Goal: Transaction & Acquisition: Purchase product/service

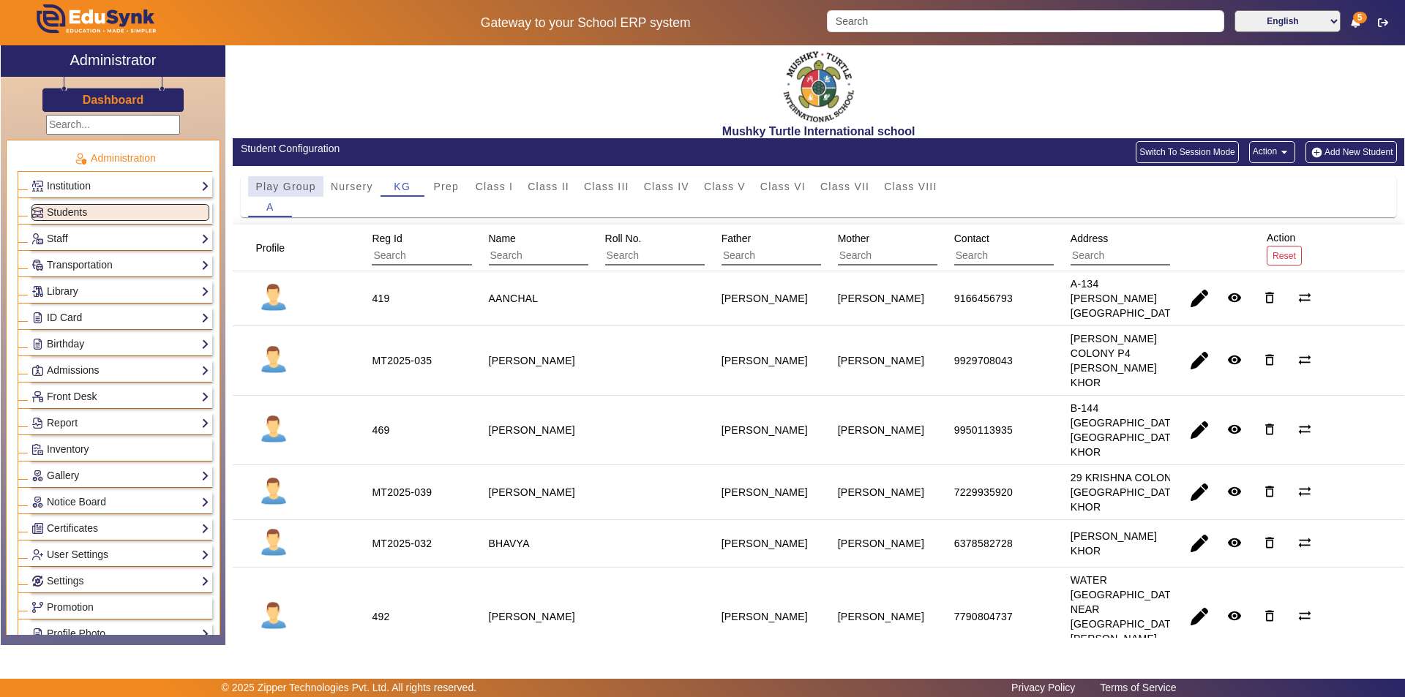
click at [293, 189] on span "Play Group" at bounding box center [285, 186] width 61 height 10
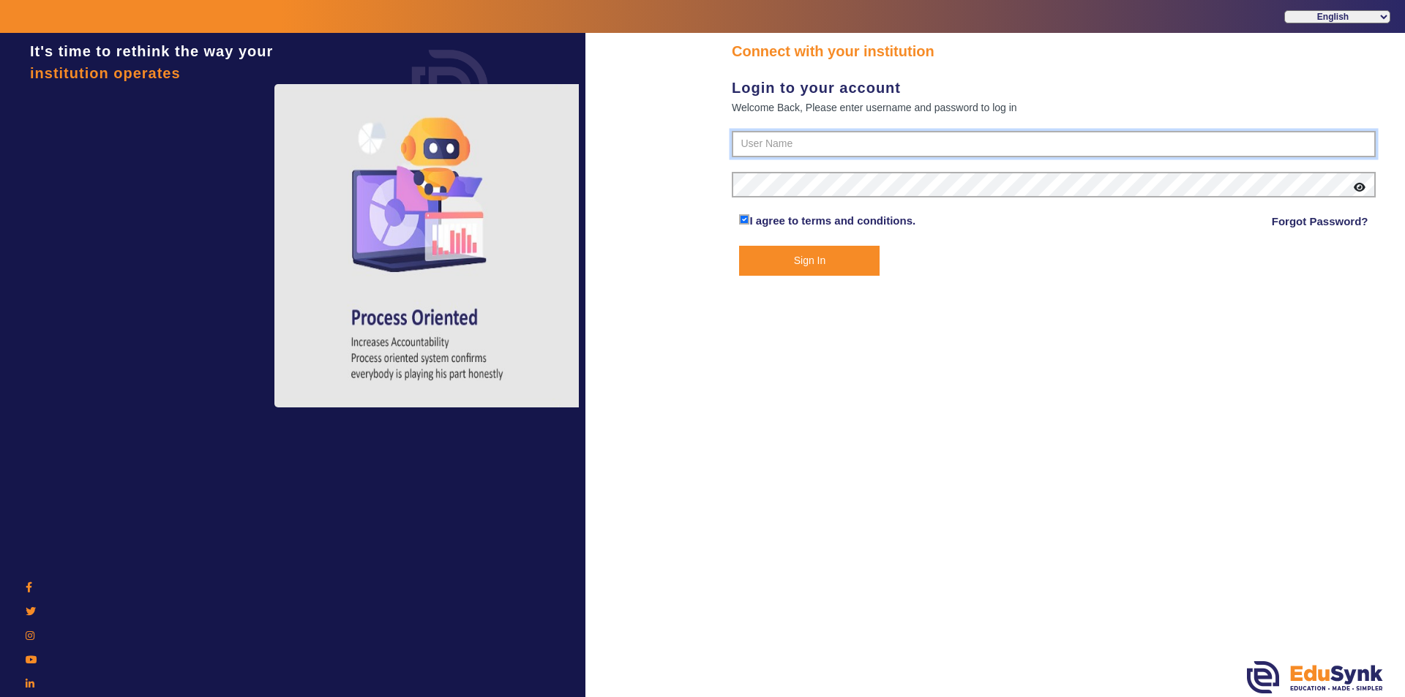
type input "9950605811"
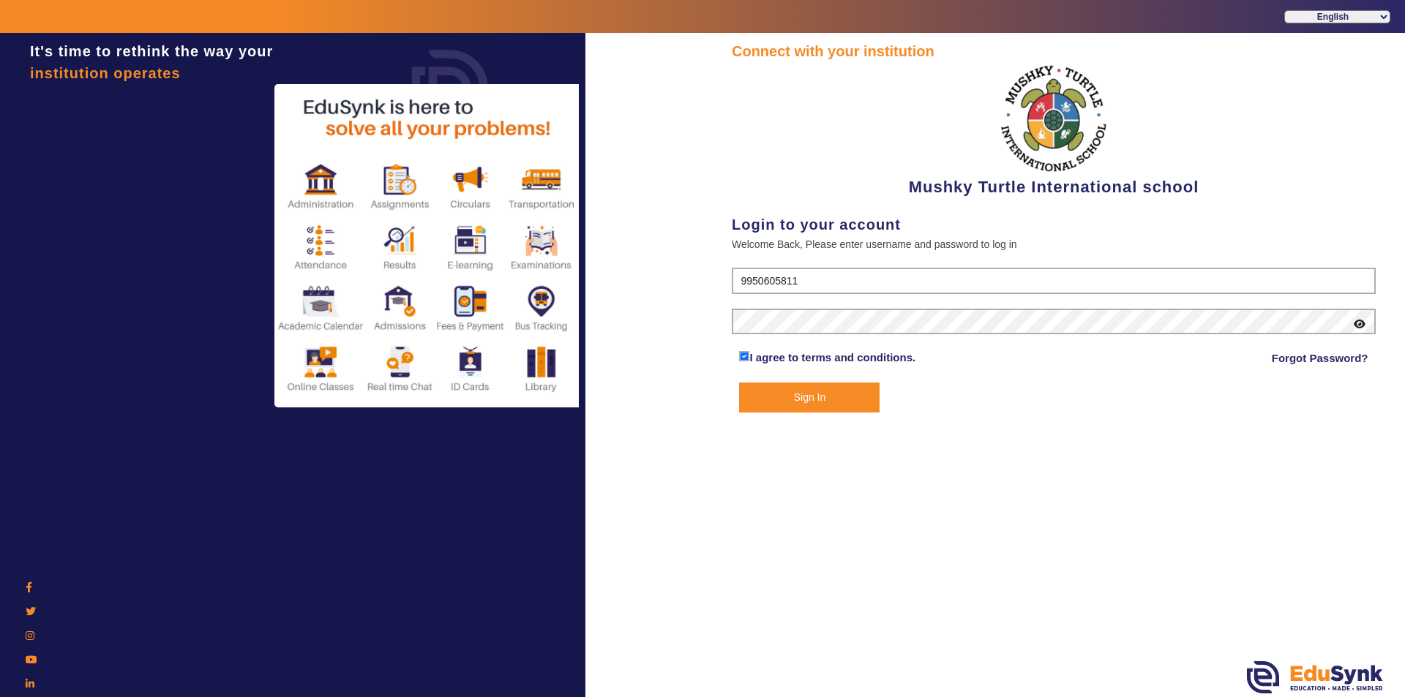
click at [823, 397] on button "Sign In" at bounding box center [809, 398] width 140 height 30
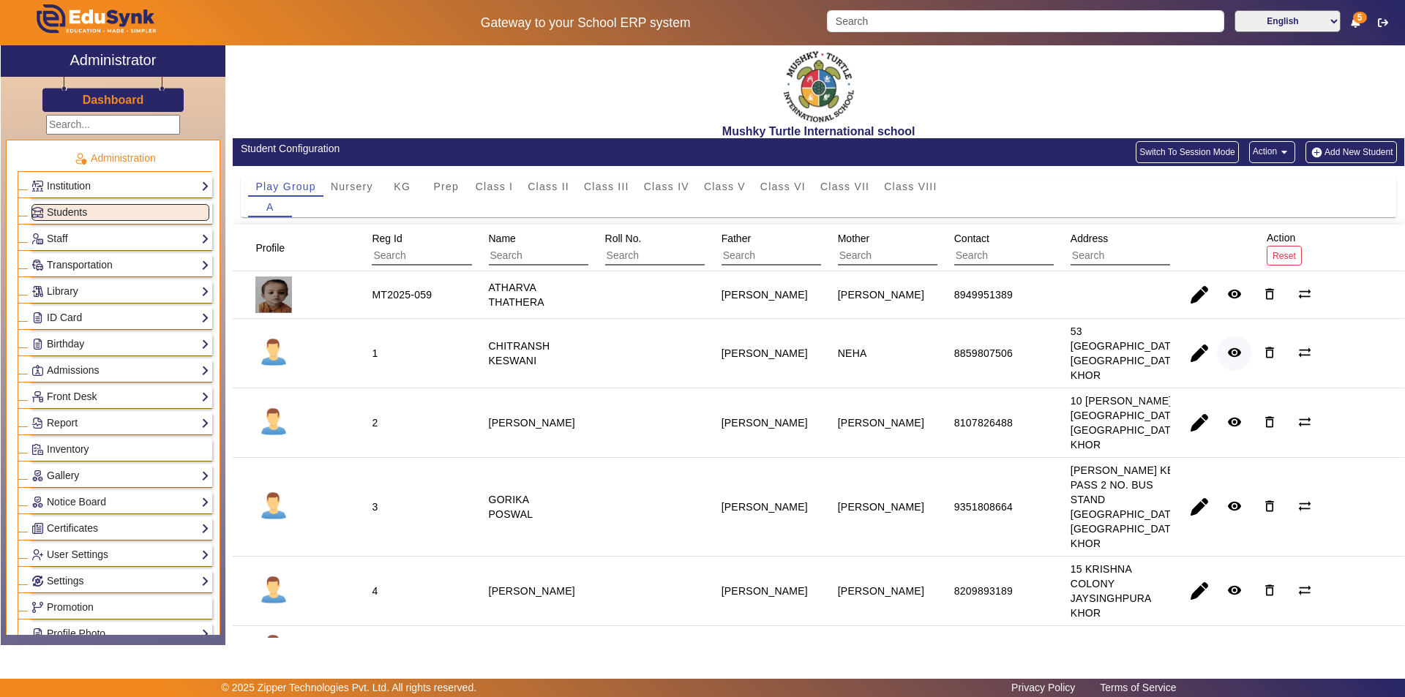
click at [1227, 352] on mat-icon "remove_red_eye" at bounding box center [1234, 352] width 15 height 15
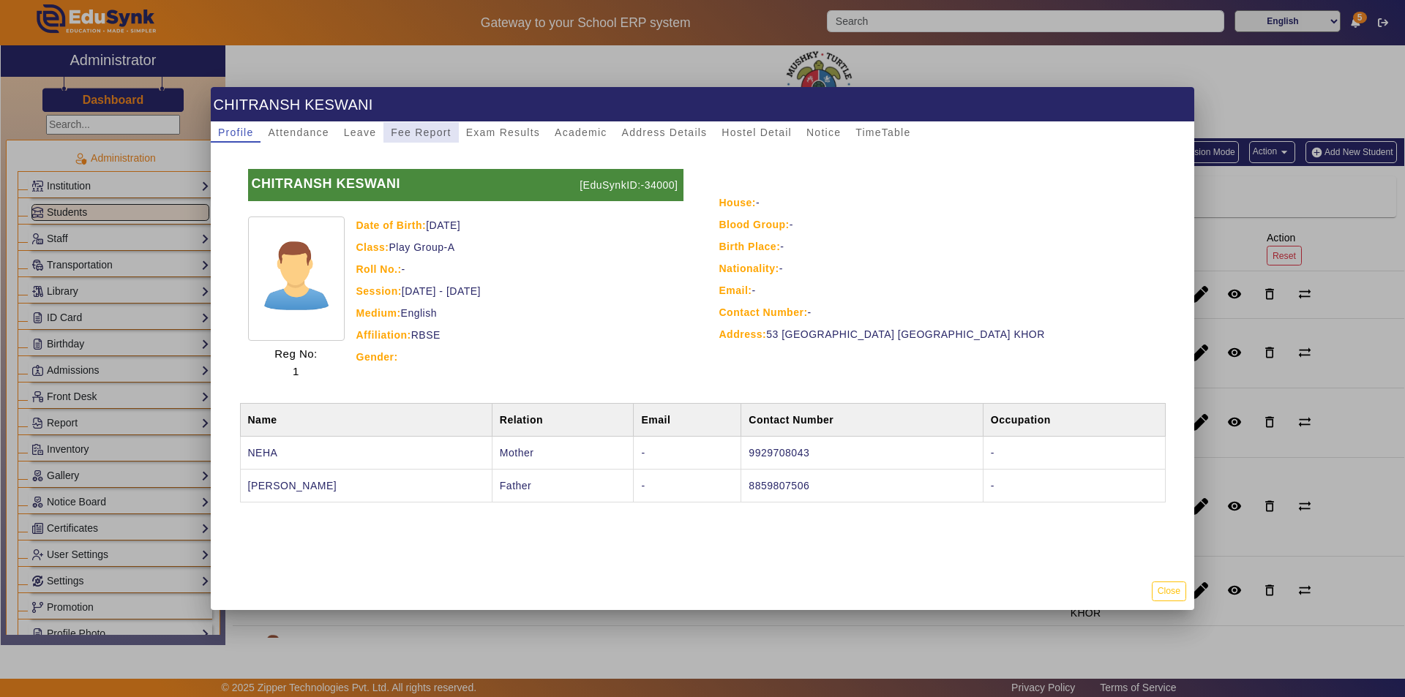
click at [421, 138] on span "Fee Report" at bounding box center [421, 132] width 61 height 10
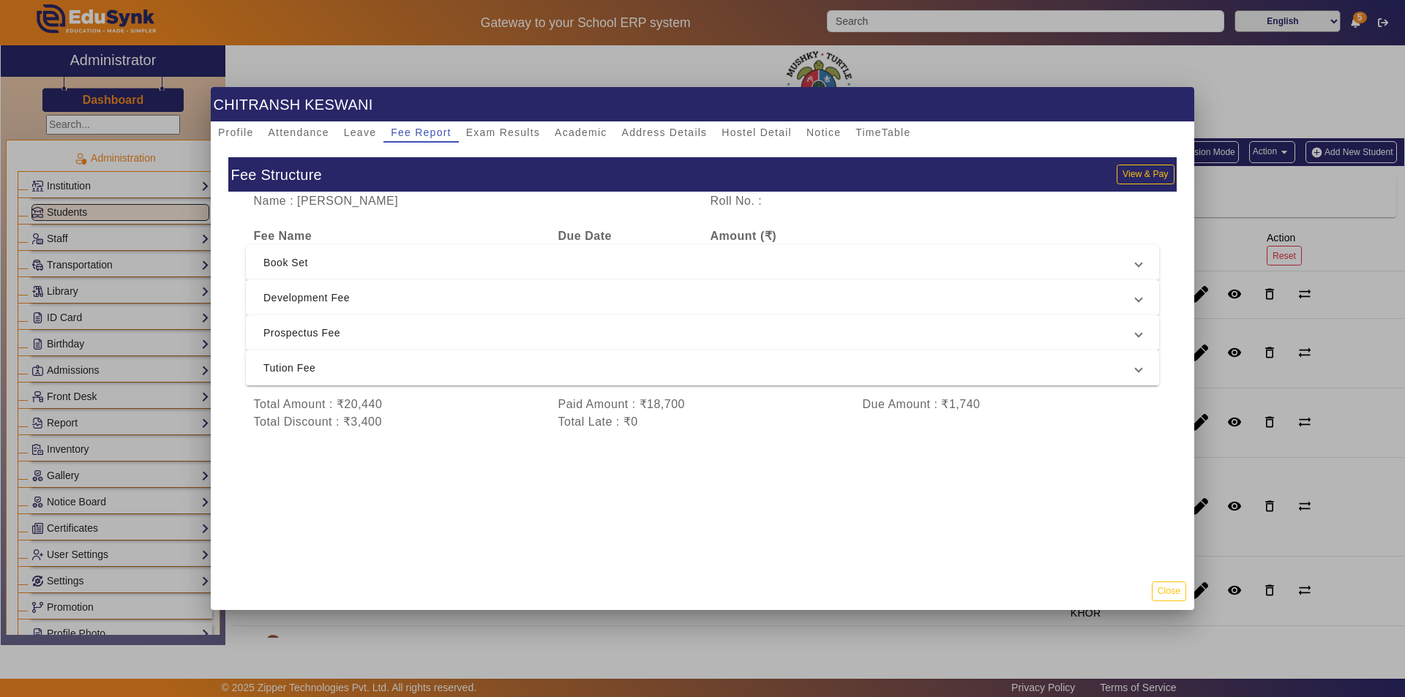
click at [508, 367] on span "Tution Fee" at bounding box center [699, 368] width 872 height 18
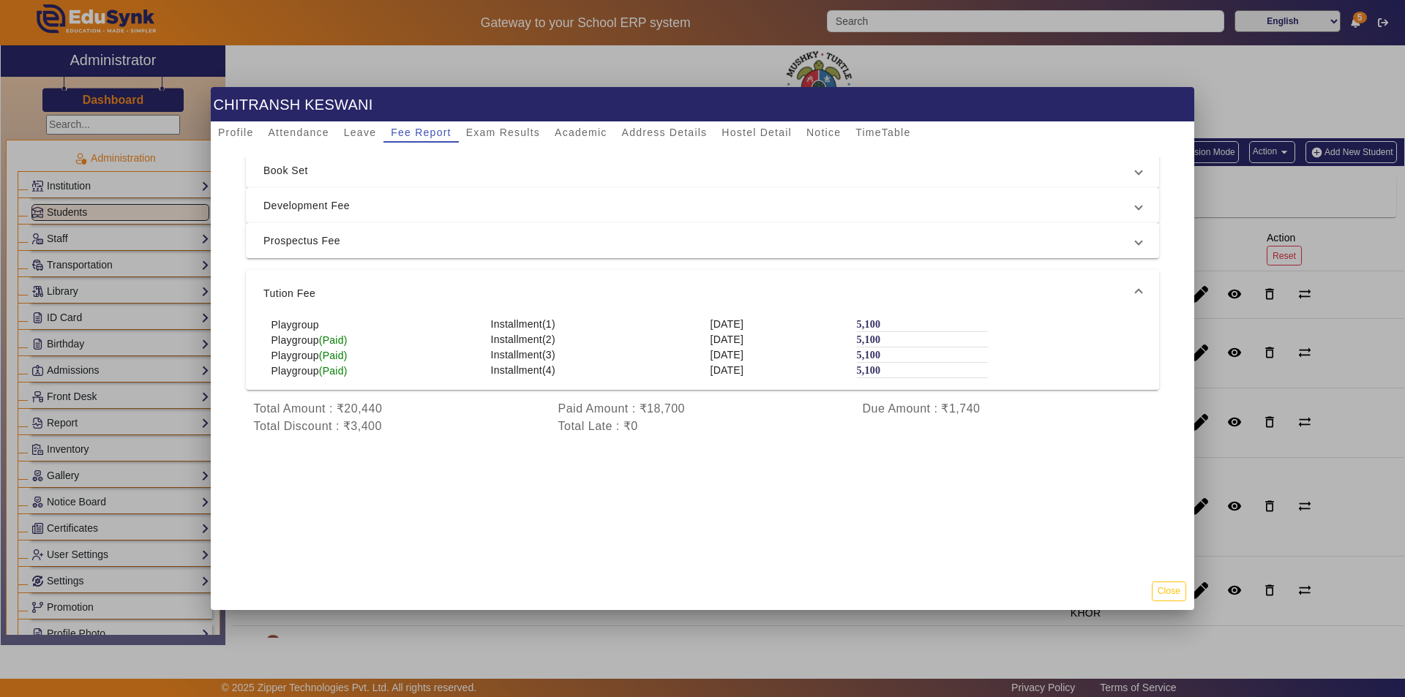
scroll to position [100, 0]
click at [435, 200] on span "Development Fee" at bounding box center [699, 206] width 872 height 18
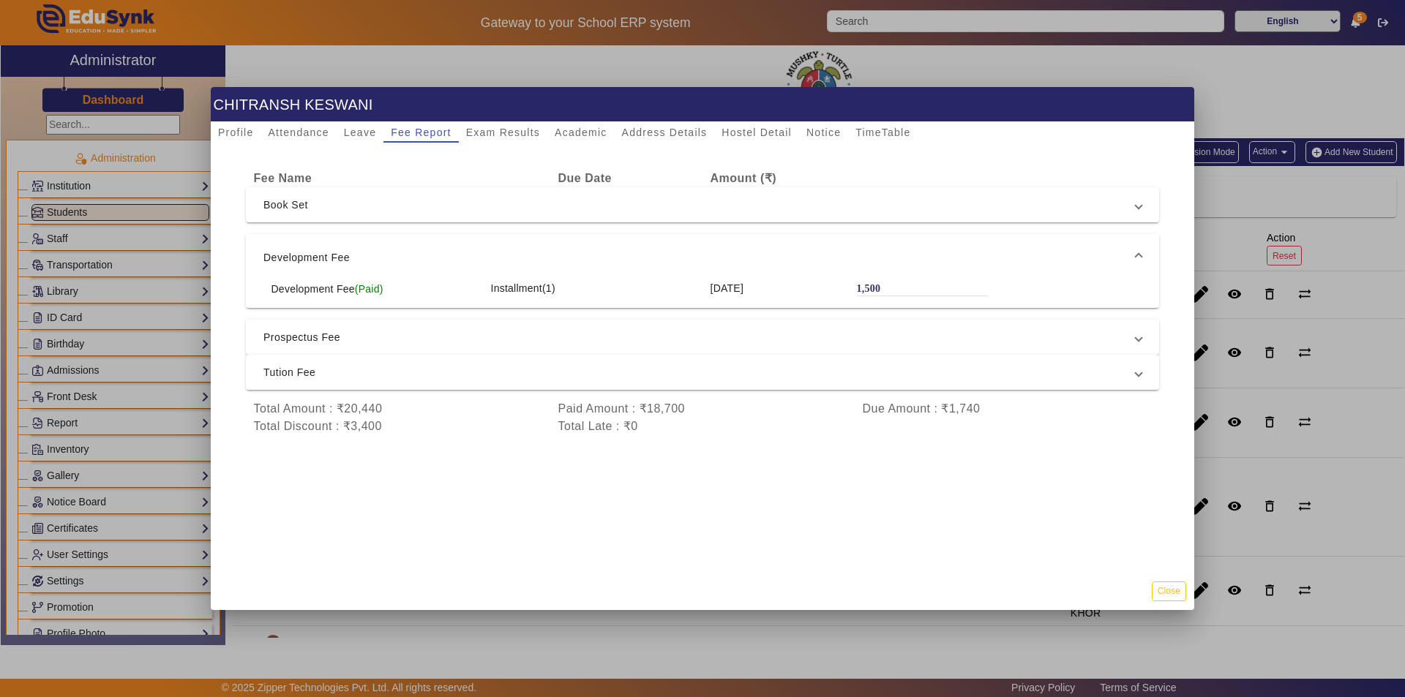
scroll to position [65, 0]
click at [441, 341] on mat-expansion-panel-header "Prospectus Fee" at bounding box center [702, 337] width 913 height 35
click at [372, 198] on span "Book Set" at bounding box center [699, 205] width 872 height 18
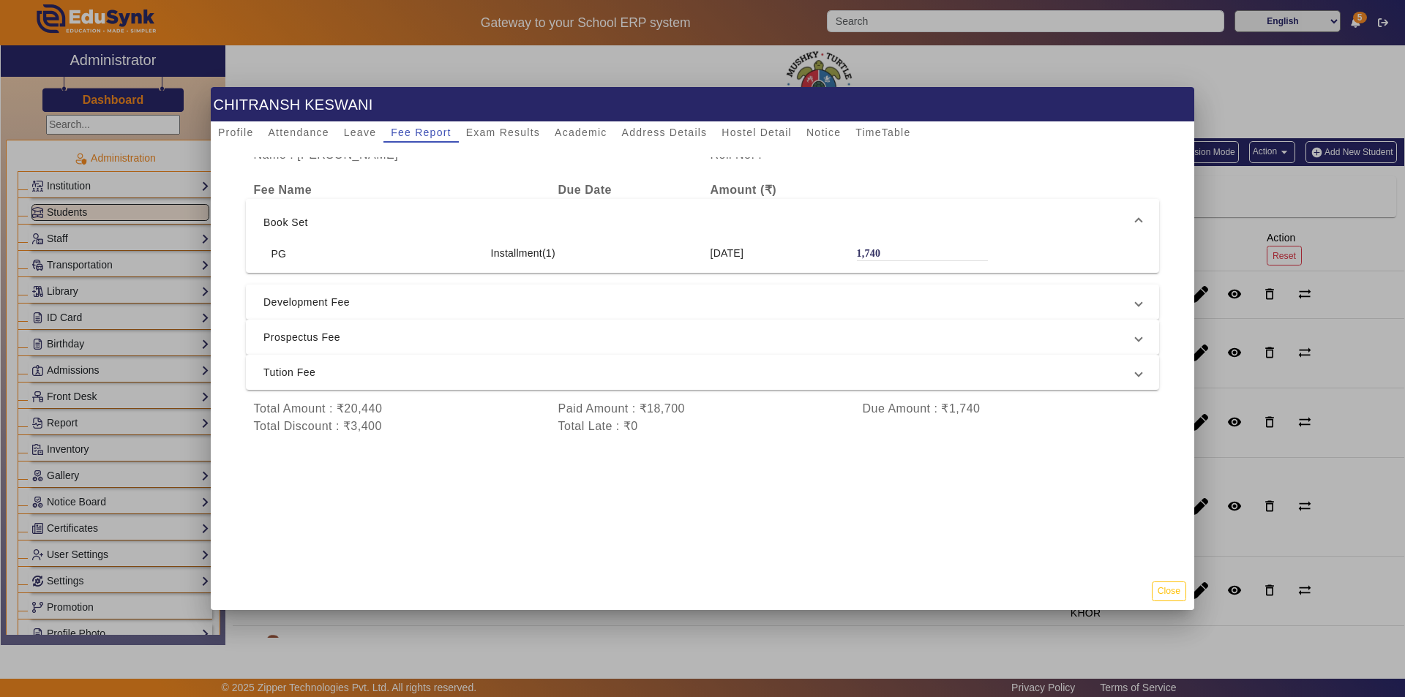
scroll to position [53, 0]
click at [590, 364] on span "Tution Fee" at bounding box center [699, 373] width 872 height 18
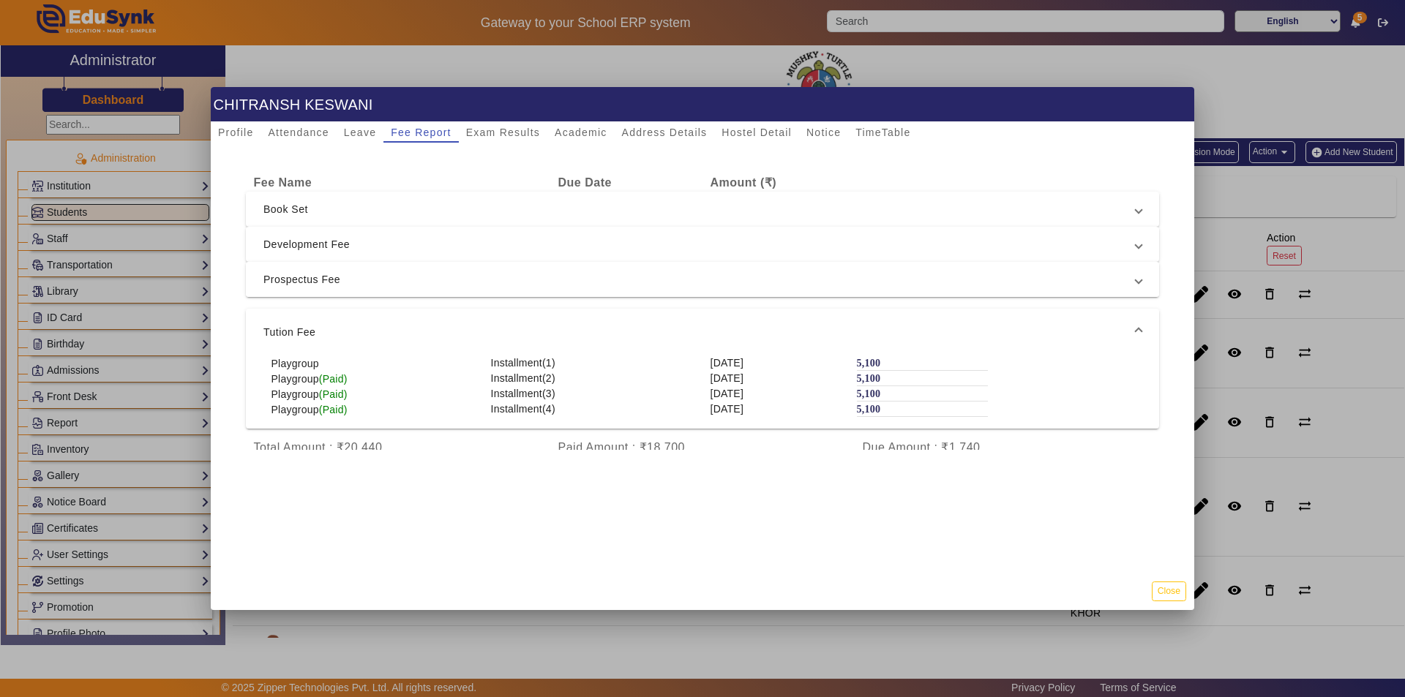
click at [590, 282] on span "Prospectus Fee" at bounding box center [699, 280] width 872 height 18
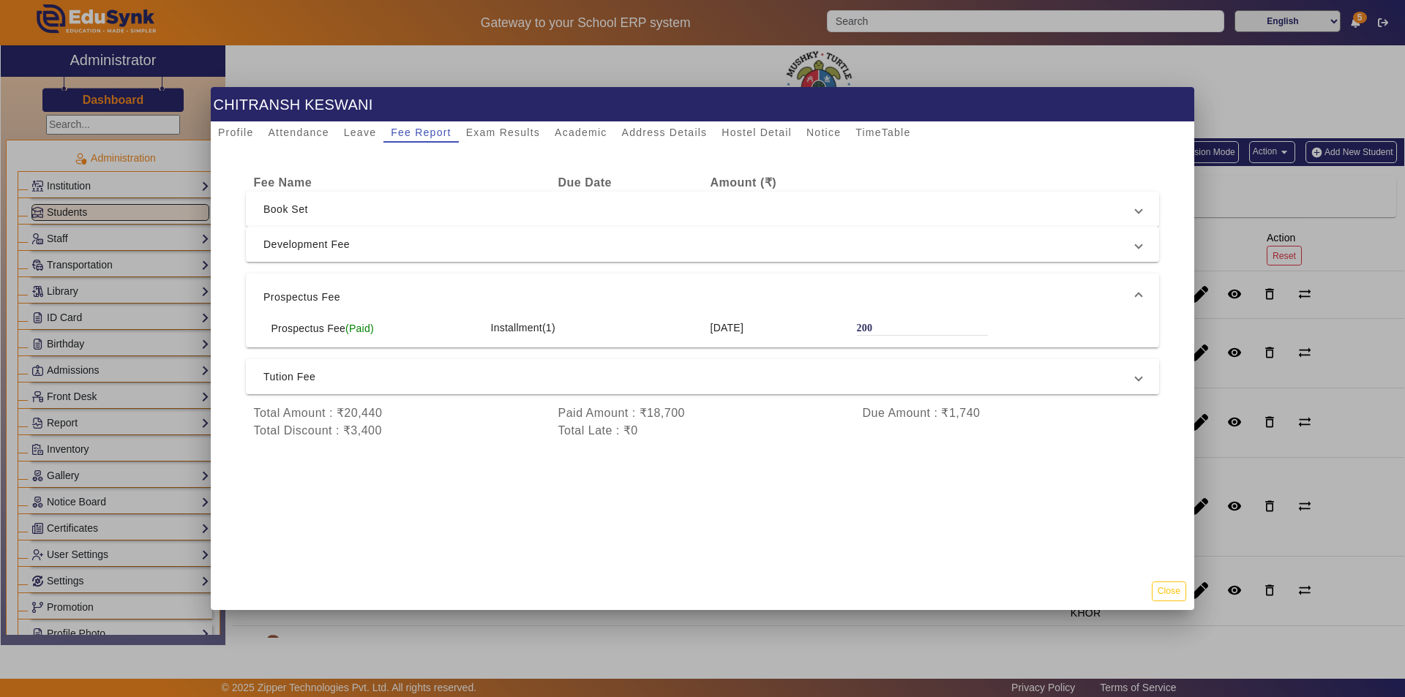
click at [552, 367] on mat-expansion-panel-header "Tution Fee" at bounding box center [702, 376] width 913 height 35
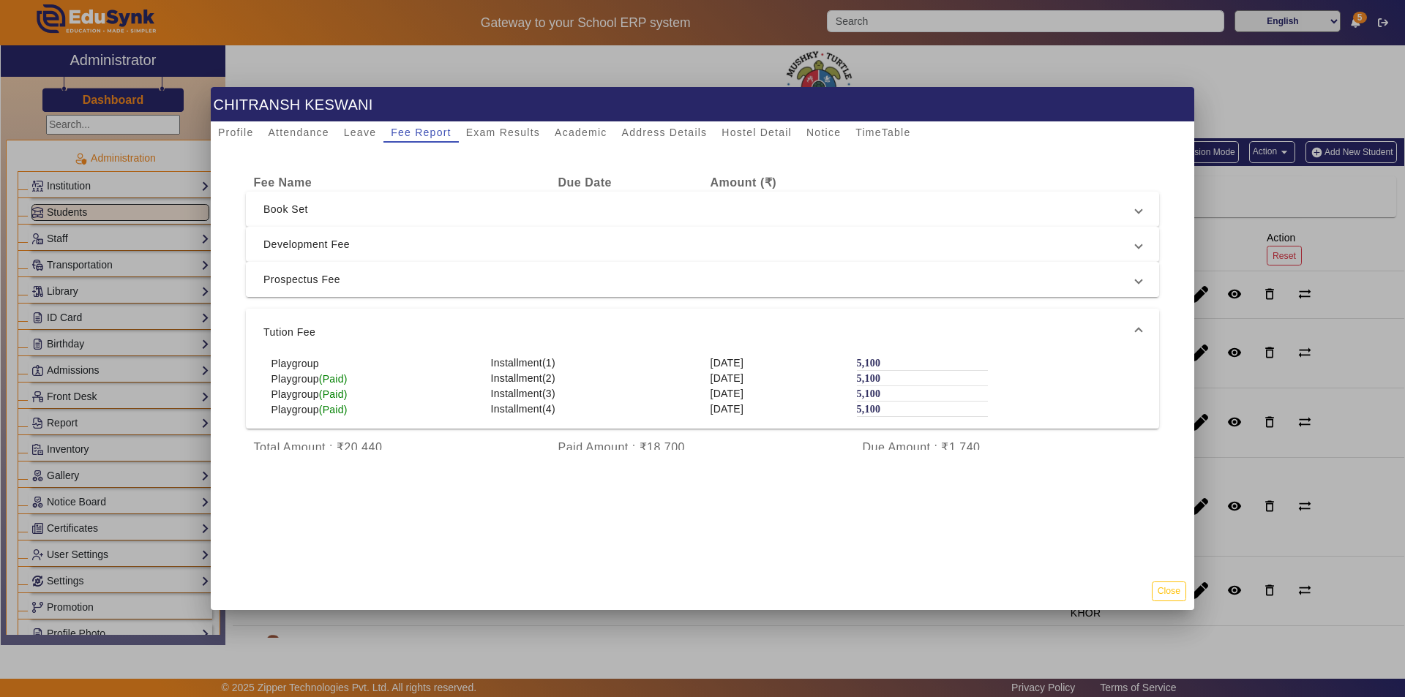
scroll to position [0, 0]
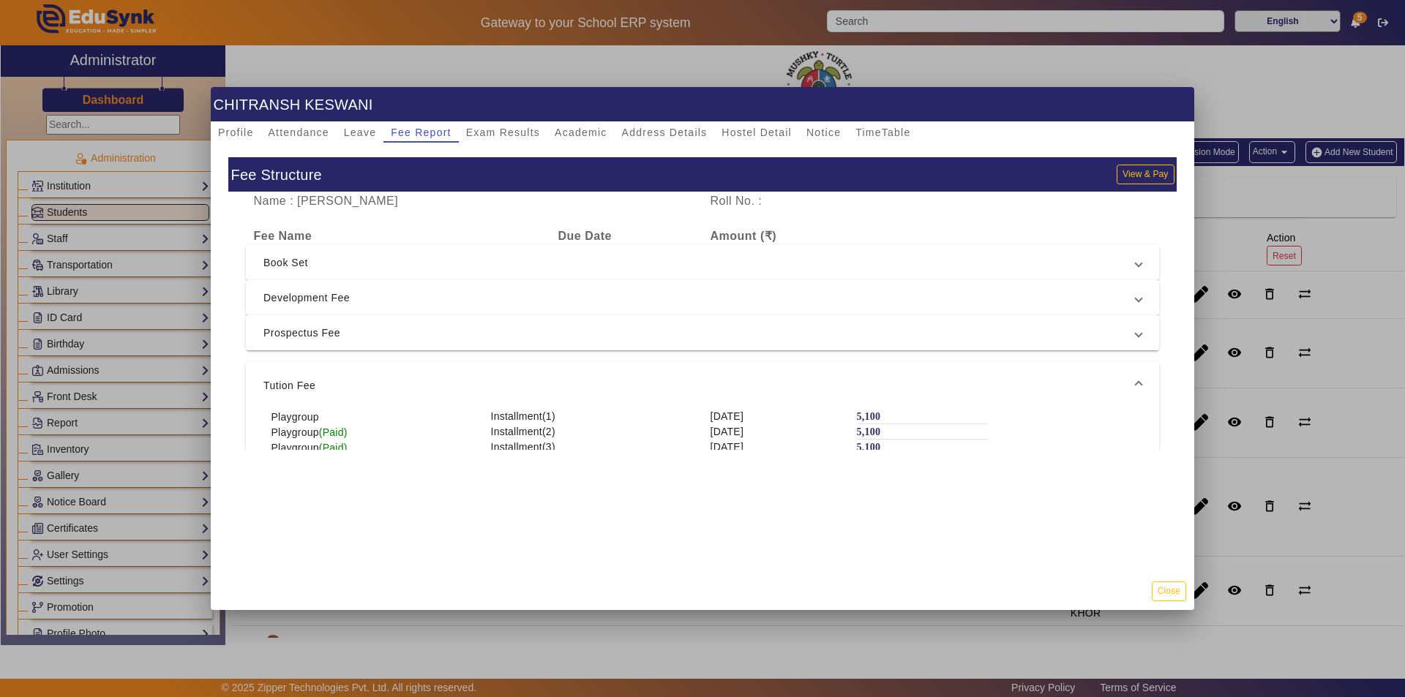
click at [910, 171] on div "Fee Structure View & Pay" at bounding box center [702, 174] width 948 height 34
click at [291, 219] on div "Name : CHITRANSH KESWANI Roll No. : Fee Name Due Date Amount (₹) Book Set PG In…" at bounding box center [702, 367] width 948 height 350
click at [409, 529] on div "Fee Structure View & Pay Name : CHITRANSH KESWANI Roll No. : Fee Name Due Date …" at bounding box center [702, 358] width 983 height 430
click at [1136, 176] on button "View & Pay" at bounding box center [1145, 175] width 57 height 20
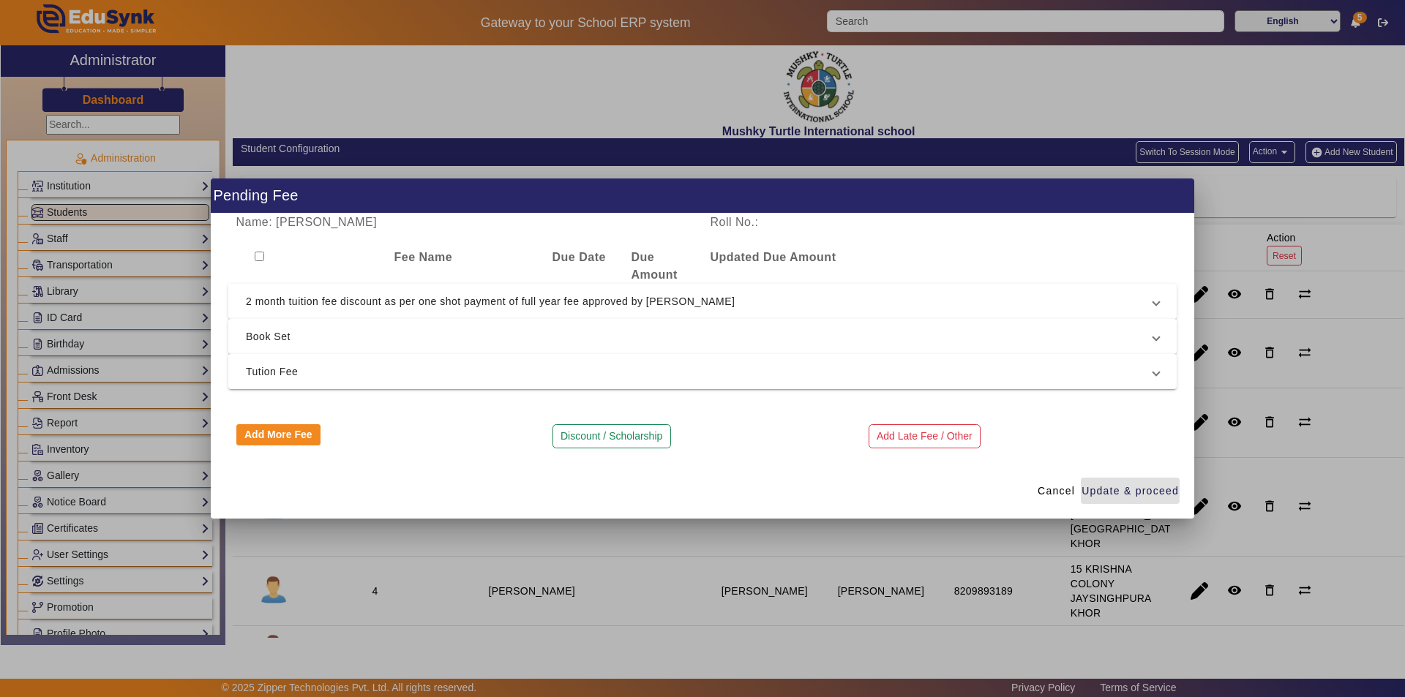
click at [507, 301] on span "2 month tuition fee discount as per one shot payment of full year fee approved …" at bounding box center [699, 302] width 907 height 18
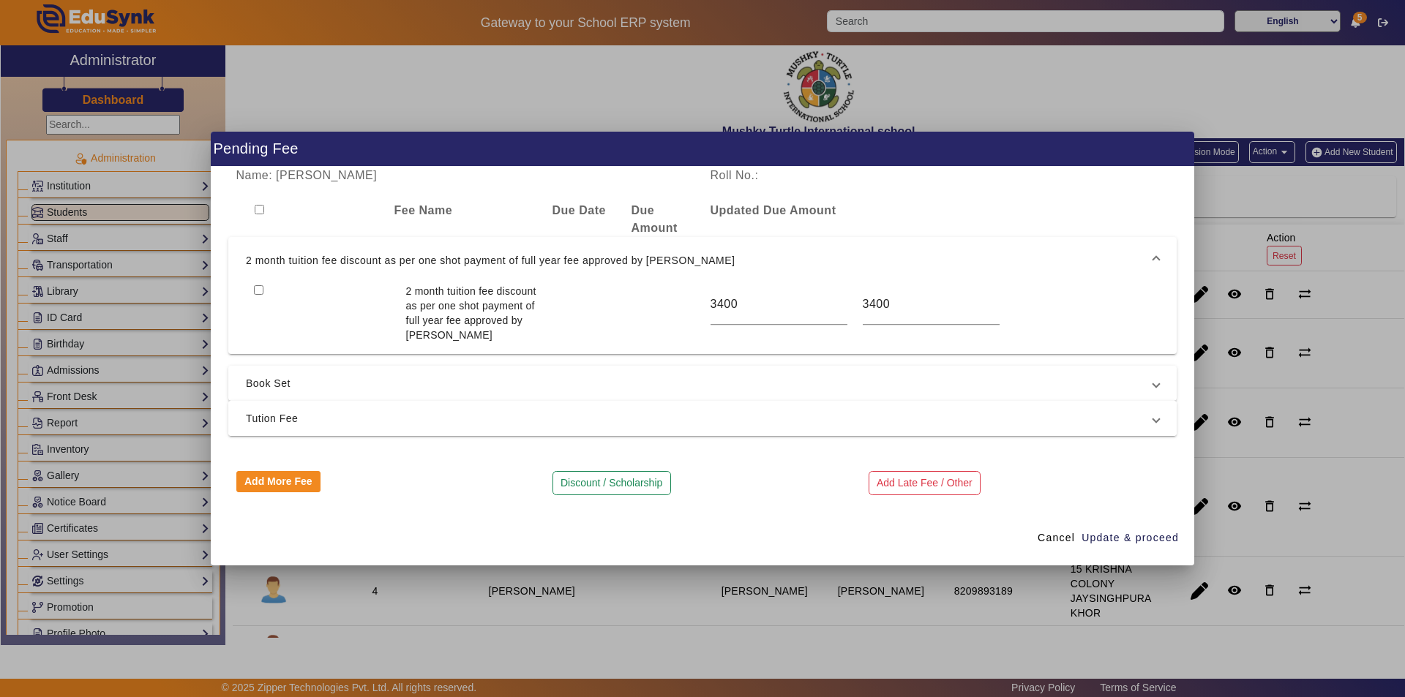
click at [573, 420] on span "Tution Fee" at bounding box center [699, 419] width 907 height 18
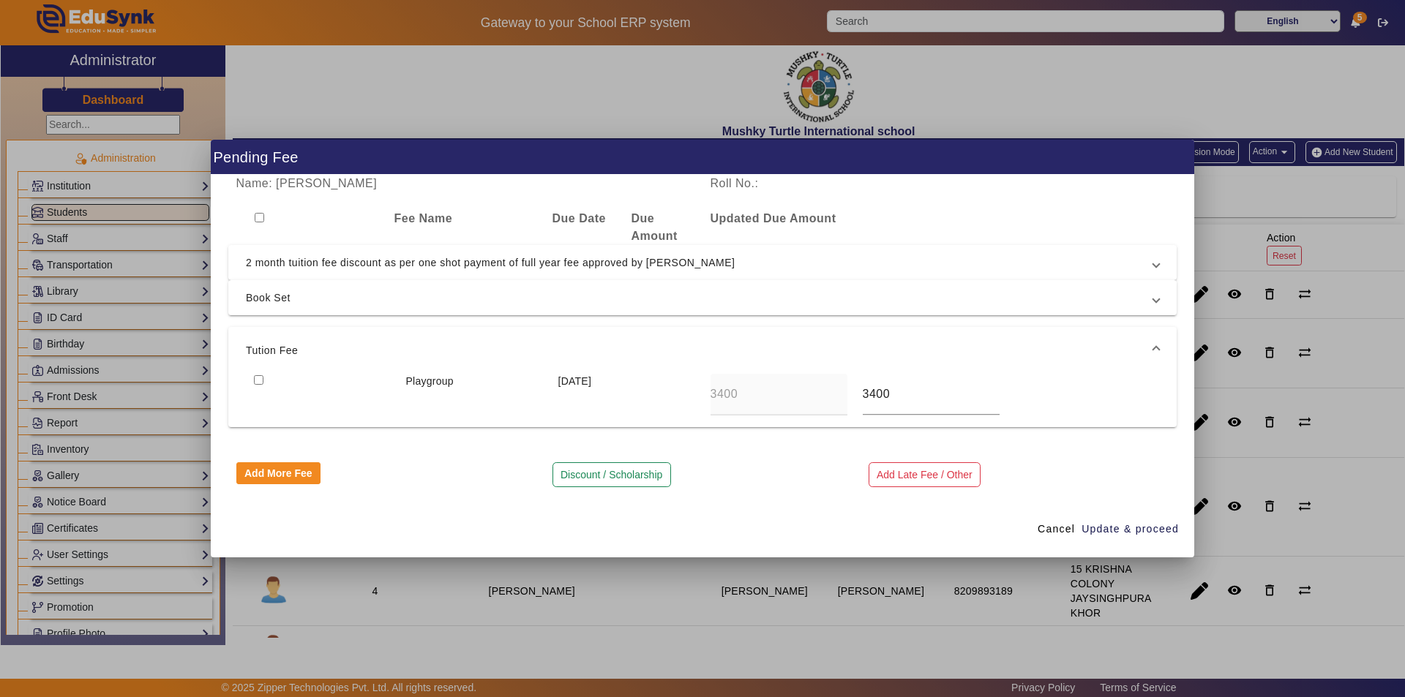
click at [261, 382] on input "checkbox" at bounding box center [259, 380] width 10 height 10
checkbox input "true"
click at [631, 478] on button "Discount / Scholarship" at bounding box center [611, 474] width 119 height 25
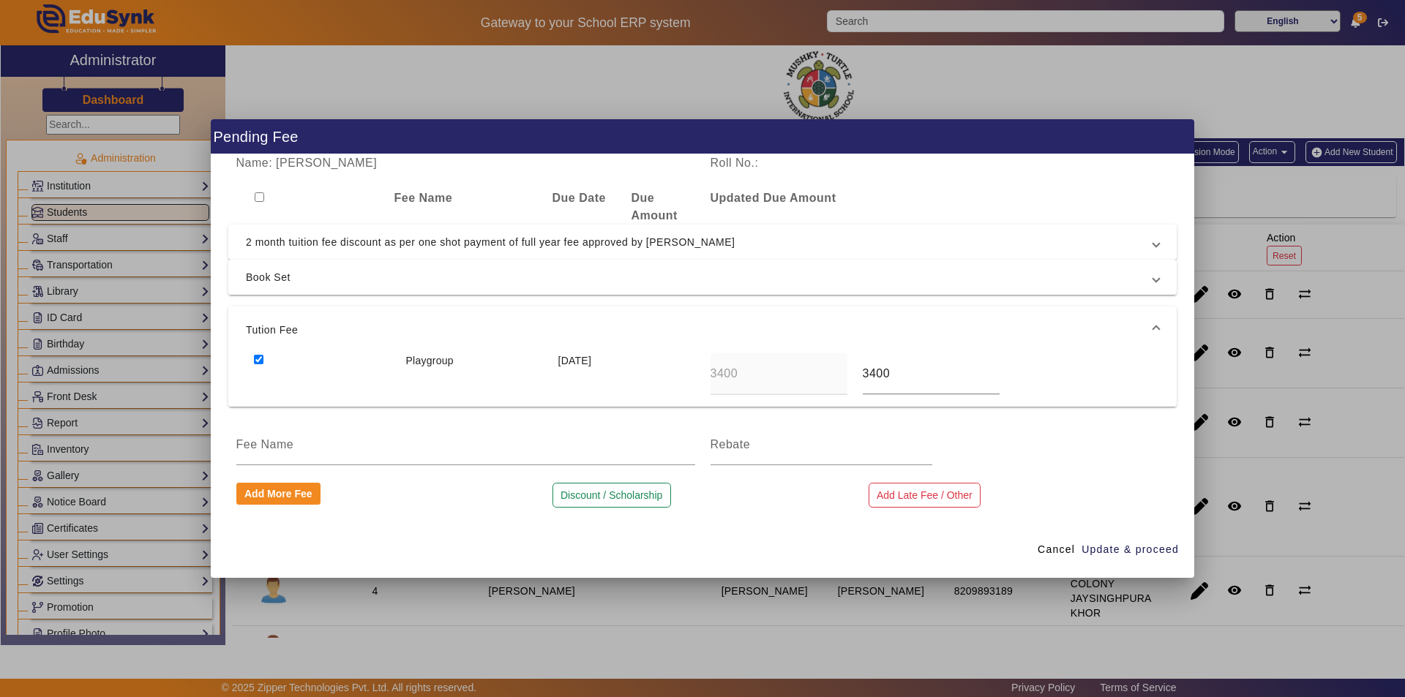
click at [1040, 552] on span "Cancel" at bounding box center [1056, 549] width 37 height 15
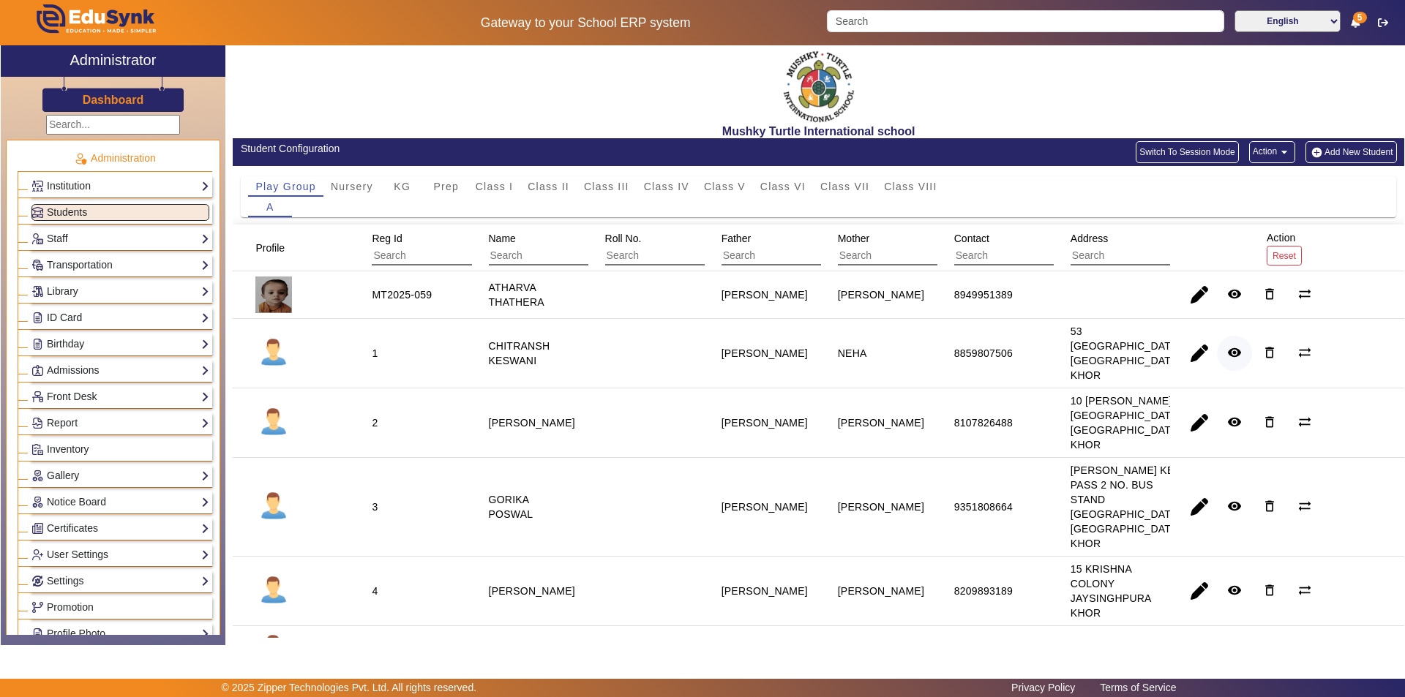
click at [1233, 354] on mat-icon "remove_red_eye" at bounding box center [1234, 352] width 15 height 15
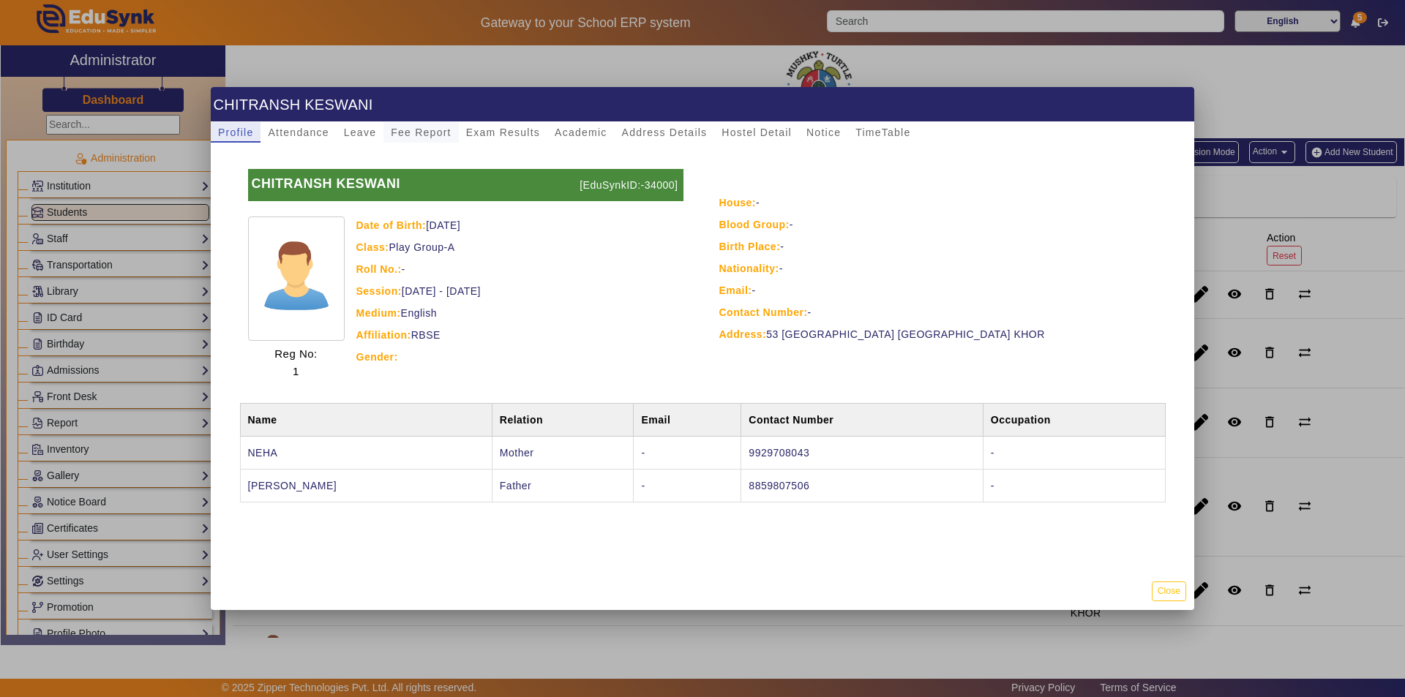
click at [425, 135] on span "Fee Report" at bounding box center [421, 132] width 61 height 10
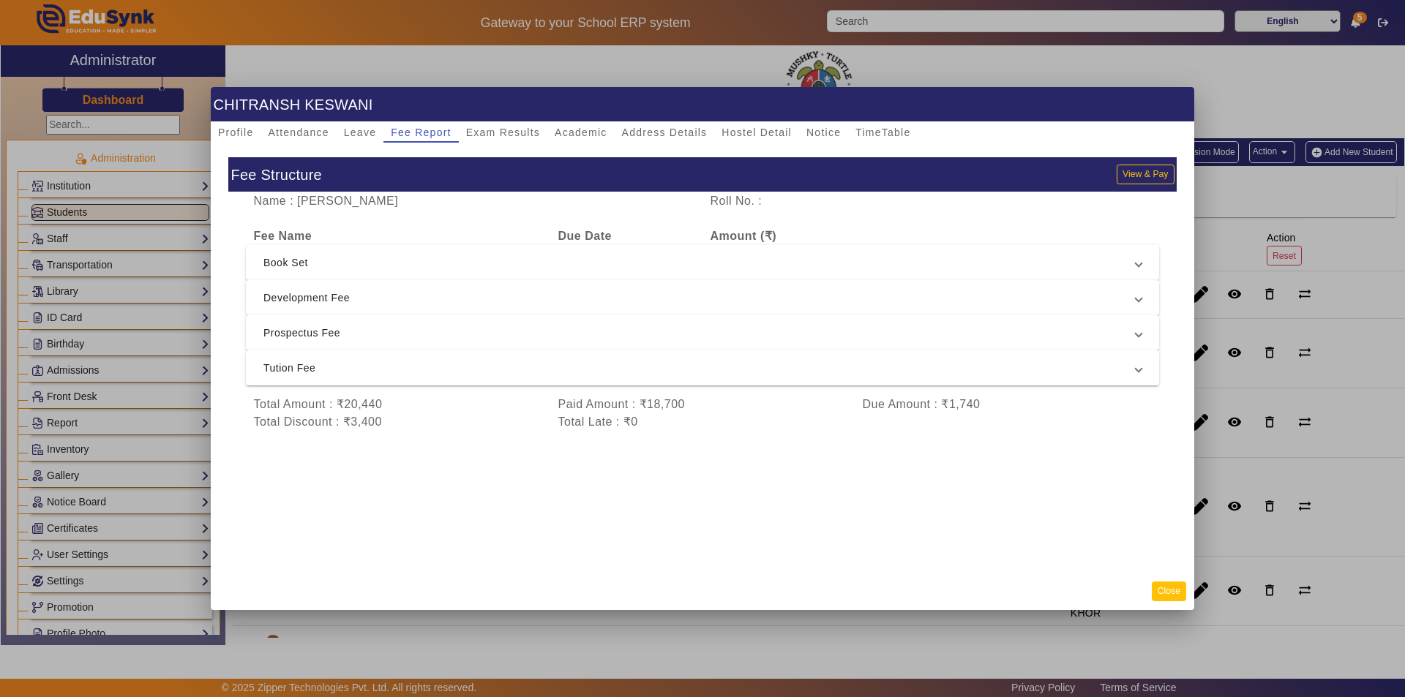
click at [1166, 593] on button "Close" at bounding box center [1169, 592] width 34 height 20
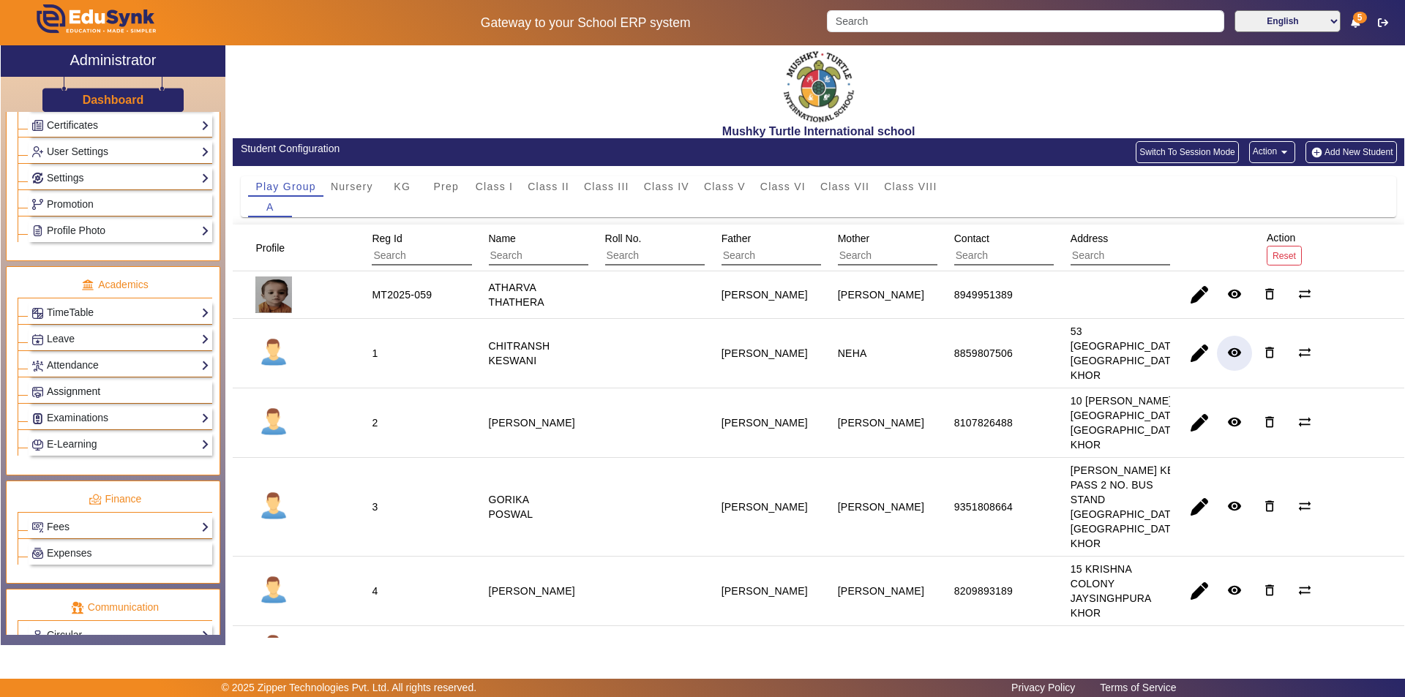
scroll to position [512, 0]
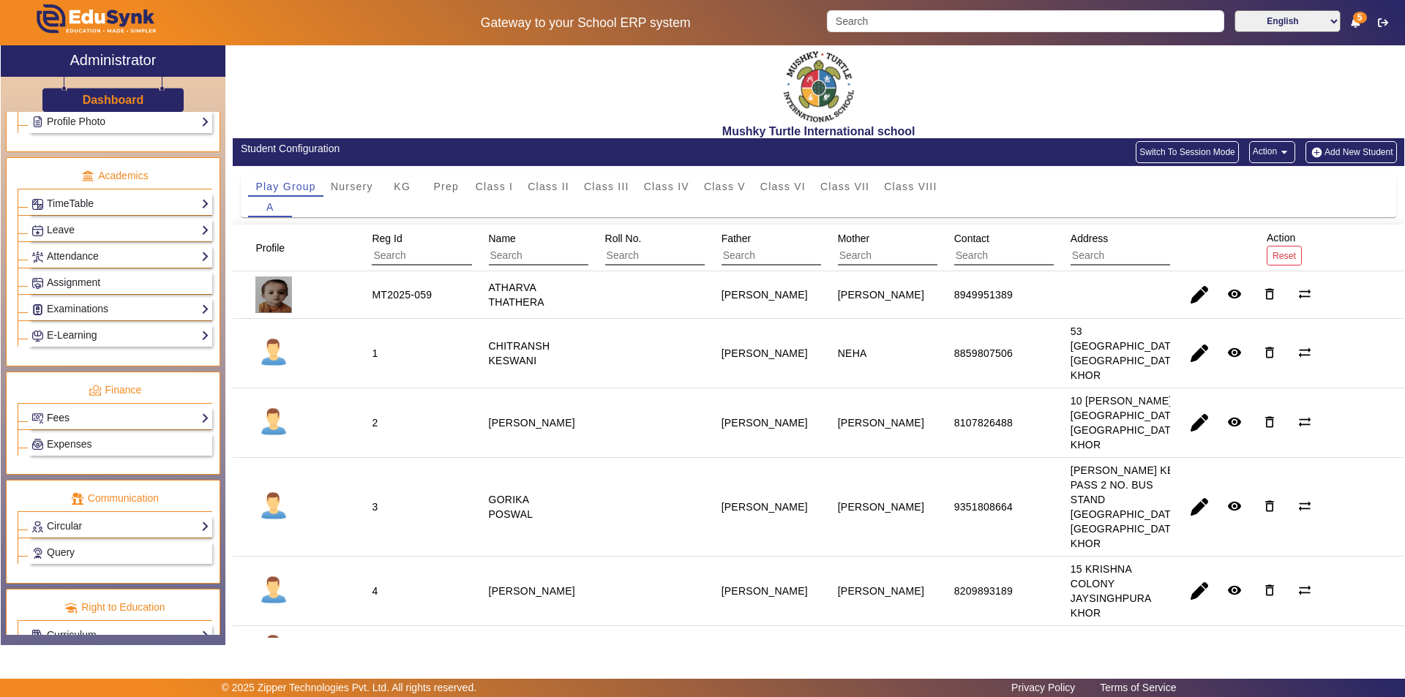
click at [127, 413] on link "Fees" at bounding box center [120, 418] width 178 height 17
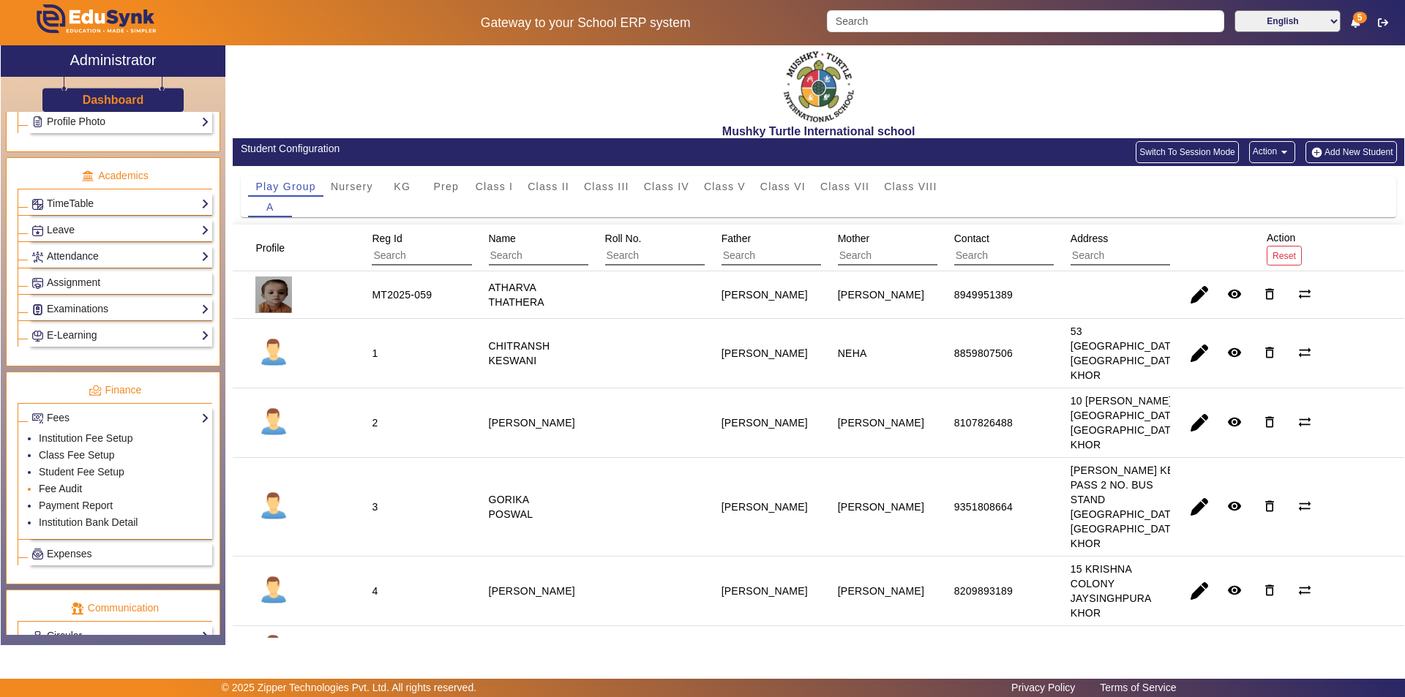
click at [72, 487] on link "Fee Audit" at bounding box center [60, 489] width 43 height 12
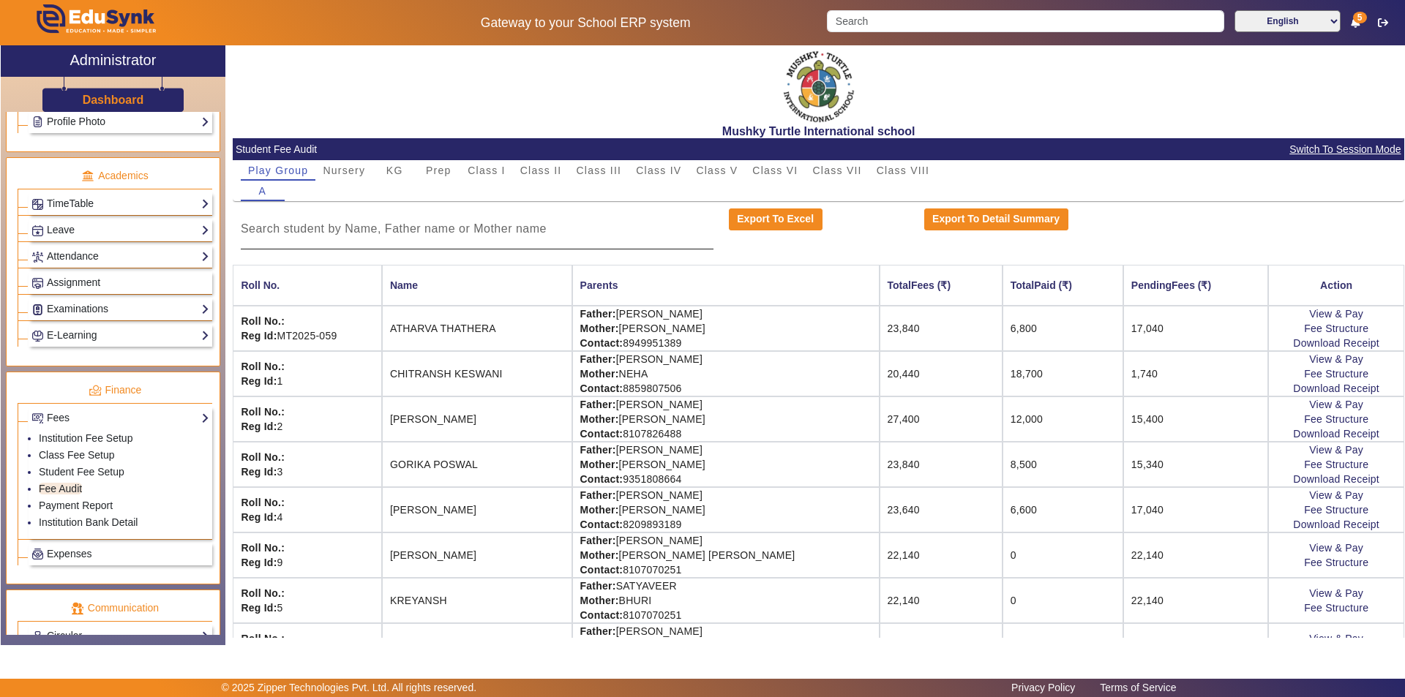
click at [473, 233] on input at bounding box center [477, 229] width 473 height 18
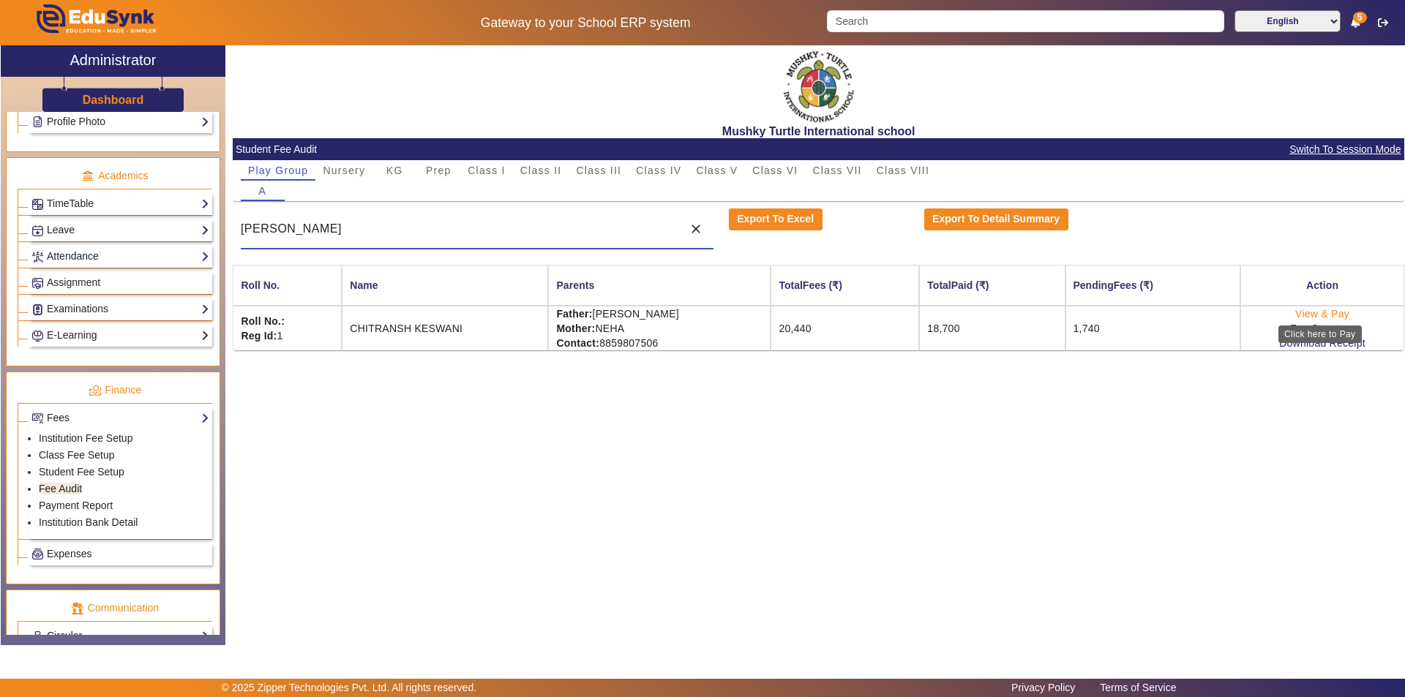
type input "chitransh"
click at [1324, 312] on link "View & Pay" at bounding box center [1322, 314] width 54 height 12
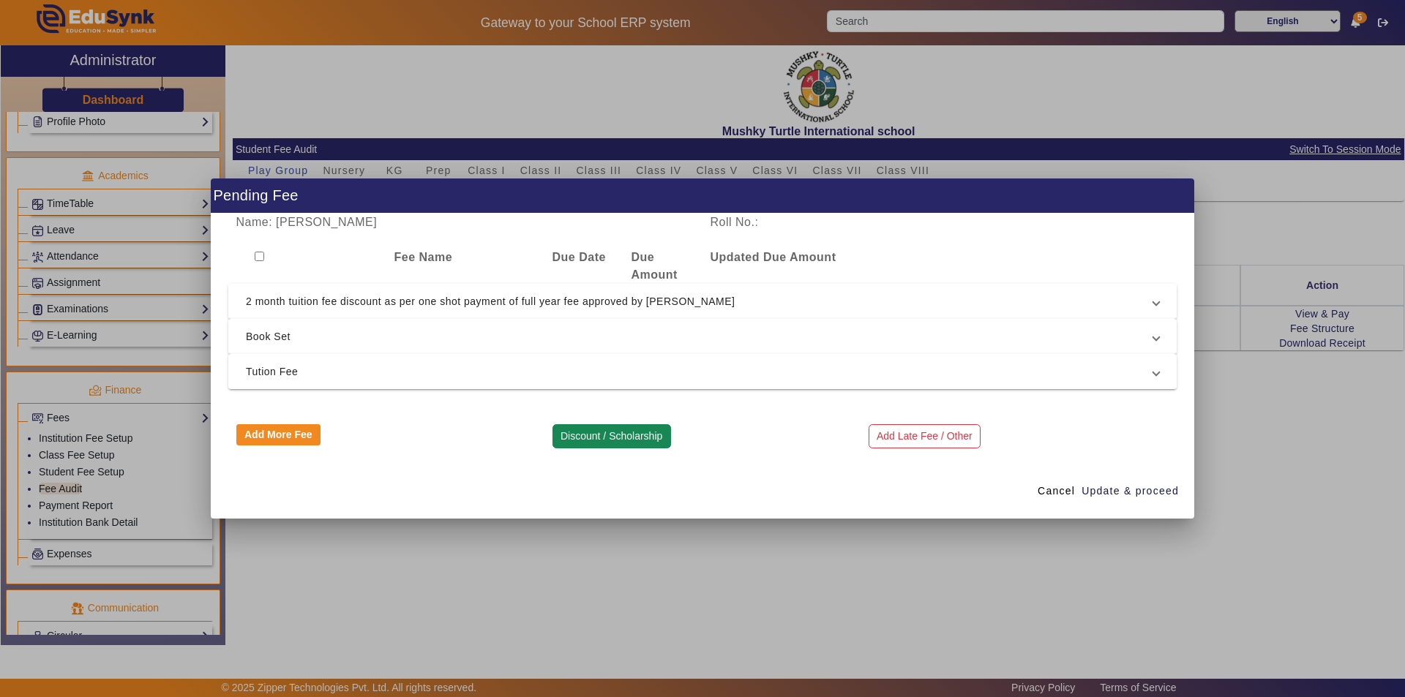
click at [610, 432] on button "Discount / Scholarship" at bounding box center [611, 436] width 119 height 25
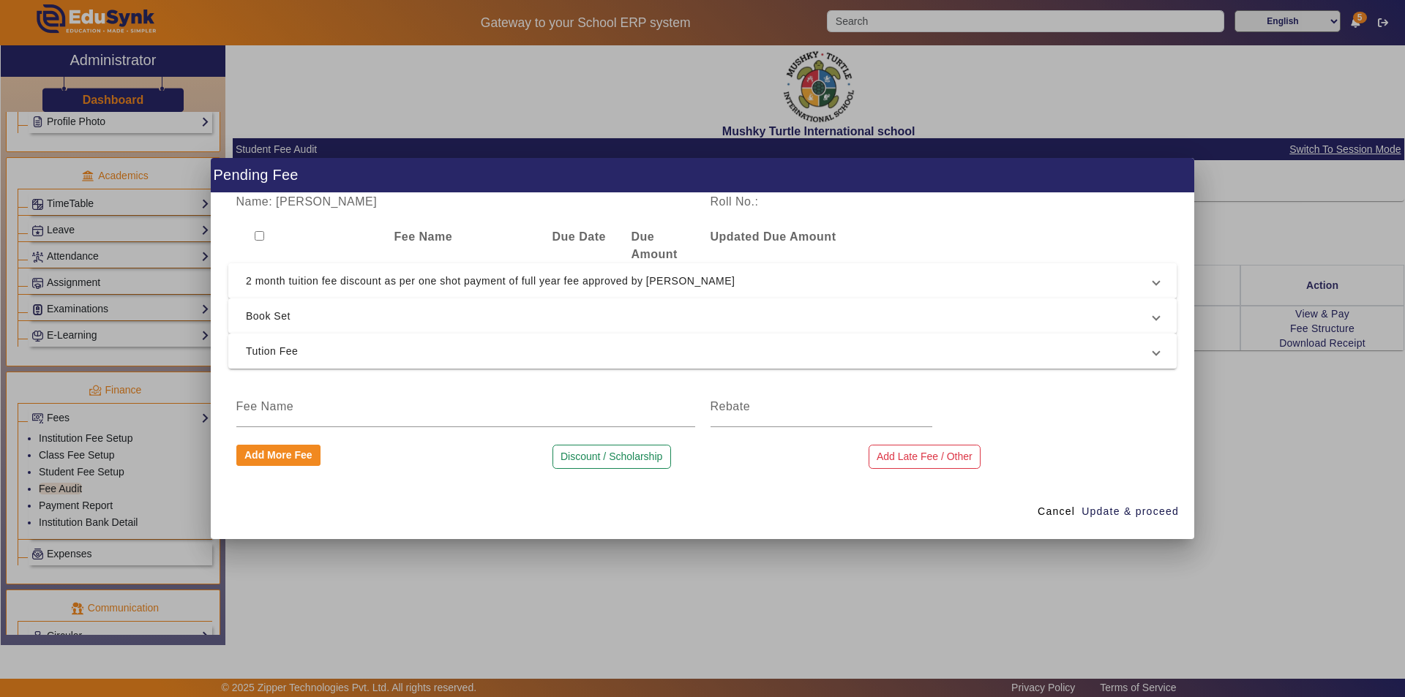
click at [747, 282] on span "2 month tuition fee discount as per one shot payment of full year fee approved …" at bounding box center [699, 281] width 907 height 18
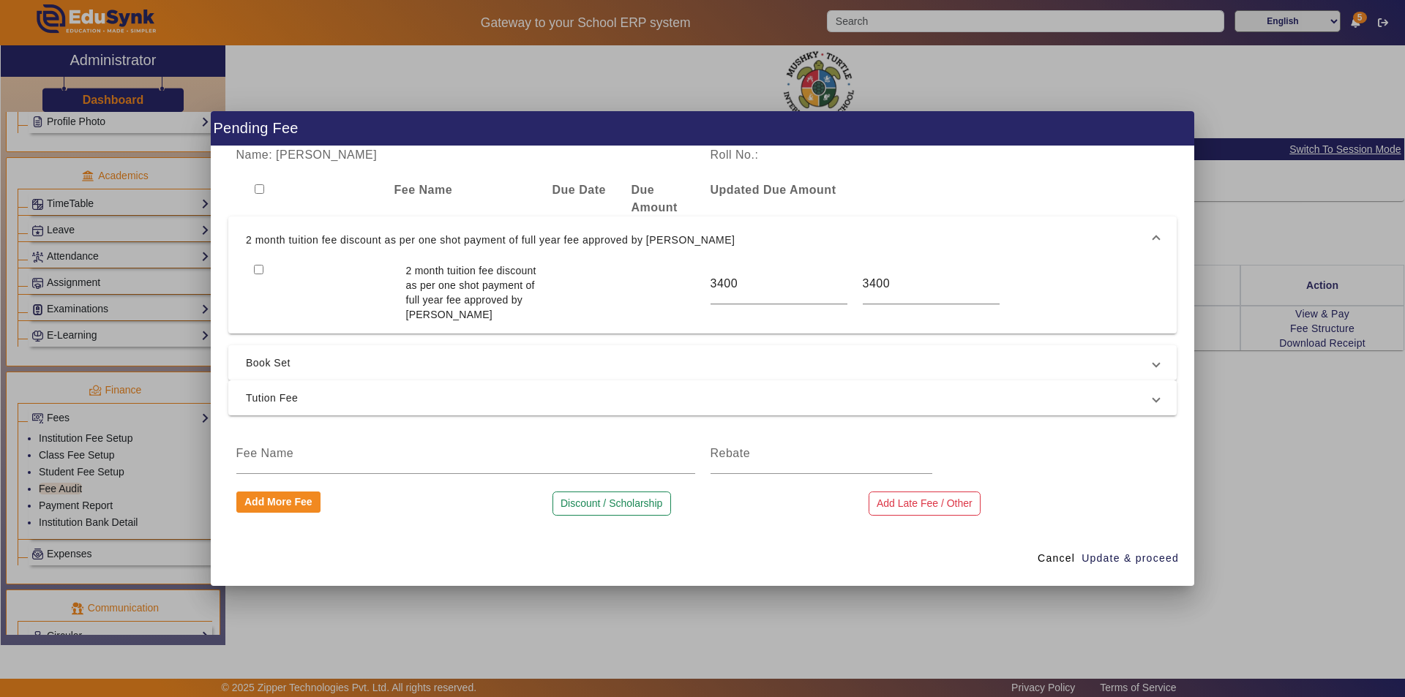
click at [258, 187] on input "checkbox" at bounding box center [260, 189] width 10 height 10
checkbox input "true"
click at [1128, 560] on span "Update & proceed" at bounding box center [1129, 558] width 97 height 15
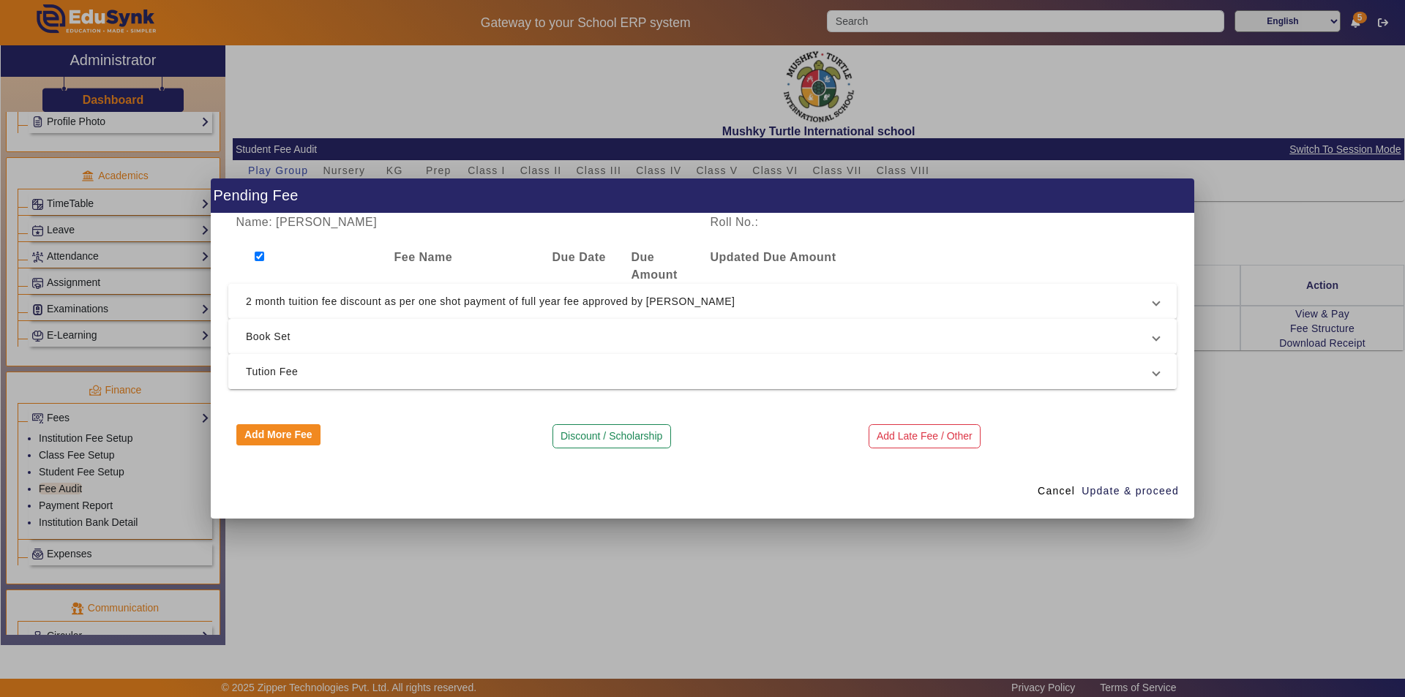
click at [776, 372] on span "Tution Fee" at bounding box center [699, 372] width 907 height 18
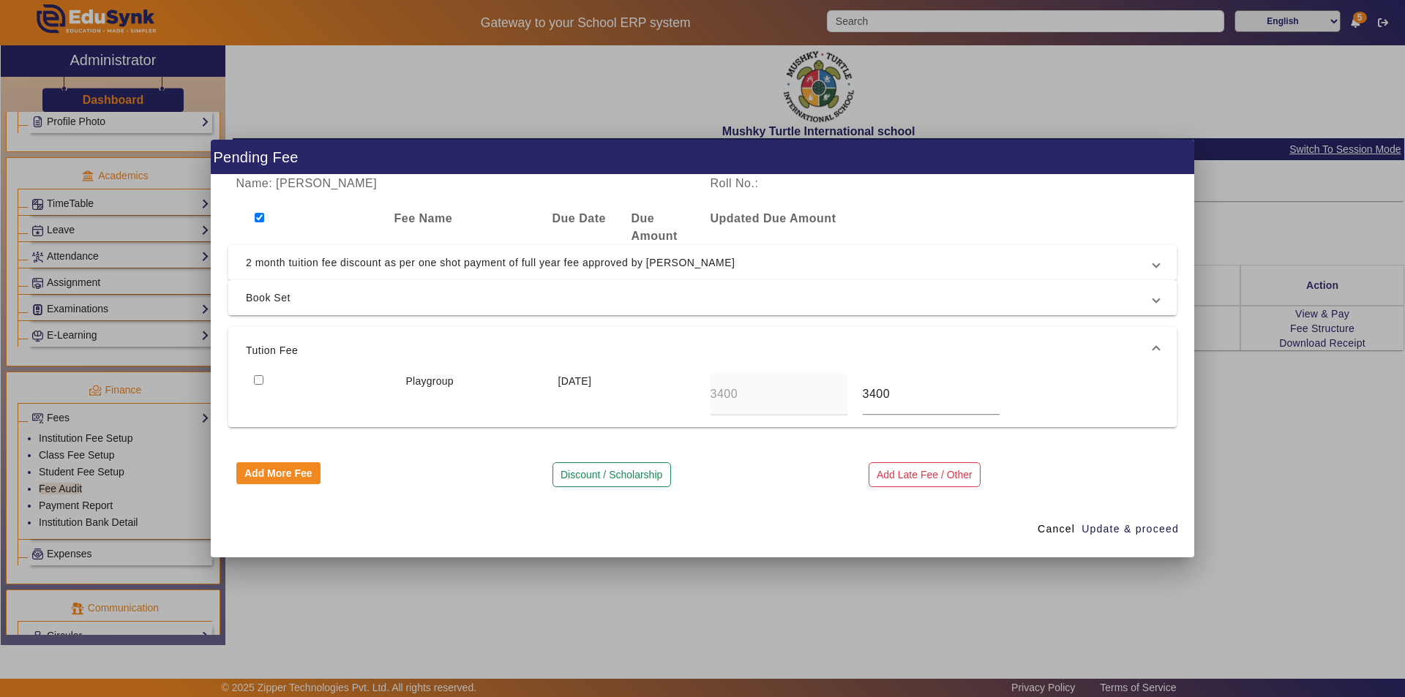
click at [791, 342] on span "Tution Fee" at bounding box center [699, 351] width 907 height 18
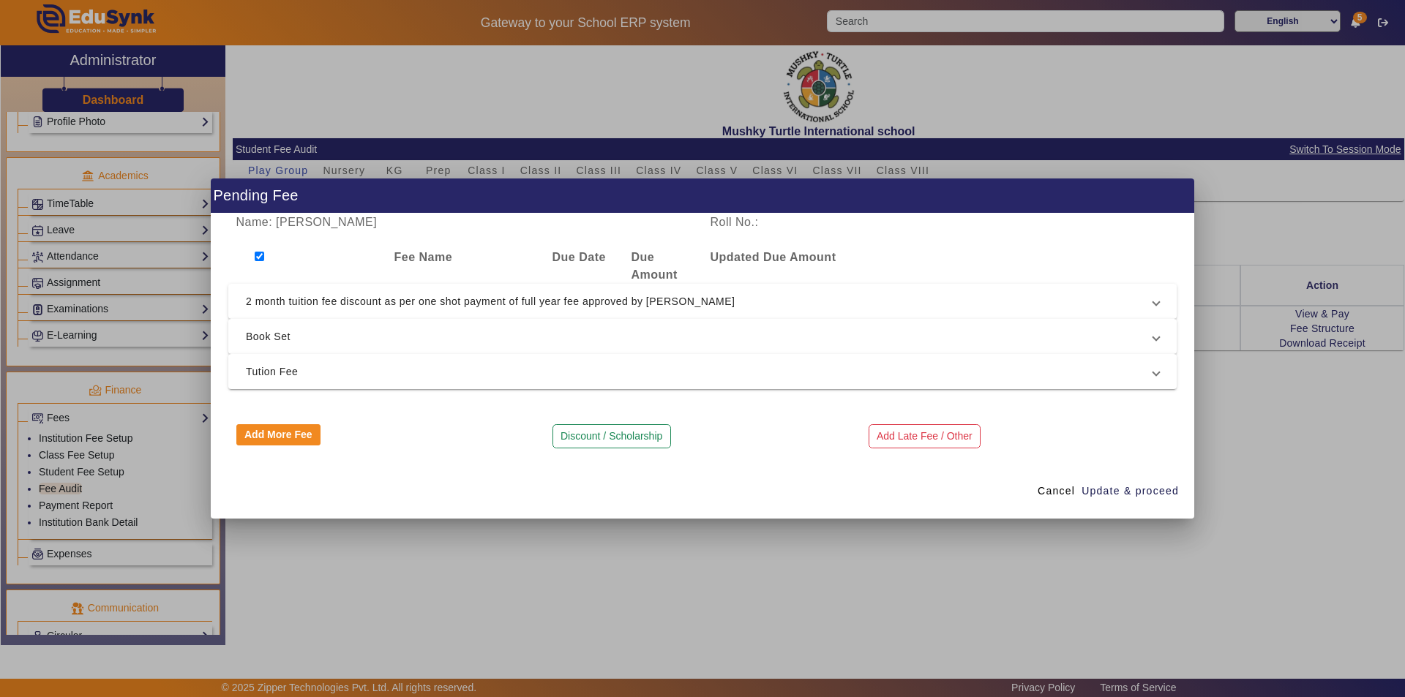
click at [1017, 253] on div "Fee Name Due Date Due Amount Updated Due Amount" at bounding box center [702, 266] width 948 height 35
click at [1060, 492] on span "Cancel" at bounding box center [1056, 491] width 37 height 15
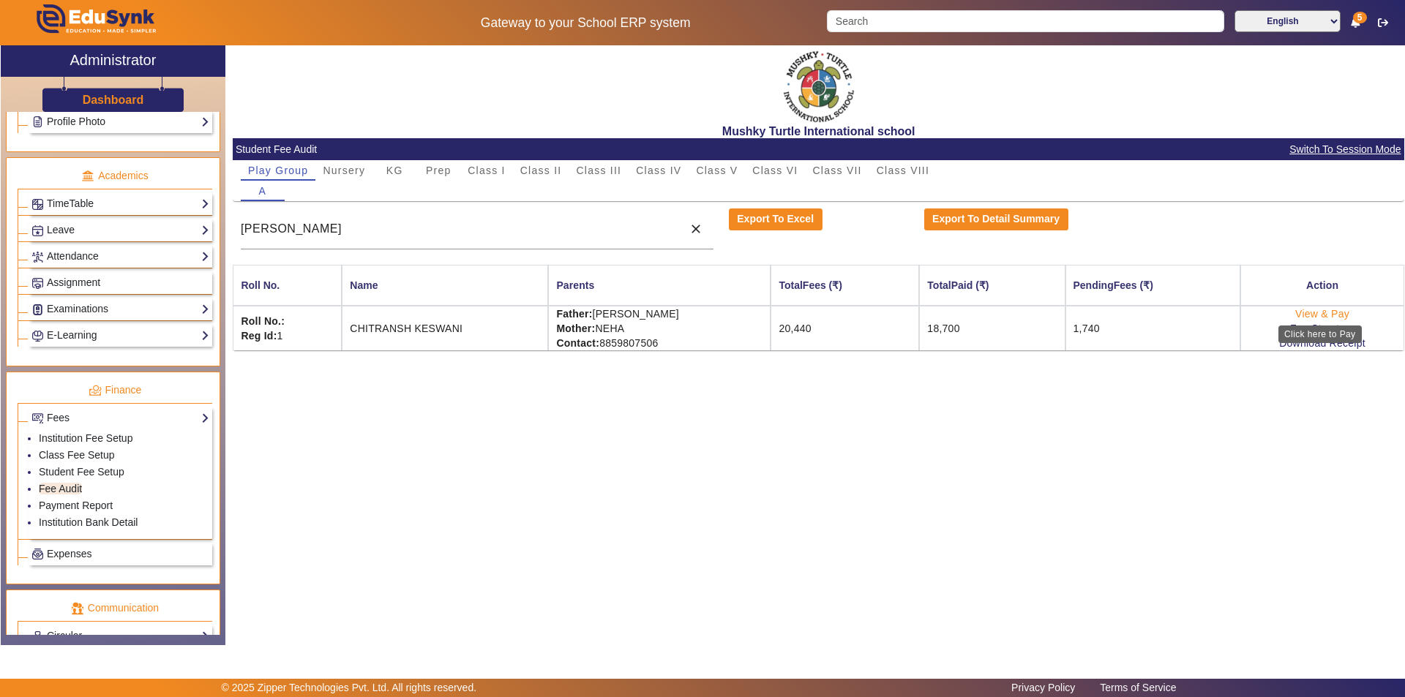
click at [1315, 312] on link "View & Pay" at bounding box center [1322, 314] width 54 height 12
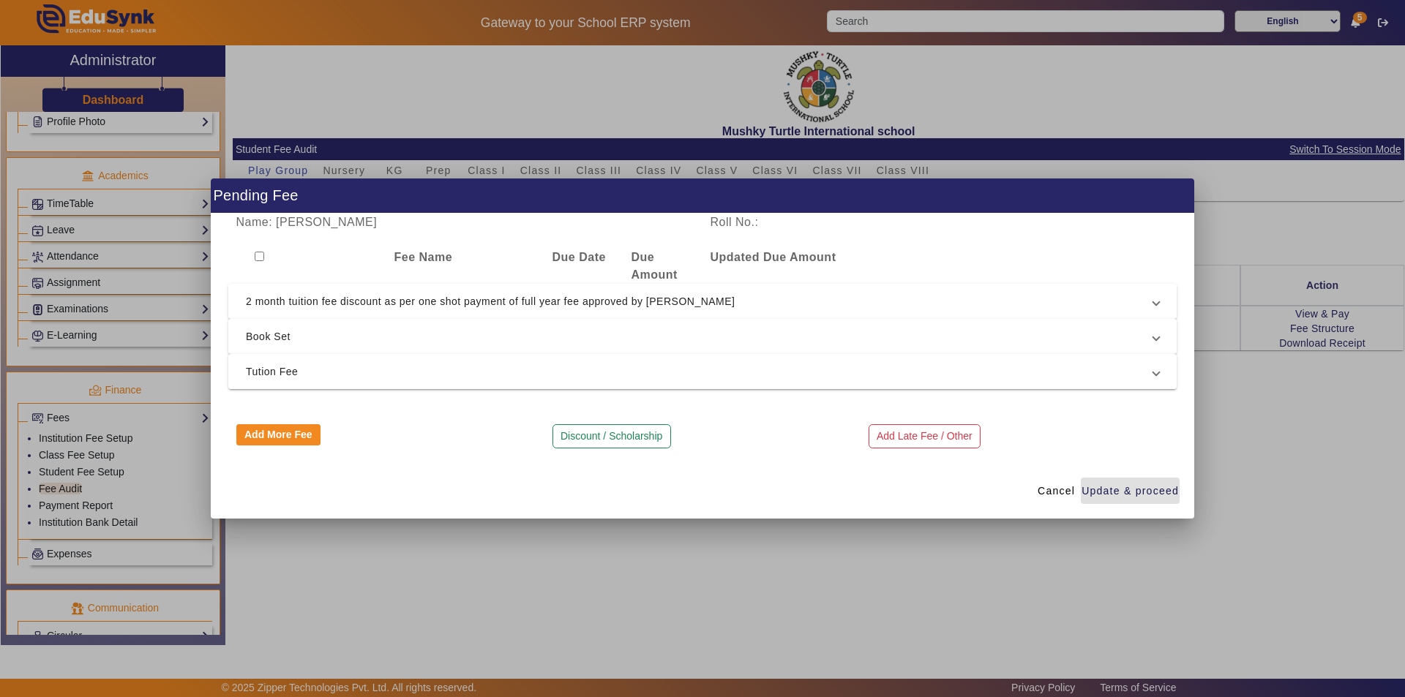
click at [277, 303] on span "2 month tuition fee discount as per one shot payment of full year fee approved …" at bounding box center [699, 302] width 907 height 18
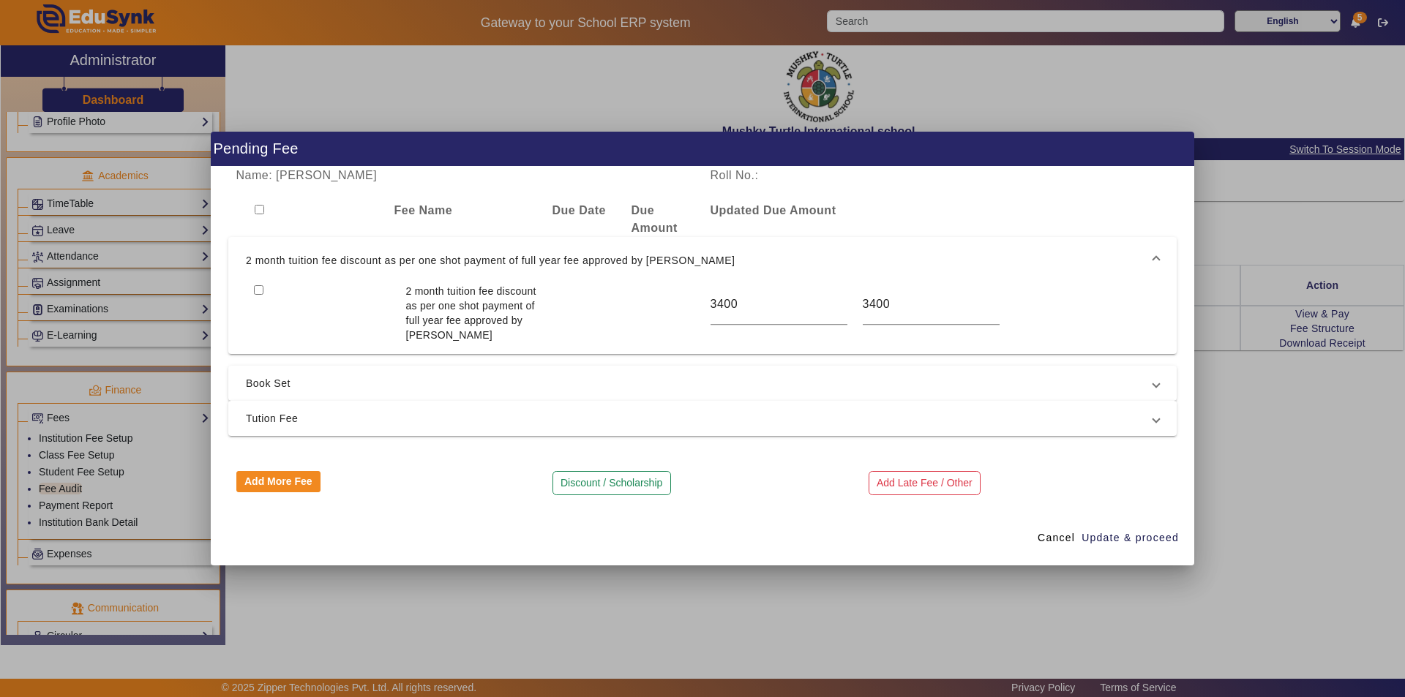
click at [258, 291] on input "checkbox" at bounding box center [259, 290] width 10 height 10
checkbox input "true"
click at [794, 249] on mat-expansion-panel-header "2 month tuition fee discount as per one shot payment of full year fee approved …" at bounding box center [702, 260] width 948 height 47
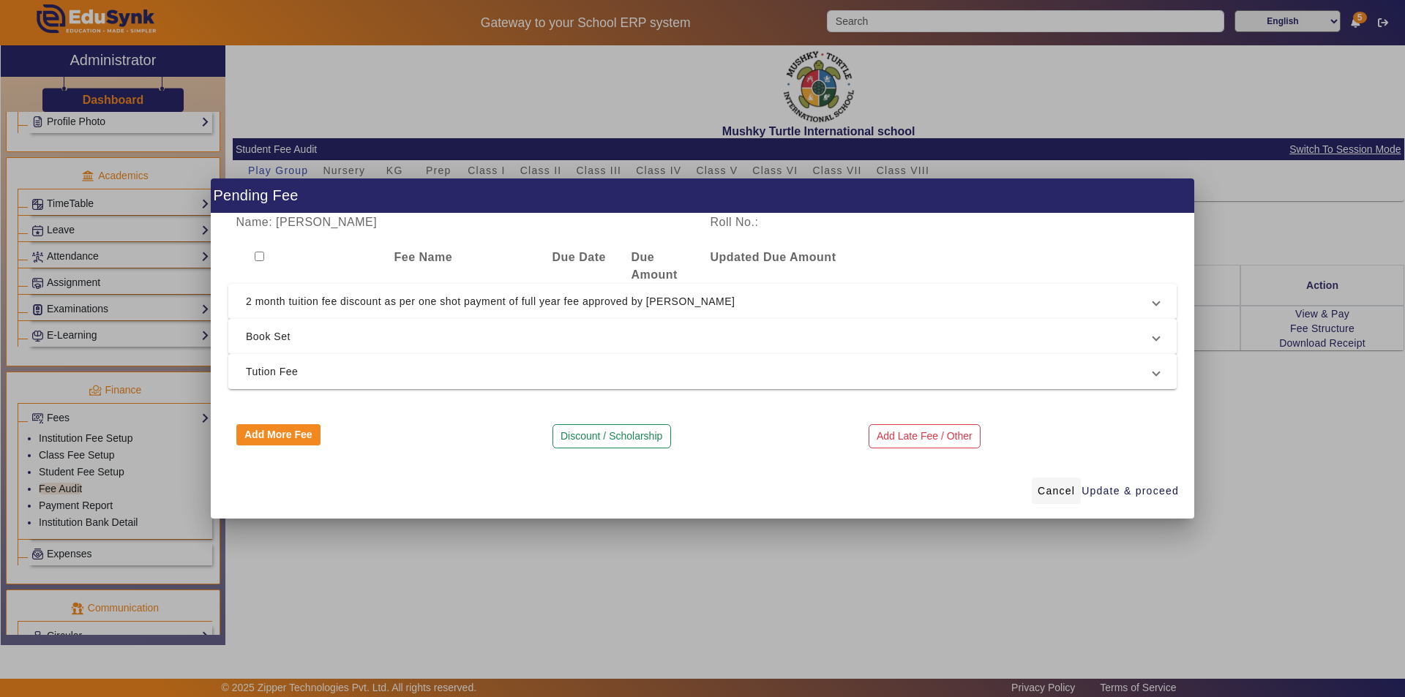
click at [1060, 485] on span "Cancel" at bounding box center [1056, 491] width 37 height 15
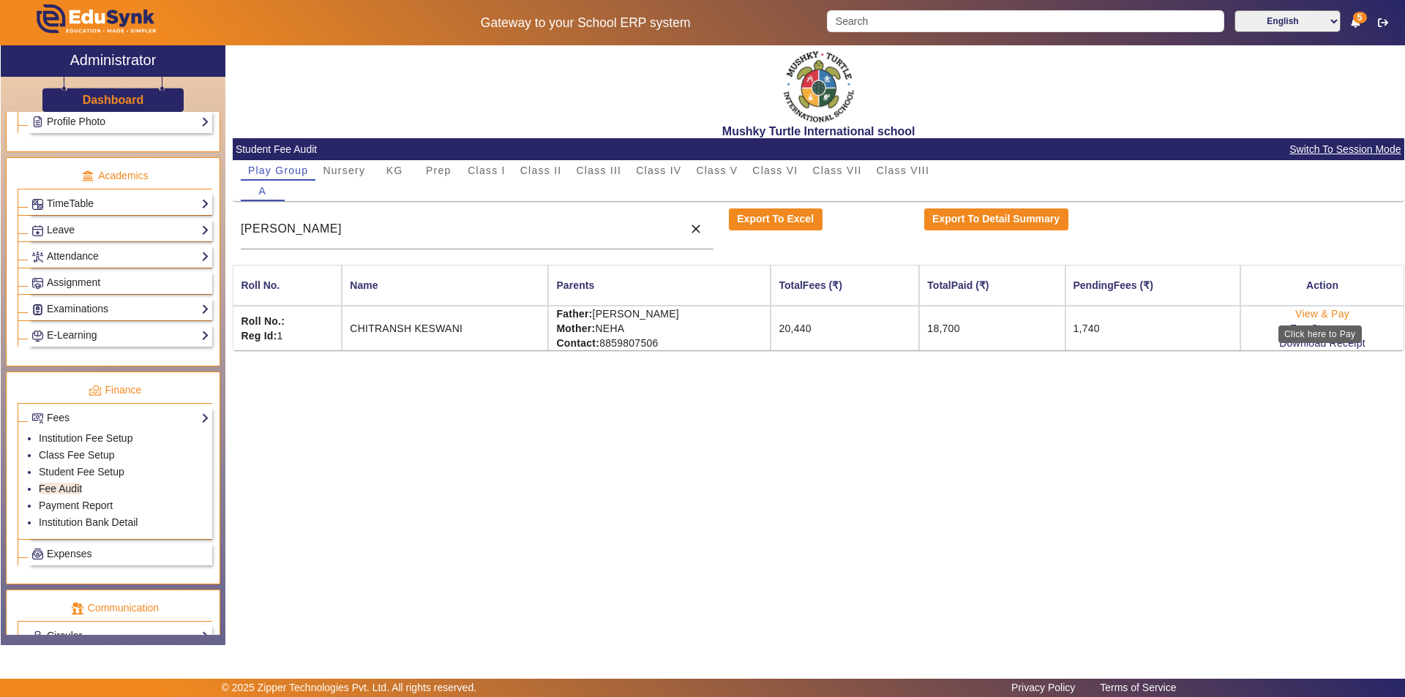
click at [1323, 309] on link "View & Pay" at bounding box center [1322, 314] width 54 height 12
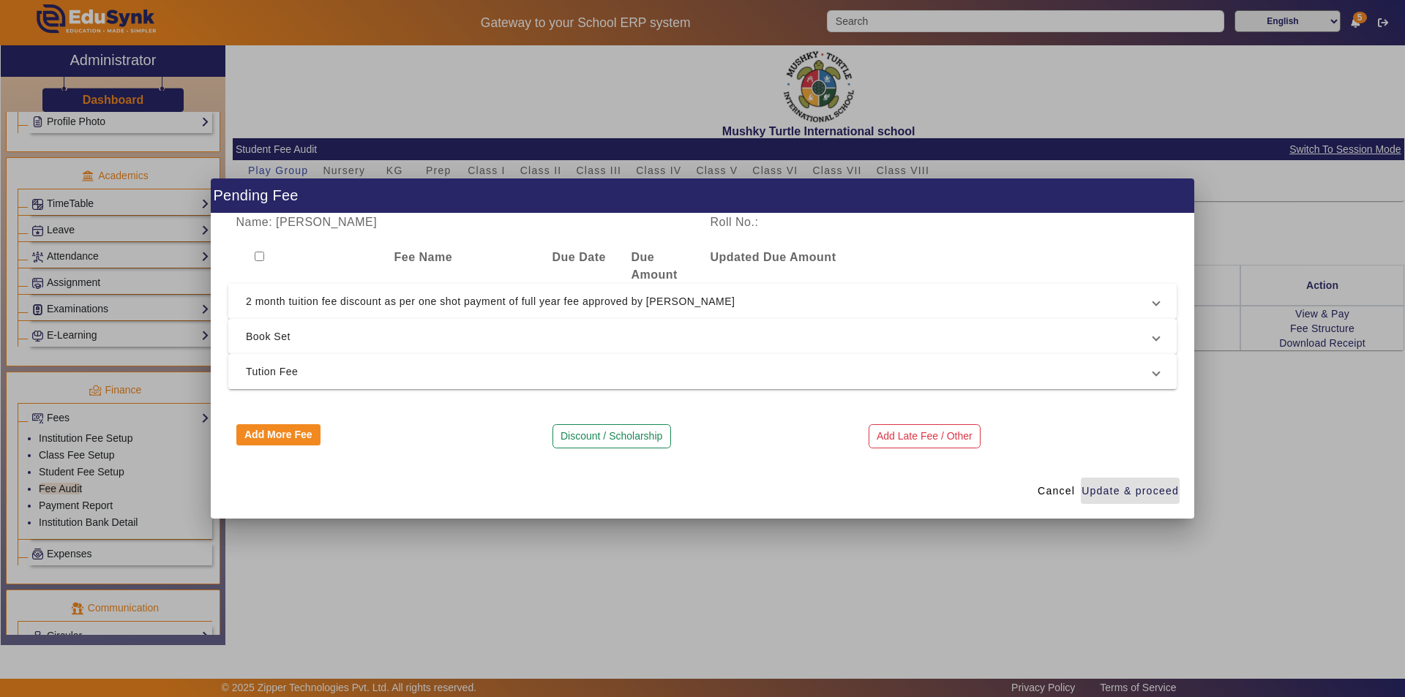
click at [273, 301] on span "2 month tuition fee discount as per one shot payment of full year fee approved …" at bounding box center [699, 302] width 907 height 18
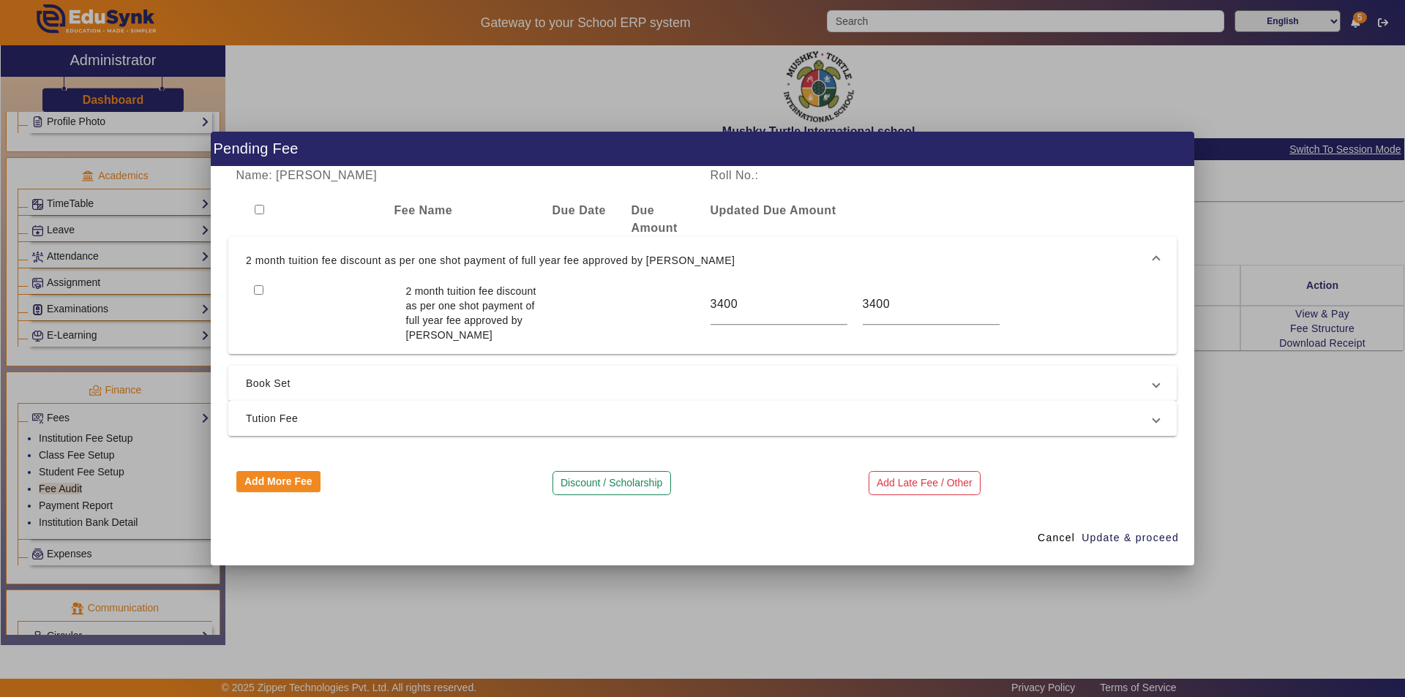
click at [260, 291] on input "checkbox" at bounding box center [259, 290] width 10 height 10
checkbox input "true"
click at [1056, 541] on span "Cancel" at bounding box center [1056, 537] width 37 height 15
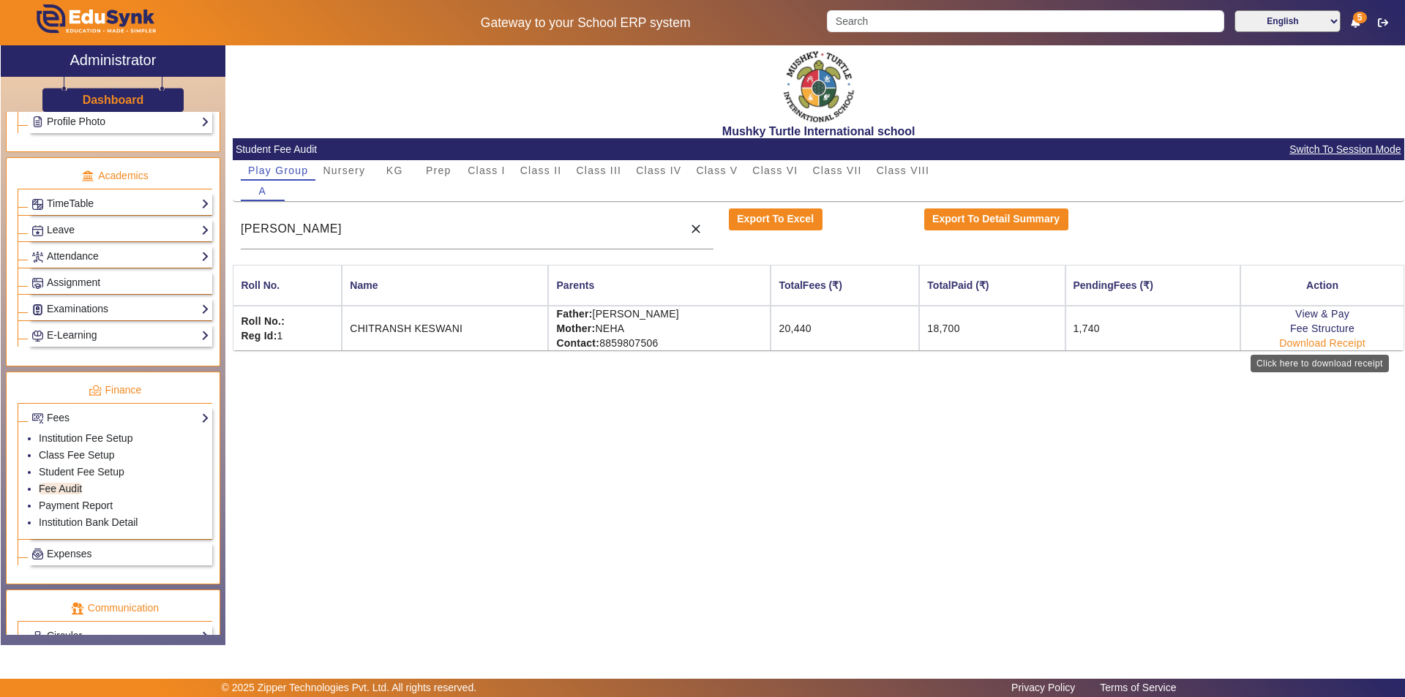
click at [1318, 343] on link "Download Receipt" at bounding box center [1322, 343] width 86 height 12
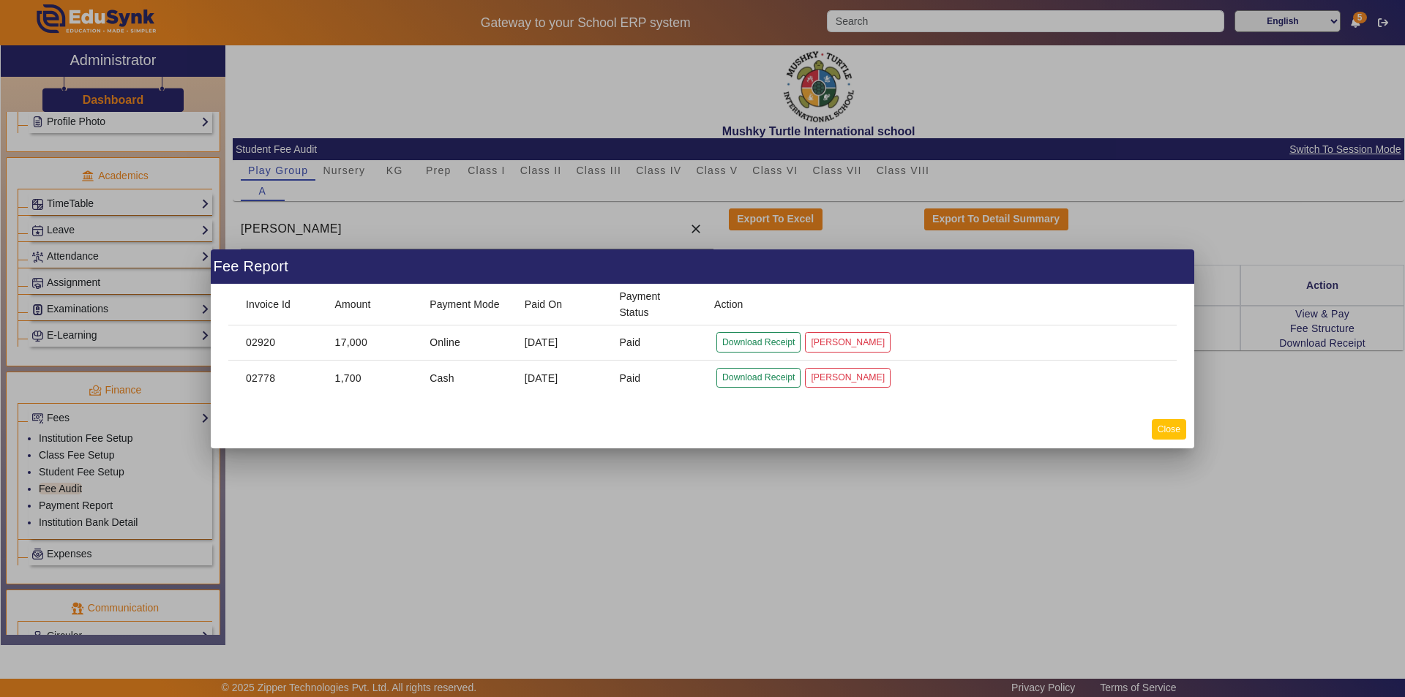
click at [1160, 427] on button "Close" at bounding box center [1169, 429] width 34 height 20
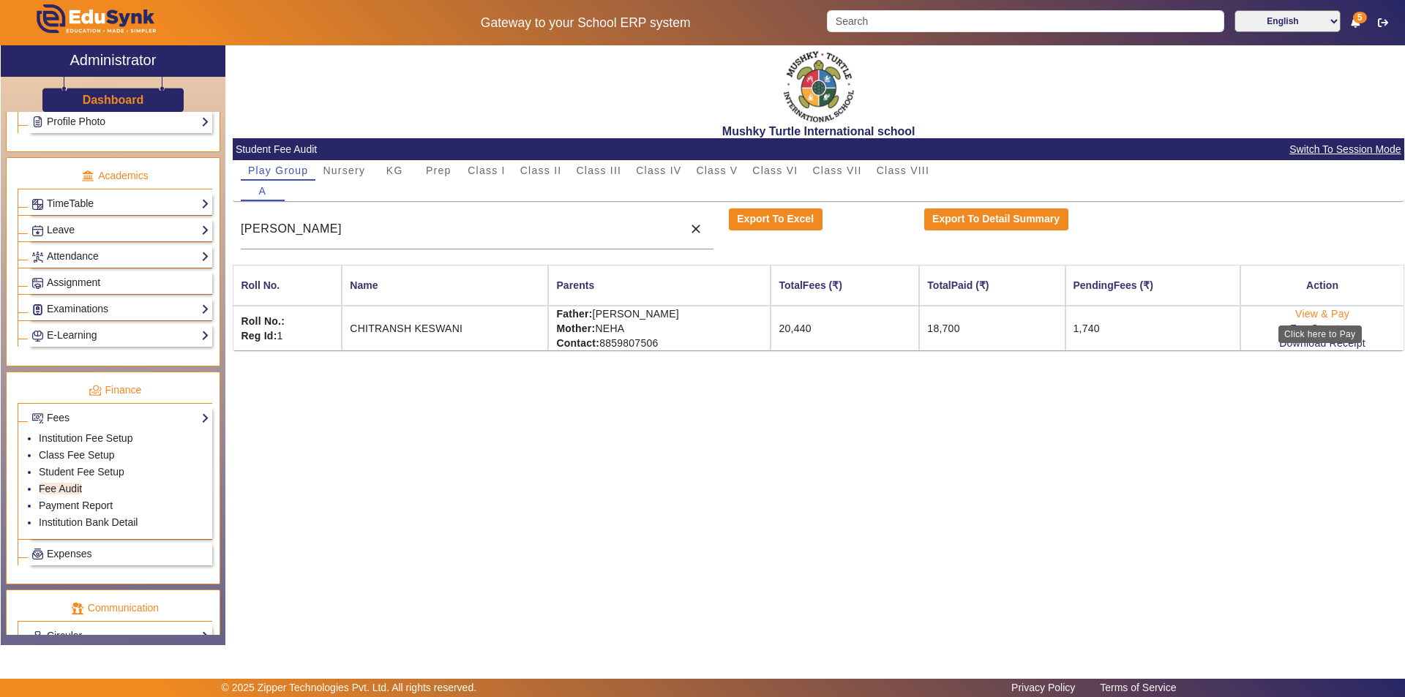
click at [1331, 312] on link "View & Pay" at bounding box center [1322, 314] width 54 height 12
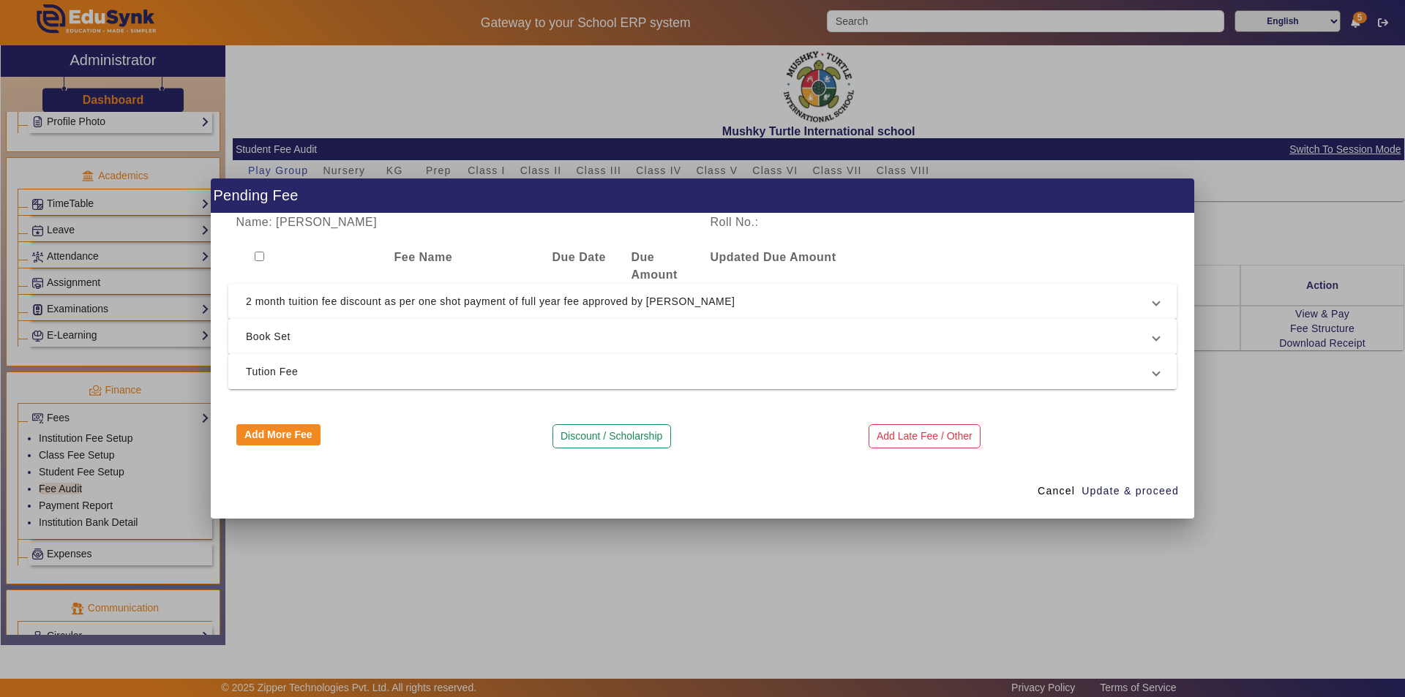
click at [692, 375] on span "Tution Fee" at bounding box center [699, 372] width 907 height 18
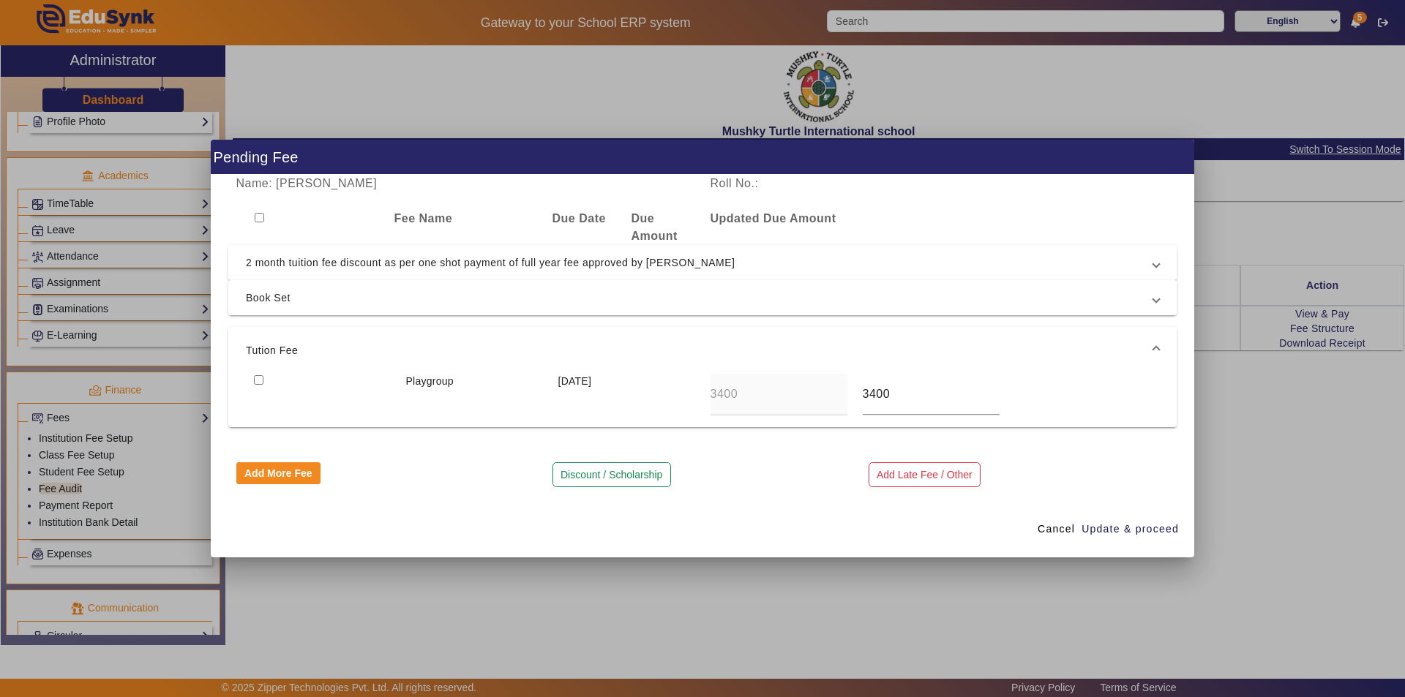
click at [620, 291] on span "Book Set" at bounding box center [699, 298] width 907 height 18
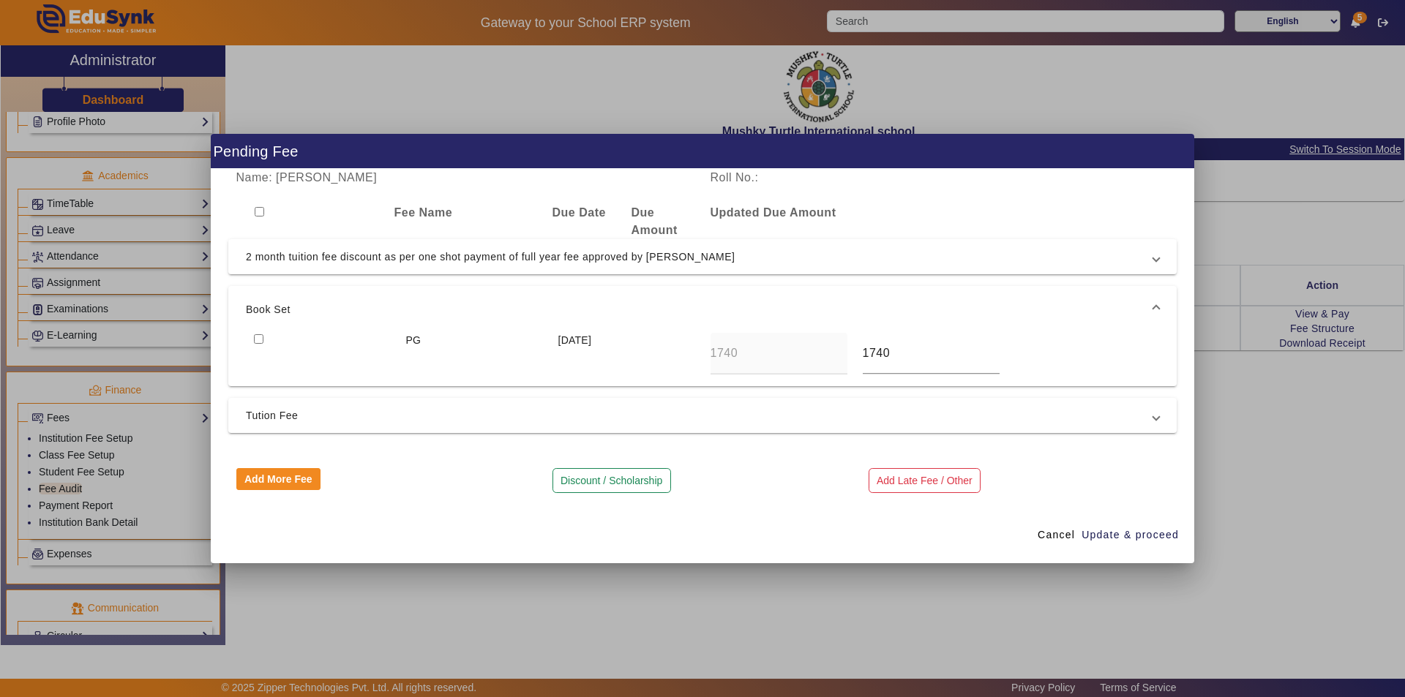
click at [256, 339] on input "checkbox" at bounding box center [259, 339] width 10 height 10
checkbox input "true"
click at [259, 211] on input "checkbox" at bounding box center [260, 212] width 10 height 10
checkbox input "true"
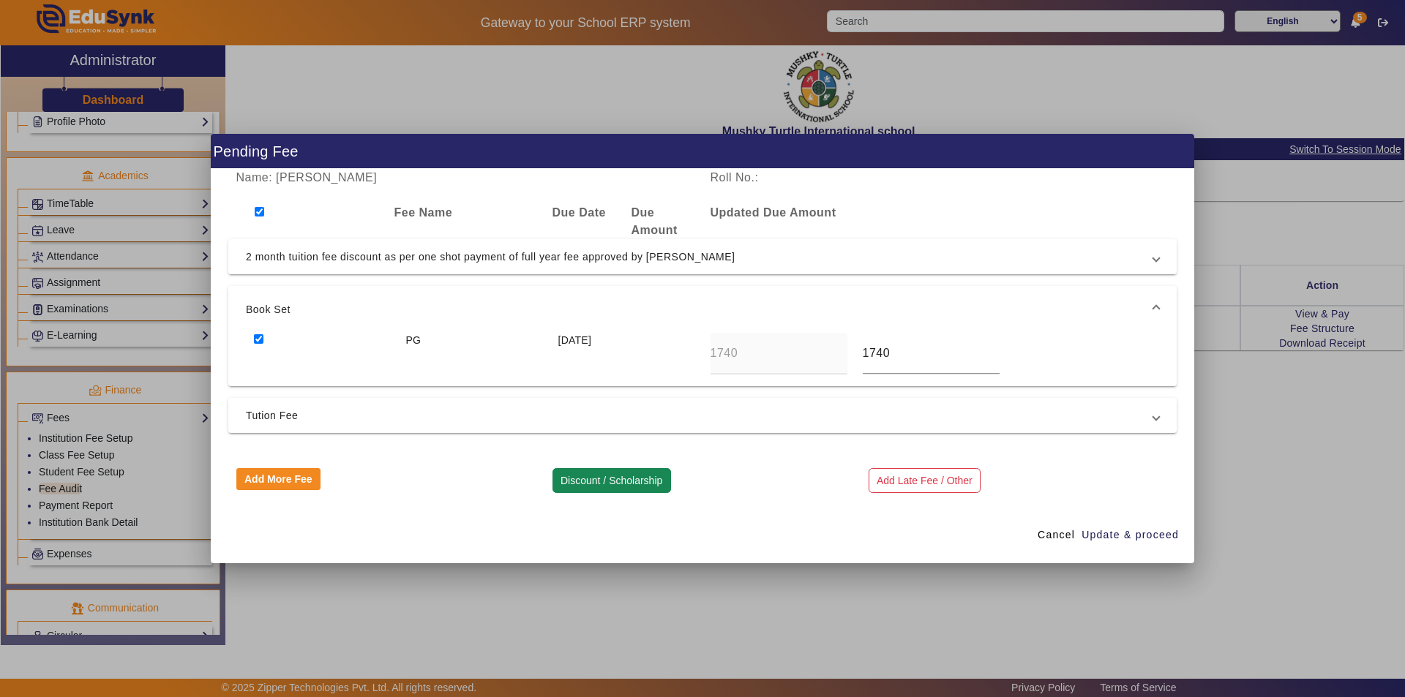
click at [607, 479] on button "Discount / Scholarship" at bounding box center [611, 480] width 119 height 25
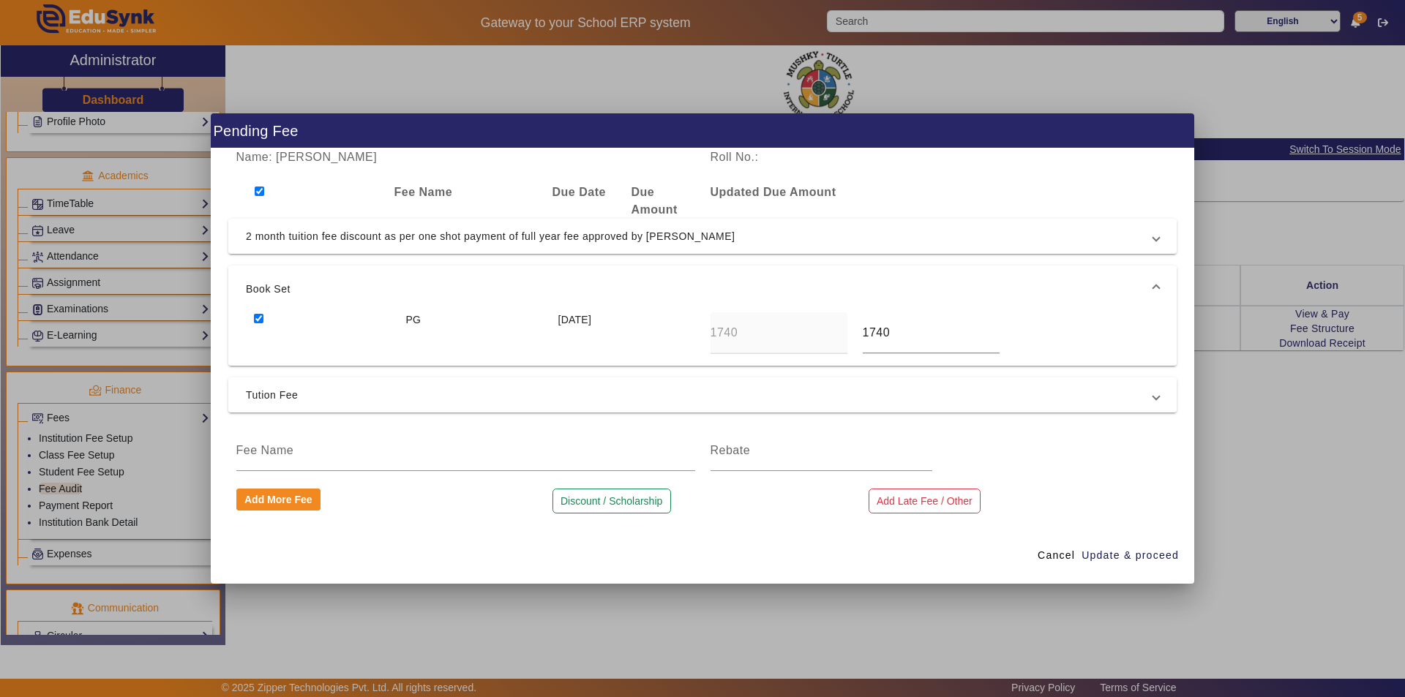
click at [257, 320] on input "checkbox" at bounding box center [259, 319] width 10 height 10
checkbox input "false"
click at [297, 450] on input at bounding box center [465, 451] width 459 height 18
type input "book set Amount"
type input "1740"
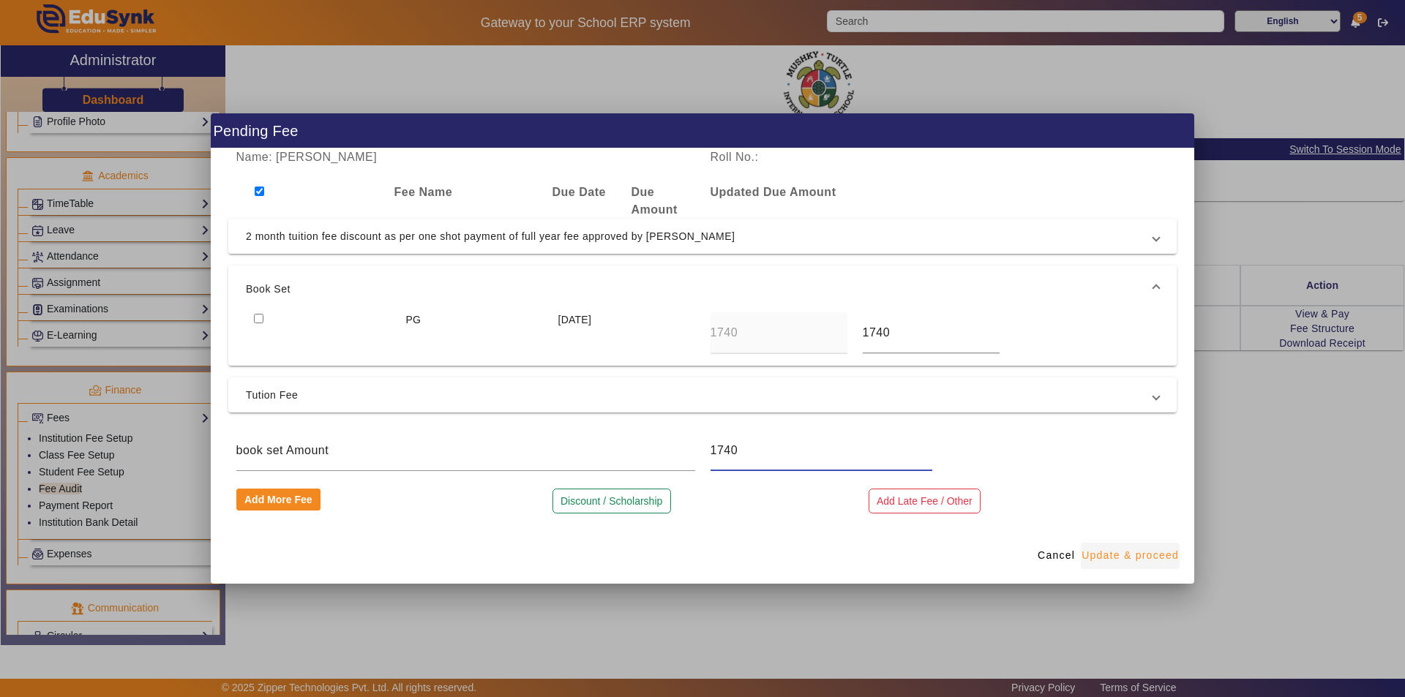
drag, startPoint x: 1128, startPoint y: 552, endPoint x: 1109, endPoint y: 550, distance: 19.9
click at [1129, 558] on span "Update & proceed" at bounding box center [1129, 555] width 97 height 15
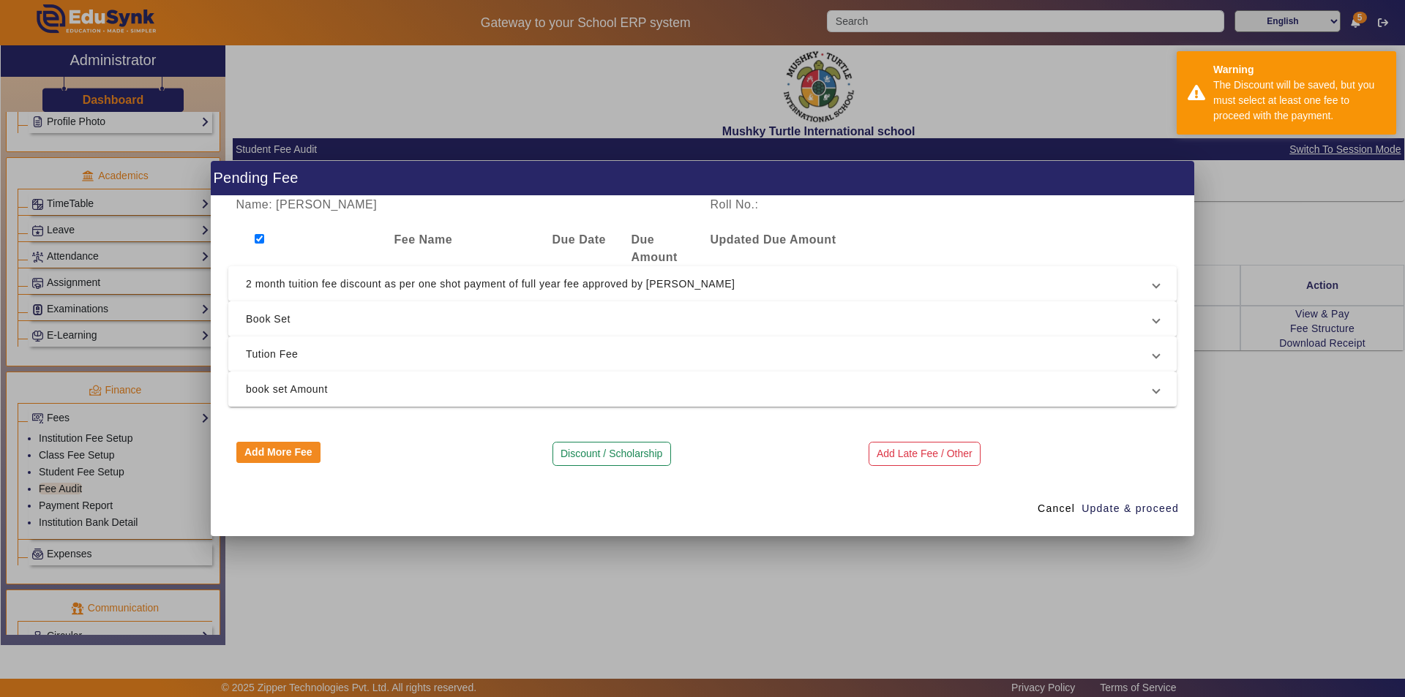
click at [329, 313] on span "Book Set" at bounding box center [699, 319] width 907 height 18
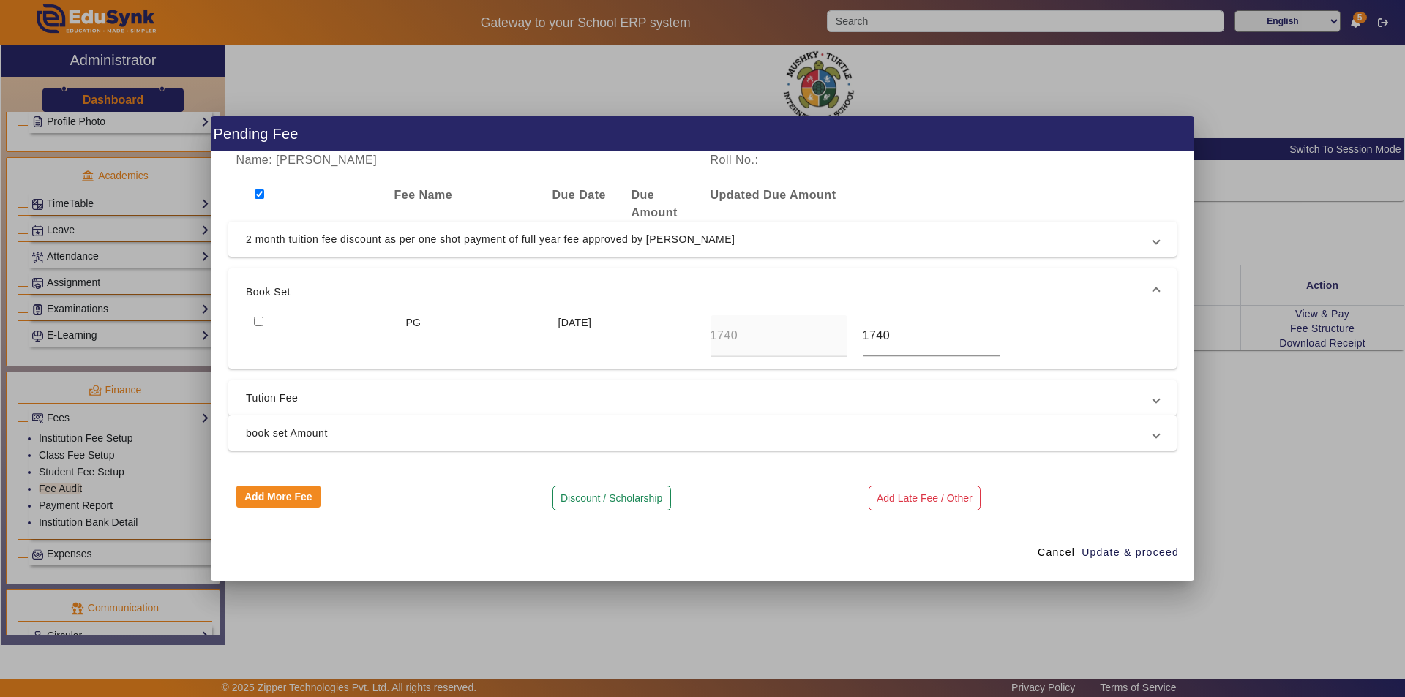
click at [257, 323] on input "checkbox" at bounding box center [259, 322] width 10 height 10
checkbox input "true"
click at [517, 430] on span "book set Amount" at bounding box center [699, 433] width 907 height 18
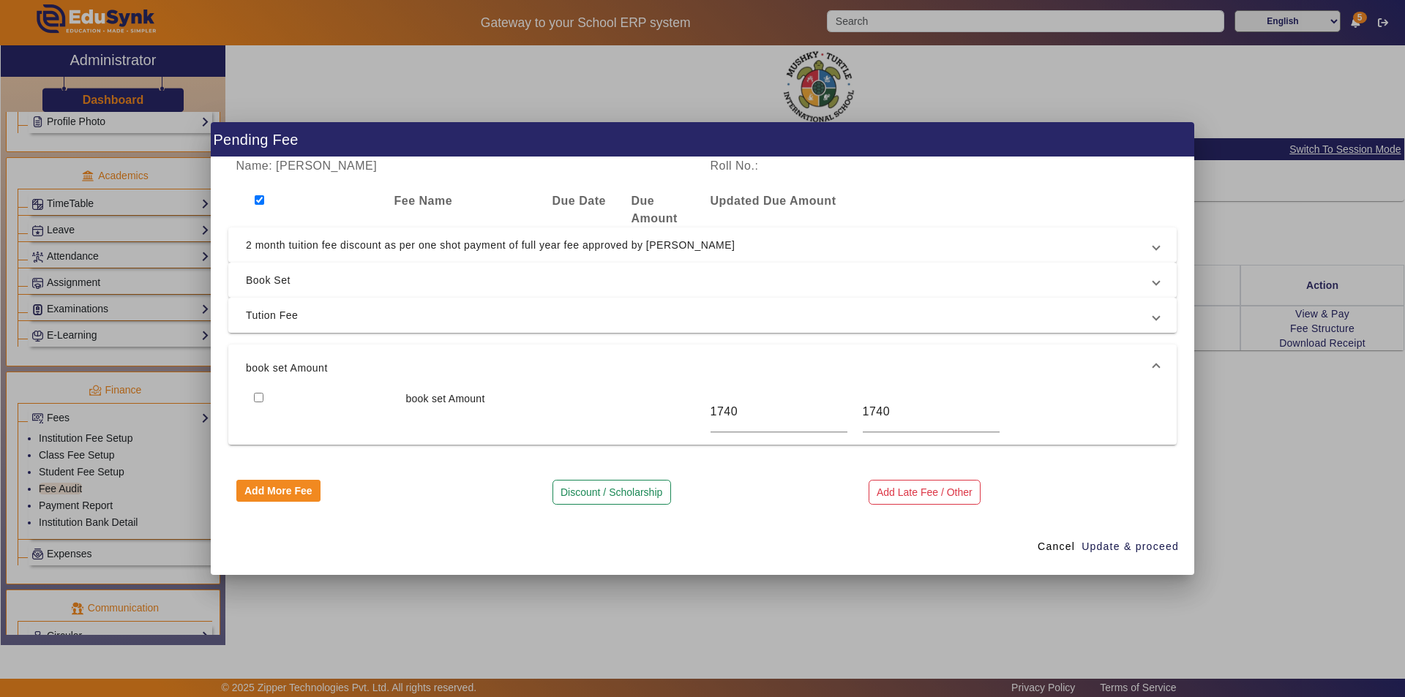
click at [259, 397] on input "checkbox" at bounding box center [259, 398] width 10 height 10
checkbox input "true"
click at [614, 495] on button "Discount / Scholarship" at bounding box center [611, 492] width 119 height 25
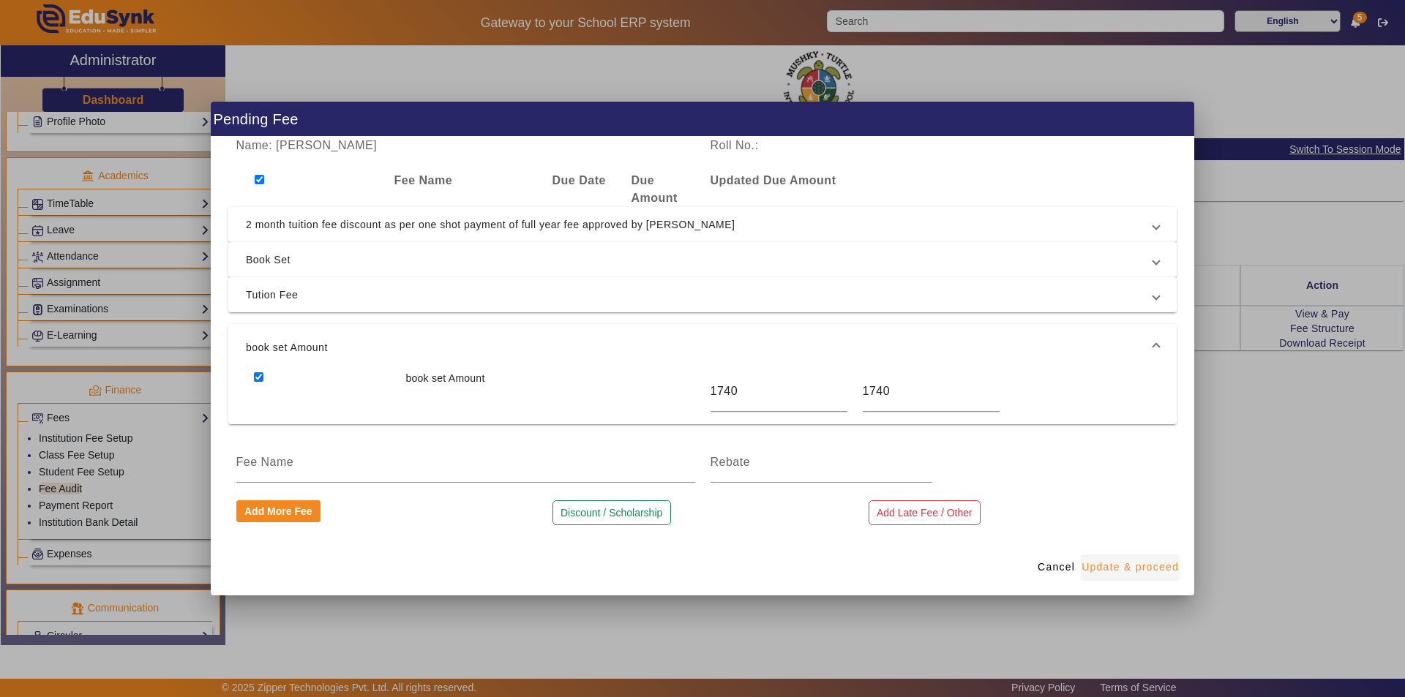
click at [1126, 567] on span "Update & proceed" at bounding box center [1129, 567] width 97 height 15
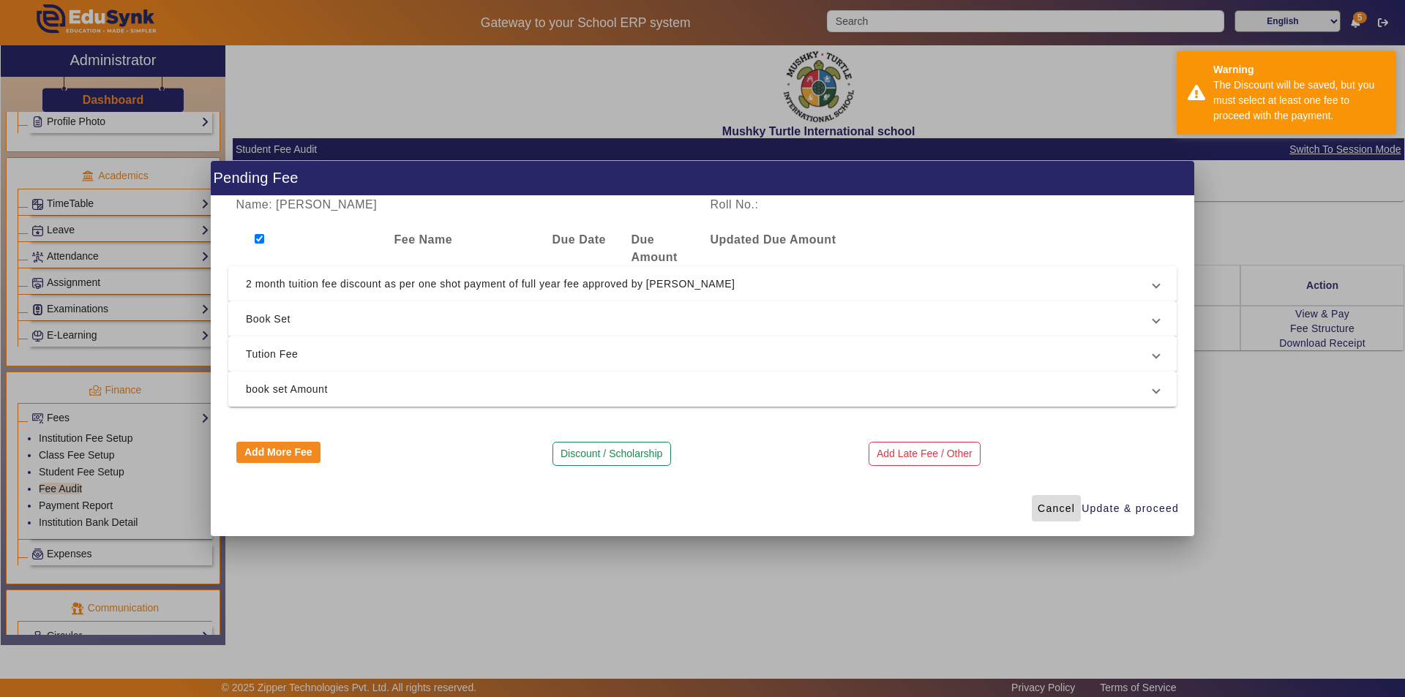
click at [1057, 509] on span "Cancel" at bounding box center [1056, 508] width 37 height 15
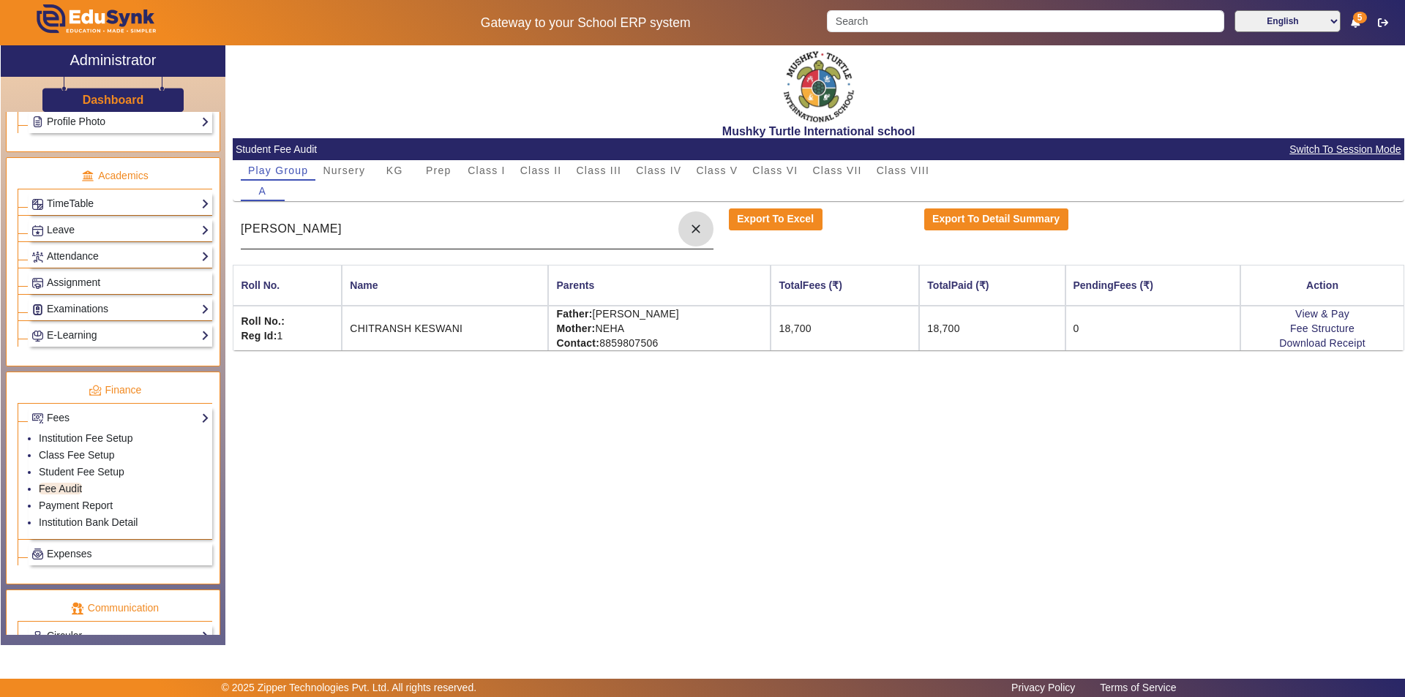
click at [696, 226] on mat-icon "close" at bounding box center [696, 229] width 15 height 15
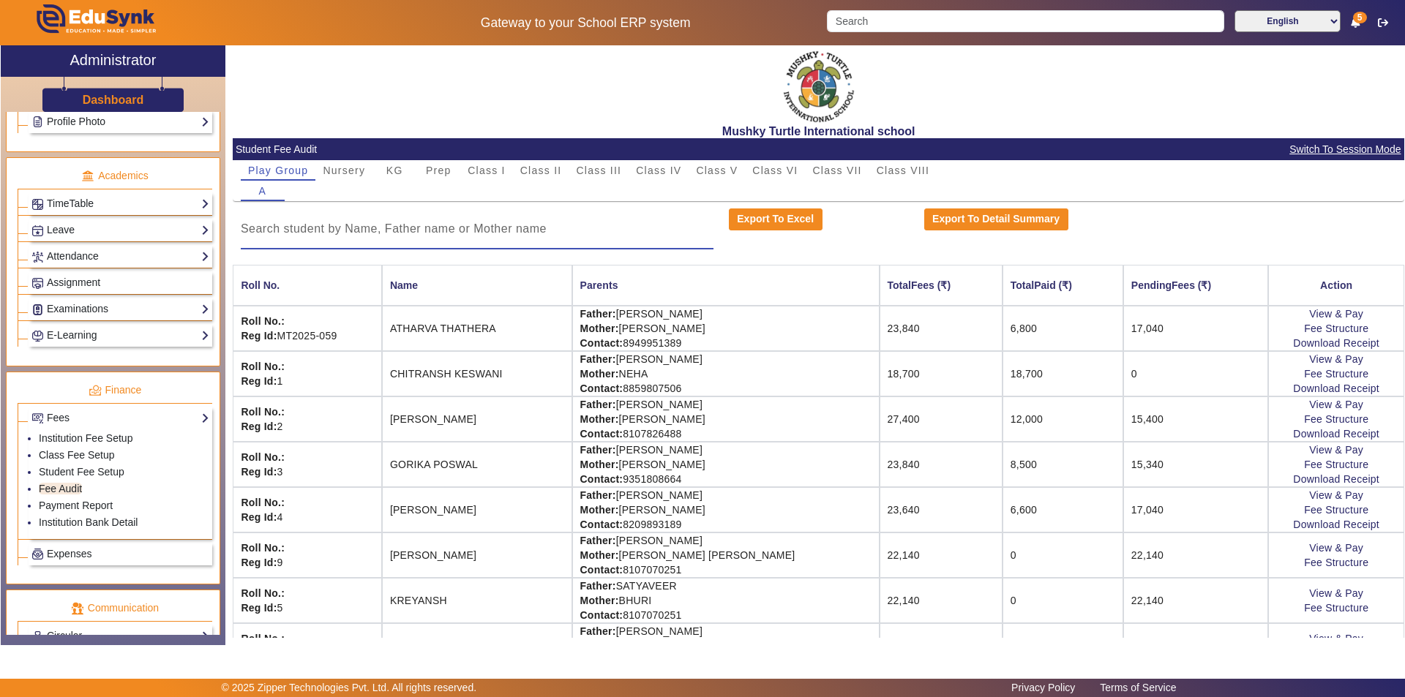
click at [536, 232] on input at bounding box center [477, 229] width 473 height 18
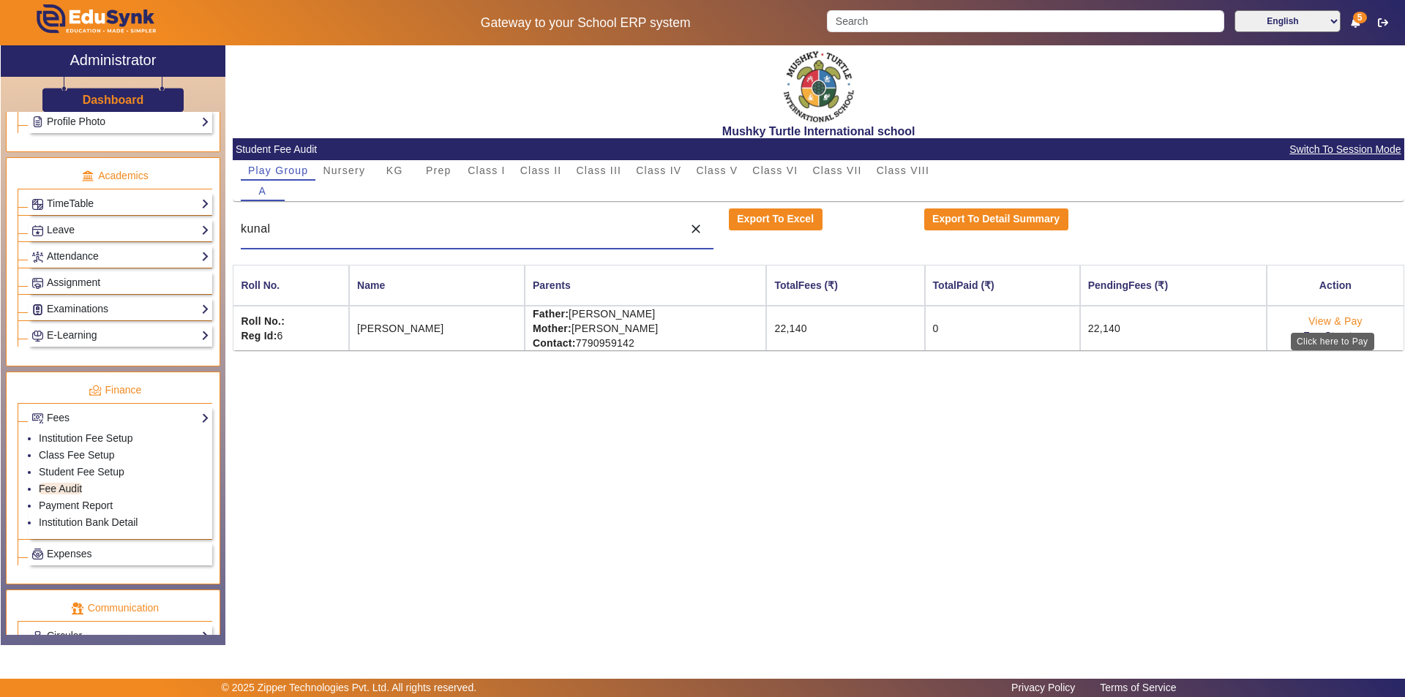
type input "kunal"
click at [1336, 321] on link "View & Pay" at bounding box center [1335, 321] width 54 height 12
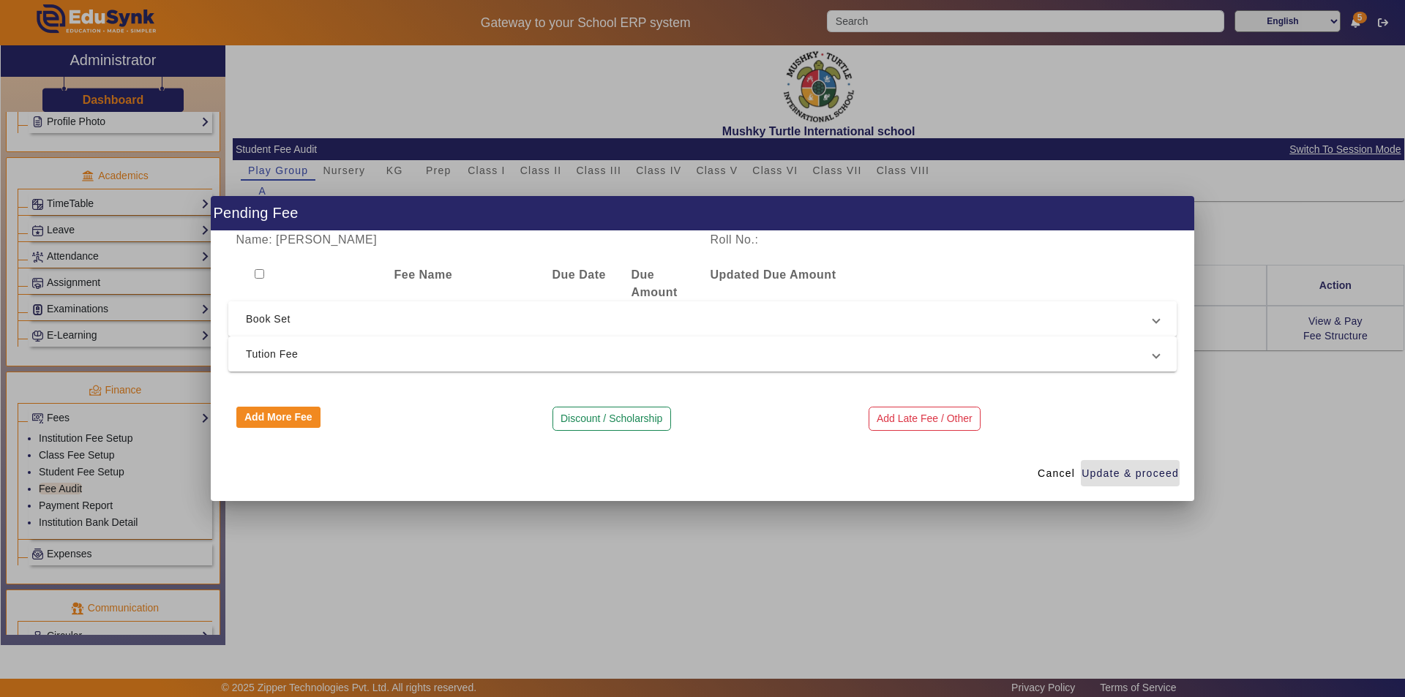
click at [528, 326] on span "Book Set" at bounding box center [699, 319] width 907 height 18
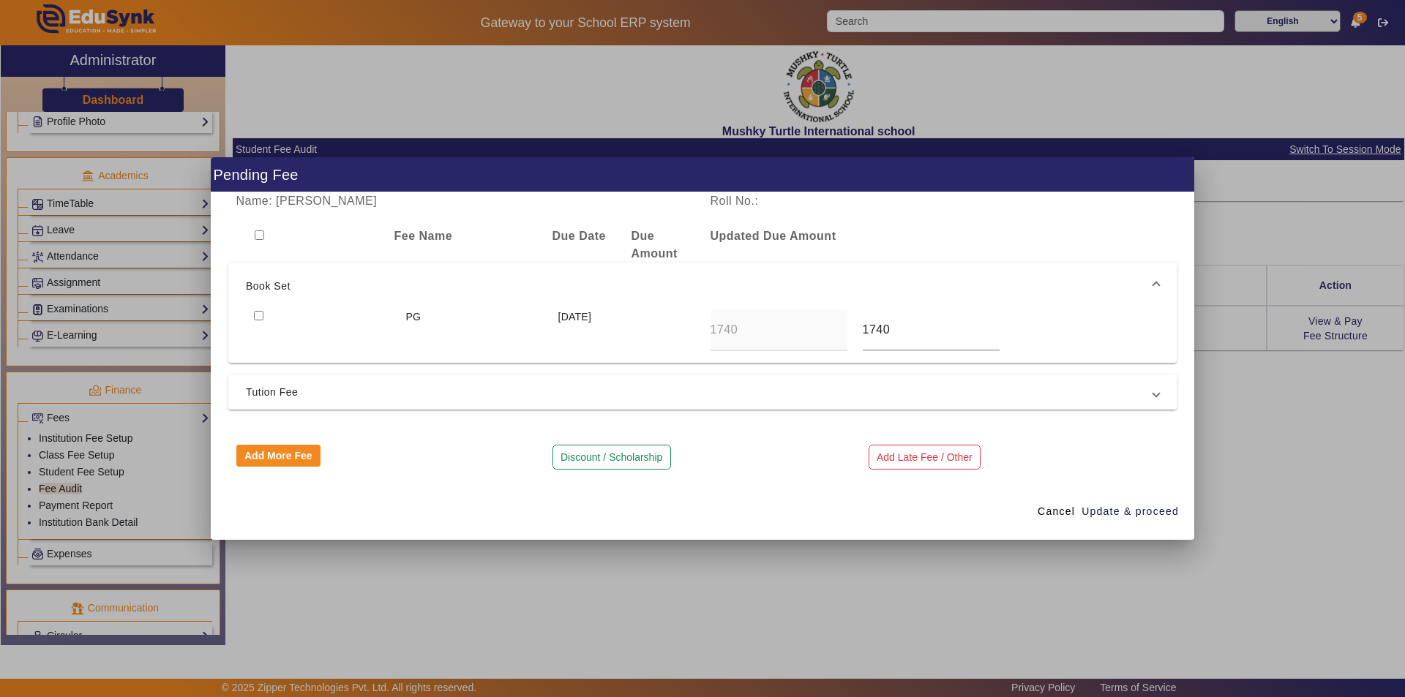
click at [425, 391] on span "Tution Fee" at bounding box center [699, 392] width 907 height 18
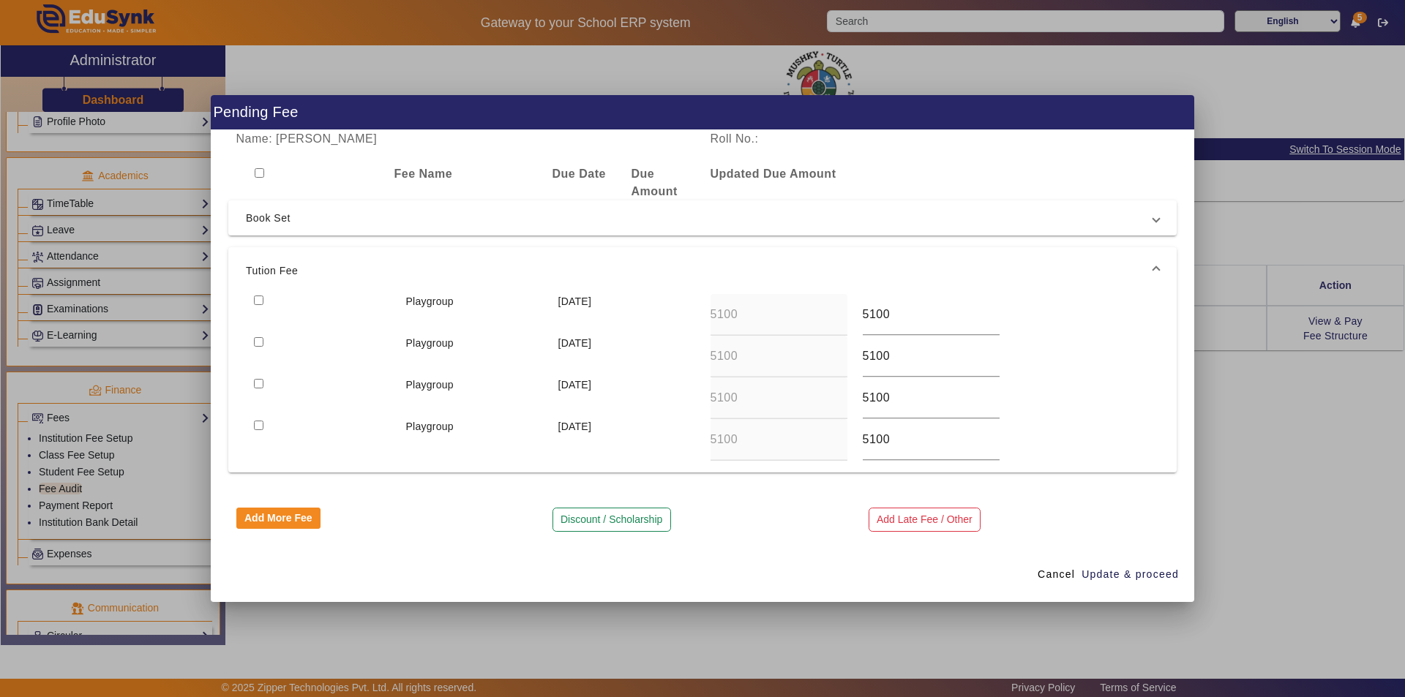
drag, startPoint x: 258, startPoint y: 301, endPoint x: 260, endPoint y: 312, distance: 11.4
click at [258, 301] on input "checkbox" at bounding box center [259, 301] width 10 height 10
checkbox input "true"
click at [259, 344] on input "checkbox" at bounding box center [259, 342] width 10 height 10
checkbox input "true"
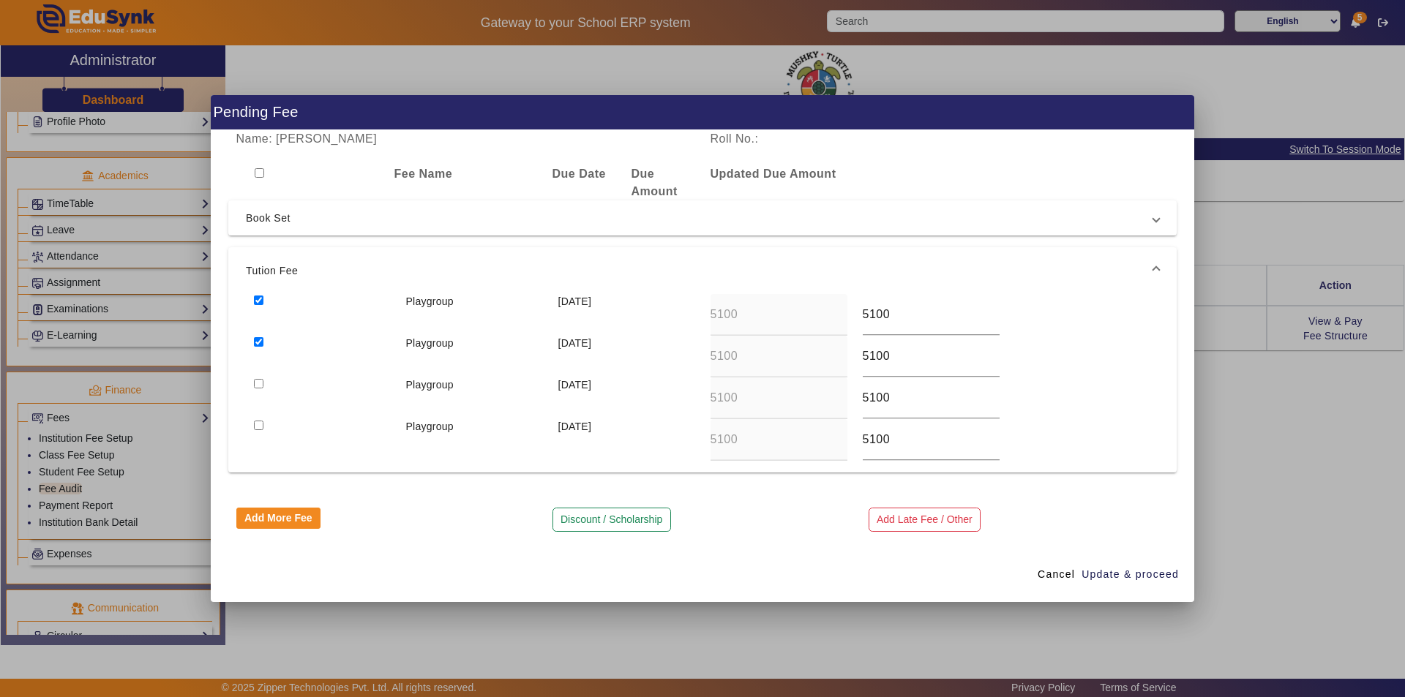
click at [257, 382] on input "checkbox" at bounding box center [259, 384] width 10 height 10
checkbox input "true"
click at [256, 427] on input "checkbox" at bounding box center [259, 426] width 10 height 10
checkbox input "true"
click at [1112, 576] on span "Update & proceed" at bounding box center [1129, 574] width 97 height 15
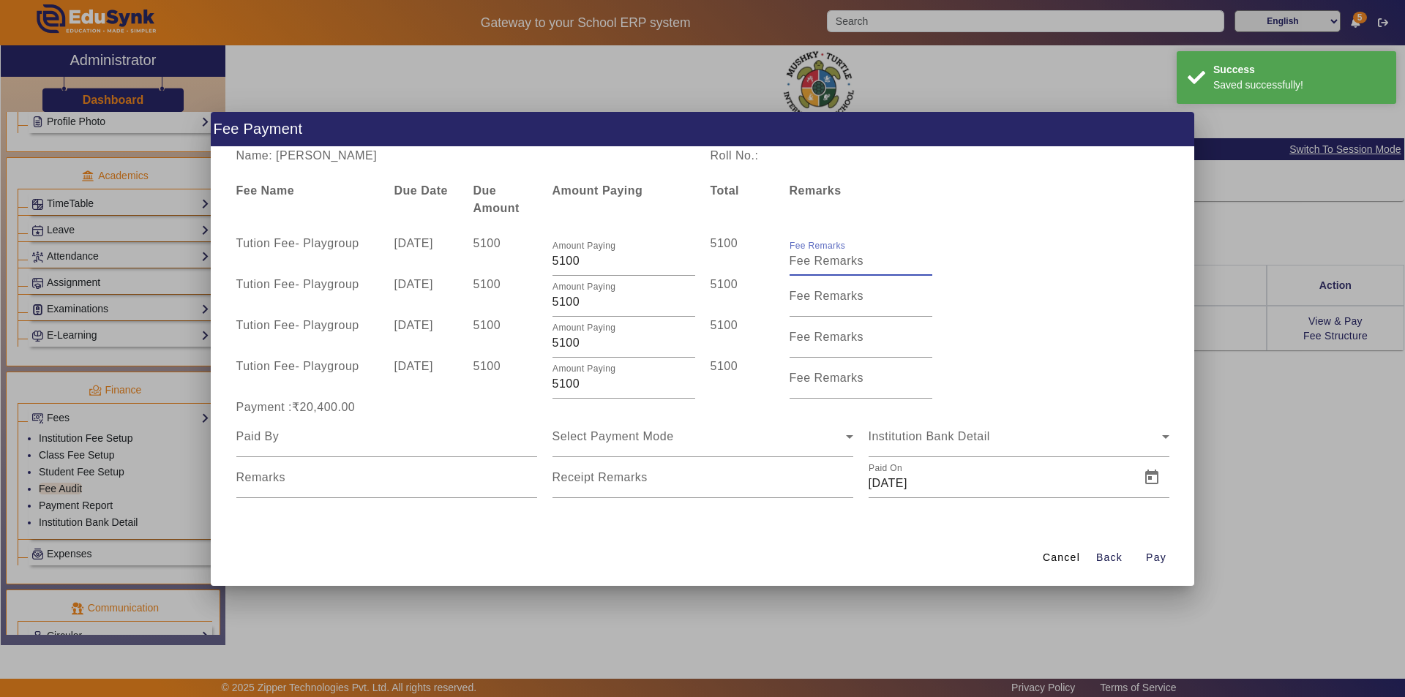
click at [832, 268] on input "Fee Remarks" at bounding box center [860, 261] width 143 height 18
type input "QTR 1 FEE"
click at [847, 296] on mat-label "Fee Remarks" at bounding box center [826, 296] width 75 height 12
click at [847, 296] on input "Fee Remarks" at bounding box center [860, 302] width 143 height 18
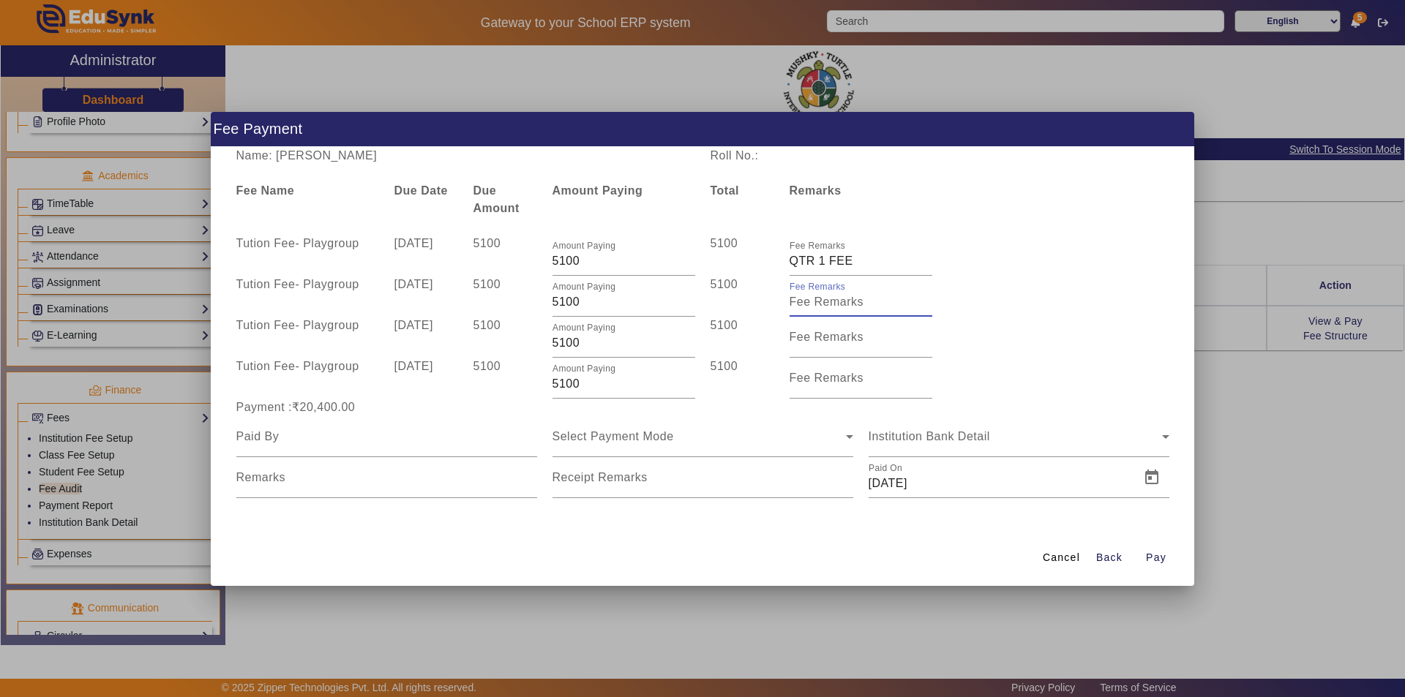
click at [859, 300] on input "Fee Remarks" at bounding box center [860, 302] width 143 height 18
type input "Qtr 2 Fee"
click at [819, 345] on input "Fee Remarks" at bounding box center [860, 343] width 143 height 18
type input "q"
type input "Qtr 3 Fee"
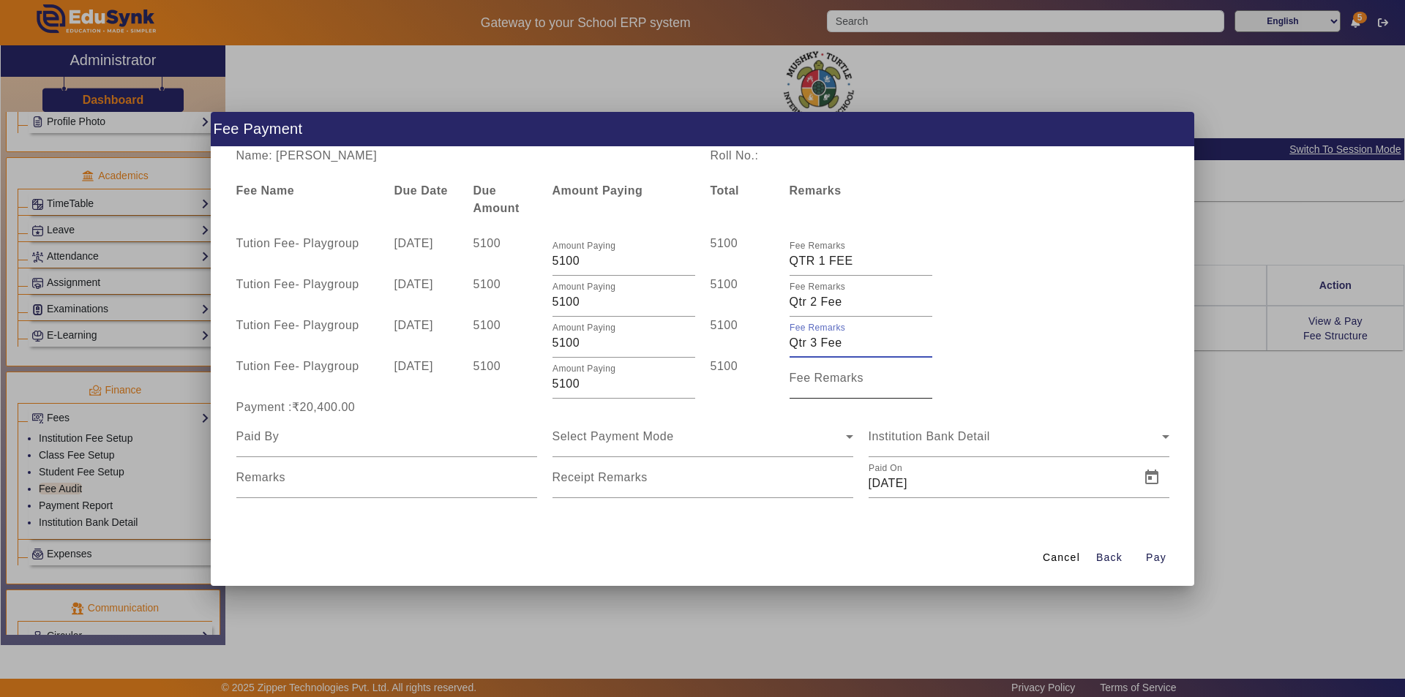
click at [861, 388] on input "Fee Remarks" at bounding box center [860, 384] width 143 height 18
type input "Qtr 4 Fee"
click at [421, 441] on input at bounding box center [386, 437] width 301 height 18
type input "Parents"
click at [670, 431] on span "Select Payment Mode" at bounding box center [612, 436] width 121 height 12
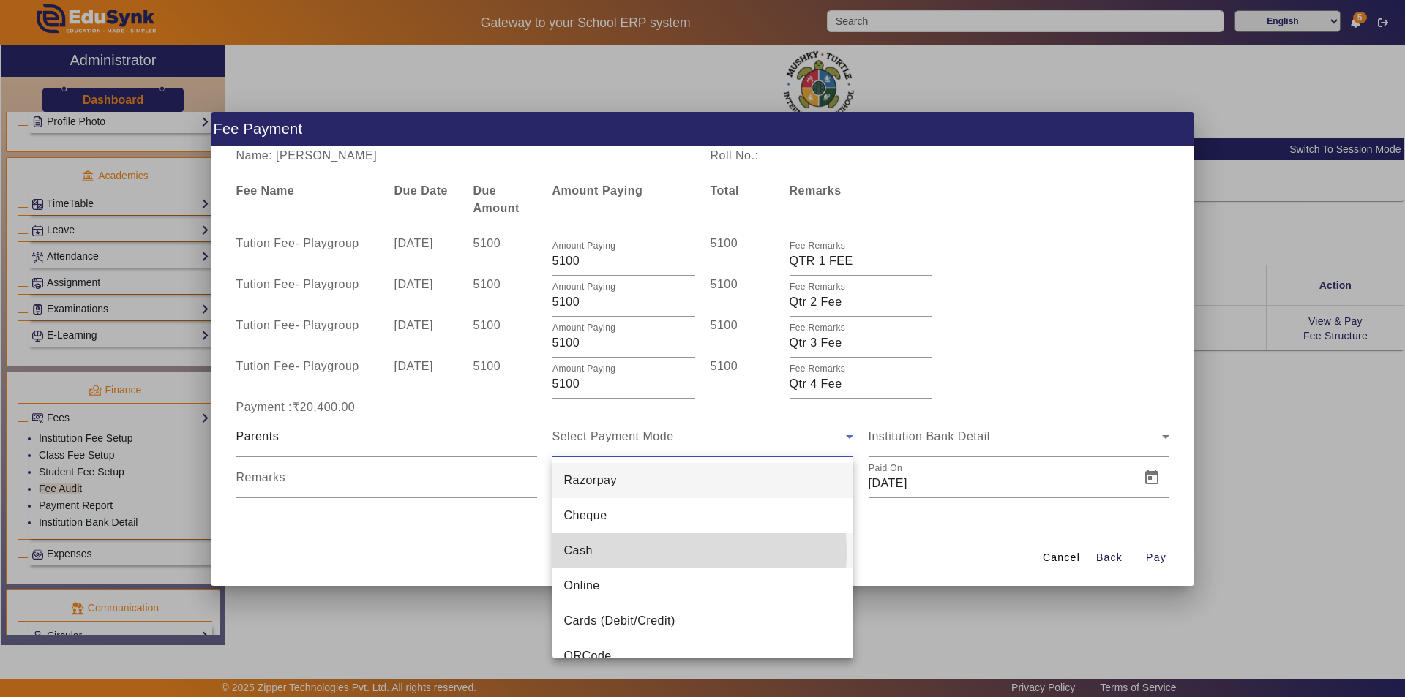
click at [631, 552] on mat-option "Cash" at bounding box center [702, 550] width 301 height 35
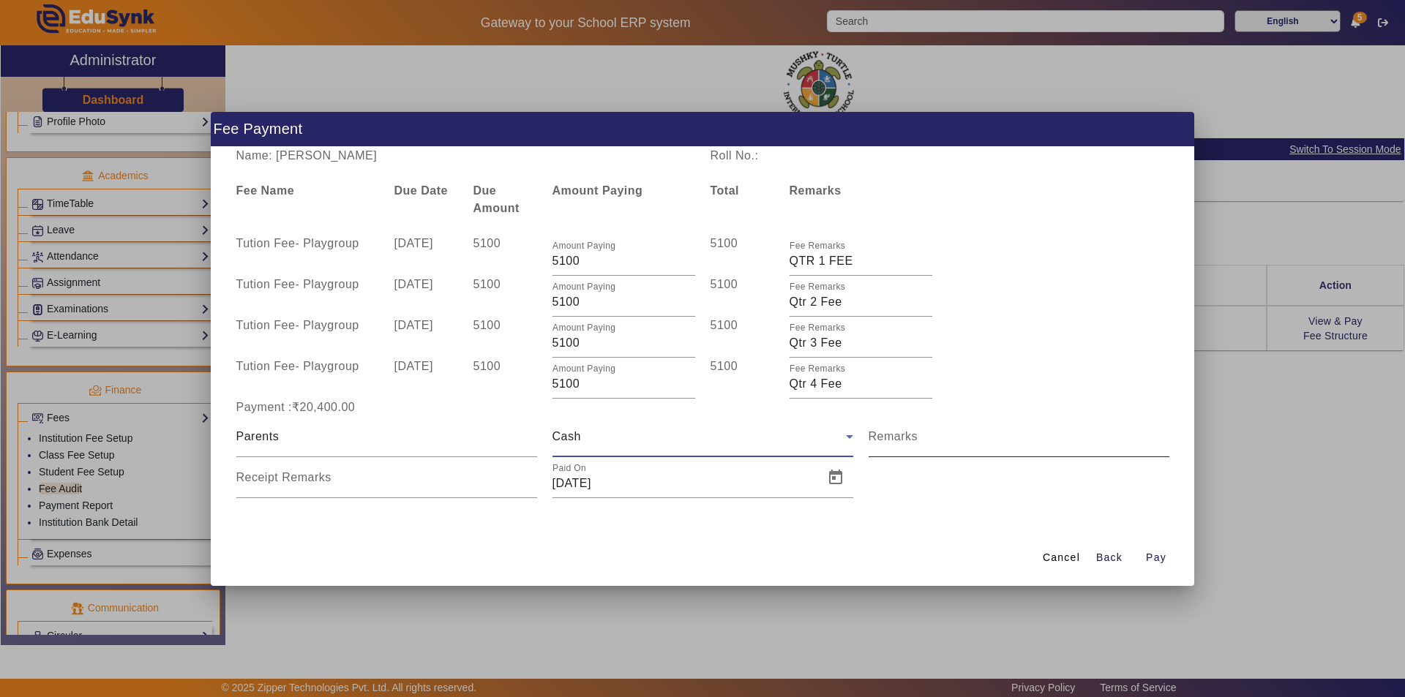
click at [932, 446] on input "Remarks" at bounding box center [1019, 443] width 301 height 18
type input "Full Year Fee"
click at [409, 485] on input "Receipt Remarks" at bounding box center [386, 484] width 301 height 18
type input "Full Year Fee"
click at [828, 479] on span "Open calendar" at bounding box center [835, 477] width 35 height 35
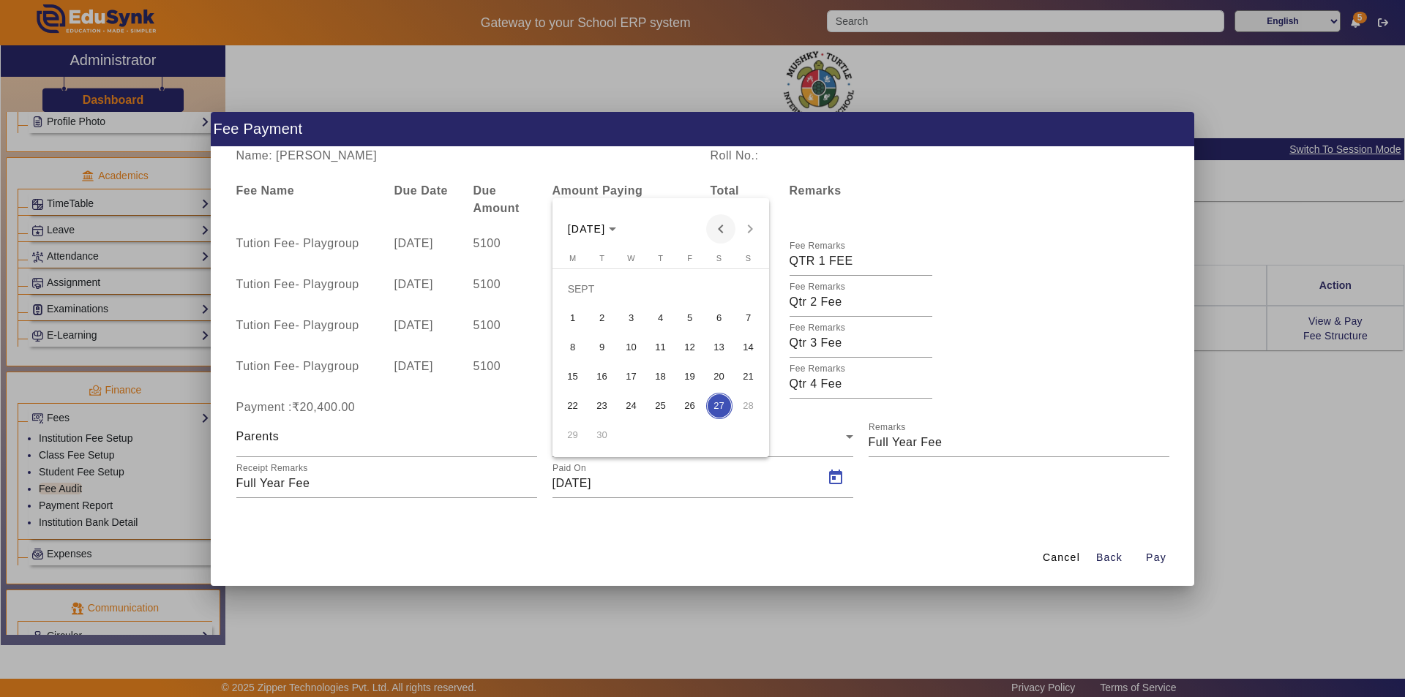
click at [716, 229] on span "Previous month" at bounding box center [720, 228] width 29 height 29
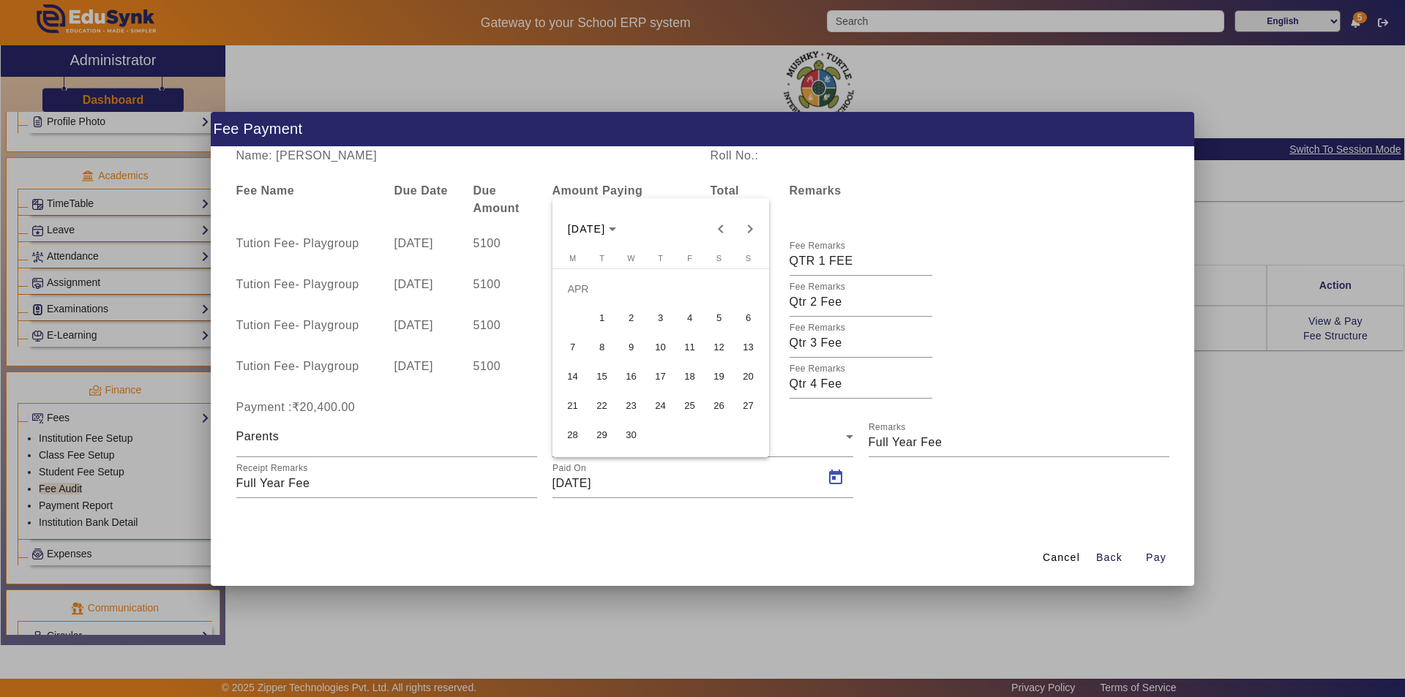
click at [635, 372] on span "16" at bounding box center [631, 377] width 26 height 26
type input "16/04/2025"
click at [1152, 563] on span "Pay" at bounding box center [1156, 557] width 20 height 15
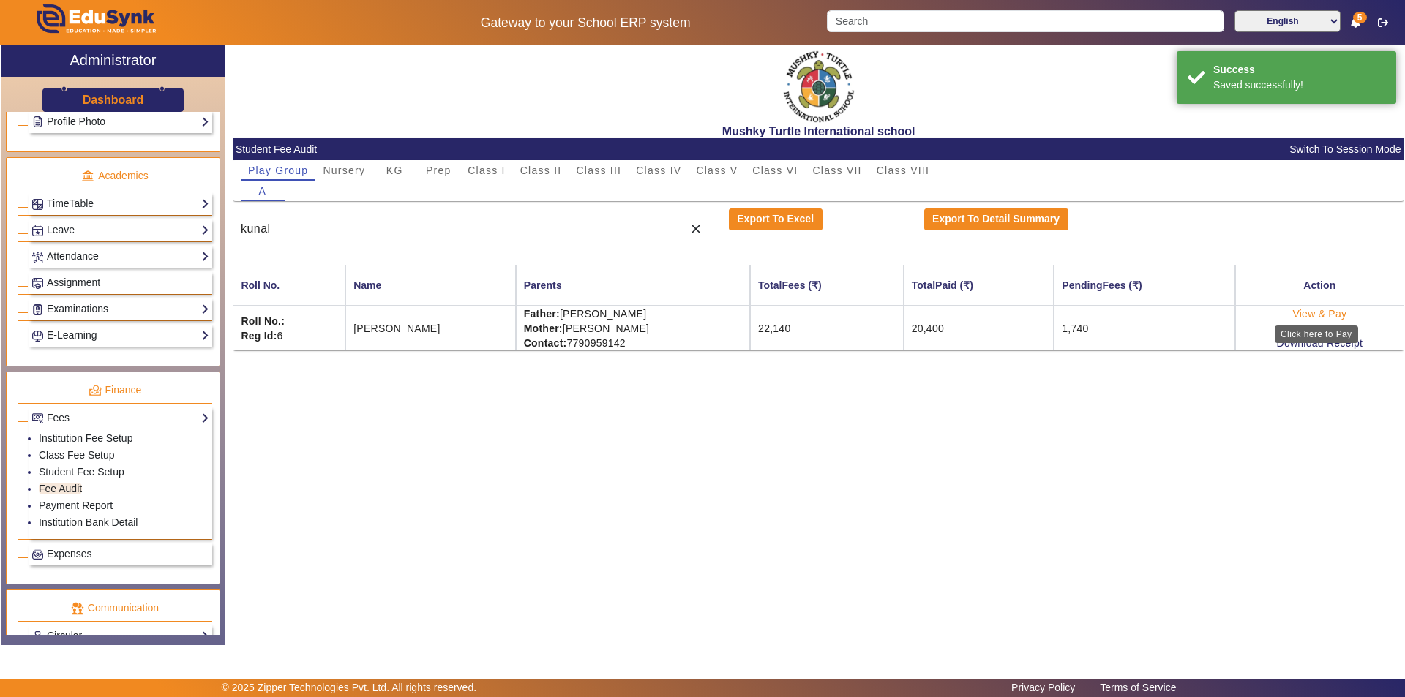
click at [1328, 314] on link "View & Pay" at bounding box center [1319, 314] width 54 height 12
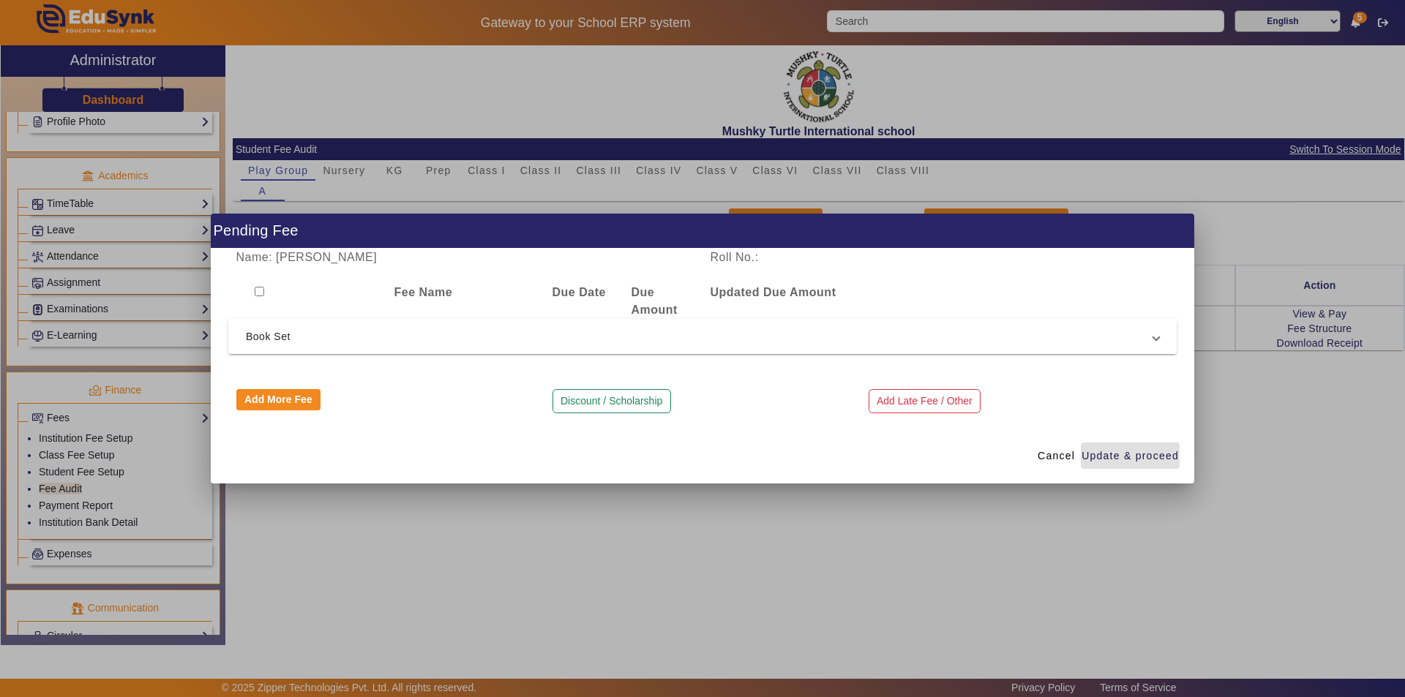
click at [526, 337] on span "Book Set" at bounding box center [699, 337] width 907 height 18
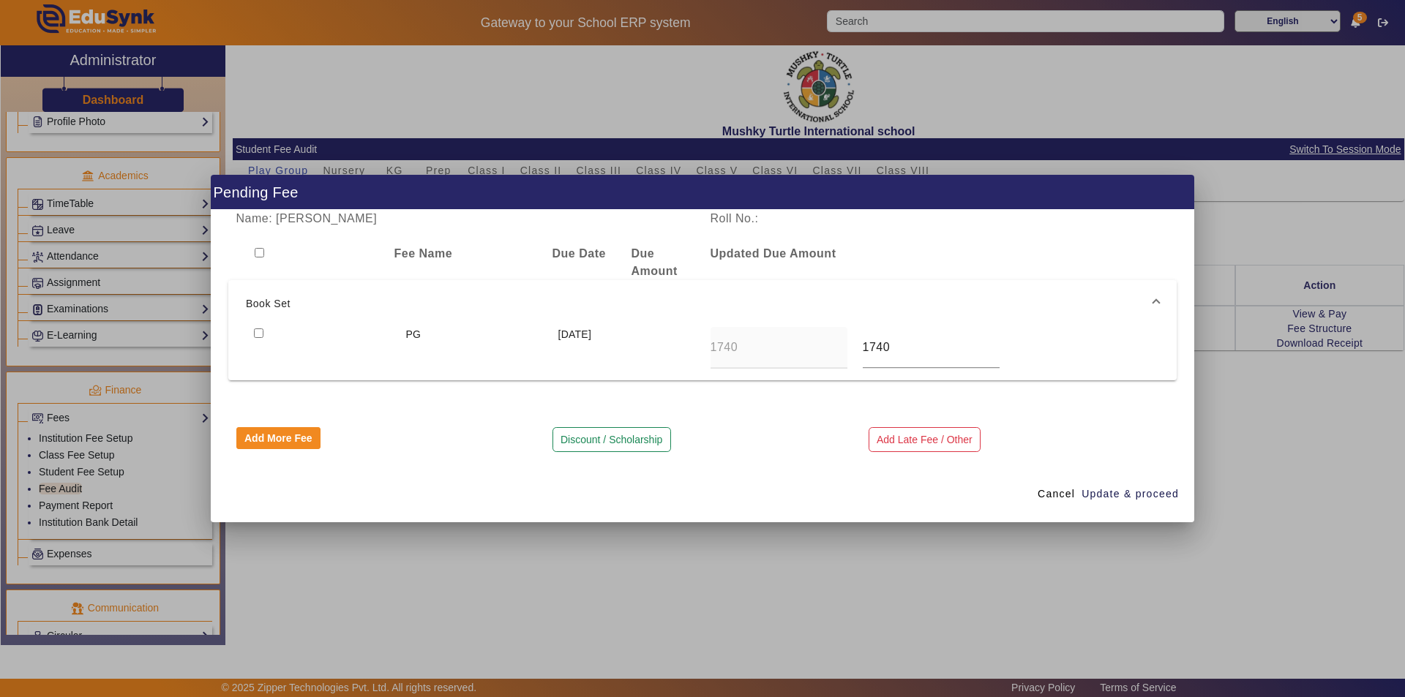
click at [259, 334] on input "checkbox" at bounding box center [259, 334] width 10 height 10
checkbox input "true"
click at [260, 254] on input "checkbox" at bounding box center [260, 253] width 10 height 10
checkbox input "false"
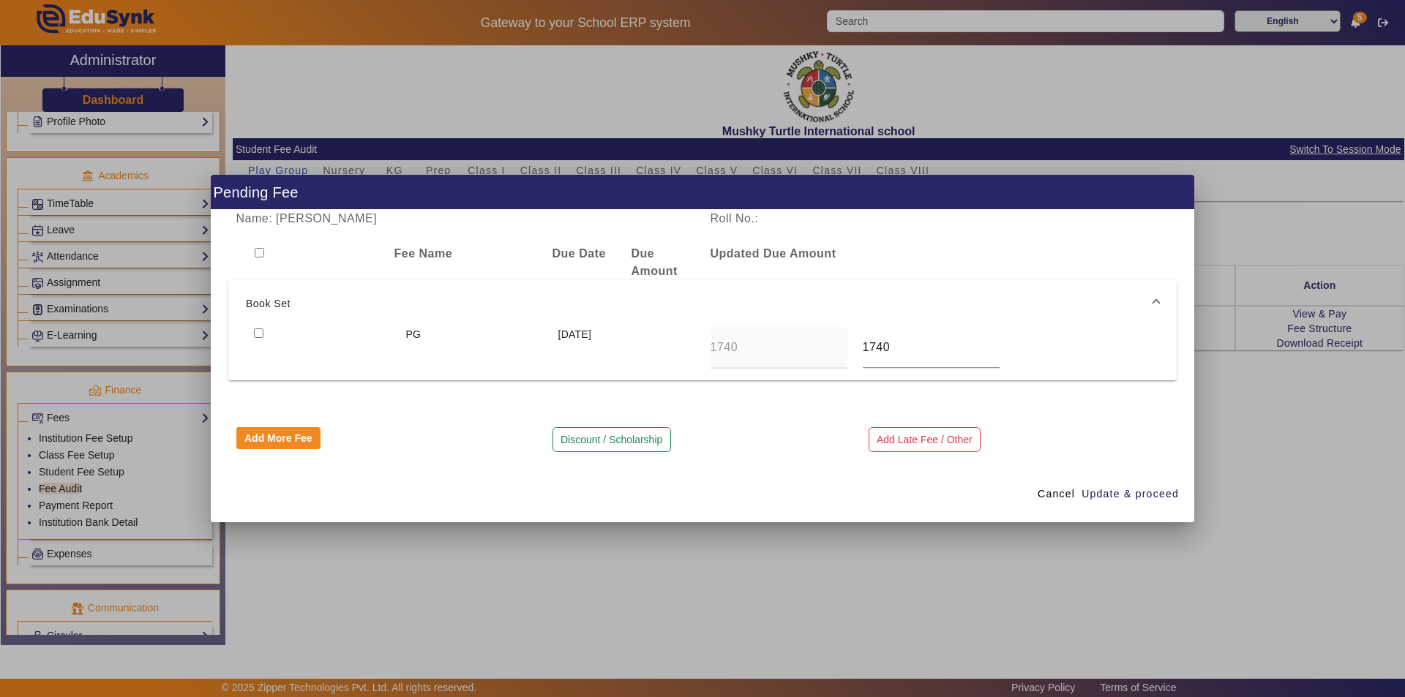
checkbox input "false"
click at [612, 438] on button "Discount / Scholarship" at bounding box center [611, 439] width 119 height 25
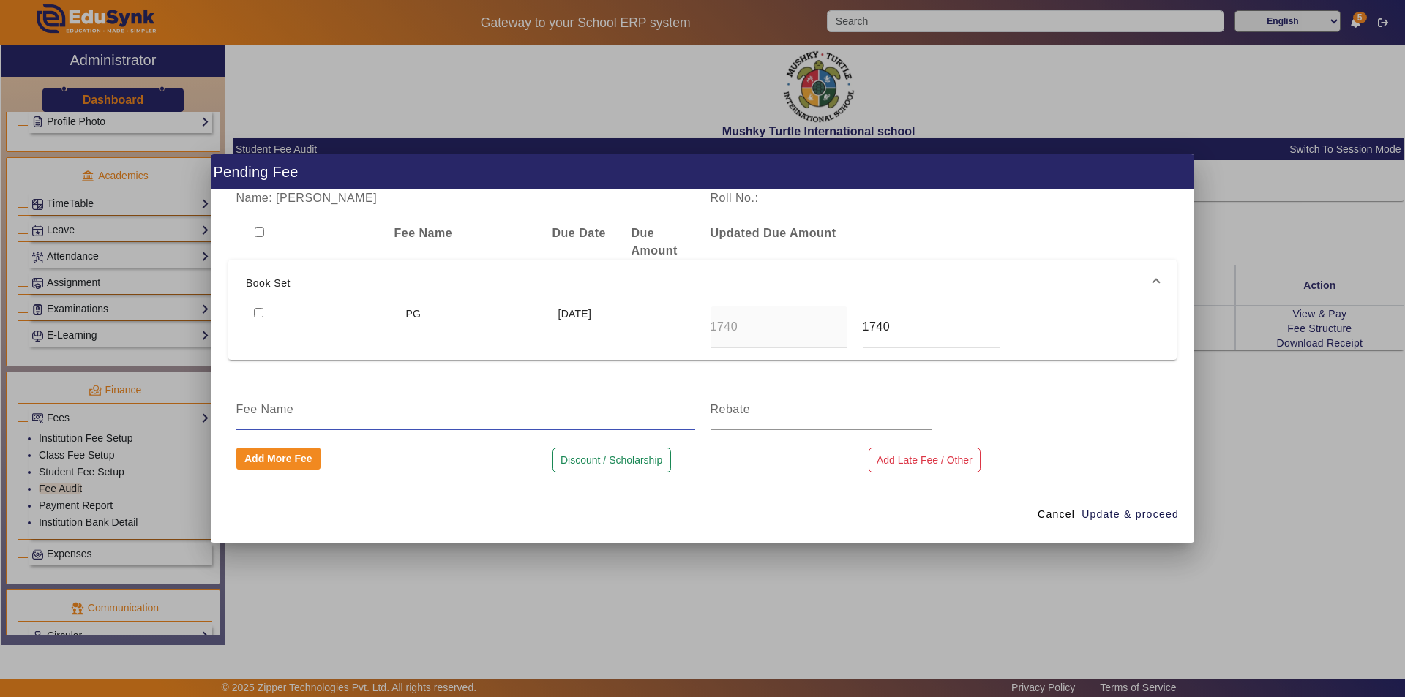
click at [363, 411] on input at bounding box center [465, 410] width 459 height 18
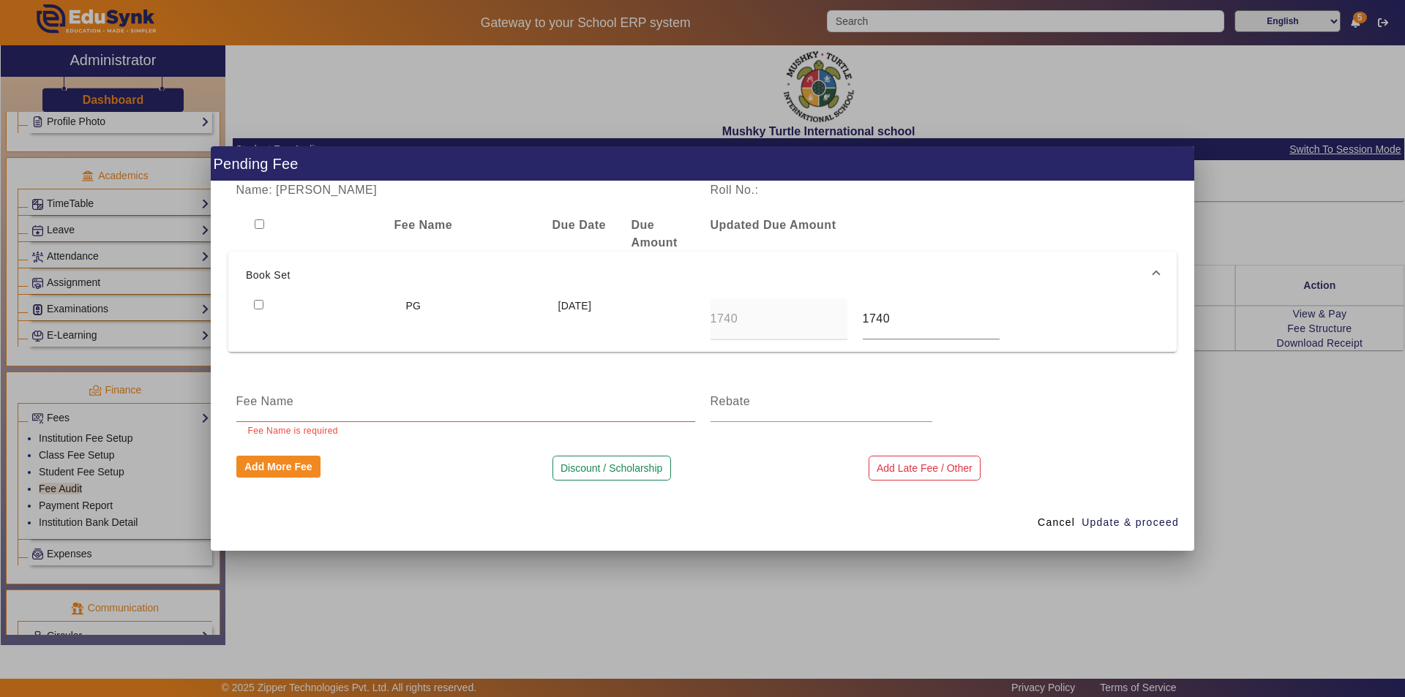
click at [258, 233] on div at bounding box center [307, 234] width 158 height 35
click at [260, 224] on input "checkbox" at bounding box center [260, 225] width 10 height 10
checkbox input "true"
click at [614, 468] on button "Discount / Scholarship" at bounding box center [611, 468] width 119 height 25
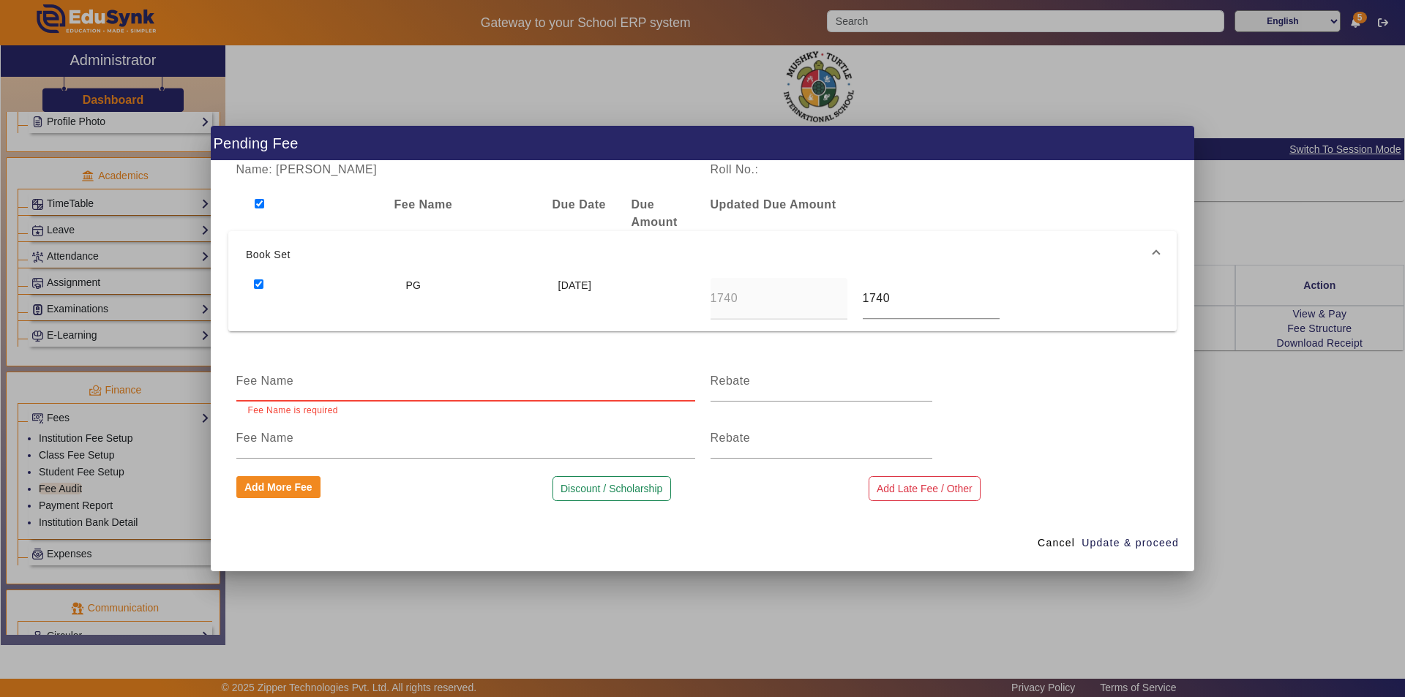
click at [464, 383] on input at bounding box center [465, 381] width 459 height 18
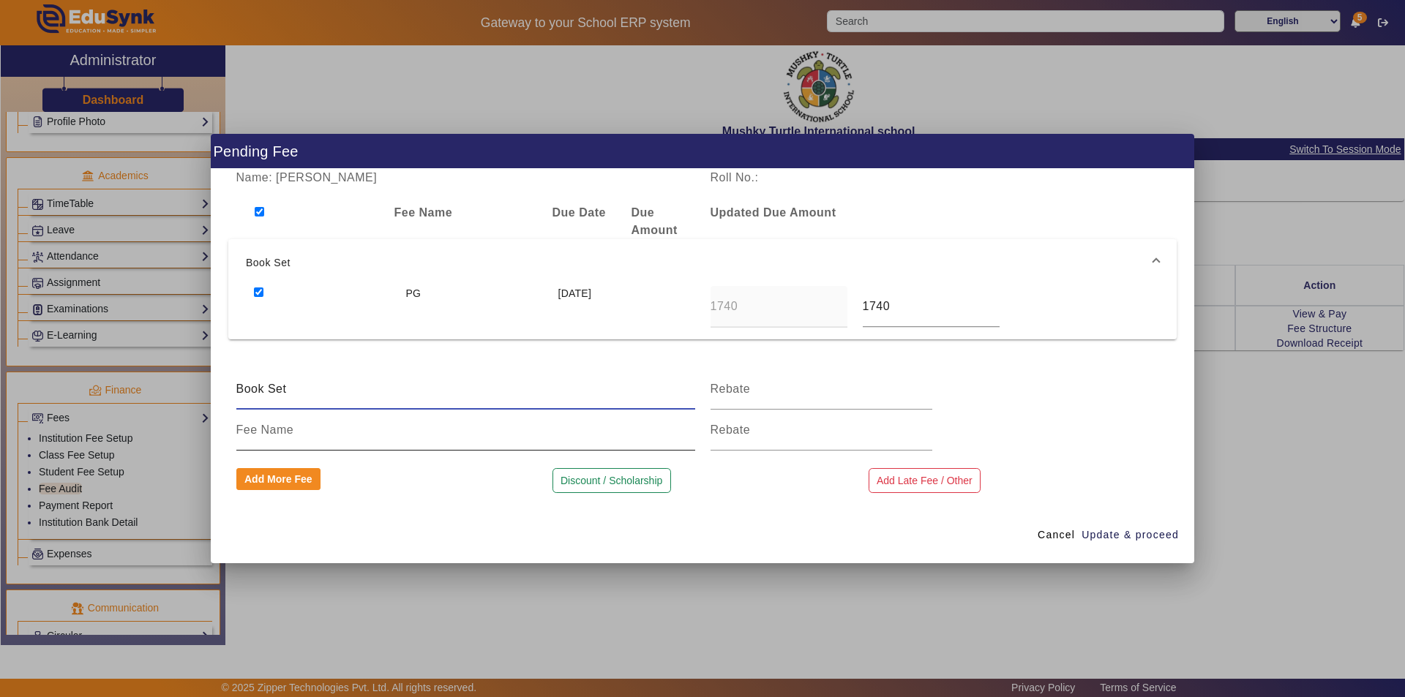
type input "book set Amount"
click at [807, 396] on input at bounding box center [821, 389] width 222 height 18
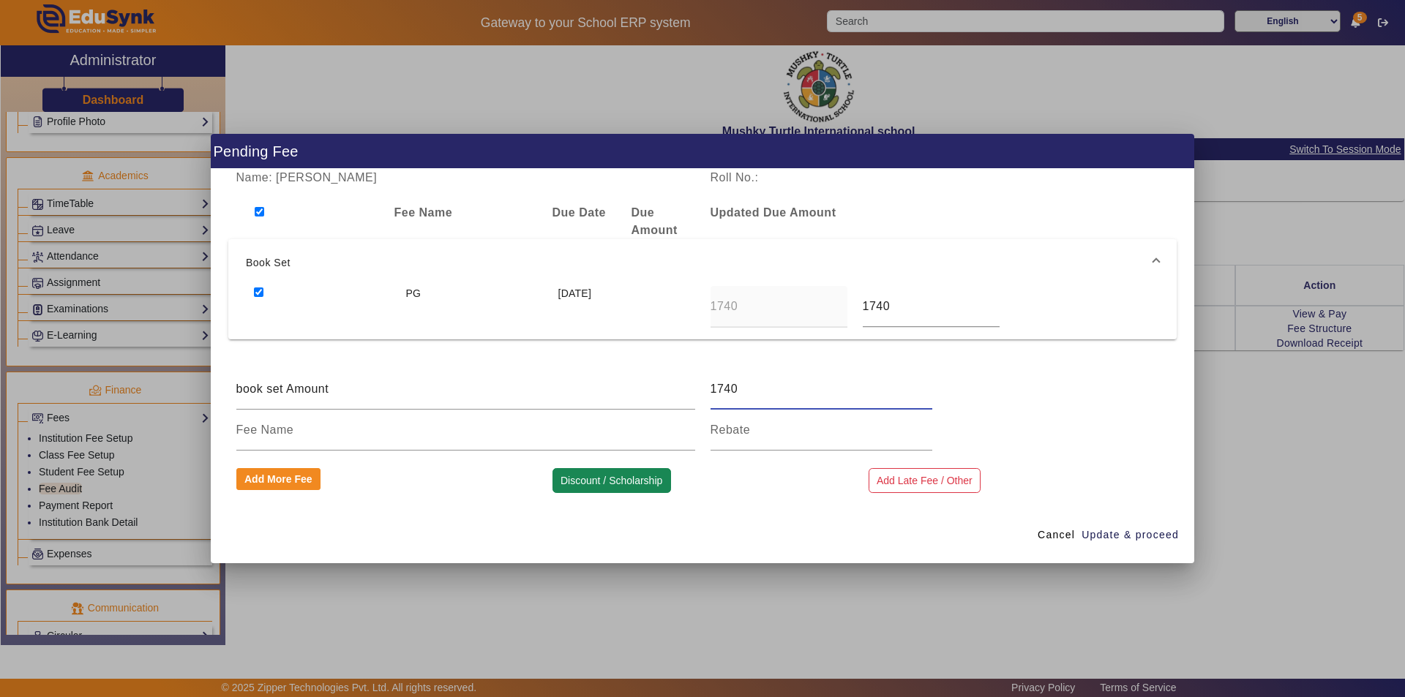
type input "1740"
click at [611, 481] on button "Discount / Scholarship" at bounding box center [611, 480] width 119 height 25
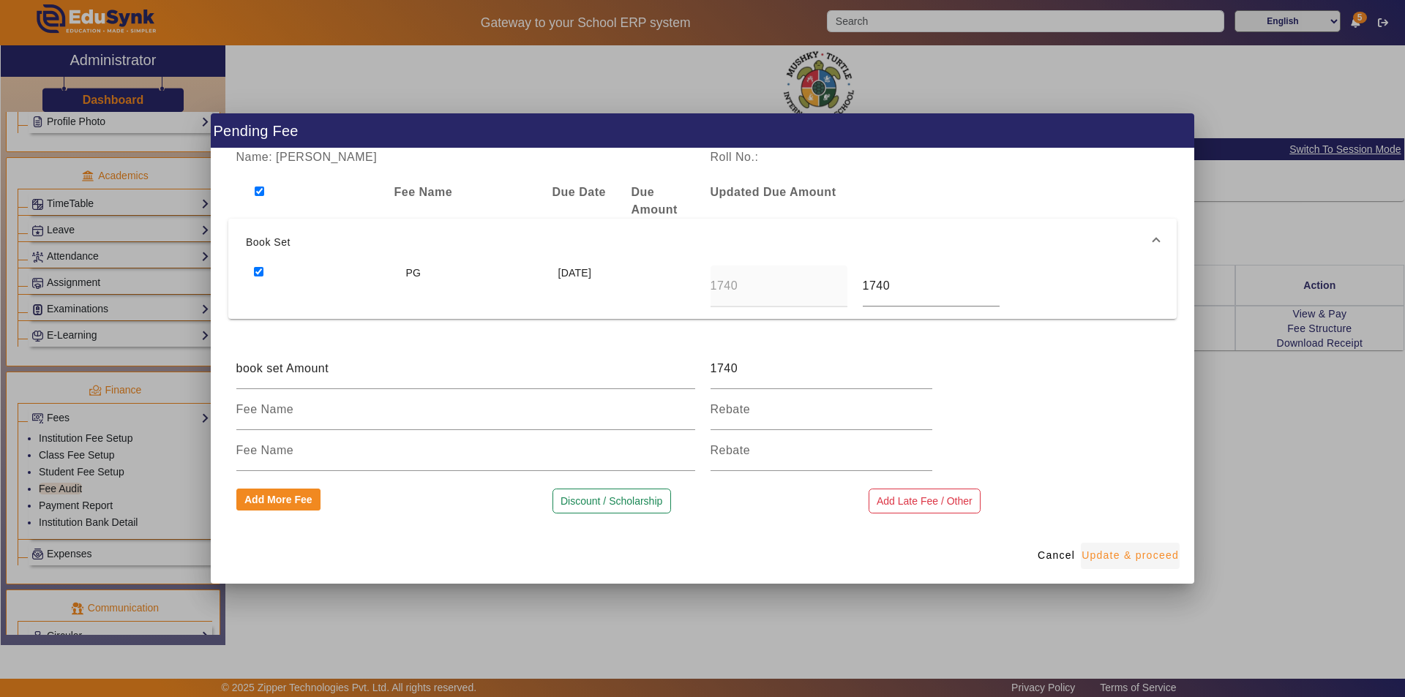
click at [1127, 555] on span "Update & proceed" at bounding box center [1129, 555] width 97 height 15
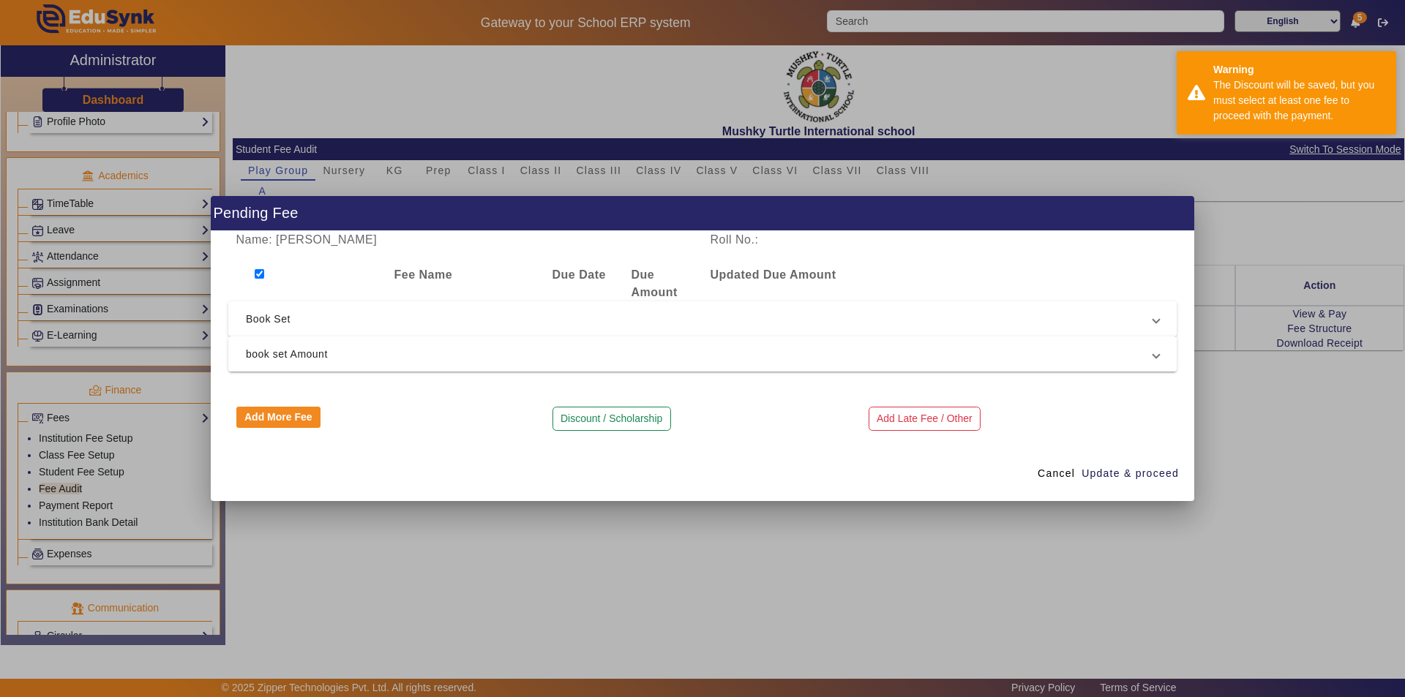
click at [268, 357] on span "book set Amount" at bounding box center [699, 354] width 907 height 18
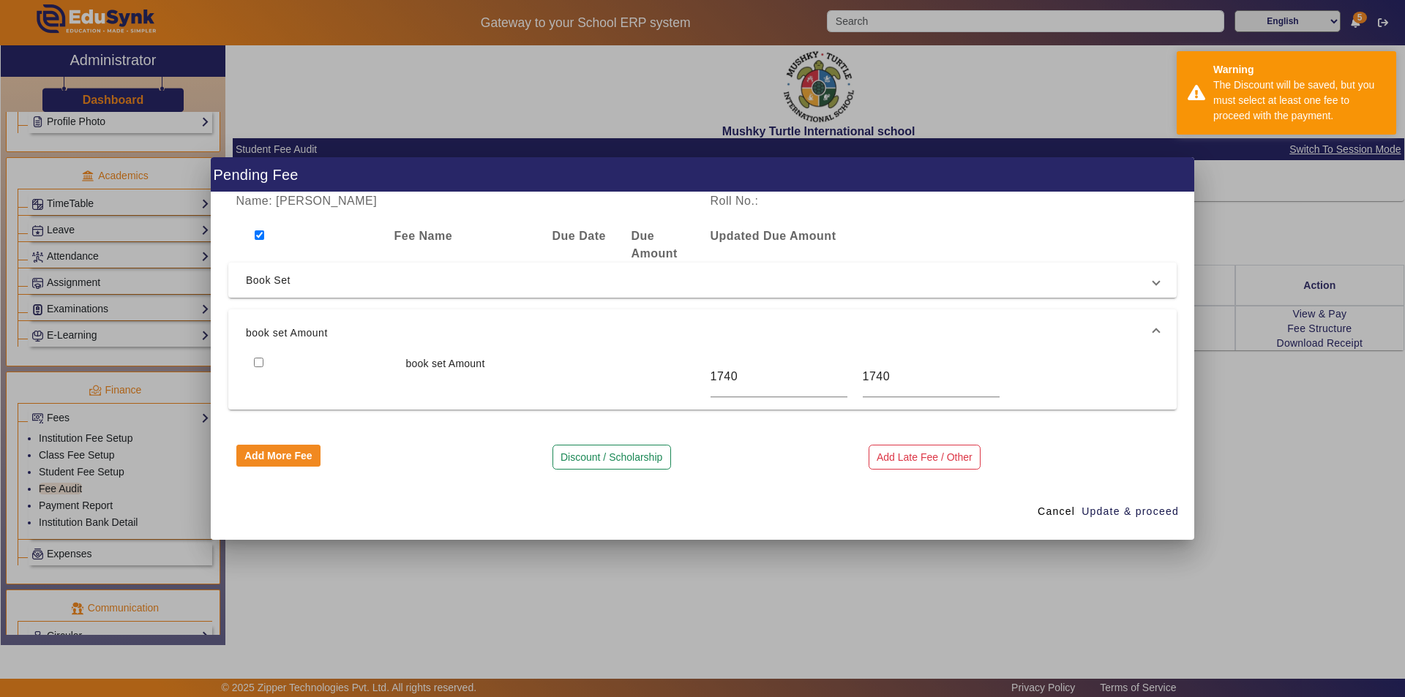
click at [252, 361] on div at bounding box center [322, 377] width 152 height 42
click at [262, 364] on input "checkbox" at bounding box center [259, 363] width 10 height 10
checkbox input "true"
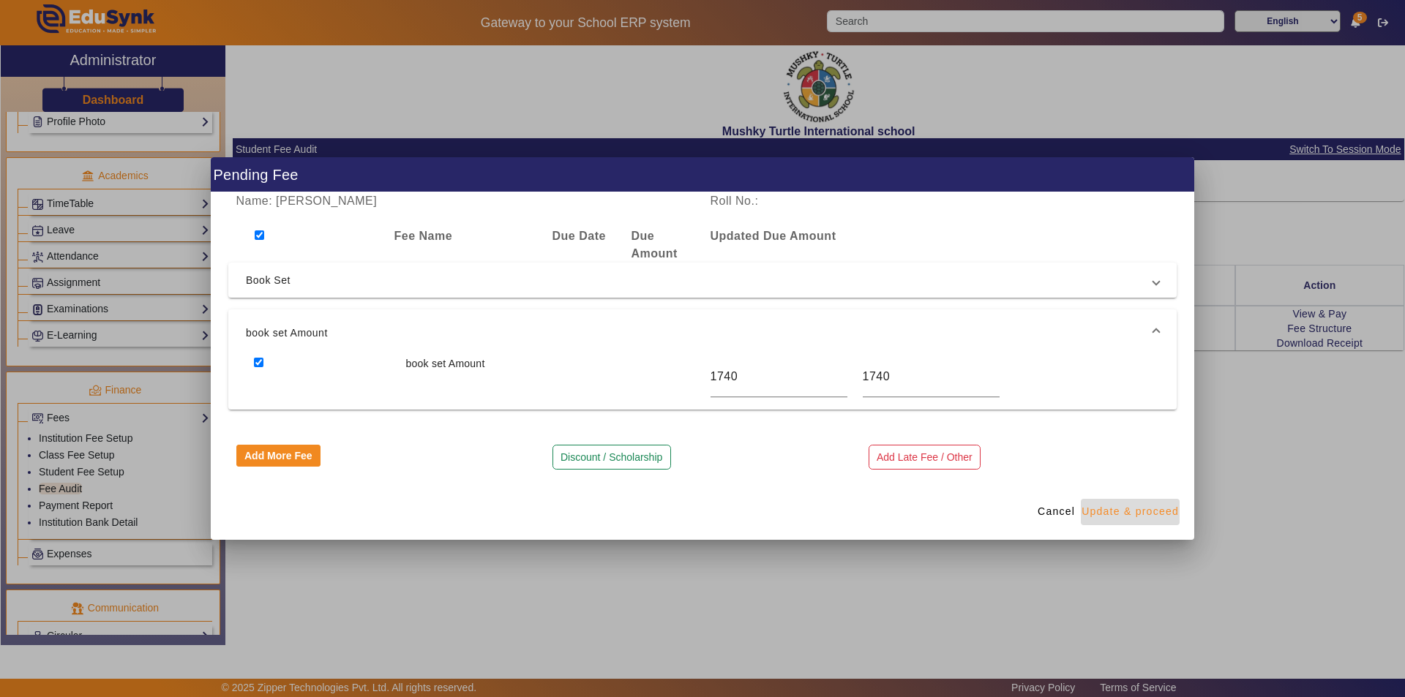
click at [1139, 509] on span "Update & proceed" at bounding box center [1129, 511] width 97 height 15
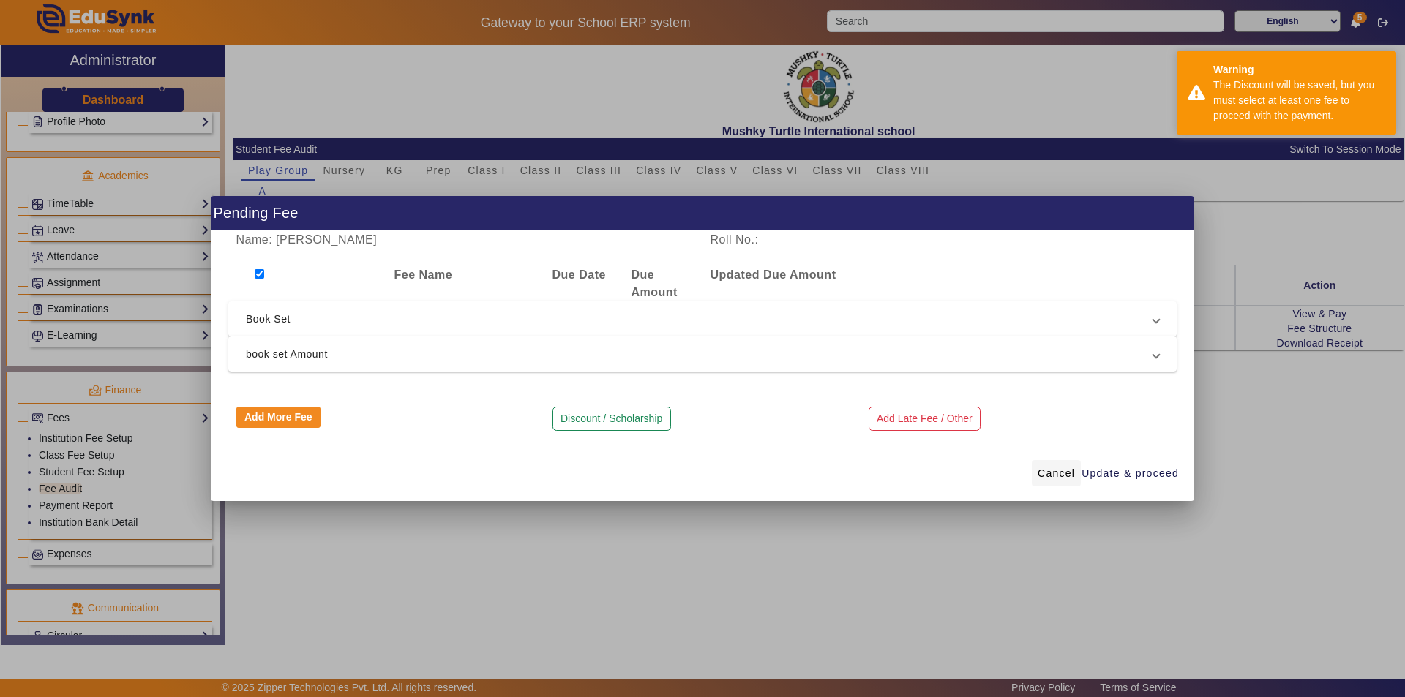
click at [1057, 471] on span "Cancel" at bounding box center [1056, 473] width 37 height 15
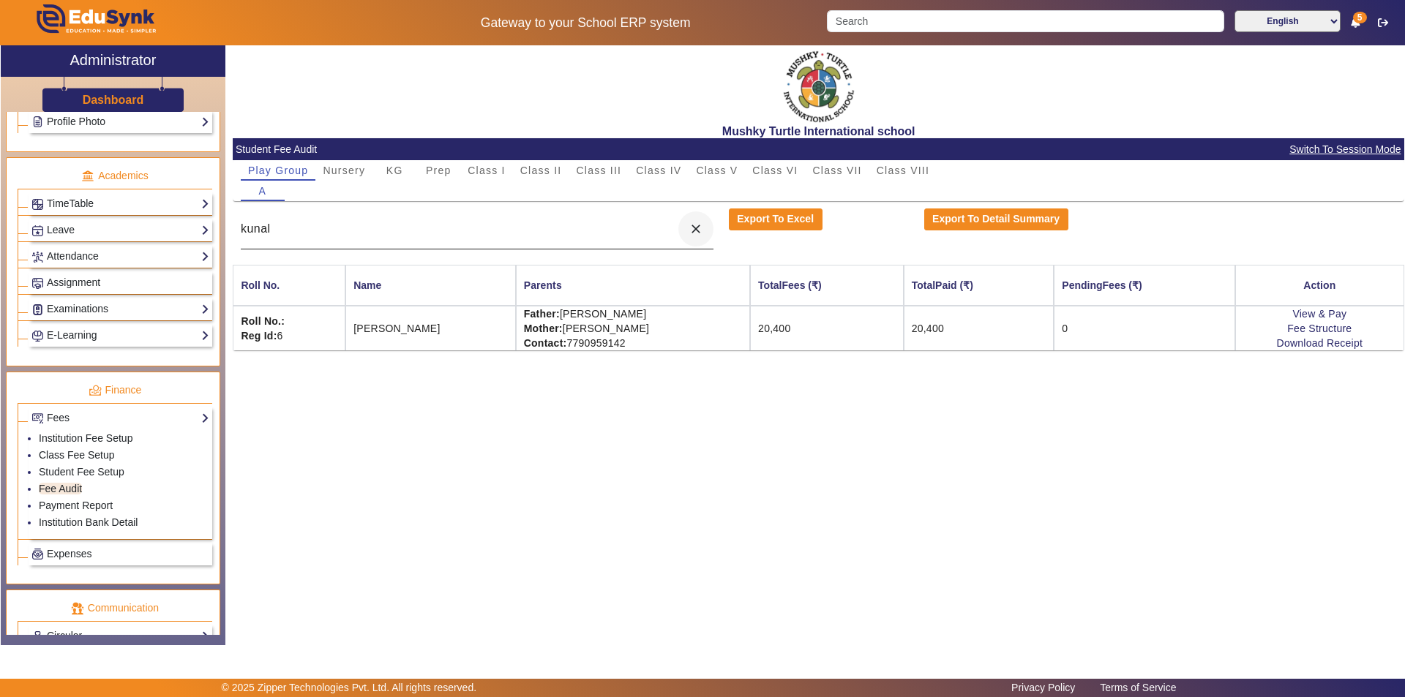
click at [694, 226] on mat-icon "close" at bounding box center [696, 229] width 15 height 15
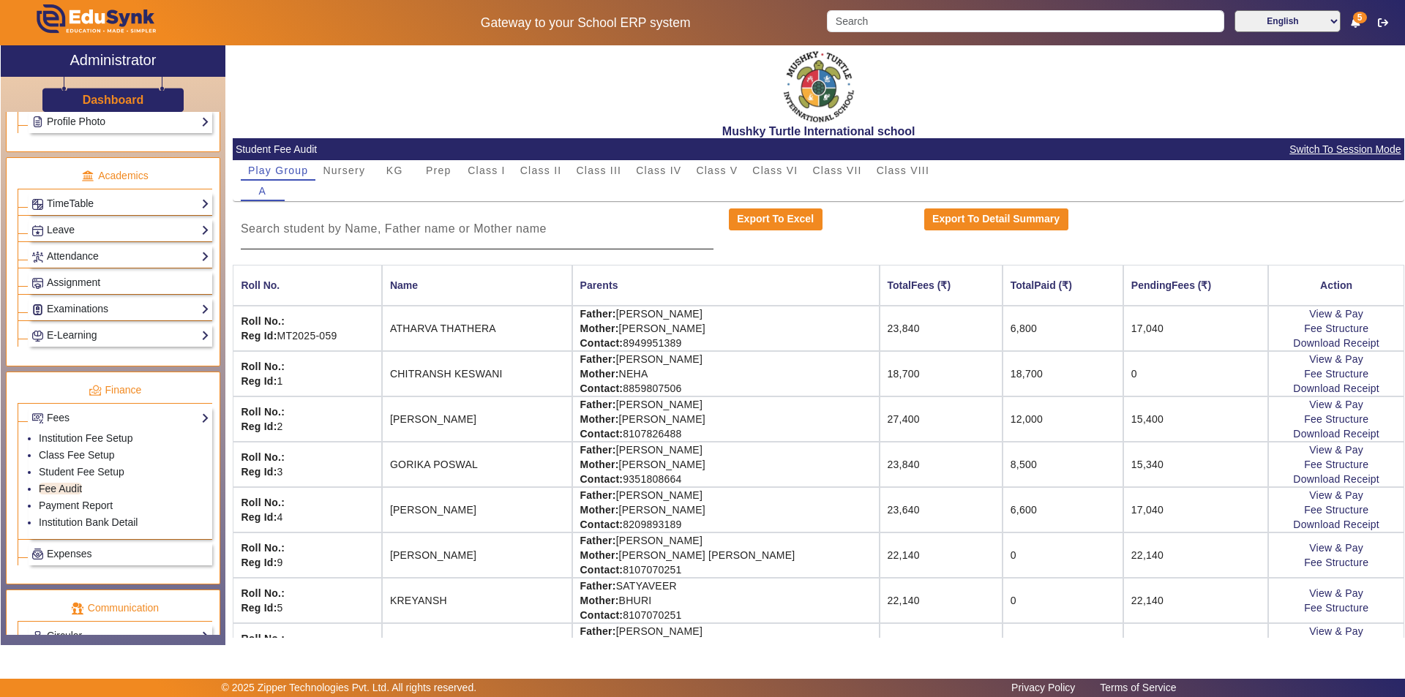
click at [539, 239] on div at bounding box center [477, 229] width 473 height 41
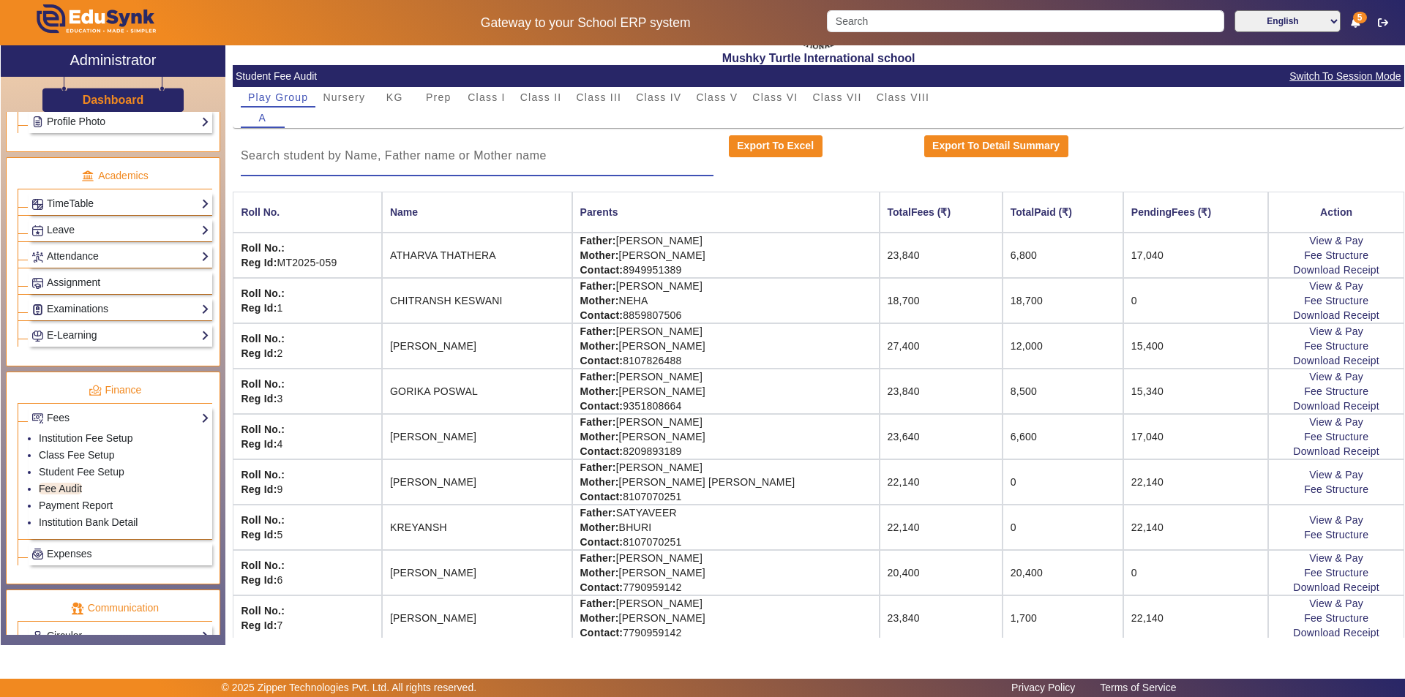
scroll to position [146, 0]
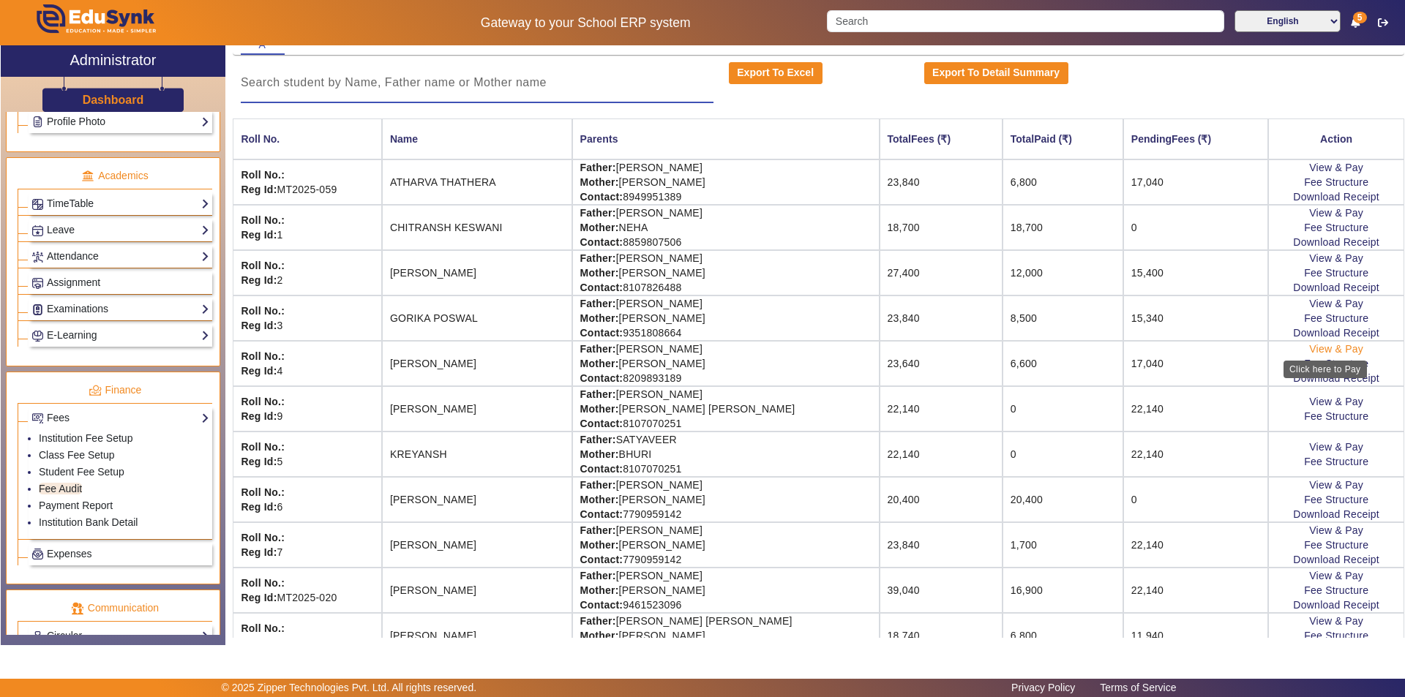
click at [1317, 348] on link "View & Pay" at bounding box center [1336, 349] width 54 height 12
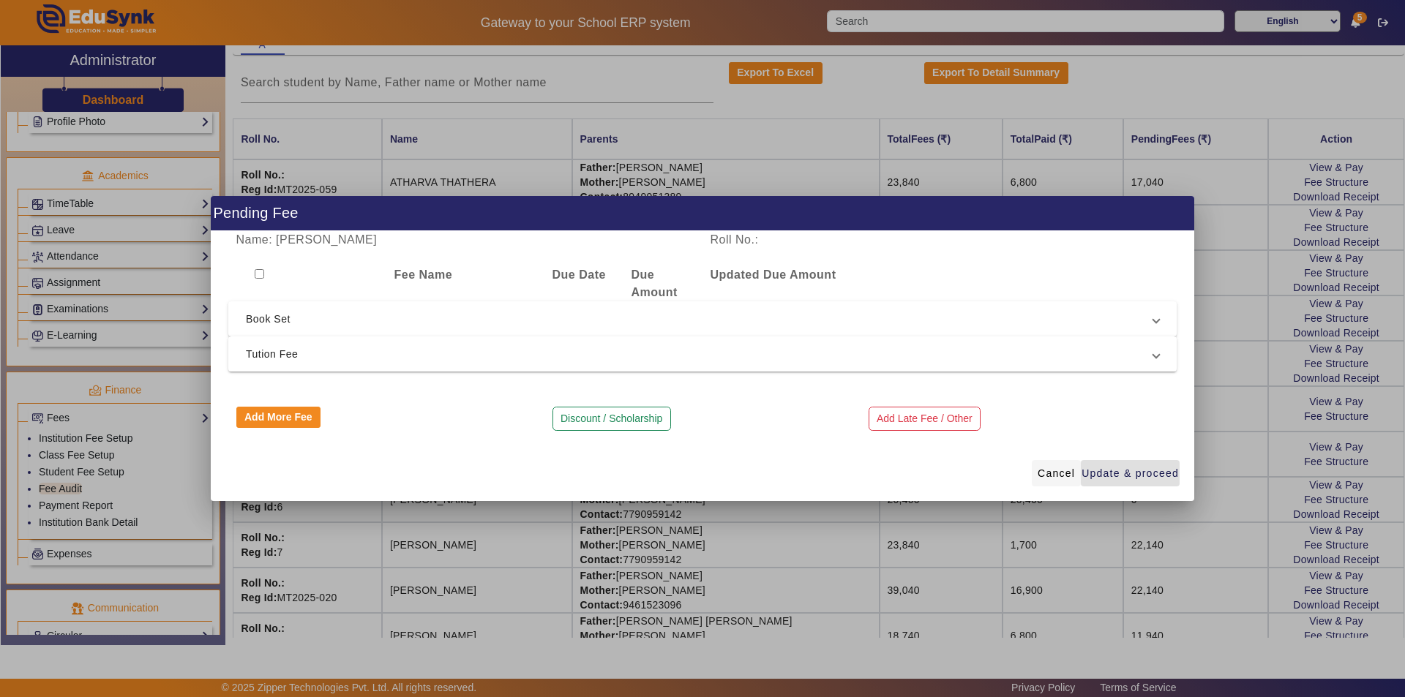
click at [1048, 474] on span "Cancel" at bounding box center [1056, 473] width 37 height 15
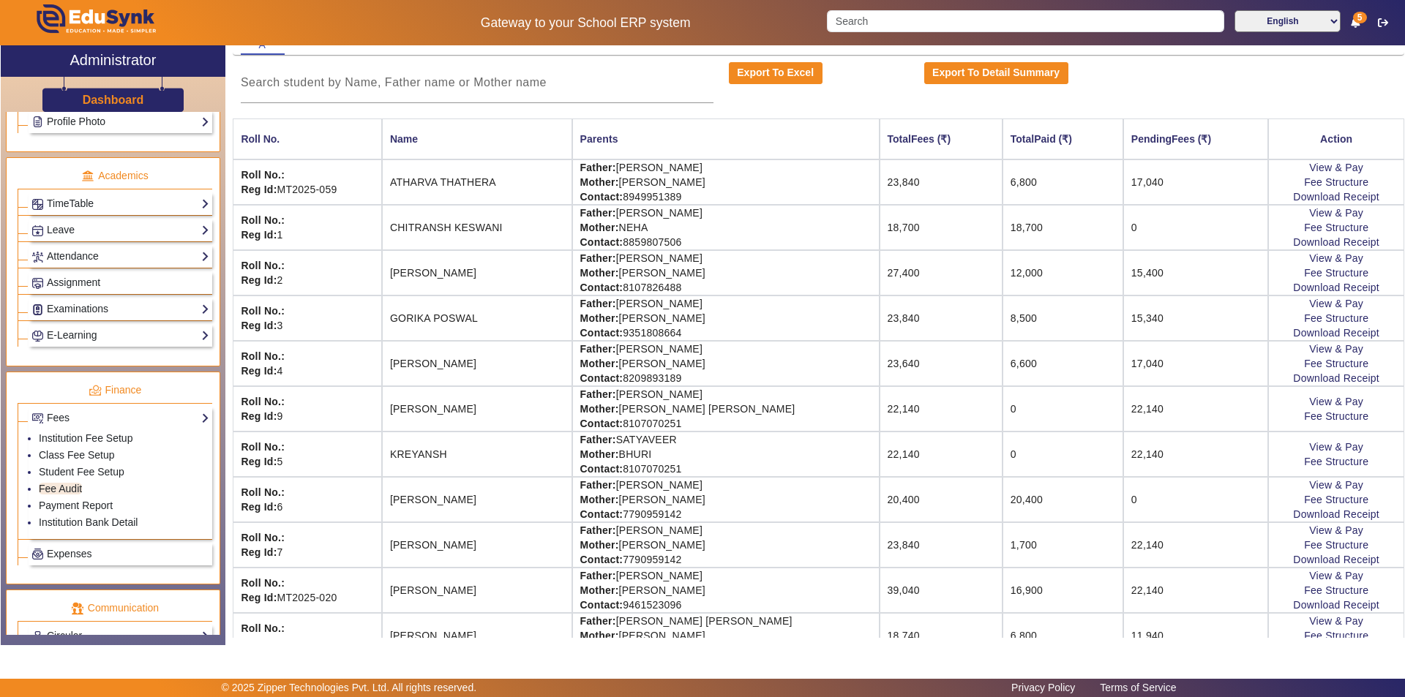
scroll to position [0, 0]
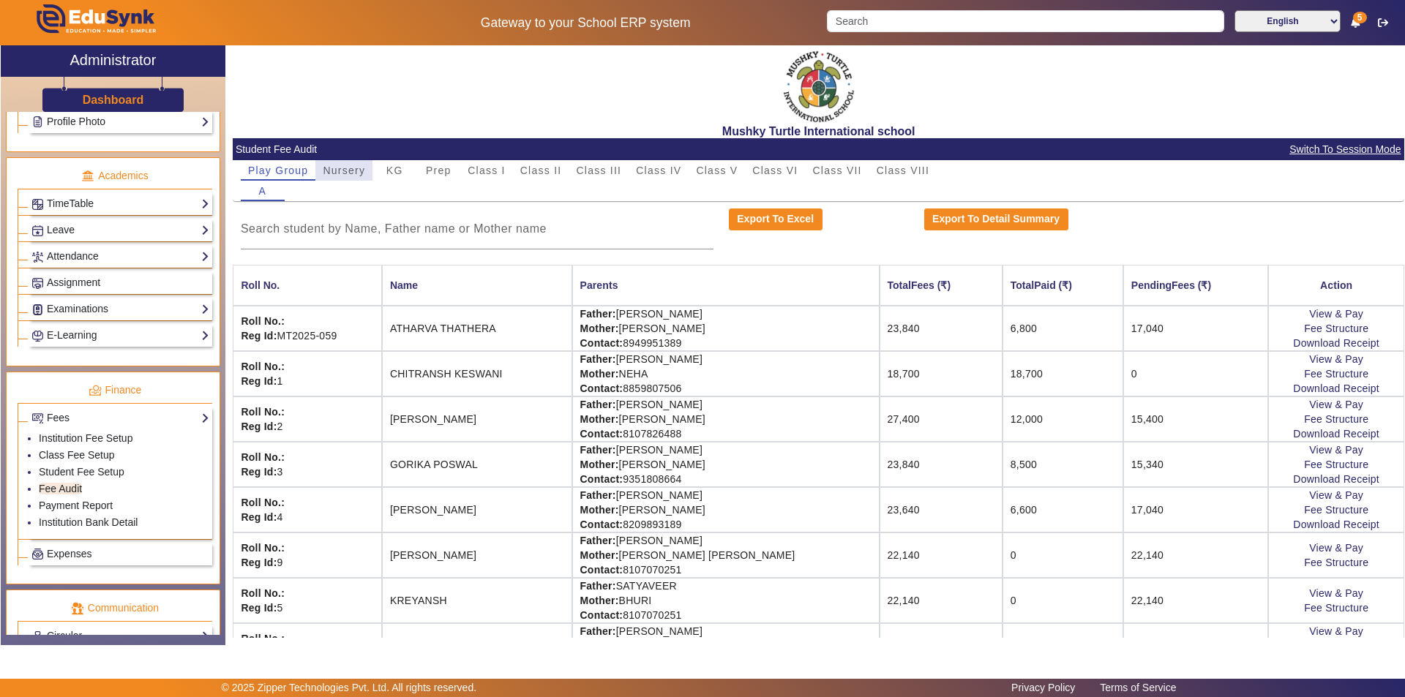
click at [350, 169] on span "Nursery" at bounding box center [344, 170] width 42 height 10
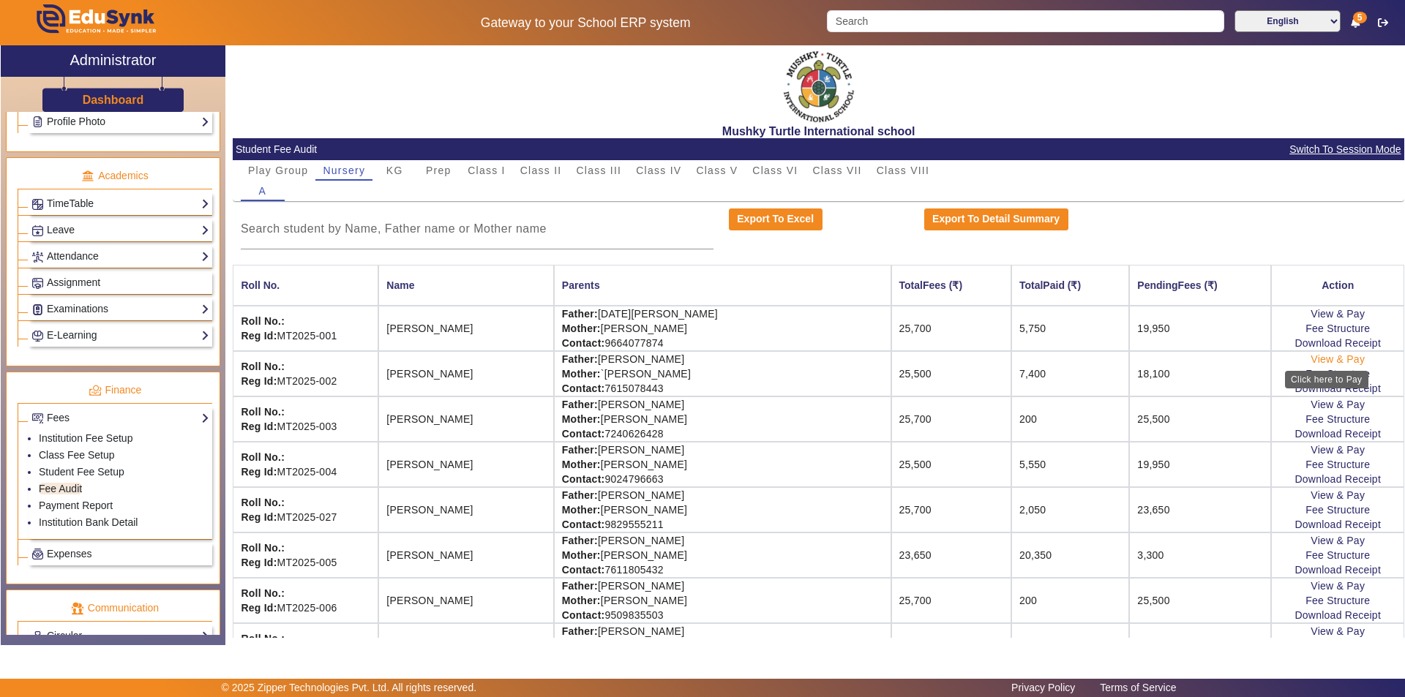
click at [1327, 359] on link "View & Pay" at bounding box center [1337, 359] width 54 height 12
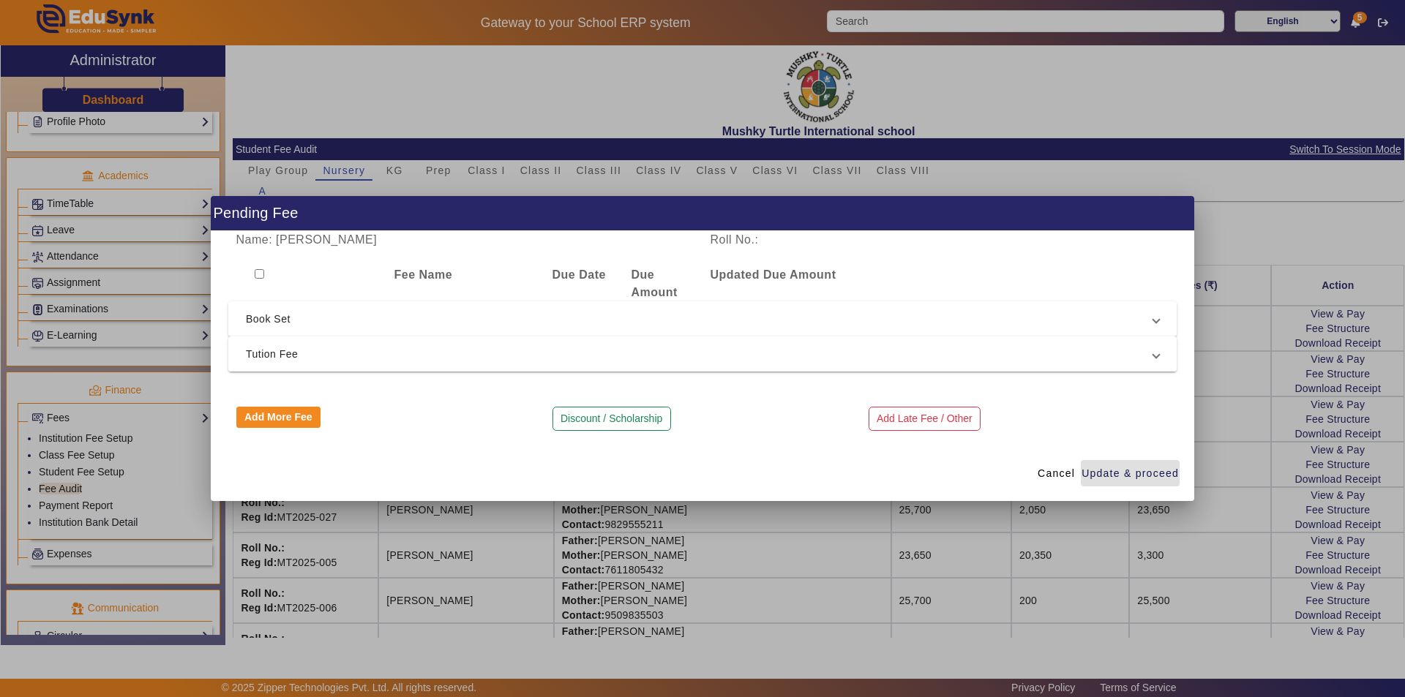
click at [465, 364] on mat-expansion-panel-header "Tution Fee" at bounding box center [702, 354] width 948 height 35
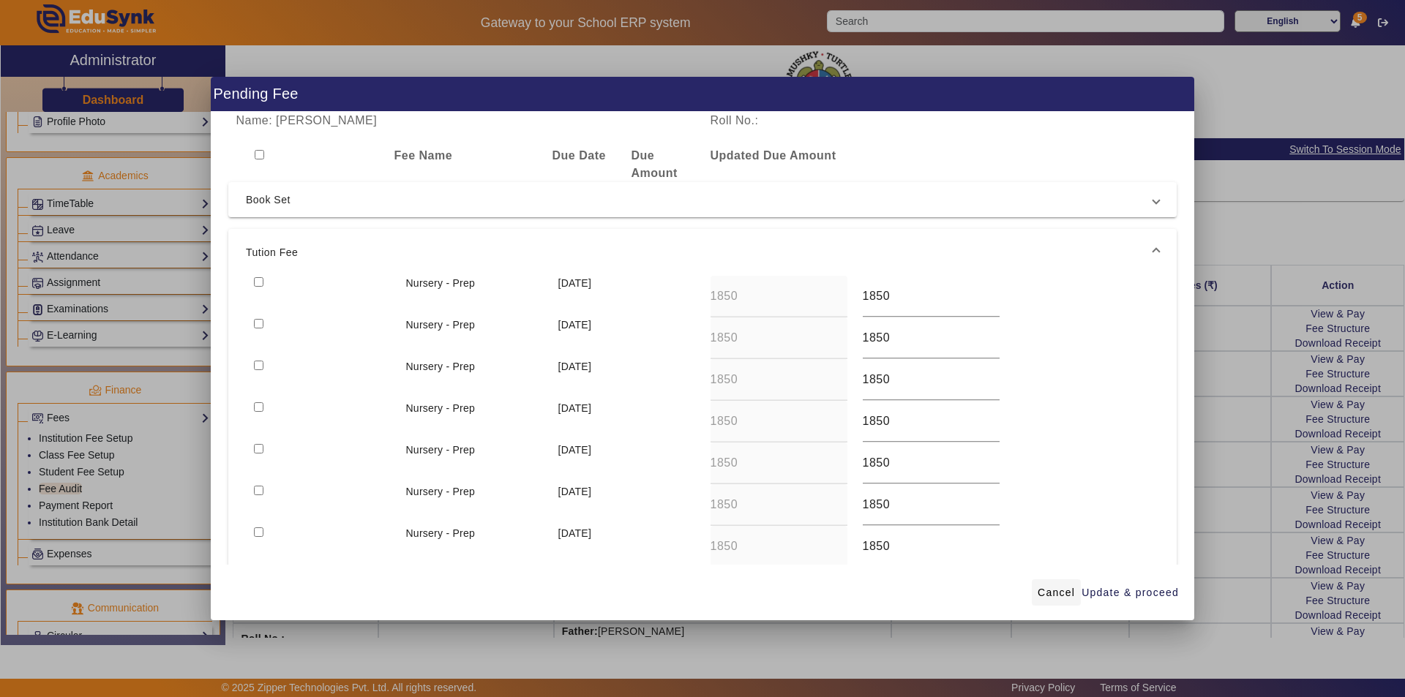
click at [1046, 597] on span "Cancel" at bounding box center [1056, 592] width 37 height 15
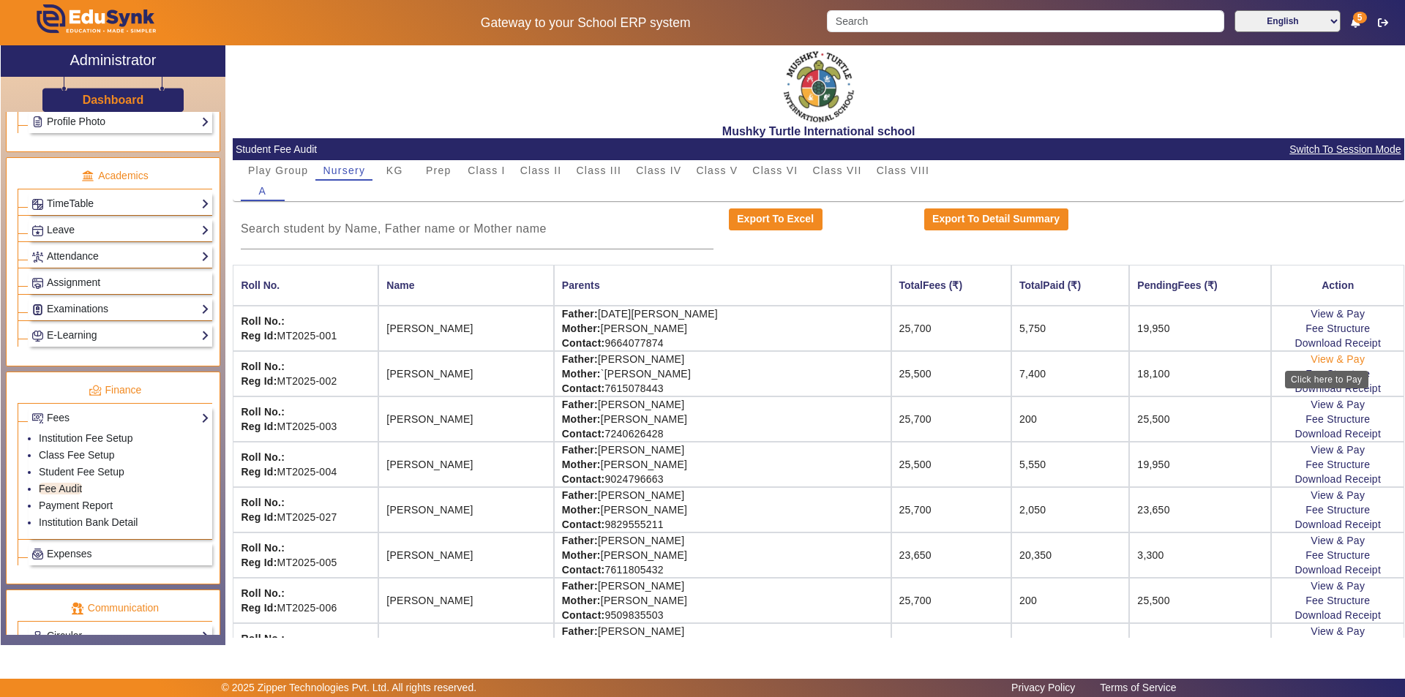
click at [1324, 358] on link "View & Pay" at bounding box center [1337, 359] width 54 height 12
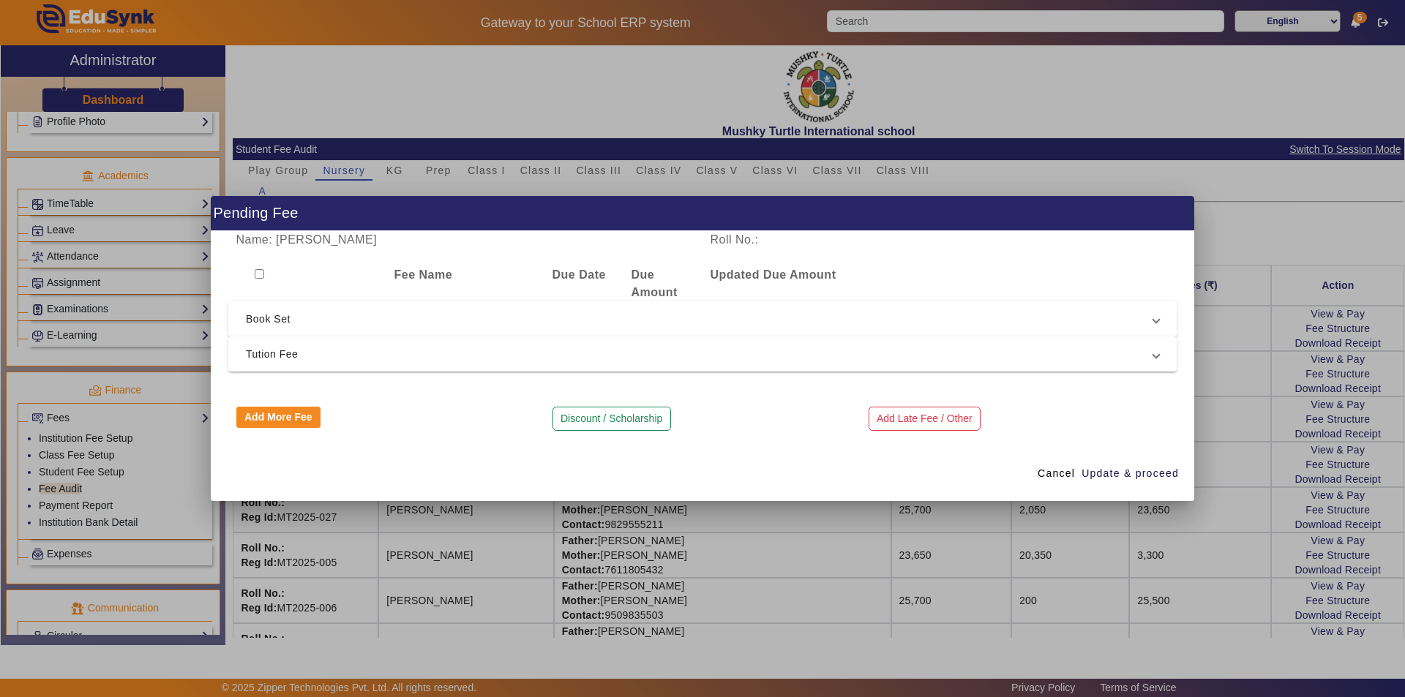
click at [693, 320] on span "Book Set" at bounding box center [699, 319] width 907 height 18
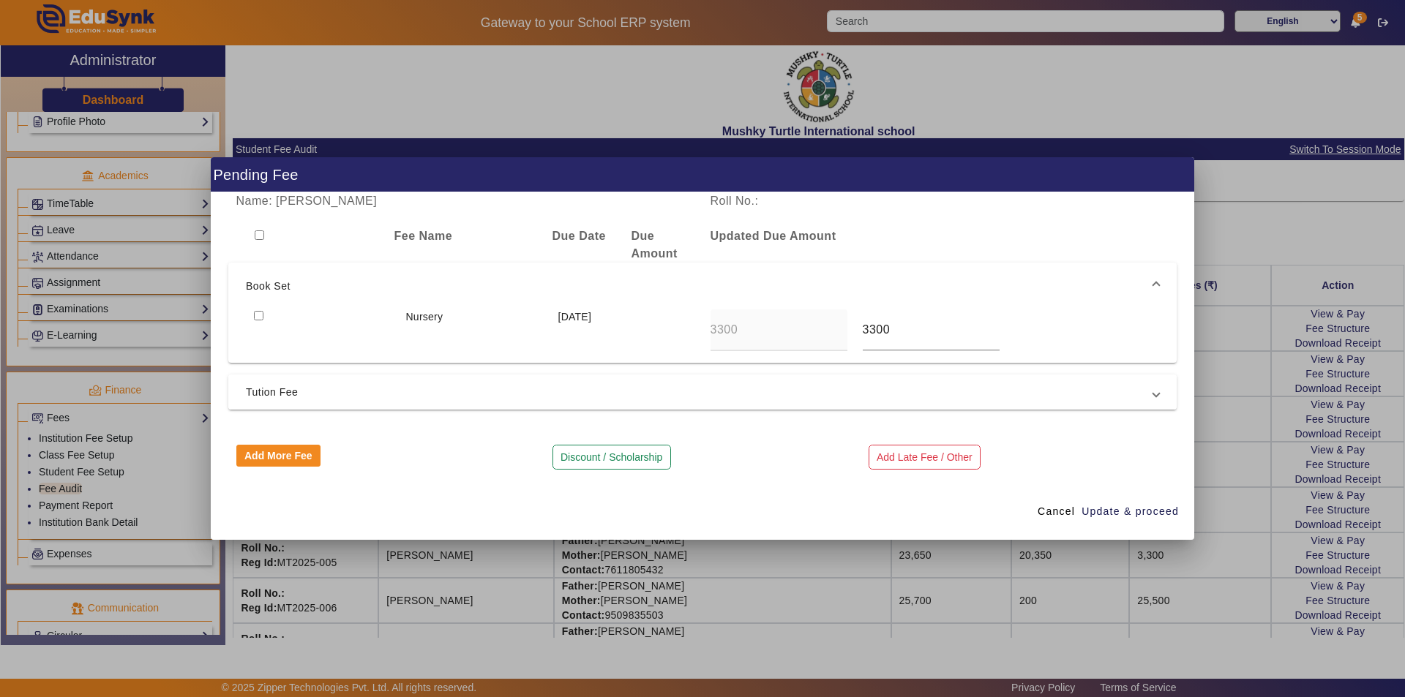
click at [595, 394] on span "Tution Fee" at bounding box center [699, 392] width 907 height 18
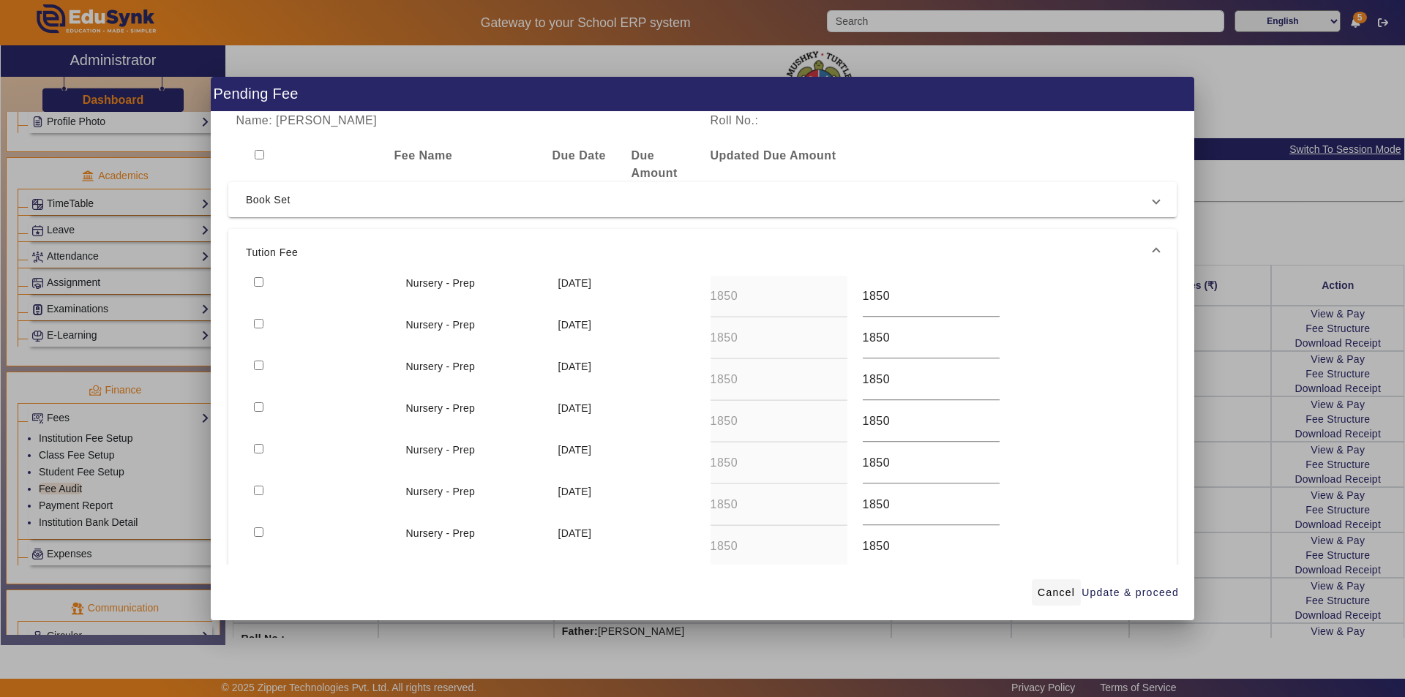
click at [1050, 596] on span "Cancel" at bounding box center [1056, 592] width 37 height 15
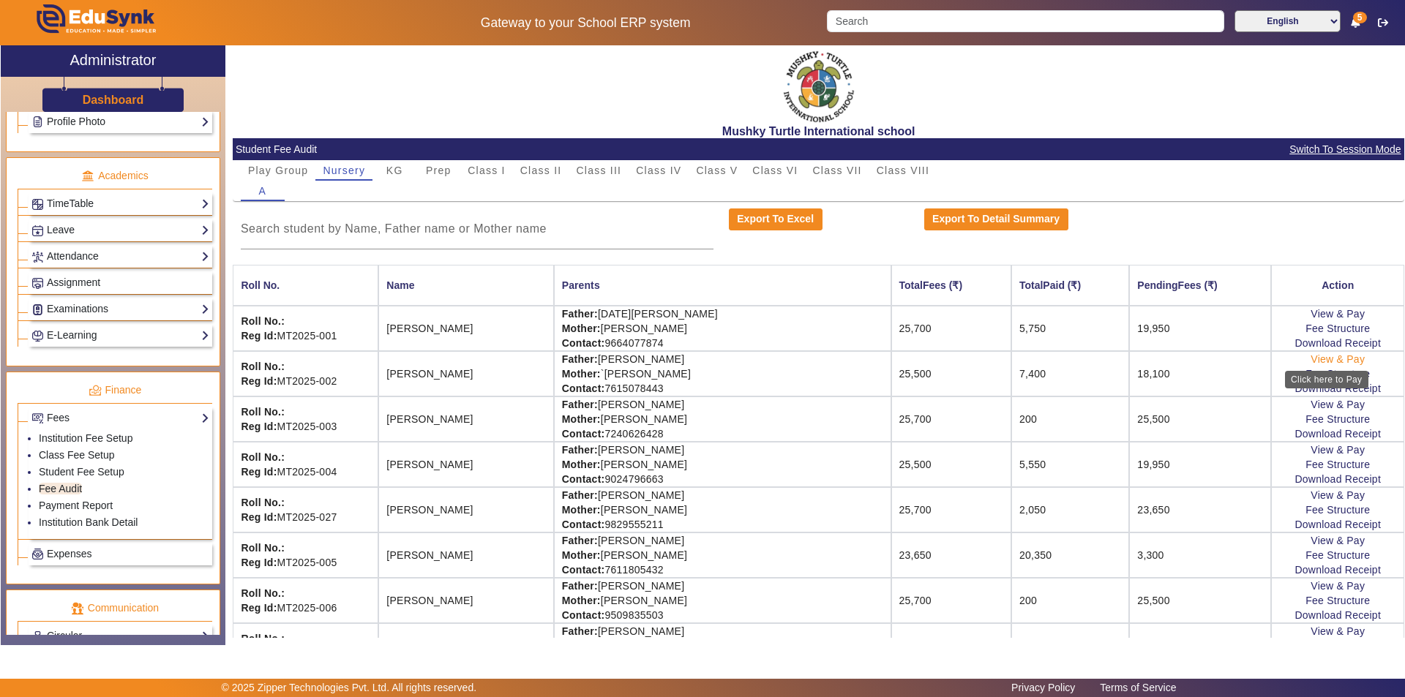
click at [1340, 359] on link "View & Pay" at bounding box center [1337, 359] width 54 height 12
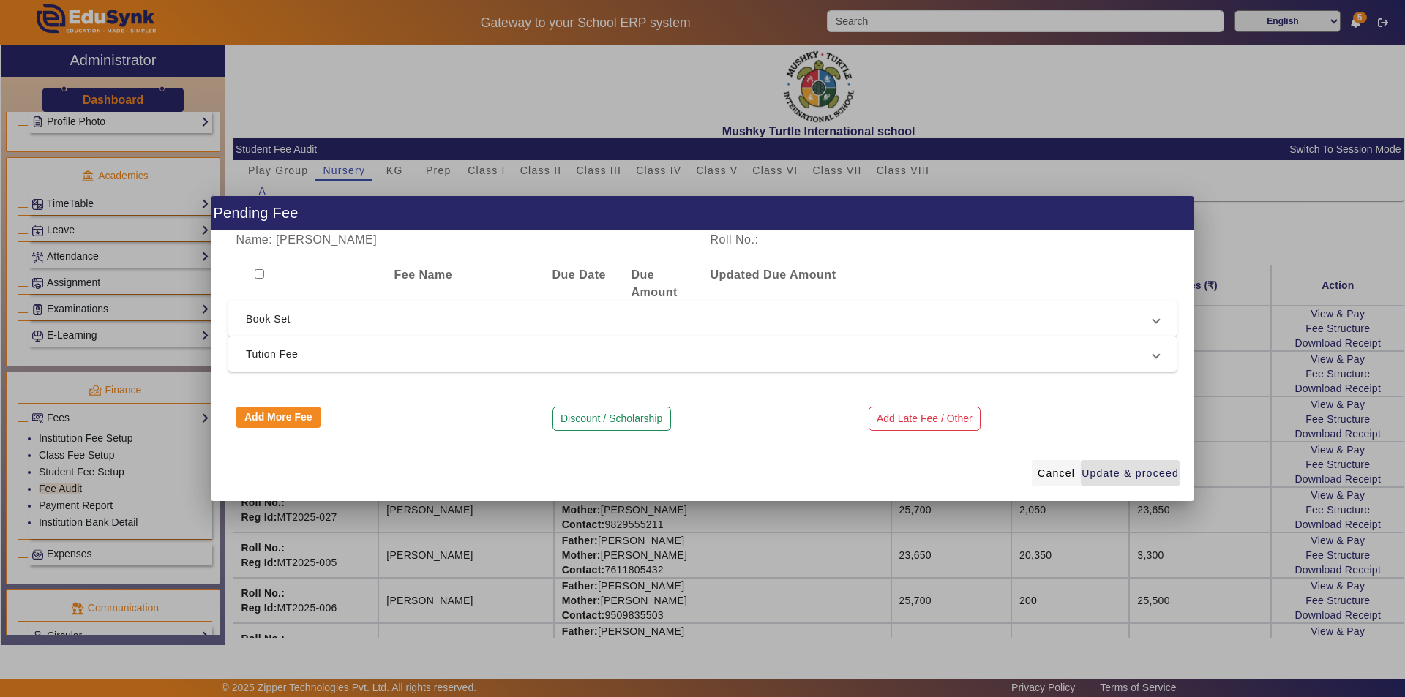
click at [1059, 479] on span "Cancel" at bounding box center [1056, 473] width 37 height 15
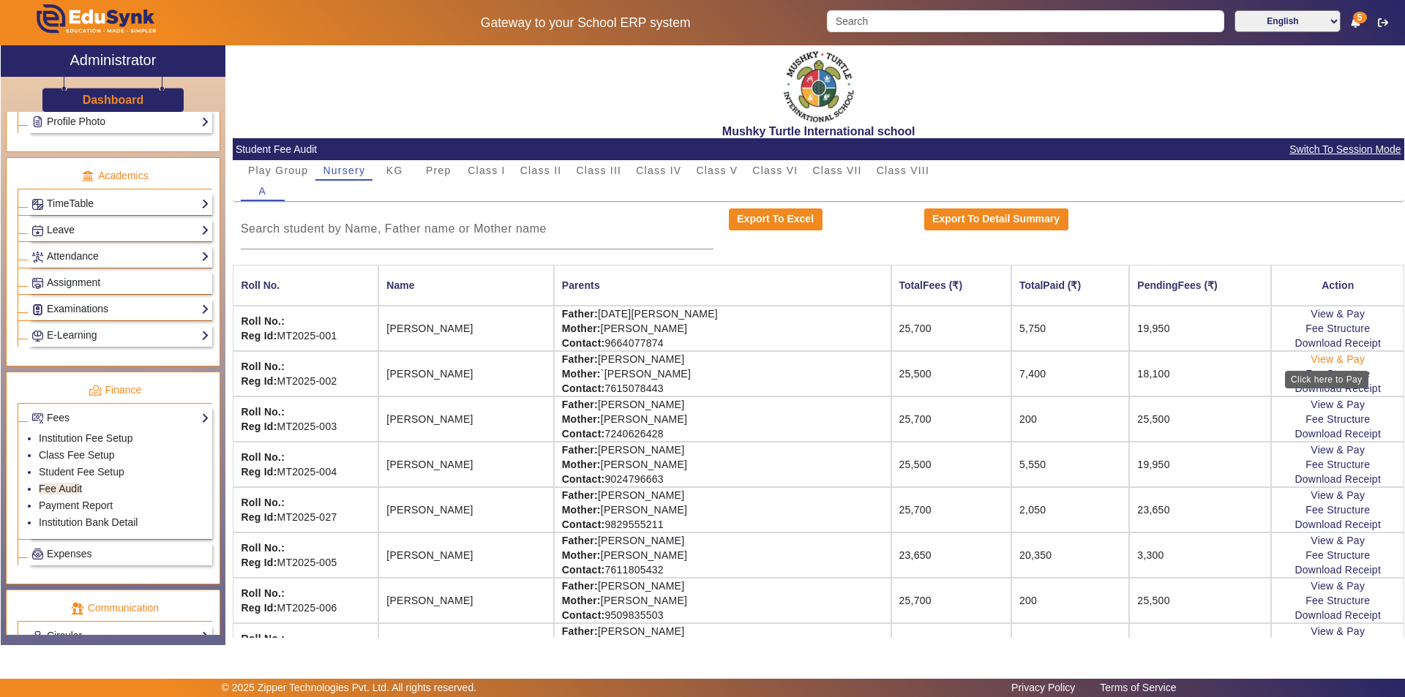
click at [1326, 359] on link "View & Pay" at bounding box center [1337, 359] width 54 height 12
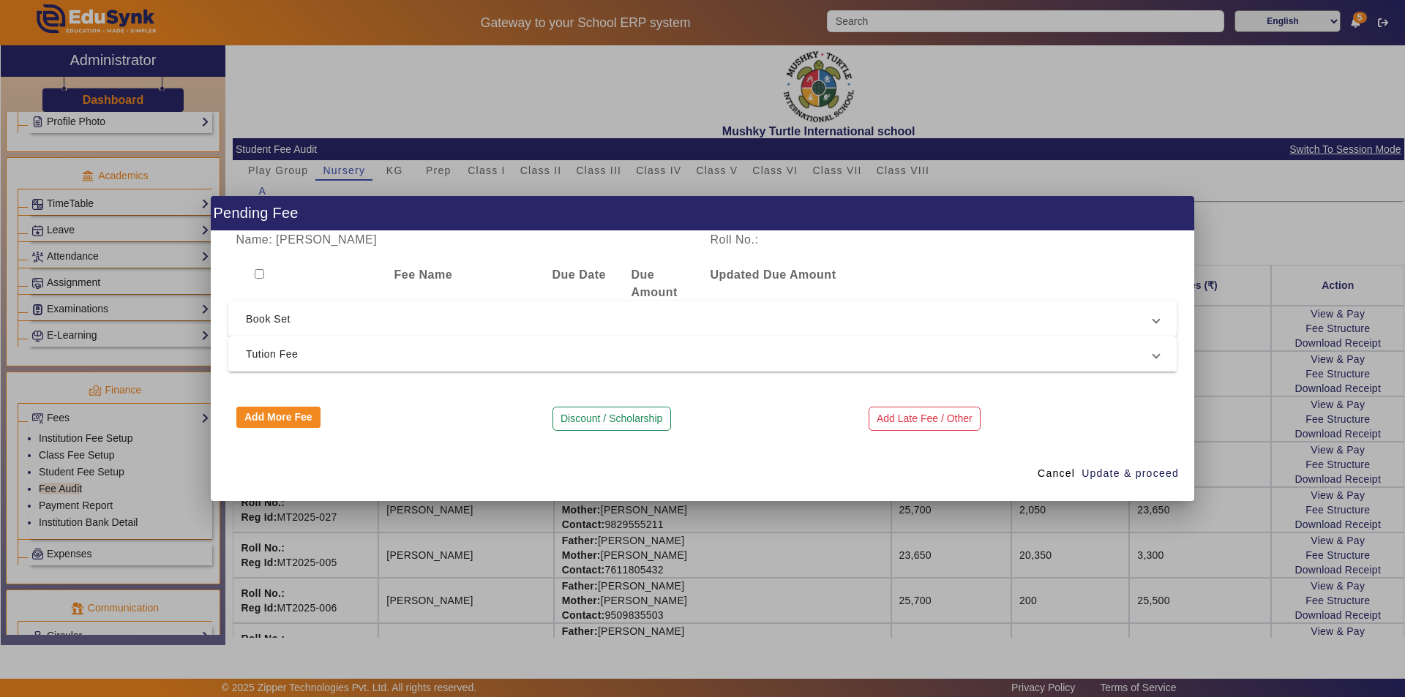
click at [676, 360] on span "Tution Fee" at bounding box center [699, 354] width 907 height 18
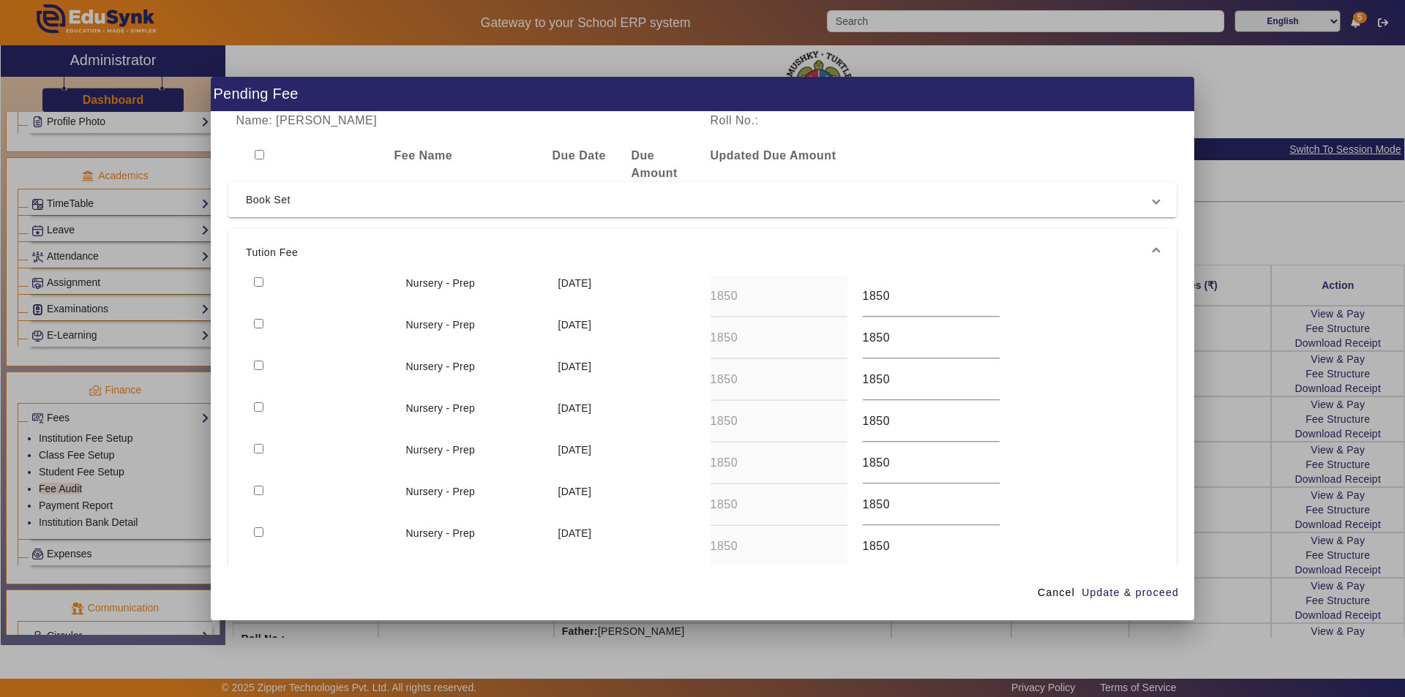
scroll to position [130, 0]
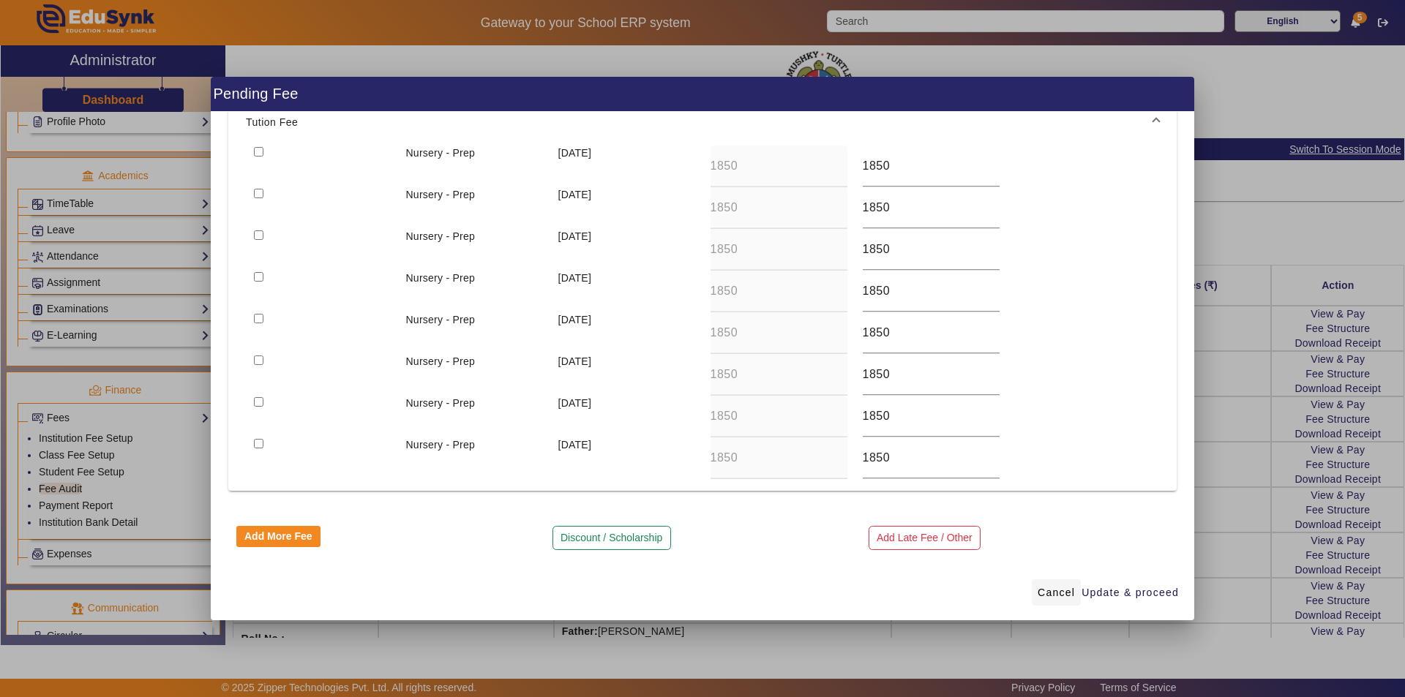
click at [1046, 596] on span "Cancel" at bounding box center [1056, 592] width 37 height 15
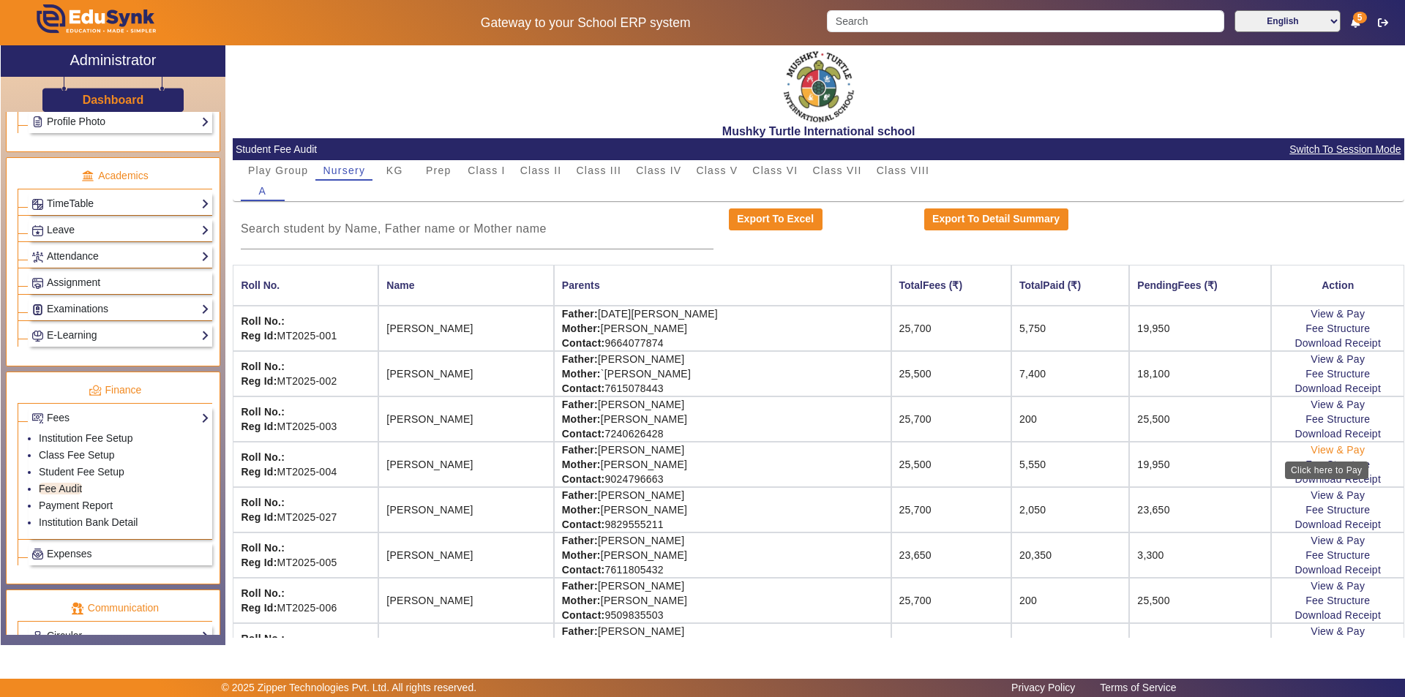
click at [1324, 447] on link "View & Pay" at bounding box center [1337, 450] width 54 height 12
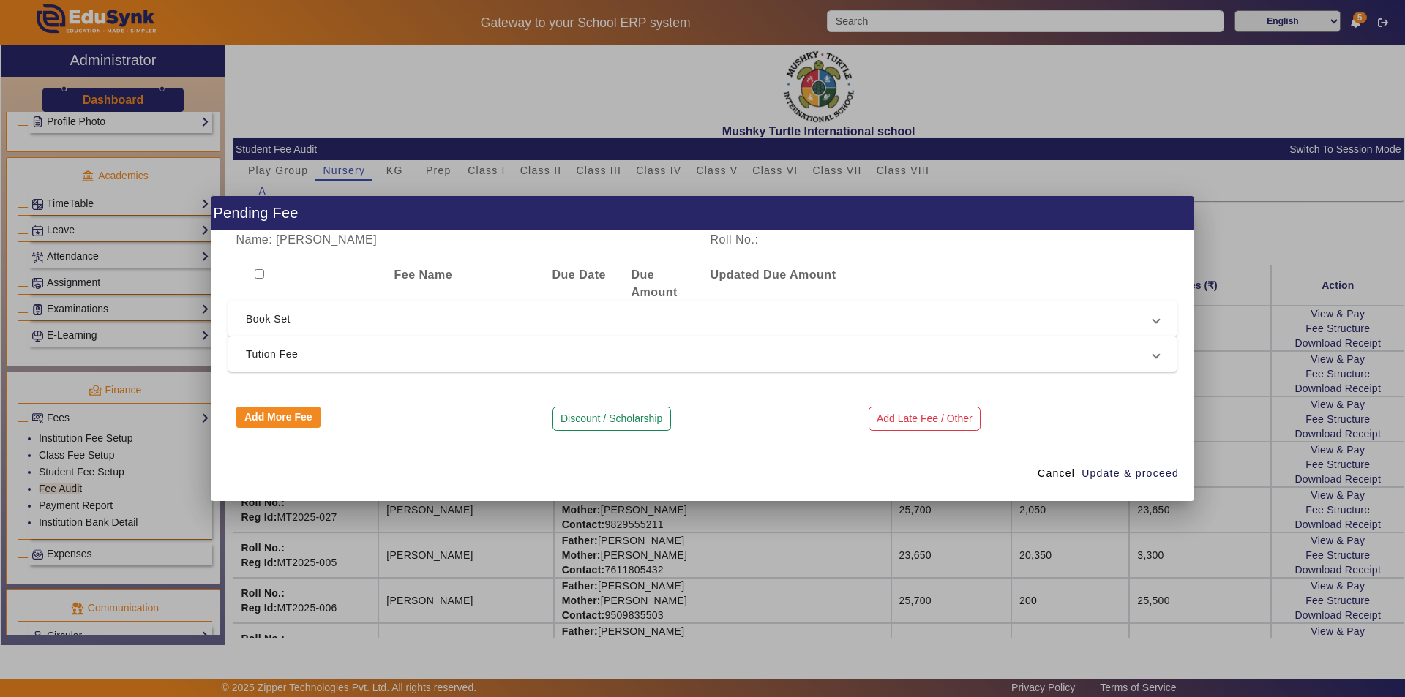
click at [799, 321] on span "Book Set" at bounding box center [699, 319] width 907 height 18
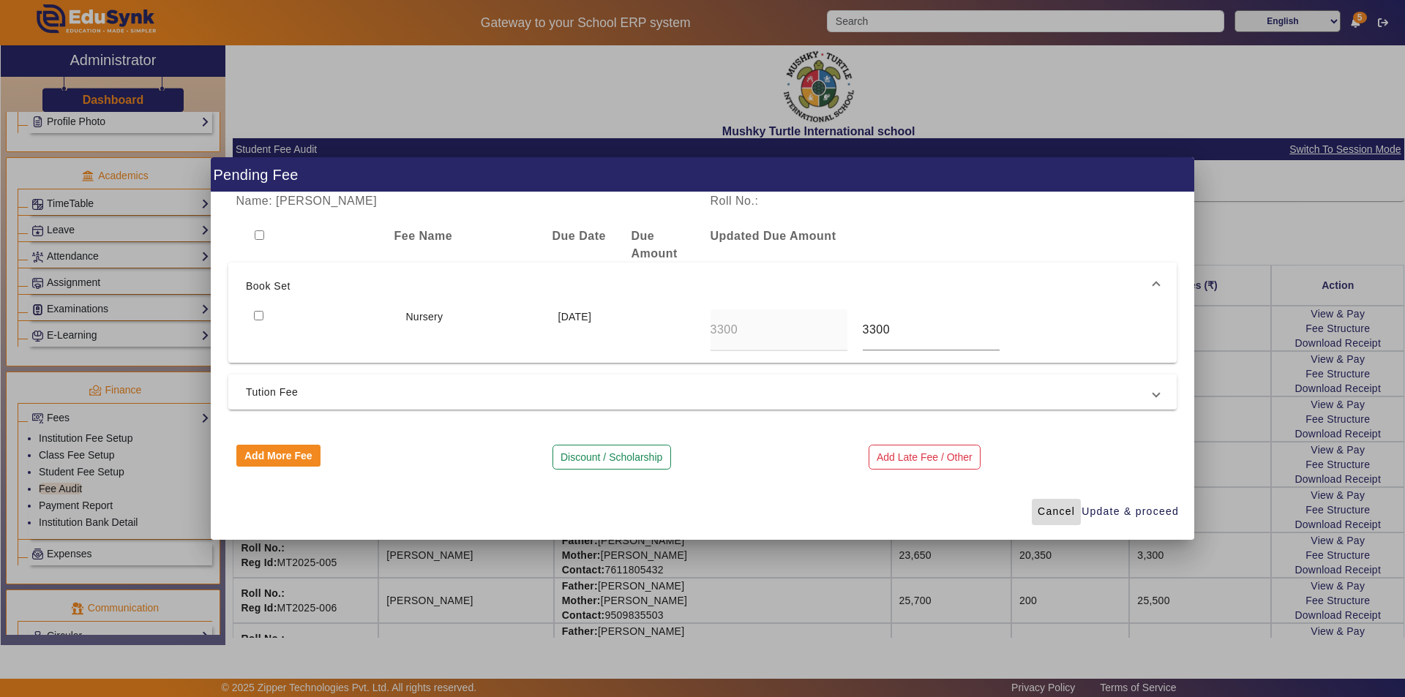
click at [1049, 514] on span "Cancel" at bounding box center [1056, 511] width 37 height 15
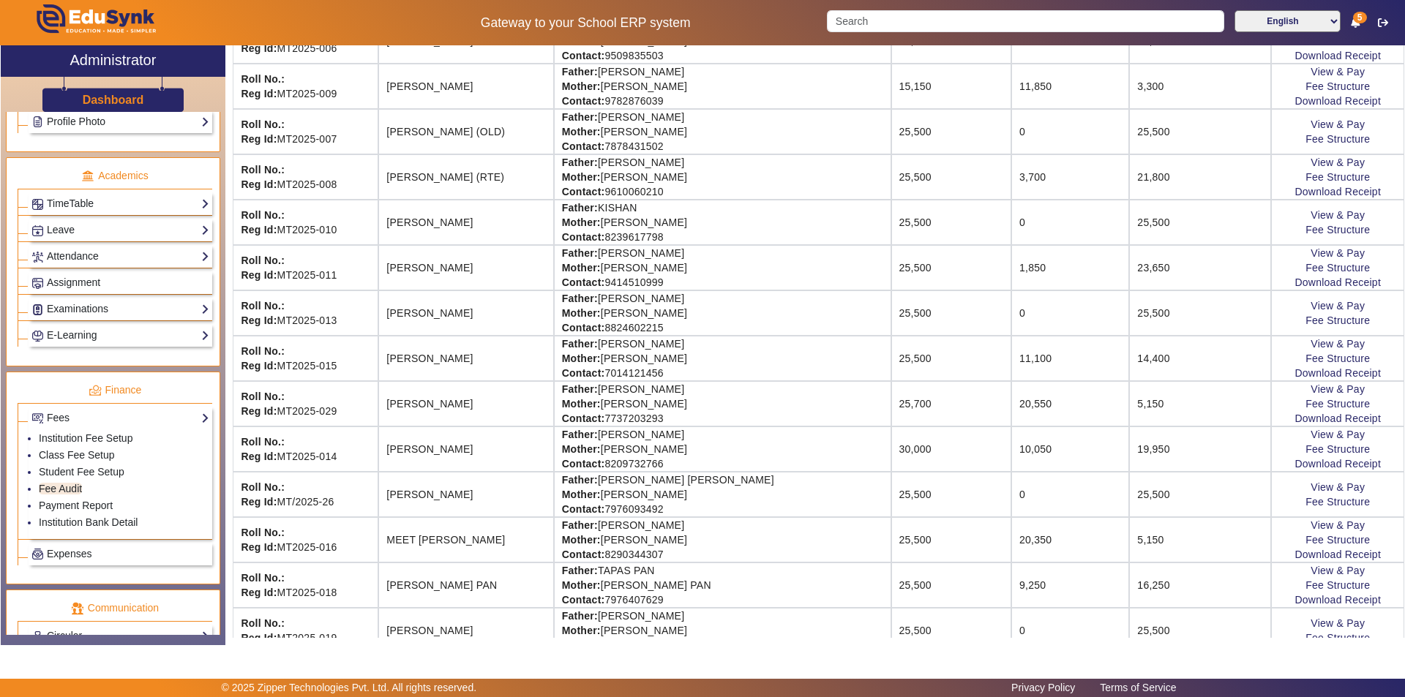
scroll to position [585, 0]
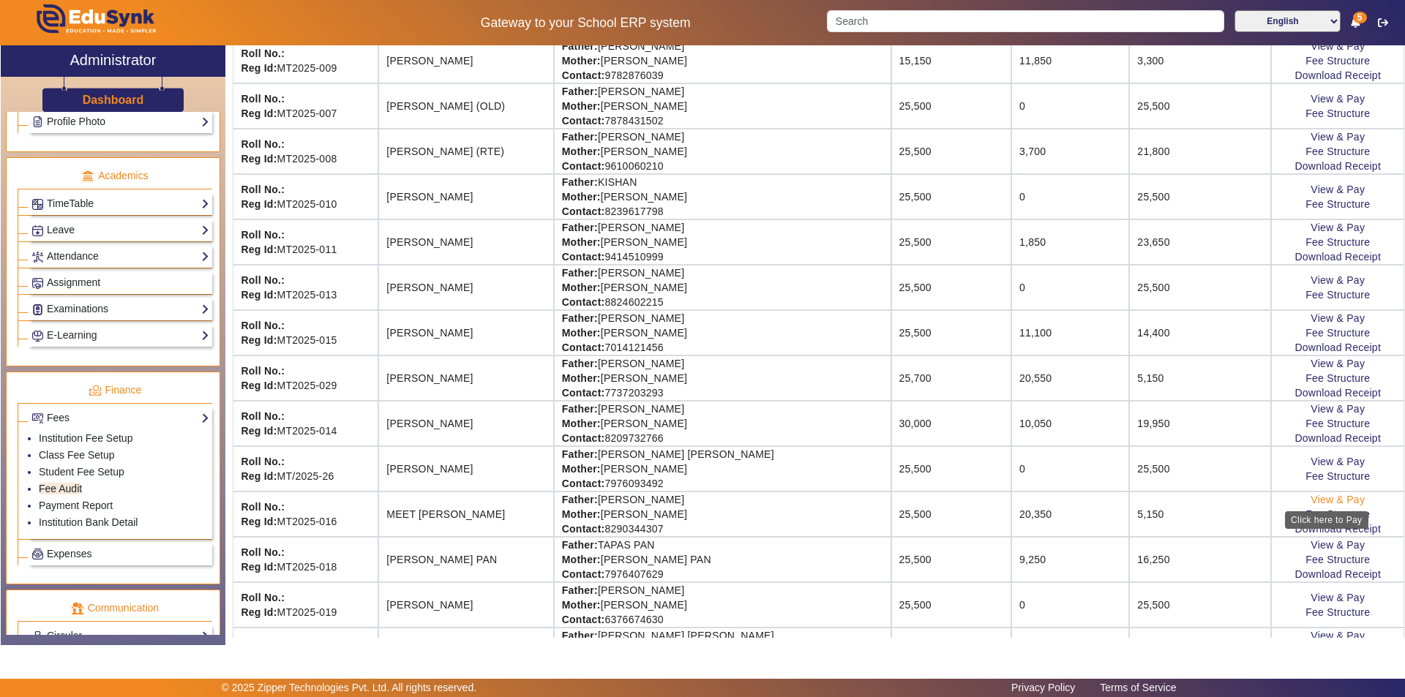
click at [1327, 499] on link "View & Pay" at bounding box center [1337, 500] width 54 height 12
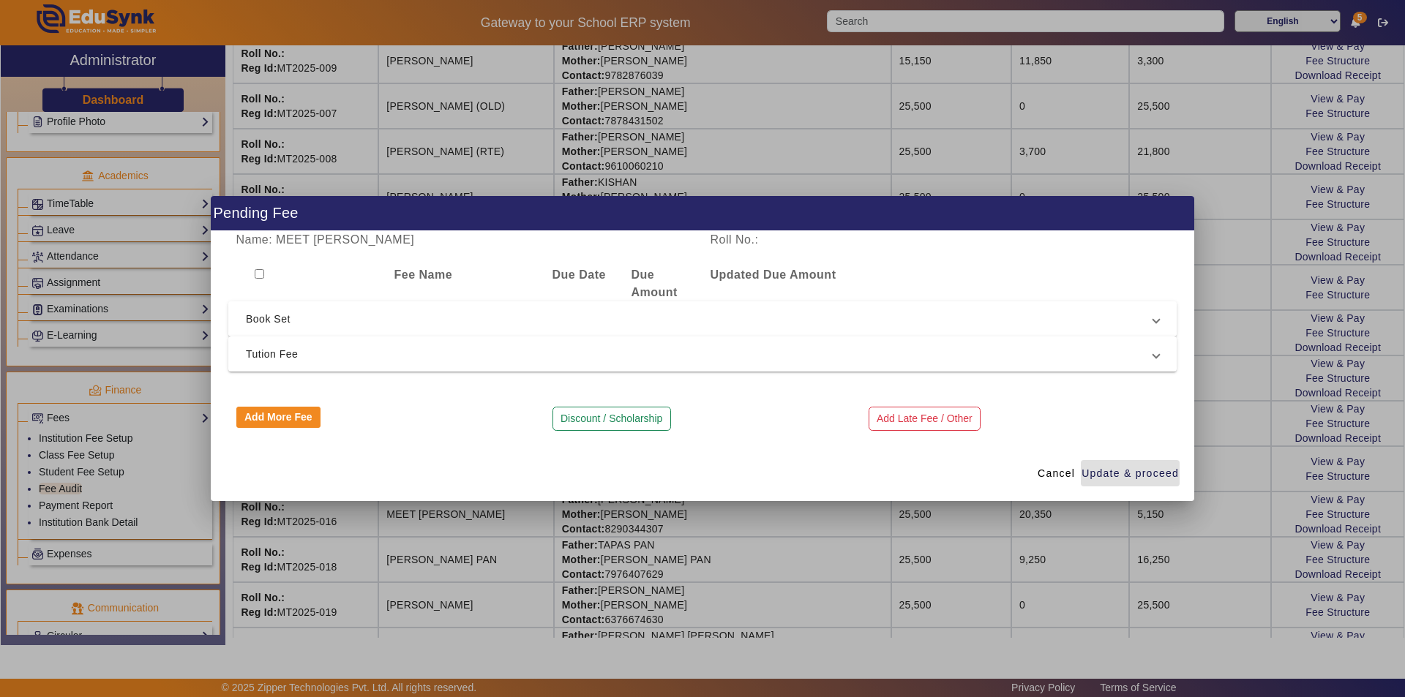
click at [708, 318] on span "Book Set" at bounding box center [699, 319] width 907 height 18
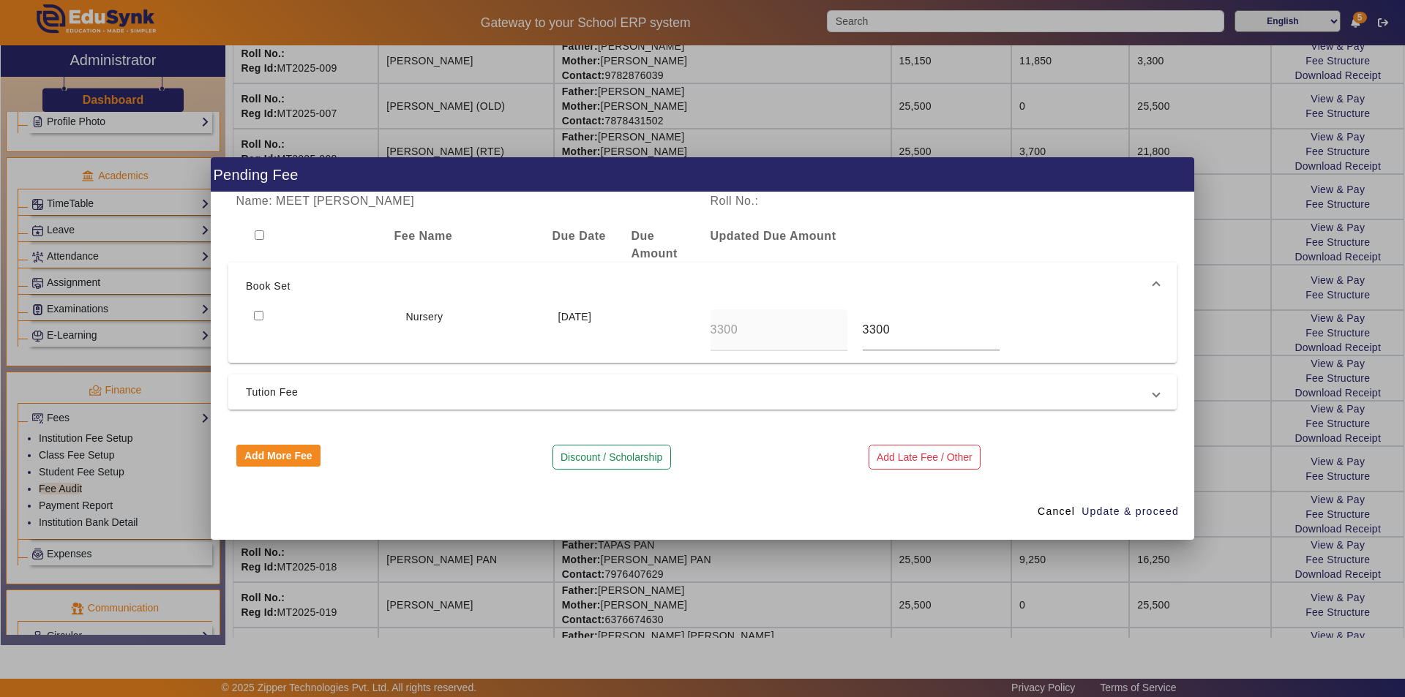
click at [678, 385] on span "Tution Fee" at bounding box center [699, 392] width 907 height 18
click at [678, 385] on div "[DATE]" at bounding box center [626, 377] width 152 height 42
click at [693, 282] on span "Book Set" at bounding box center [699, 280] width 907 height 18
click at [766, 390] on span "Tution Fee" at bounding box center [699, 392] width 907 height 18
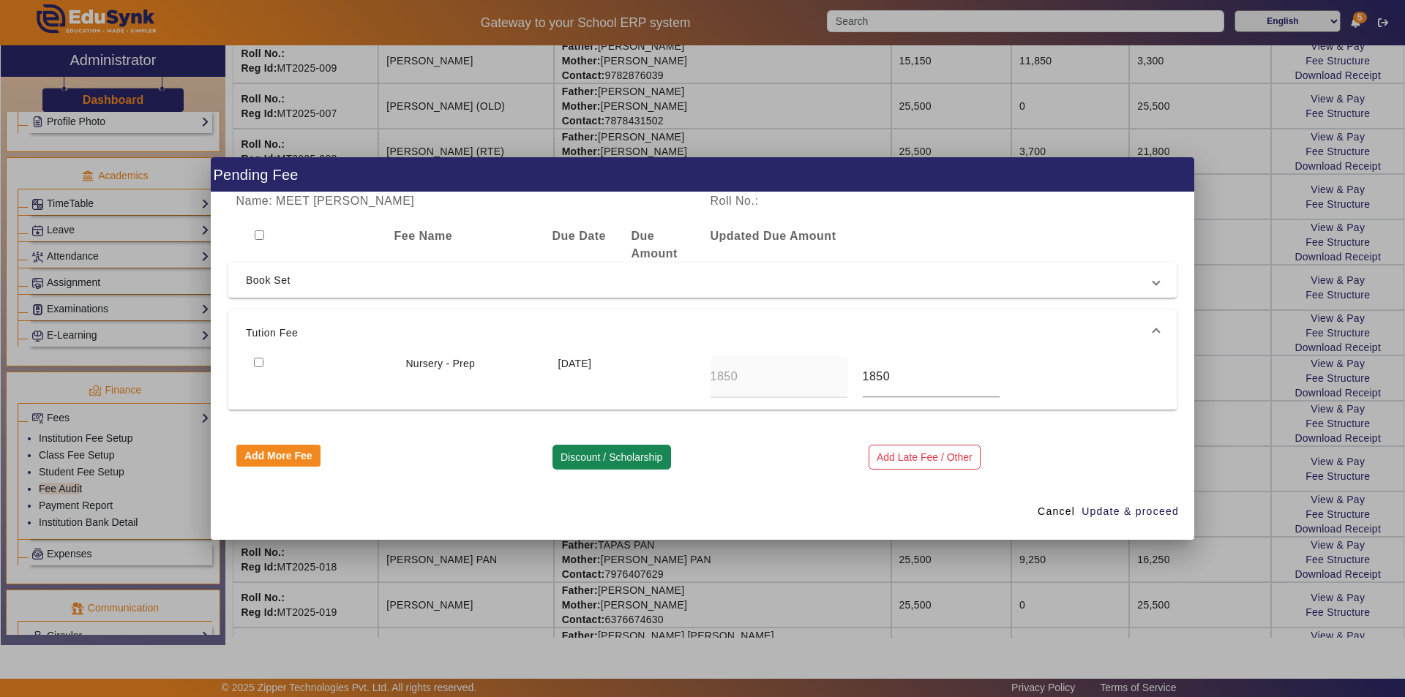
click at [621, 453] on button "Discount / Scholarship" at bounding box center [611, 457] width 119 height 25
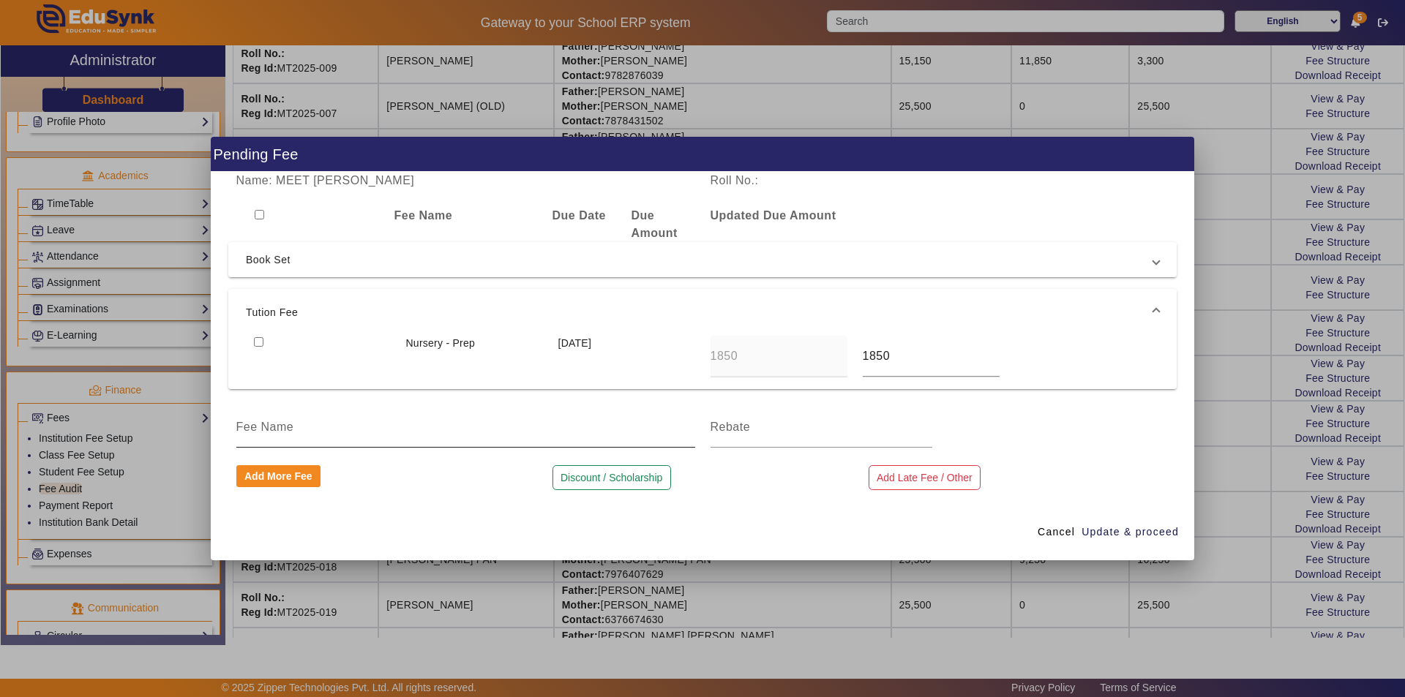
click at [372, 435] on input at bounding box center [465, 428] width 459 height 18
type input "one Month tuition fee discount as per one shot payment of full year fee"
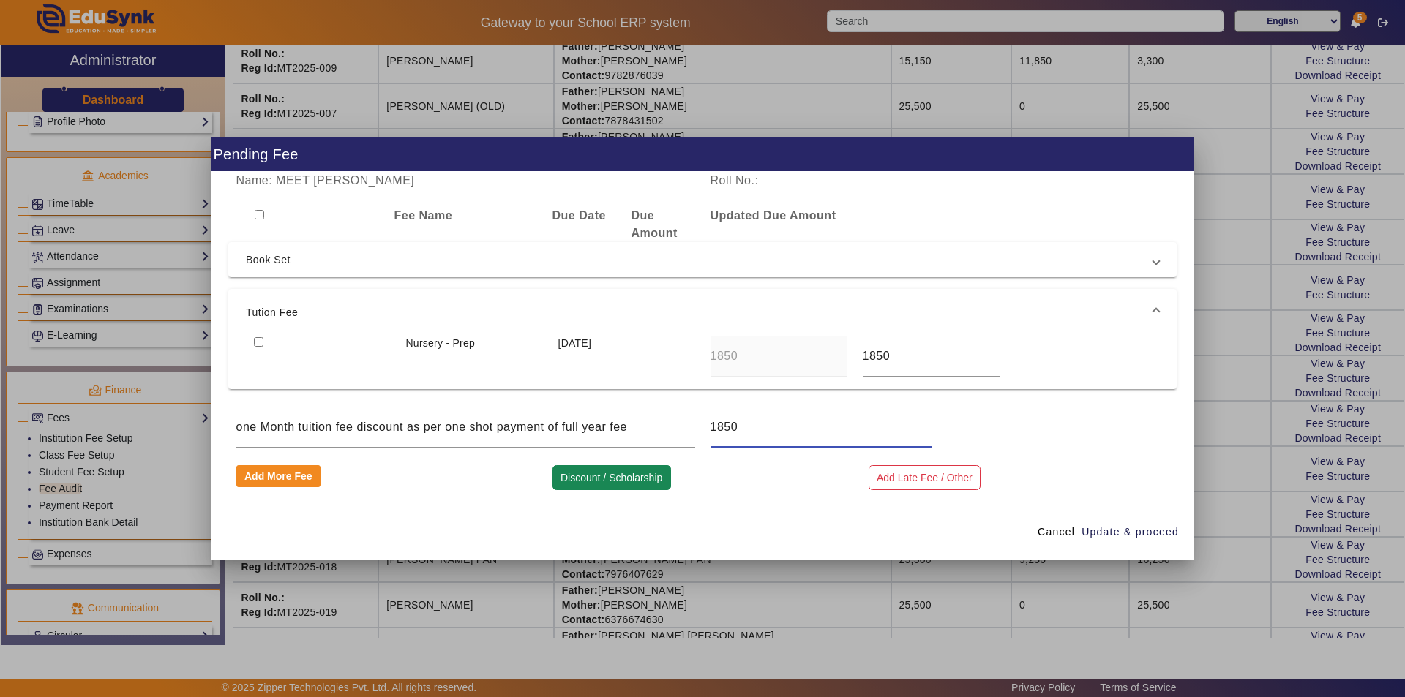
type input "1850"
click at [615, 476] on button "Discount / Scholarship" at bounding box center [611, 477] width 119 height 25
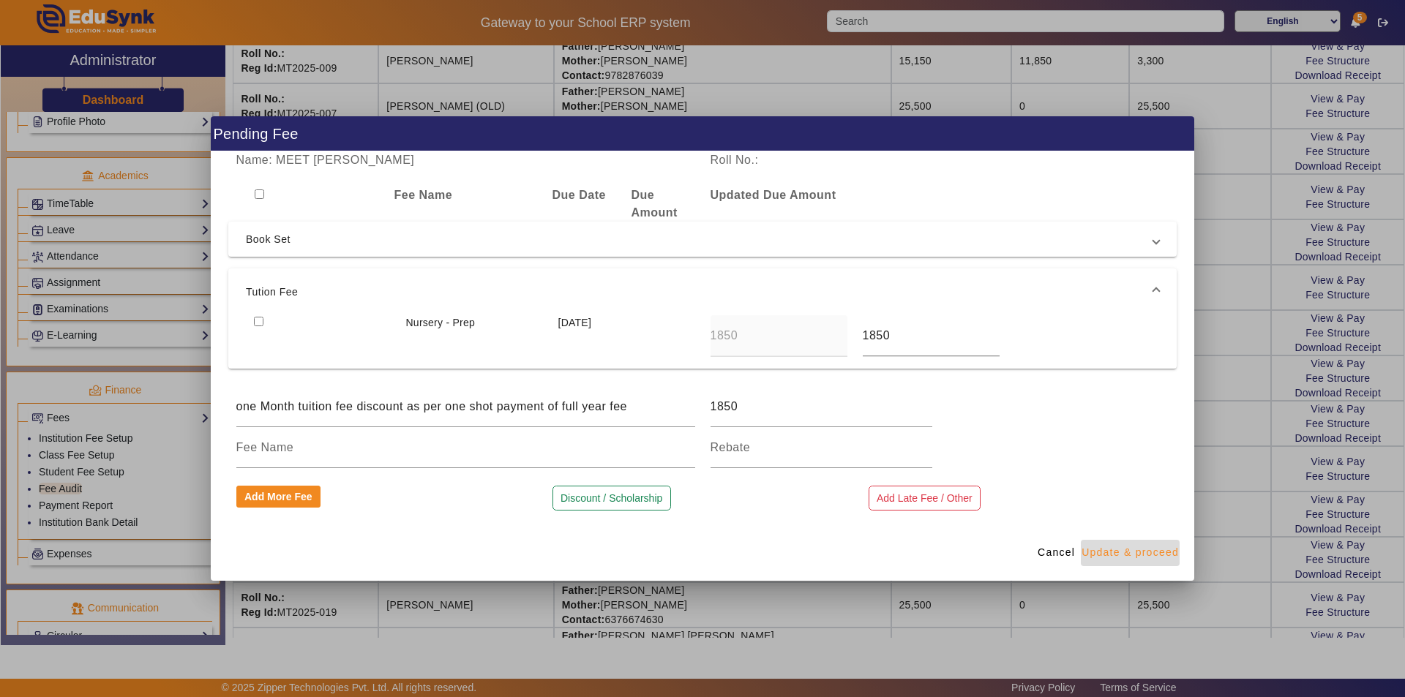
click at [1130, 554] on span "Update & proceed" at bounding box center [1129, 552] width 97 height 15
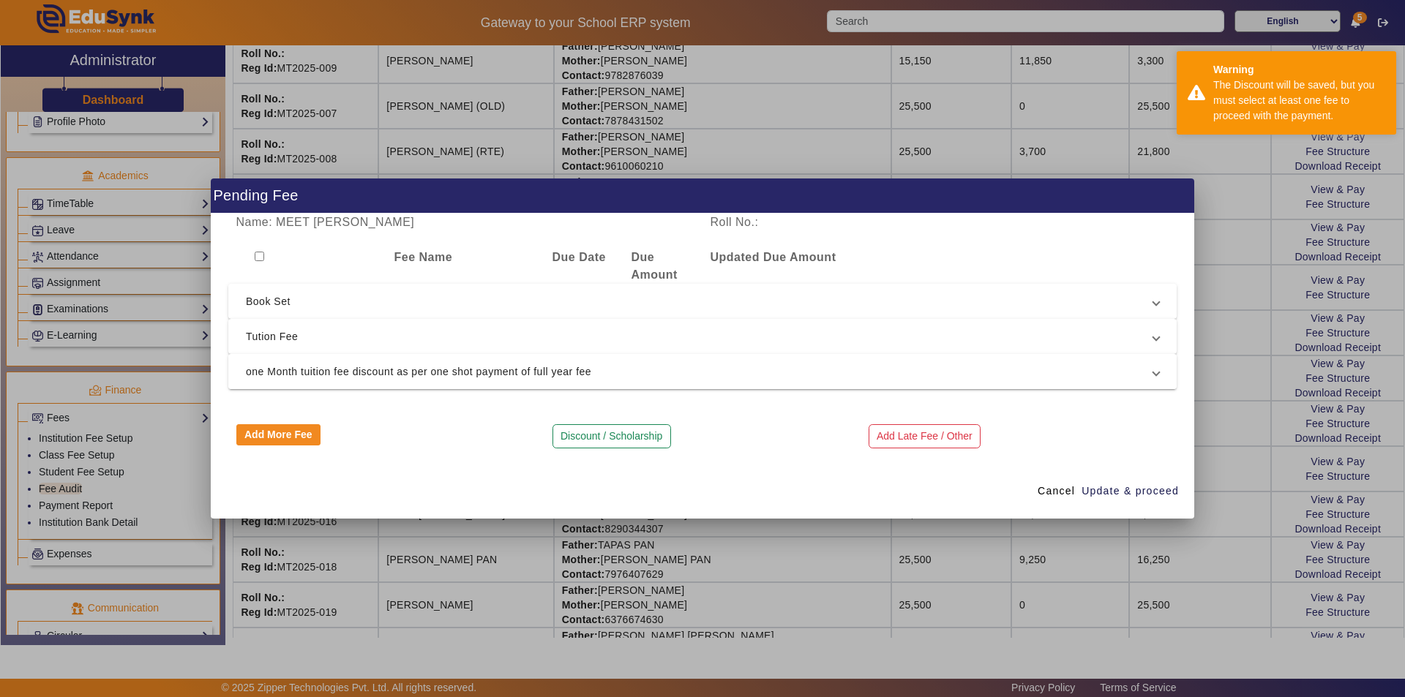
click at [310, 377] on span "one Month tuition fee discount as per one shot payment of full year fee" at bounding box center [699, 372] width 907 height 18
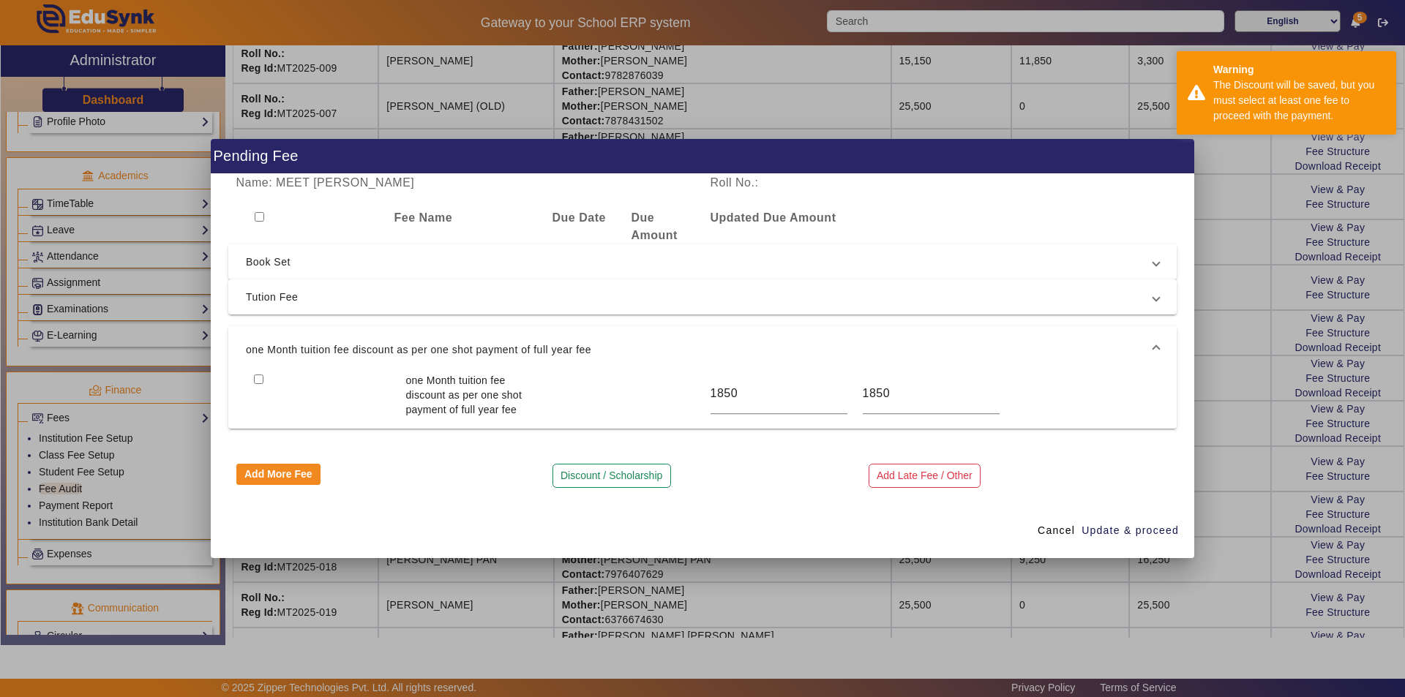
click at [260, 220] on input "checkbox" at bounding box center [260, 217] width 10 height 10
checkbox input "true"
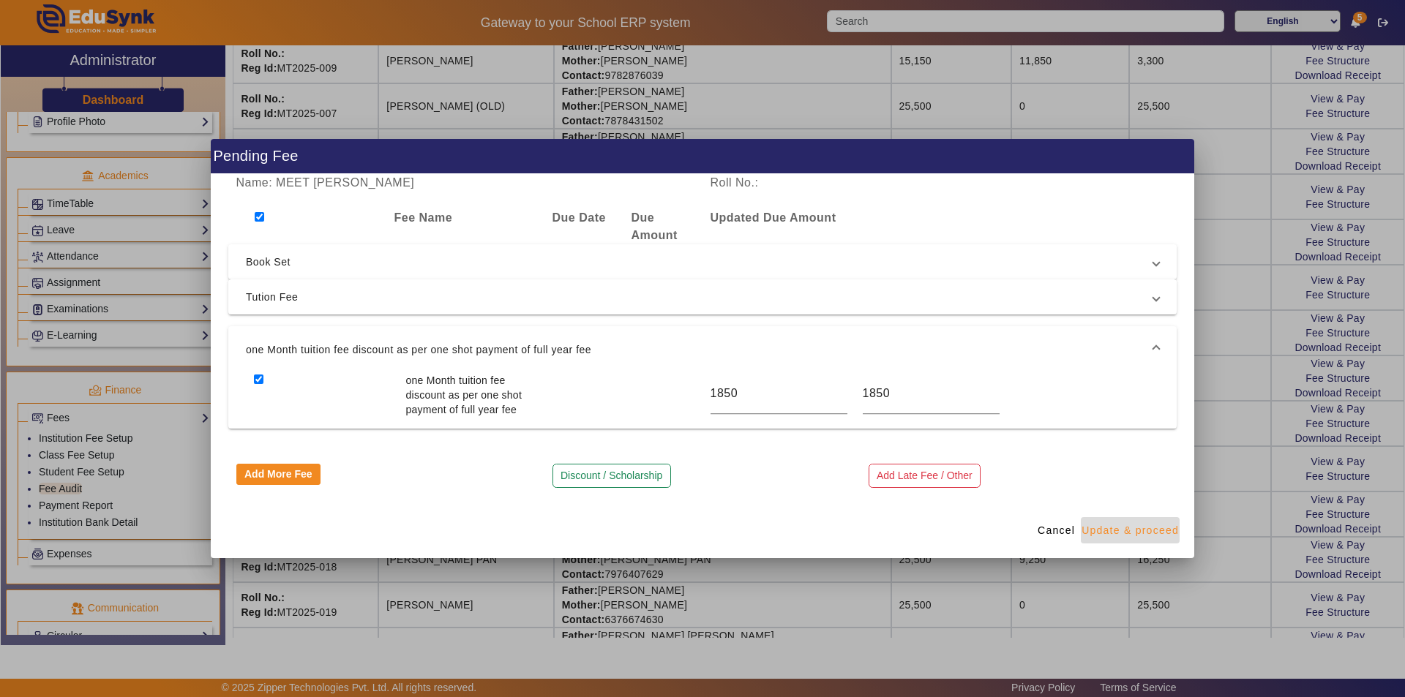
click at [1125, 531] on span "Update & proceed" at bounding box center [1129, 530] width 97 height 15
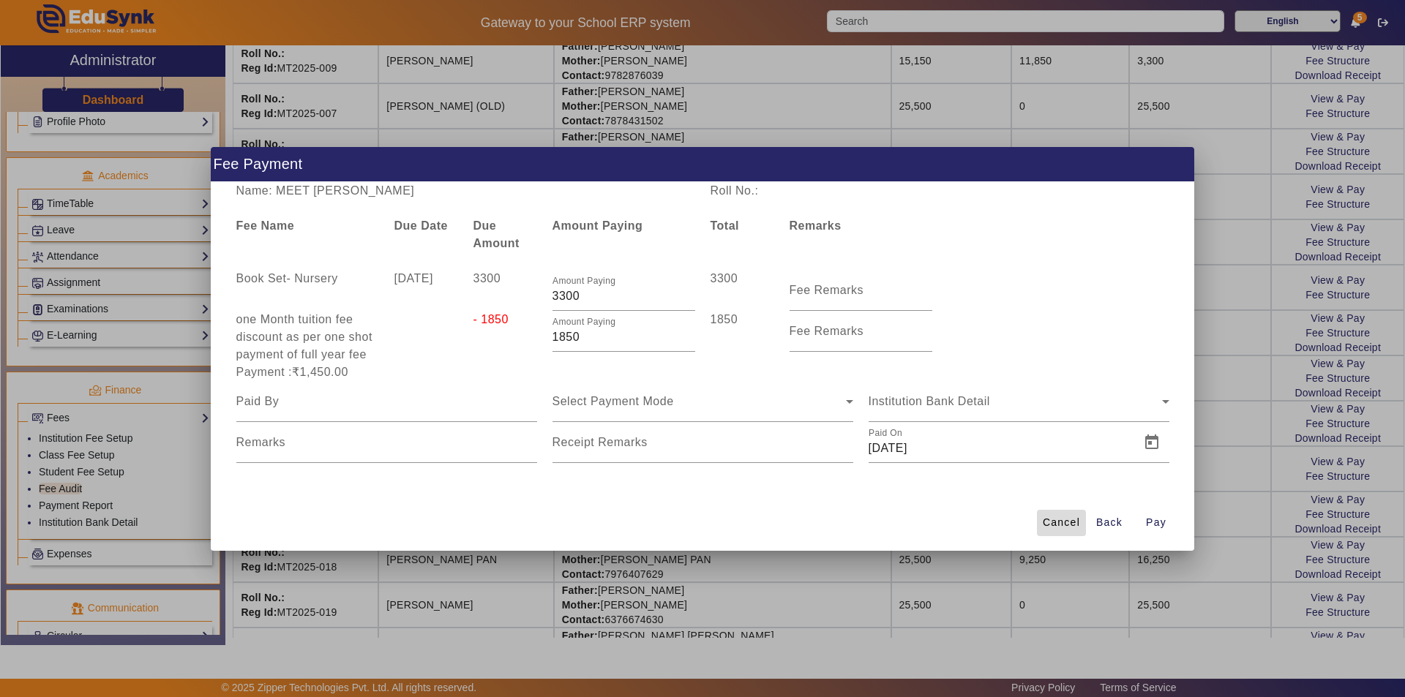
click at [1059, 525] on span "Cancel" at bounding box center [1061, 522] width 37 height 15
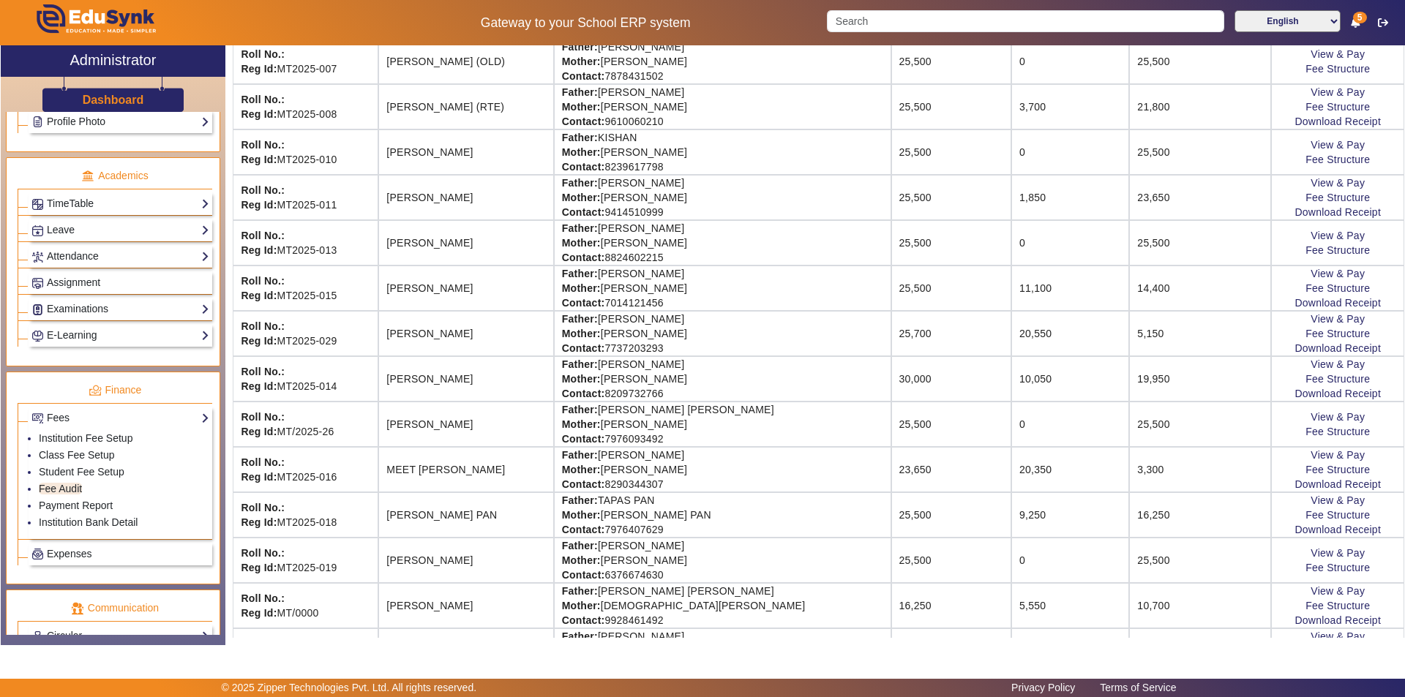
scroll to position [659, 0]
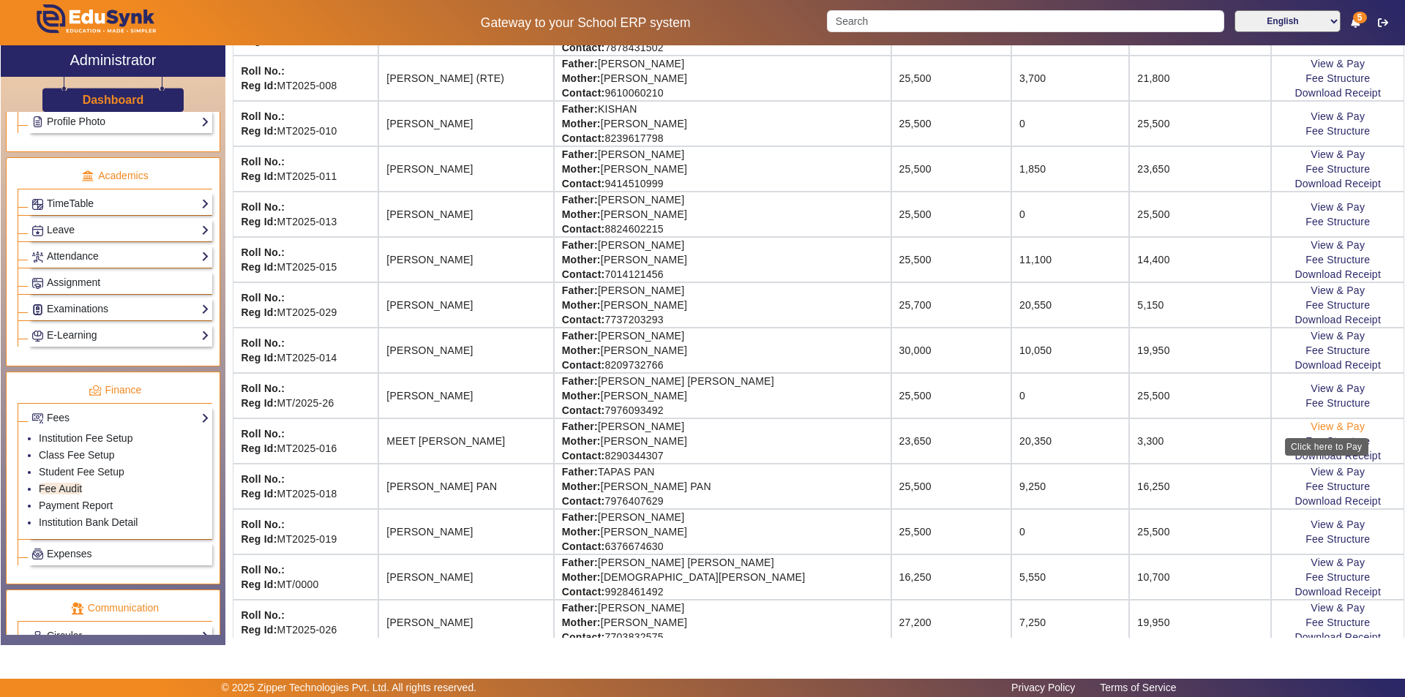
click at [1320, 428] on link "View & Pay" at bounding box center [1337, 427] width 54 height 12
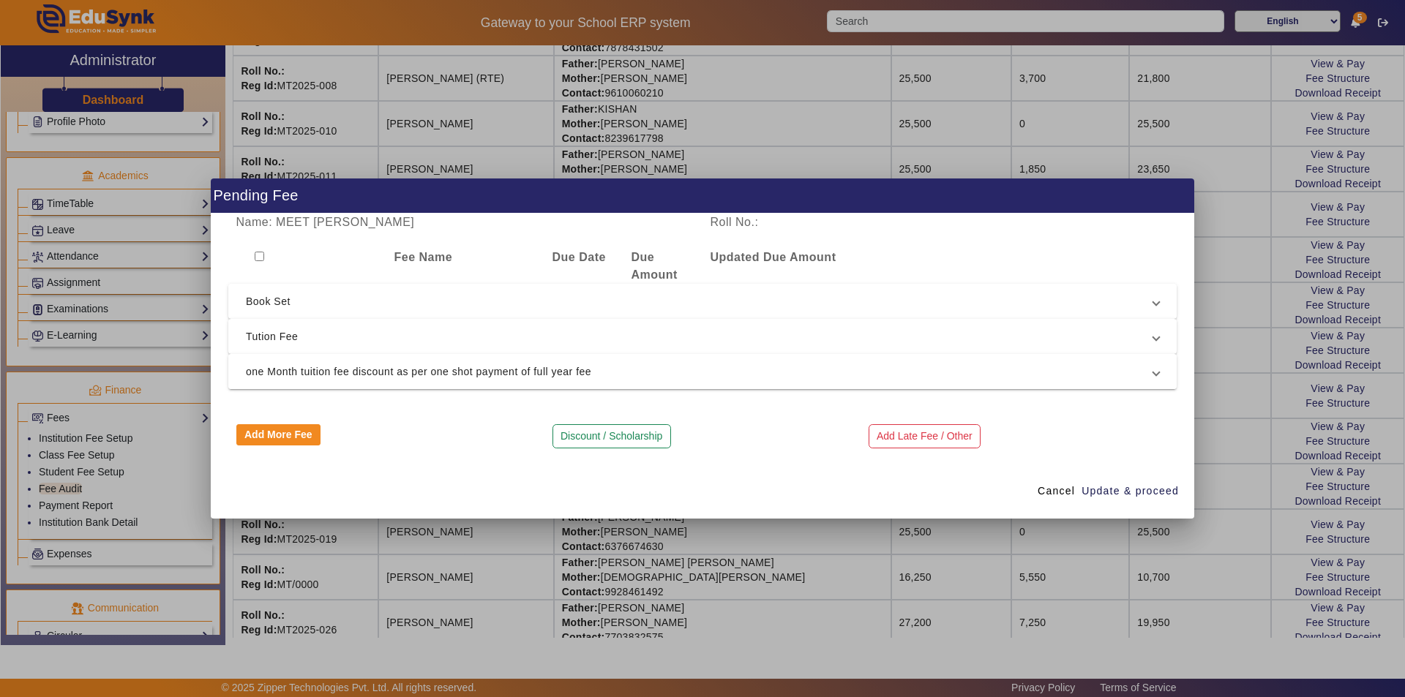
click at [735, 371] on span "one Month tuition fee discount as per one shot payment of full year fee" at bounding box center [699, 372] width 907 height 18
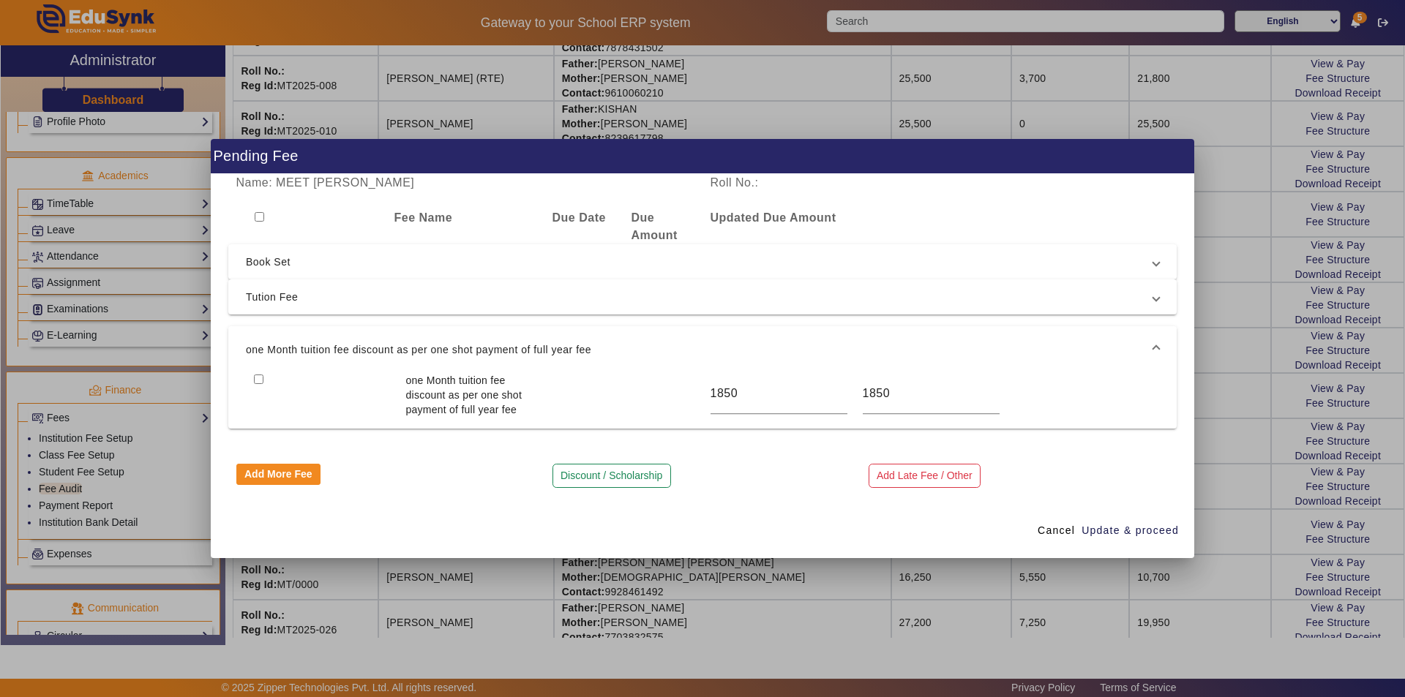
click at [724, 334] on mat-expansion-panel-header "one Month tuition fee discount as per one shot payment of full year fee" at bounding box center [702, 349] width 948 height 47
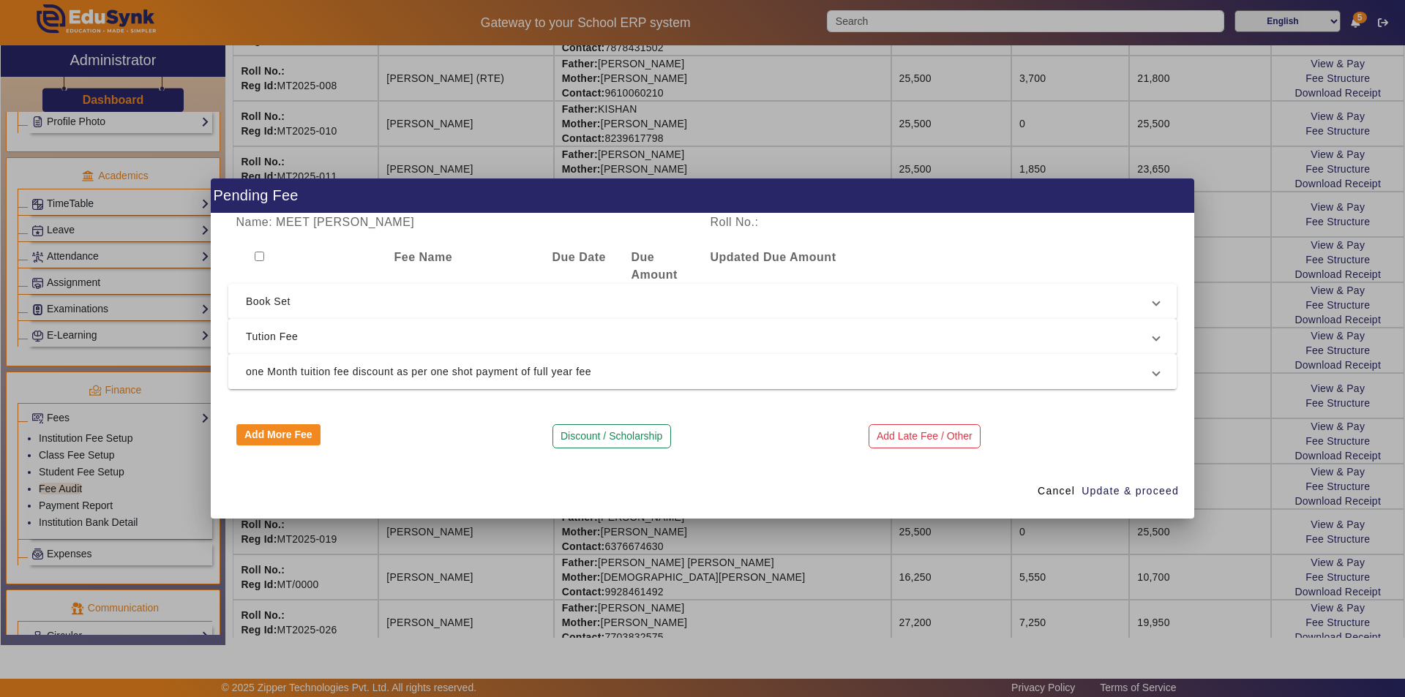
click at [714, 341] on span "Tution Fee" at bounding box center [699, 337] width 907 height 18
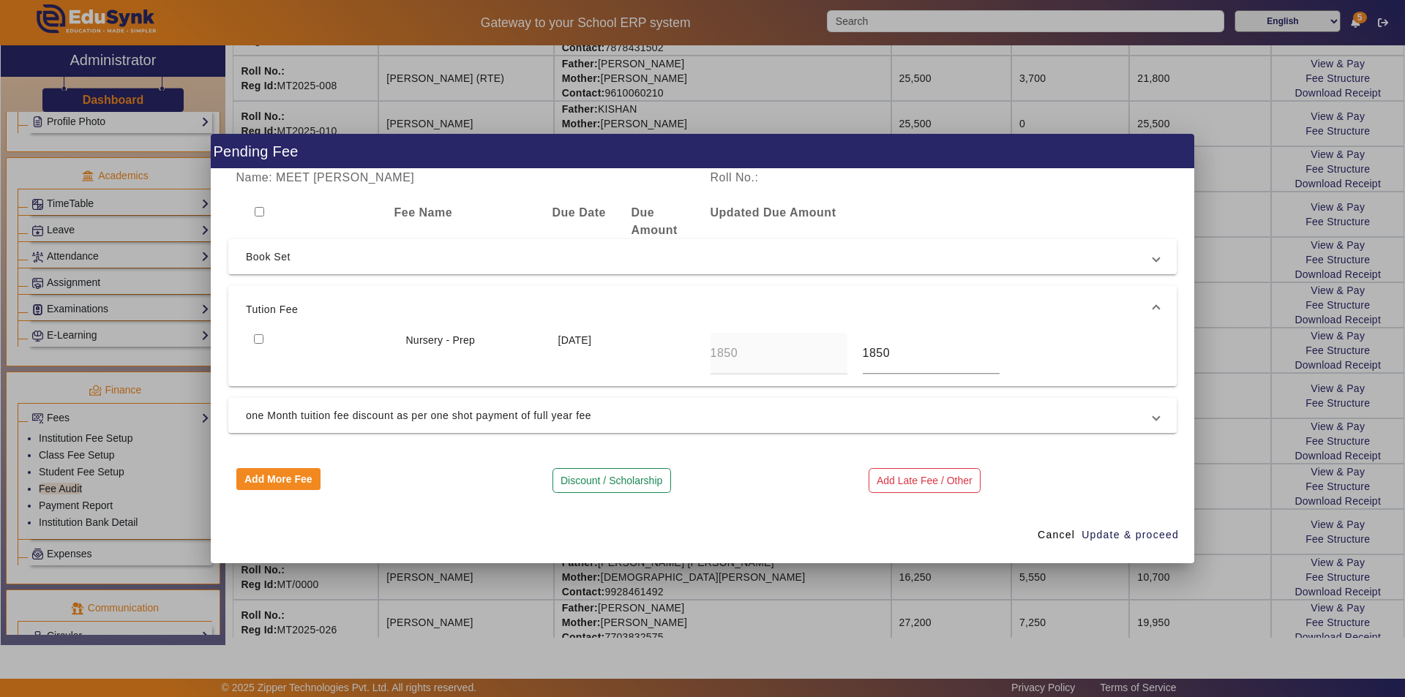
click at [710, 325] on mat-expansion-panel-header "Tution Fee" at bounding box center [702, 309] width 948 height 47
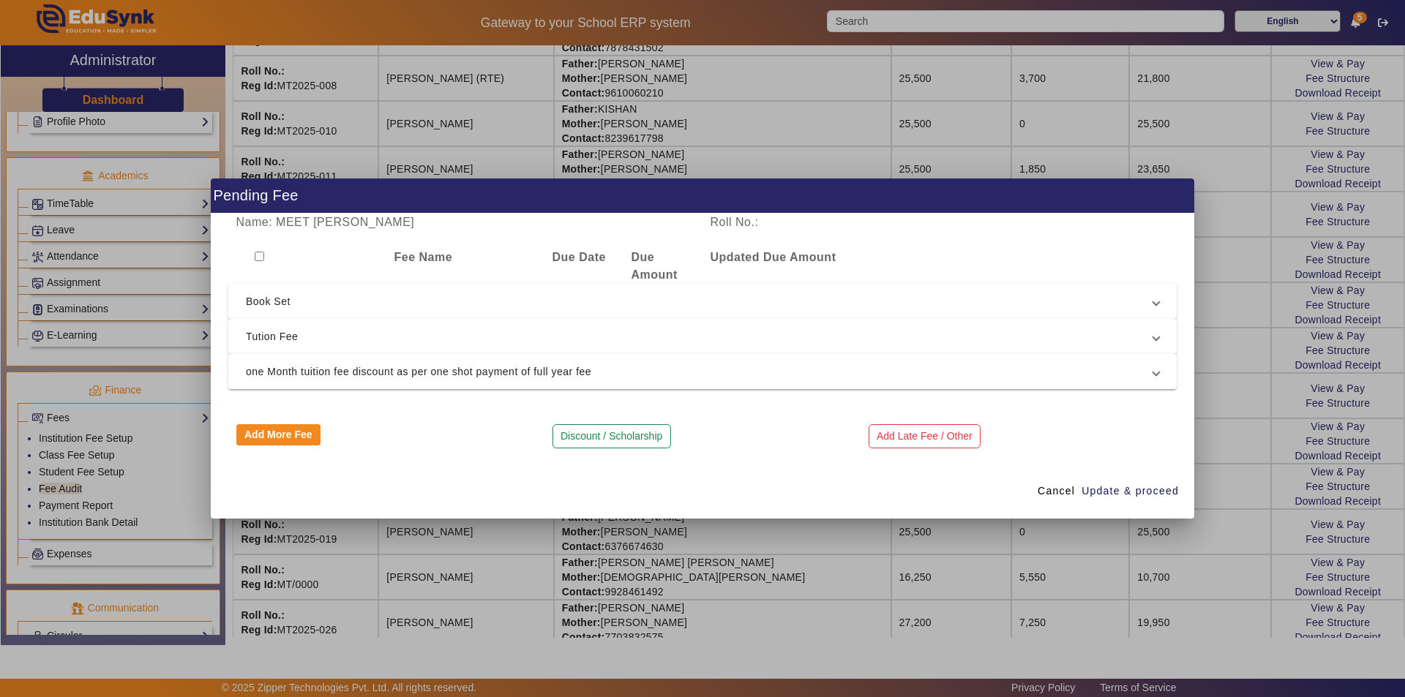
click at [707, 303] on span "Book Set" at bounding box center [699, 302] width 907 height 18
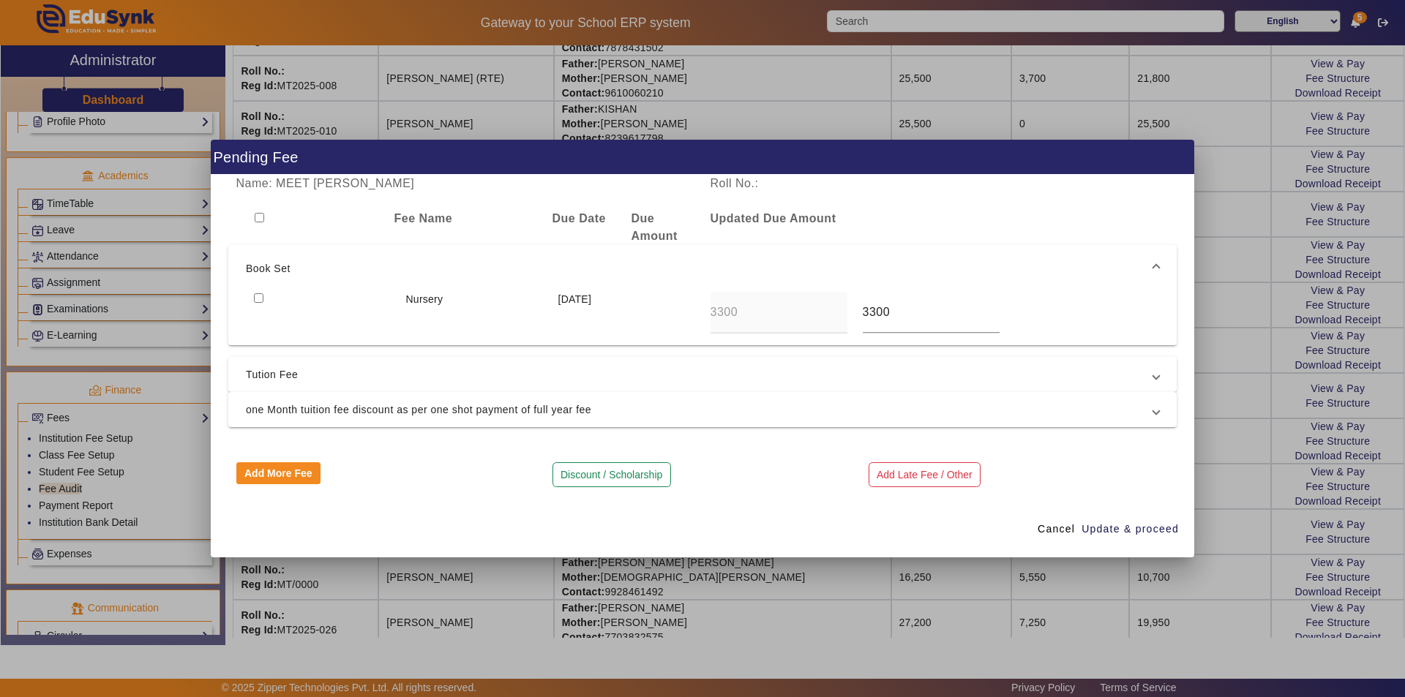
click at [707, 303] on div "3300" at bounding box center [778, 313] width 152 height 42
click at [715, 269] on span "Book Set" at bounding box center [699, 269] width 907 height 18
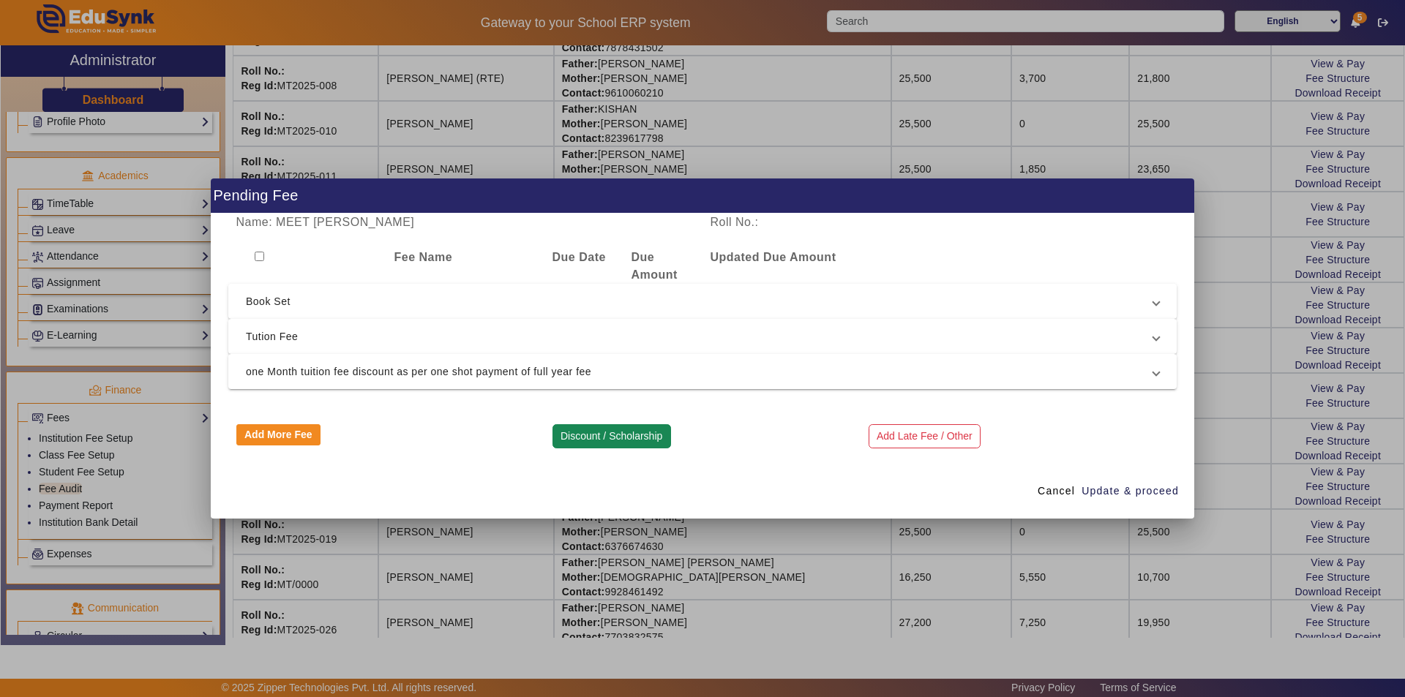
click at [593, 437] on button "Discount / Scholarship" at bounding box center [611, 436] width 119 height 25
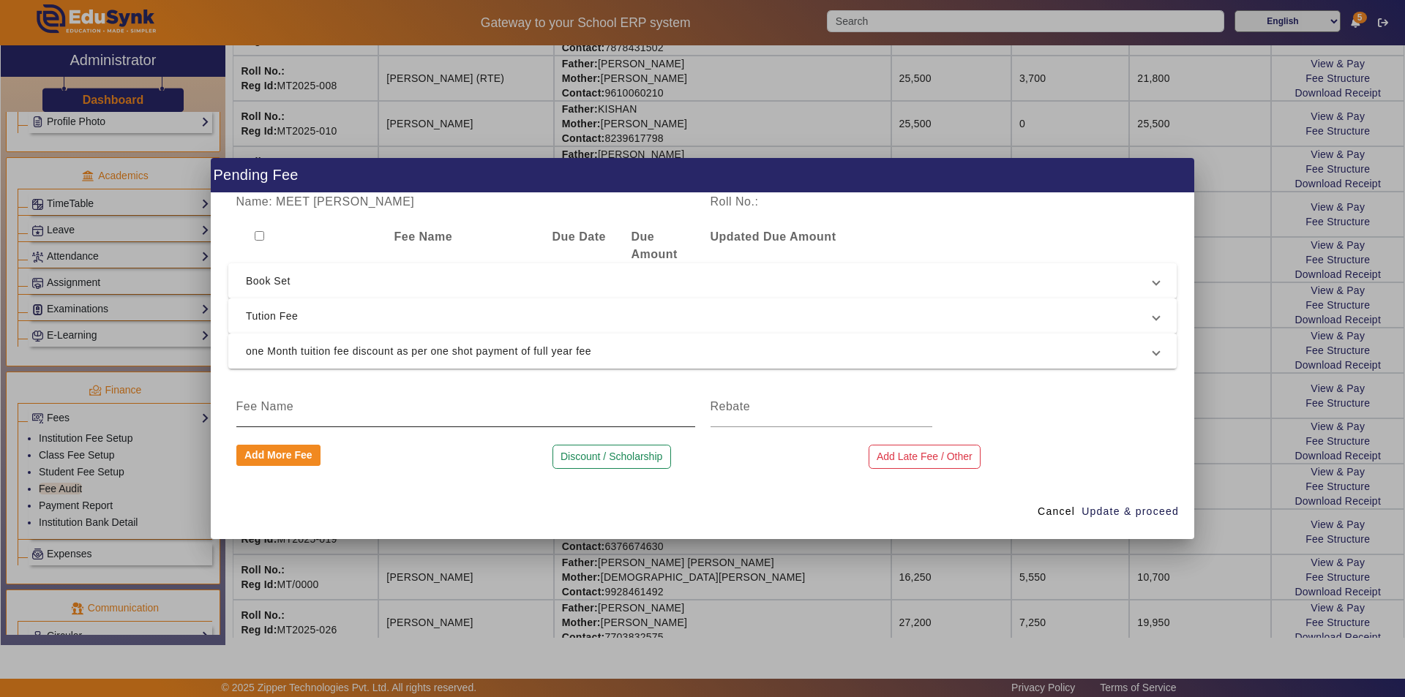
click at [417, 416] on div at bounding box center [465, 406] width 459 height 41
click at [419, 413] on input at bounding box center [465, 407] width 459 height 18
type input "book set Amount"
click at [779, 410] on input at bounding box center [821, 407] width 222 height 18
type input "3300"
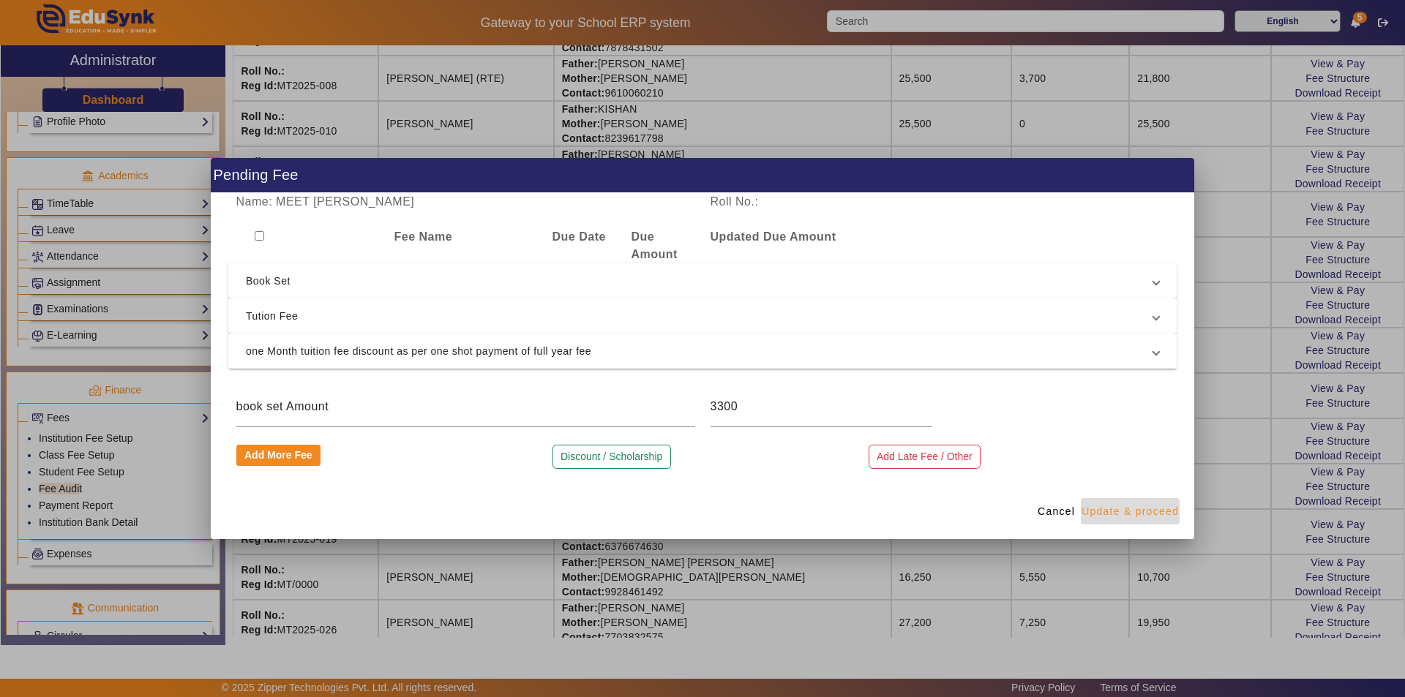
click at [1117, 517] on span "Update & proceed" at bounding box center [1129, 511] width 97 height 15
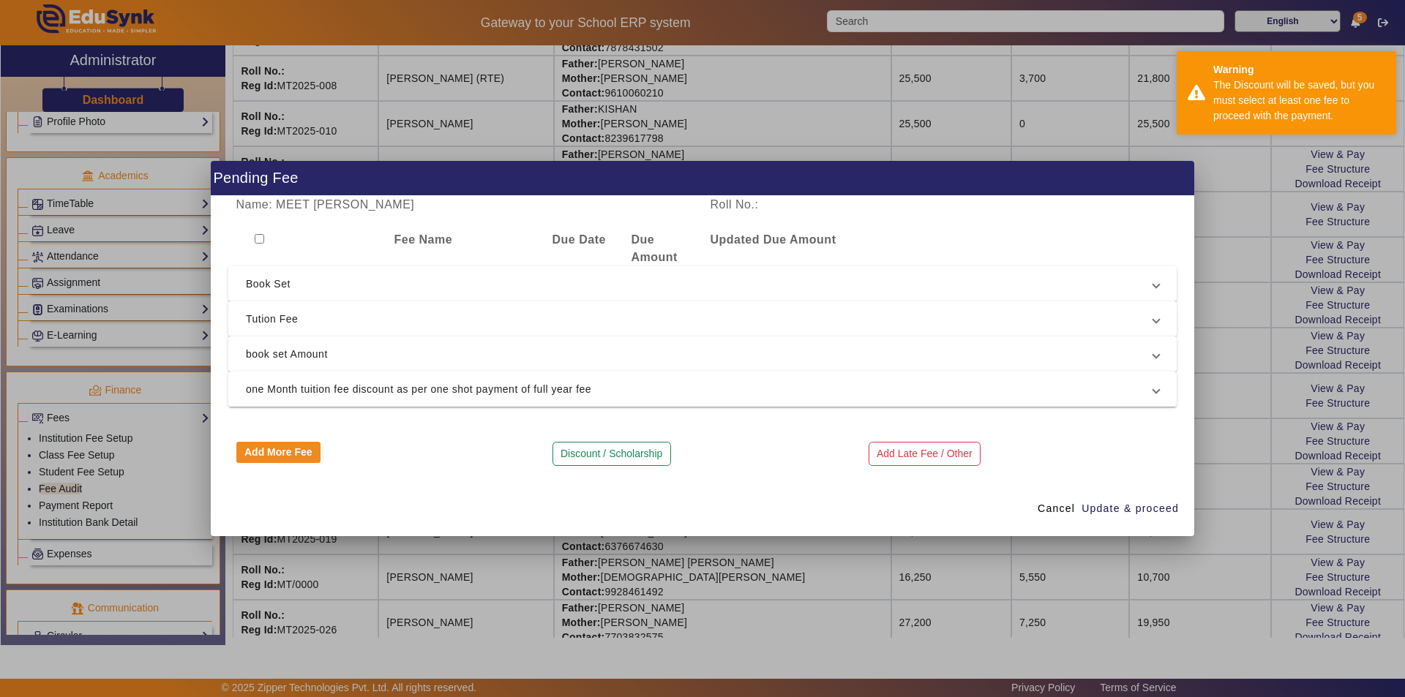
click at [290, 348] on span "book set Amount" at bounding box center [699, 354] width 907 height 18
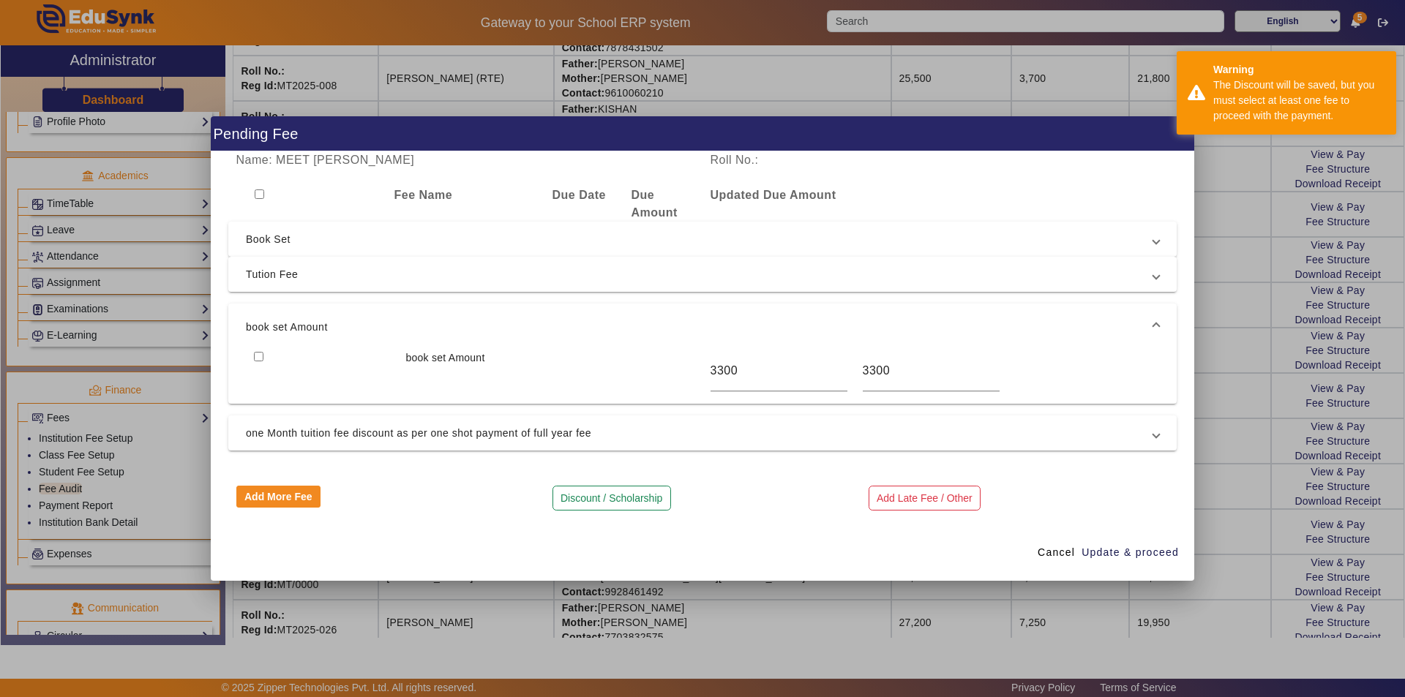
click at [258, 192] on input "checkbox" at bounding box center [260, 195] width 10 height 10
checkbox input "true"
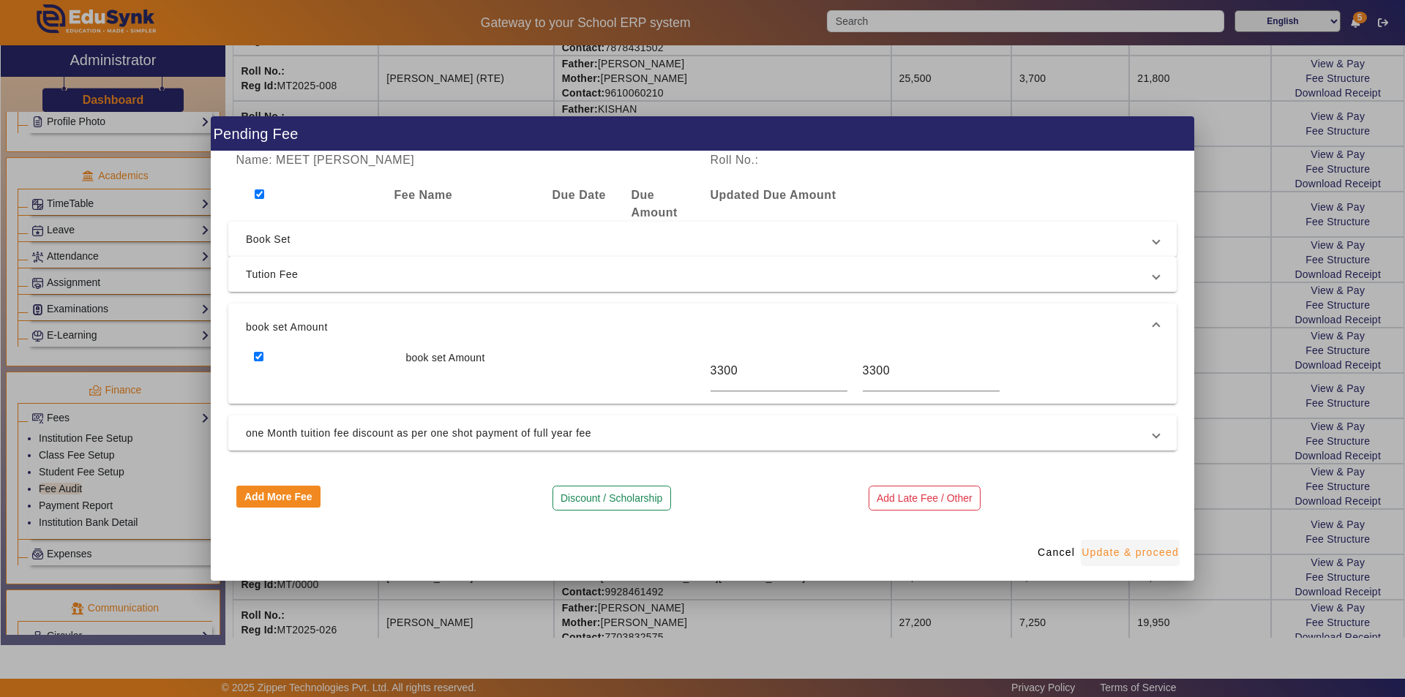
click at [1133, 555] on span "Update & proceed" at bounding box center [1129, 552] width 97 height 15
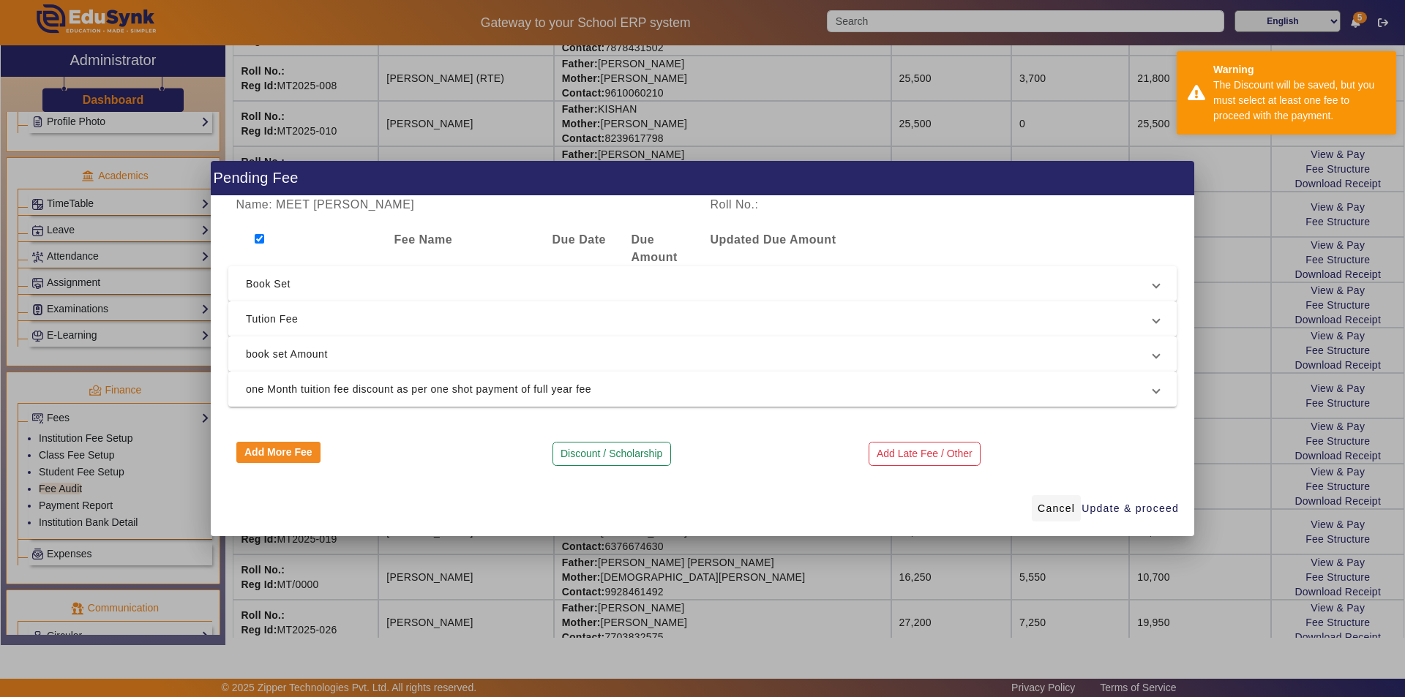
click at [1058, 509] on span "Cancel" at bounding box center [1056, 508] width 37 height 15
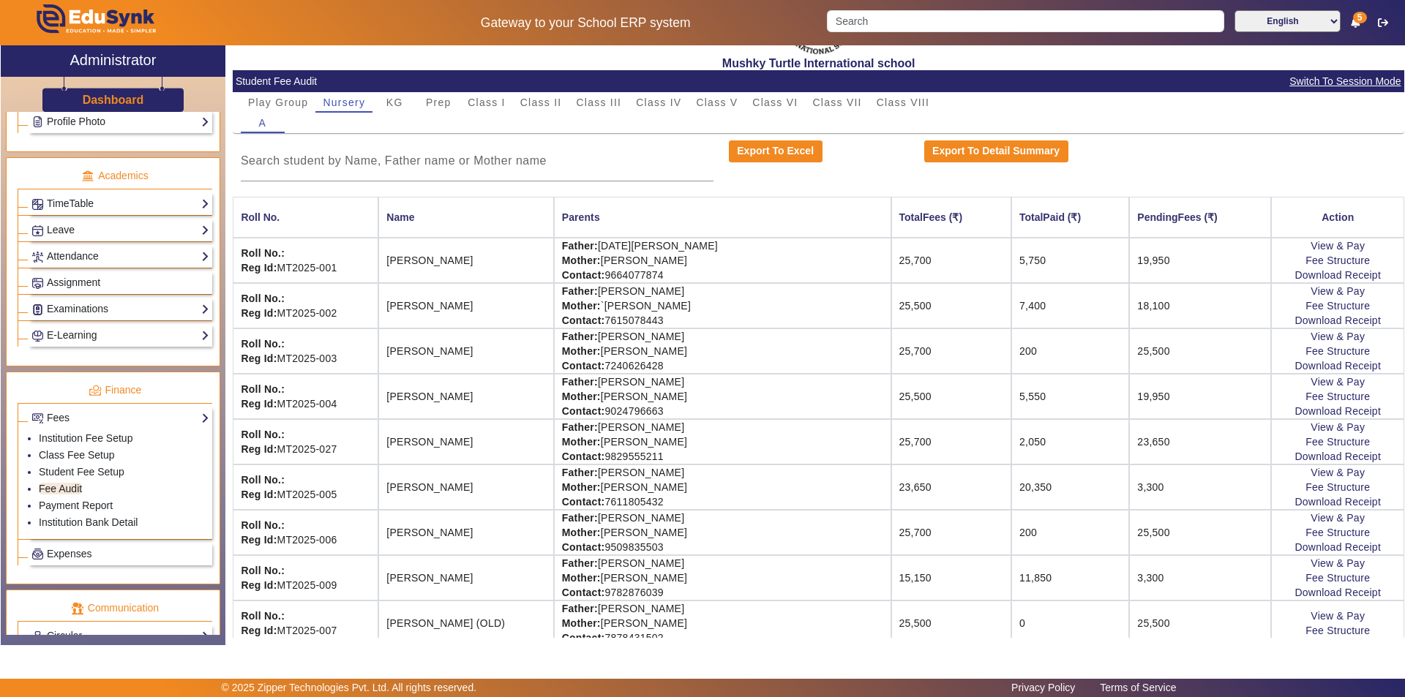
scroll to position [0, 0]
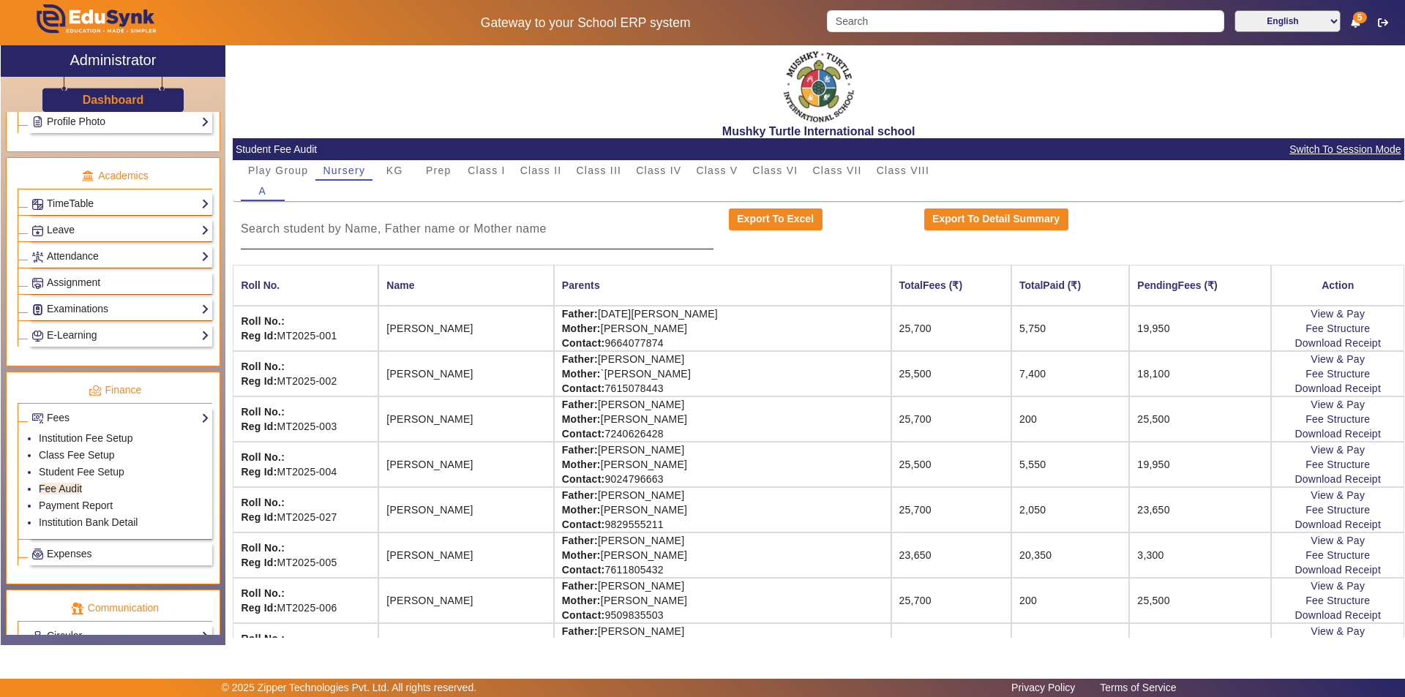
click at [397, 229] on input at bounding box center [477, 229] width 473 height 18
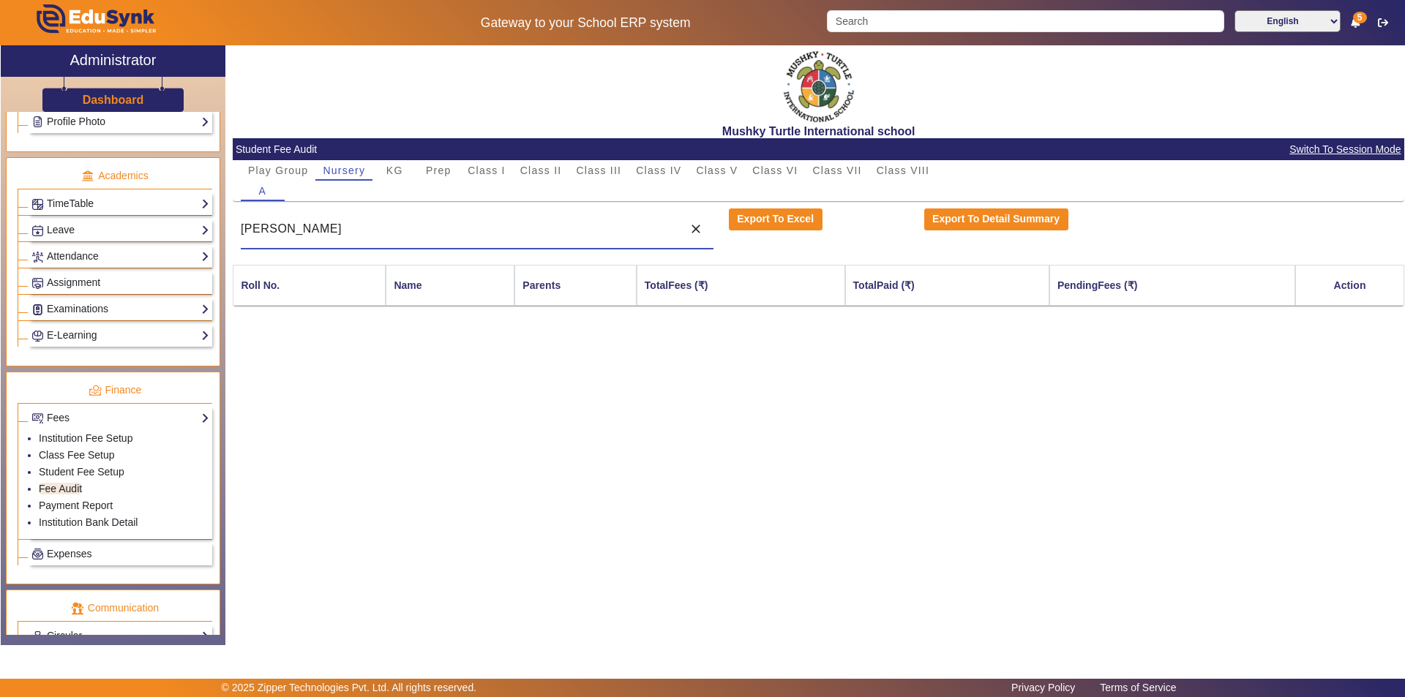
type input "himanshi"
click at [903, 23] on input "Search" at bounding box center [1025, 21] width 397 height 22
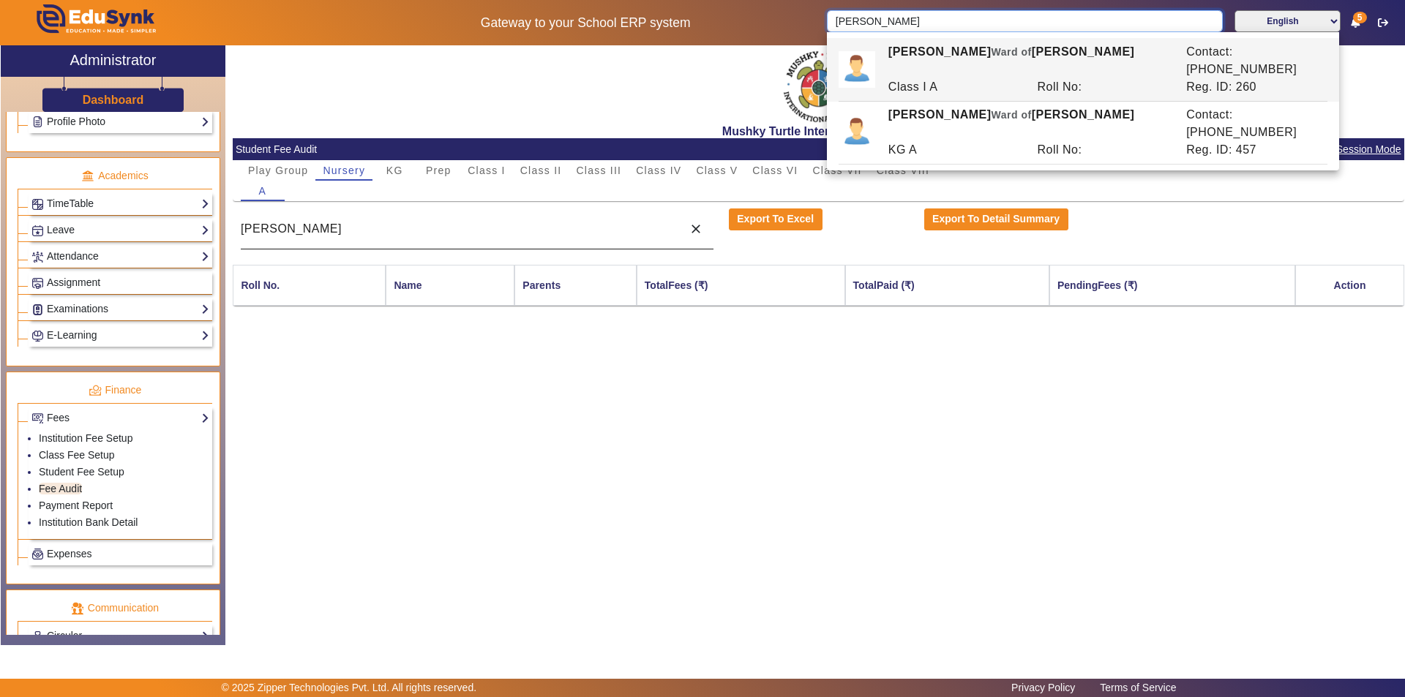
type input "himansh"
click at [471, 242] on div "himanshi" at bounding box center [458, 229] width 435 height 41
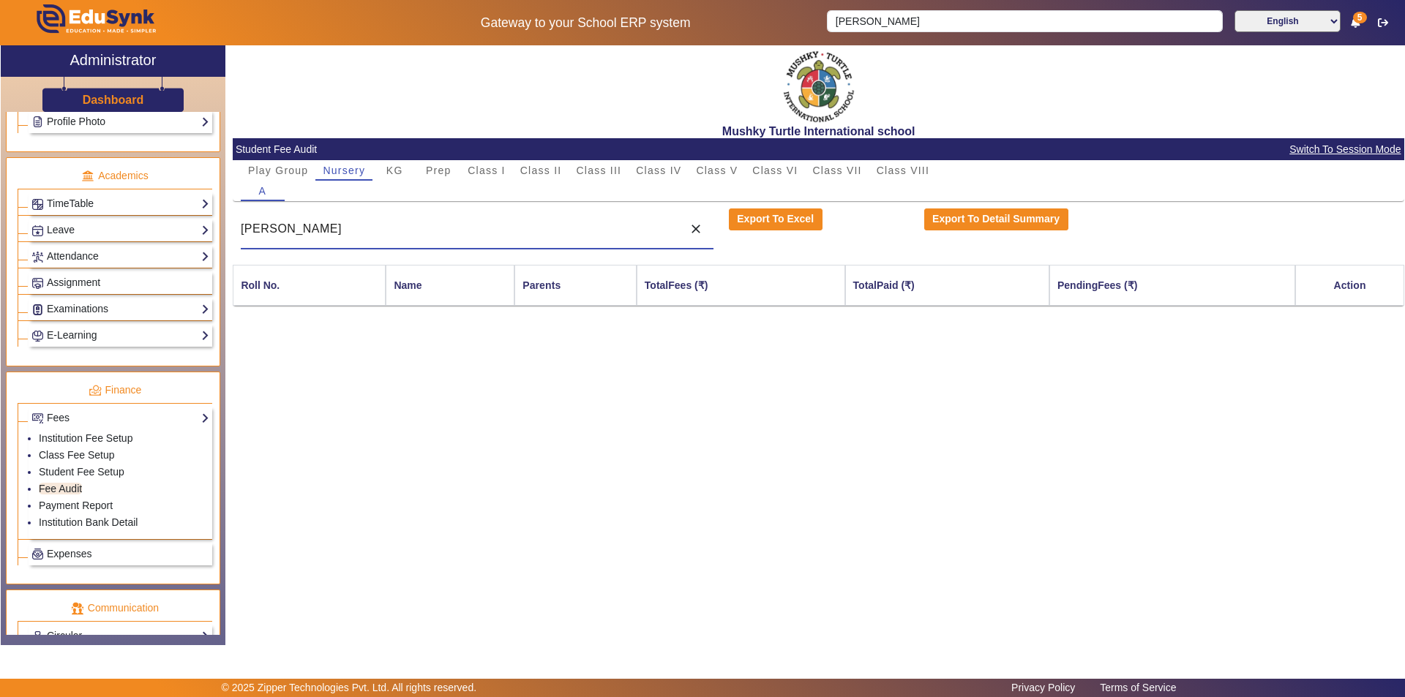
drag, startPoint x: 692, startPoint y: 224, endPoint x: 631, endPoint y: 244, distance: 64.1
click at [692, 225] on mat-icon "close" at bounding box center [696, 229] width 15 height 15
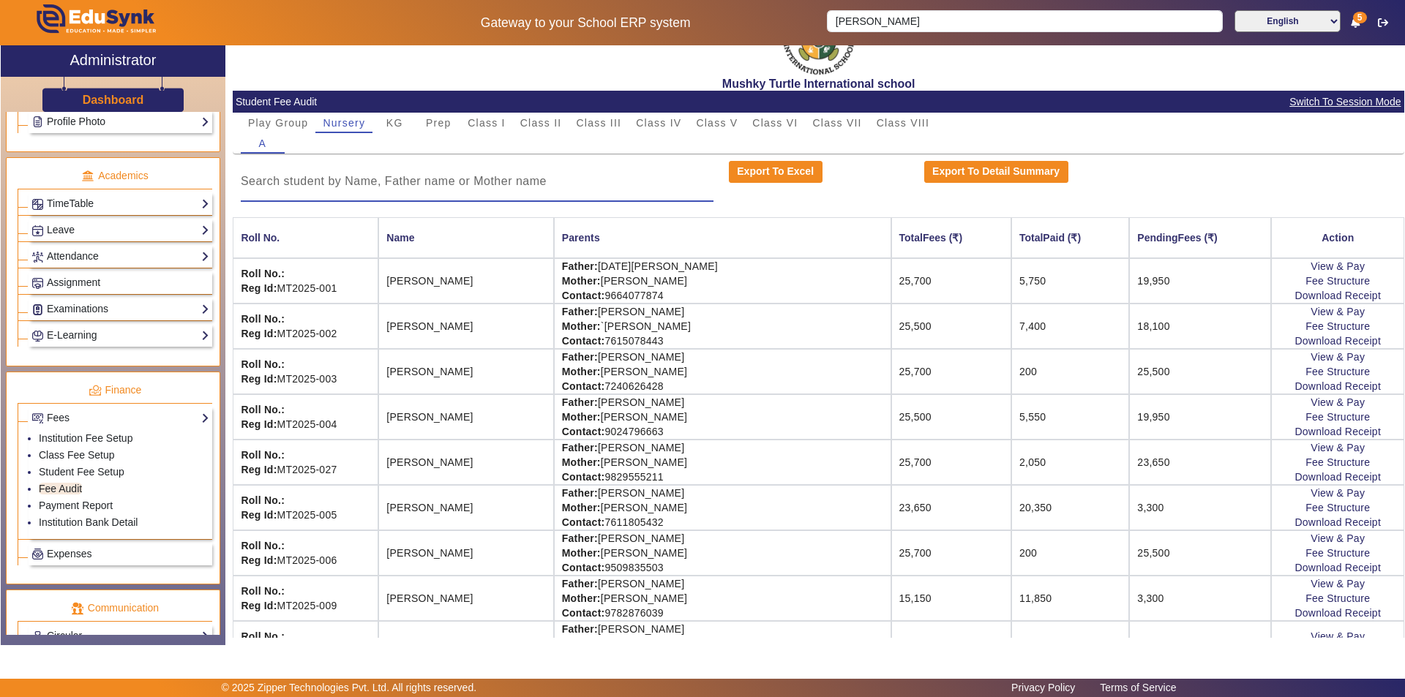
scroll to position [73, 0]
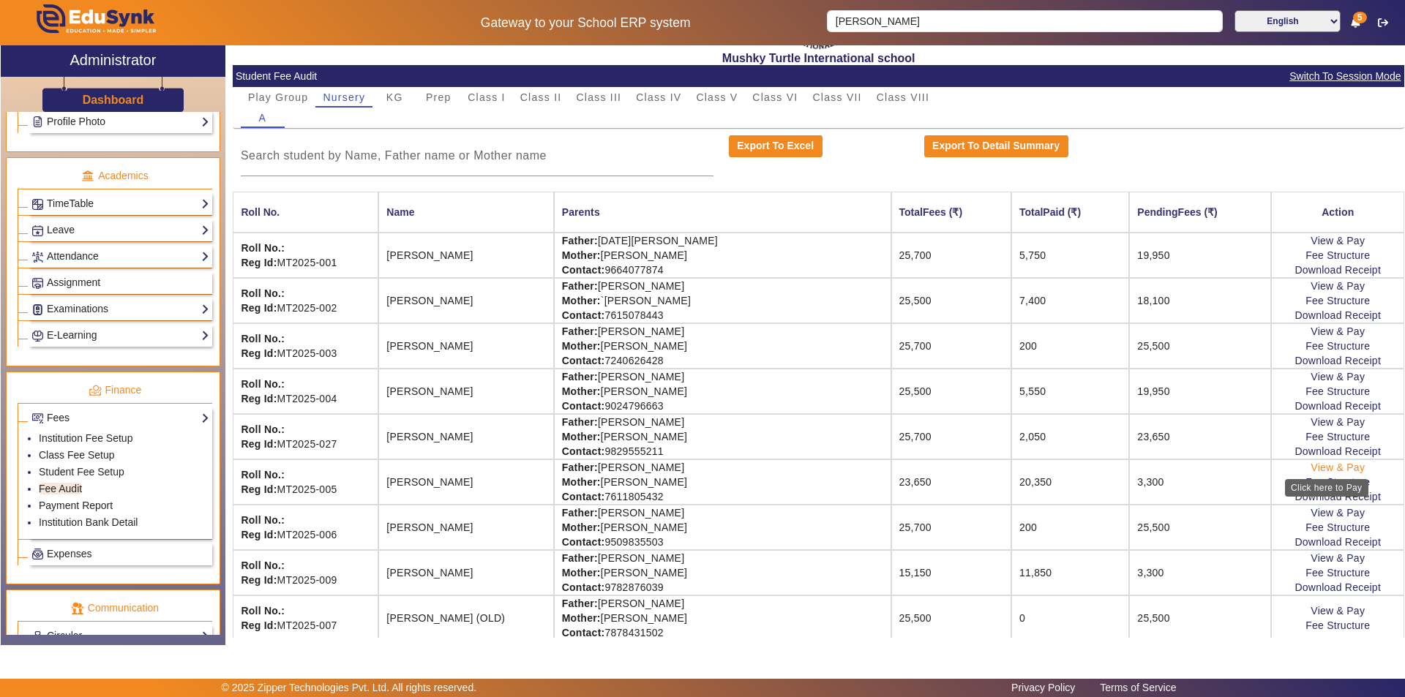
click at [1328, 470] on link "View & Pay" at bounding box center [1337, 468] width 54 height 12
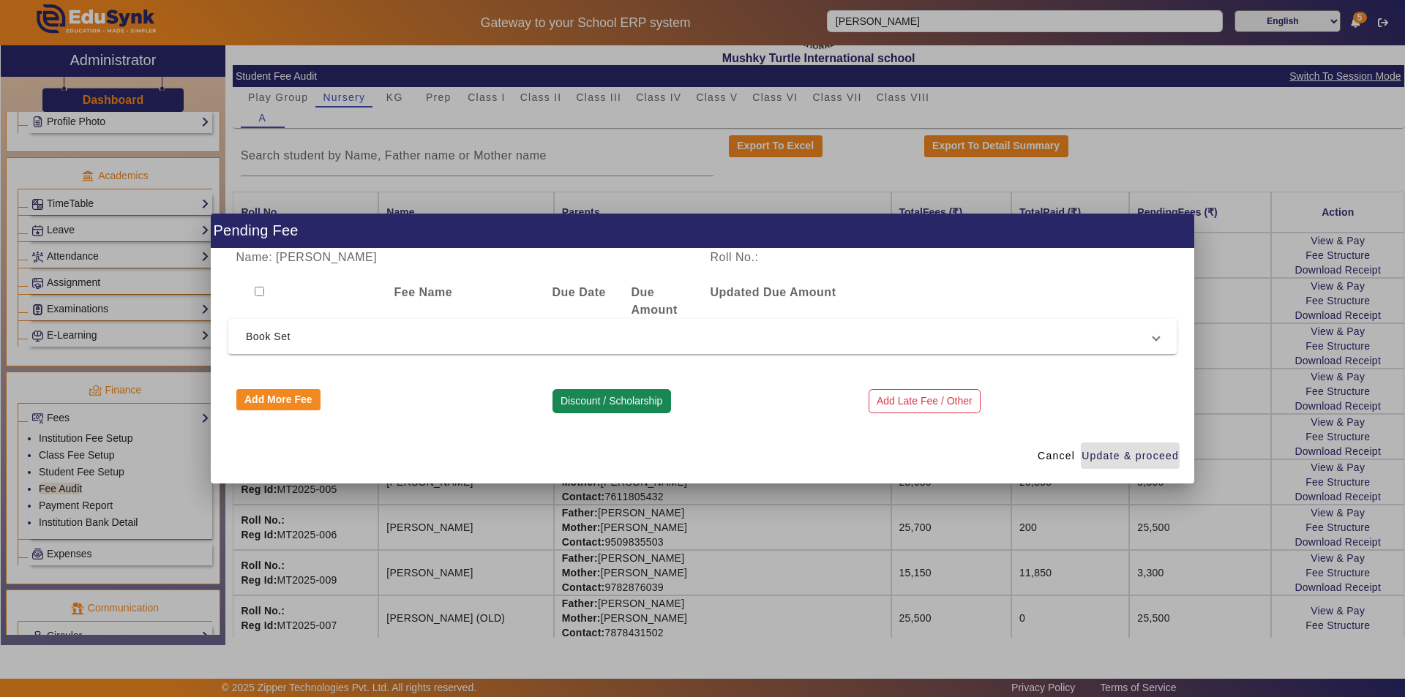
click at [615, 402] on button "Discount / Scholarship" at bounding box center [611, 401] width 119 height 25
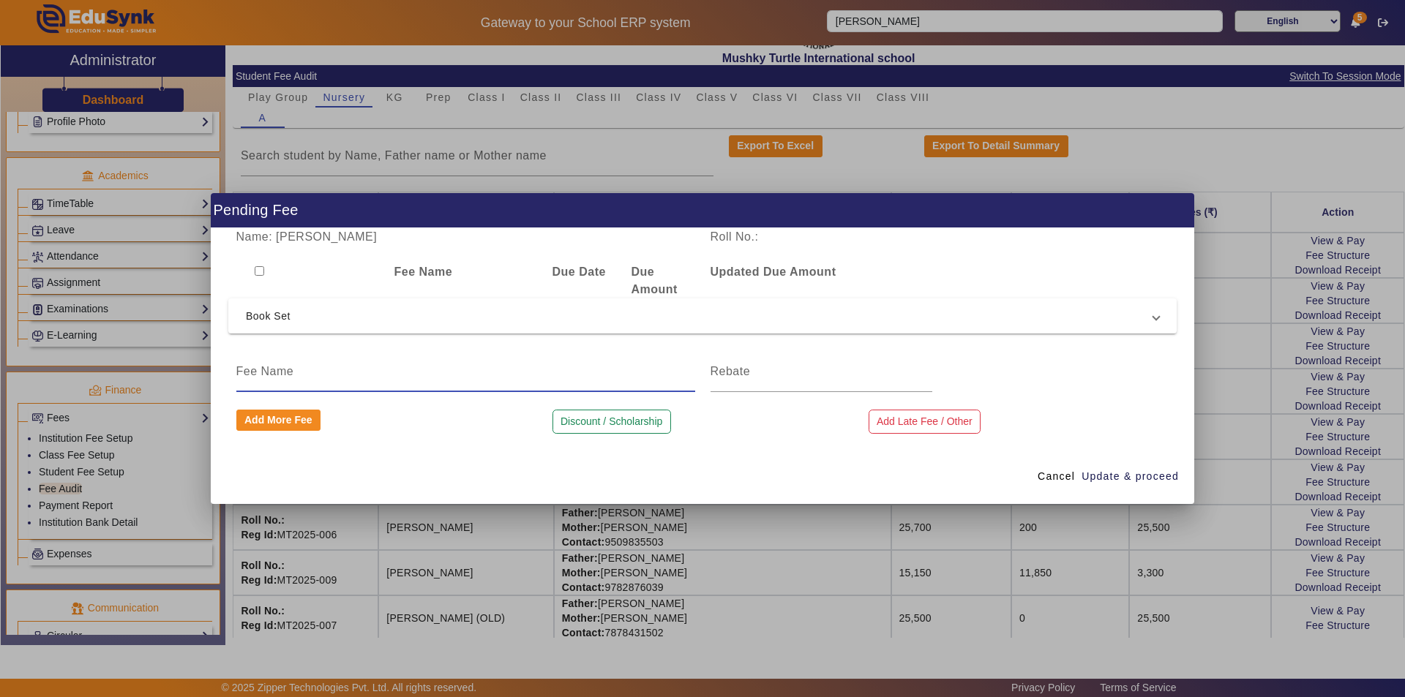
click at [439, 378] on input at bounding box center [465, 372] width 459 height 18
type input "book set Amount"
click at [736, 378] on input at bounding box center [821, 372] width 222 height 18
type input "3300"
click at [1114, 468] on span "button" at bounding box center [1130, 476] width 99 height 35
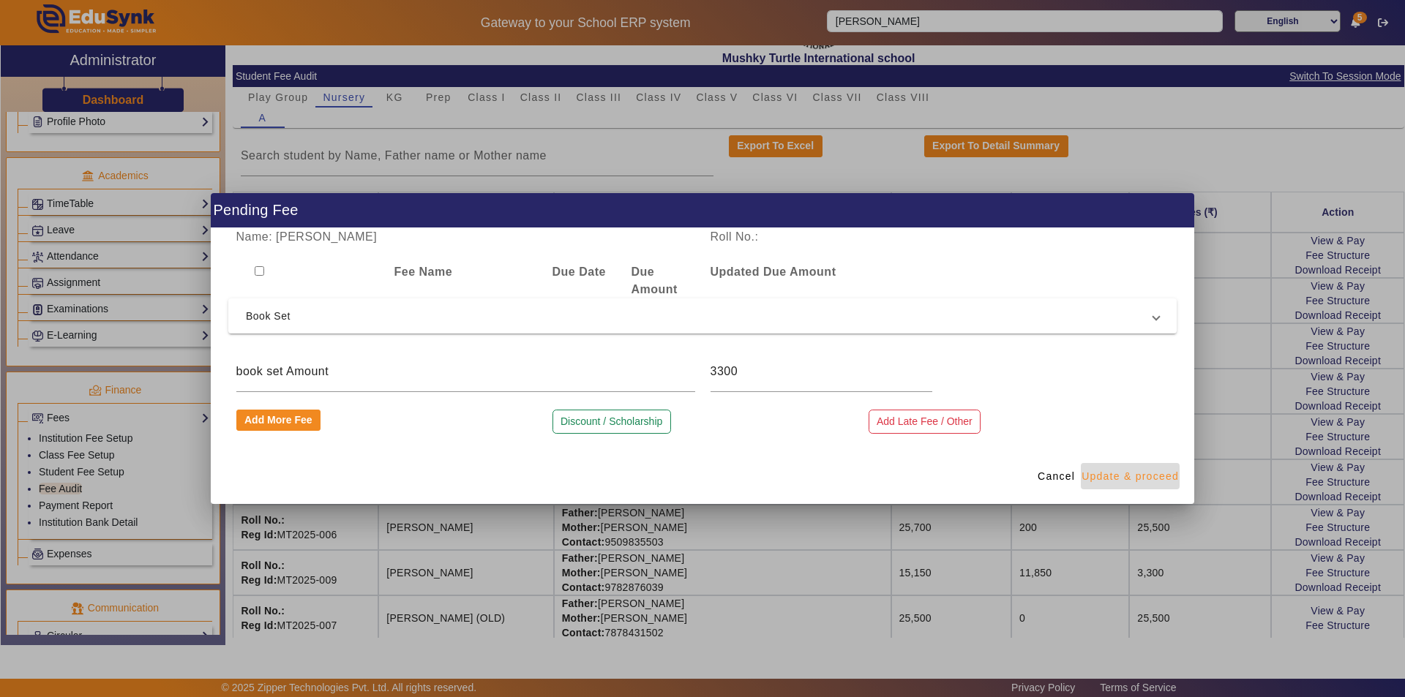
click at [1133, 476] on span "Update & proceed" at bounding box center [1129, 476] width 97 height 15
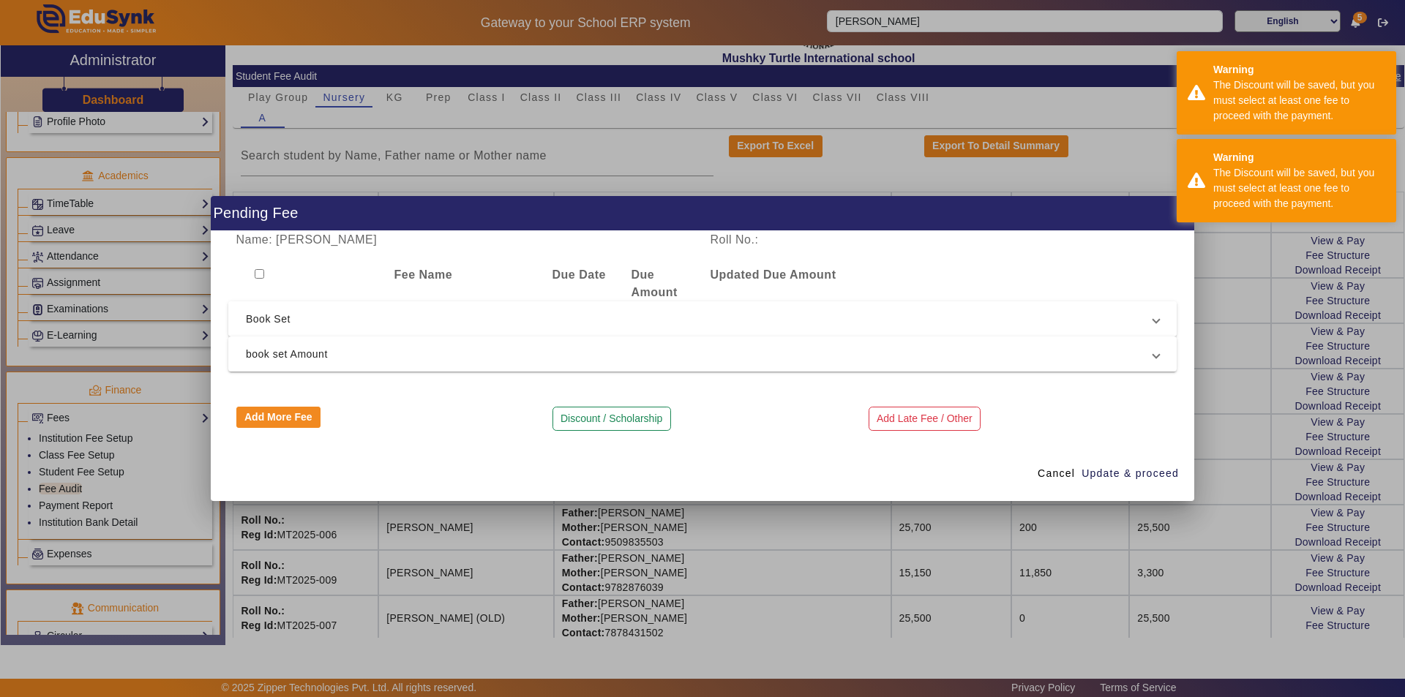
click at [795, 326] on span "Book Set" at bounding box center [699, 319] width 907 height 18
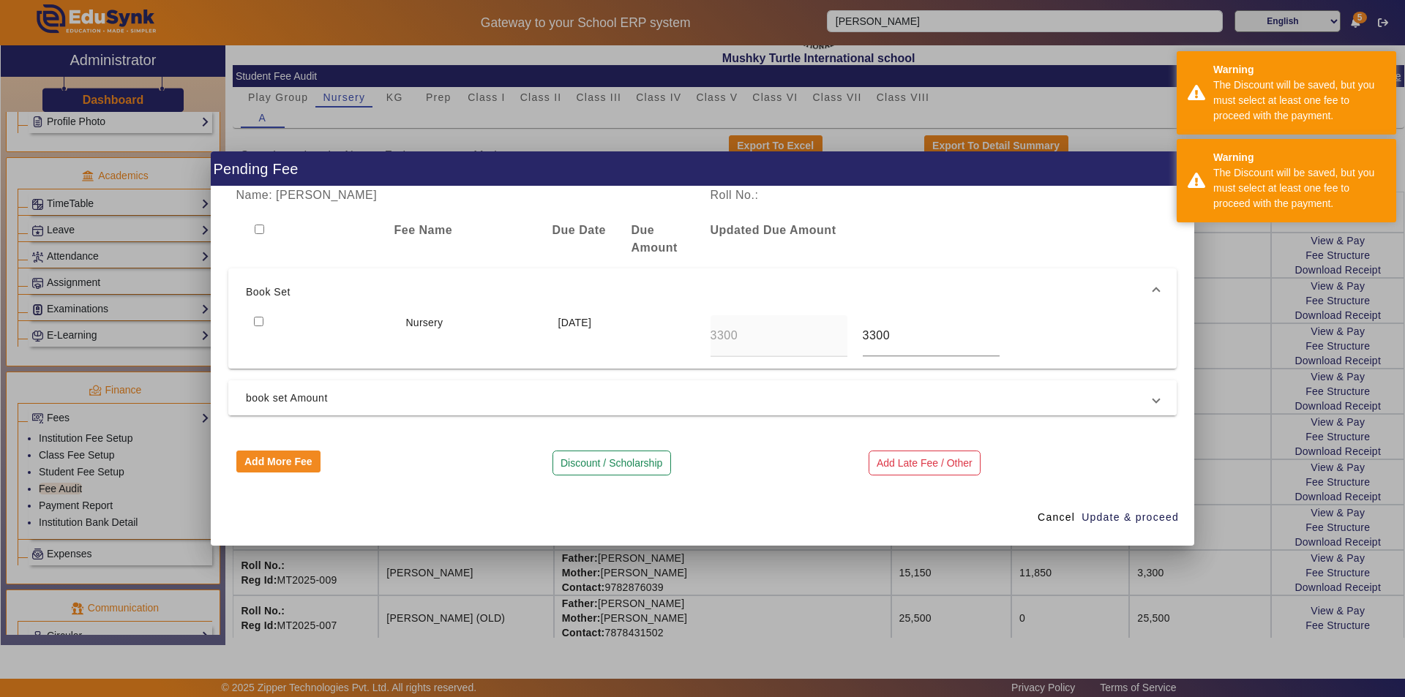
click at [506, 400] on span "book set Amount" at bounding box center [699, 398] width 907 height 18
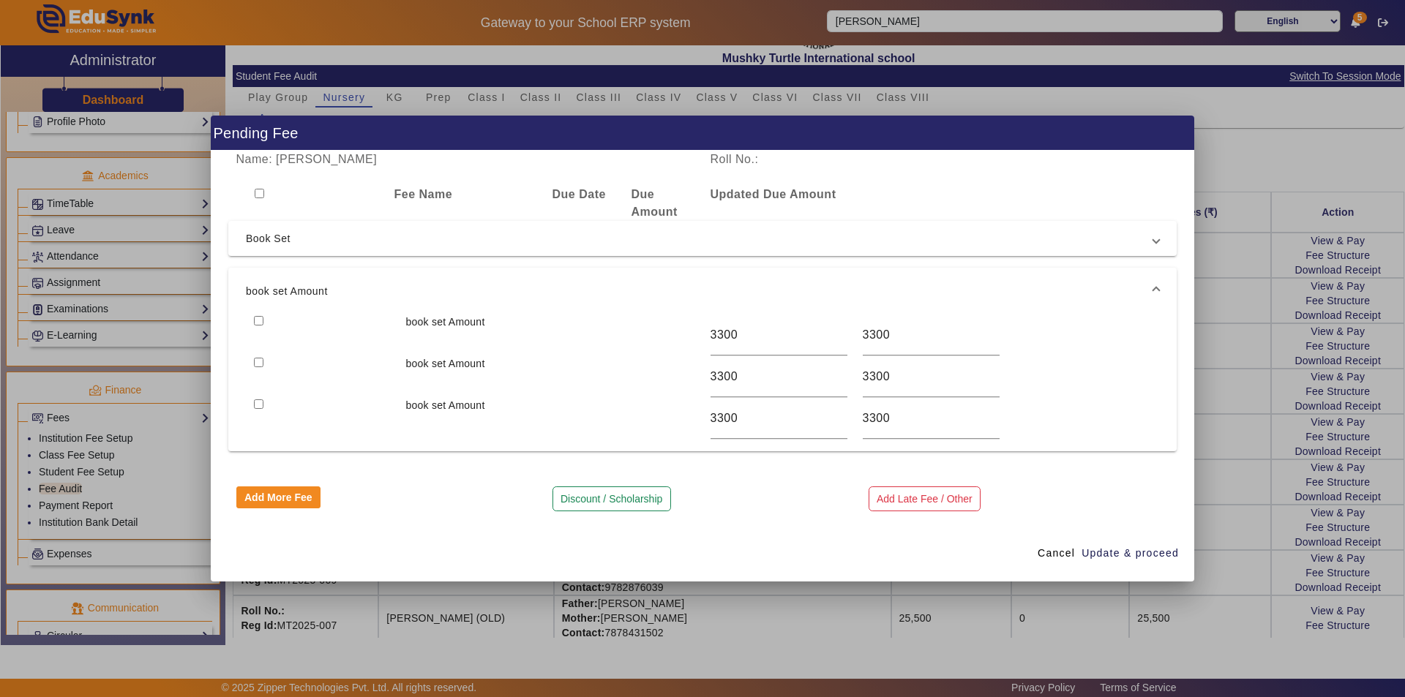
click at [258, 196] on input "checkbox" at bounding box center [260, 194] width 10 height 10
checkbox input "true"
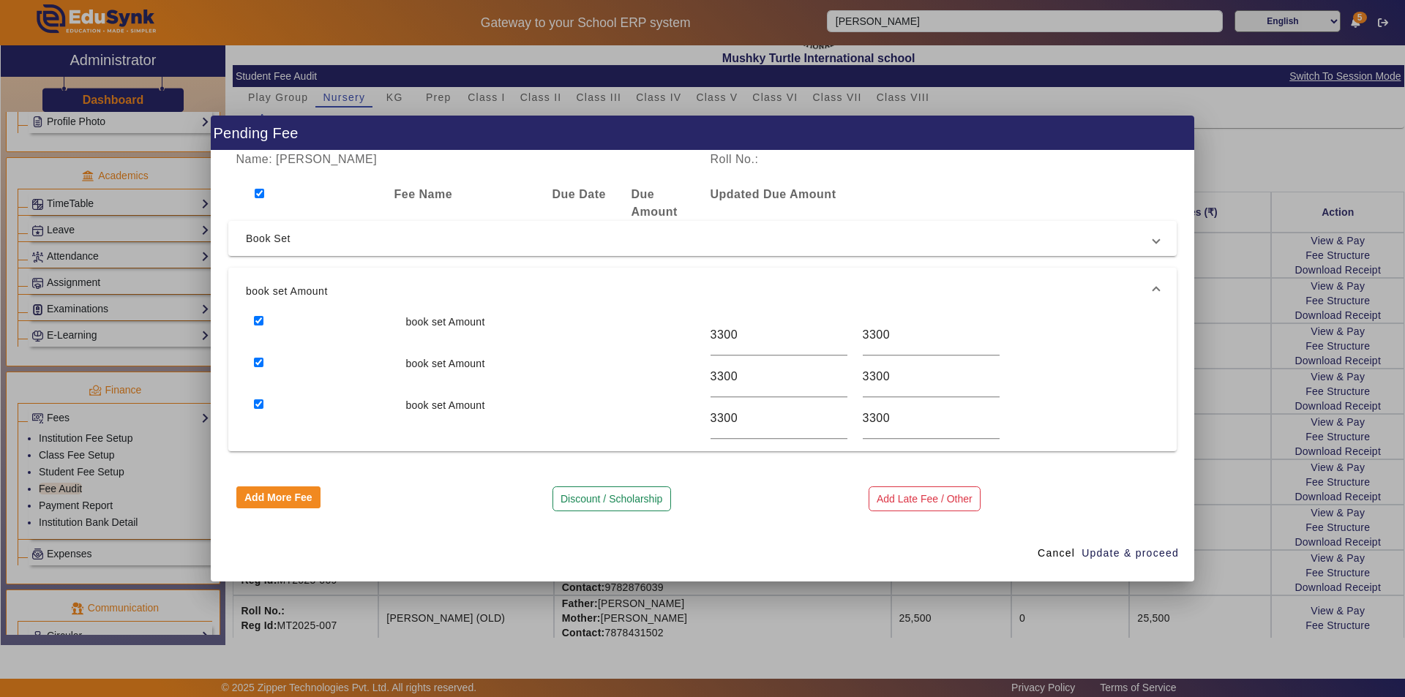
checkbox input "true"
click at [263, 365] on input "checkbox" at bounding box center [259, 363] width 10 height 10
checkbox input "false"
click at [260, 402] on input "checkbox" at bounding box center [259, 405] width 10 height 10
checkbox input "false"
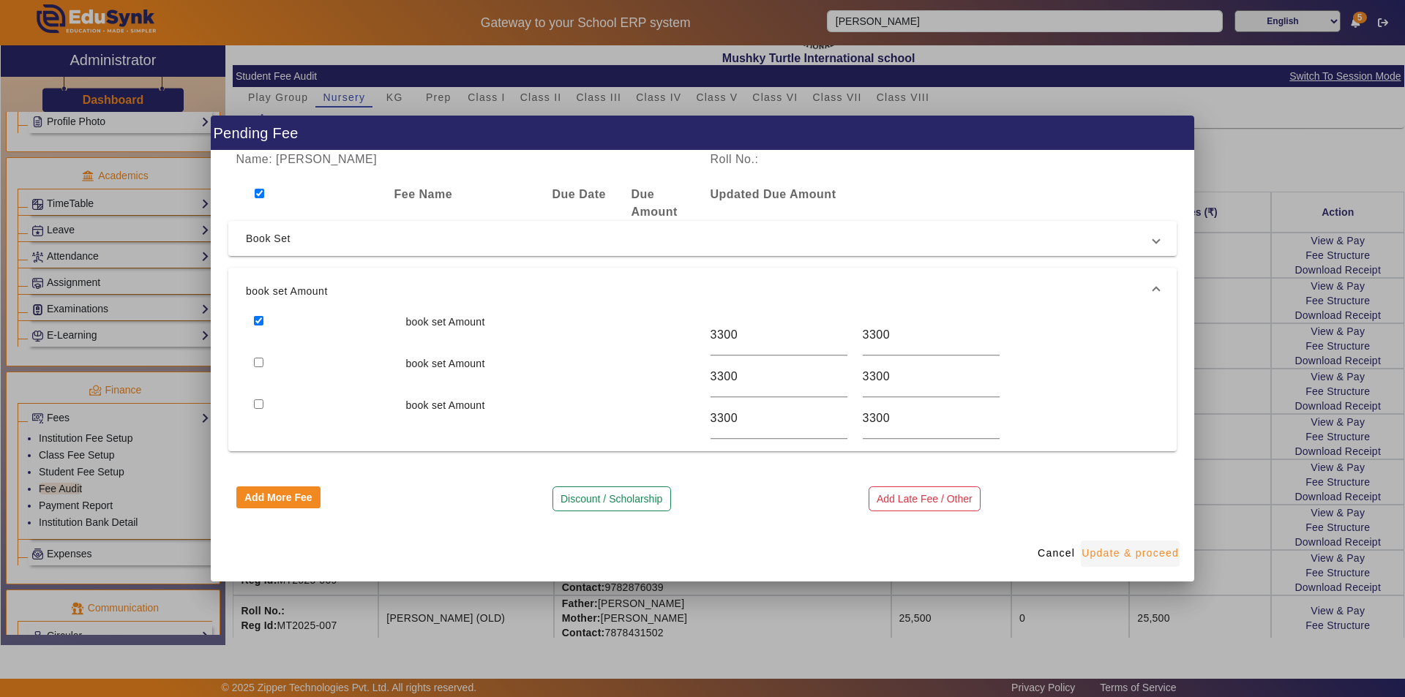
click at [1121, 554] on span "Update & proceed" at bounding box center [1129, 553] width 97 height 15
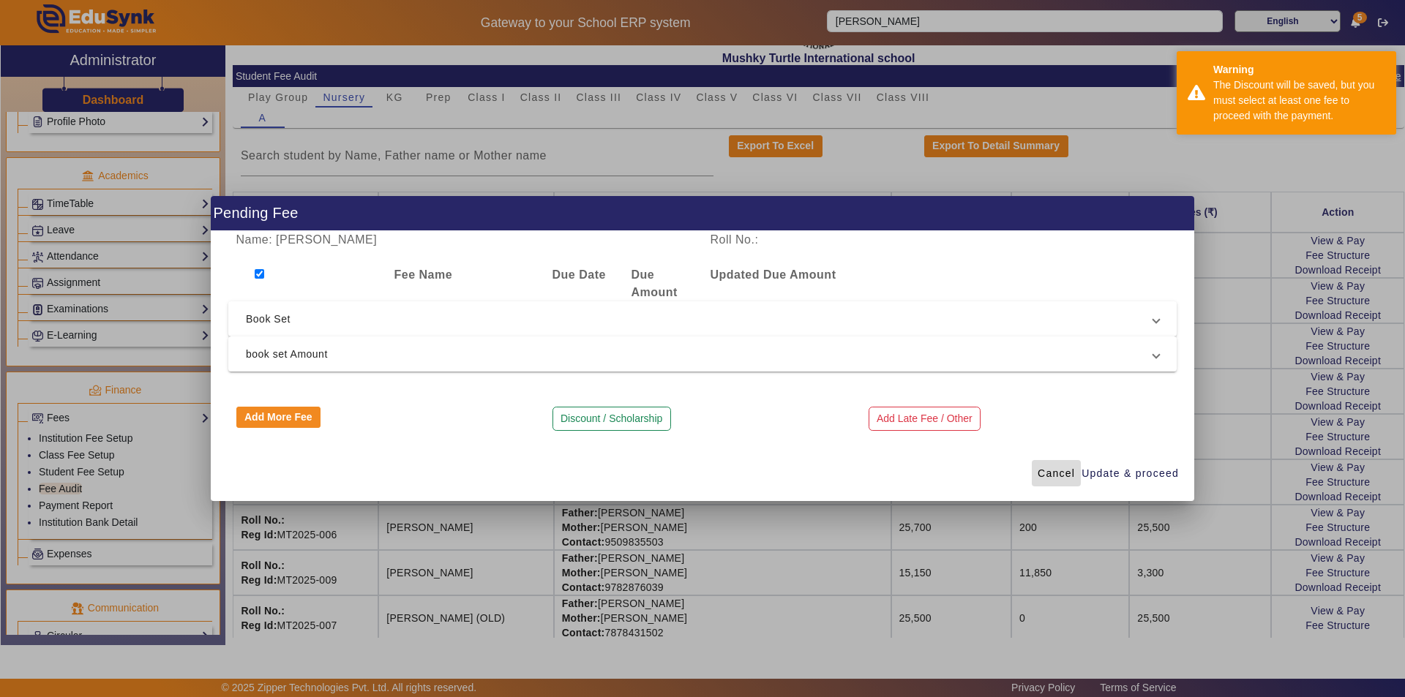
click at [1047, 473] on span "Cancel" at bounding box center [1056, 473] width 37 height 15
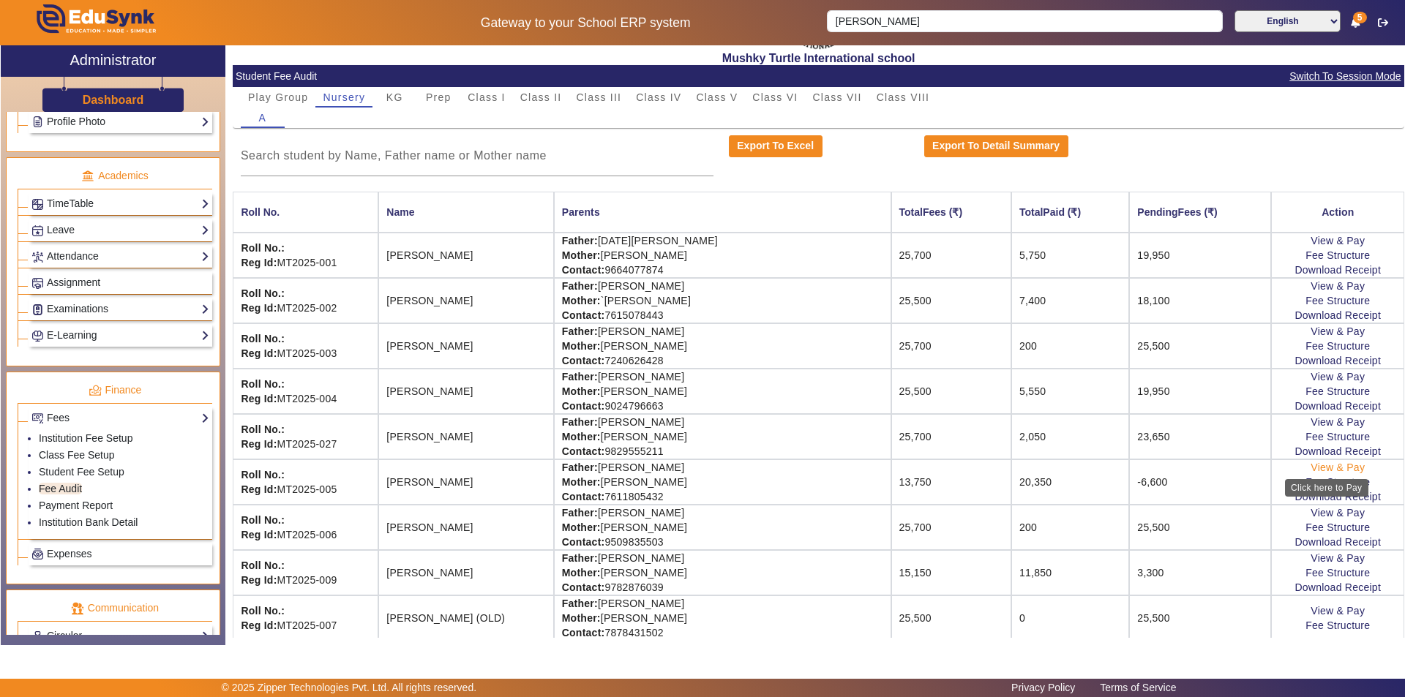
click at [1318, 470] on link "View & Pay" at bounding box center [1337, 468] width 54 height 12
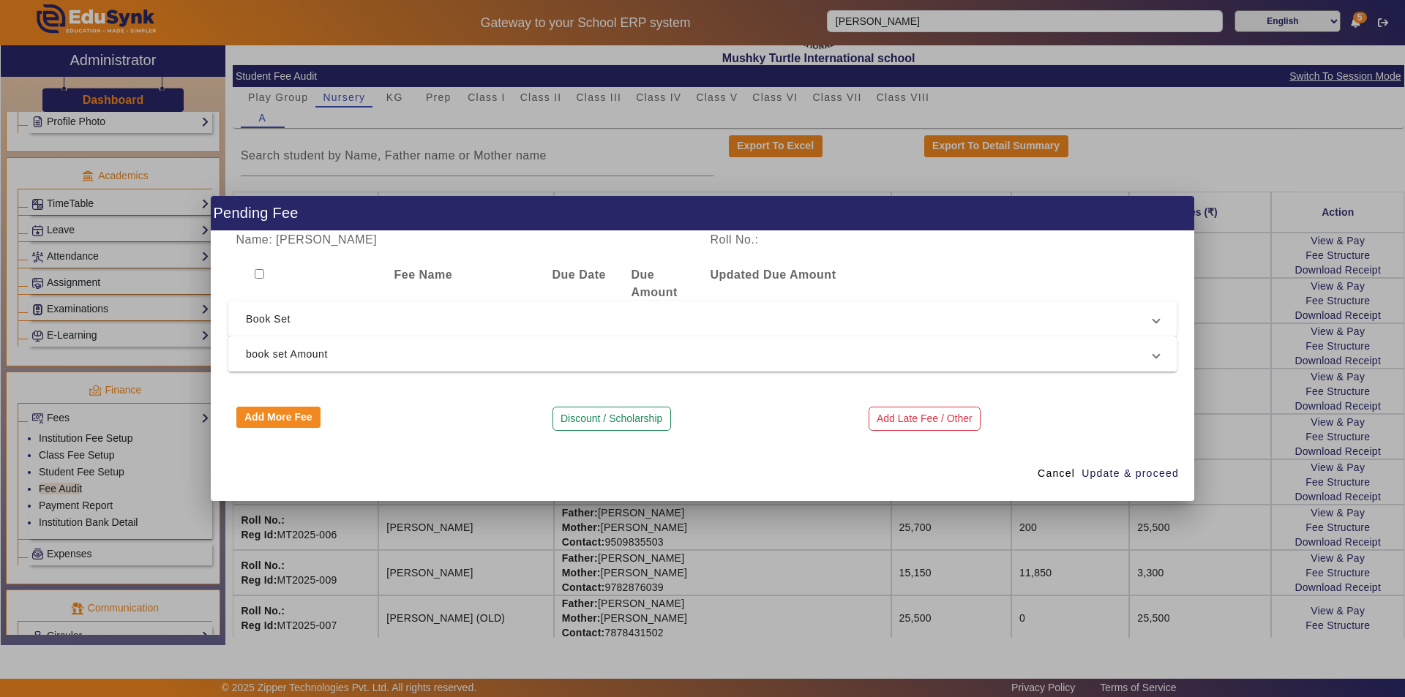
click at [602, 329] on mat-expansion-panel-header "Book Set" at bounding box center [702, 318] width 948 height 35
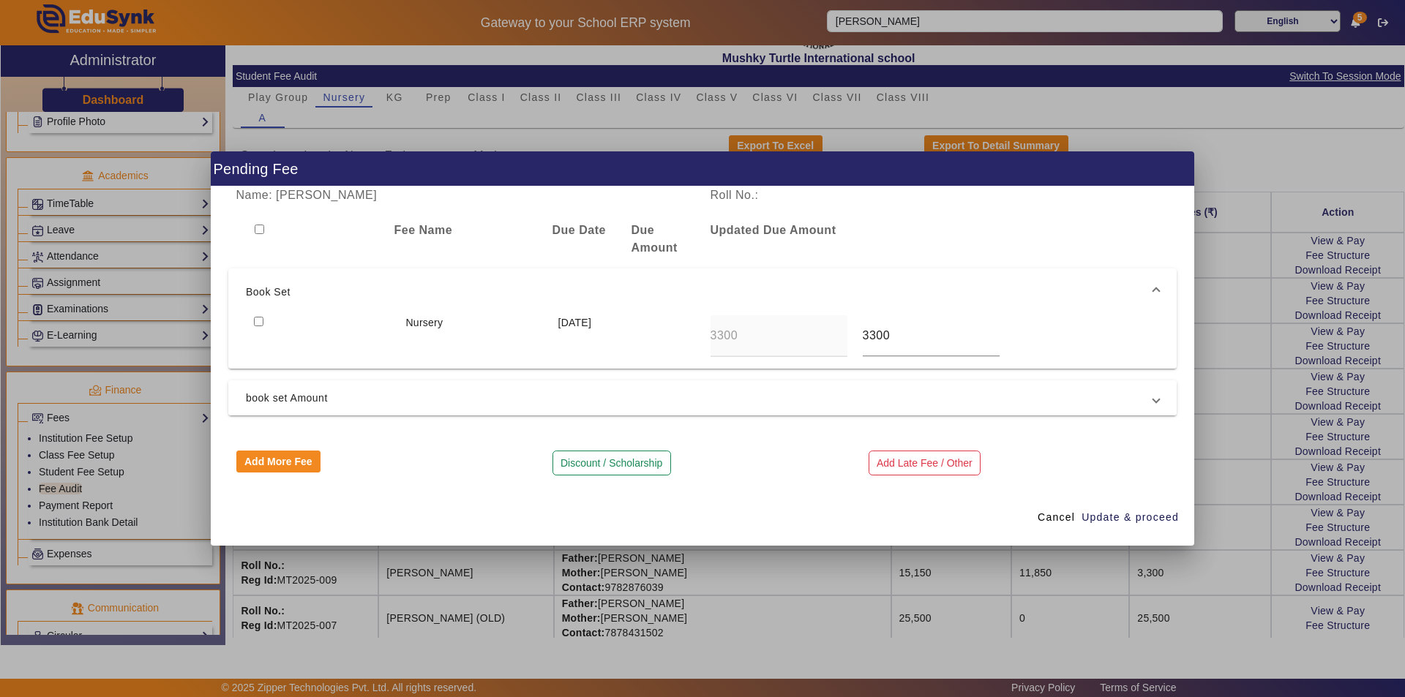
click at [596, 402] on span "book set Amount" at bounding box center [699, 398] width 907 height 18
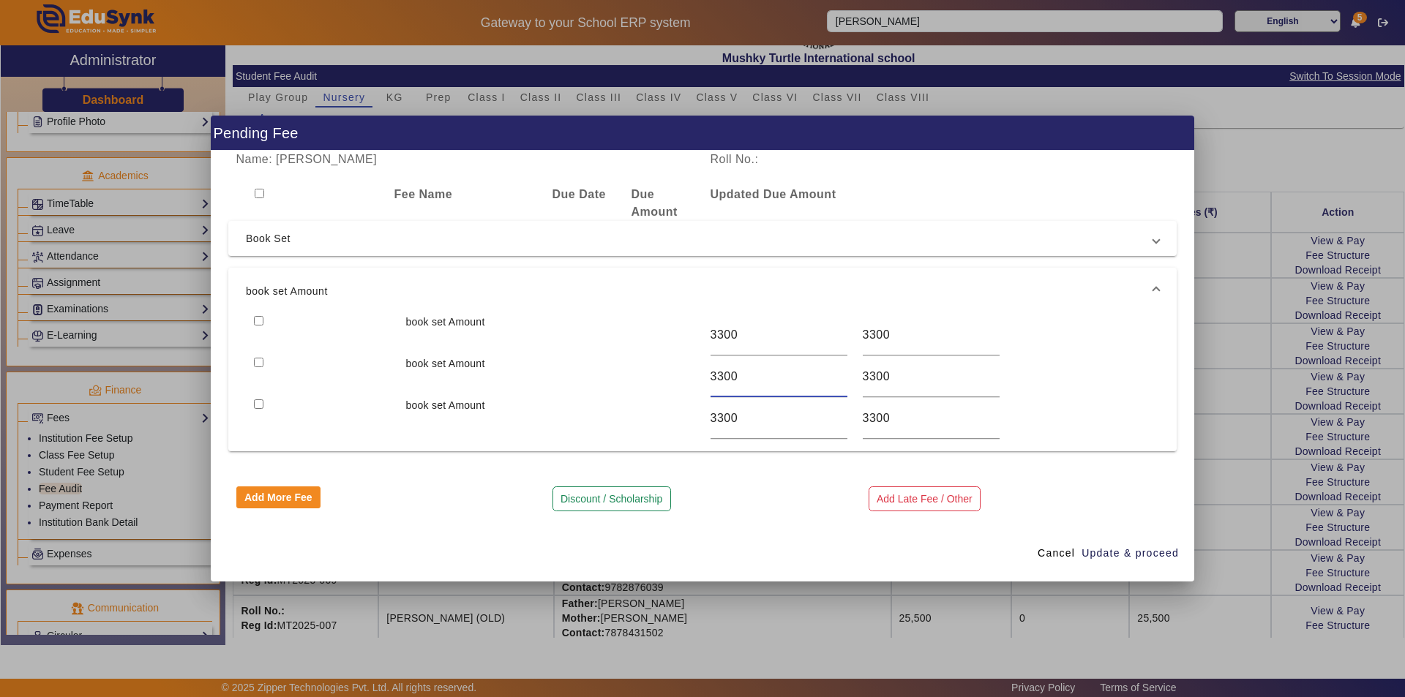
click at [746, 379] on input "3300" at bounding box center [778, 377] width 137 height 18
click at [746, 375] on input "3300" at bounding box center [778, 377] width 137 height 18
click at [924, 340] on input "3300" at bounding box center [931, 335] width 137 height 18
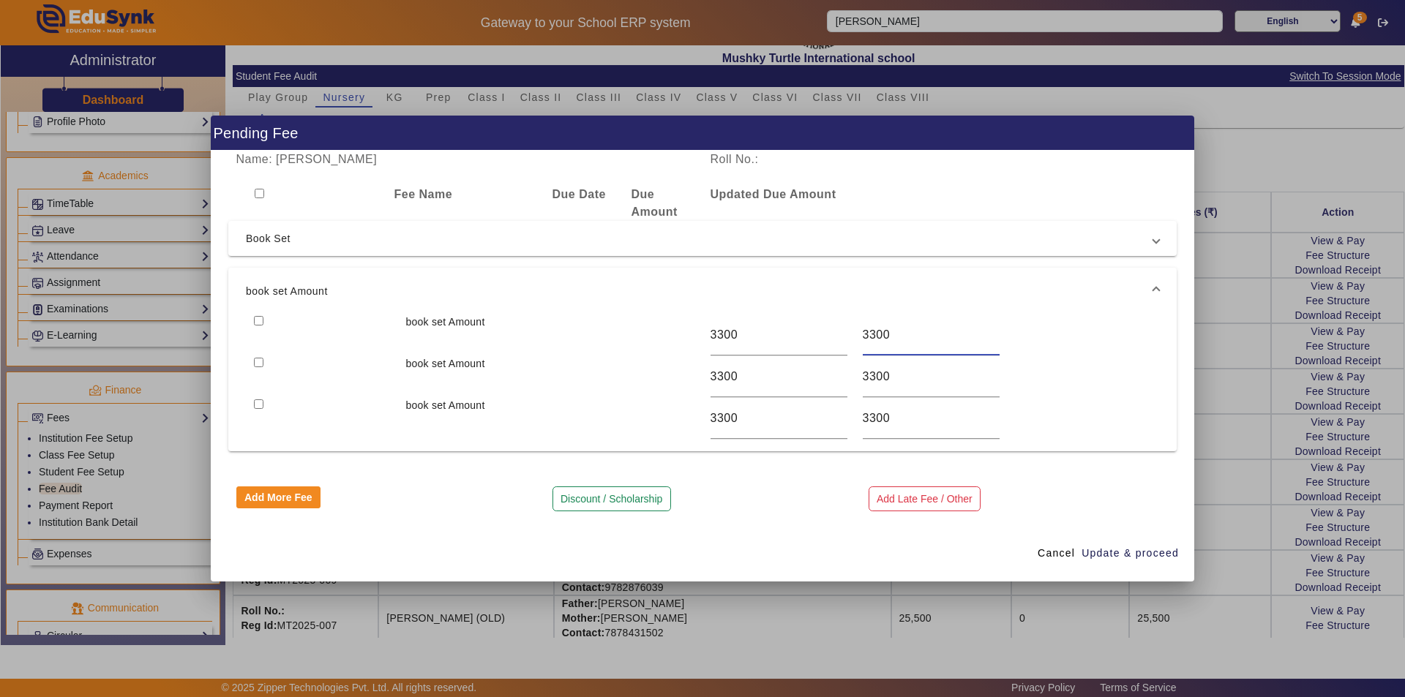
click at [924, 340] on input "3300" at bounding box center [931, 335] width 137 height 18
type input "0"
click at [893, 376] on input "3300" at bounding box center [931, 377] width 137 height 18
click at [893, 377] on input "3300" at bounding box center [931, 377] width 137 height 18
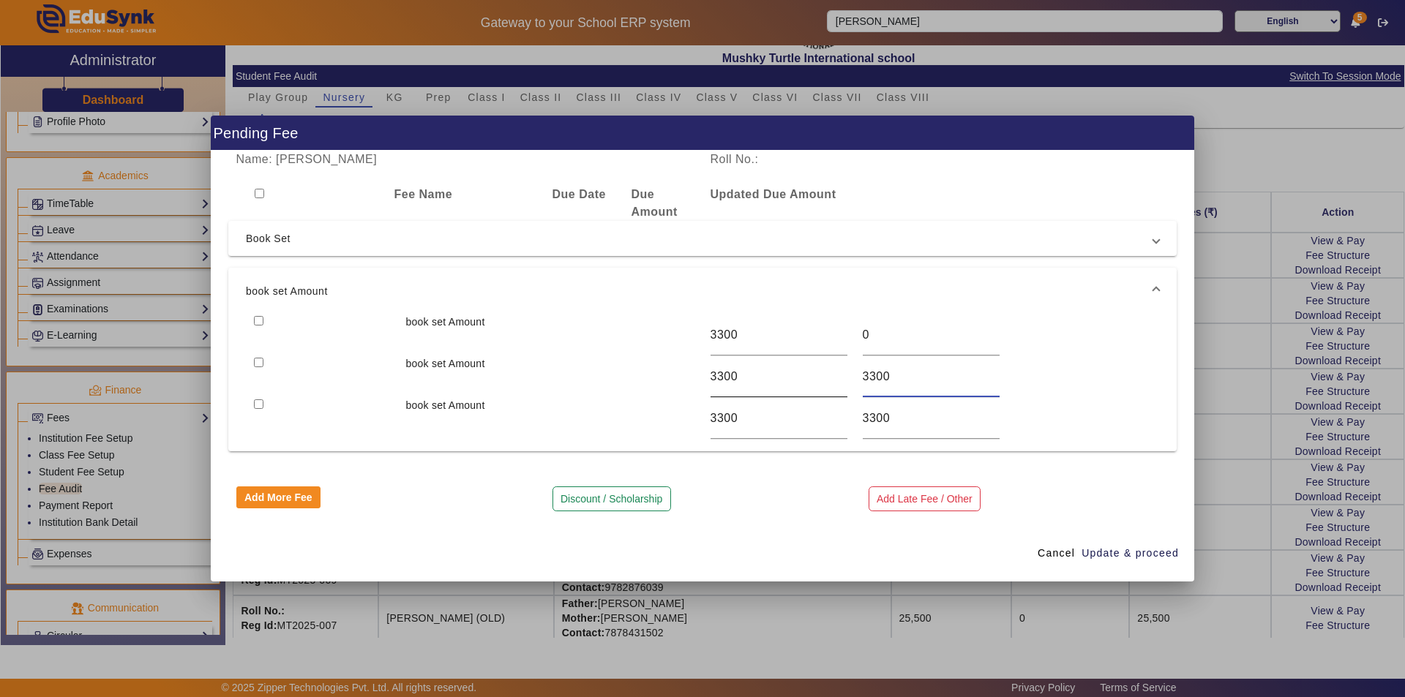
drag, startPoint x: 893, startPoint y: 377, endPoint x: 808, endPoint y: 384, distance: 85.9
click at [808, 384] on div "book set Amount 3300 3300" at bounding box center [702, 377] width 913 height 42
type input "0"
click at [257, 193] on input "checkbox" at bounding box center [260, 194] width 10 height 10
checkbox input "true"
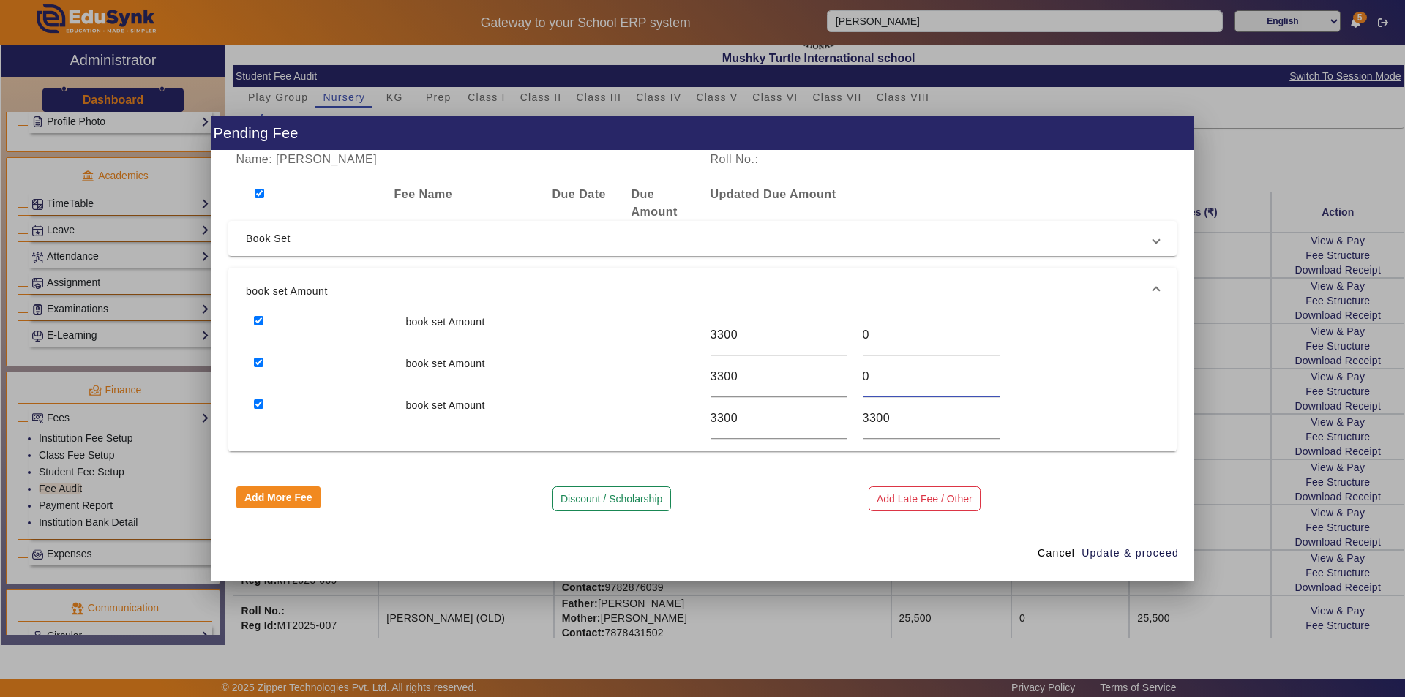
checkbox input "true"
click at [1119, 554] on span "Update & proceed" at bounding box center [1129, 553] width 97 height 15
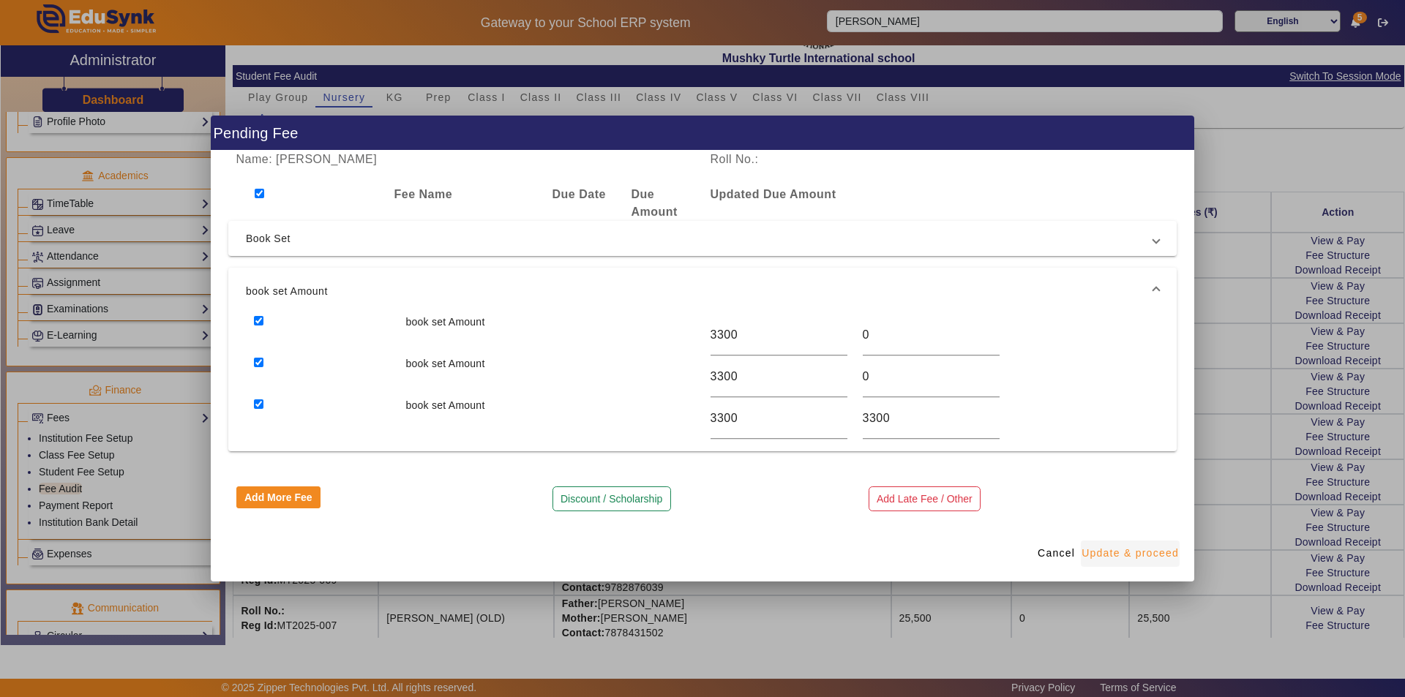
type input "0"
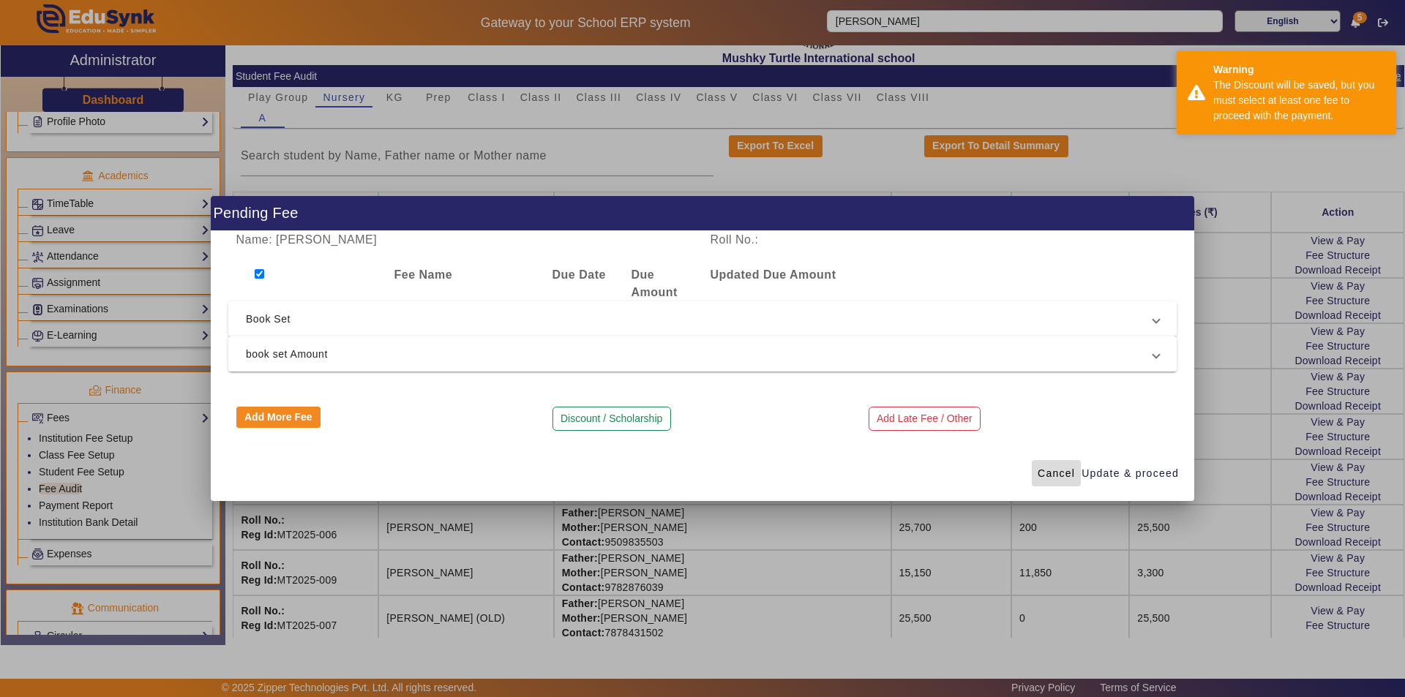
click at [1051, 472] on span "Cancel" at bounding box center [1056, 473] width 37 height 15
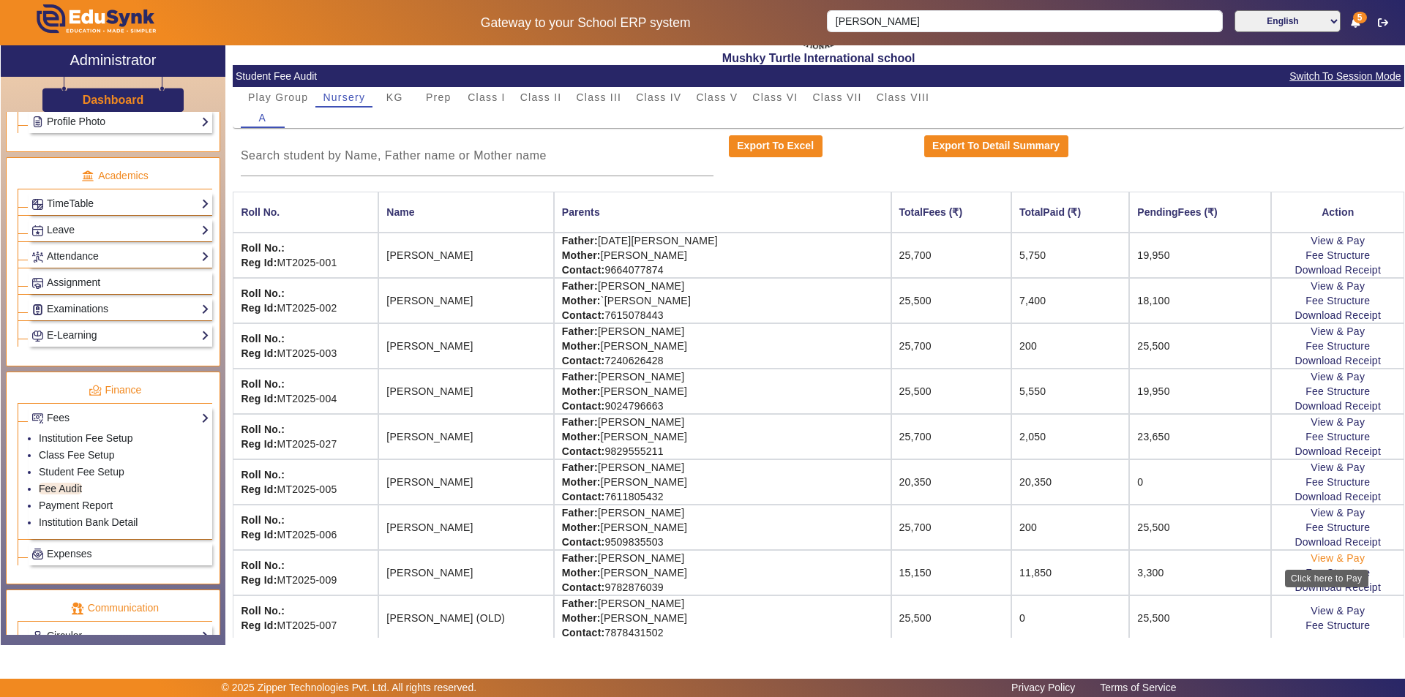
click at [1320, 555] on link "View & Pay" at bounding box center [1337, 558] width 54 height 12
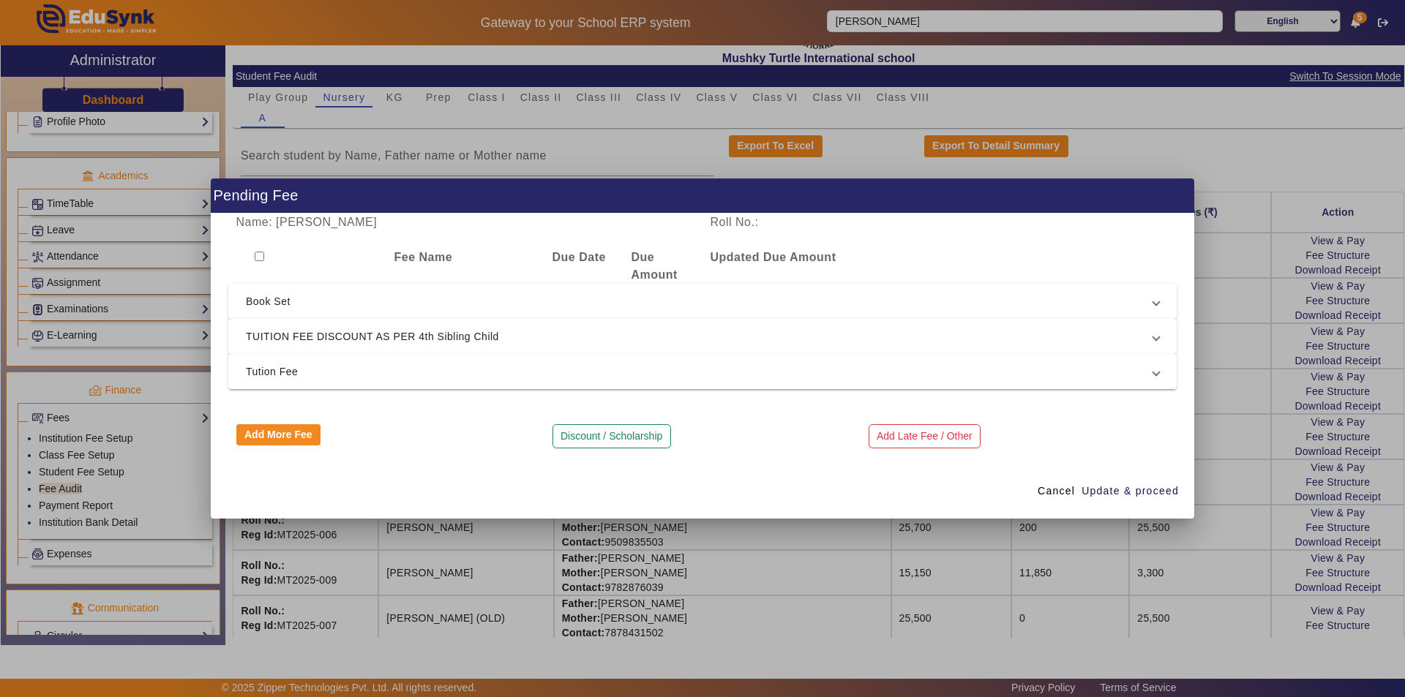
click at [490, 341] on span "TUITION FEE DISCOUNT AS PER 4th Sibling Child" at bounding box center [699, 337] width 907 height 18
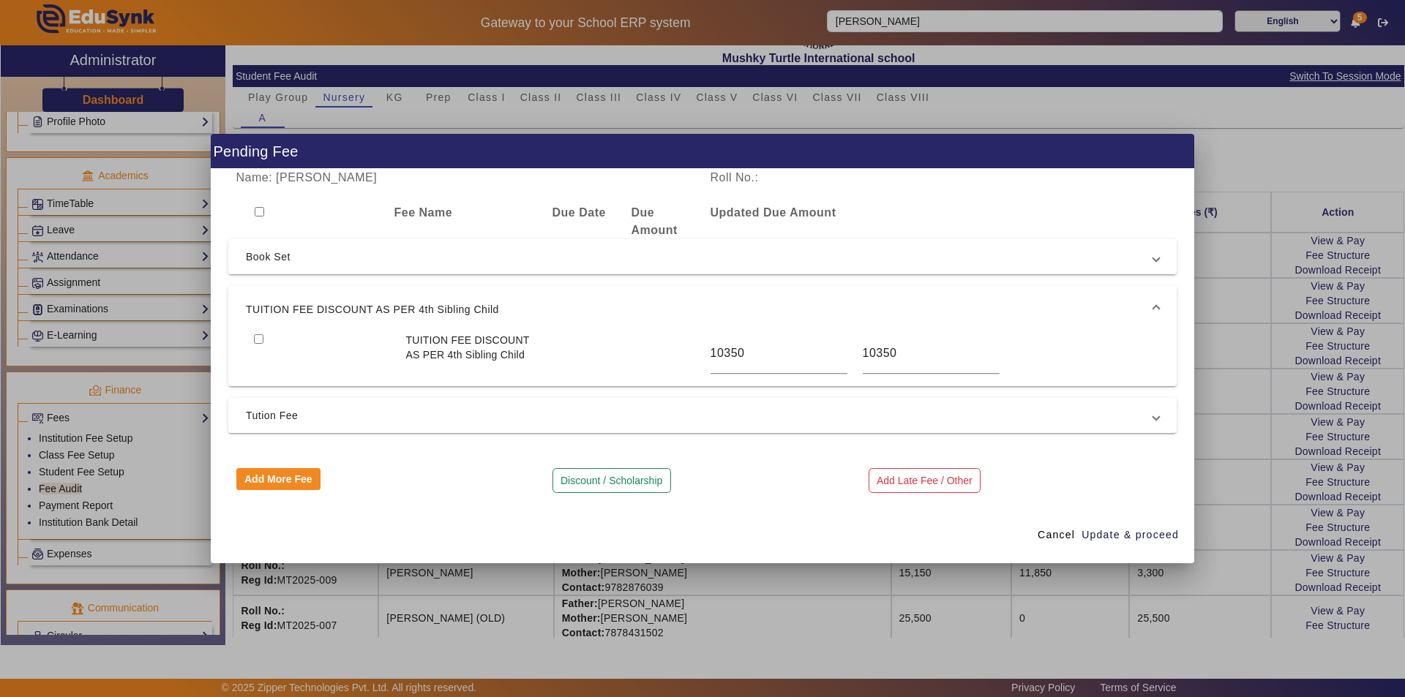
click at [499, 321] on mat-expansion-panel-header "TUITION FEE DISCOUNT AS PER 4th Sibling Child" at bounding box center [702, 309] width 948 height 47
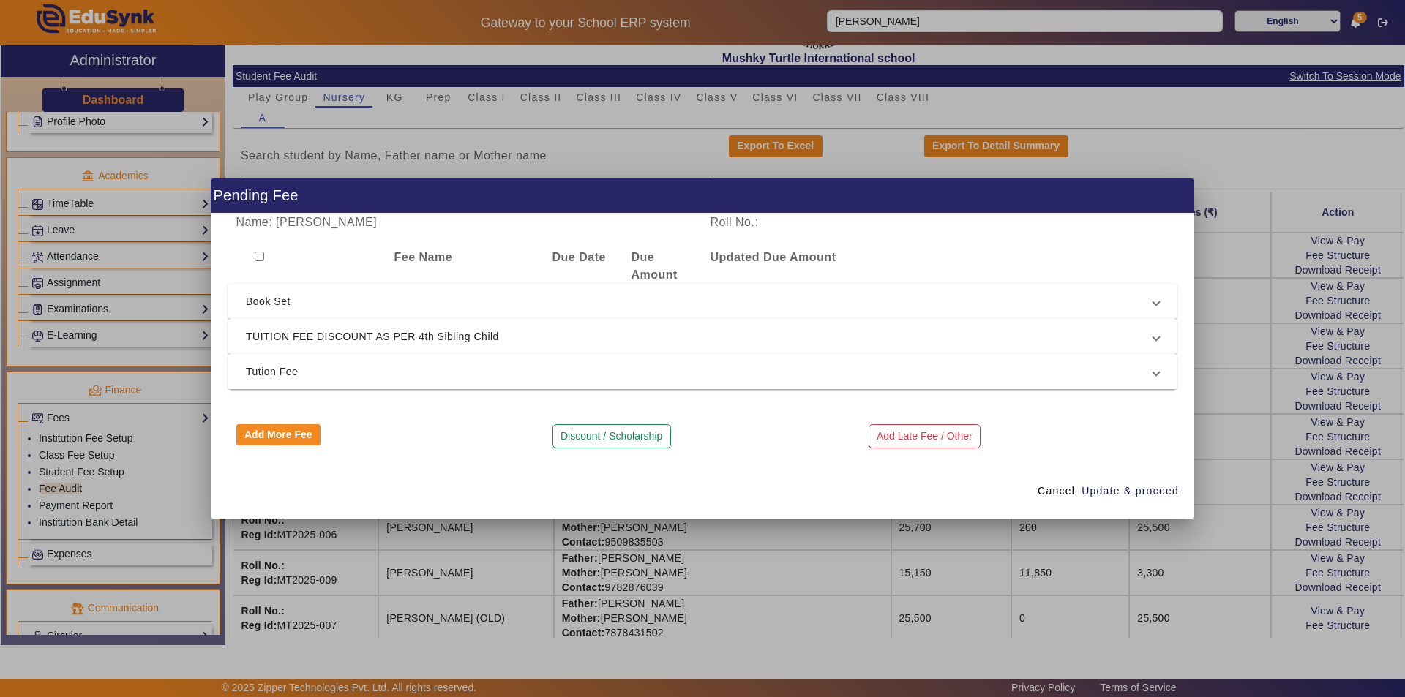
click at [582, 382] on mat-expansion-panel-header "Tution Fee" at bounding box center [702, 371] width 948 height 35
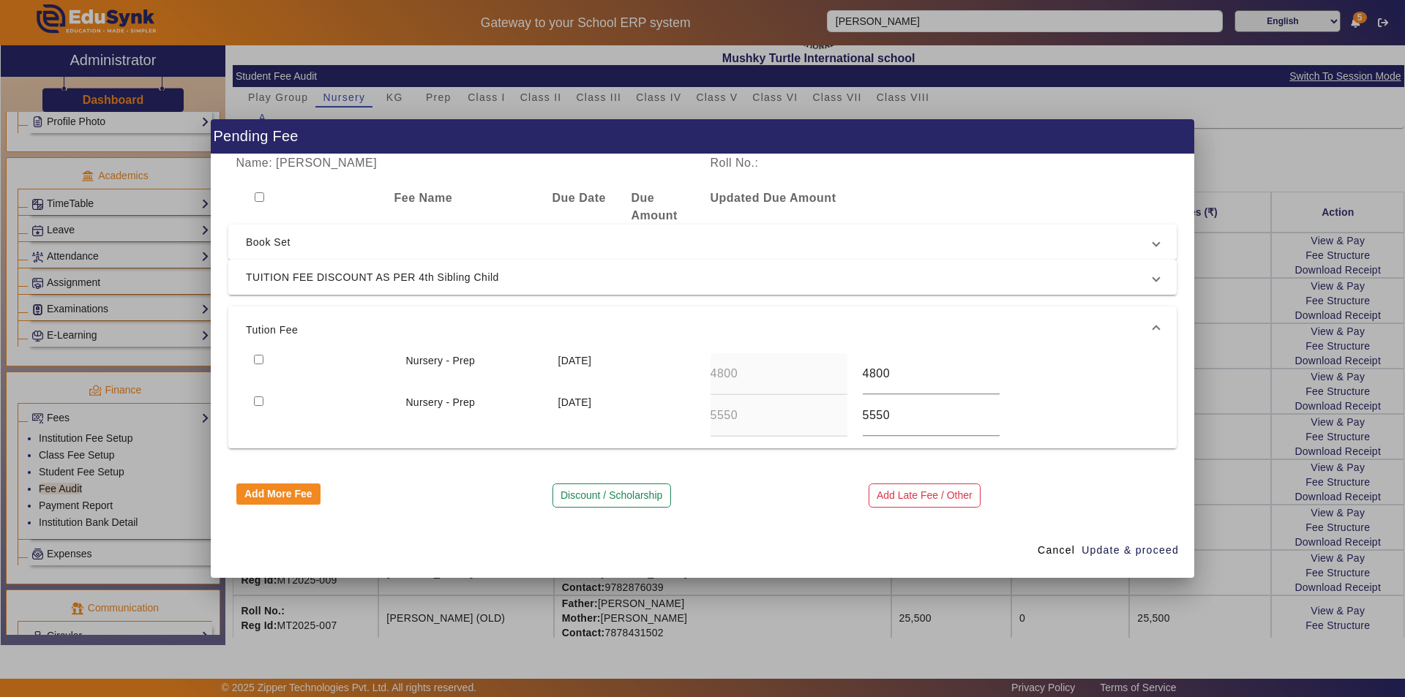
click at [588, 431] on div "[DATE]" at bounding box center [626, 416] width 152 height 42
click at [527, 270] on span "TUITION FEE DISCOUNT AS PER 4th Sibling Child" at bounding box center [699, 278] width 907 height 18
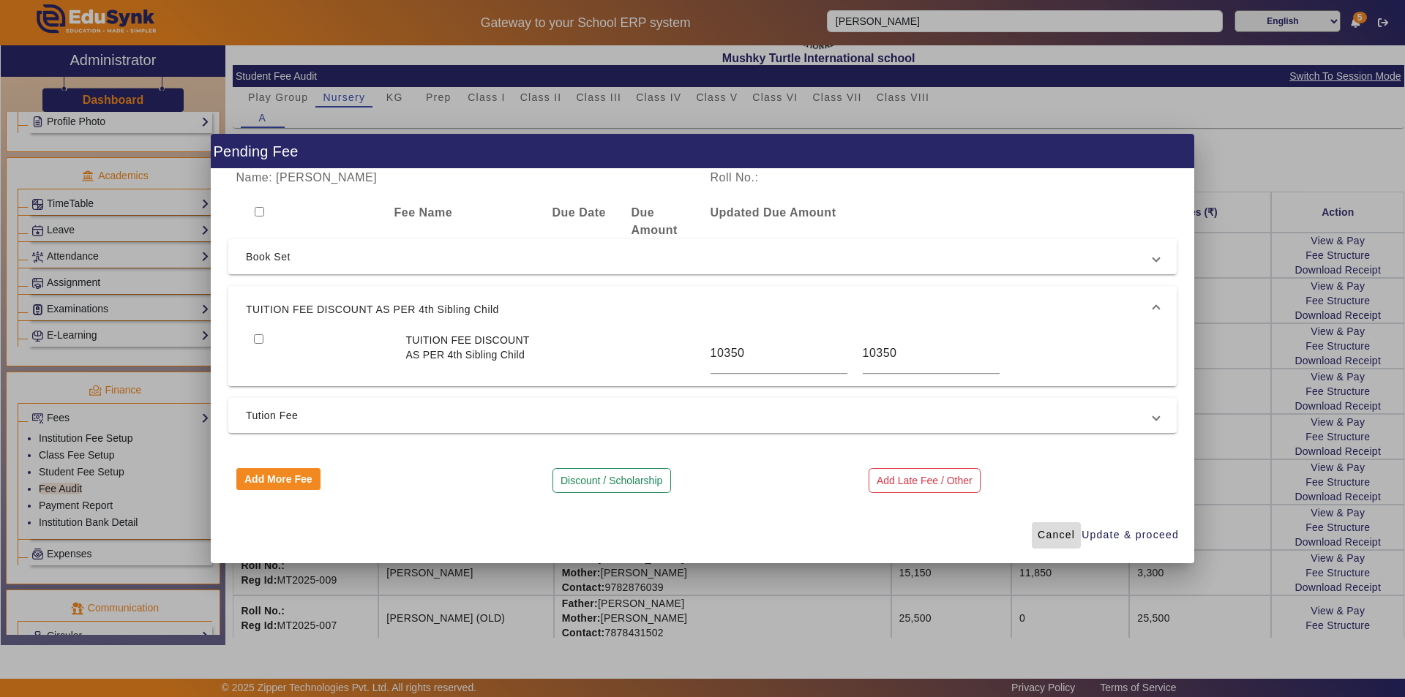
click at [1049, 535] on span "Cancel" at bounding box center [1056, 535] width 37 height 15
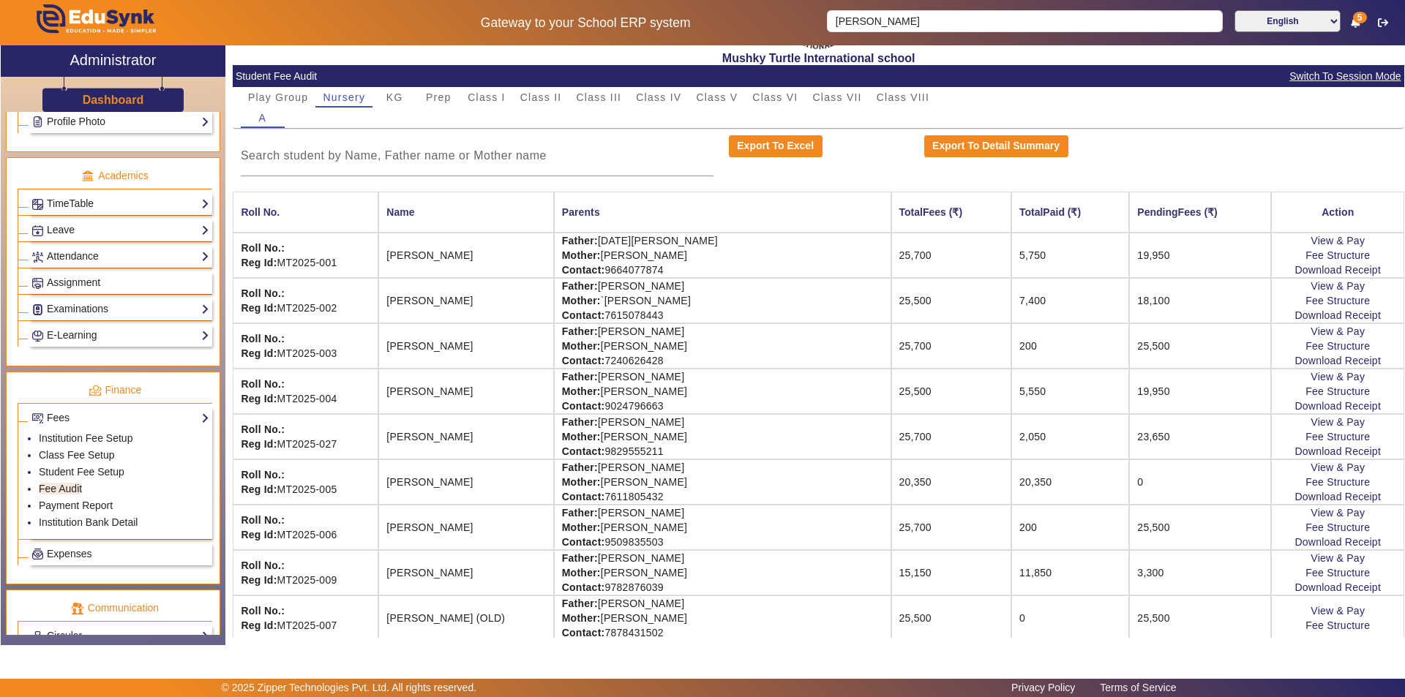
click at [903, 575] on td "15,150" at bounding box center [951, 572] width 120 height 45
click at [1350, 560] on link "View & Pay" at bounding box center [1337, 558] width 54 height 12
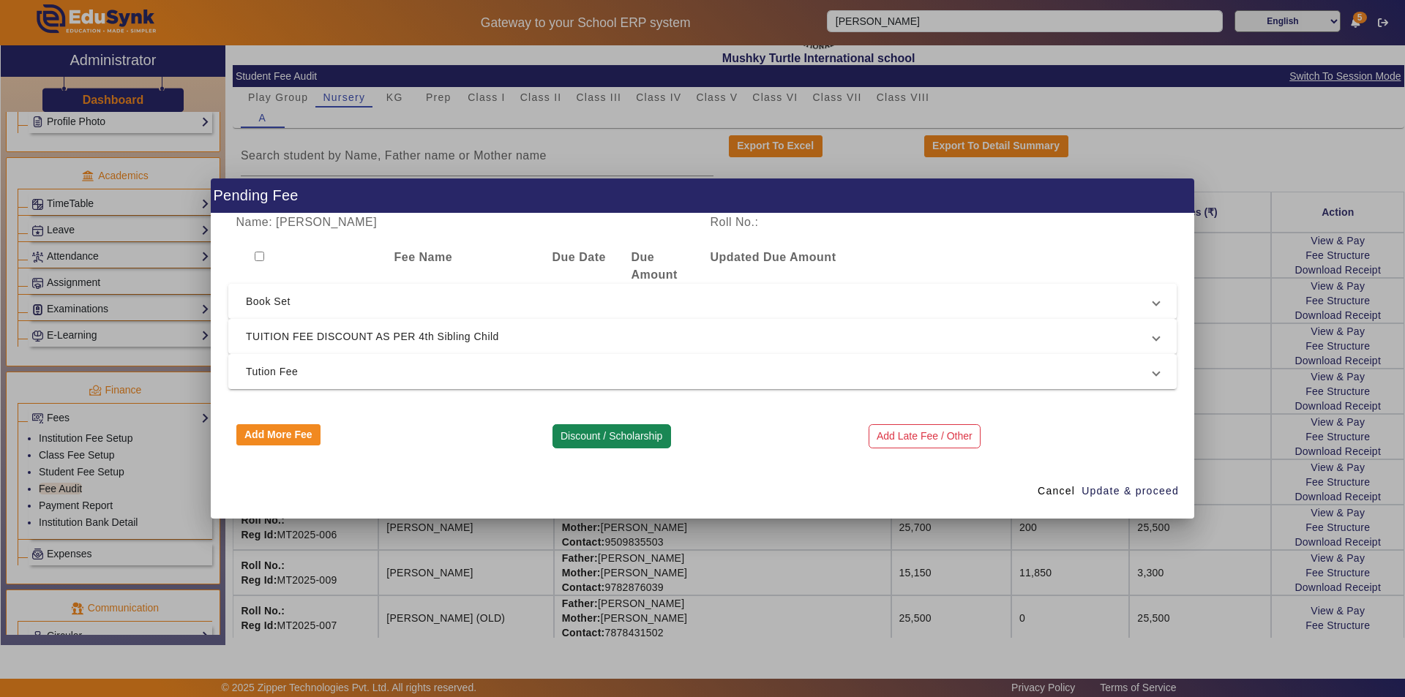
click at [624, 438] on button "Discount / Scholarship" at bounding box center [611, 436] width 119 height 25
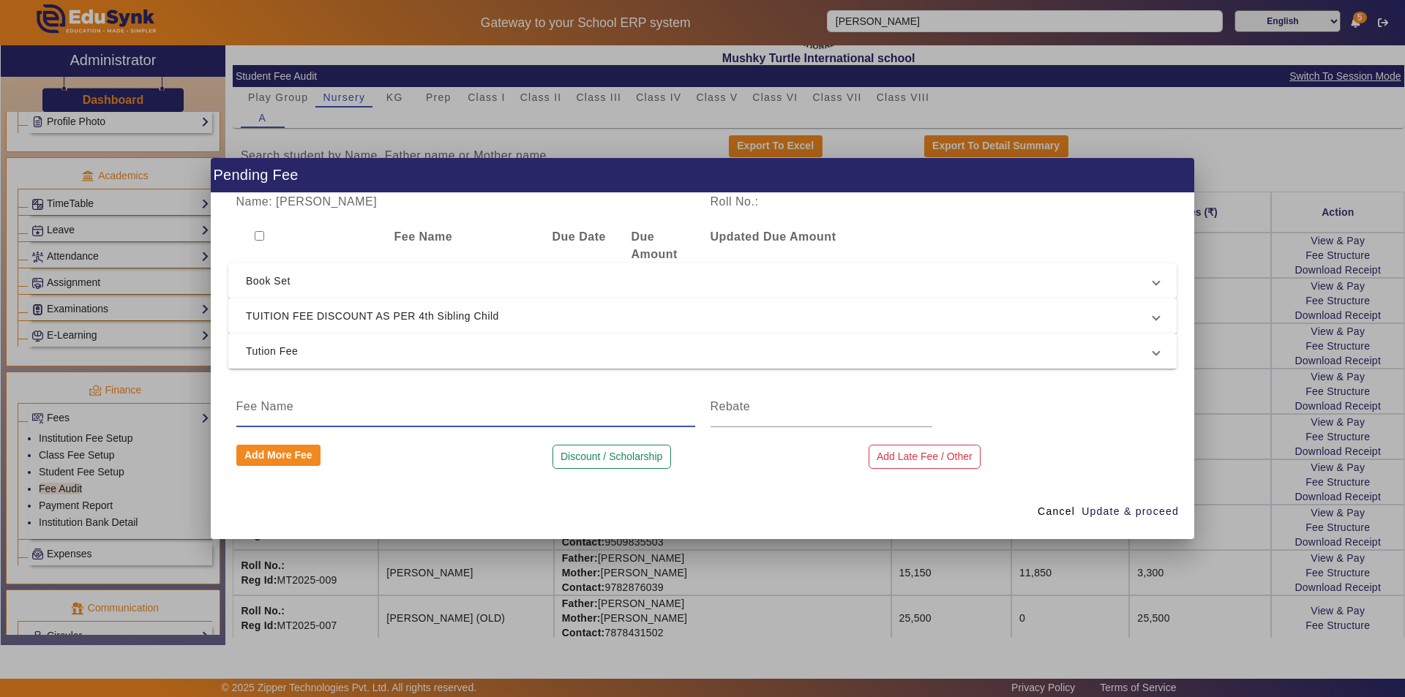
click at [503, 413] on input at bounding box center [465, 407] width 459 height 18
type input "book set Amount"
click at [762, 415] on input at bounding box center [821, 407] width 222 height 18
type input "3300"
click at [1118, 509] on span "Update & proceed" at bounding box center [1129, 511] width 97 height 15
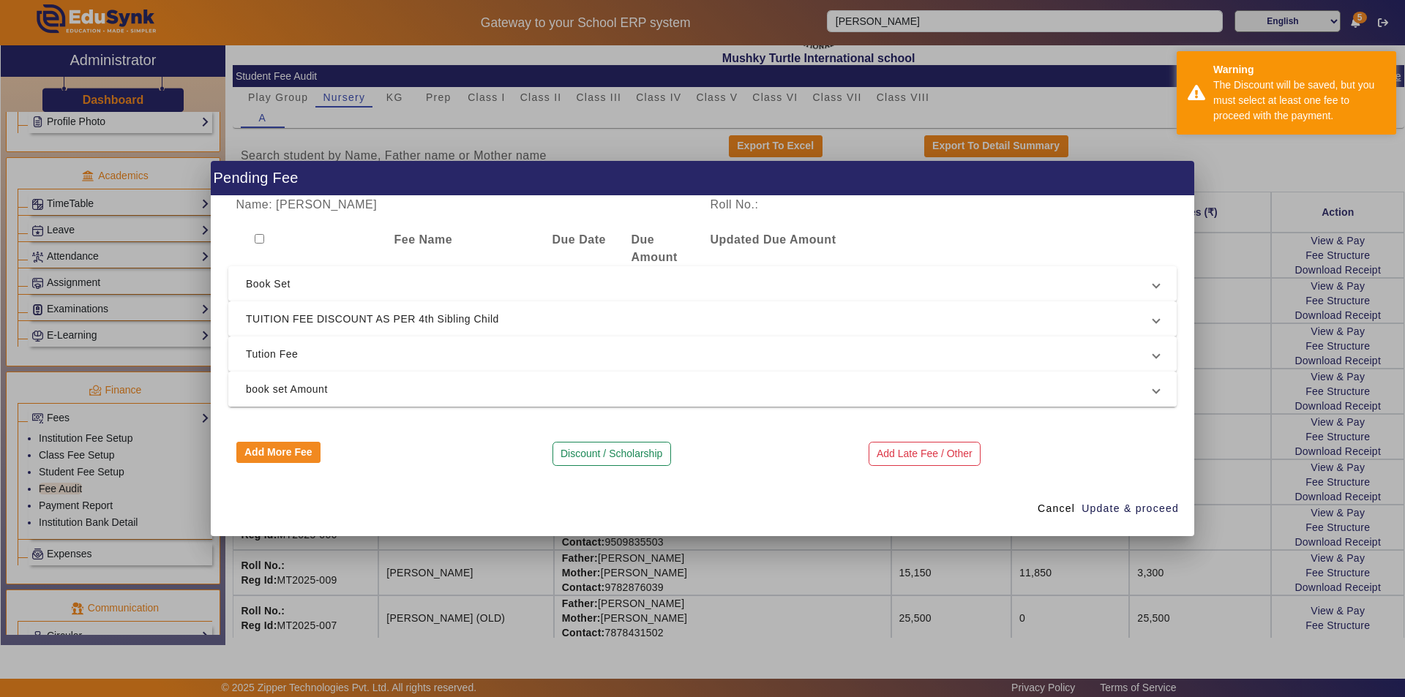
click at [485, 389] on span "book set Amount" at bounding box center [699, 389] width 907 height 18
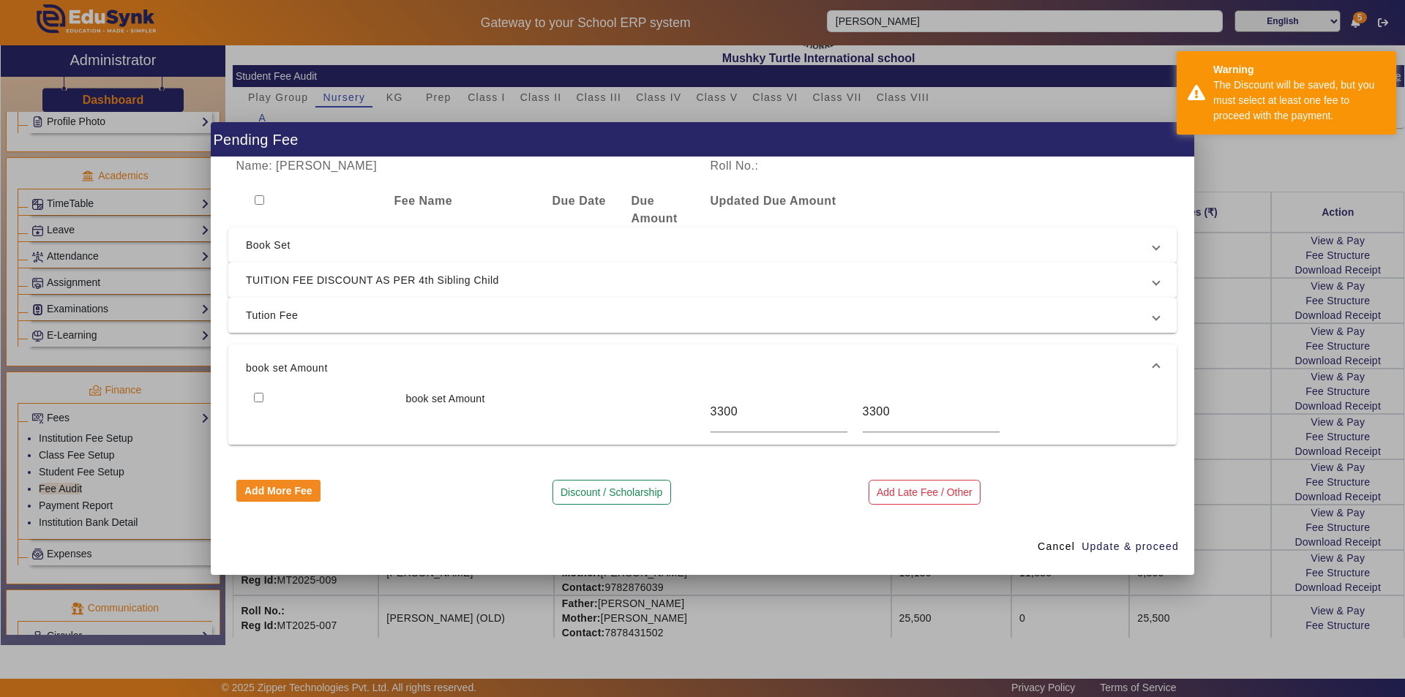
click at [260, 200] on input "checkbox" at bounding box center [260, 200] width 10 height 10
checkbox input "true"
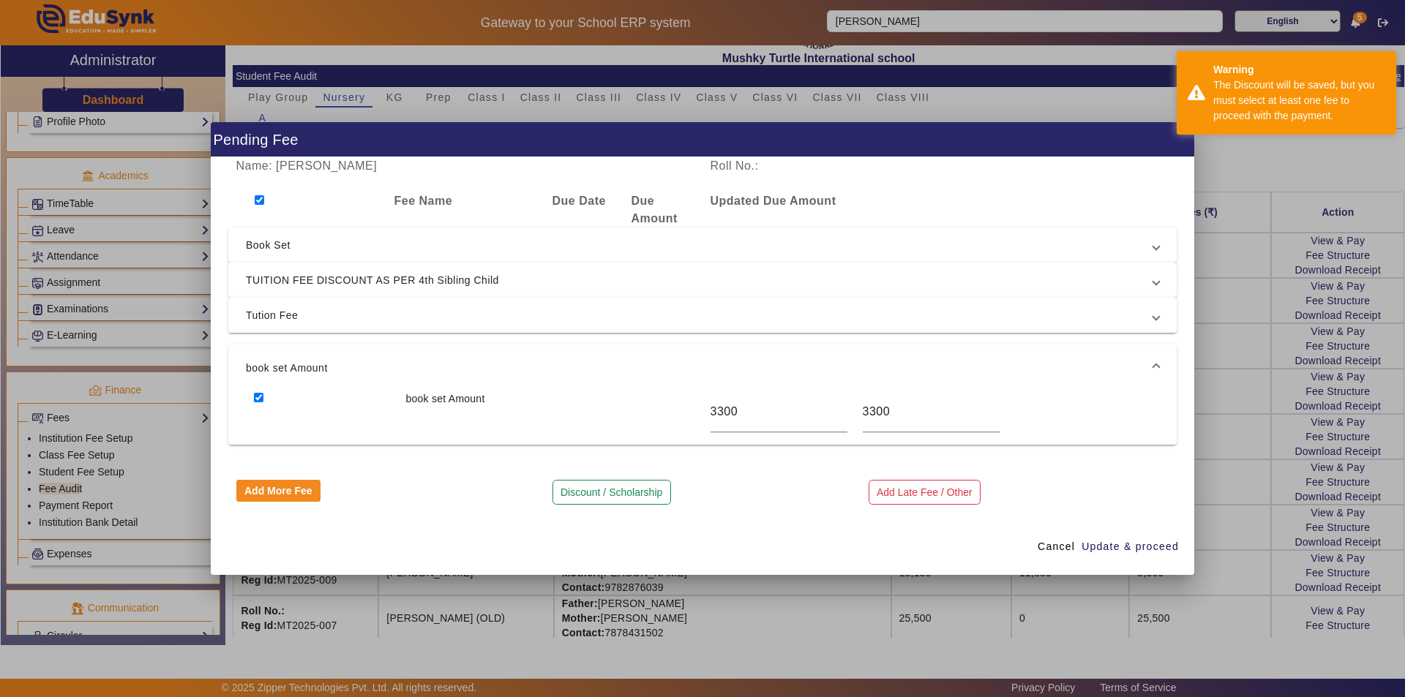
checkbox input "true"
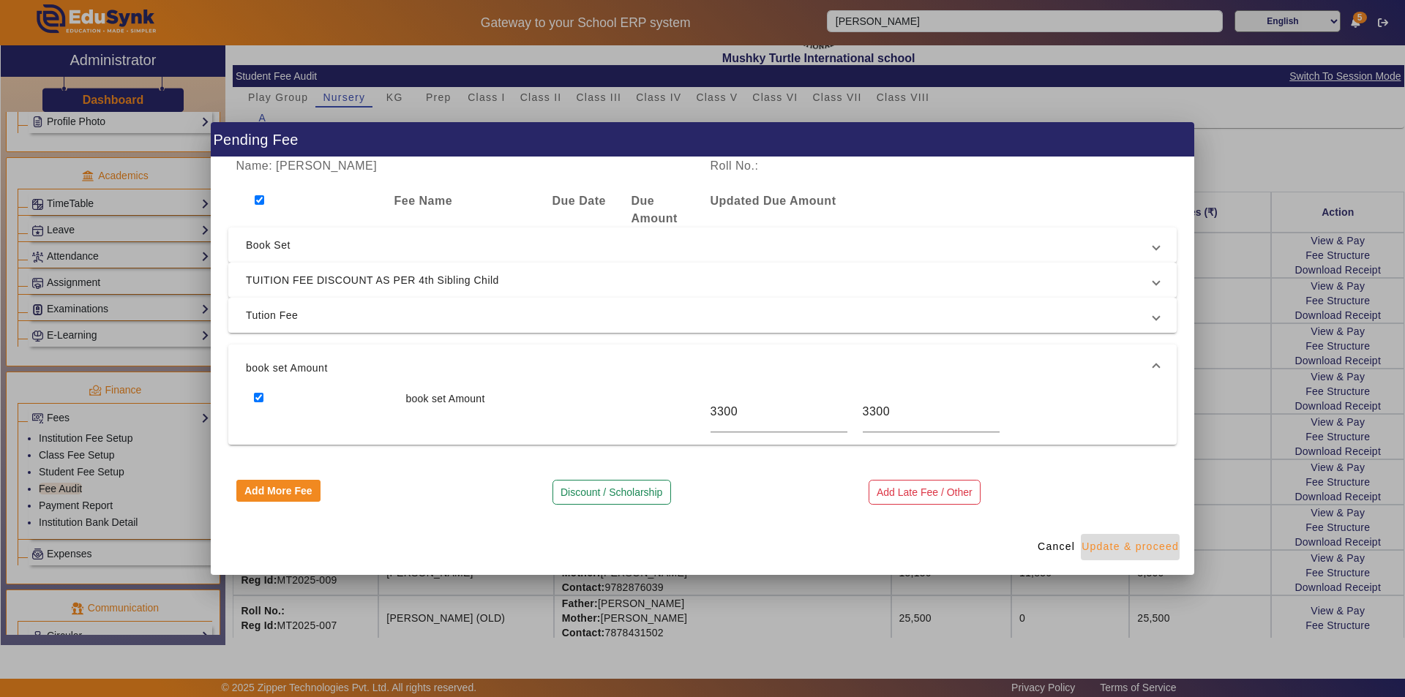
click at [1120, 547] on span "Update & proceed" at bounding box center [1129, 546] width 97 height 15
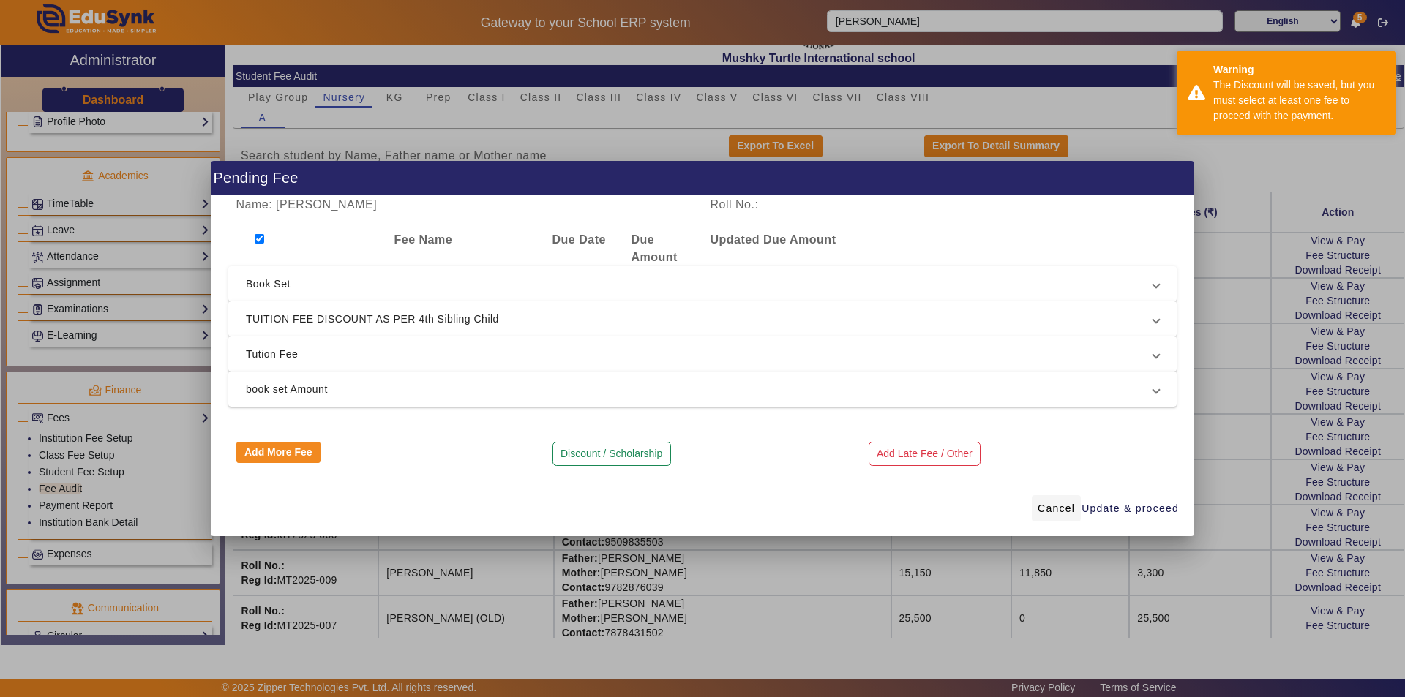
click at [1052, 509] on span "Cancel" at bounding box center [1056, 508] width 37 height 15
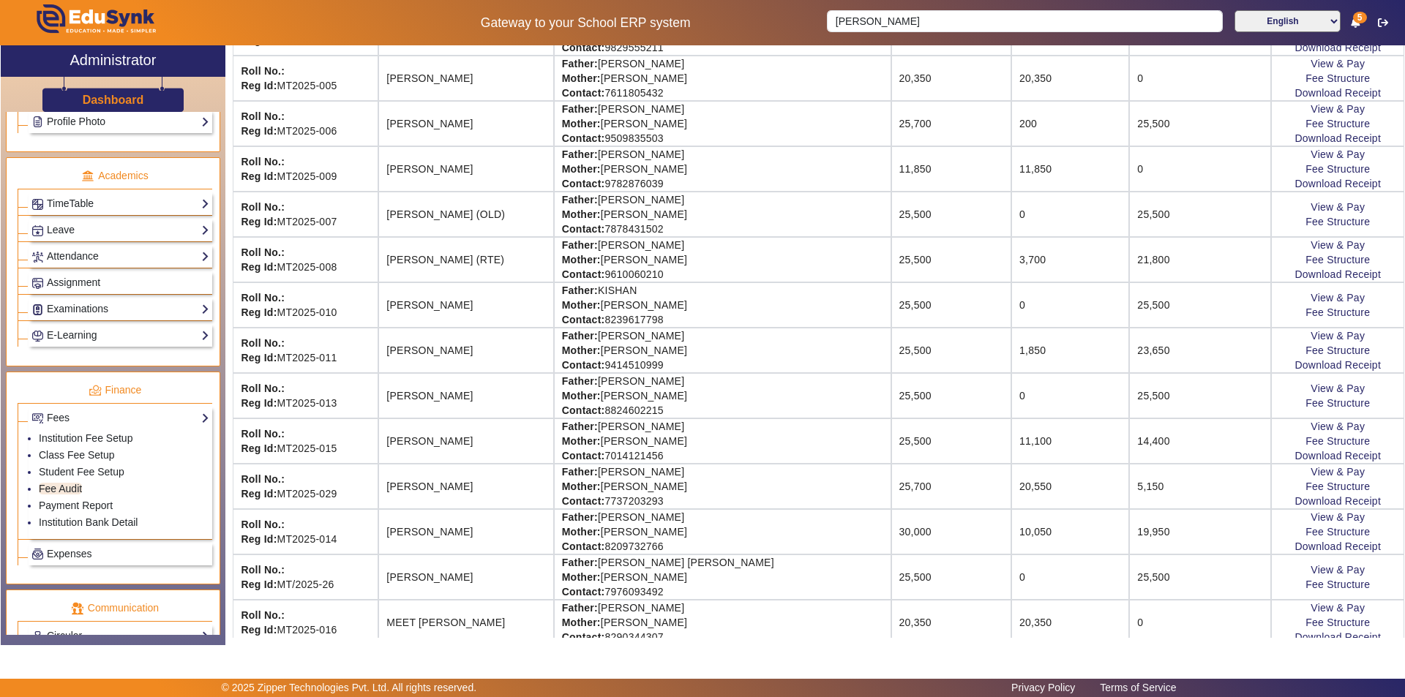
scroll to position [512, 0]
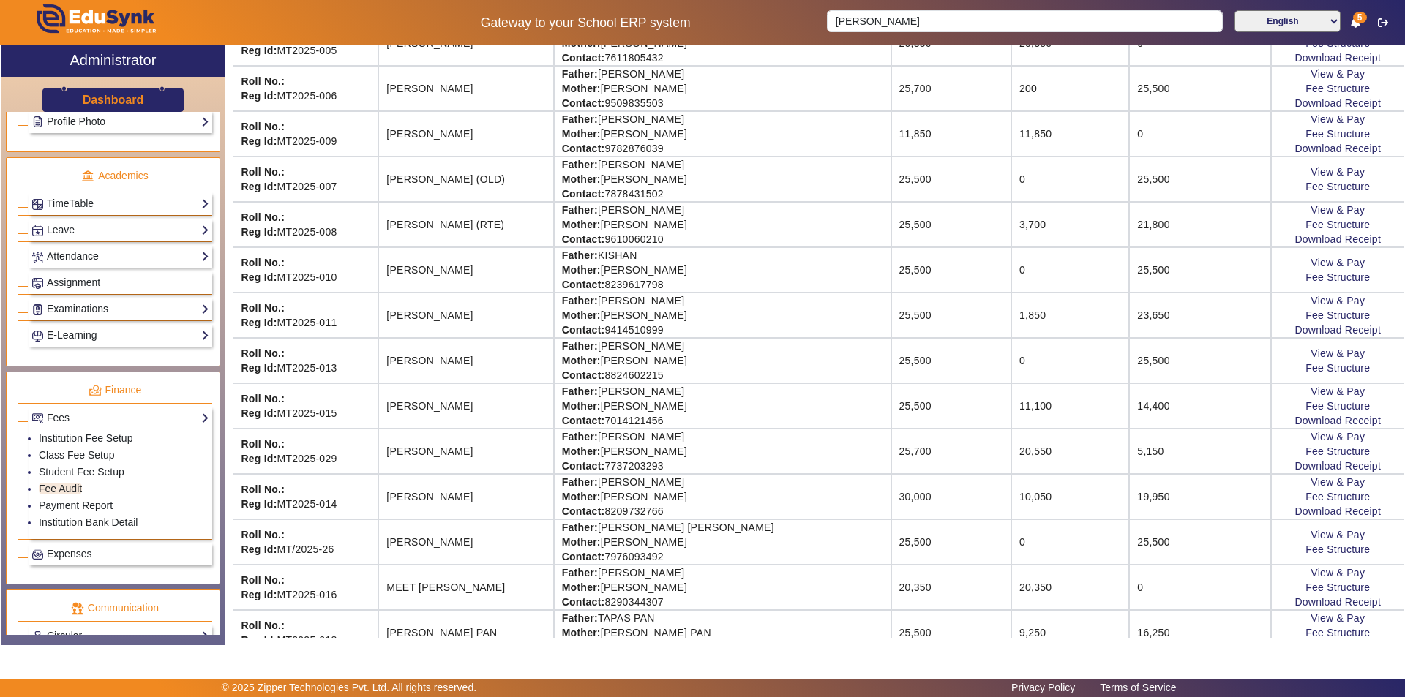
click at [892, 500] on td "30,000" at bounding box center [951, 496] width 120 height 45
click at [1316, 483] on link "View & Pay" at bounding box center [1337, 482] width 54 height 12
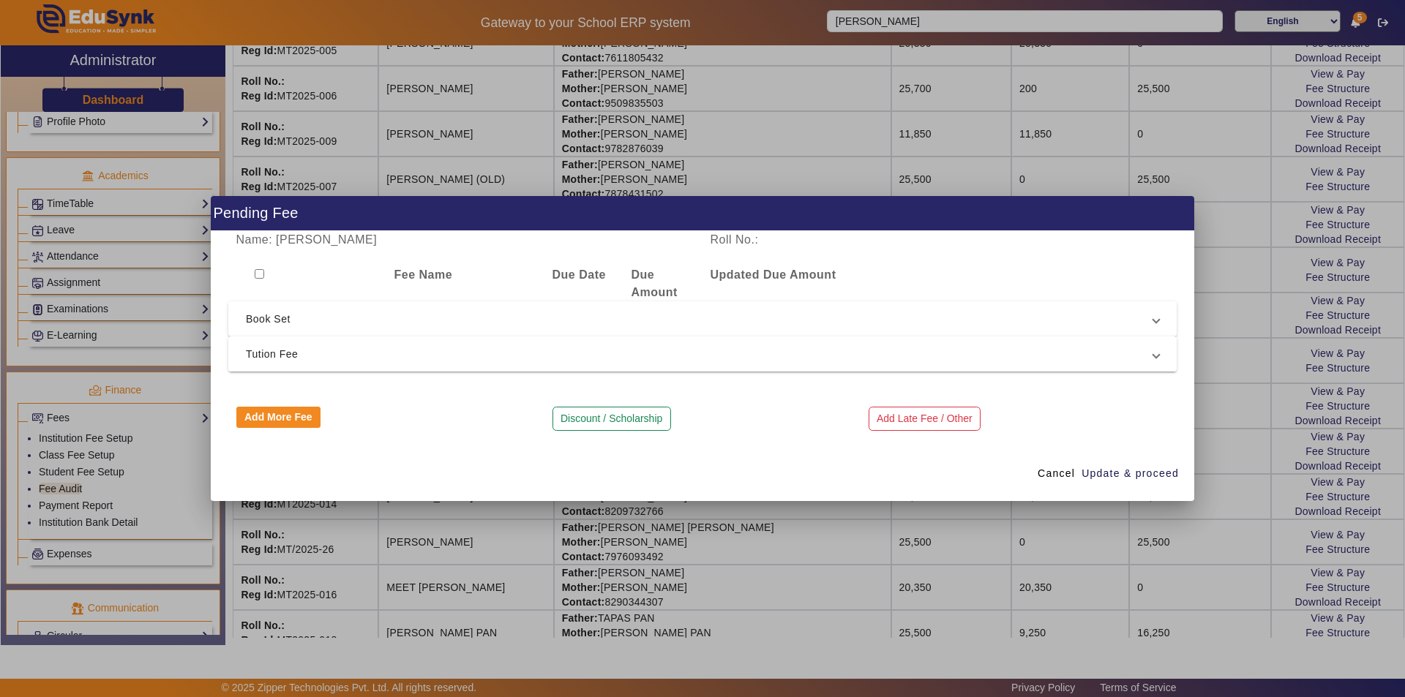
click at [517, 357] on span "Tution Fee" at bounding box center [699, 354] width 907 height 18
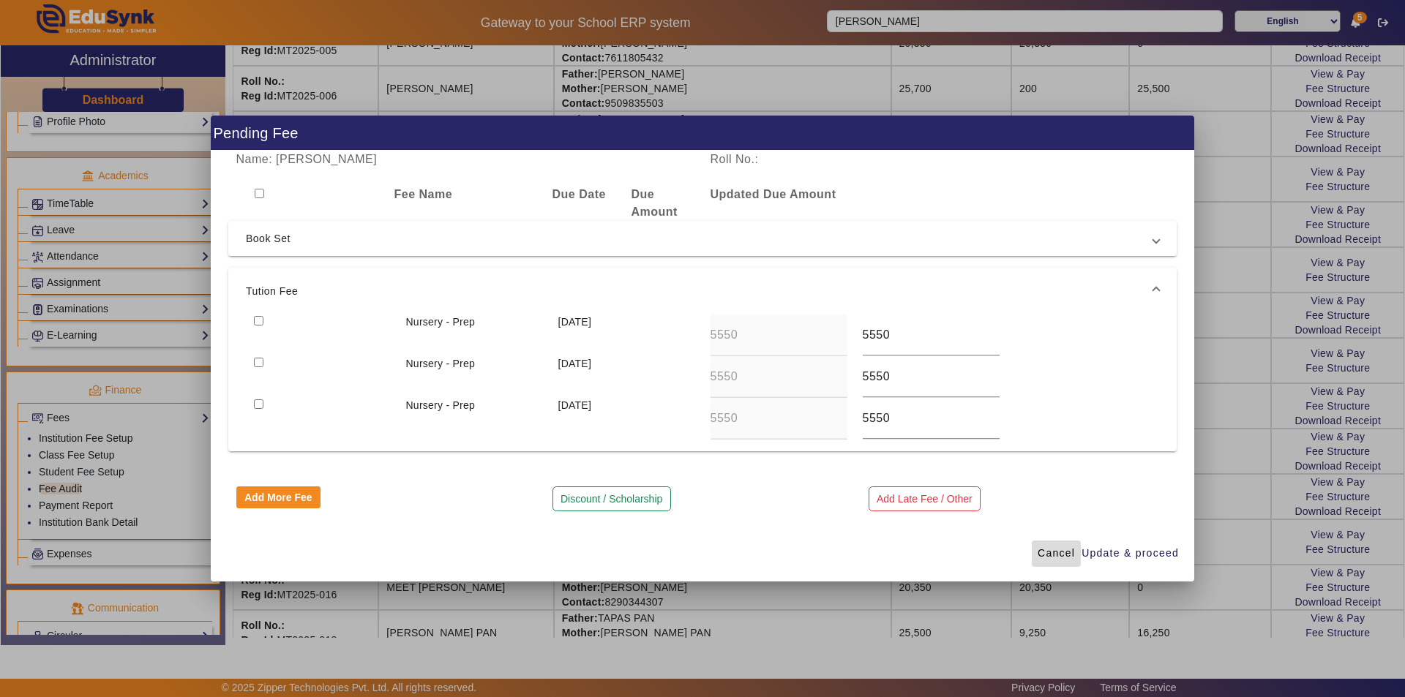
click at [1050, 552] on span "Cancel" at bounding box center [1056, 553] width 37 height 15
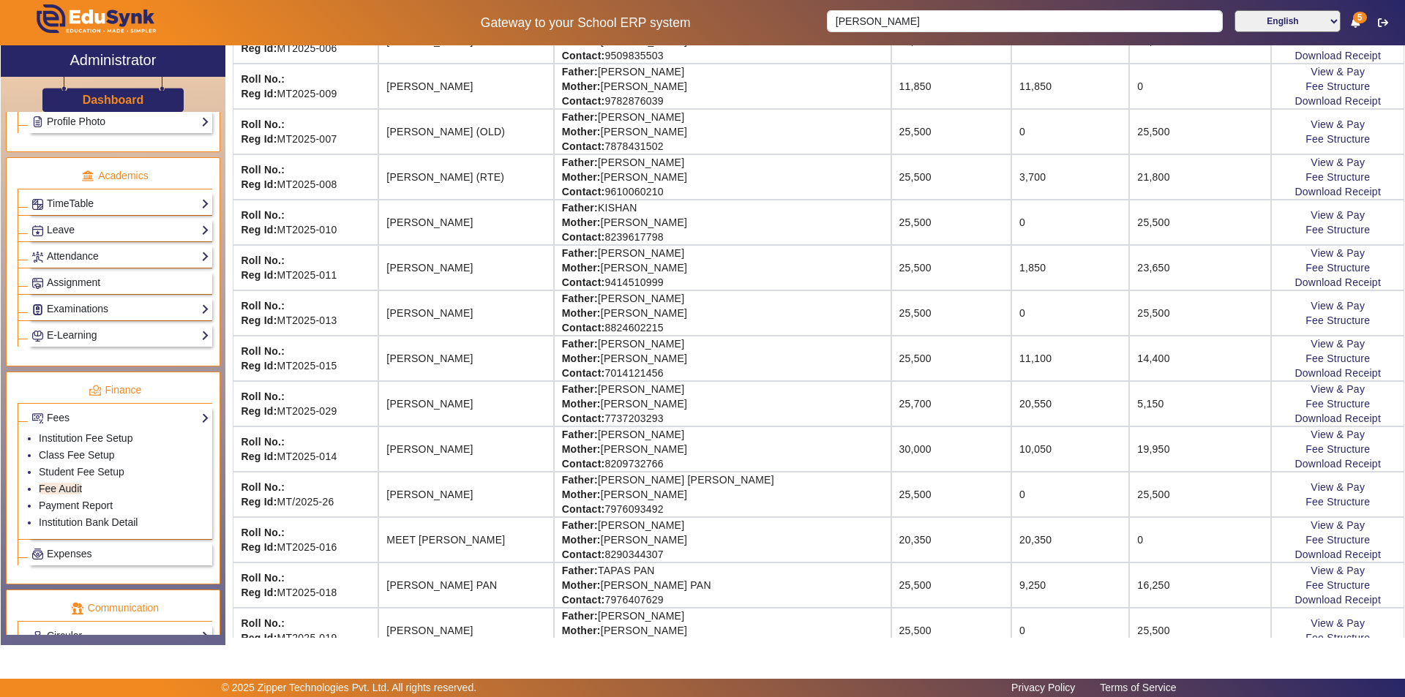
scroll to position [585, 0]
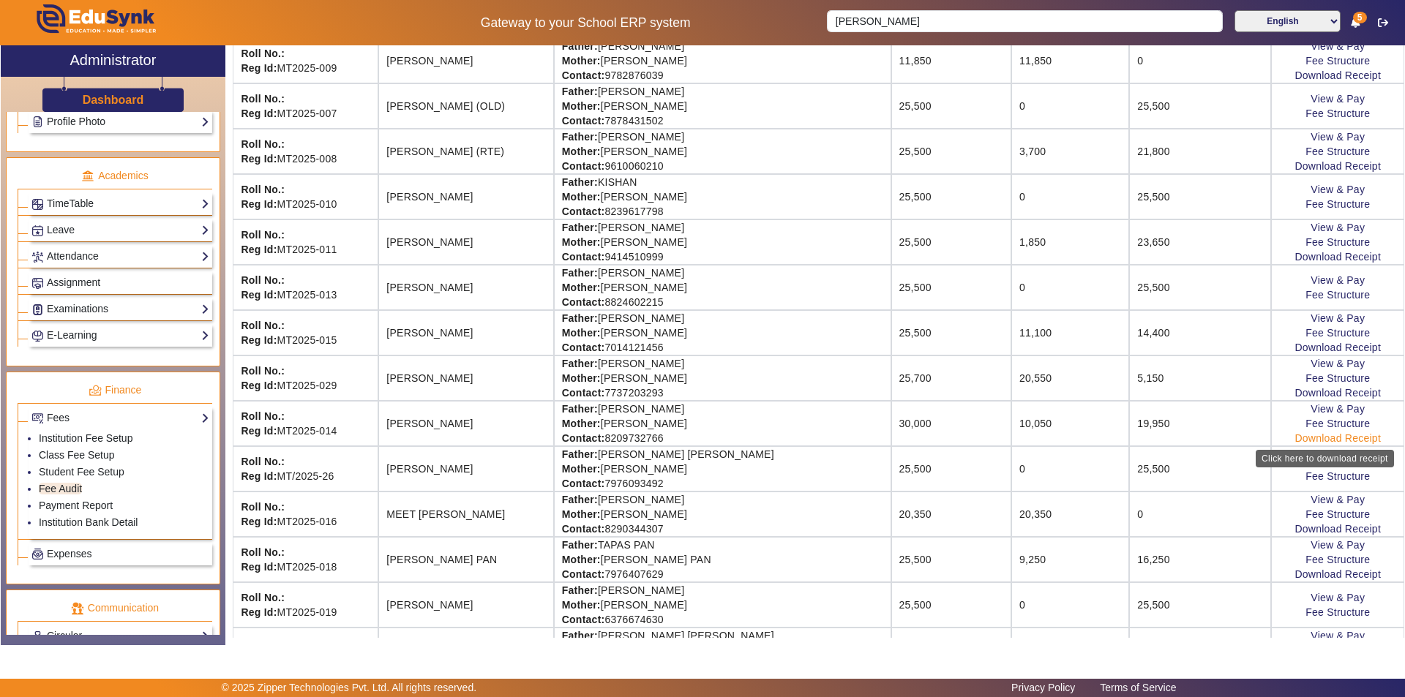
click at [1330, 436] on link "Download Receipt" at bounding box center [1337, 438] width 86 height 12
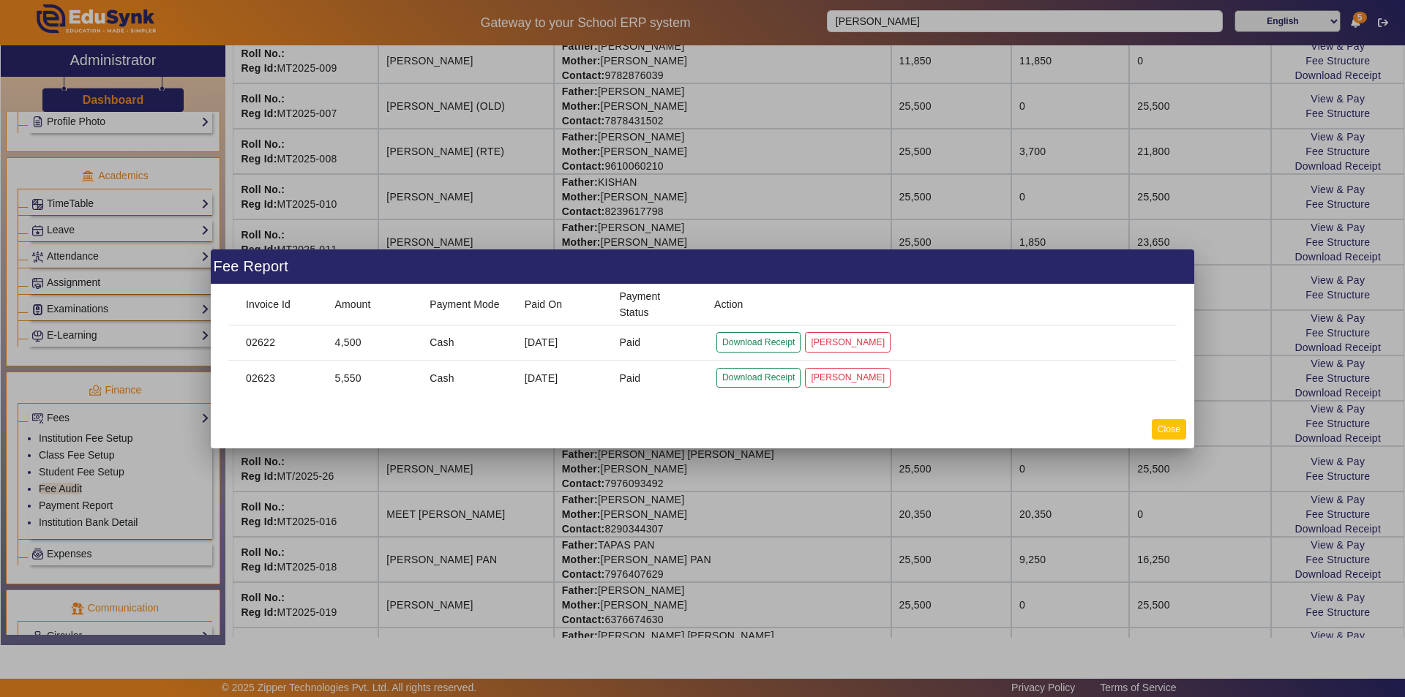
click at [1159, 430] on button "Close" at bounding box center [1169, 429] width 34 height 20
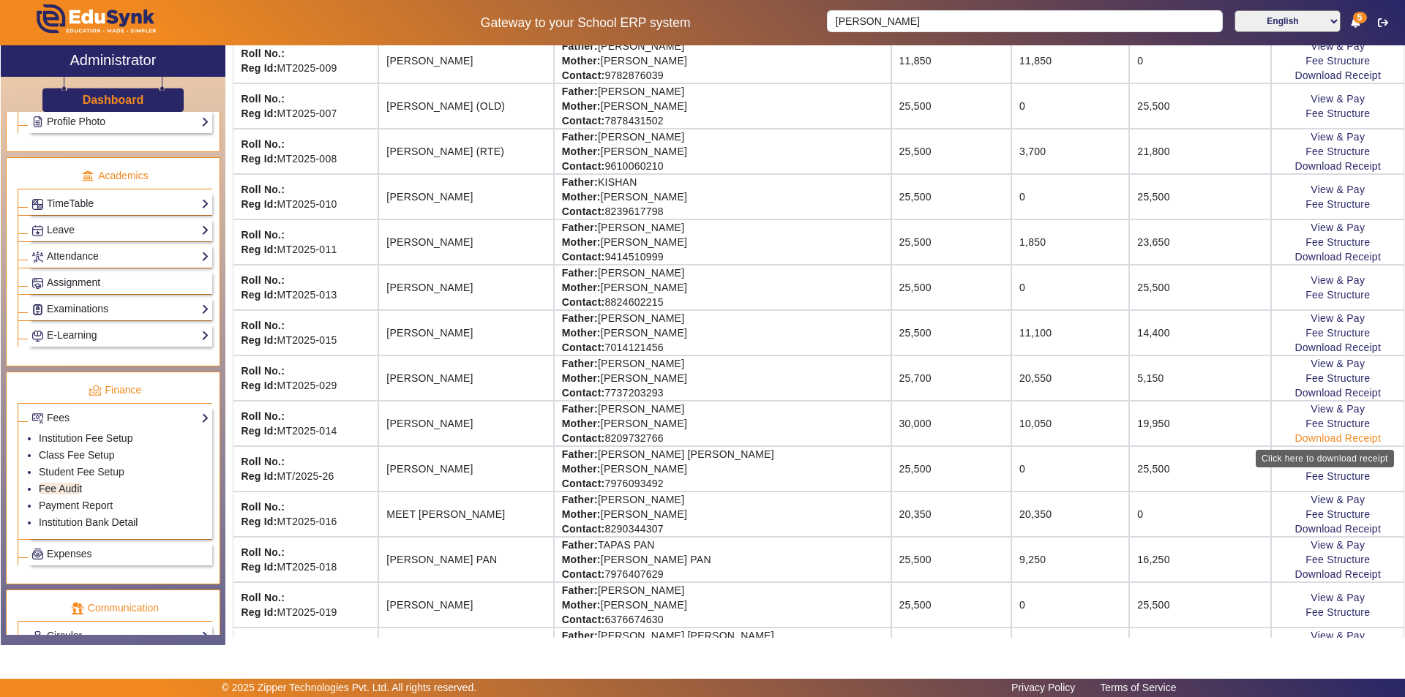
click at [1315, 438] on link "Download Receipt" at bounding box center [1337, 438] width 86 height 12
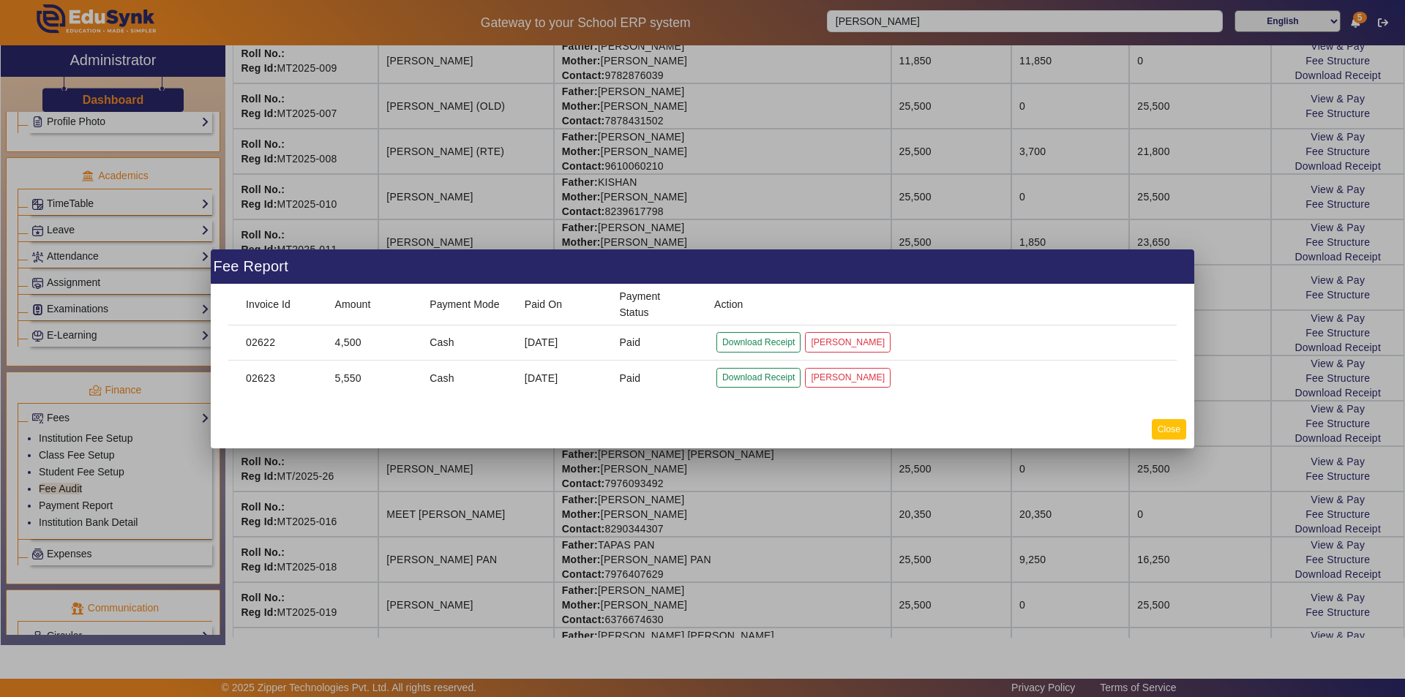
click at [1169, 434] on button "Close" at bounding box center [1169, 429] width 34 height 20
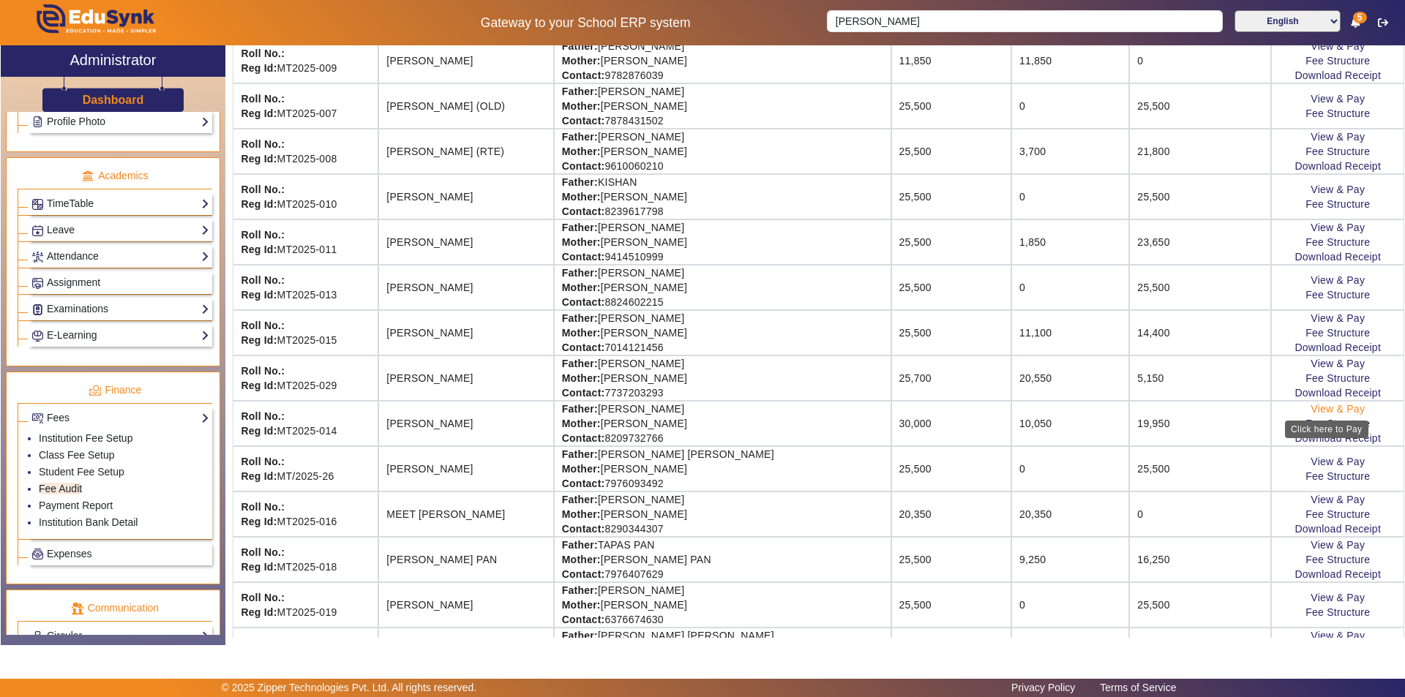
click at [1319, 408] on link "View & Pay" at bounding box center [1337, 409] width 54 height 12
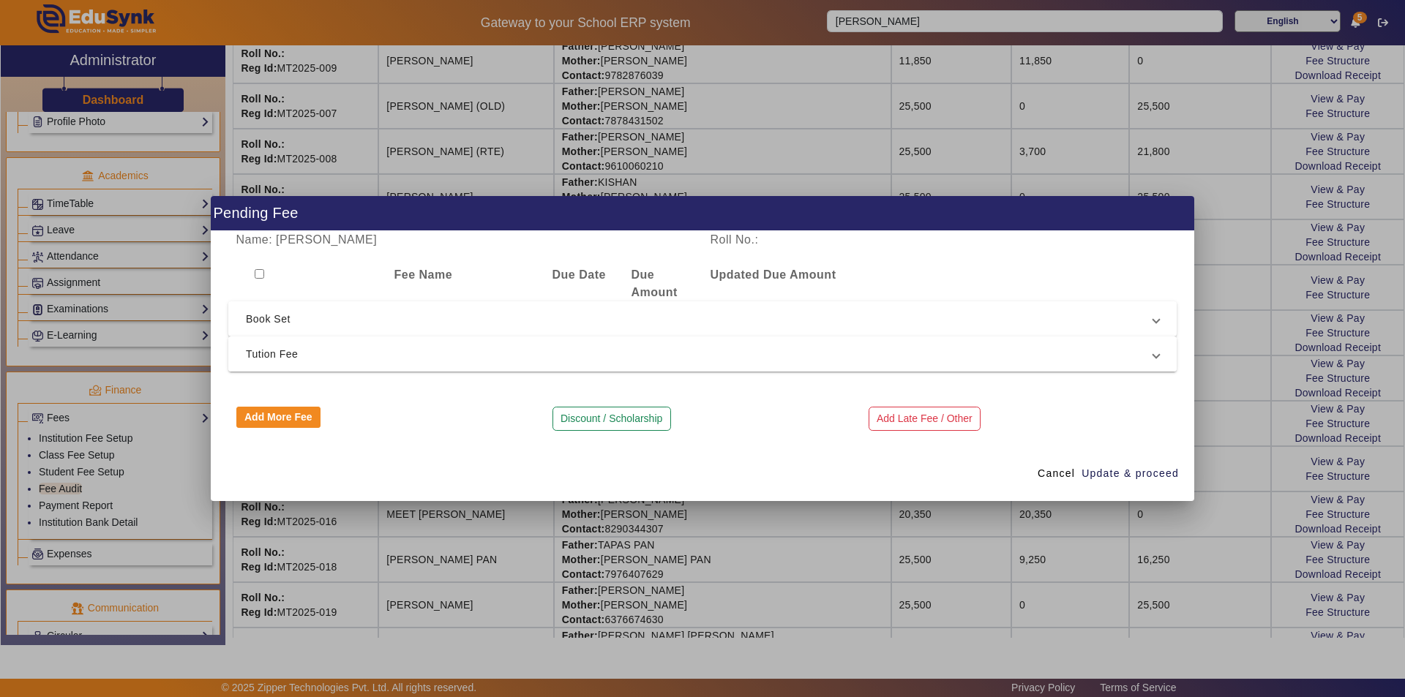
click at [494, 353] on span "Tution Fee" at bounding box center [699, 354] width 907 height 18
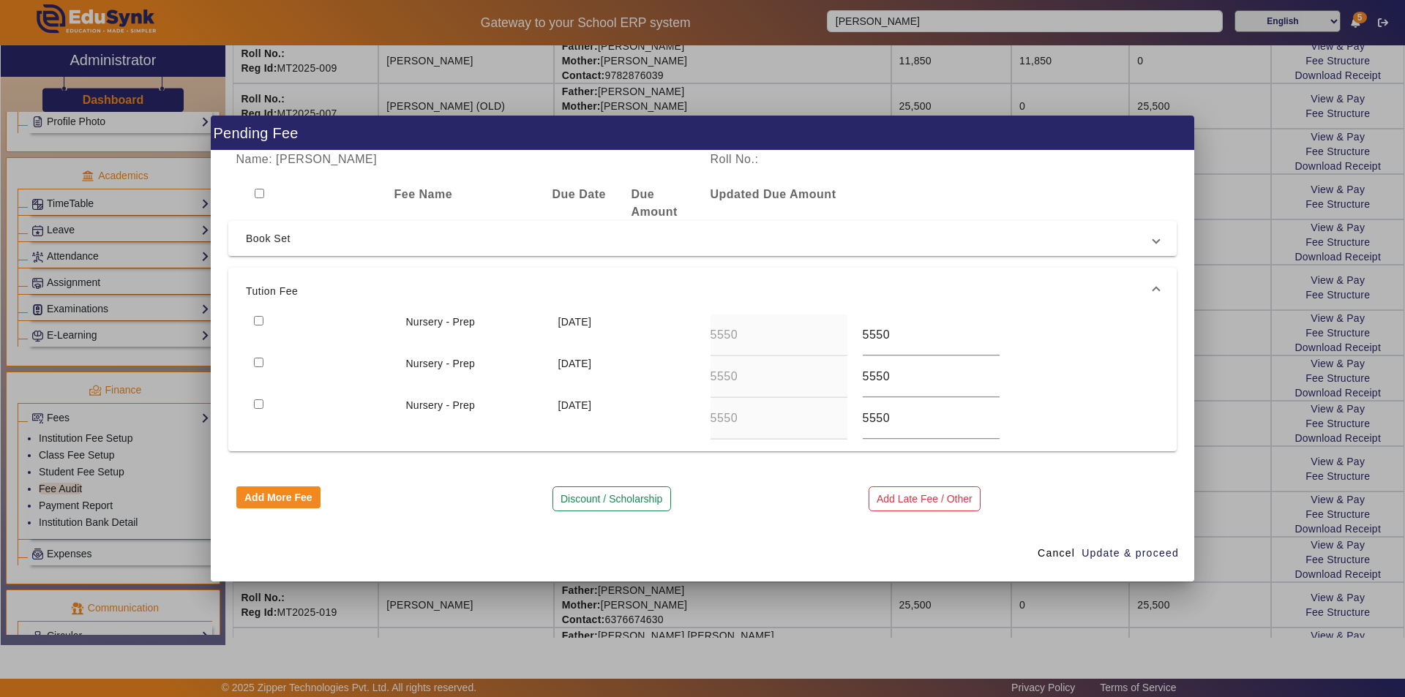
click at [260, 320] on input "checkbox" at bounding box center [259, 321] width 10 height 10
checkbox input "true"
click at [1109, 552] on span "Update & proceed" at bounding box center [1129, 553] width 97 height 15
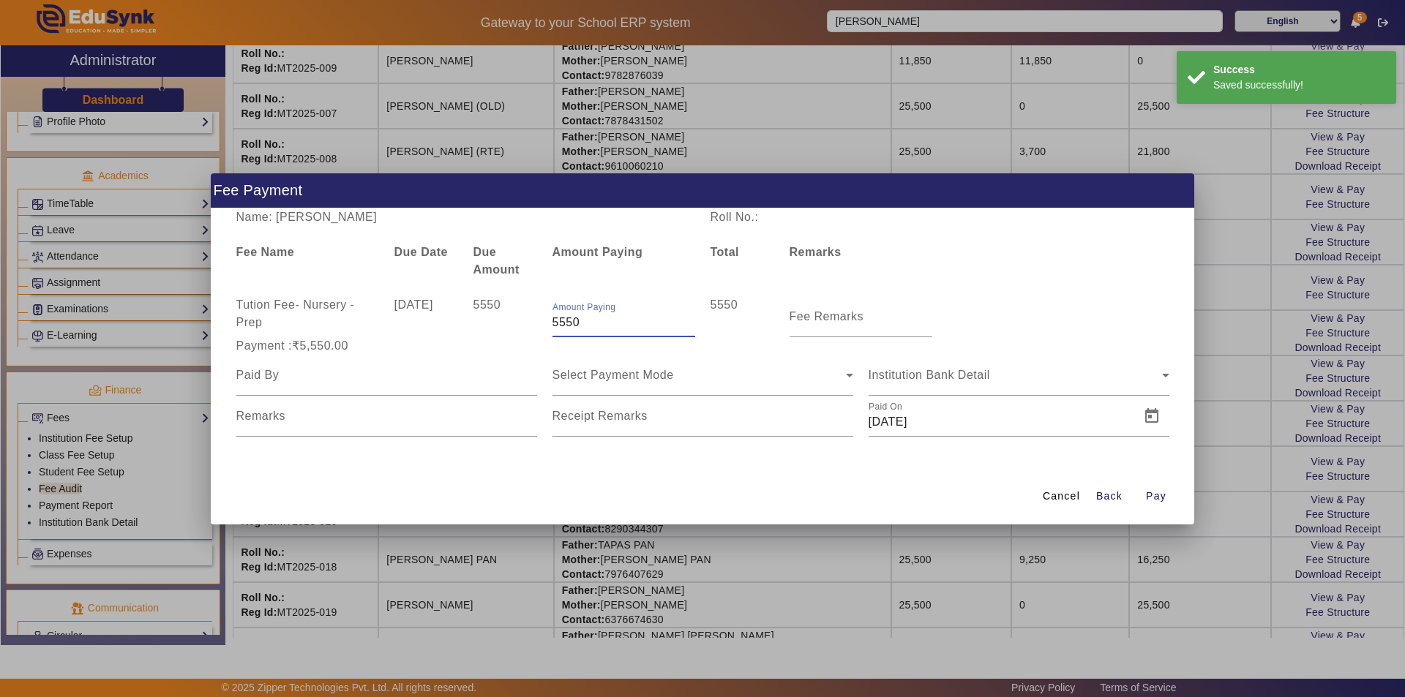
drag, startPoint x: 585, startPoint y: 321, endPoint x: 514, endPoint y: 319, distance: 70.3
click at [514, 319] on div "Tution Fee - Nursery - Prep 10 Jul 2025 5550 Amount Paying 5550 5550 Fee Remarks" at bounding box center [702, 316] width 948 height 41
type input "3700"
click at [841, 323] on input "Fee Remarks" at bounding box center [860, 323] width 143 height 18
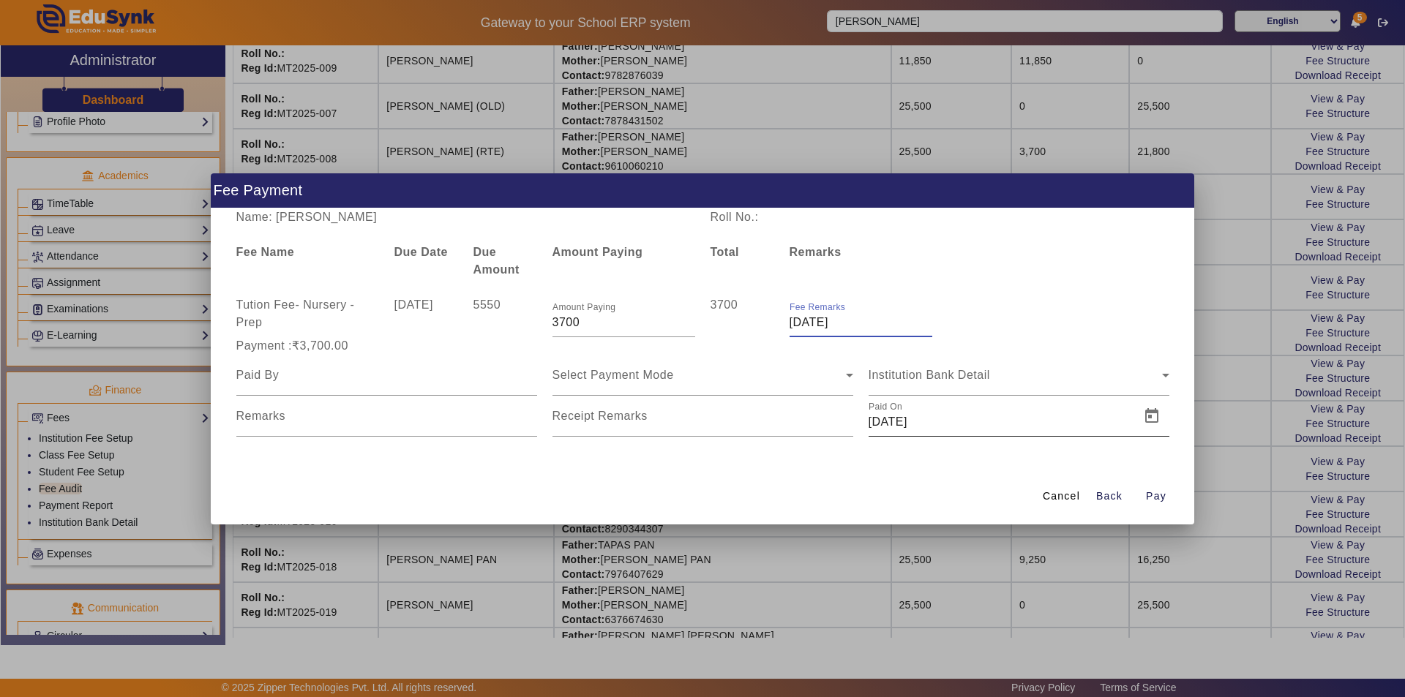
type input "JULY + AUG MONTH"
click at [407, 386] on div at bounding box center [386, 375] width 301 height 41
click at [408, 379] on input at bounding box center [386, 376] width 301 height 18
type input "Parents"
click at [666, 382] on div "Select Payment Mode" at bounding box center [698, 376] width 293 height 18
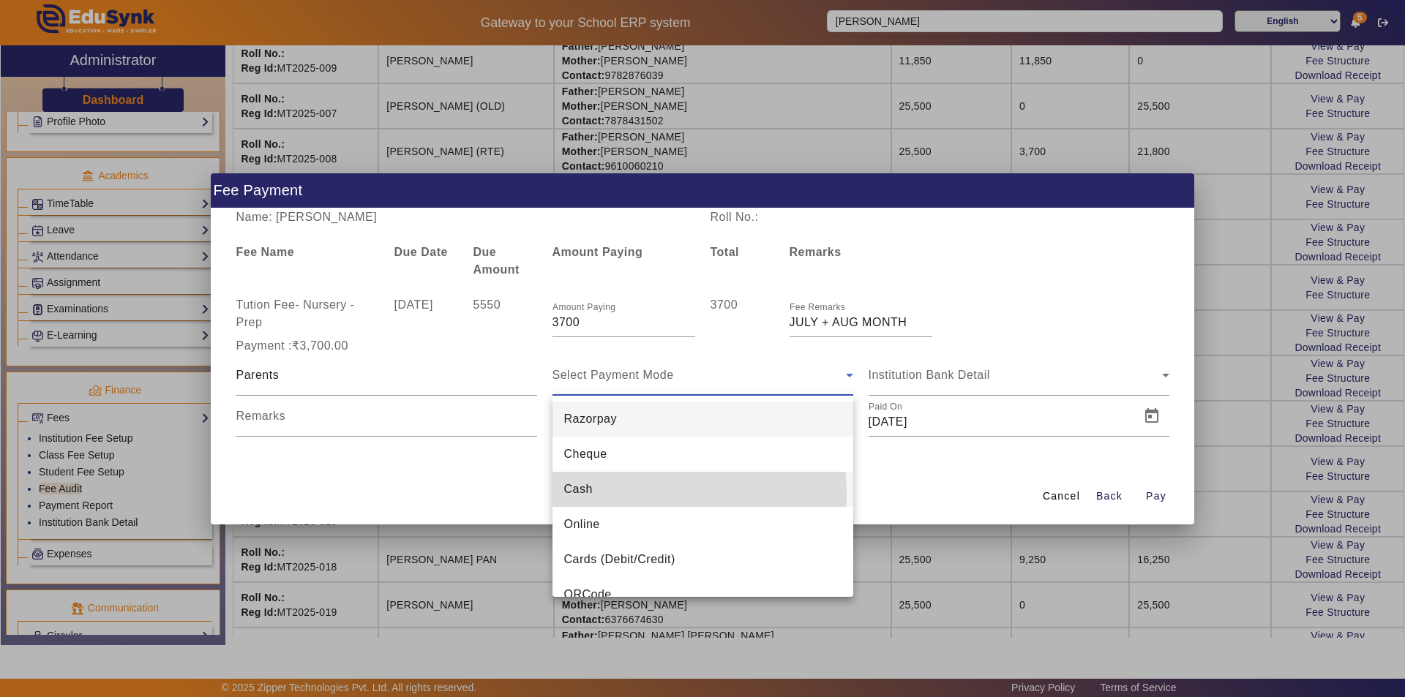
click at [660, 493] on mat-option "Cash" at bounding box center [702, 489] width 301 height 35
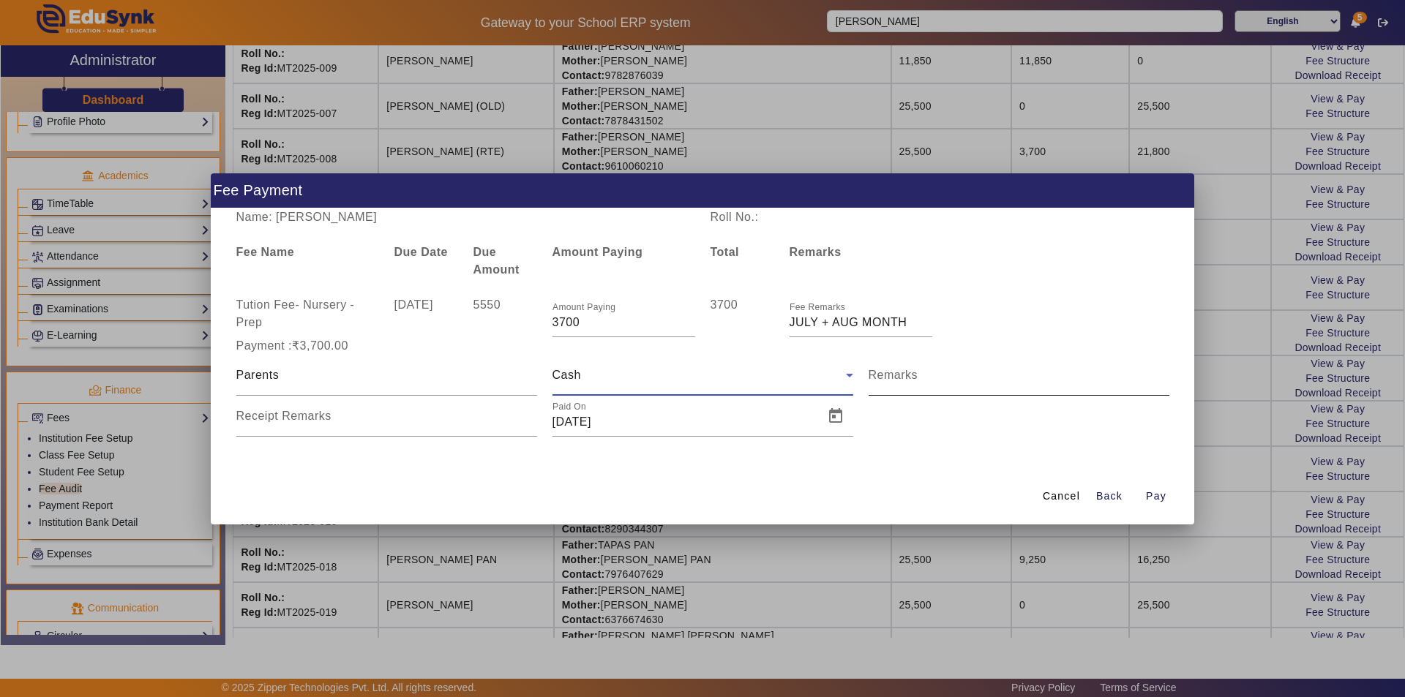
click at [928, 382] on input "Remarks" at bounding box center [1019, 381] width 301 height 18
click at [955, 384] on input "Remarks" at bounding box center [1019, 381] width 301 height 18
drag, startPoint x: 1000, startPoint y: 379, endPoint x: 829, endPoint y: 386, distance: 171.3
click at [829, 386] on div "Parents Cash Remarks Receipt Remarks Paid On 27/09/2025" at bounding box center [702, 396] width 948 height 82
type input "july + Aug month fee"
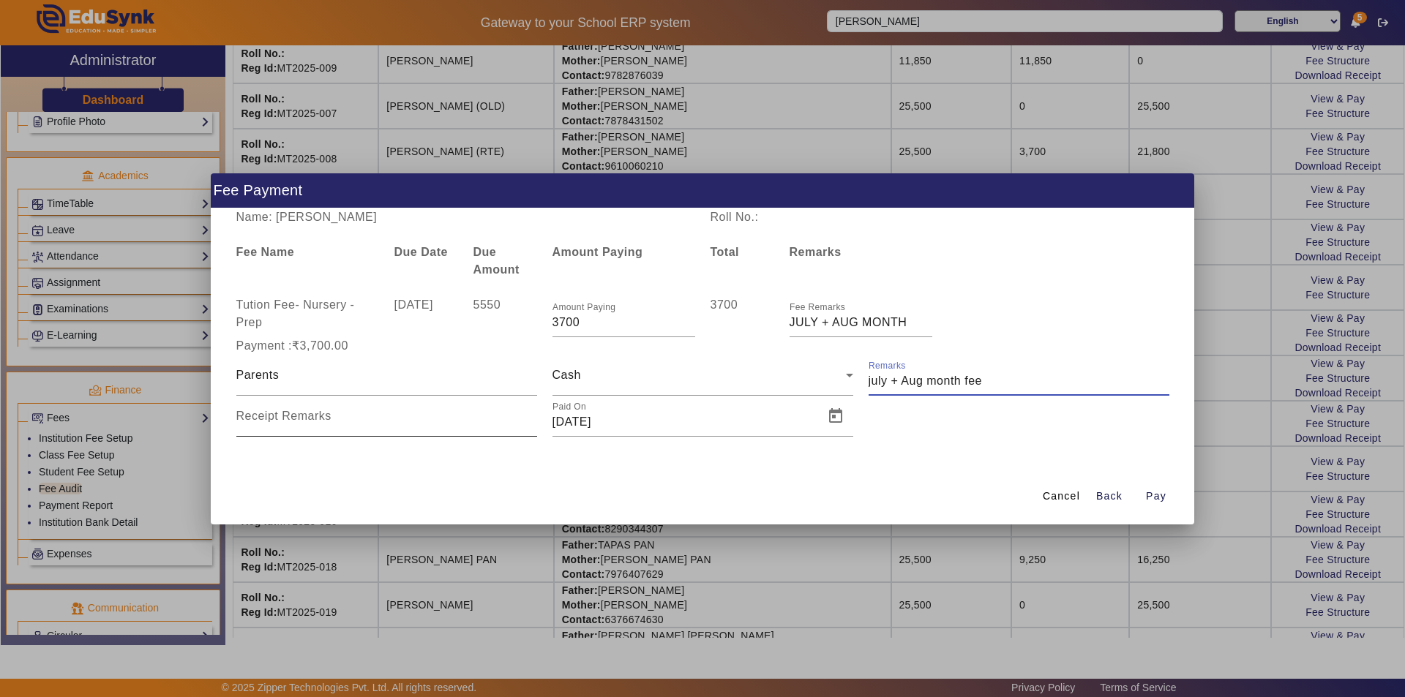
click at [479, 424] on input "Receipt Remarks" at bounding box center [386, 422] width 301 height 18
paste input "july + Aug month fee"
type input "july + Aug month fee"
click at [819, 411] on span "Open calendar" at bounding box center [835, 416] width 35 height 35
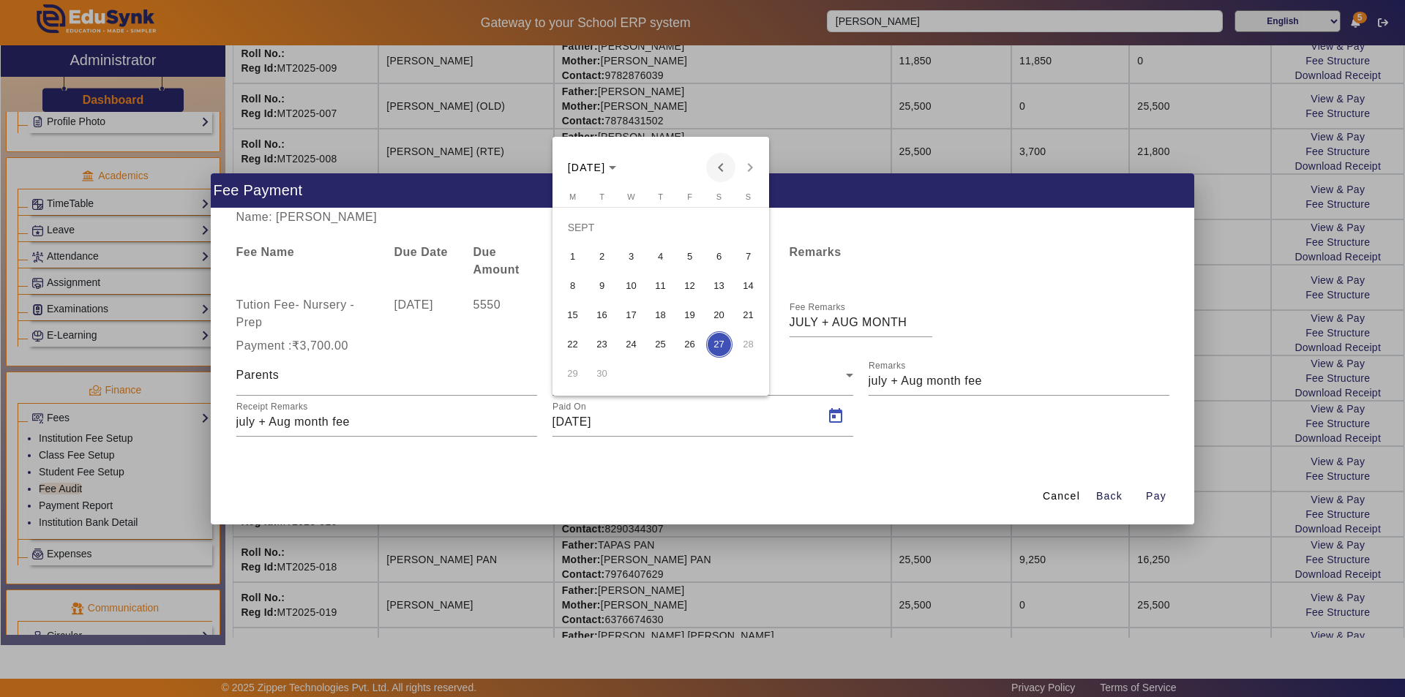
click at [724, 171] on span "Previous month" at bounding box center [720, 167] width 29 height 29
click at [594, 254] on span "5" at bounding box center [602, 257] width 26 height 26
type input "05/08/2025"
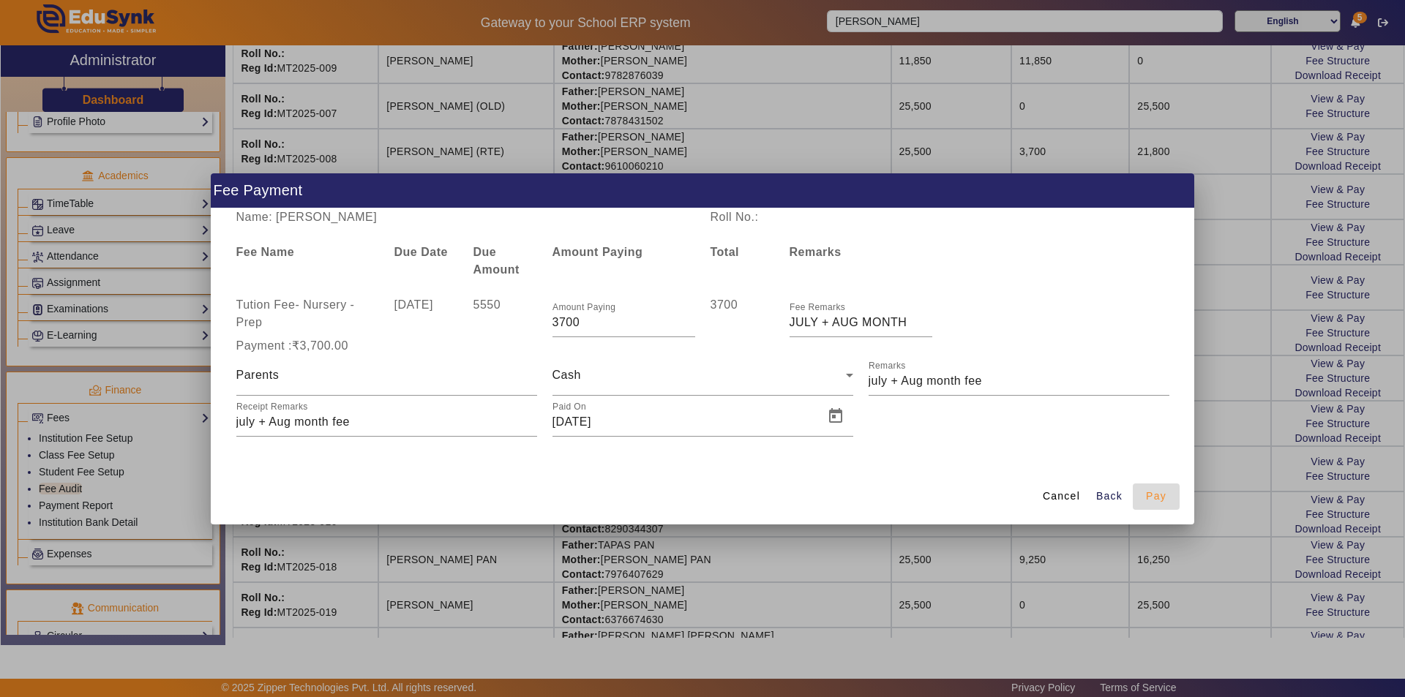
click at [1156, 502] on span "Pay" at bounding box center [1156, 496] width 20 height 15
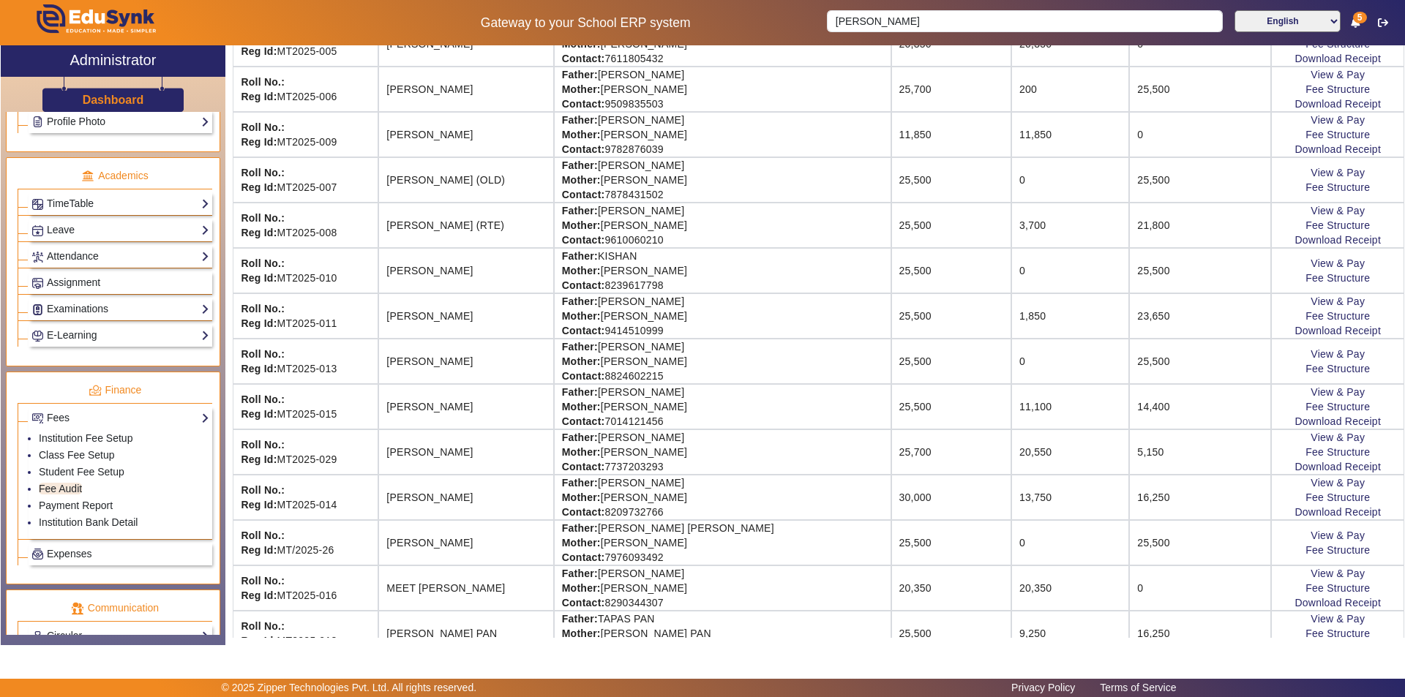
scroll to position [512, 0]
click at [1332, 484] on link "View & Pay" at bounding box center [1337, 482] width 54 height 12
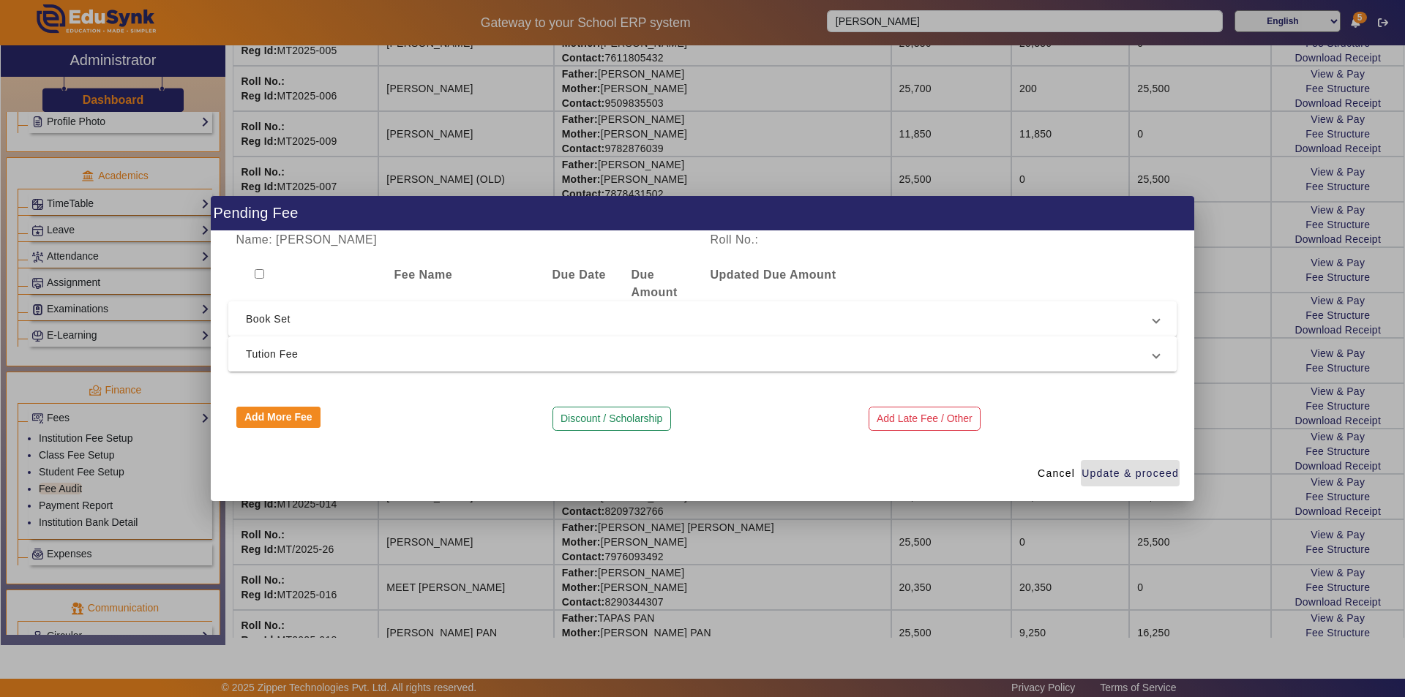
click at [480, 354] on span "Tution Fee" at bounding box center [699, 354] width 907 height 18
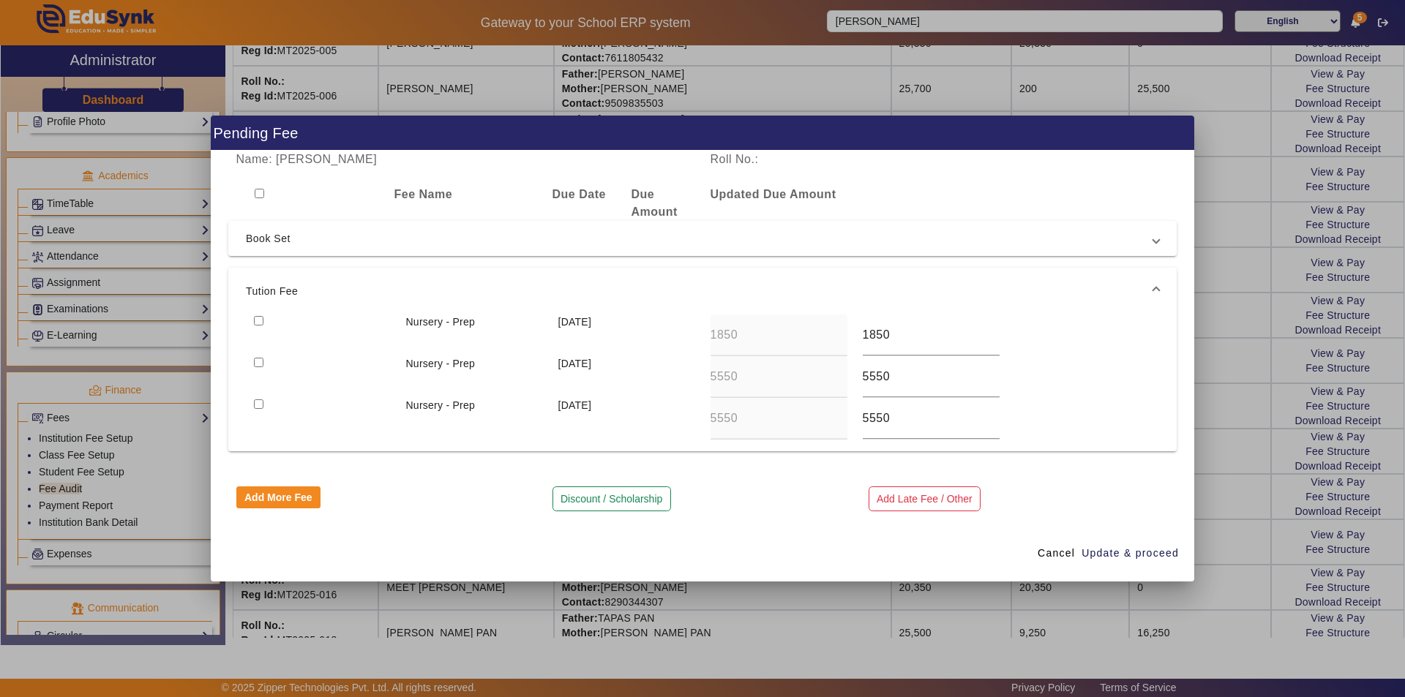
click at [257, 322] on input "checkbox" at bounding box center [259, 321] width 10 height 10
checkbox input "true"
click at [1118, 553] on span "Update & proceed" at bounding box center [1129, 553] width 97 height 15
type input "5550"
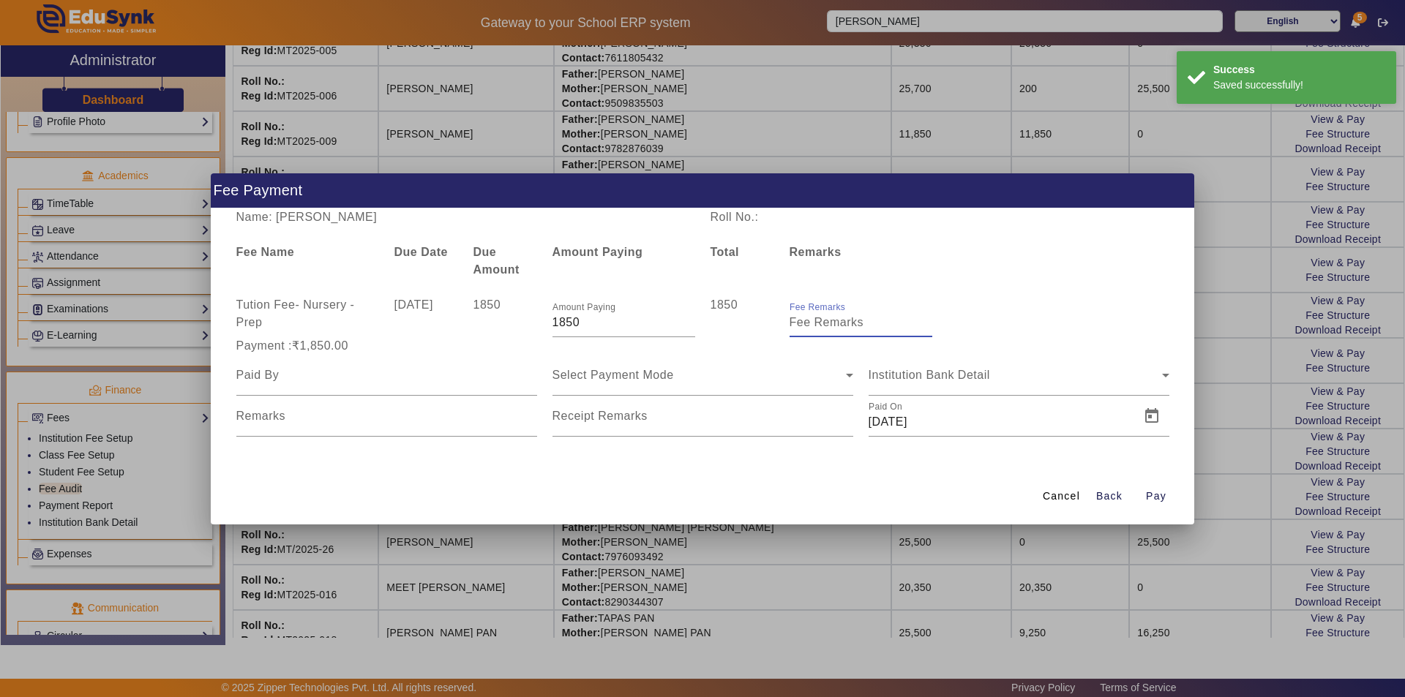
click at [858, 327] on input "Fee Remarks" at bounding box center [860, 323] width 143 height 18
type input "Sep month fee"
click at [354, 385] on div at bounding box center [386, 375] width 301 height 41
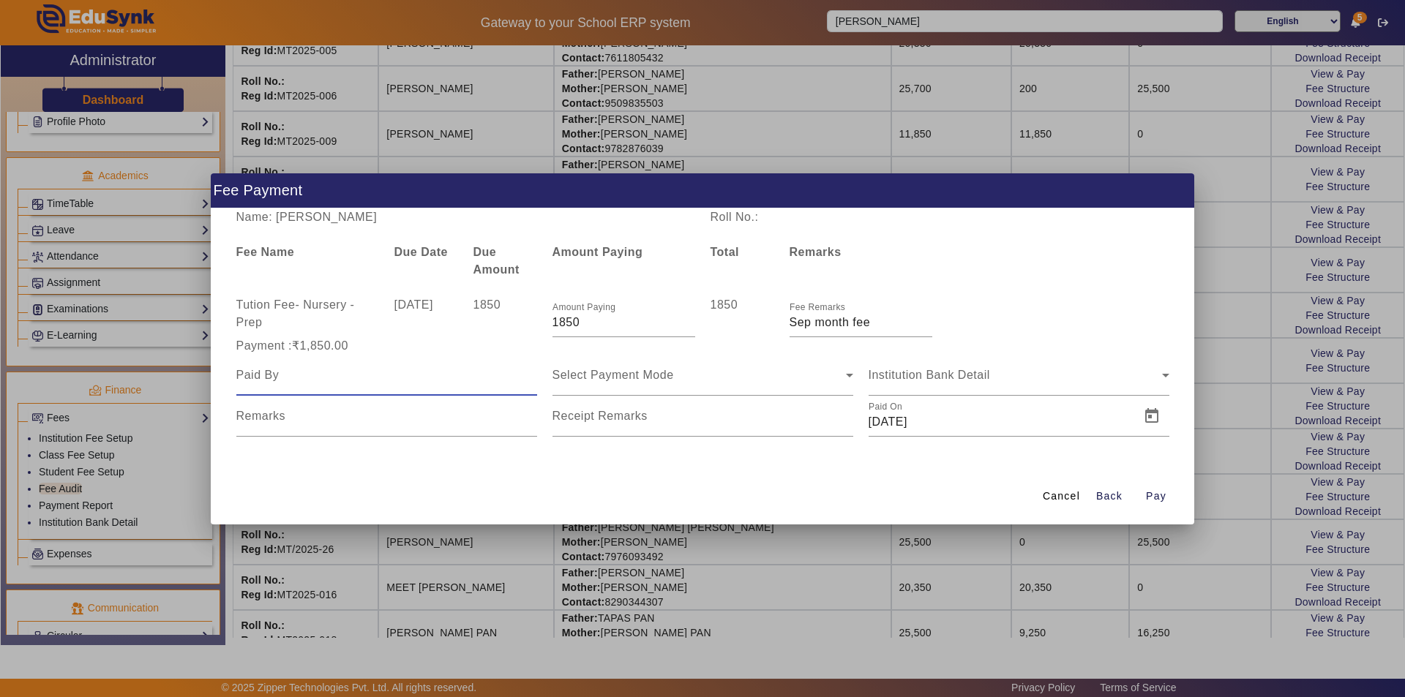
click at [365, 383] on input at bounding box center [386, 376] width 301 height 18
type input "Parents"
click at [611, 378] on span "Select Payment Mode" at bounding box center [612, 375] width 121 height 12
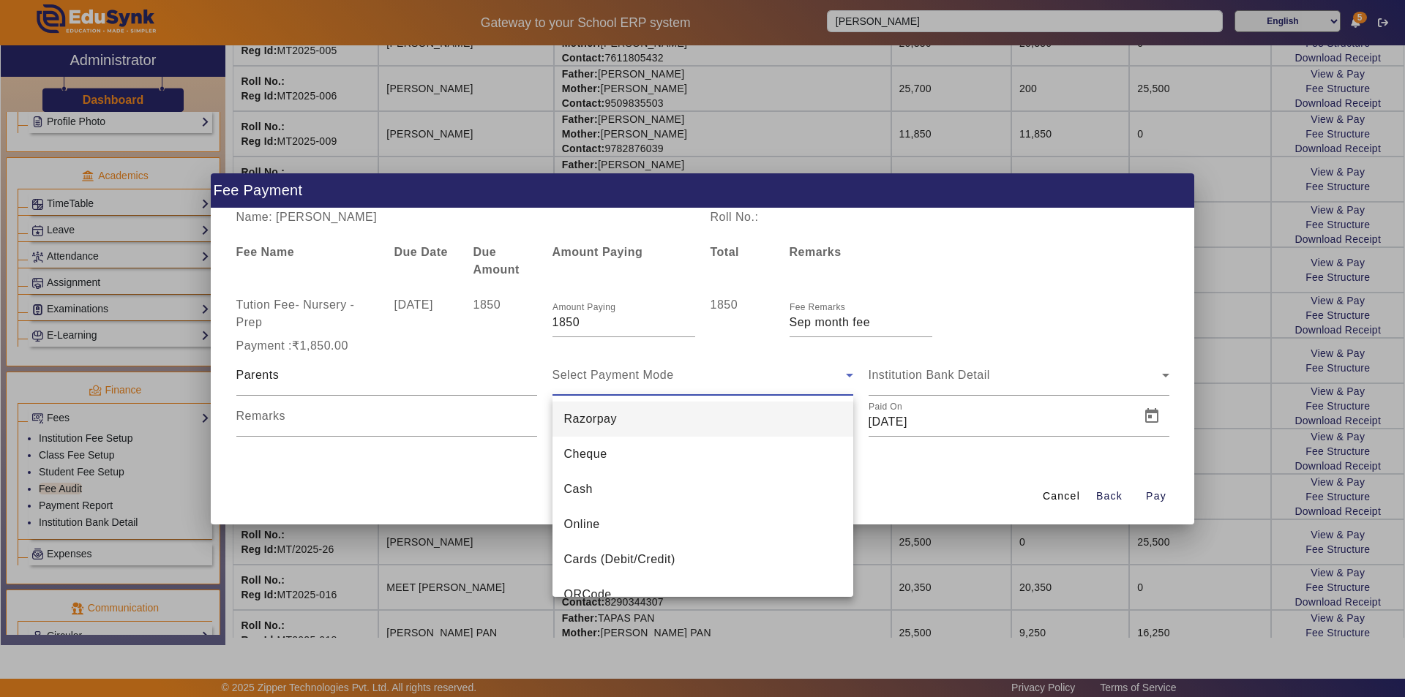
drag, startPoint x: 590, startPoint y: 498, endPoint x: 663, endPoint y: 461, distance: 81.8
click at [591, 496] on span "Cash" at bounding box center [578, 490] width 29 height 18
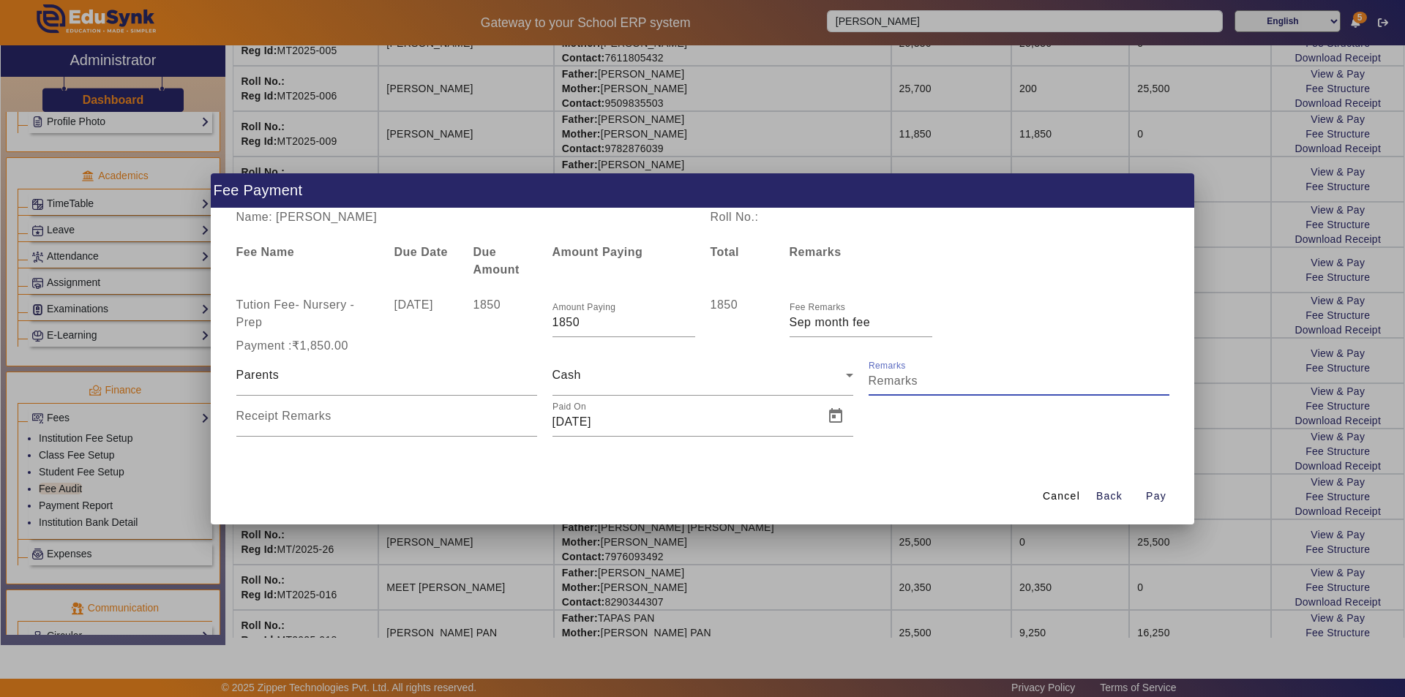
click at [931, 375] on input "Remarks" at bounding box center [1019, 381] width 301 height 18
type input "Sep month fee"
click at [347, 421] on input "Receipt Remarks" at bounding box center [386, 422] width 301 height 18
type input "Sep month fee"
click at [838, 417] on span "Open calendar" at bounding box center [835, 416] width 35 height 35
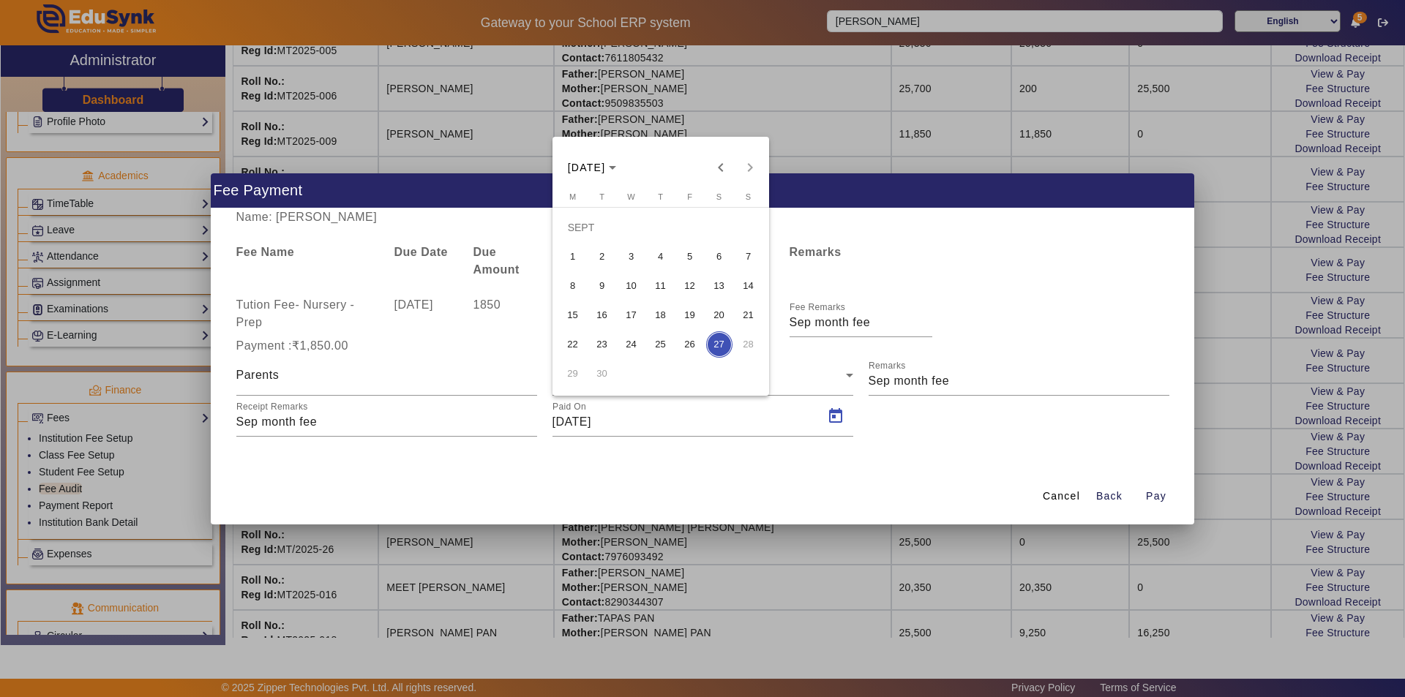
click at [664, 311] on span "18" at bounding box center [661, 315] width 26 height 26
type input "18/09/2025"
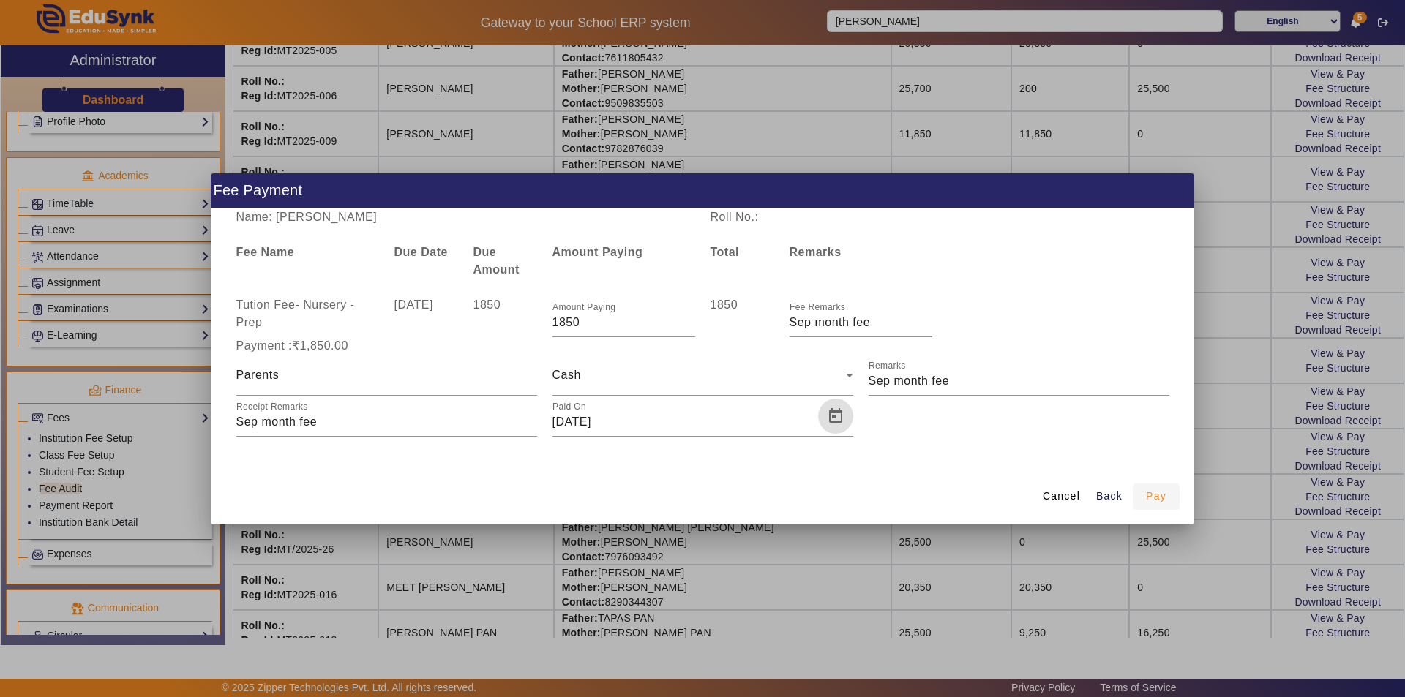
click at [1160, 493] on span "Pay" at bounding box center [1156, 496] width 20 height 15
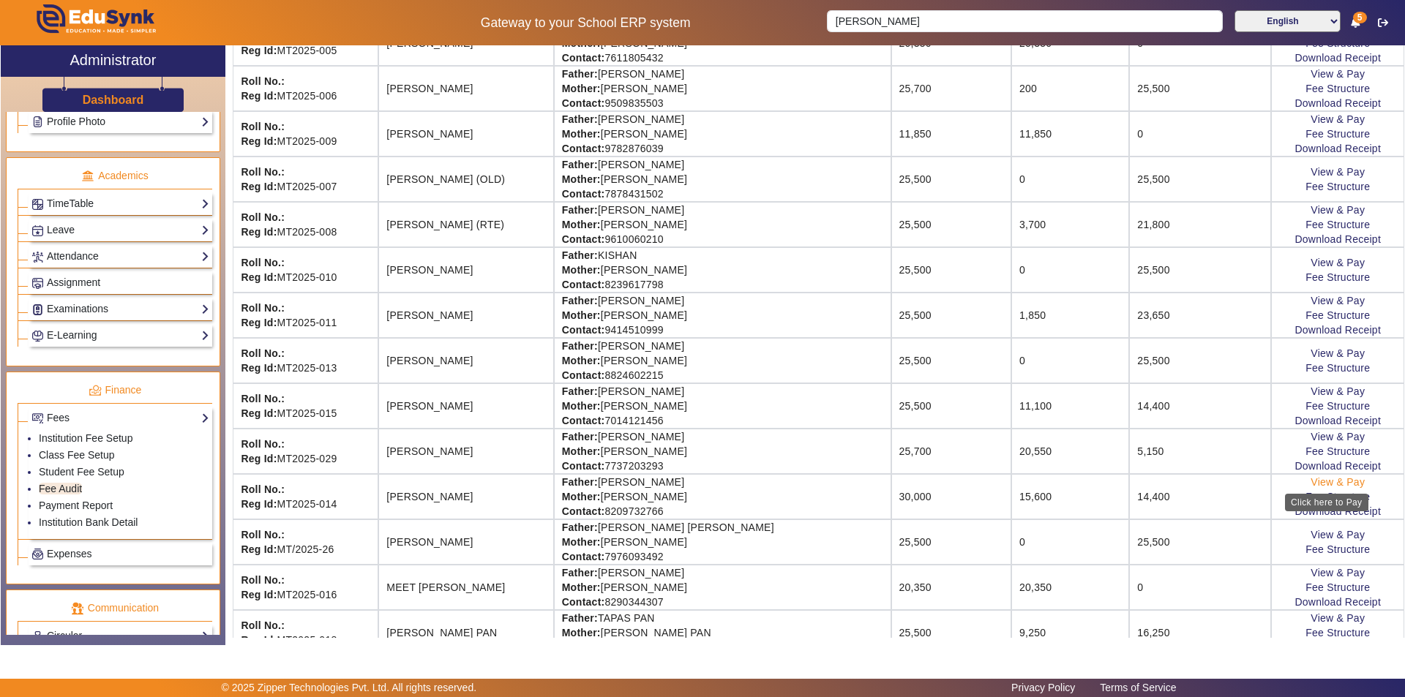
click at [1329, 483] on link "View & Pay" at bounding box center [1337, 482] width 54 height 12
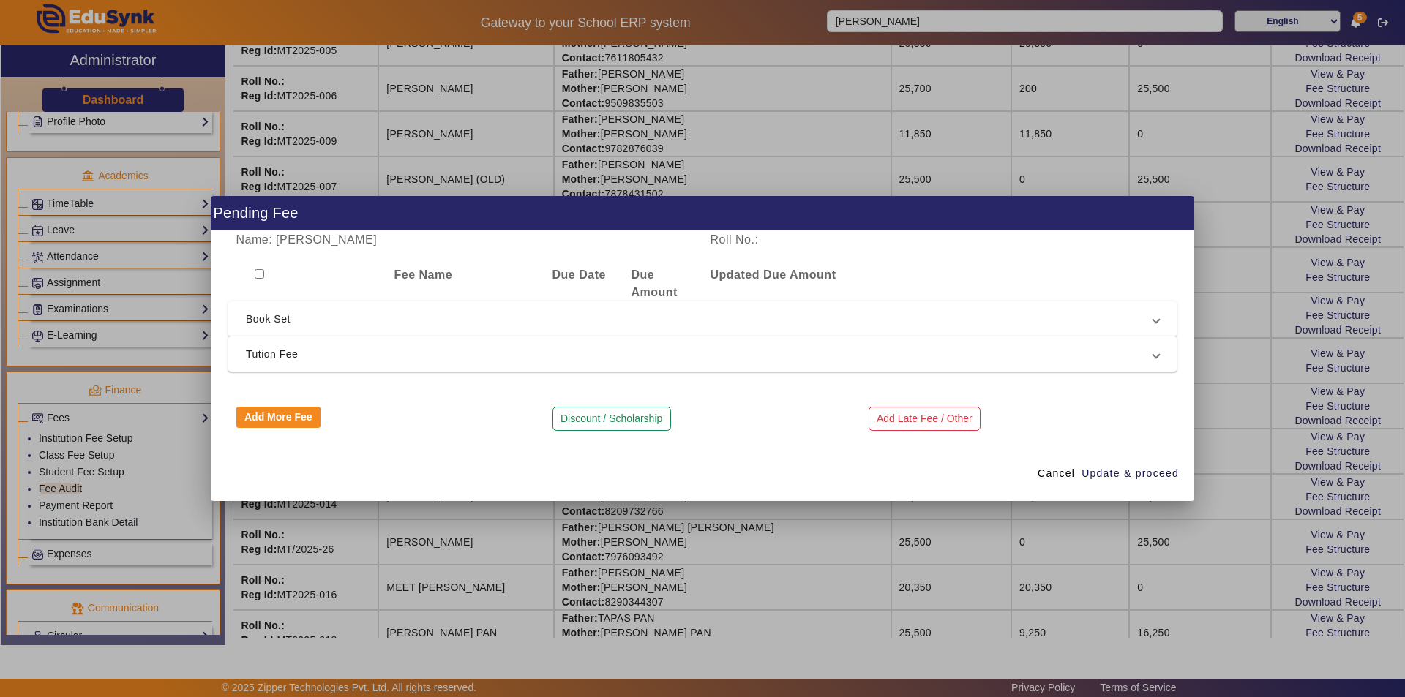
drag, startPoint x: 601, startPoint y: 420, endPoint x: 571, endPoint y: 421, distance: 30.0
click at [600, 420] on button "Discount / Scholarship" at bounding box center [611, 419] width 119 height 25
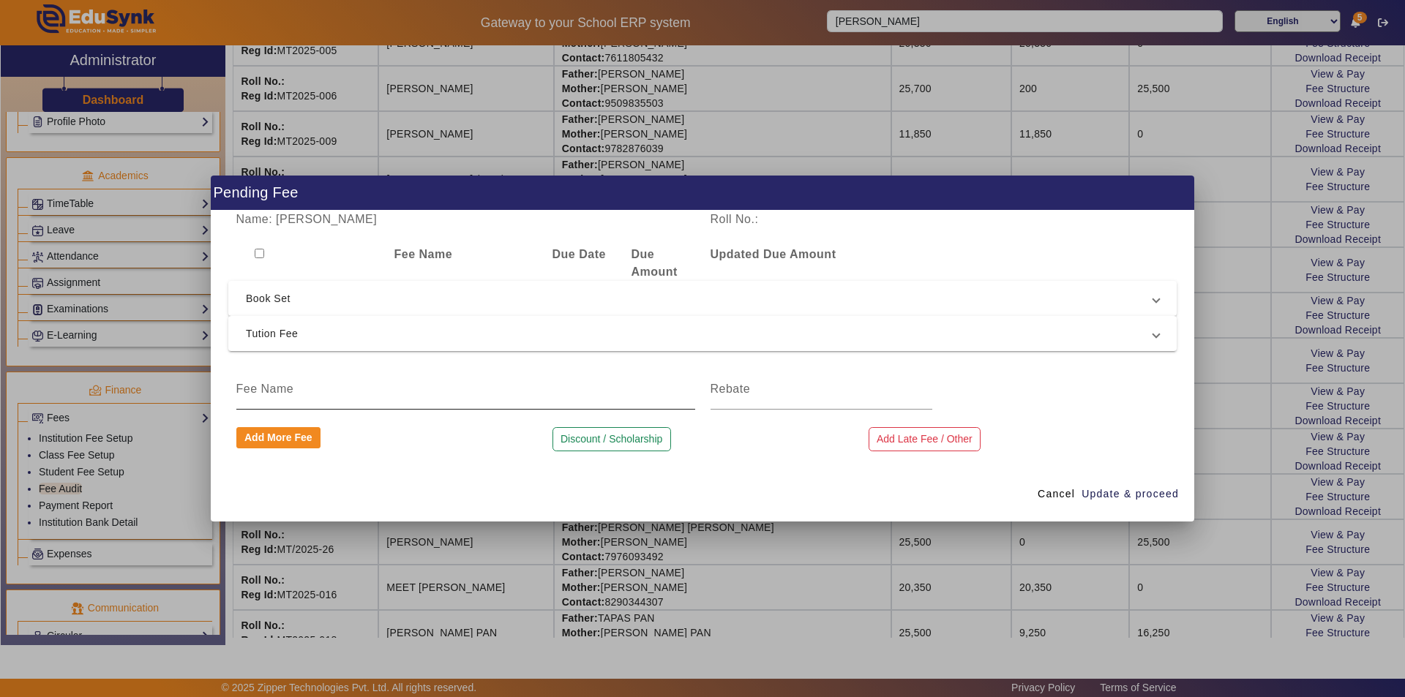
click at [395, 394] on input at bounding box center [465, 389] width 459 height 18
click at [514, 299] on span "Book Set" at bounding box center [699, 299] width 907 height 18
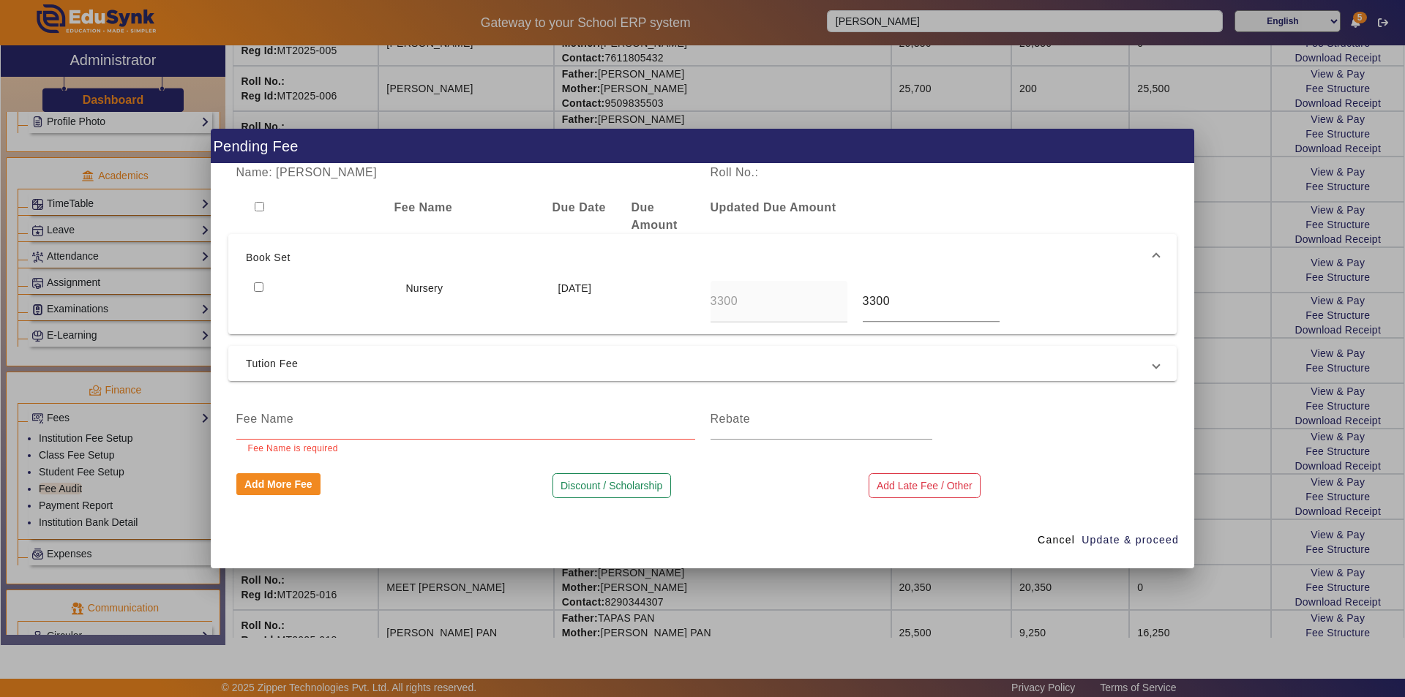
click at [360, 302] on div at bounding box center [322, 302] width 152 height 42
click at [317, 430] on div at bounding box center [465, 419] width 459 height 41
click at [320, 421] on input at bounding box center [465, 419] width 459 height 18
type input "book set Amount"
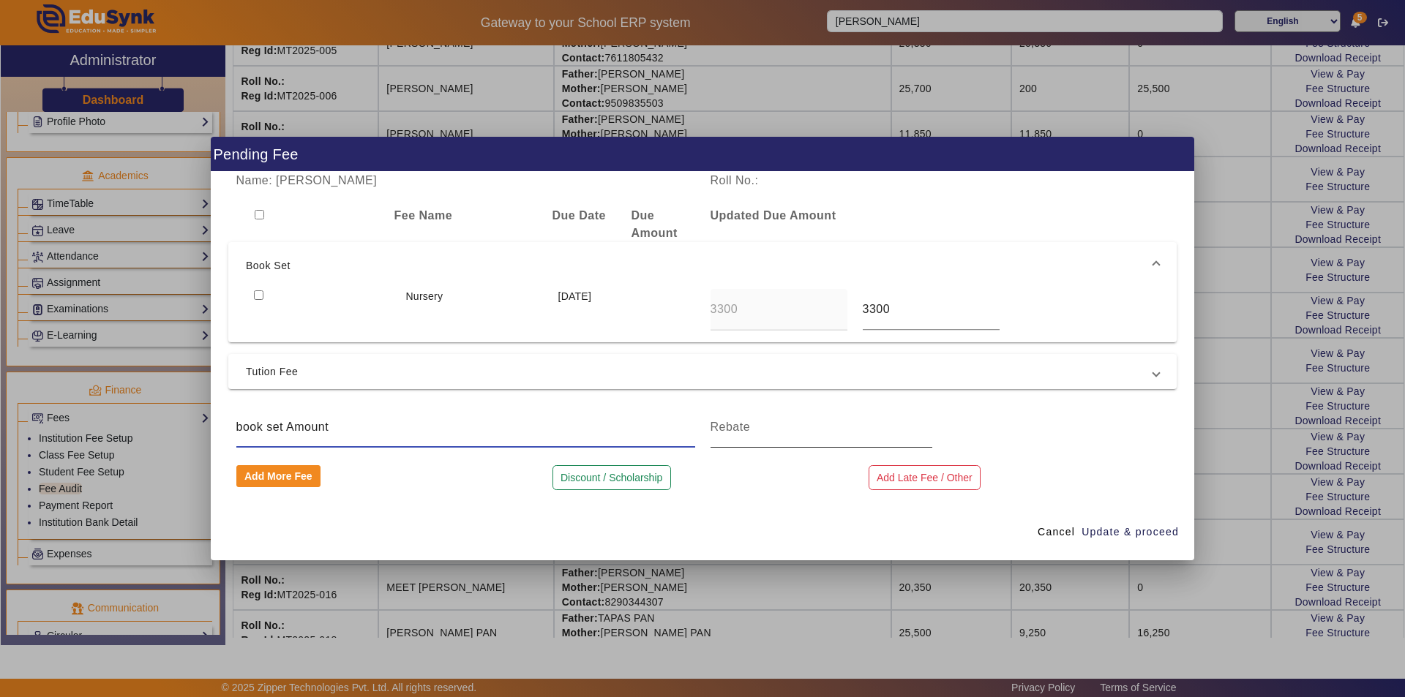
click at [760, 431] on input at bounding box center [821, 428] width 222 height 18
type input "3300"
click at [1100, 525] on span "Update & proceed" at bounding box center [1129, 532] width 97 height 15
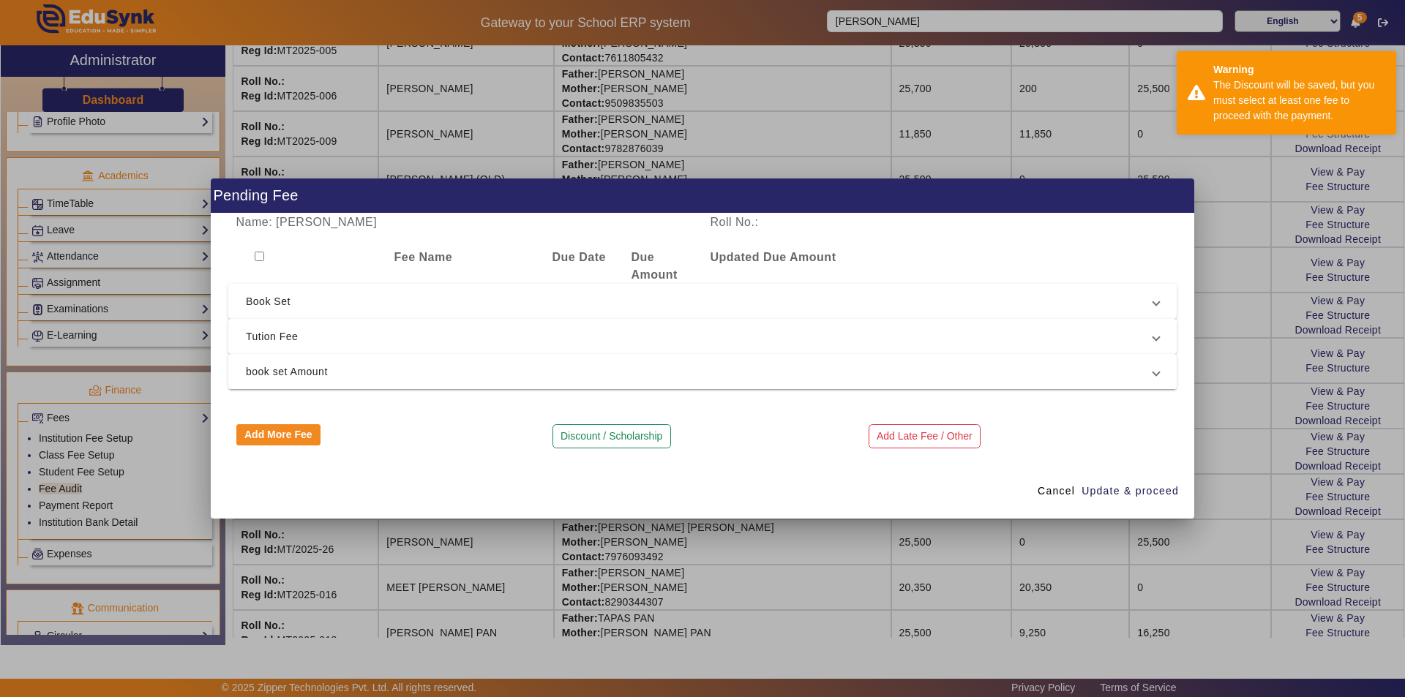
click at [266, 379] on span "book set Amount" at bounding box center [699, 372] width 907 height 18
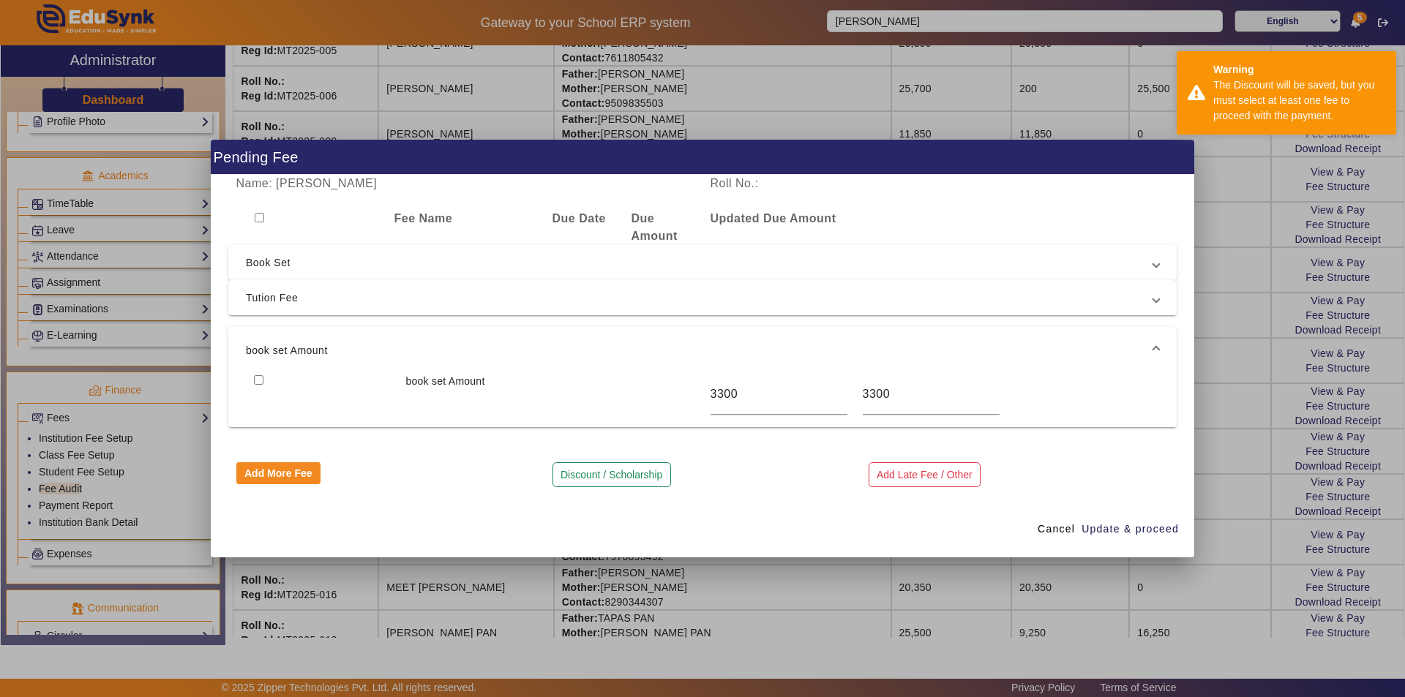
click at [259, 219] on input "checkbox" at bounding box center [260, 218] width 10 height 10
checkbox input "true"
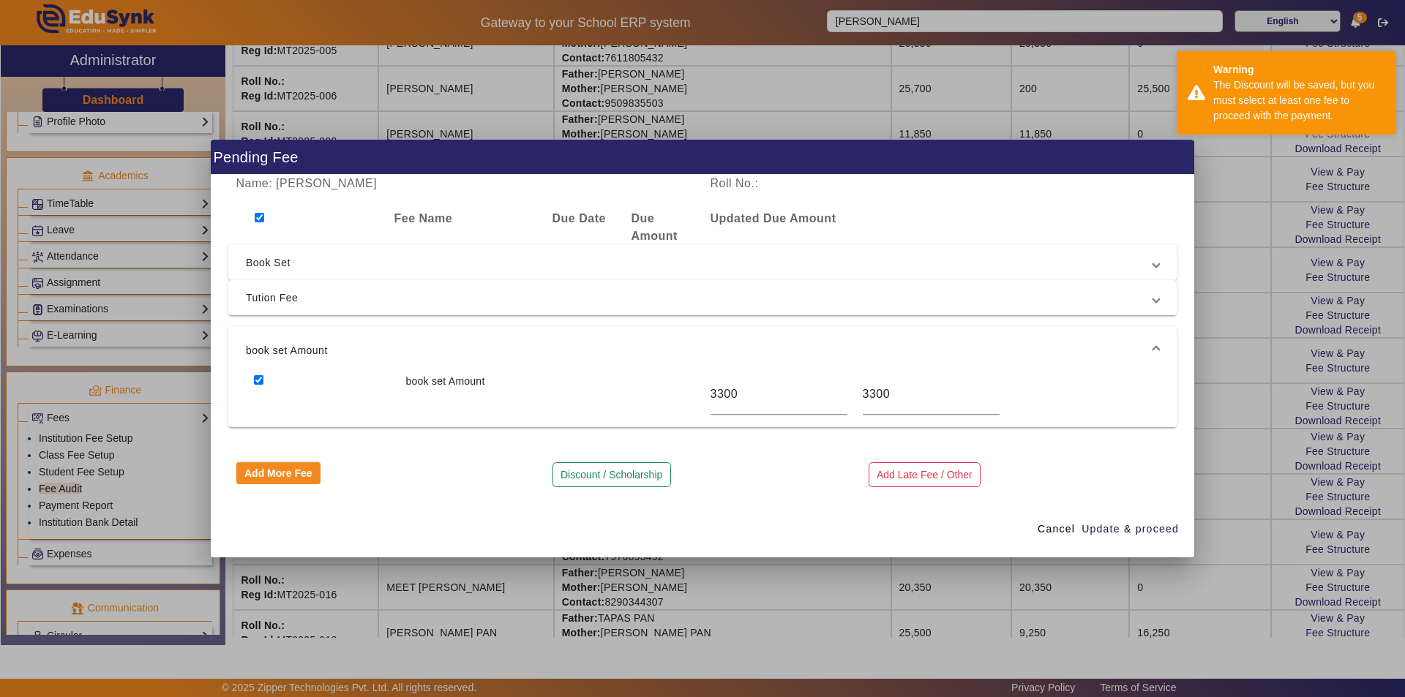
checkbox input "true"
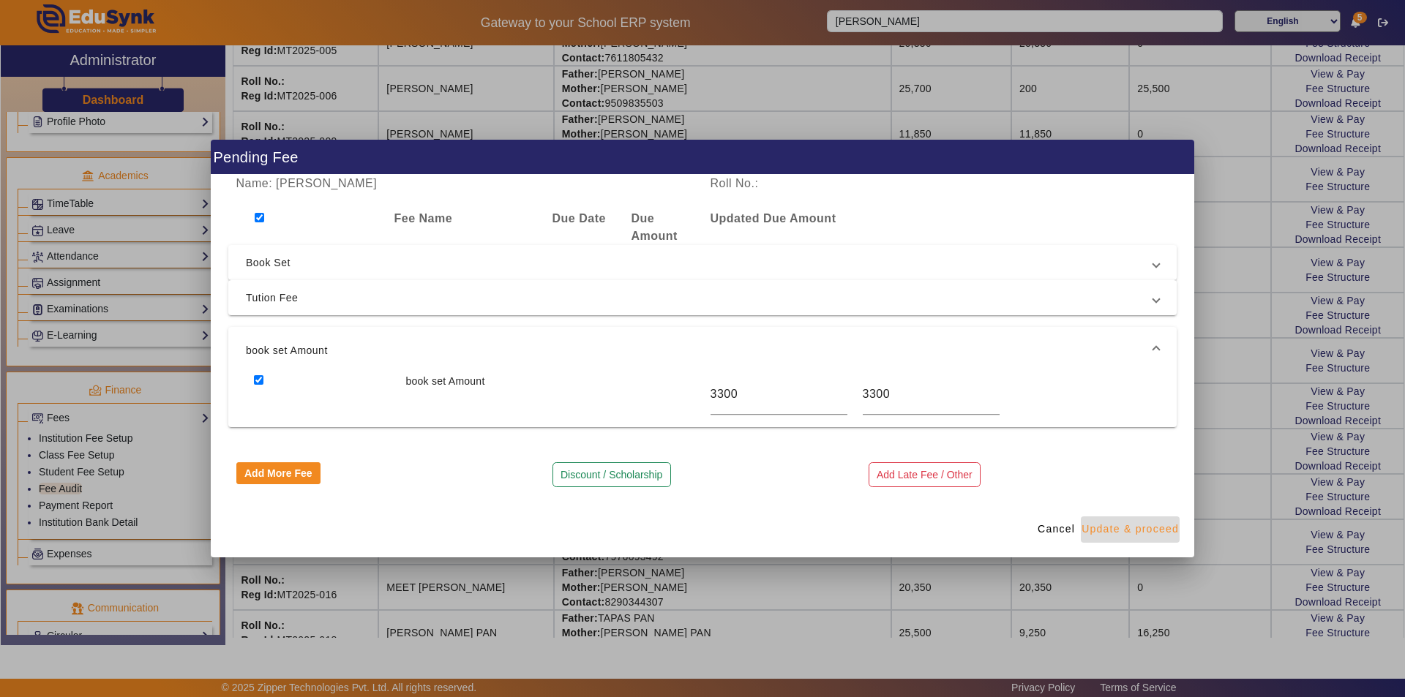
click at [1123, 528] on span "Update & proceed" at bounding box center [1129, 529] width 97 height 15
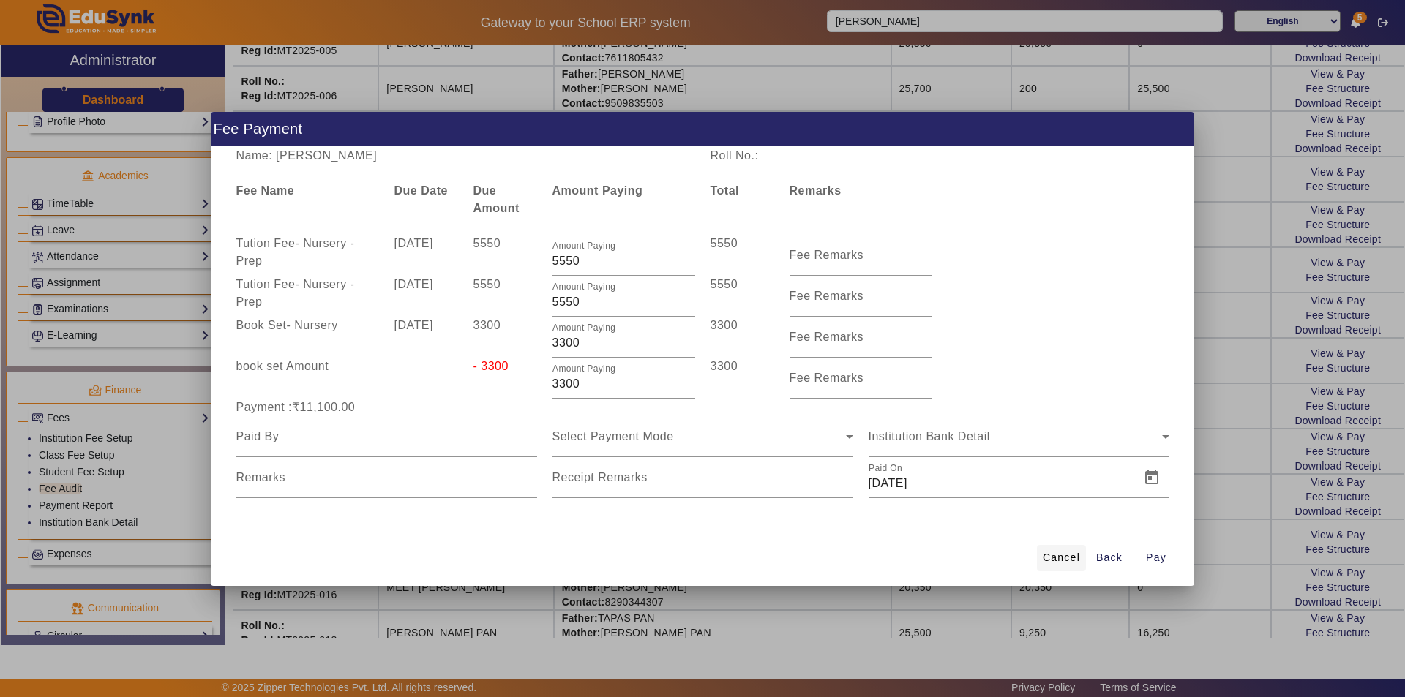
click at [1056, 563] on span "Cancel" at bounding box center [1061, 557] width 37 height 15
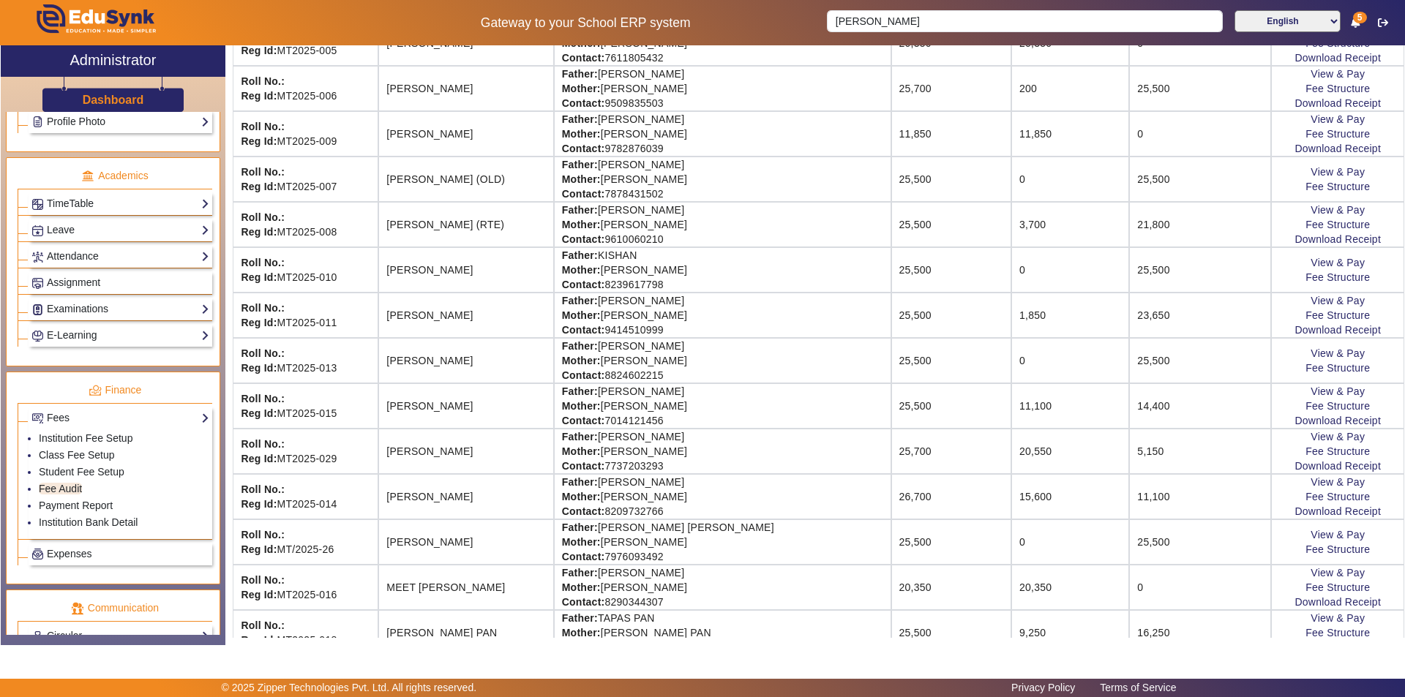
click at [1184, 505] on td "11,100" at bounding box center [1200, 496] width 142 height 45
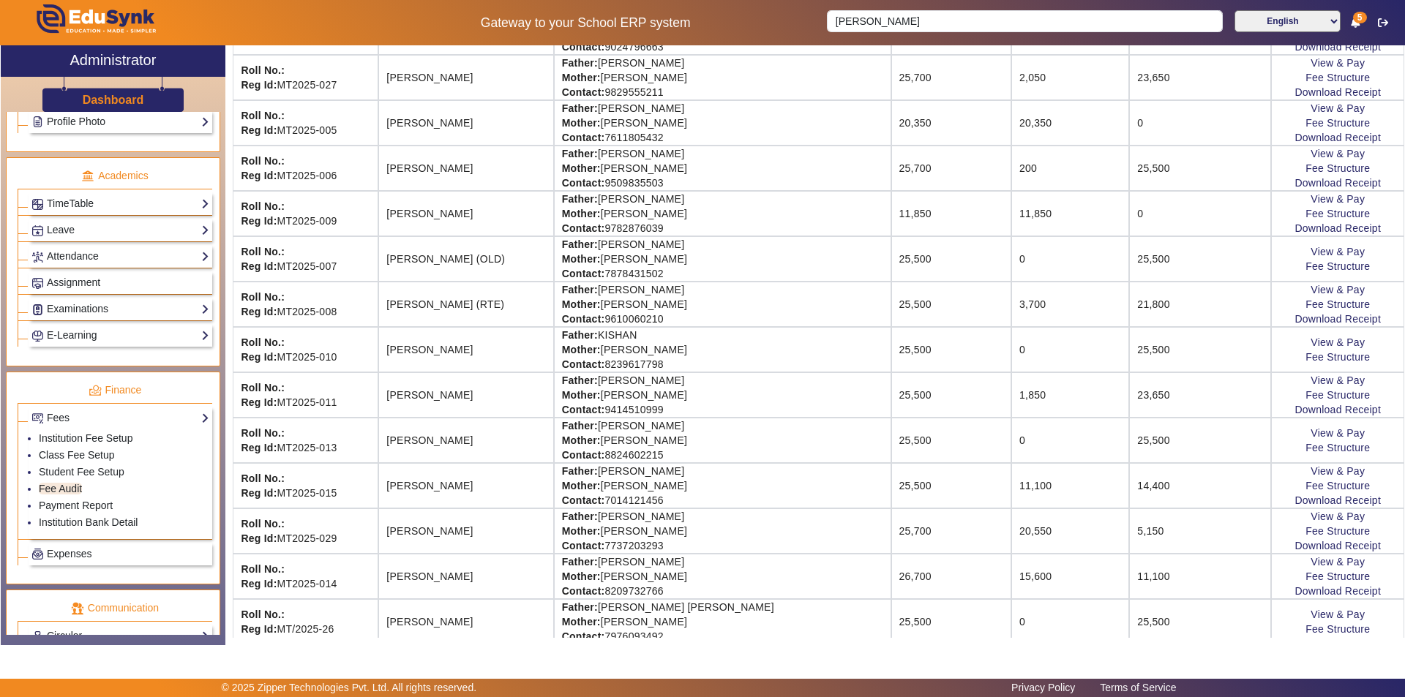
scroll to position [439, 0]
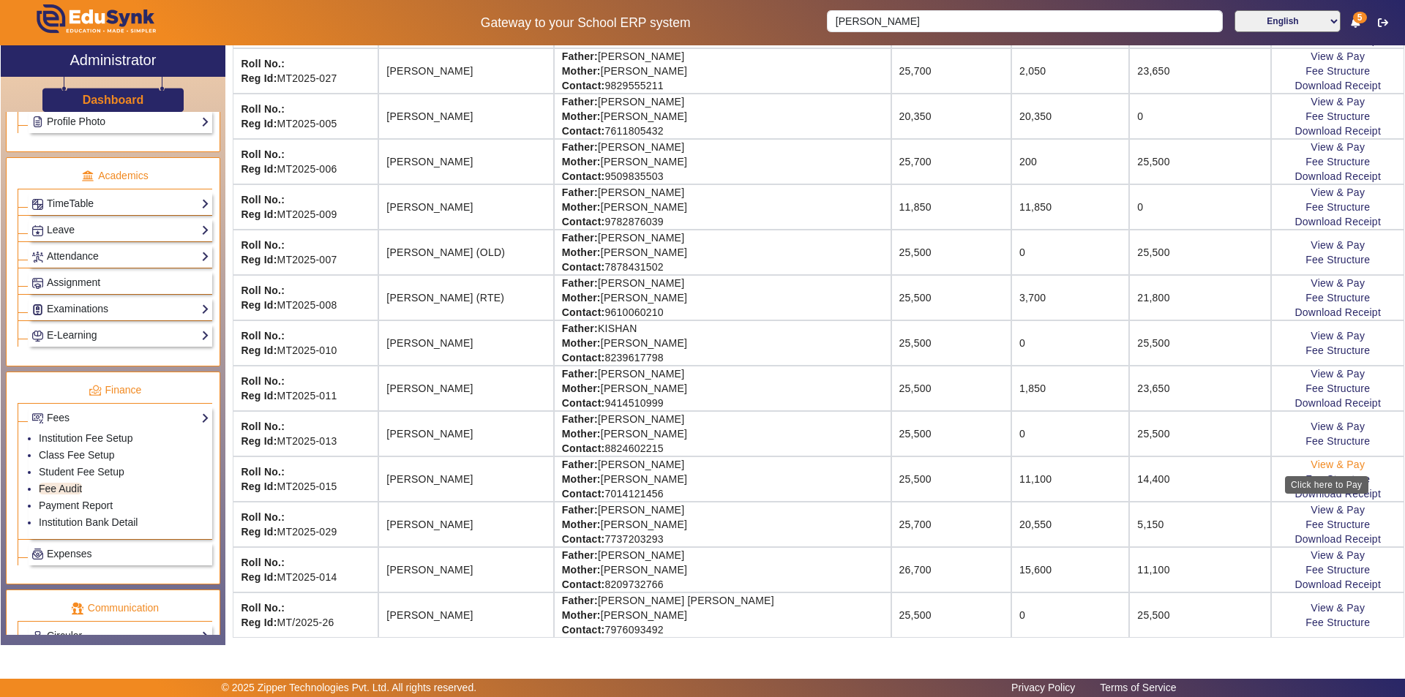
click at [1320, 462] on link "View & Pay" at bounding box center [1337, 465] width 54 height 12
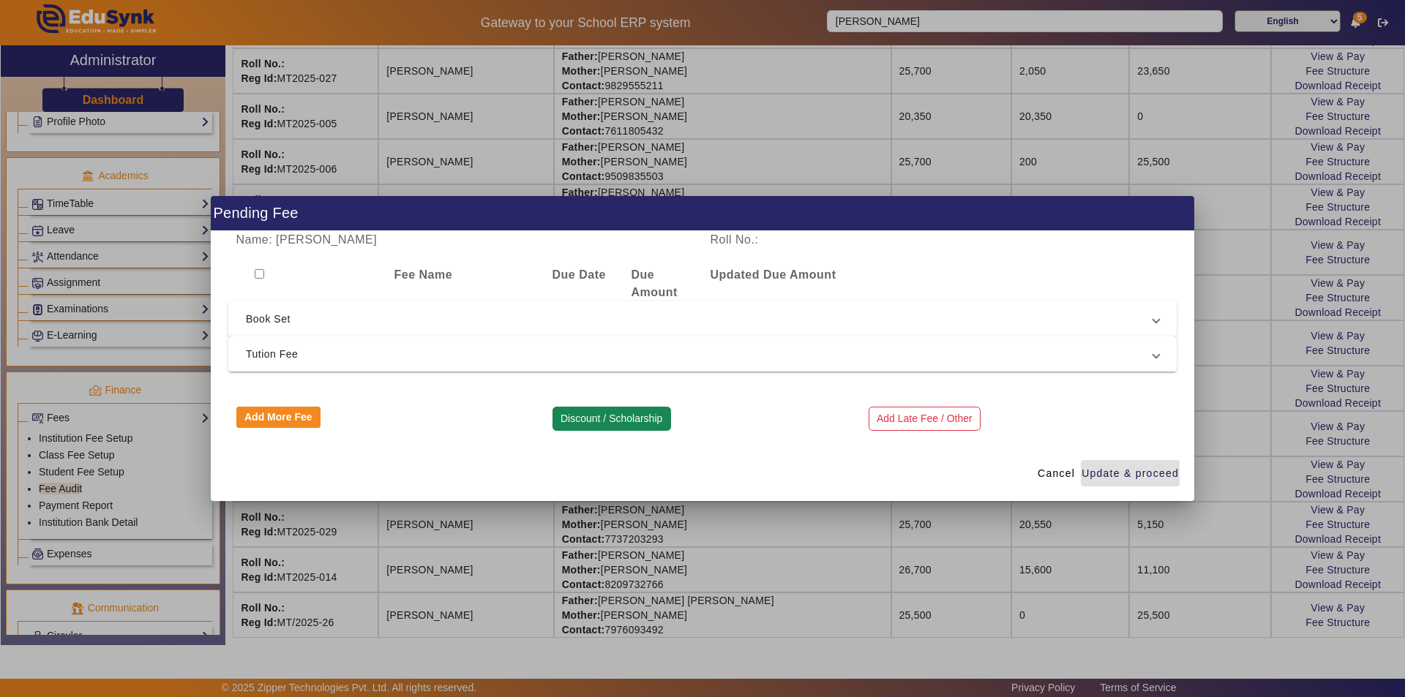
click at [622, 421] on button "Discount / Scholarship" at bounding box center [611, 419] width 119 height 25
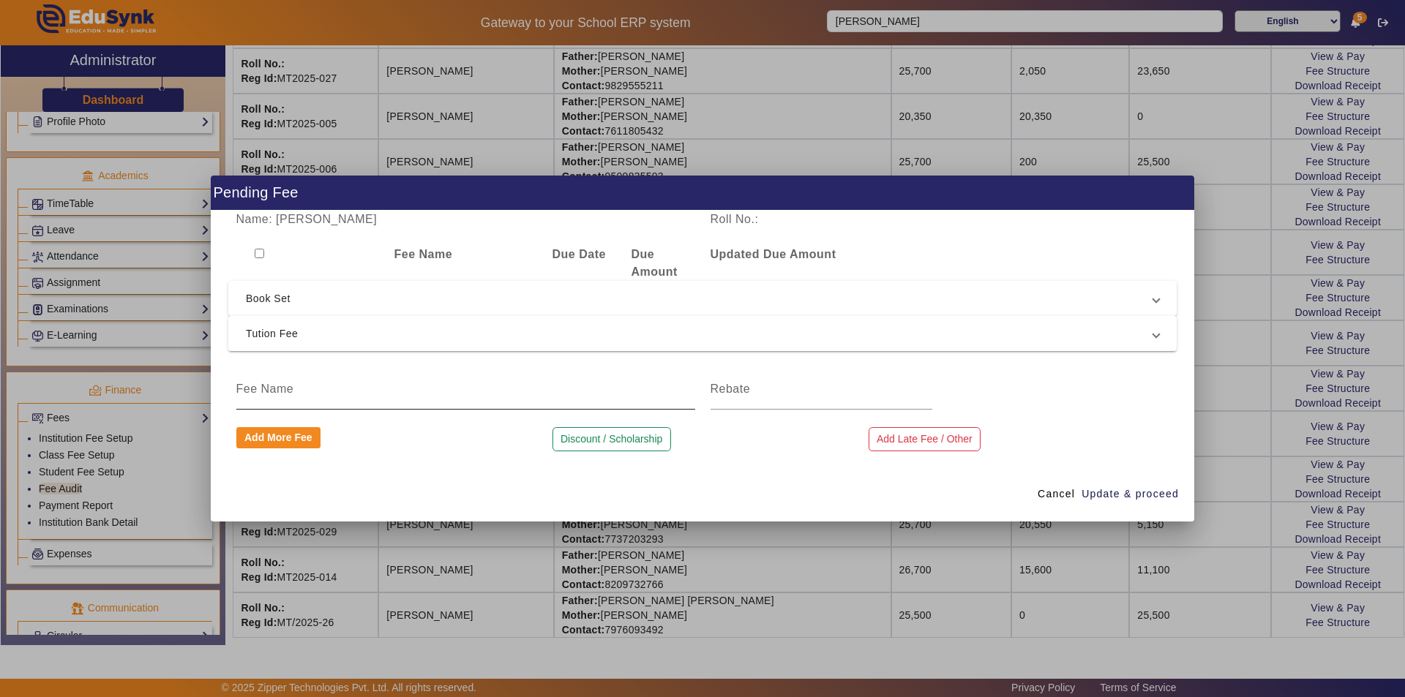
click at [408, 400] on div at bounding box center [465, 389] width 459 height 41
click at [408, 396] on input at bounding box center [465, 389] width 459 height 18
type input "book set Amount"
click at [800, 391] on input at bounding box center [821, 389] width 222 height 18
type input "3300"
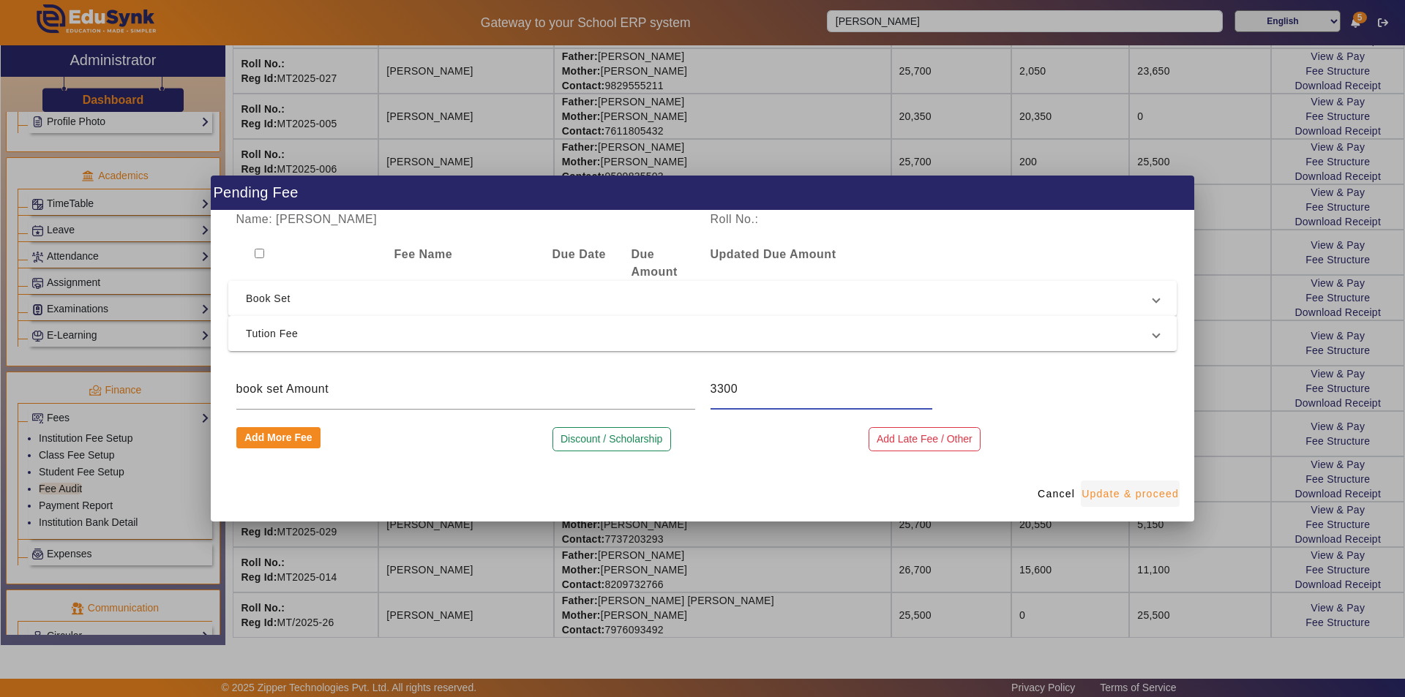
click at [1130, 490] on span "Update & proceed" at bounding box center [1129, 494] width 97 height 15
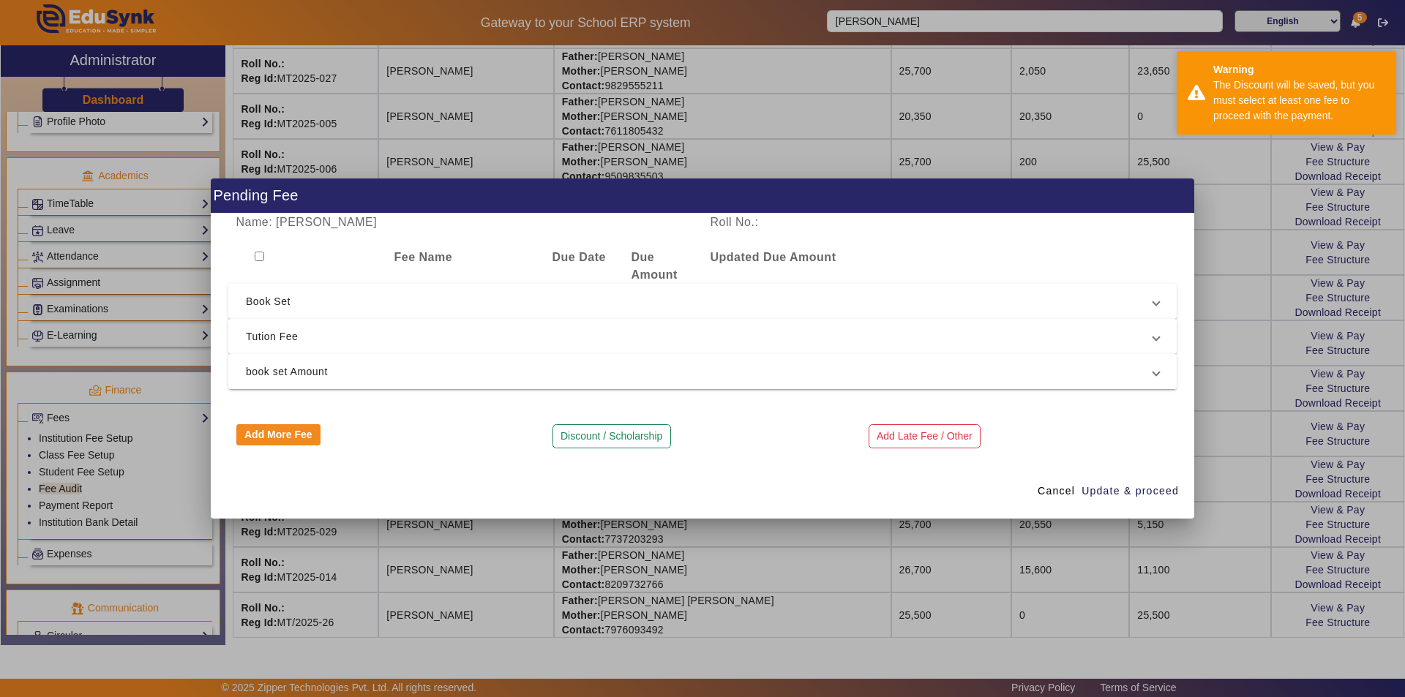
click at [307, 378] on span "book set Amount" at bounding box center [699, 372] width 907 height 18
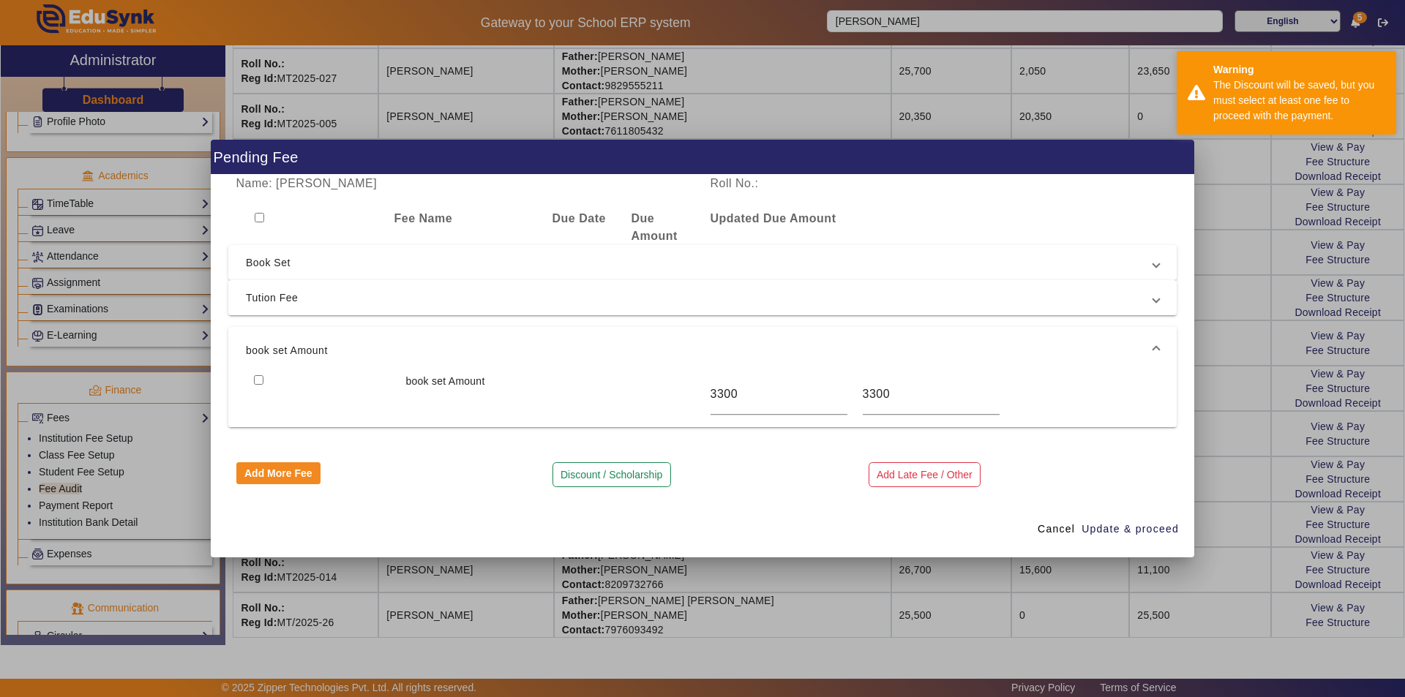
click at [258, 217] on input "checkbox" at bounding box center [260, 218] width 10 height 10
checkbox input "true"
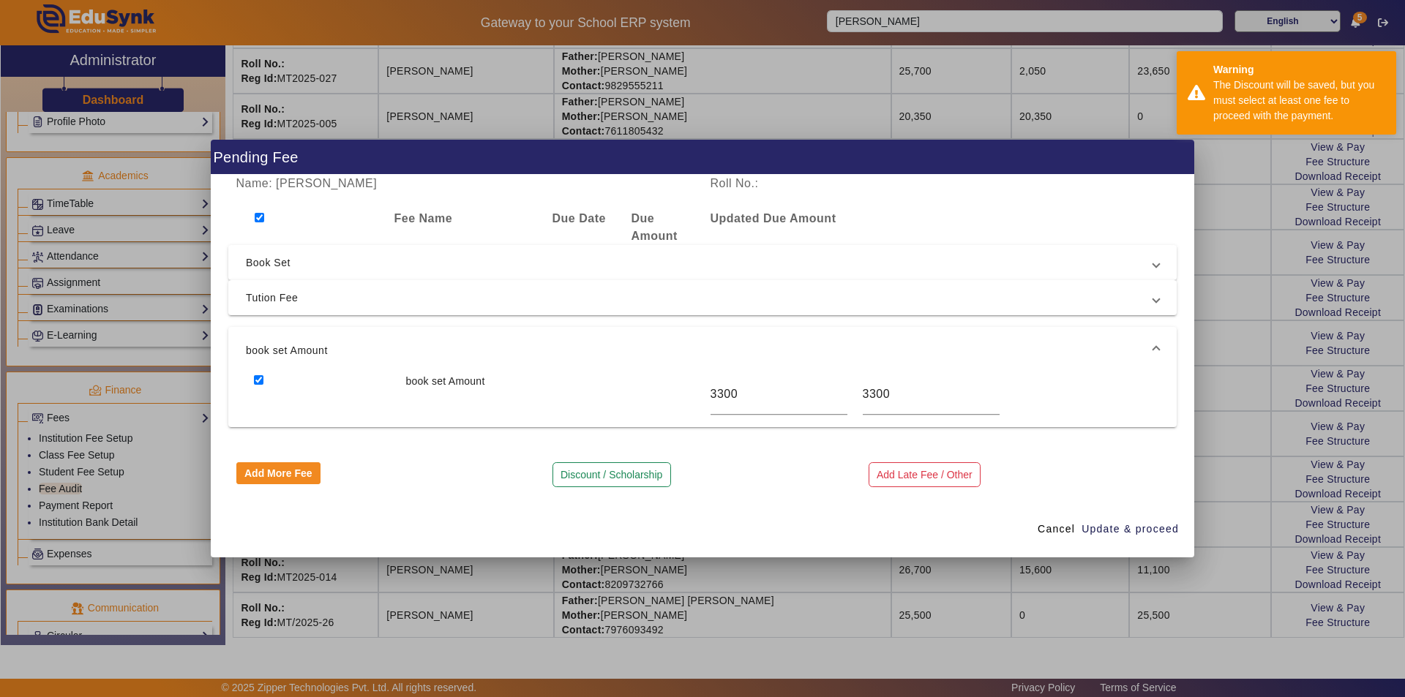
checkbox input "true"
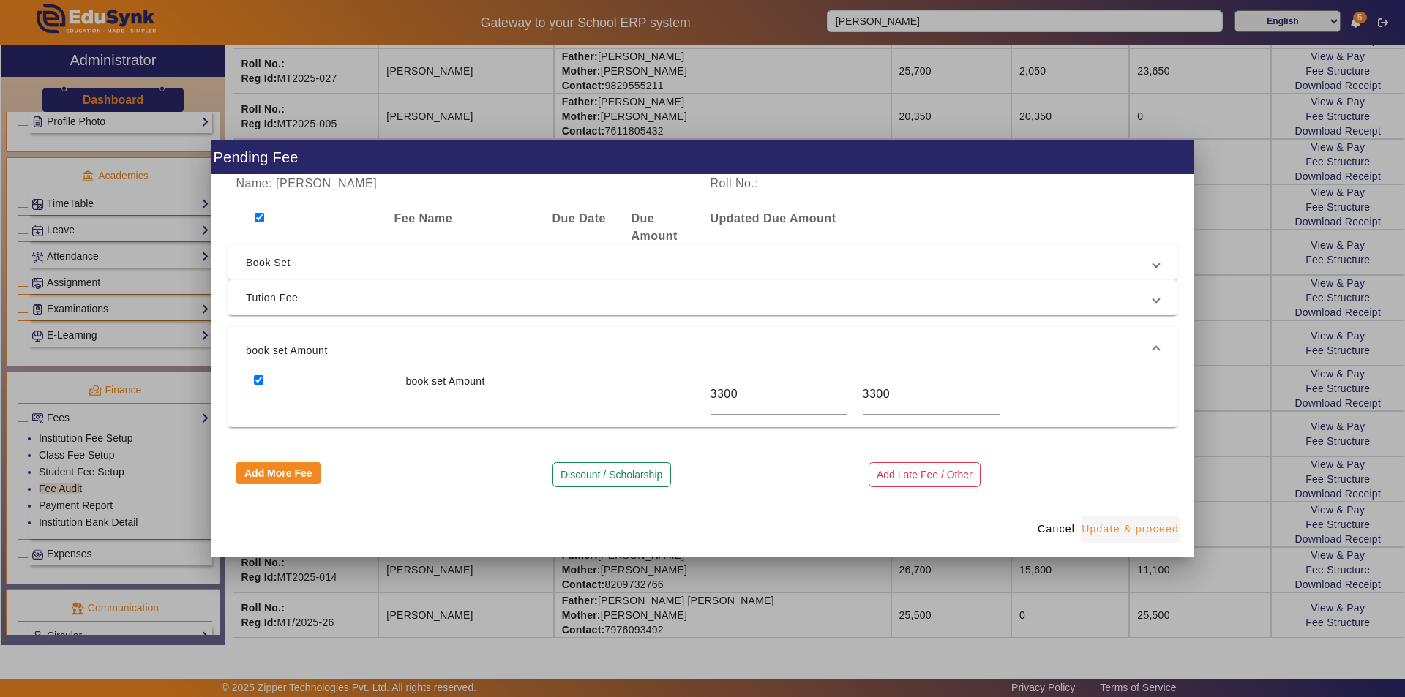
click at [1139, 533] on span "Update & proceed" at bounding box center [1129, 529] width 97 height 15
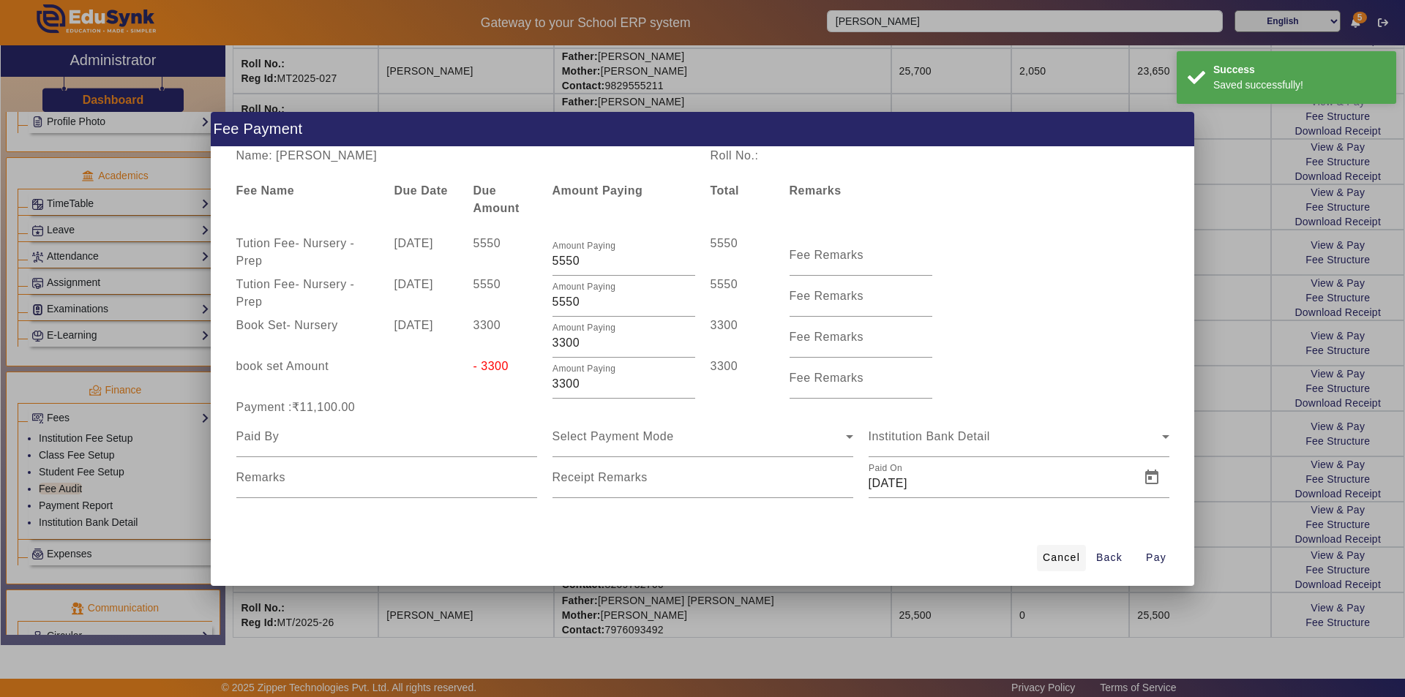
click at [1061, 555] on span "Cancel" at bounding box center [1061, 557] width 37 height 15
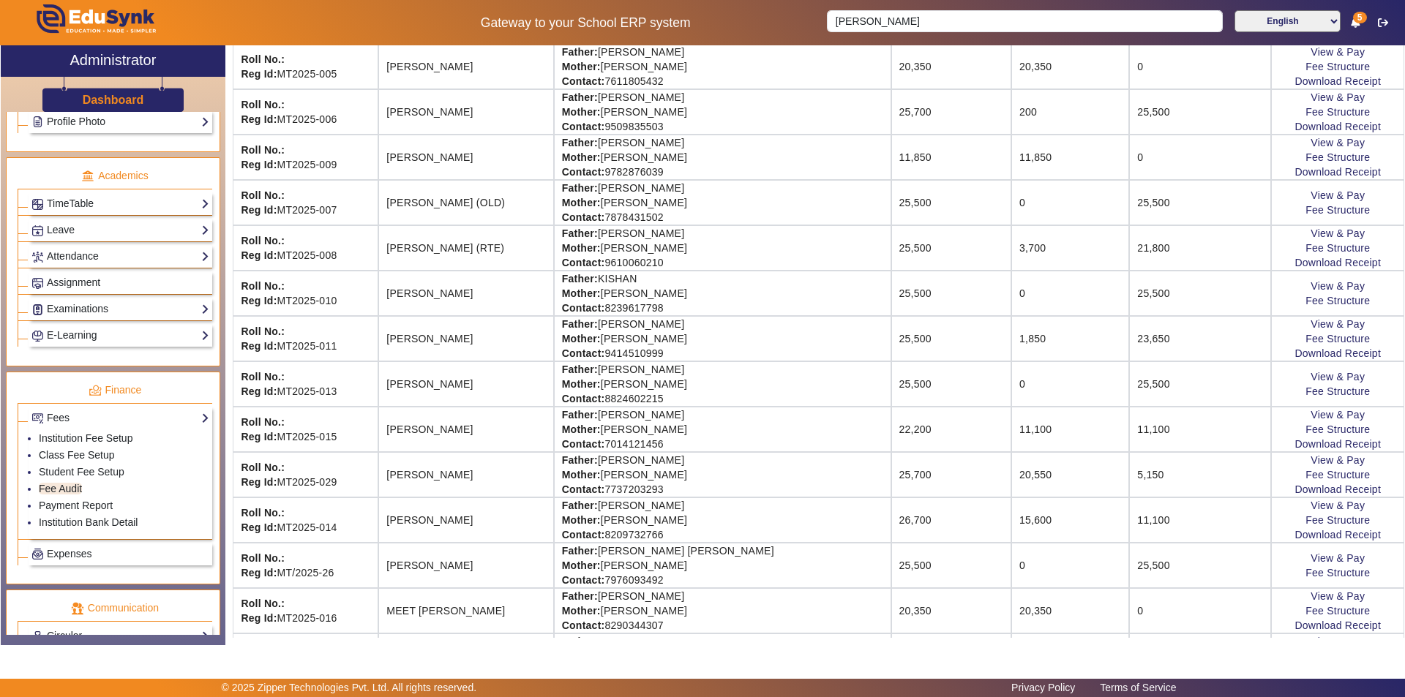
scroll to position [512, 0]
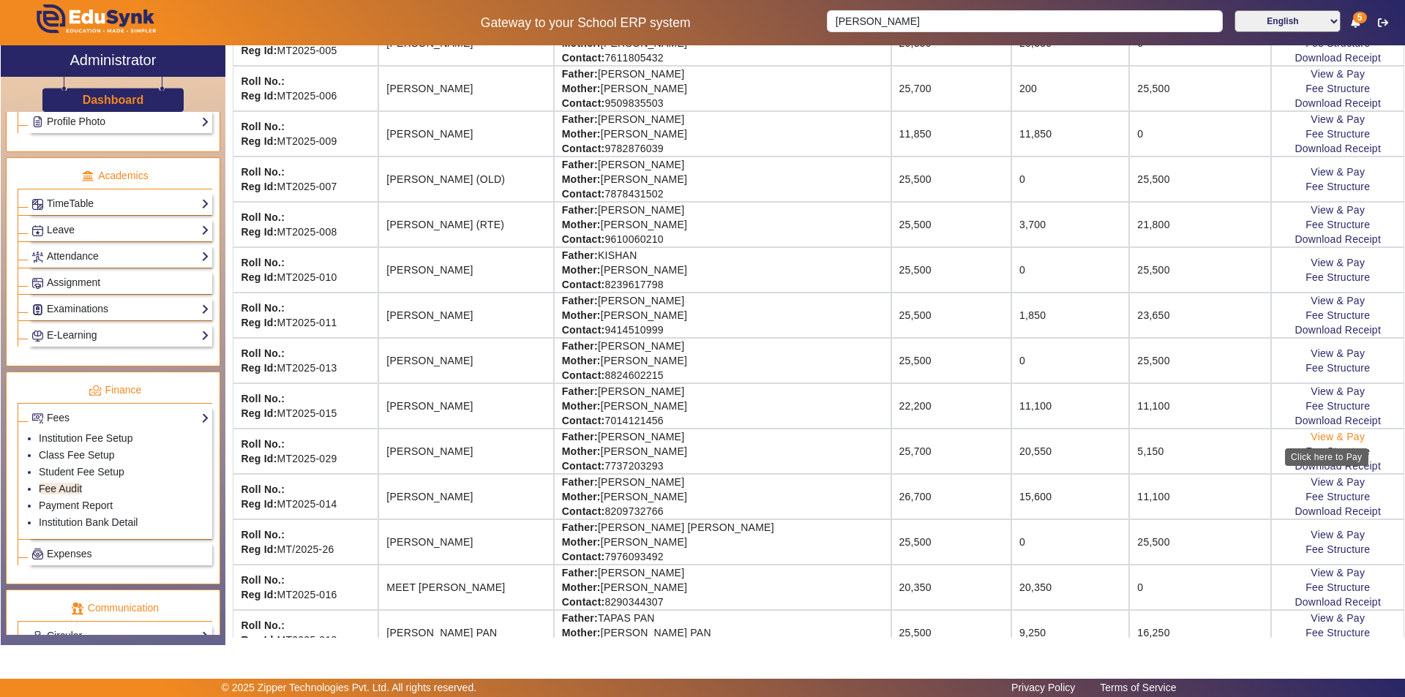
click at [1327, 436] on link "View & Pay" at bounding box center [1337, 437] width 54 height 12
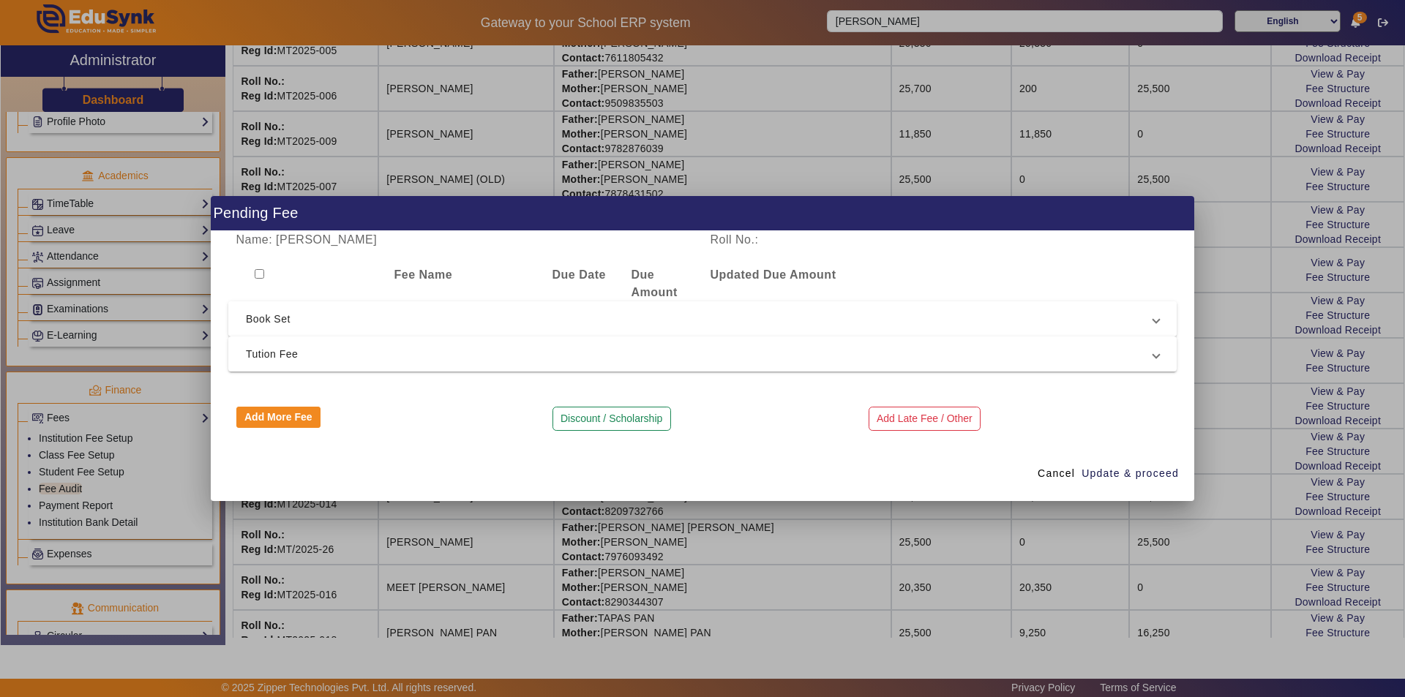
click at [599, 326] on span "Book Set" at bounding box center [699, 319] width 907 height 18
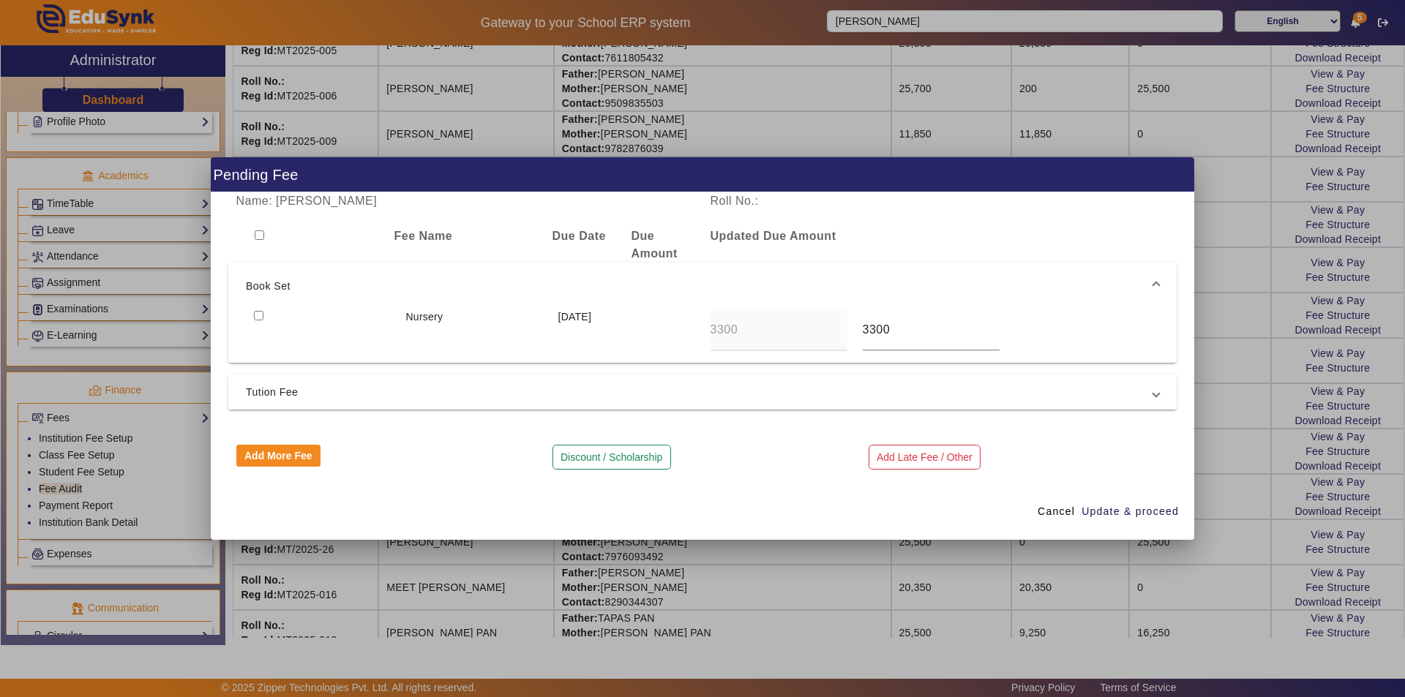
click at [580, 389] on span "Tution Fee" at bounding box center [699, 392] width 907 height 18
click at [764, 446] on div "Discount / Scholarship" at bounding box center [702, 457] width 316 height 25
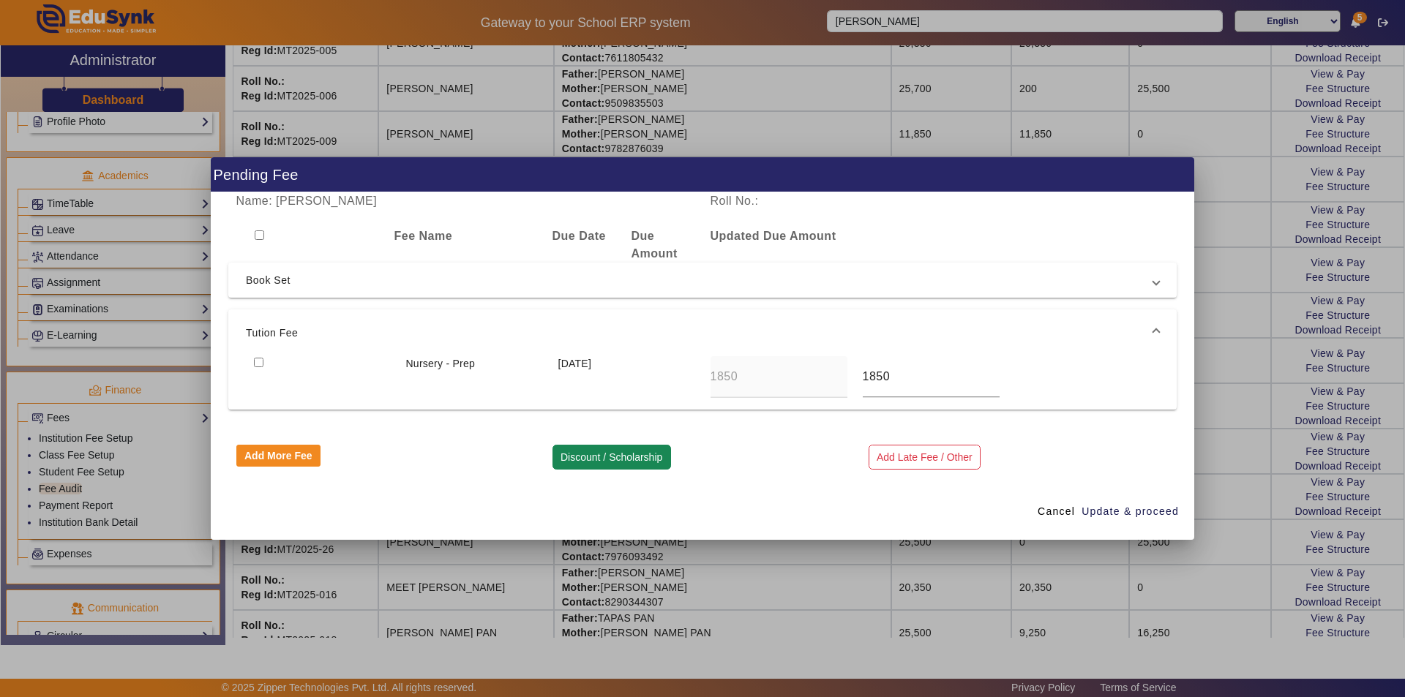
click at [598, 462] on button "Discount / Scholarship" at bounding box center [611, 457] width 119 height 25
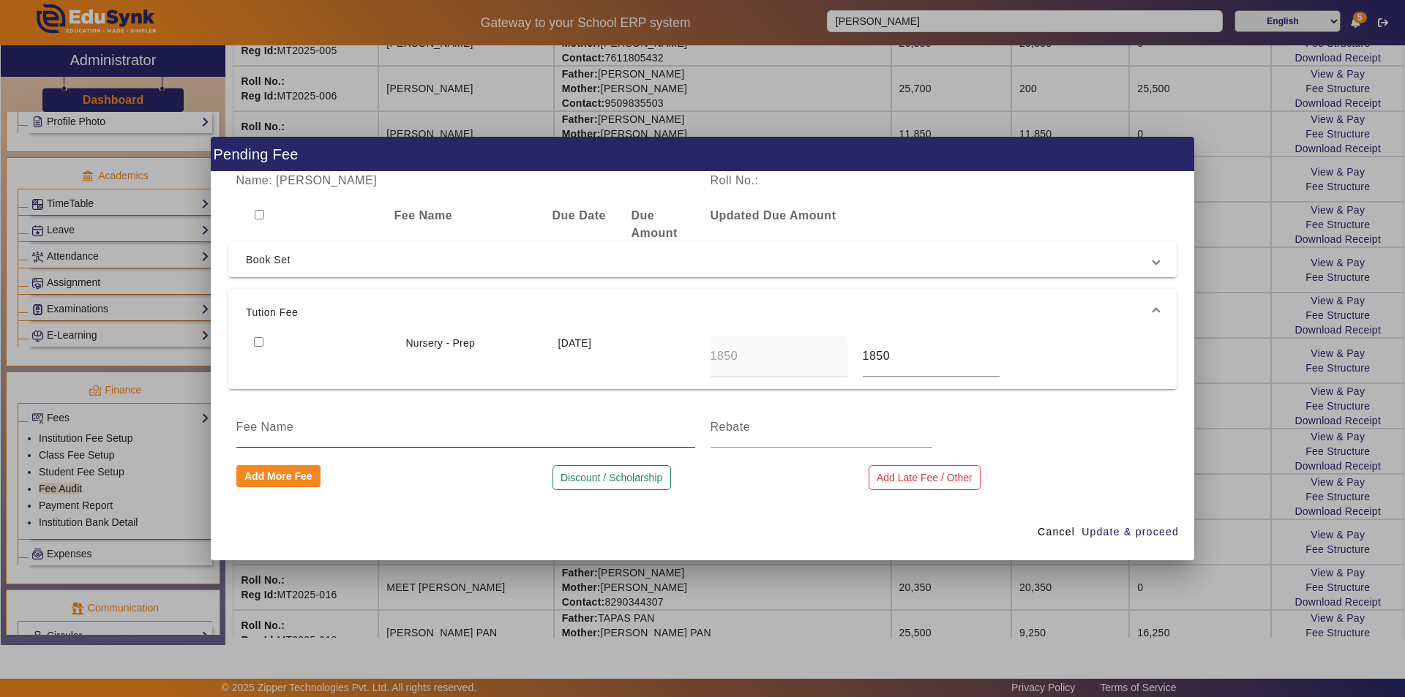
click at [328, 434] on input at bounding box center [465, 428] width 459 height 18
type input "one Month tuition fee discount as per one shot payment of full year fee"
click at [773, 436] on input at bounding box center [821, 428] width 222 height 18
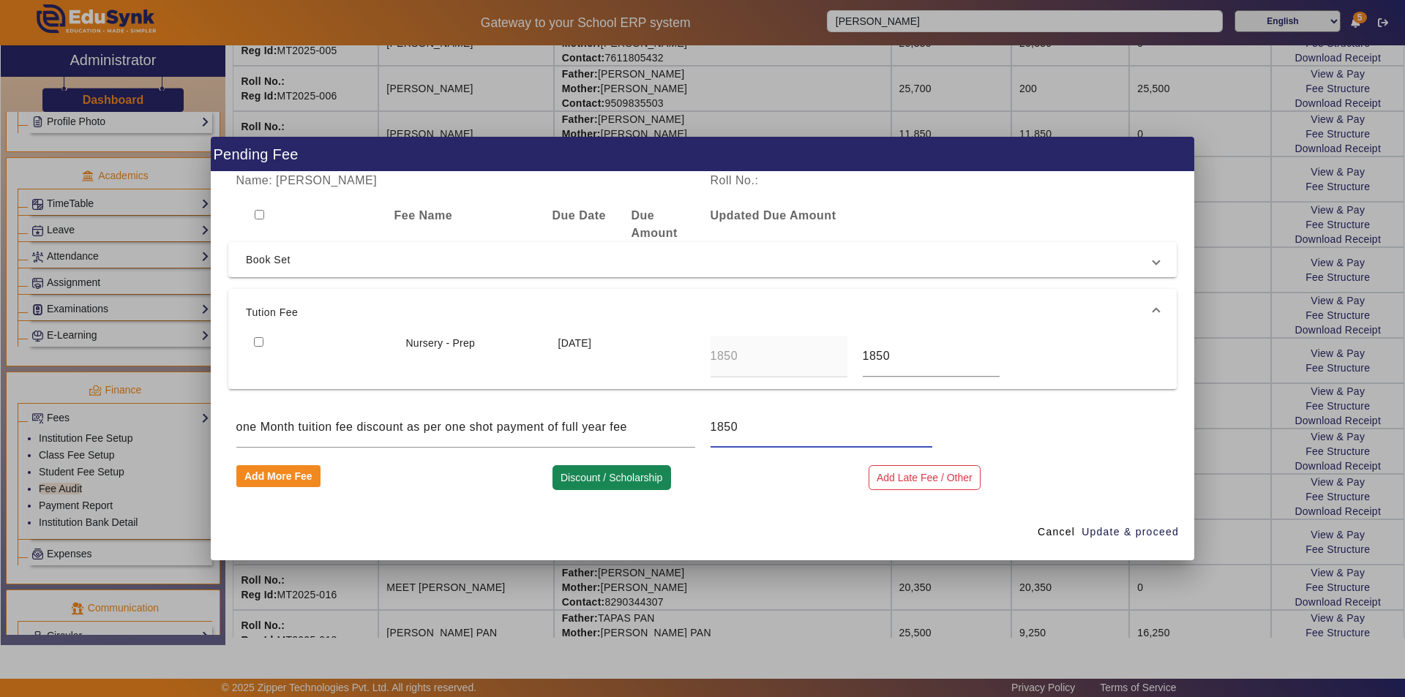
type input "1850"
click at [603, 475] on button "Discount / Scholarship" at bounding box center [611, 477] width 119 height 25
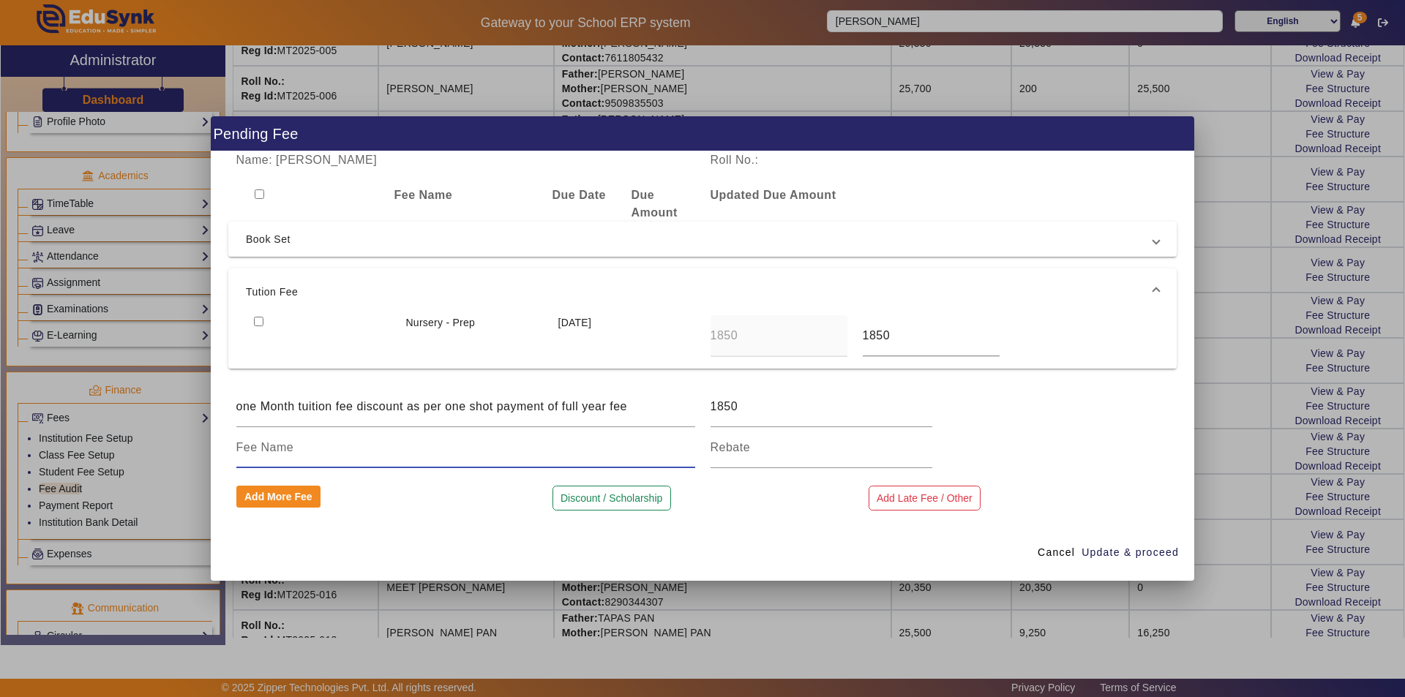
click at [470, 449] on input at bounding box center [465, 448] width 459 height 18
type input "book set Amount"
click at [815, 456] on input at bounding box center [821, 448] width 222 height 18
type input "3300"
click at [1128, 552] on span "Update & proceed" at bounding box center [1129, 552] width 97 height 15
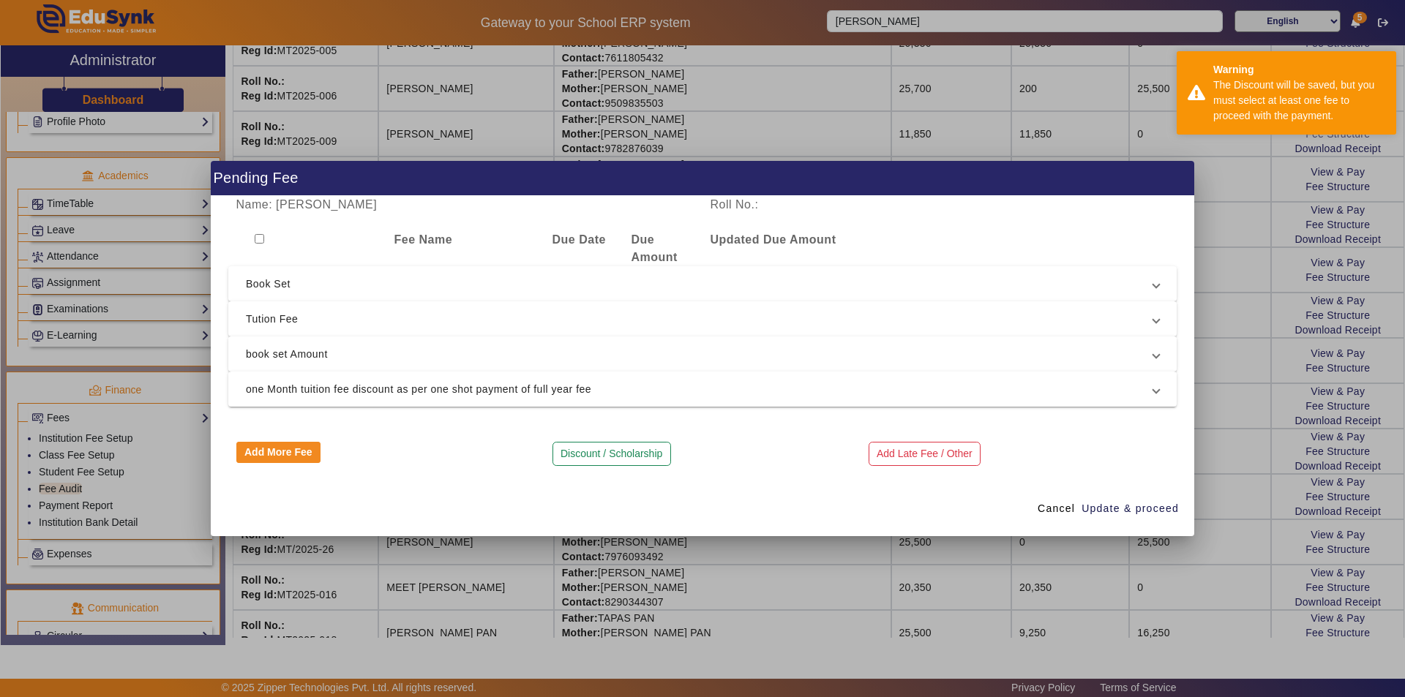
click at [269, 354] on span "book set Amount" at bounding box center [699, 354] width 907 height 18
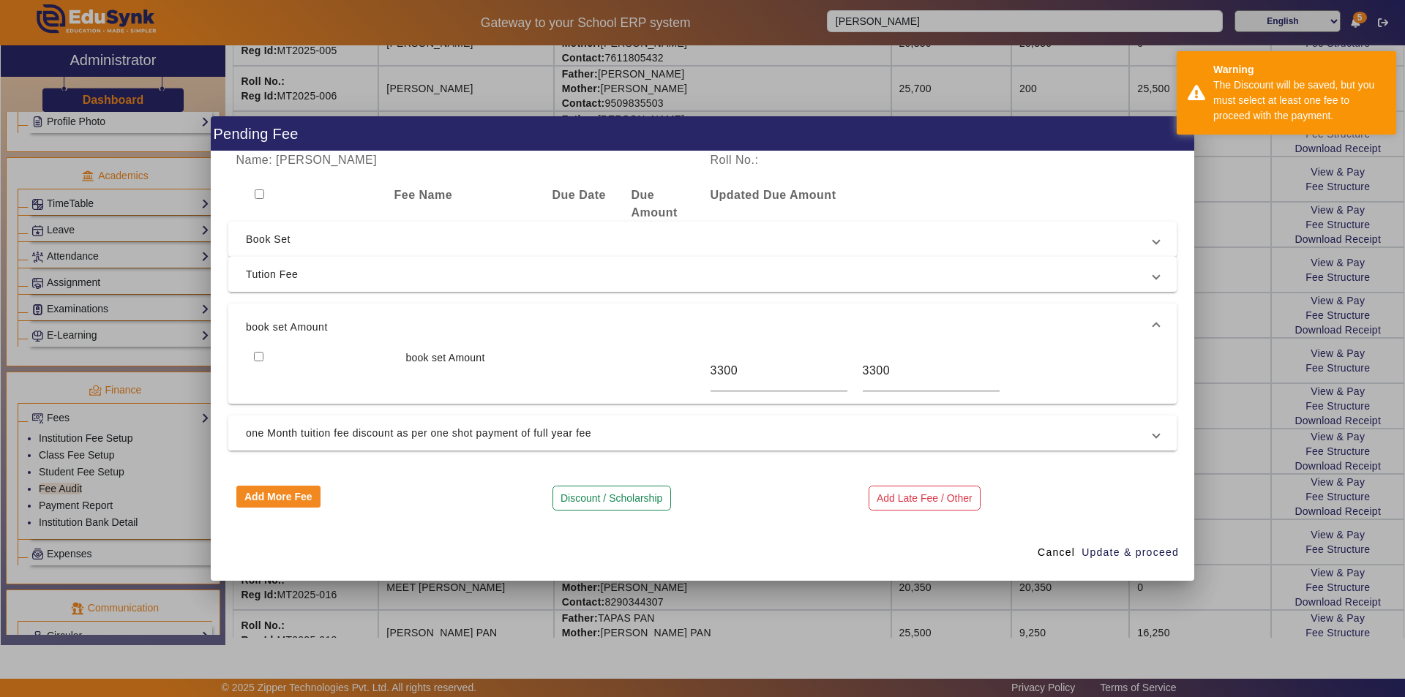
click at [266, 430] on span "one Month tuition fee discount as per one shot payment of full year fee" at bounding box center [699, 433] width 907 height 18
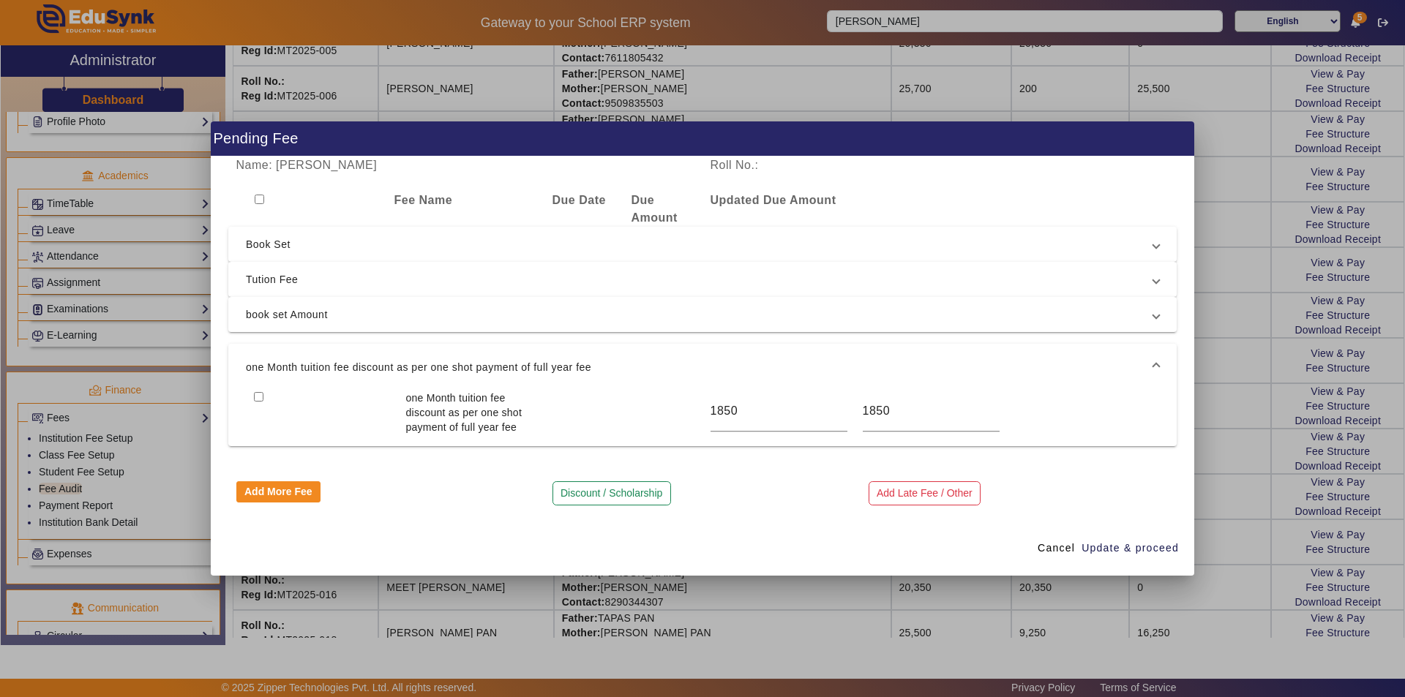
click at [260, 200] on input "checkbox" at bounding box center [260, 200] width 10 height 10
checkbox input "true"
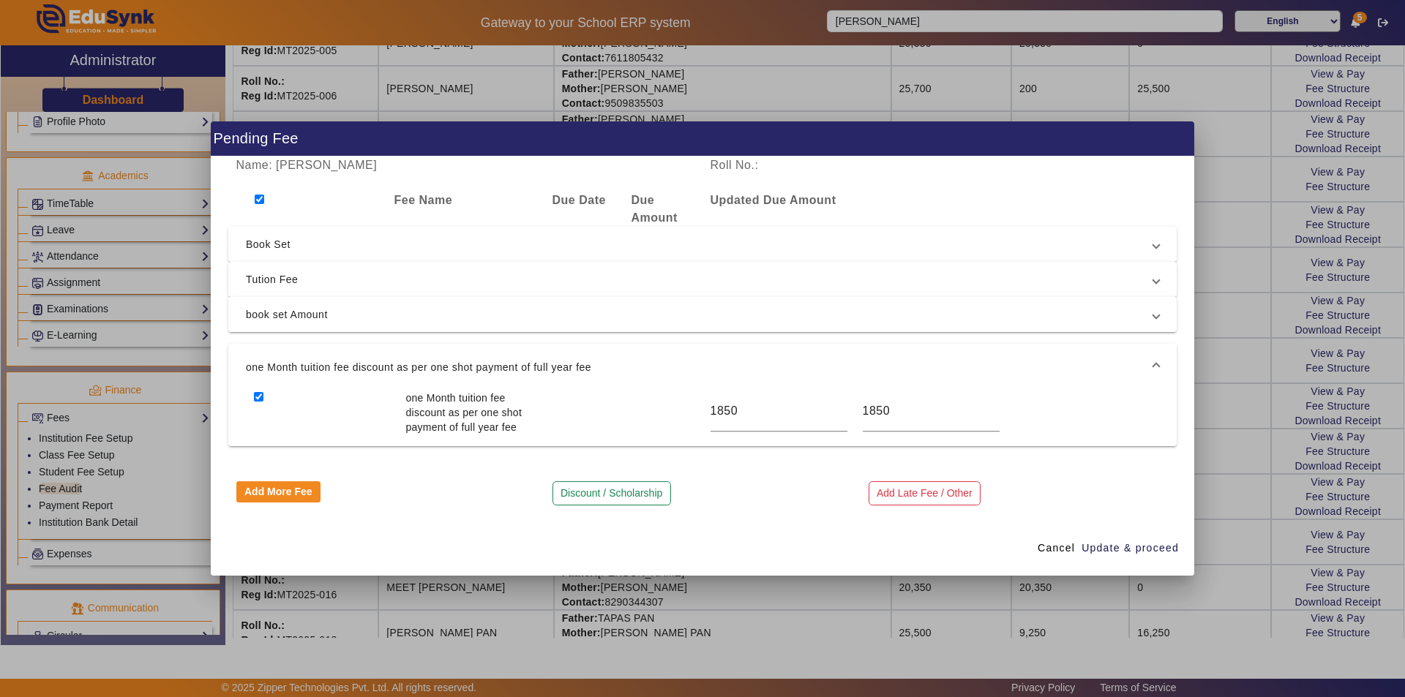
click at [290, 318] on span "book set Amount" at bounding box center [699, 315] width 907 height 18
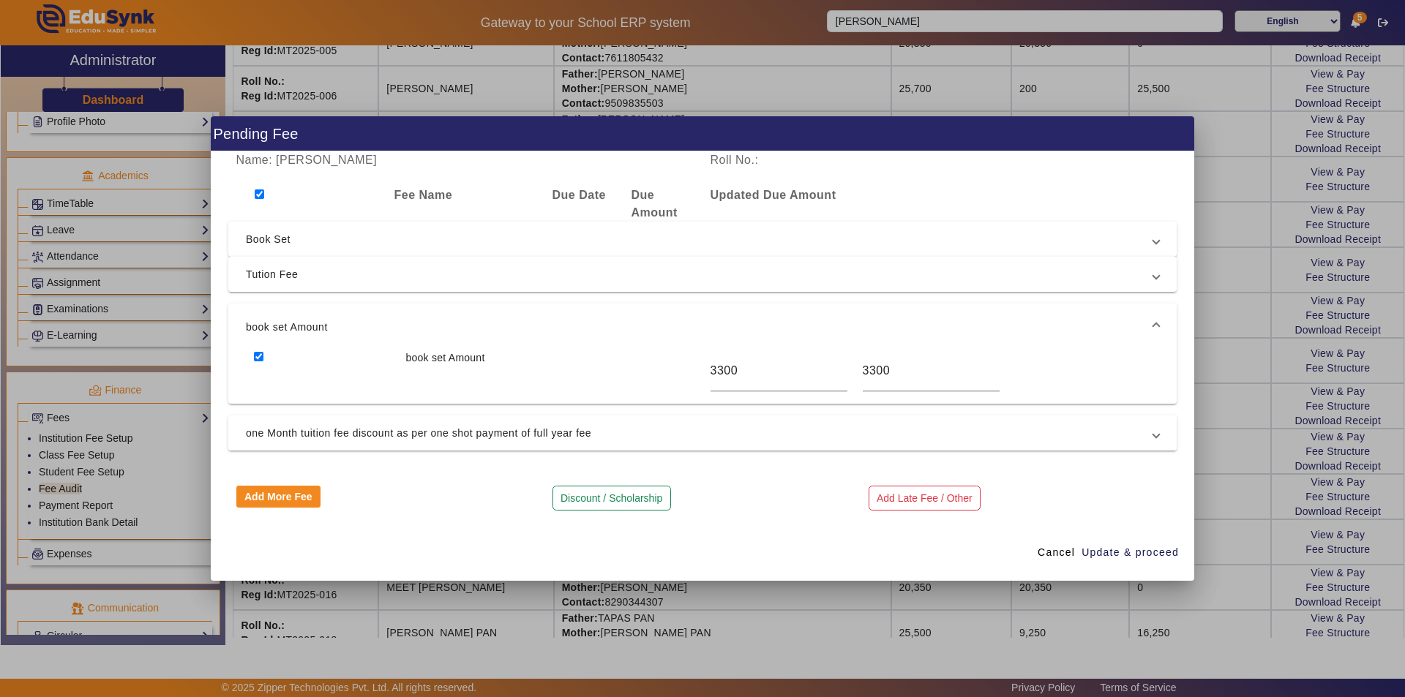
click at [304, 428] on span "one Month tuition fee discount as per one shot payment of full year fee" at bounding box center [699, 433] width 907 height 18
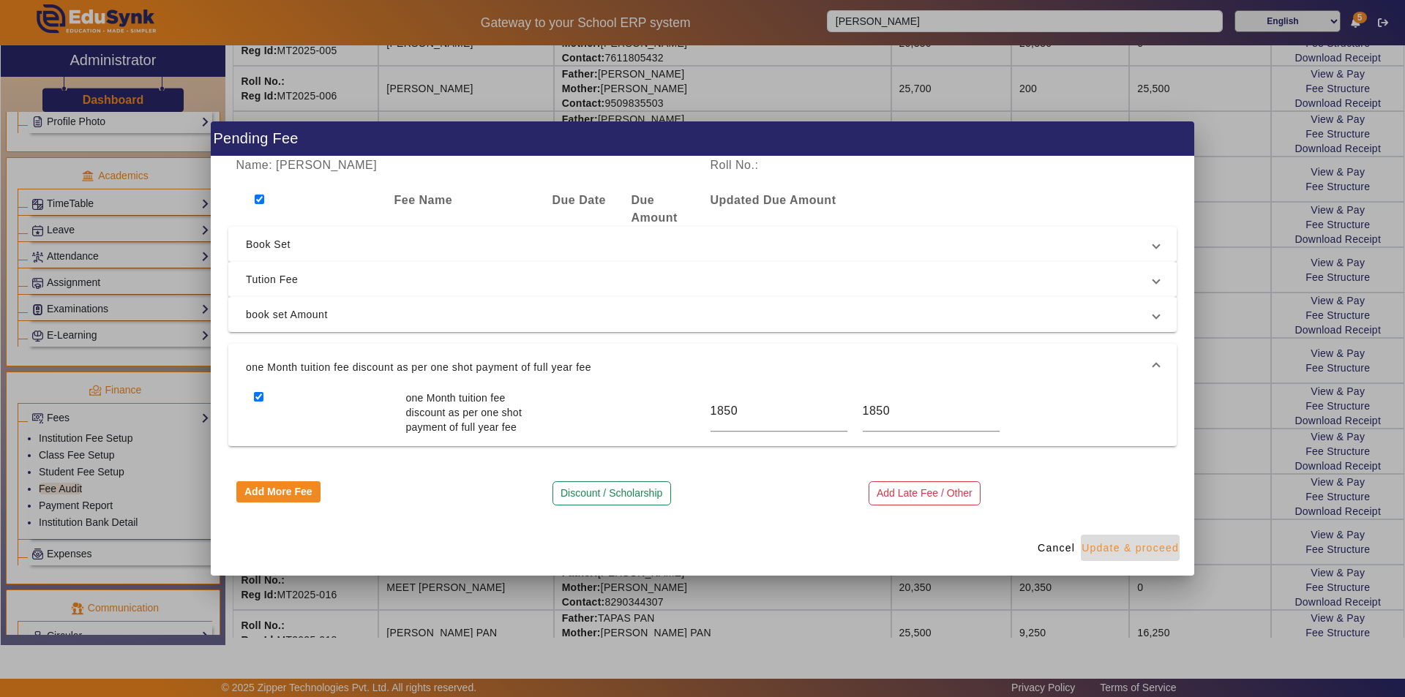
click at [1123, 546] on span "Update & proceed" at bounding box center [1129, 548] width 97 height 15
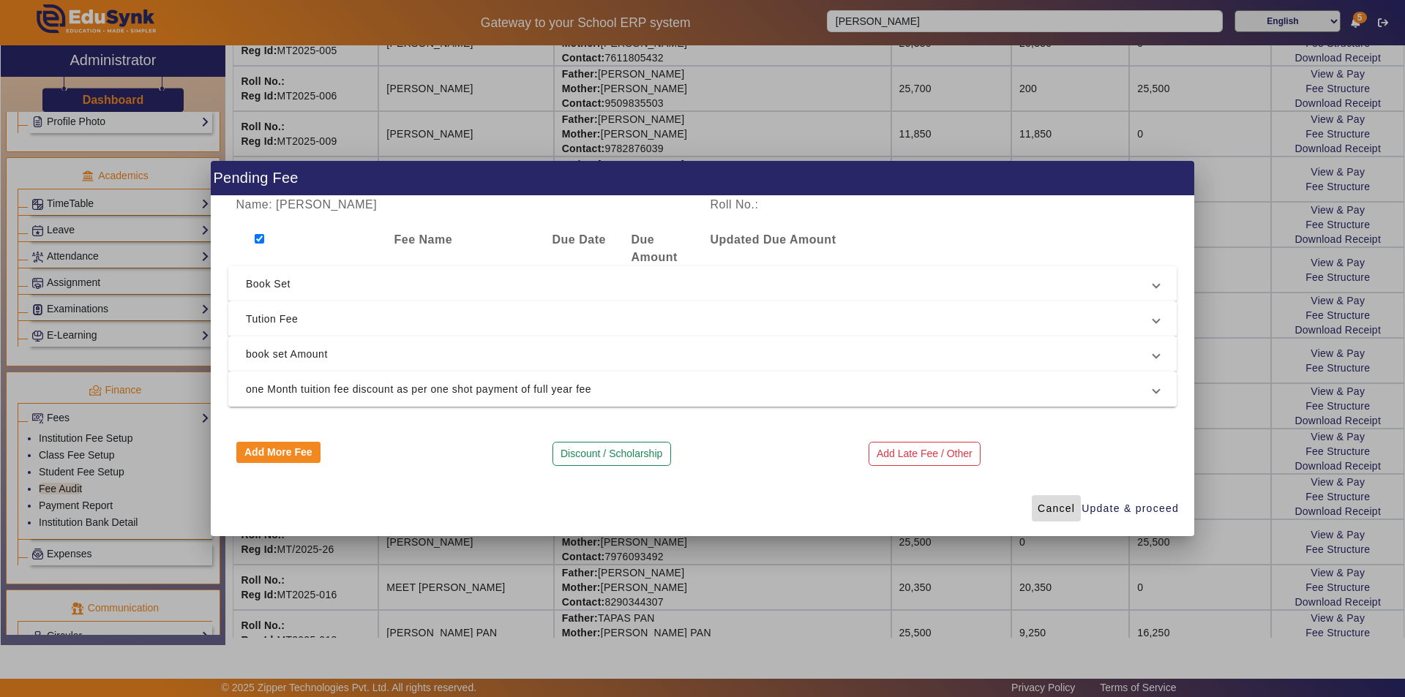
click at [1059, 503] on span "Cancel" at bounding box center [1056, 508] width 37 height 15
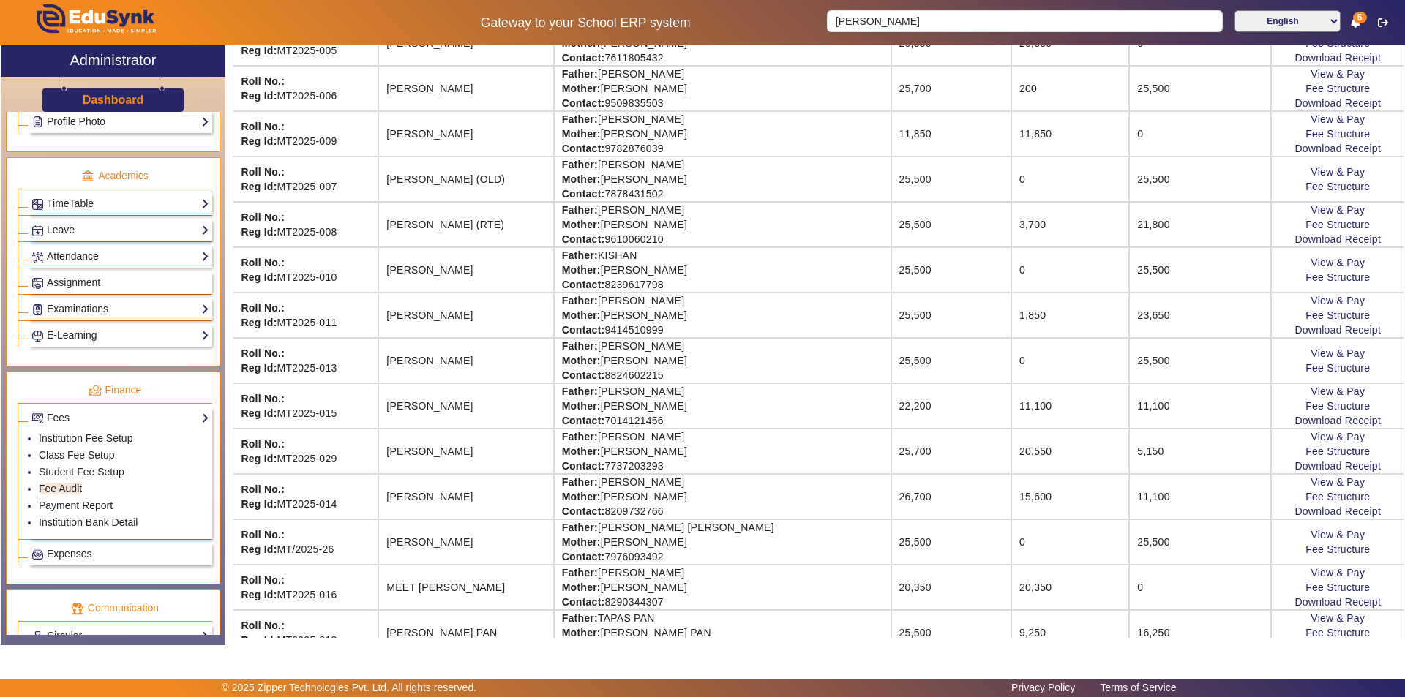
click at [1129, 460] on td "5,150" at bounding box center [1200, 451] width 142 height 45
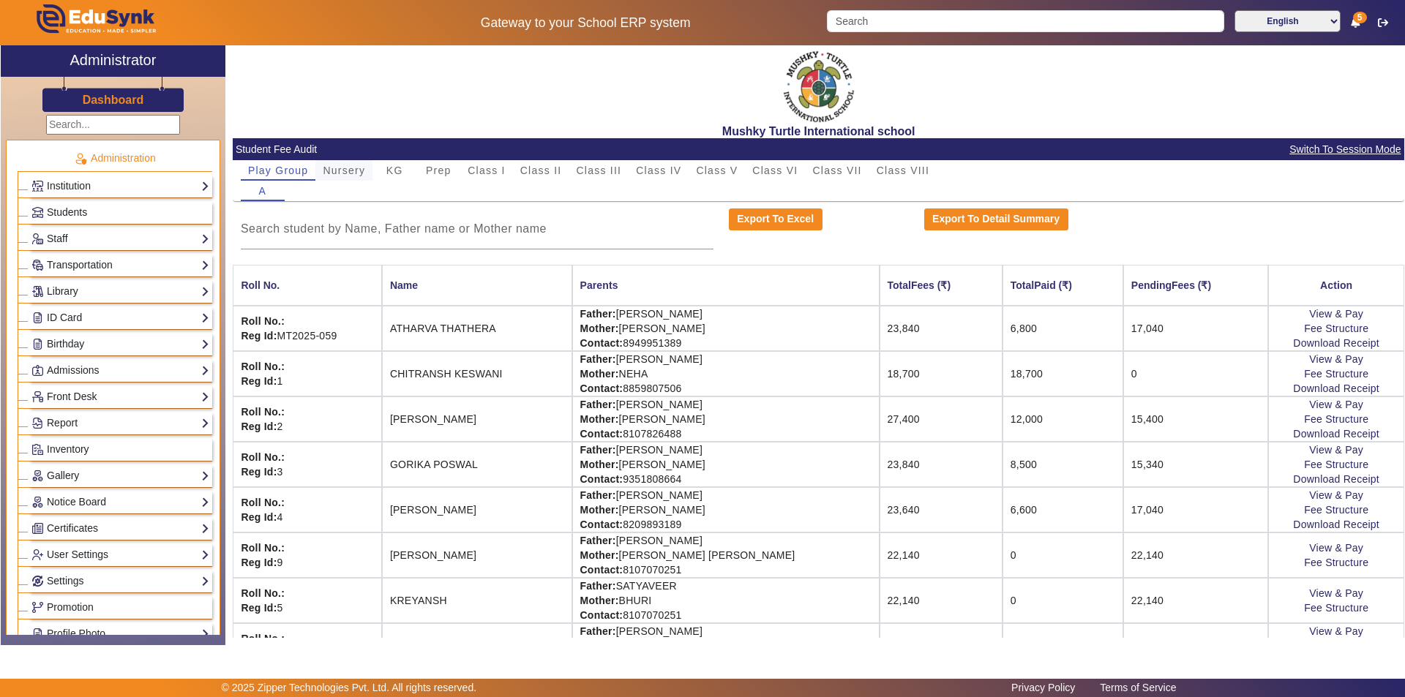
click at [353, 164] on span "Nursery" at bounding box center [344, 170] width 42 height 20
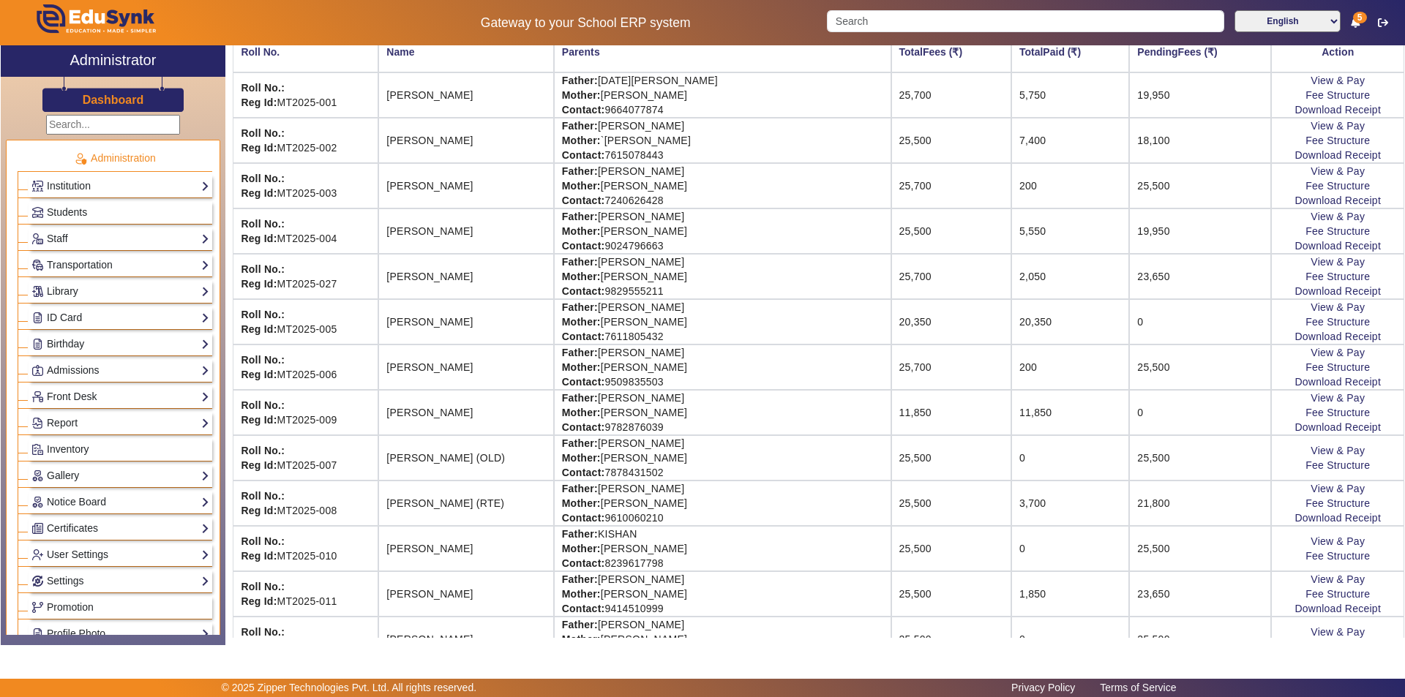
scroll to position [220, 0]
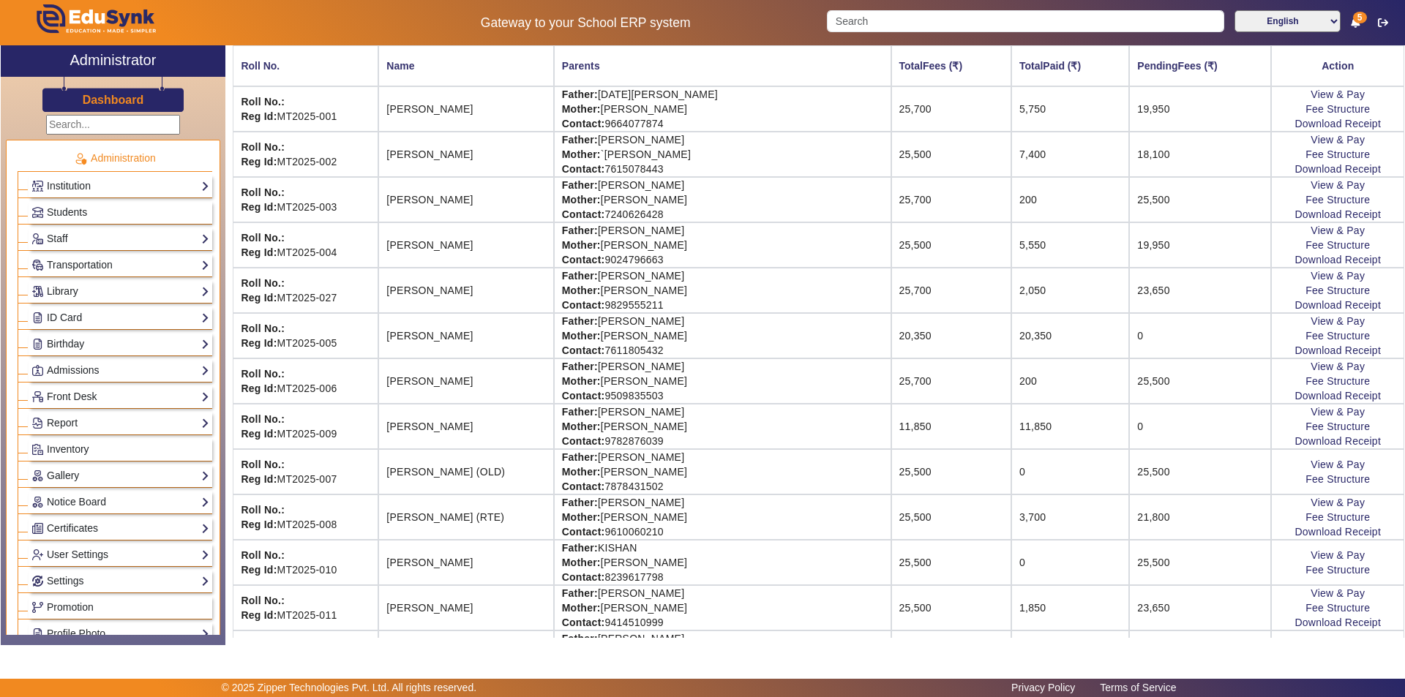
click at [1013, 302] on td "2,050" at bounding box center [1070, 290] width 118 height 45
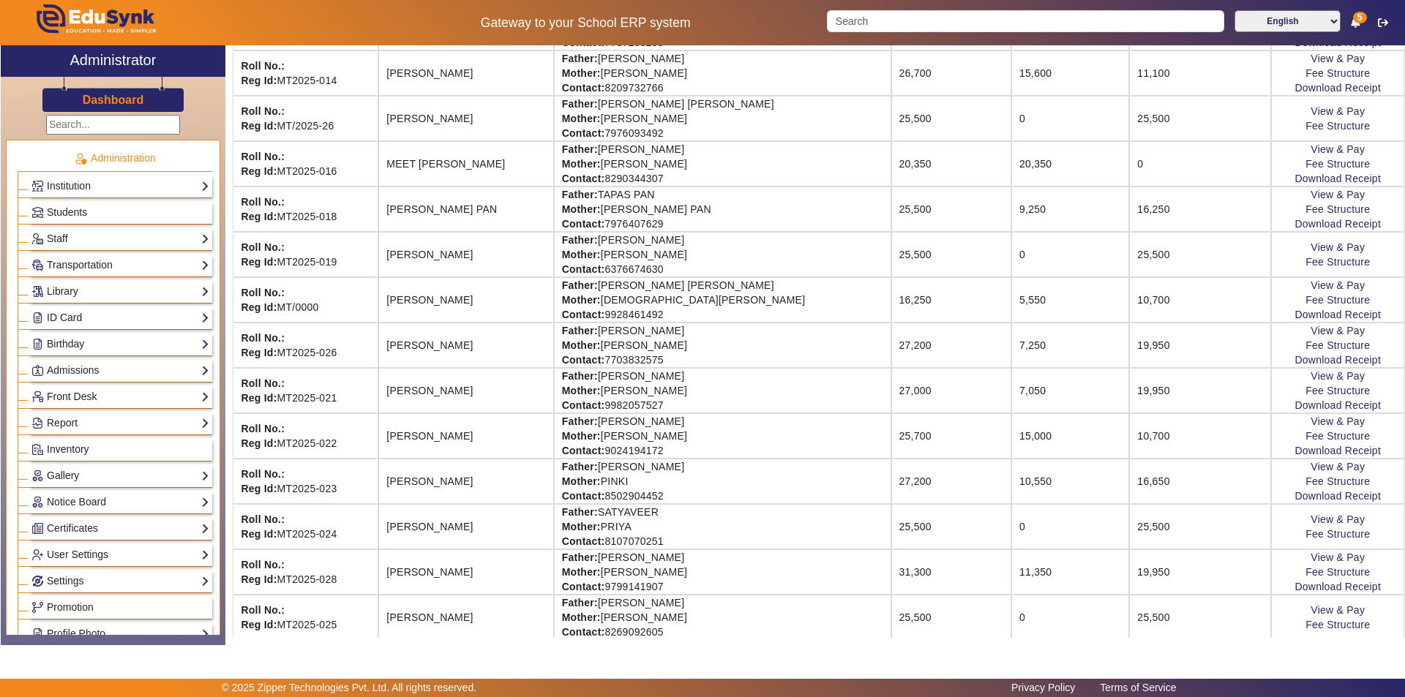
scroll to position [945, 0]
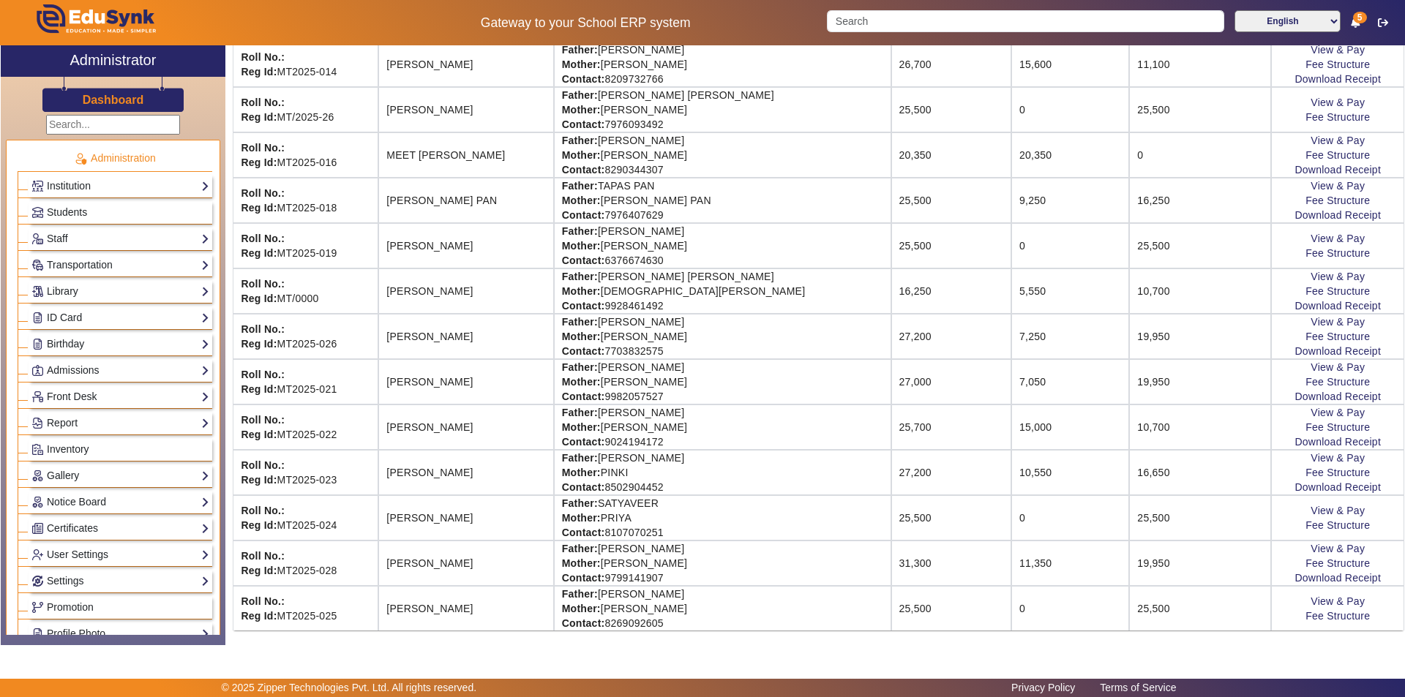
click at [1011, 391] on td "7,050" at bounding box center [1070, 381] width 118 height 45
click at [1336, 365] on link "View & Pay" at bounding box center [1337, 367] width 54 height 12
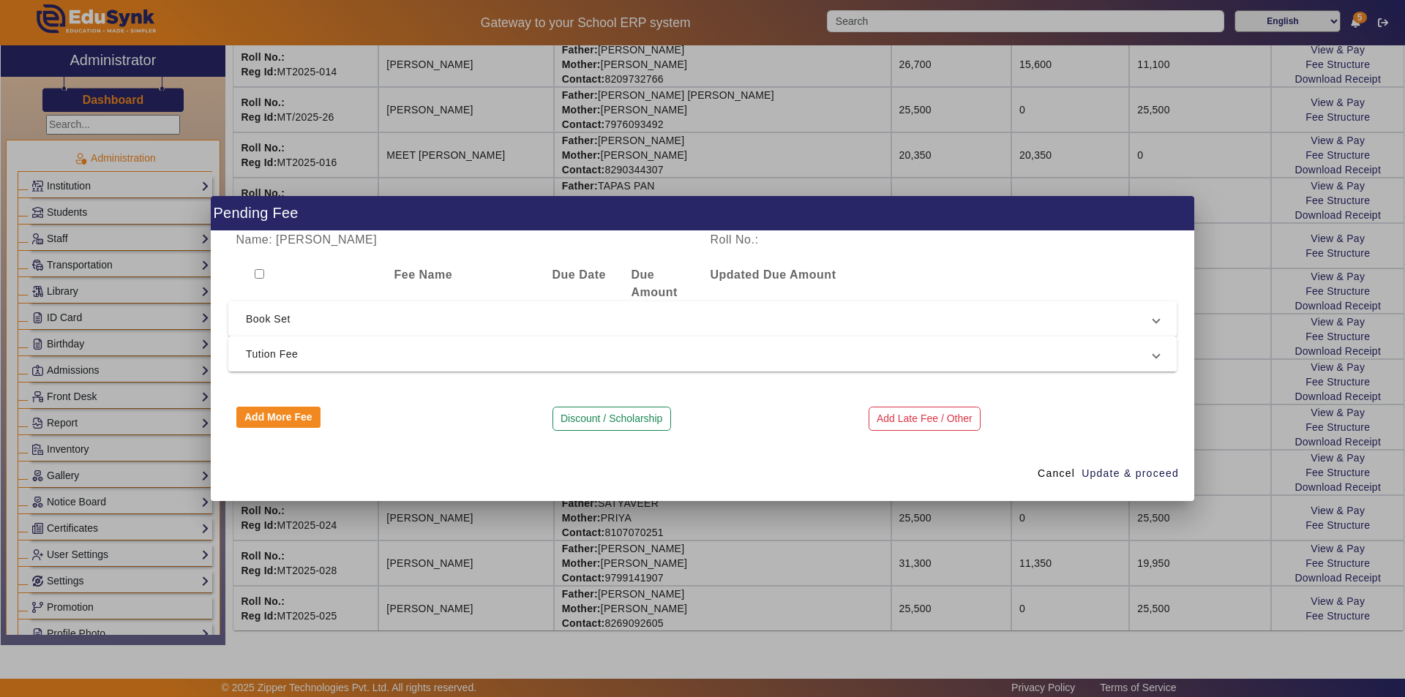
click at [458, 361] on span "Tution Fee" at bounding box center [699, 354] width 907 height 18
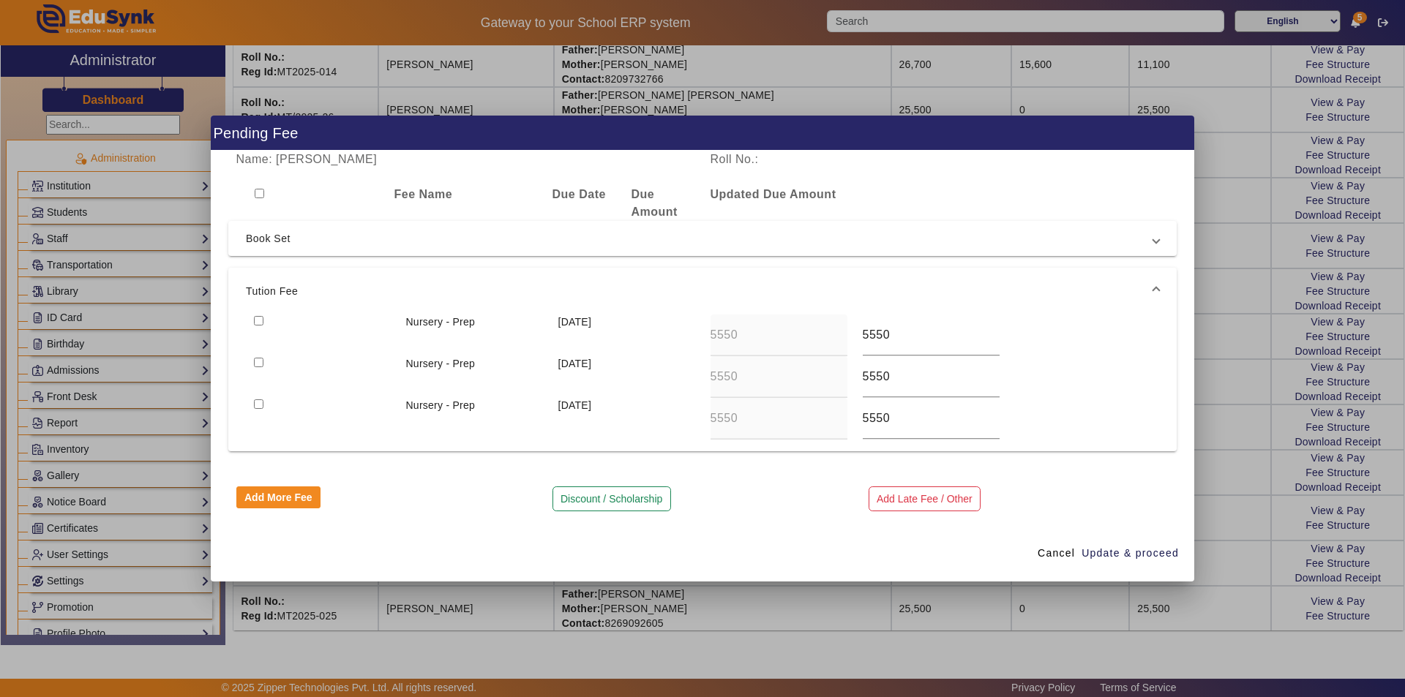
click at [735, 476] on div "Name: [PERSON_NAME] Roll No.: Fee Name Due Date Due Amount Updated Due Amount B…" at bounding box center [702, 338] width 983 height 375
click at [603, 492] on button "Discount / Scholarship" at bounding box center [611, 499] width 119 height 25
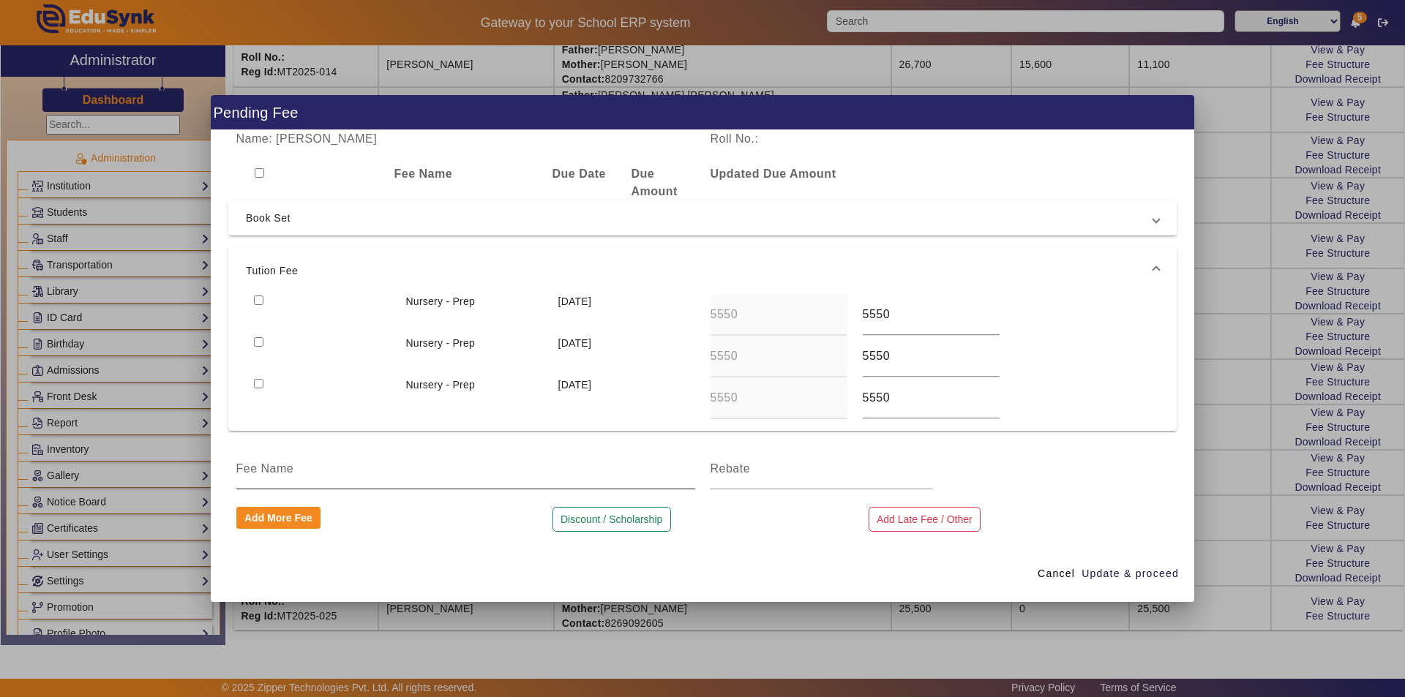
click at [345, 476] on input at bounding box center [465, 469] width 459 height 18
click at [538, 472] on input "Qtr 1 Tuition fee discount as per new admission in aug month" at bounding box center [465, 469] width 459 height 18
drag, startPoint x: 589, startPoint y: 470, endPoint x: 520, endPoint y: 479, distance: 70.1
click at [520, 479] on div "Qtr 1 Tuition fee discount as per new admission in aug month" at bounding box center [465, 469] width 459 height 41
click at [539, 469] on input "Qtr 1 Tuition fee discount as per new admission in aug month" at bounding box center [465, 469] width 459 height 18
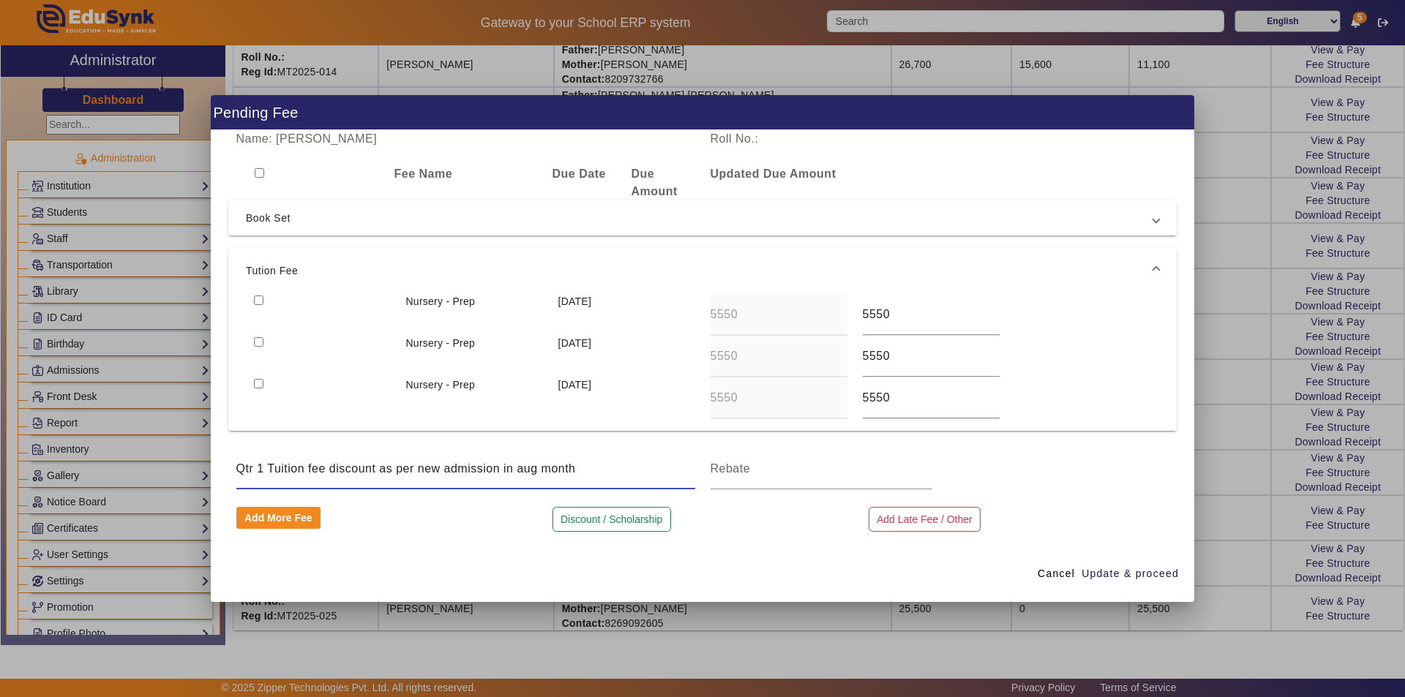
drag, startPoint x: 539, startPoint y: 470, endPoint x: 517, endPoint y: 475, distance: 22.4
click at [517, 475] on input "Qtr 1 Tuition fee discount as per new admission in aug month" at bounding box center [465, 469] width 459 height 18
type input "Qtr 1 Tuition fee discount as per new admission in july month"
click at [749, 479] on div at bounding box center [821, 469] width 222 height 41
type input "5550"
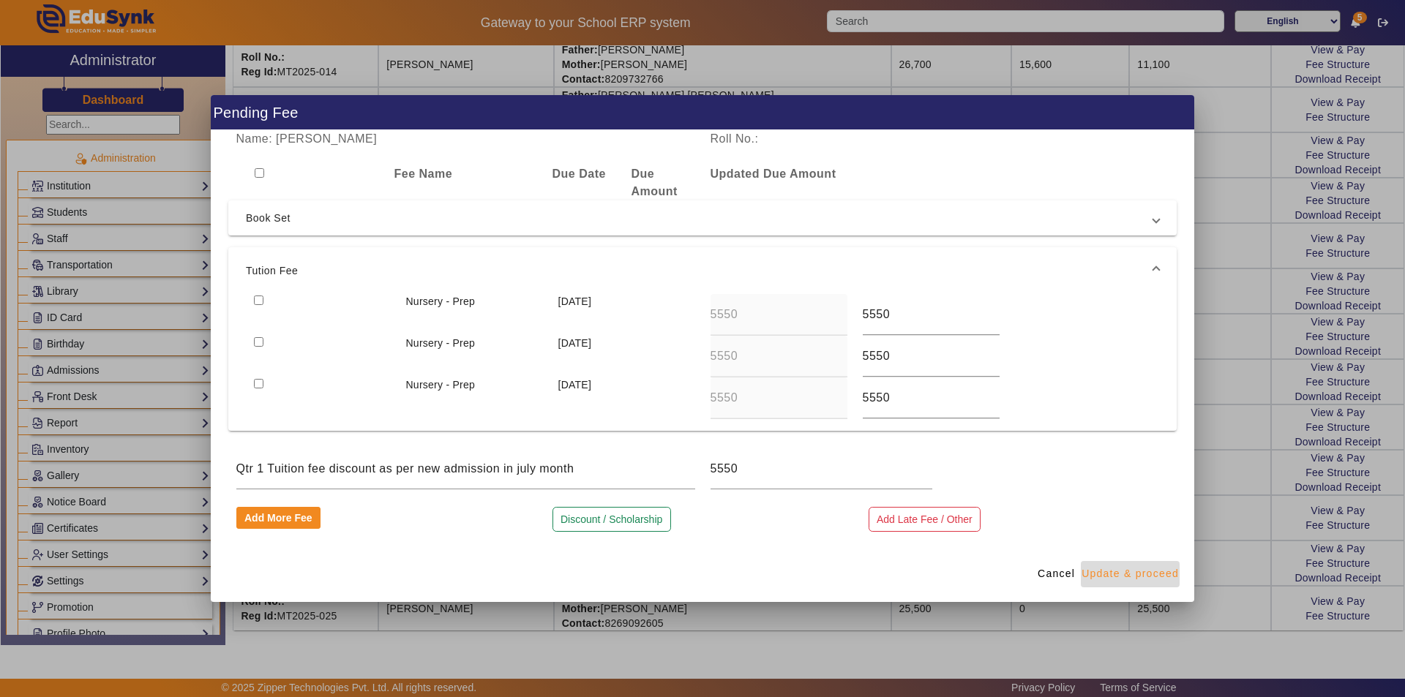
click at [1116, 580] on span "Update & proceed" at bounding box center [1129, 573] width 97 height 15
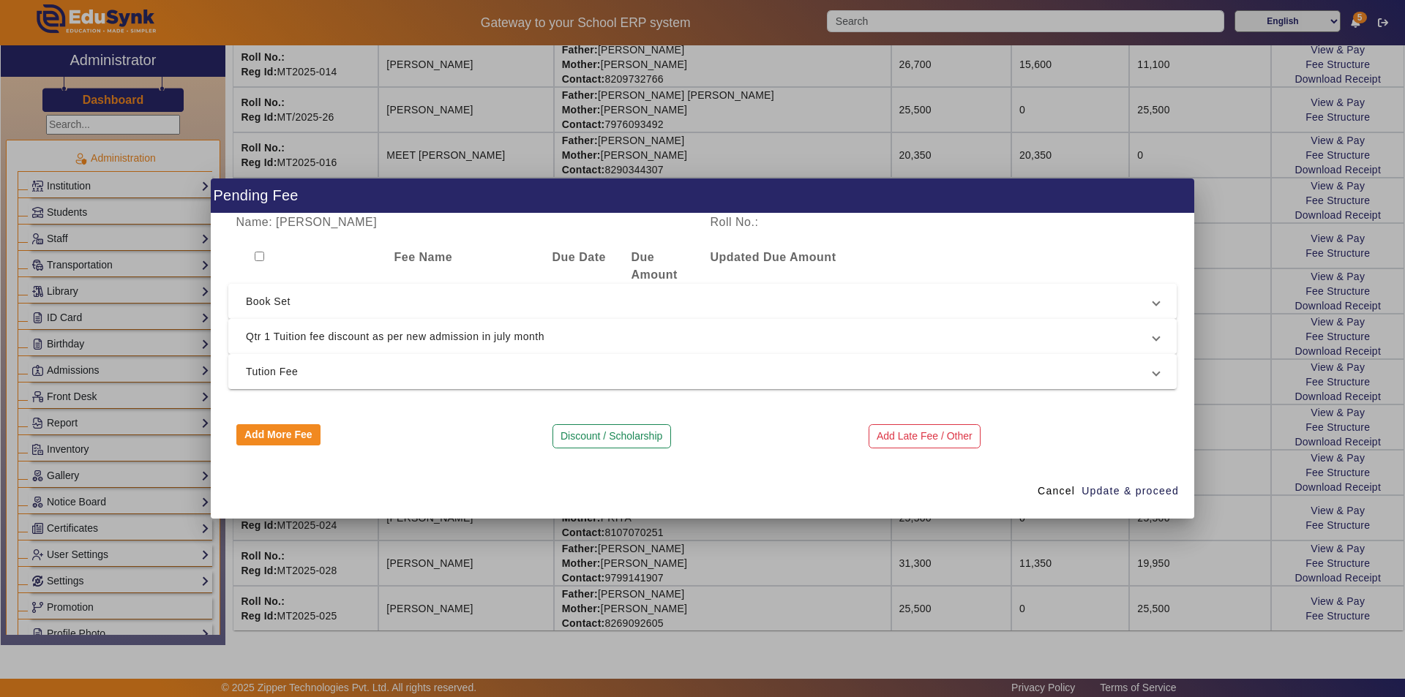
click at [293, 339] on span "Qtr 1 Tuition fee discount as per new admission in july month" at bounding box center [699, 337] width 907 height 18
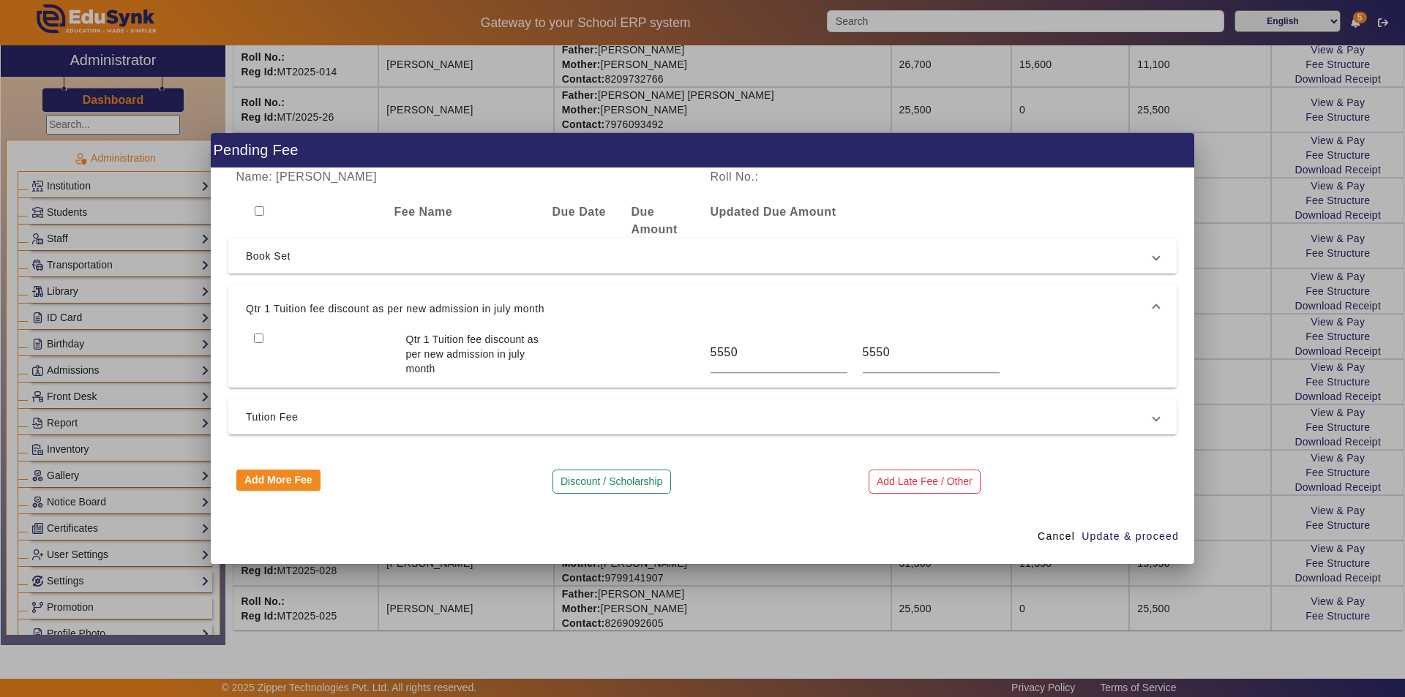
click at [260, 214] on input "checkbox" at bounding box center [260, 211] width 10 height 10
checkbox input "true"
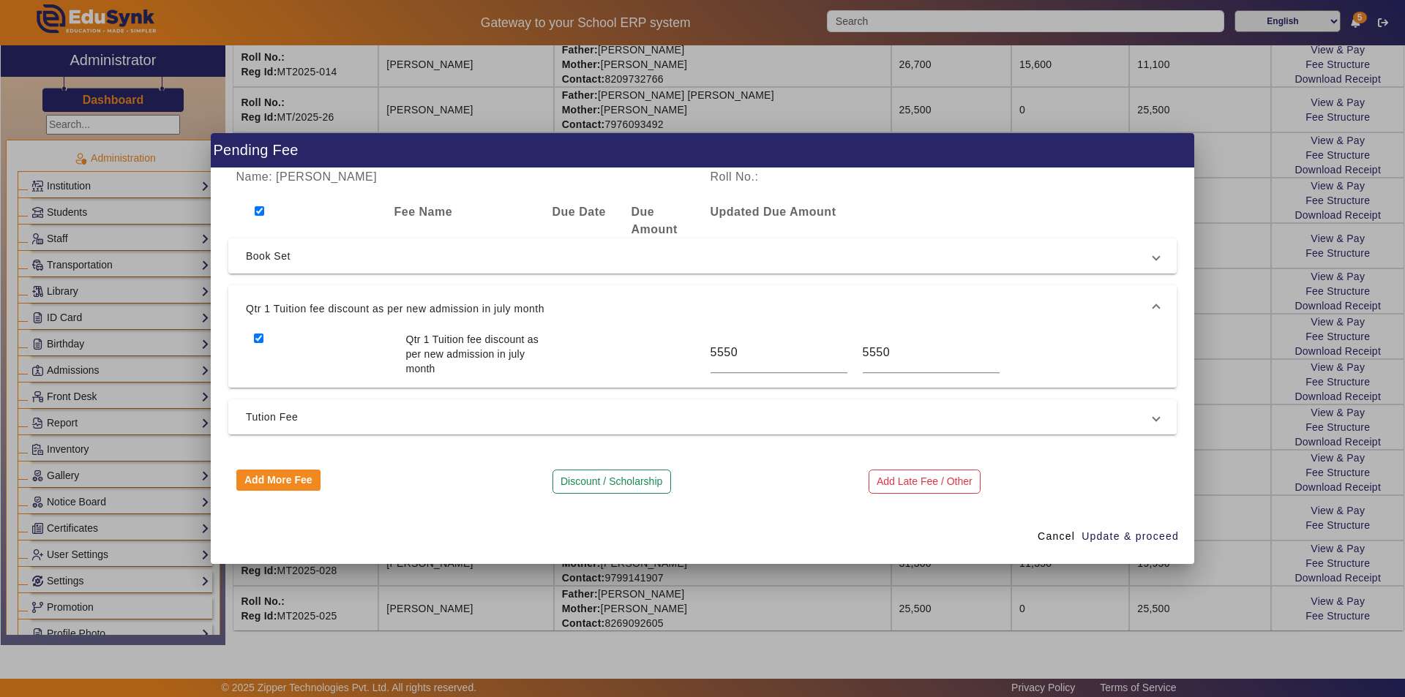
checkbox input "true"
click at [1117, 539] on span "Update & proceed" at bounding box center [1129, 536] width 97 height 15
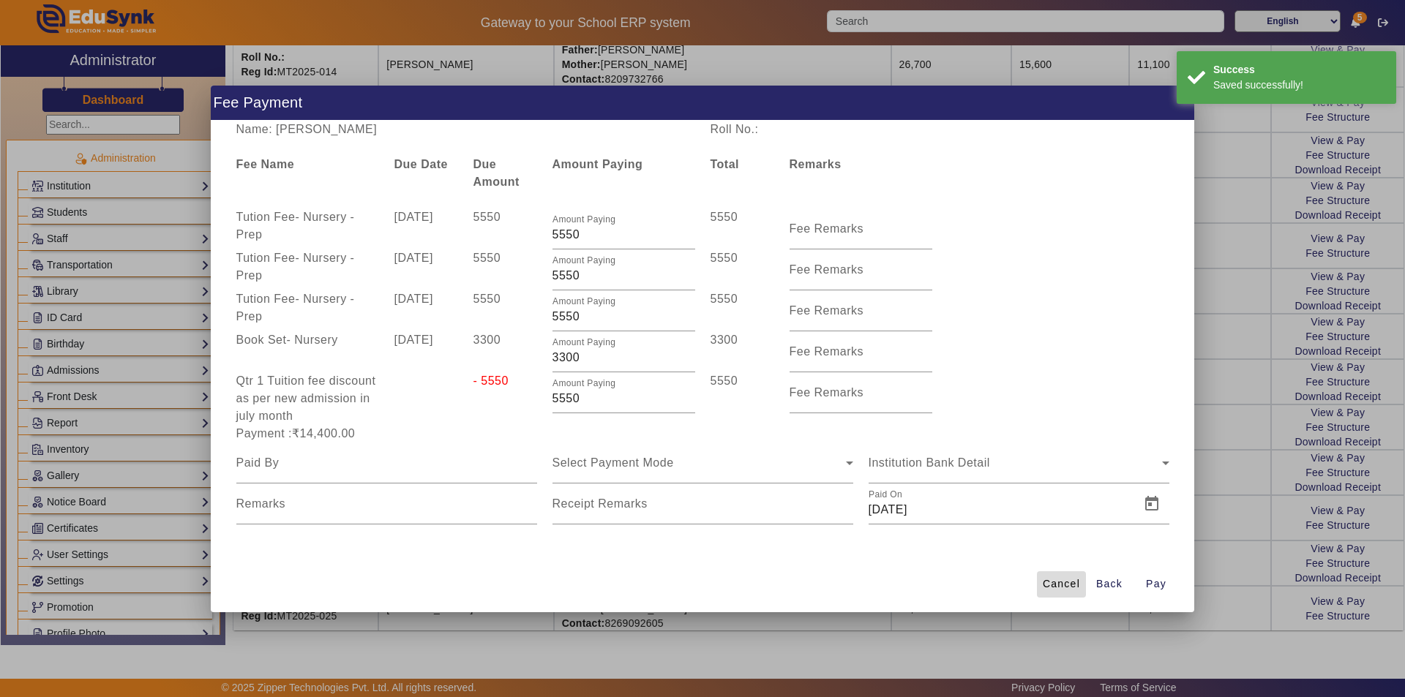
click at [1057, 580] on span "Cancel" at bounding box center [1061, 584] width 37 height 15
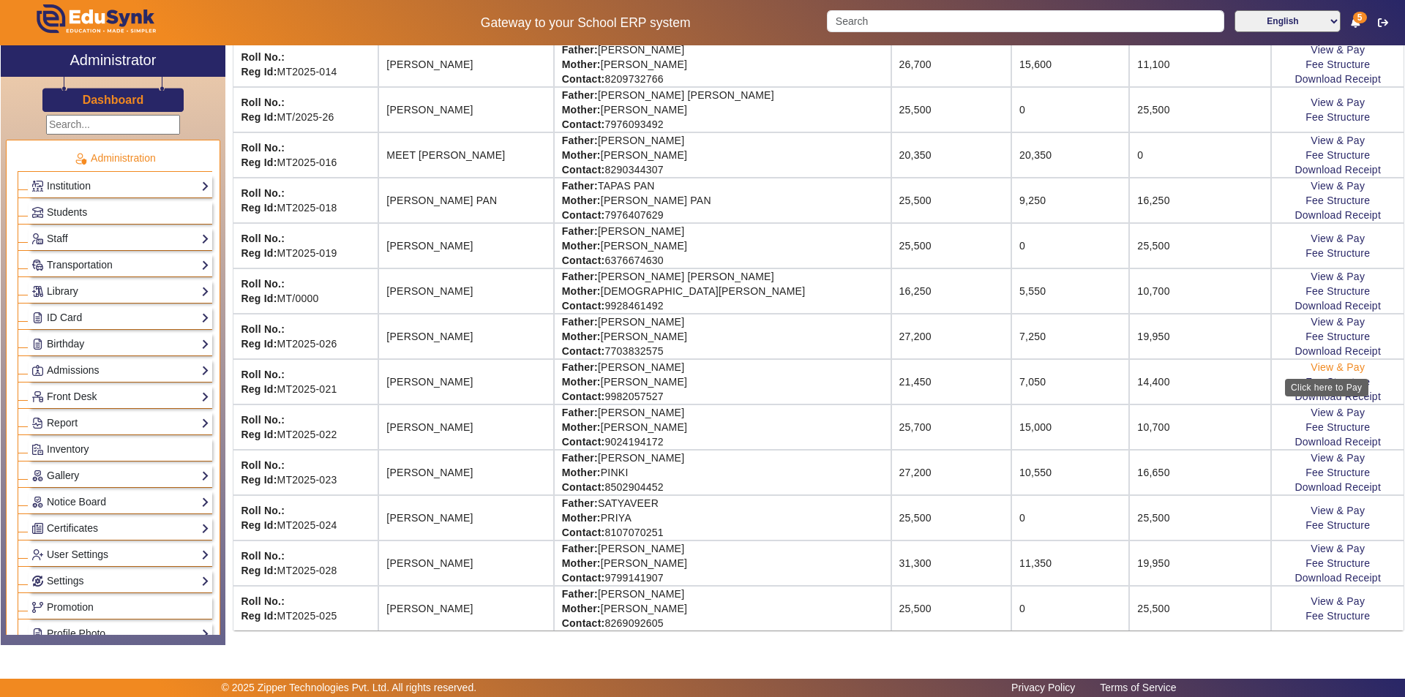
click at [1333, 363] on link "View & Pay" at bounding box center [1337, 367] width 54 height 12
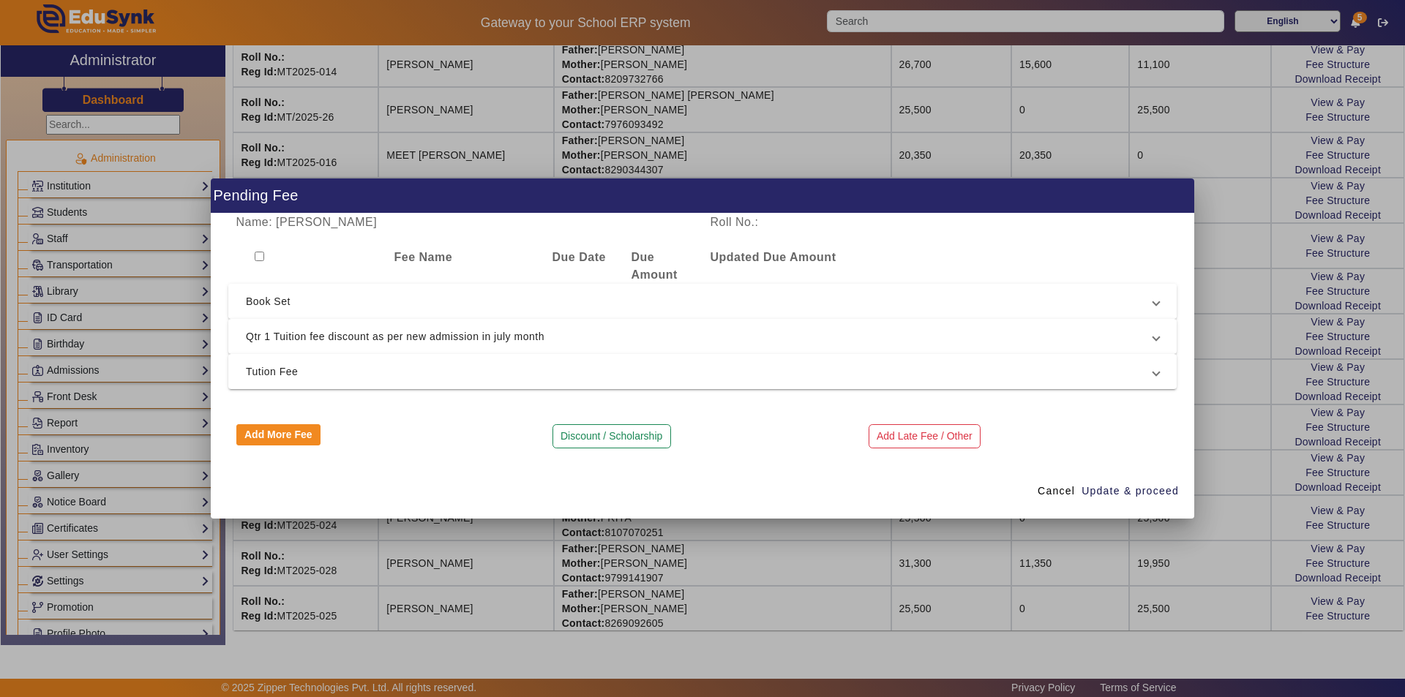
click at [585, 304] on span "Book Set" at bounding box center [699, 302] width 907 height 18
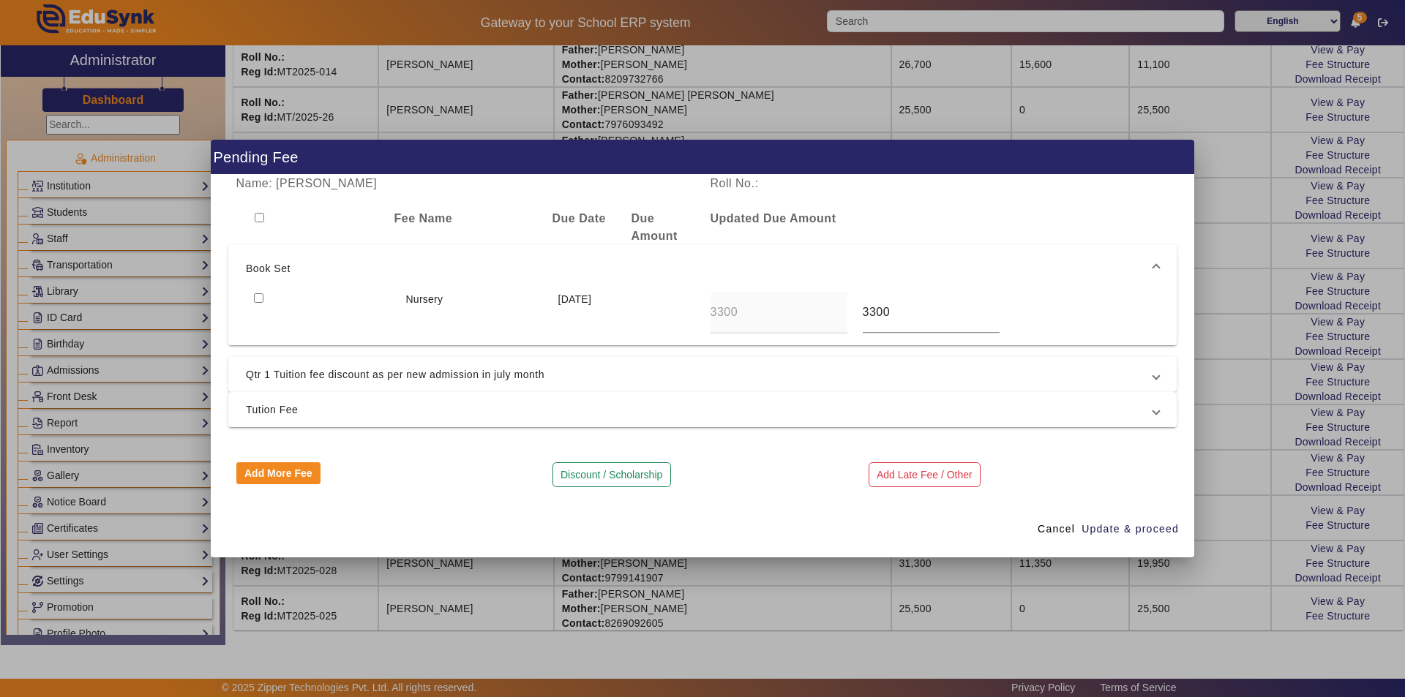
click at [375, 270] on span "Book Set" at bounding box center [699, 269] width 907 height 18
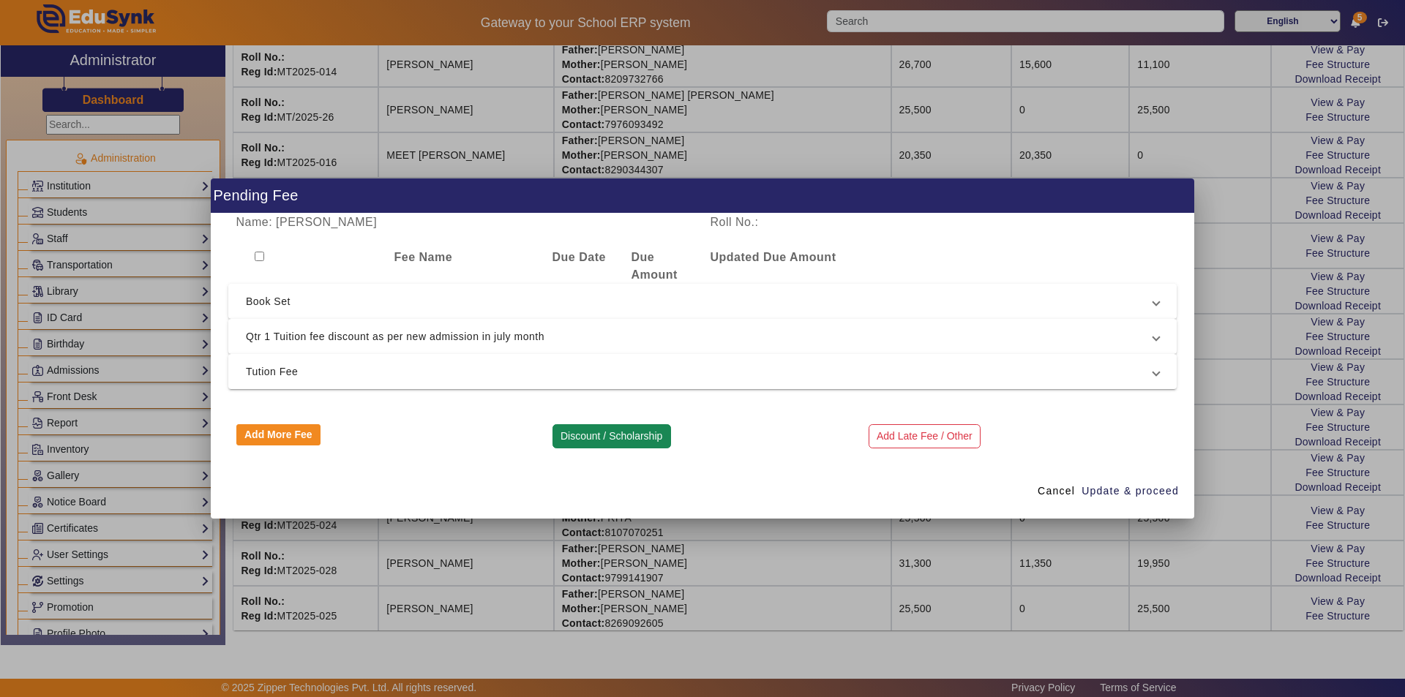
click at [593, 440] on button "Discount / Scholarship" at bounding box center [611, 436] width 119 height 25
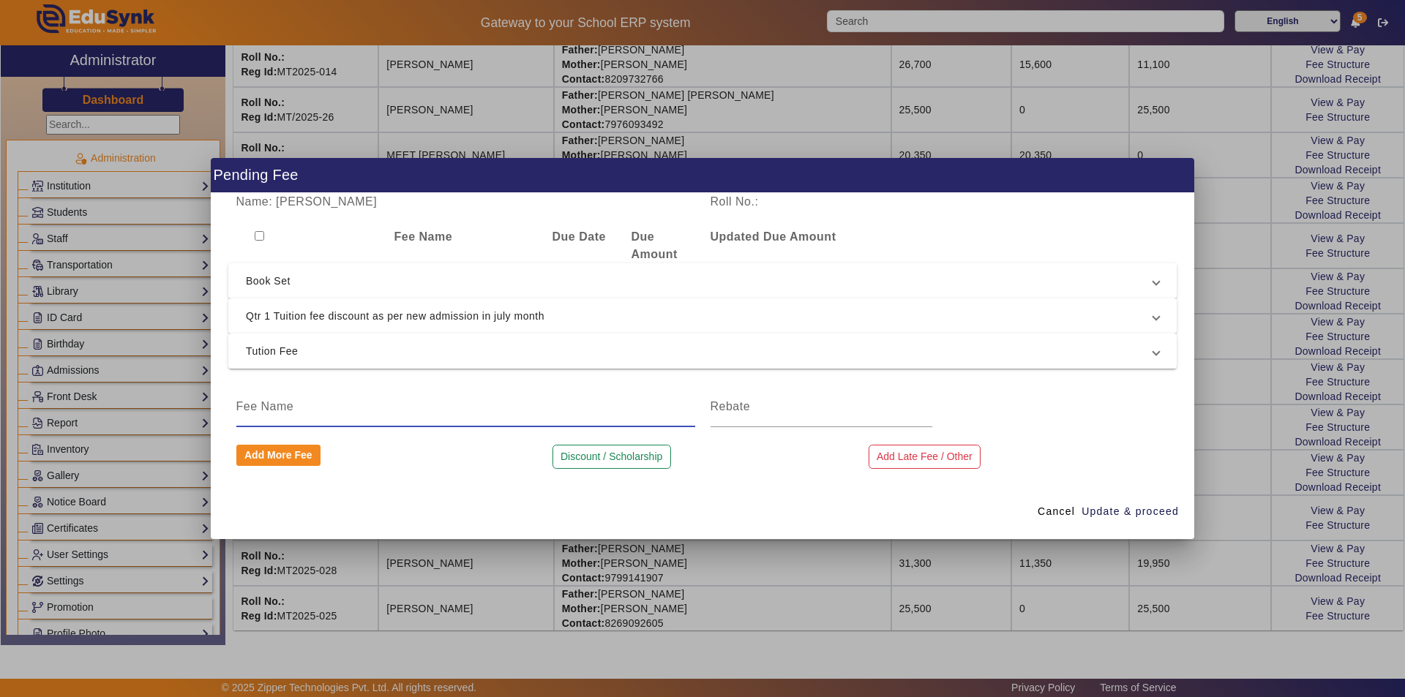
click at [424, 412] on input at bounding box center [465, 407] width 459 height 18
type input "book set Amount"
click at [733, 411] on input at bounding box center [821, 407] width 222 height 18
type input "3300"
click at [1112, 516] on span "Update & proceed" at bounding box center [1129, 511] width 97 height 15
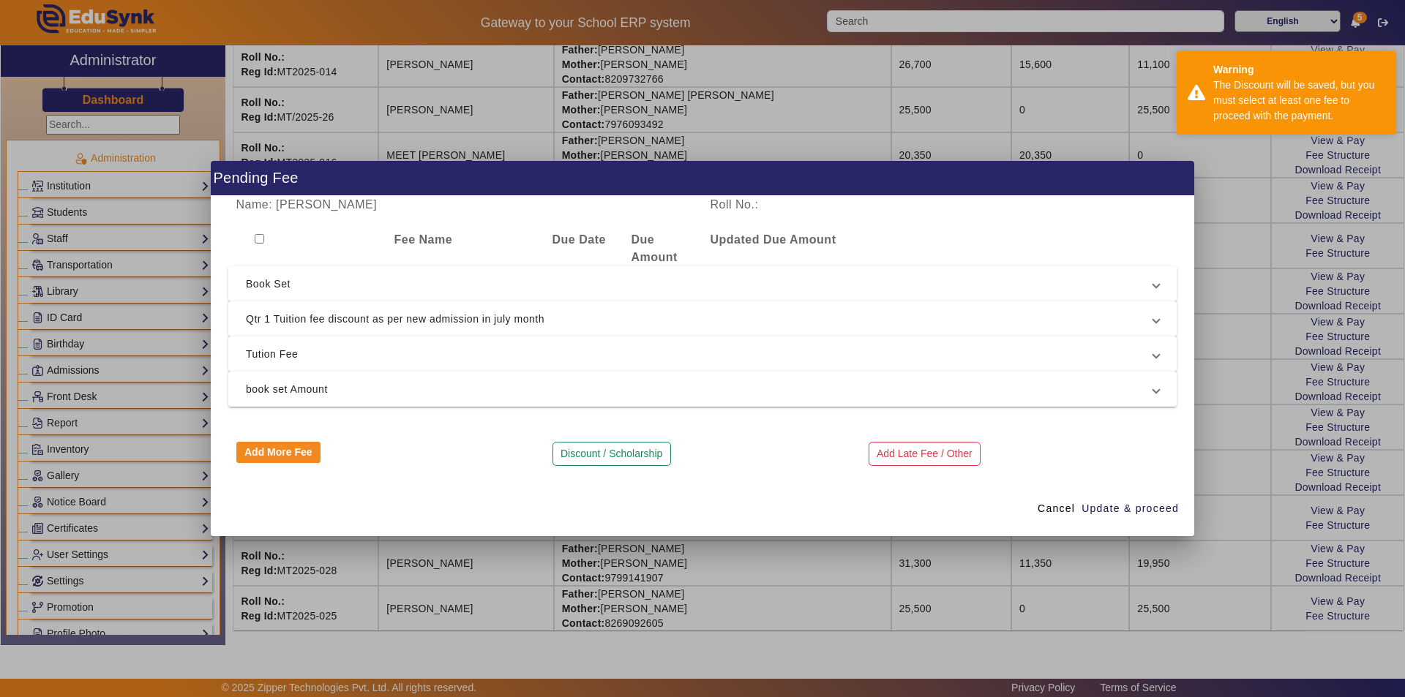
click at [327, 392] on span "book set Amount" at bounding box center [699, 389] width 907 height 18
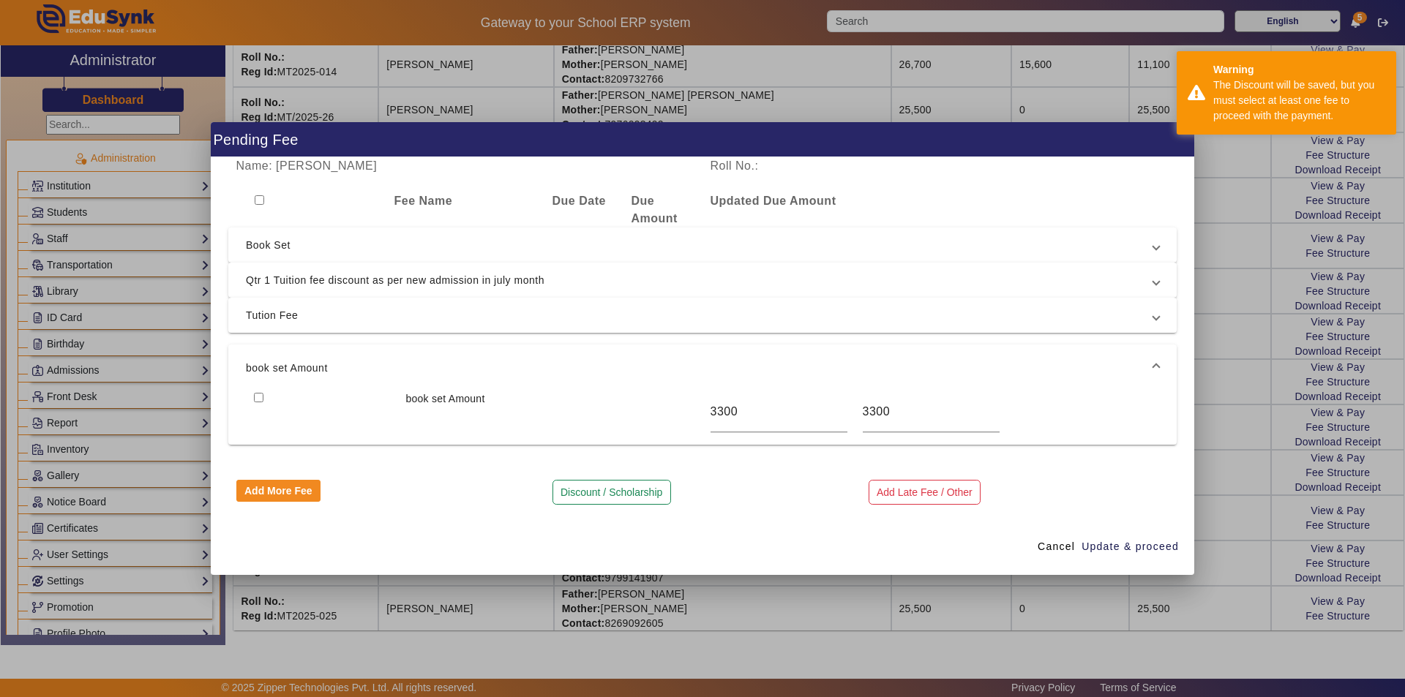
click at [258, 201] on input "checkbox" at bounding box center [260, 200] width 10 height 10
checkbox input "true"
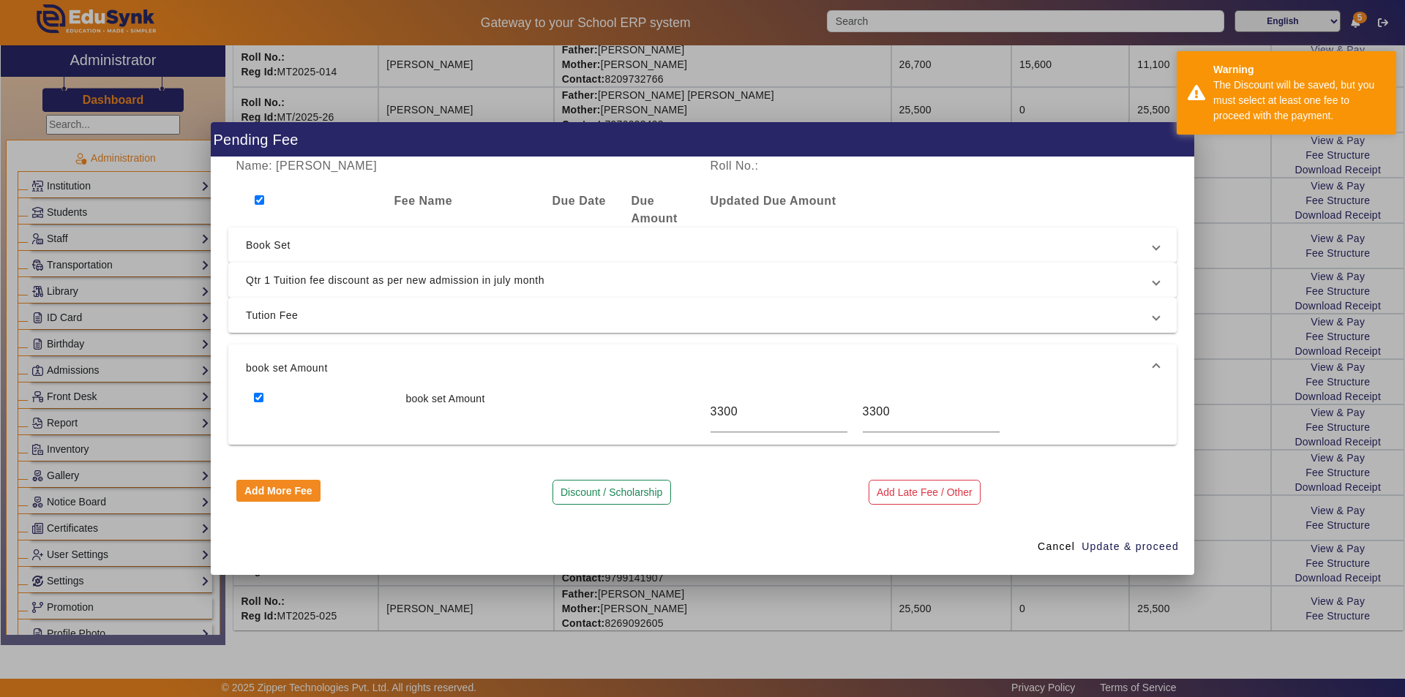
checkbox input "true"
click at [1125, 546] on span "Update & proceed" at bounding box center [1129, 546] width 97 height 15
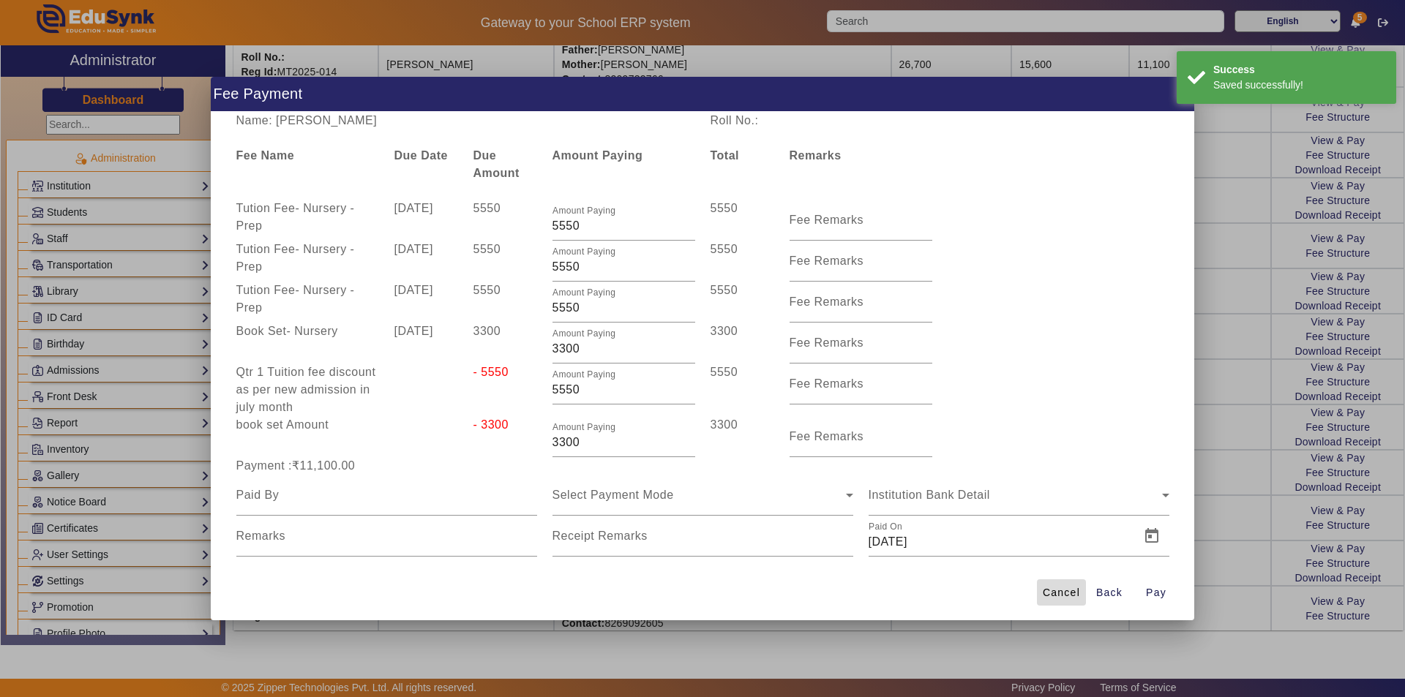
click at [1050, 600] on span "Cancel" at bounding box center [1061, 592] width 37 height 15
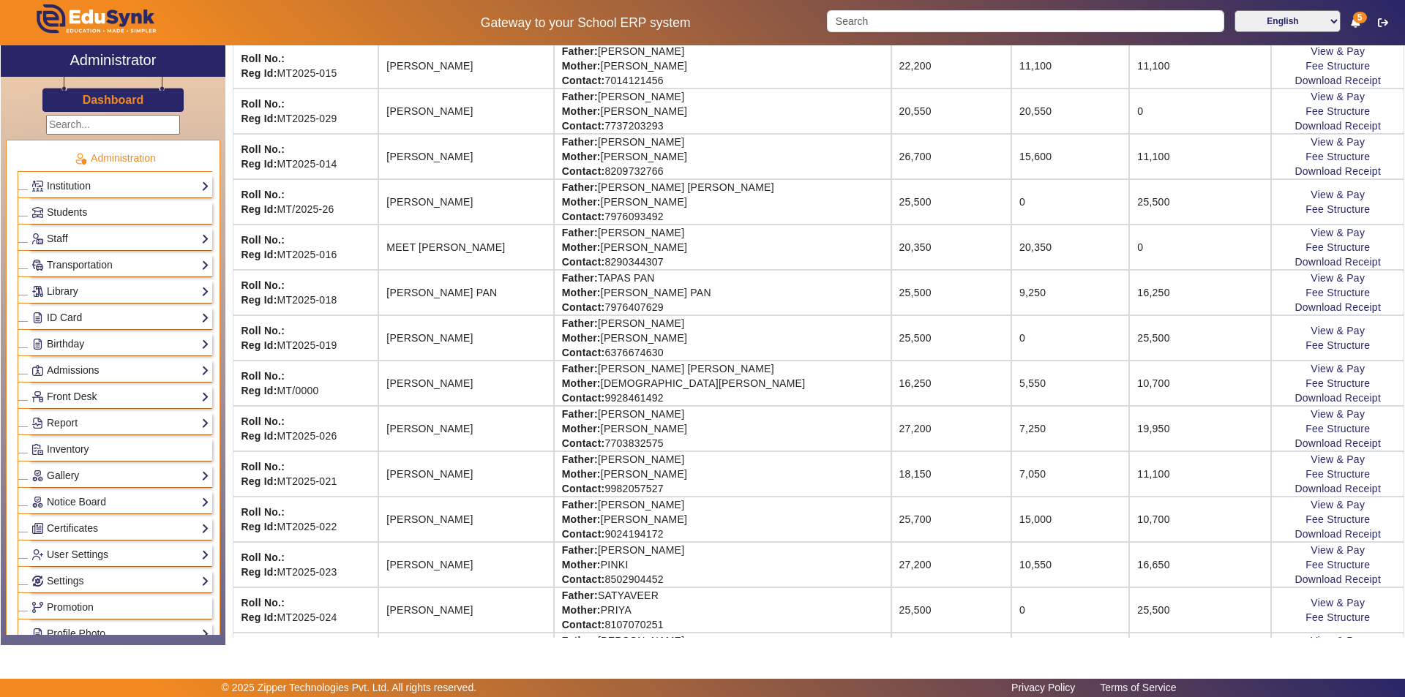
scroll to position [878, 0]
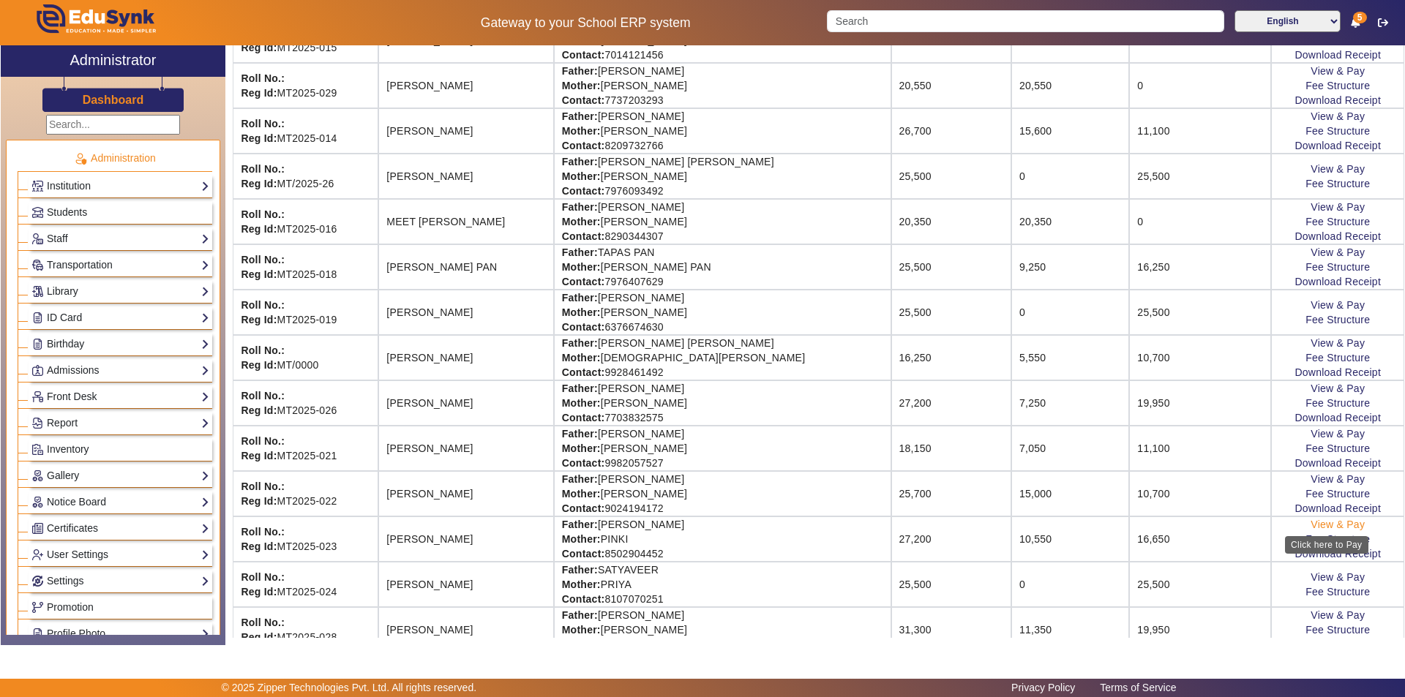
click at [1327, 522] on link "View & Pay" at bounding box center [1337, 525] width 54 height 12
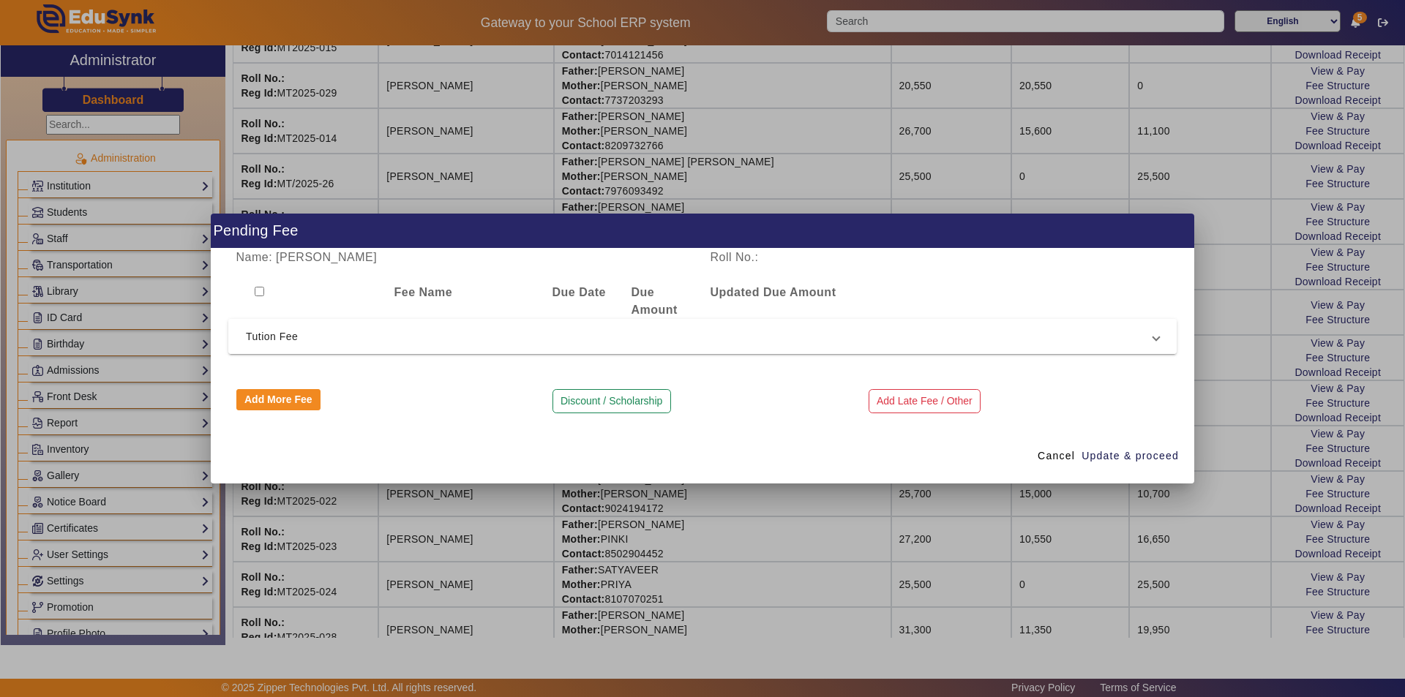
click at [707, 345] on mat-expansion-panel-header "Tution Fee" at bounding box center [702, 336] width 948 height 35
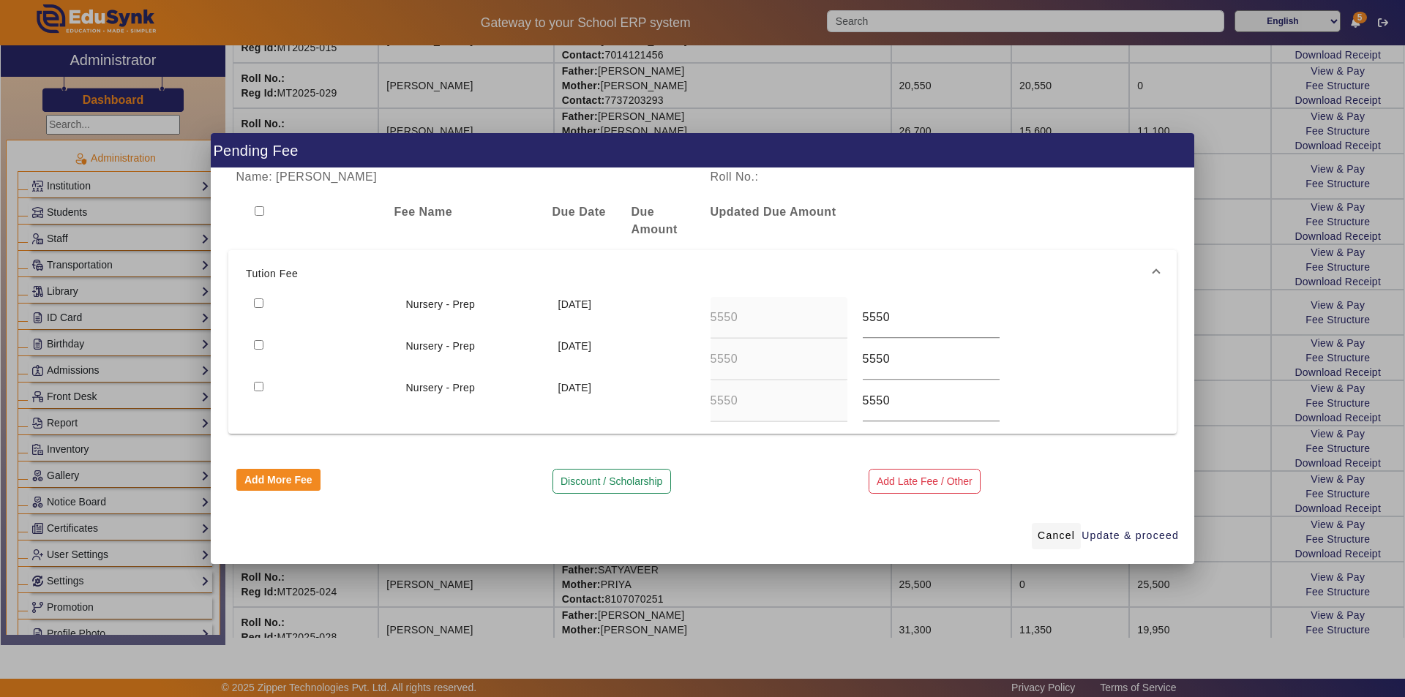
click at [1055, 538] on span "Cancel" at bounding box center [1056, 535] width 37 height 15
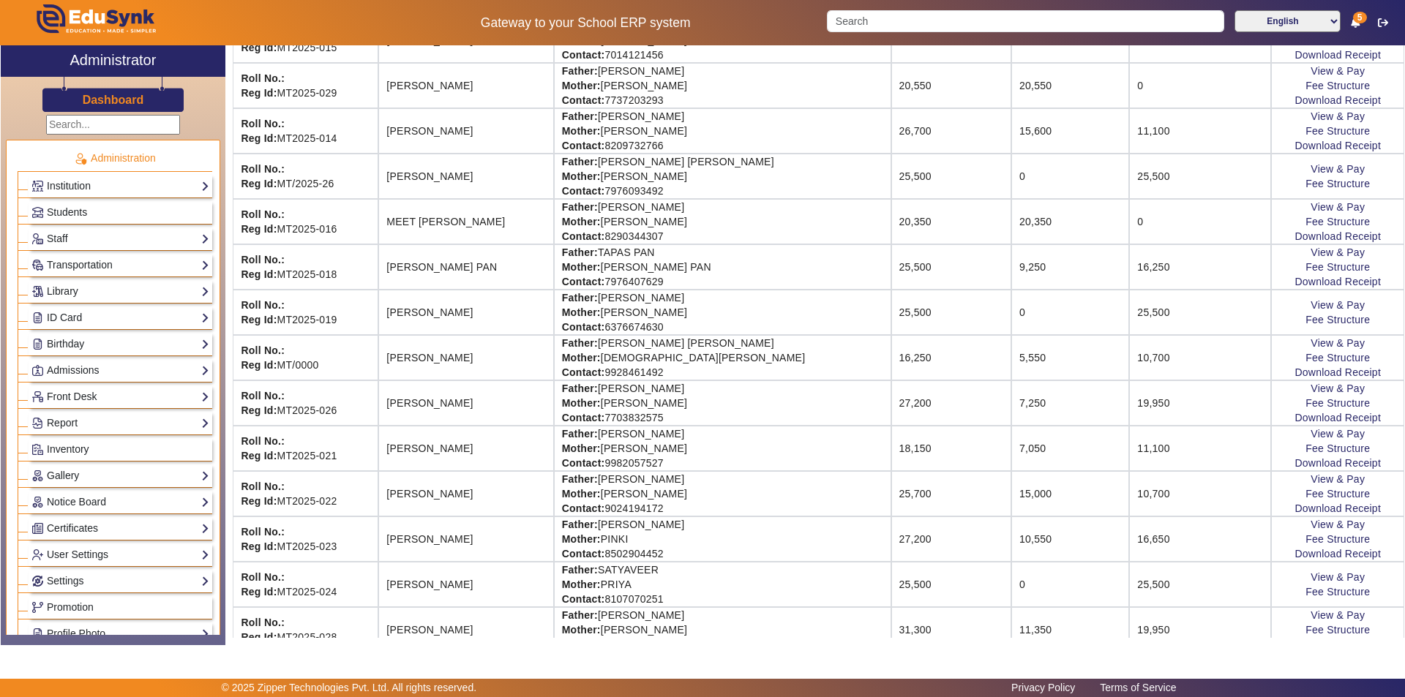
scroll to position [945, 0]
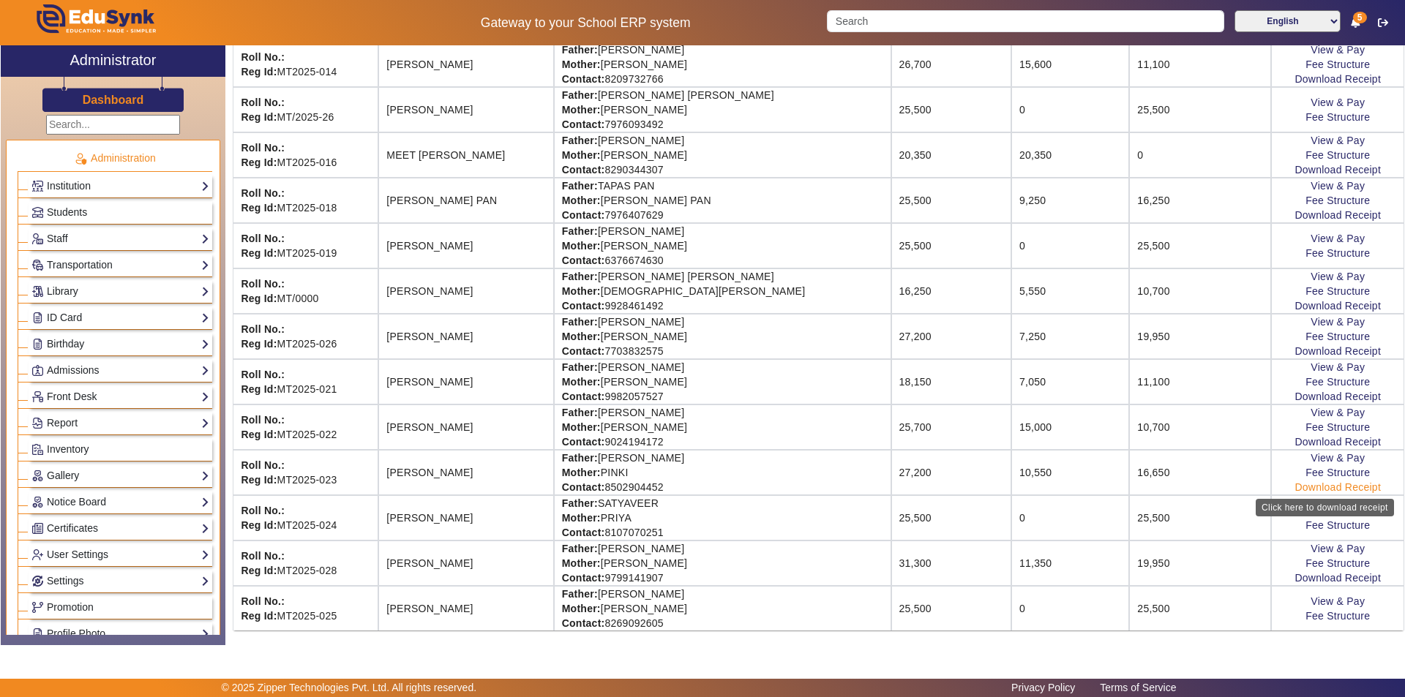
click at [1308, 489] on link "Download Receipt" at bounding box center [1337, 487] width 86 height 12
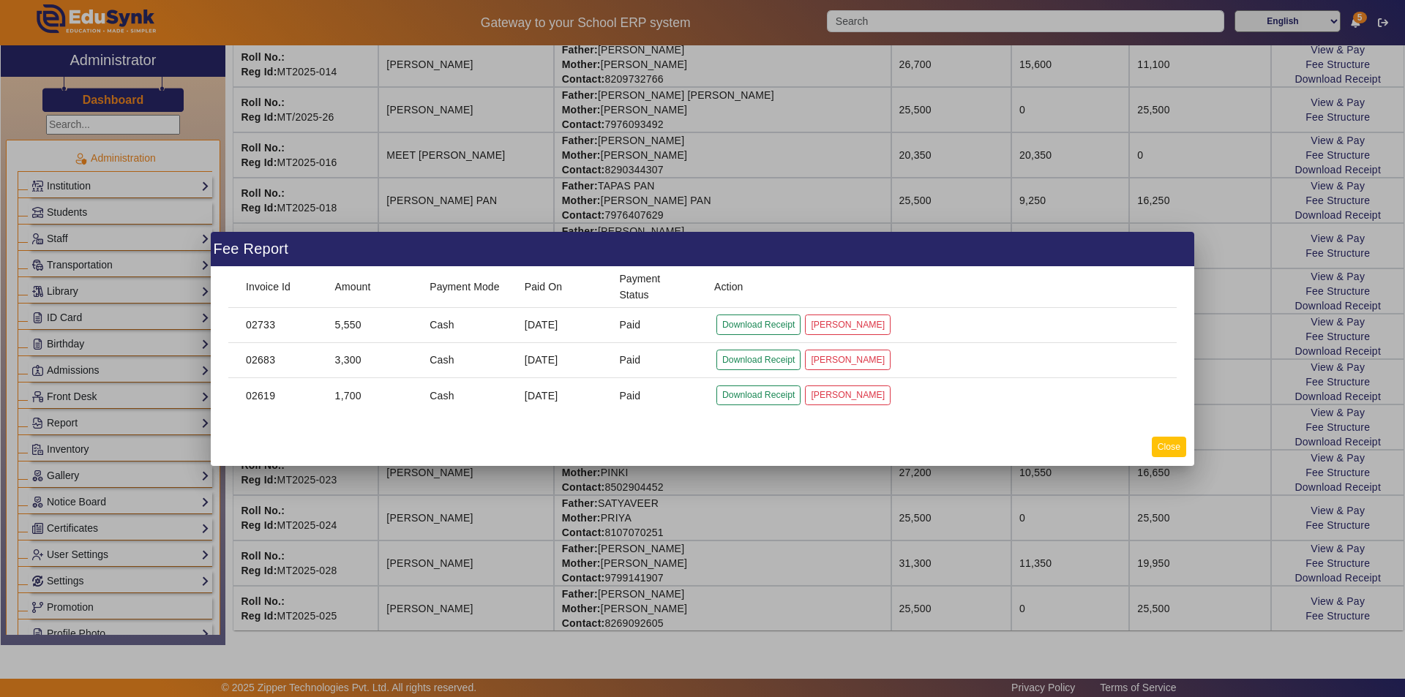
click at [1166, 447] on button "Close" at bounding box center [1169, 447] width 34 height 20
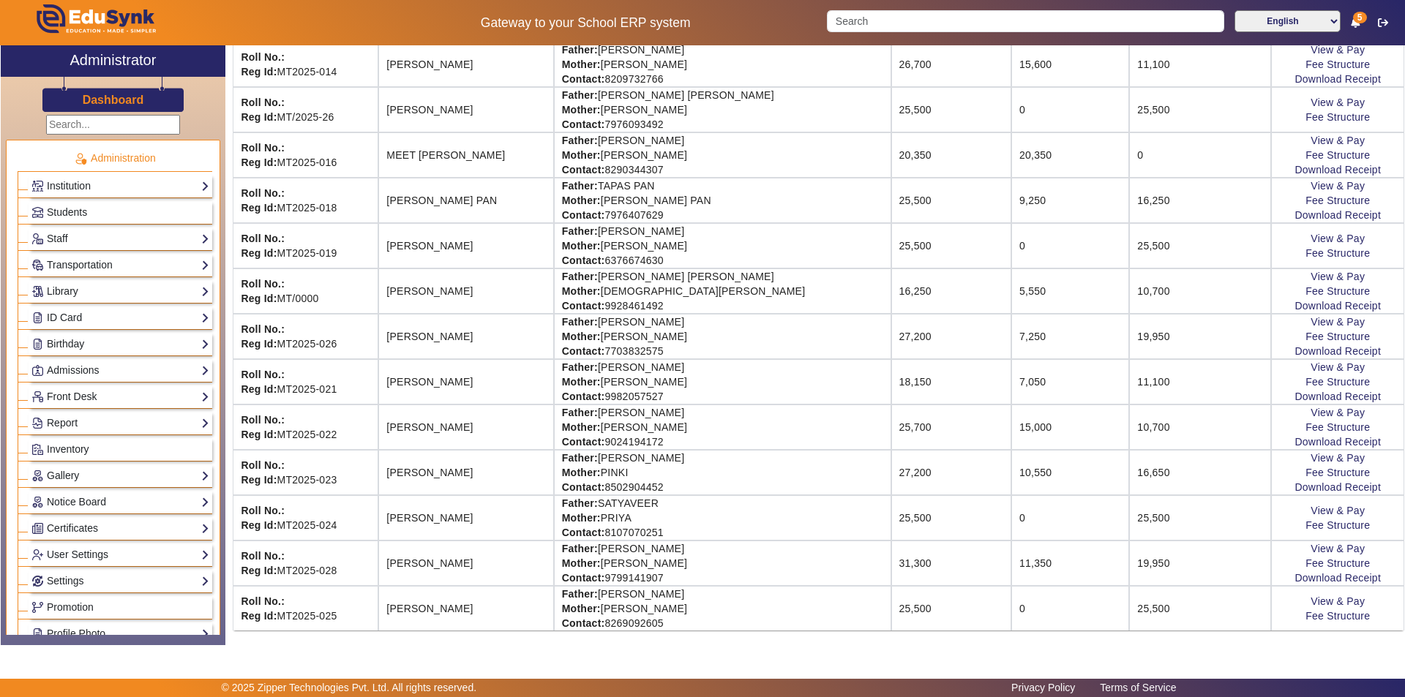
click at [1032, 518] on td "0" at bounding box center [1070, 517] width 118 height 45
click at [1326, 510] on link "View & Pay" at bounding box center [1337, 511] width 54 height 12
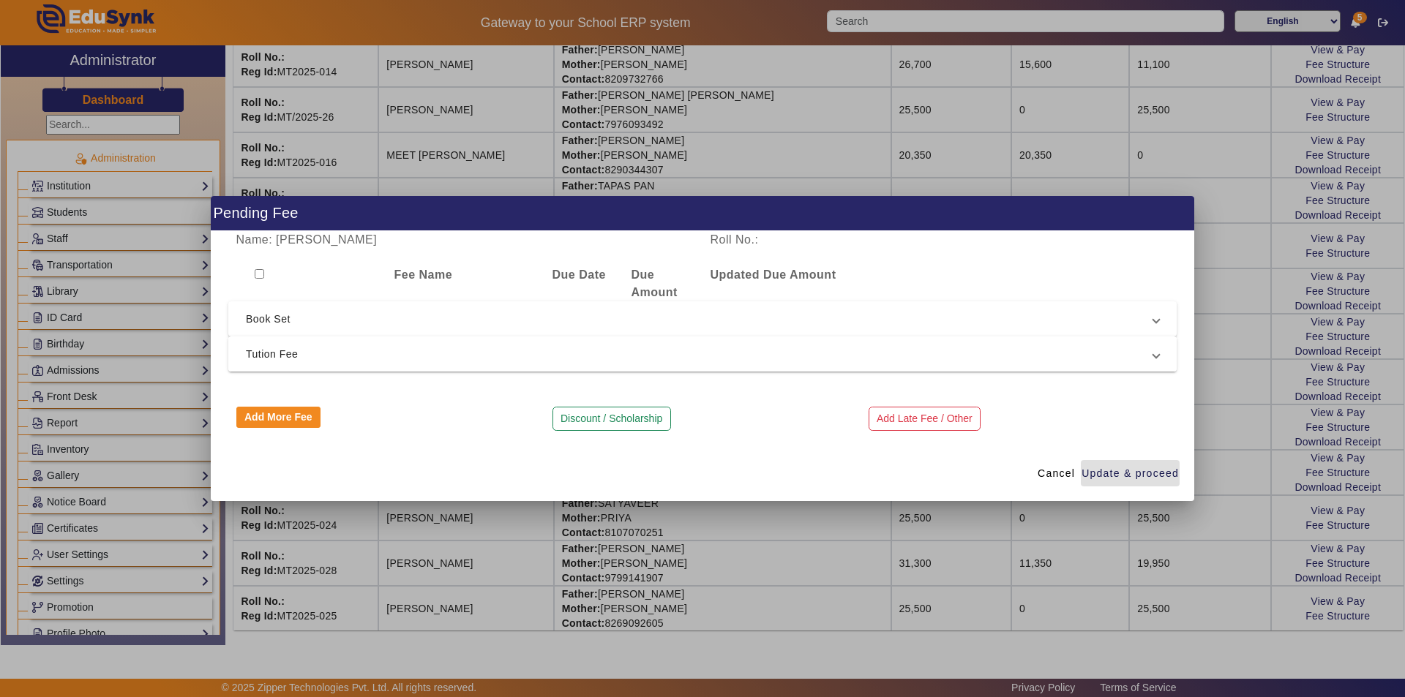
click at [500, 363] on mat-expansion-panel-header "Tution Fee" at bounding box center [702, 354] width 948 height 35
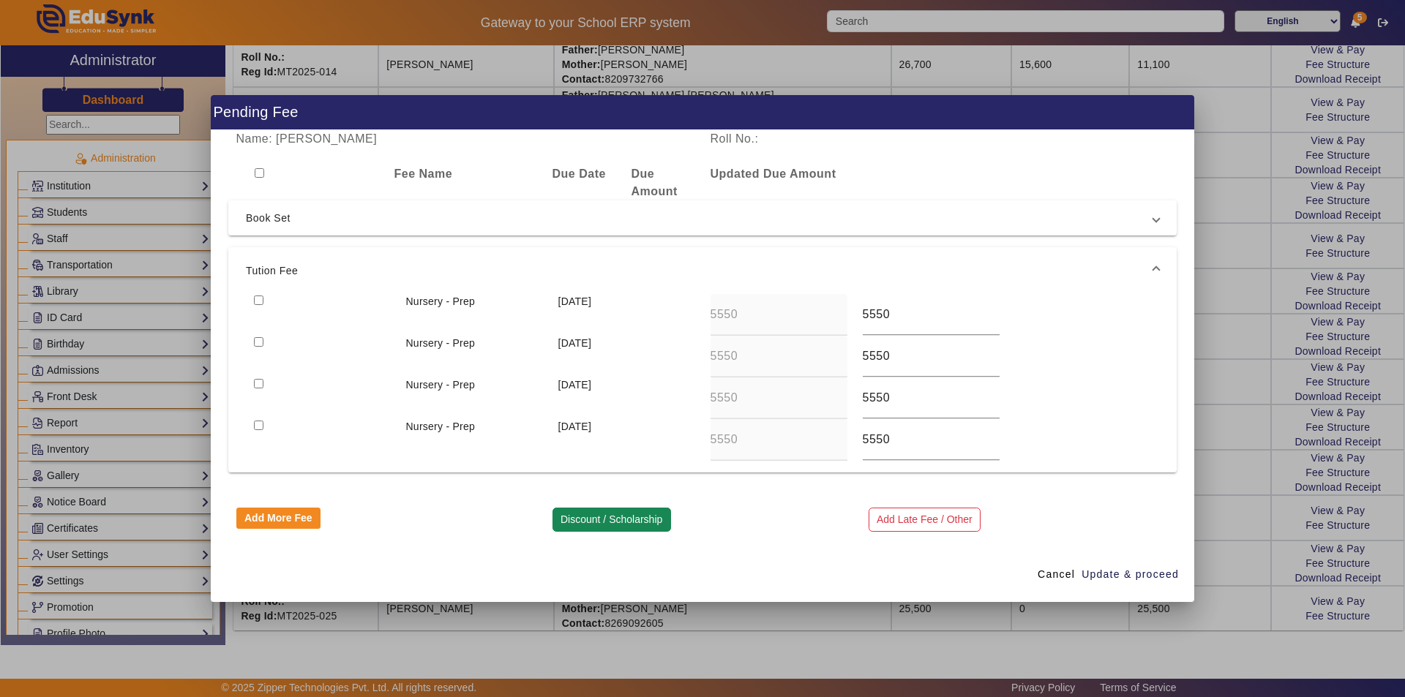
click at [625, 521] on button "Discount / Scholarship" at bounding box center [611, 520] width 119 height 25
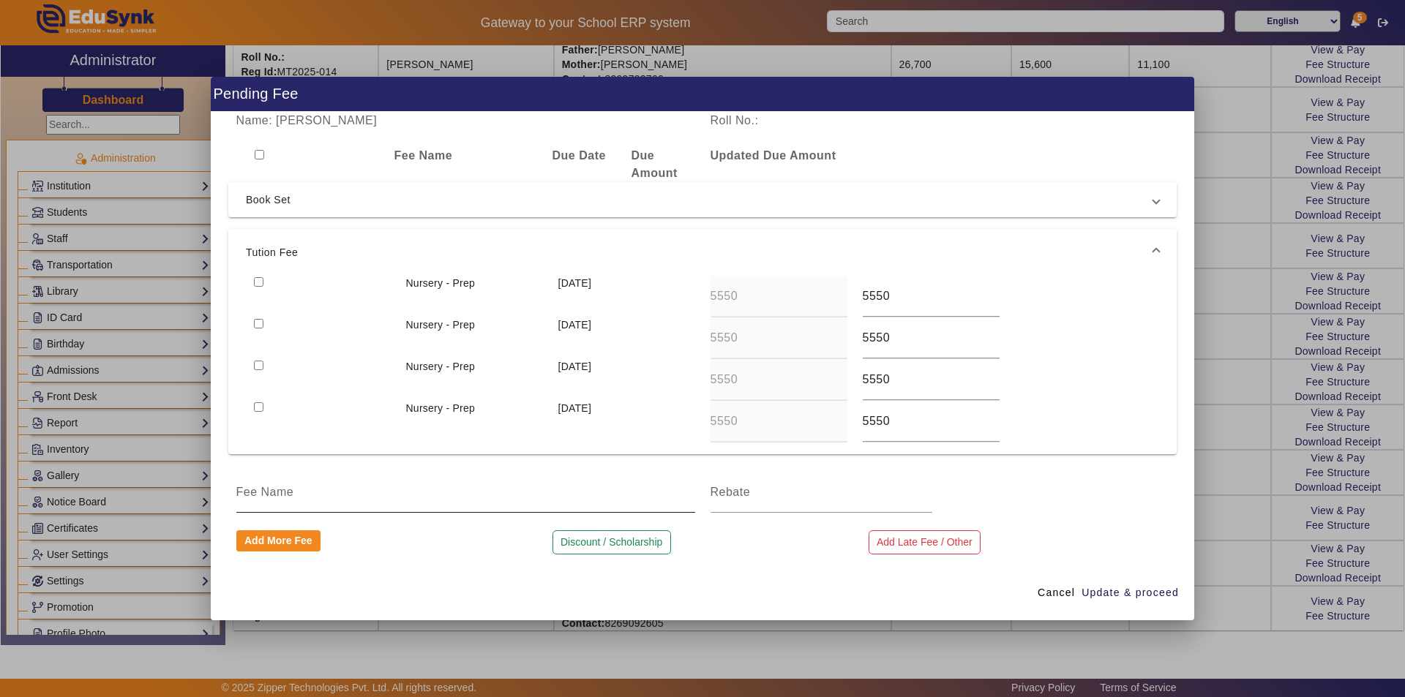
click at [420, 500] on input at bounding box center [465, 493] width 459 height 18
drag, startPoint x: 666, startPoint y: 495, endPoint x: 432, endPoint y: 491, distance: 233.5
click at [432, 491] on input "TUITION FEE DISCOUNT AS PER NEW ADMIDDION IN AUGUST MONTH" at bounding box center [465, 493] width 459 height 18
type input "TUITION FEE DISCOUNT AS PER SIBLING CHILD"
click at [766, 506] on div at bounding box center [821, 492] width 222 height 41
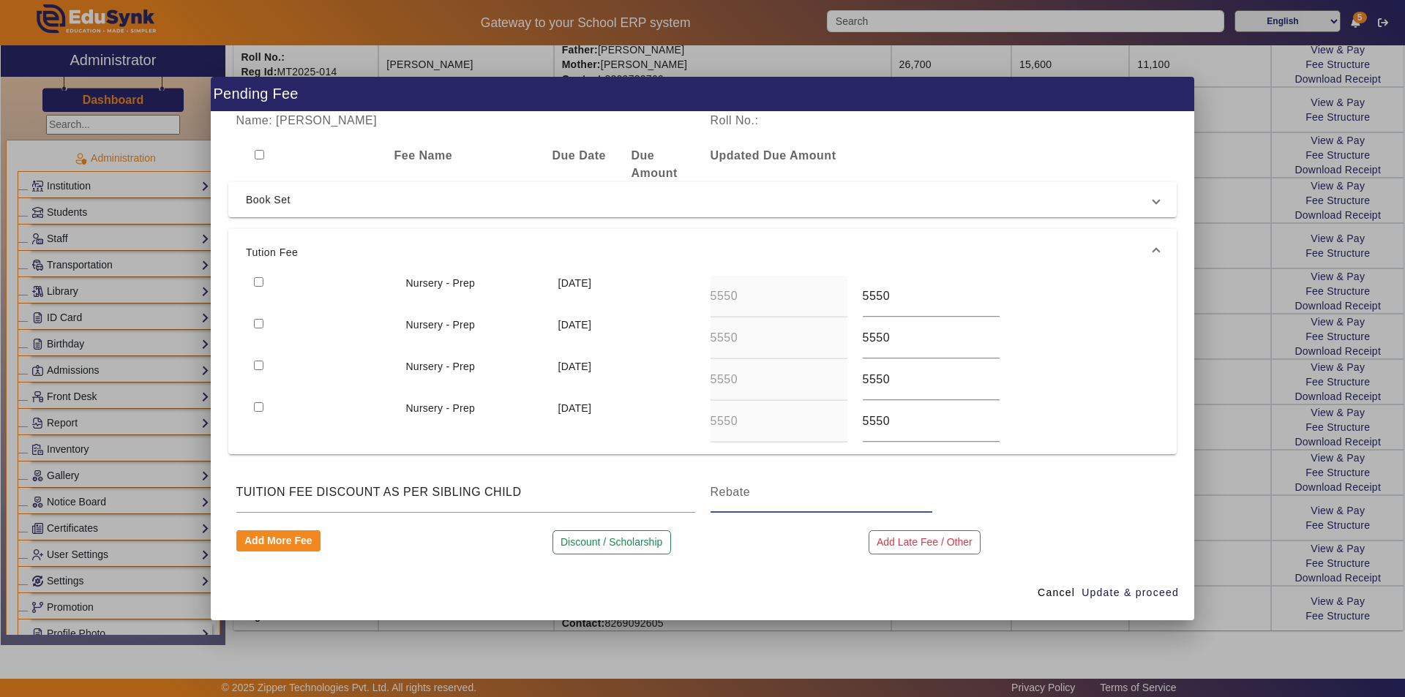
click at [772, 500] on input at bounding box center [821, 493] width 222 height 18
type input "22200"
click at [1125, 594] on span "Update & proceed" at bounding box center [1129, 592] width 97 height 15
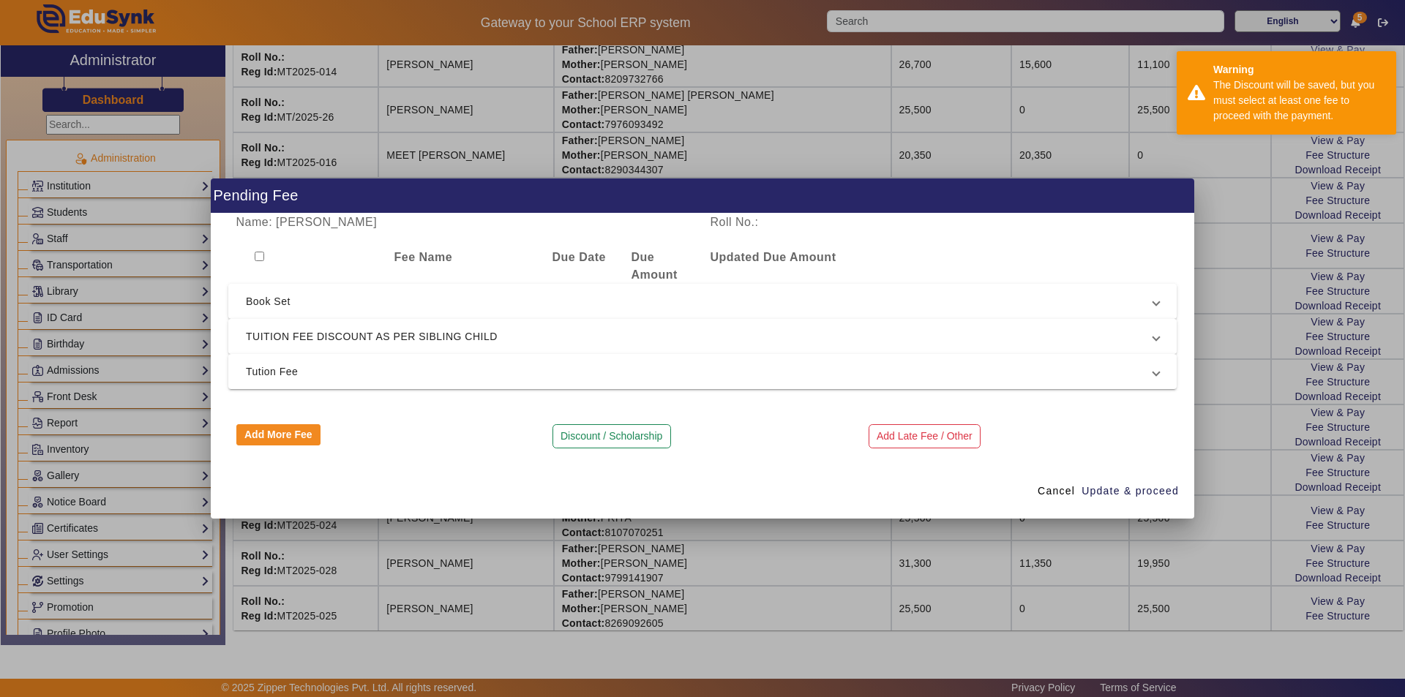
click at [490, 339] on span "TUITION FEE DISCOUNT AS PER SIBLING CHILD" at bounding box center [699, 337] width 907 height 18
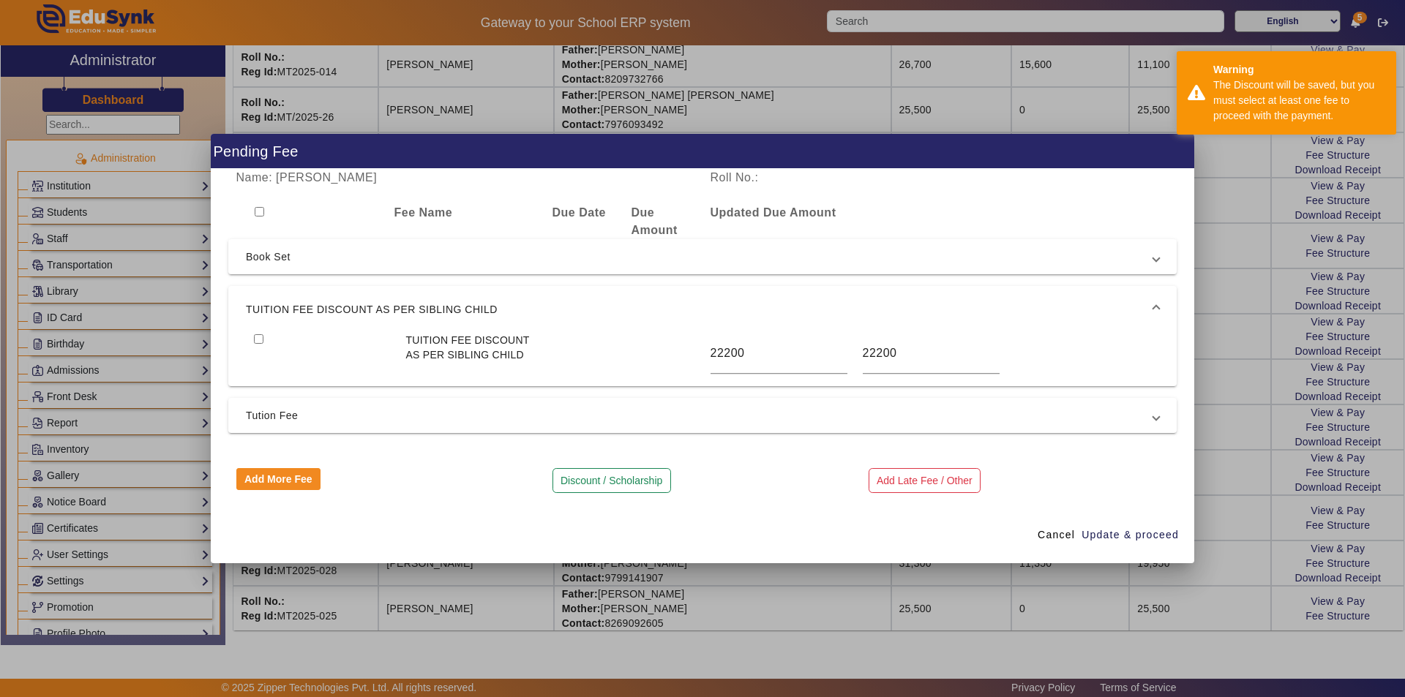
click at [256, 209] on input "checkbox" at bounding box center [260, 212] width 10 height 10
checkbox input "true"
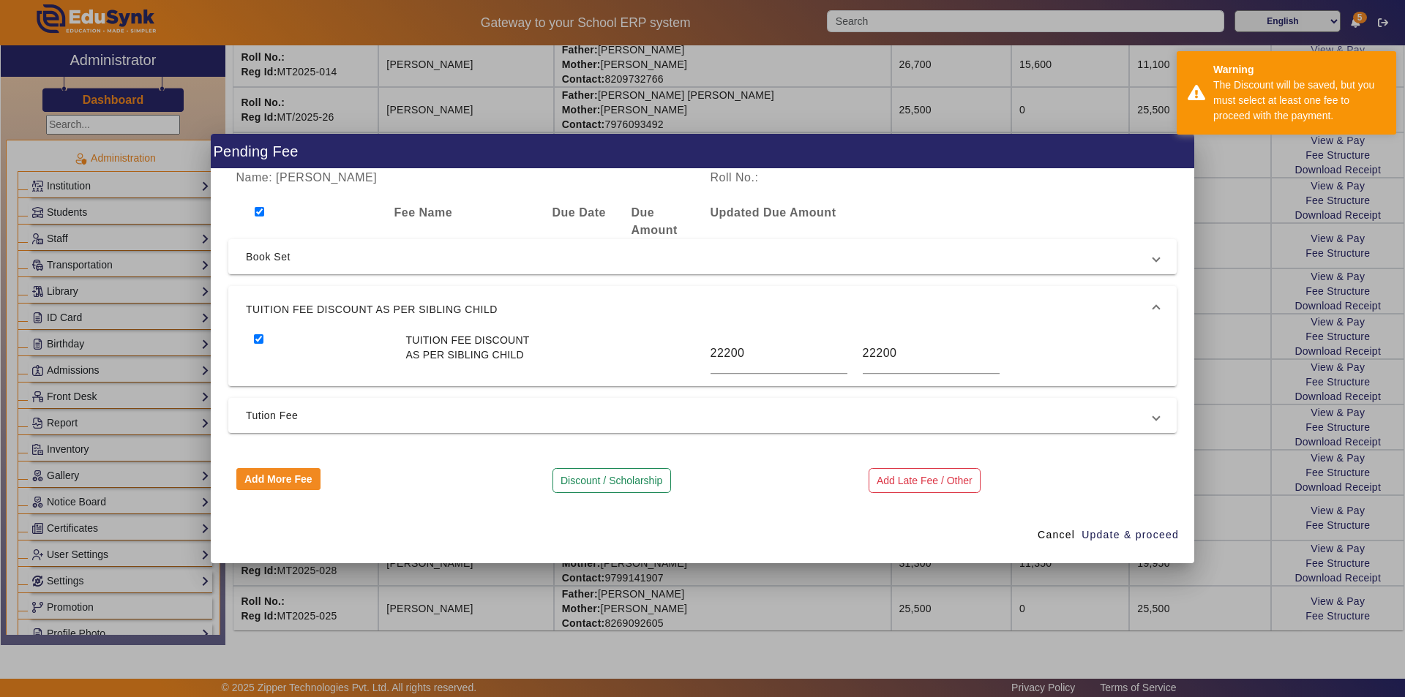
checkbox input "true"
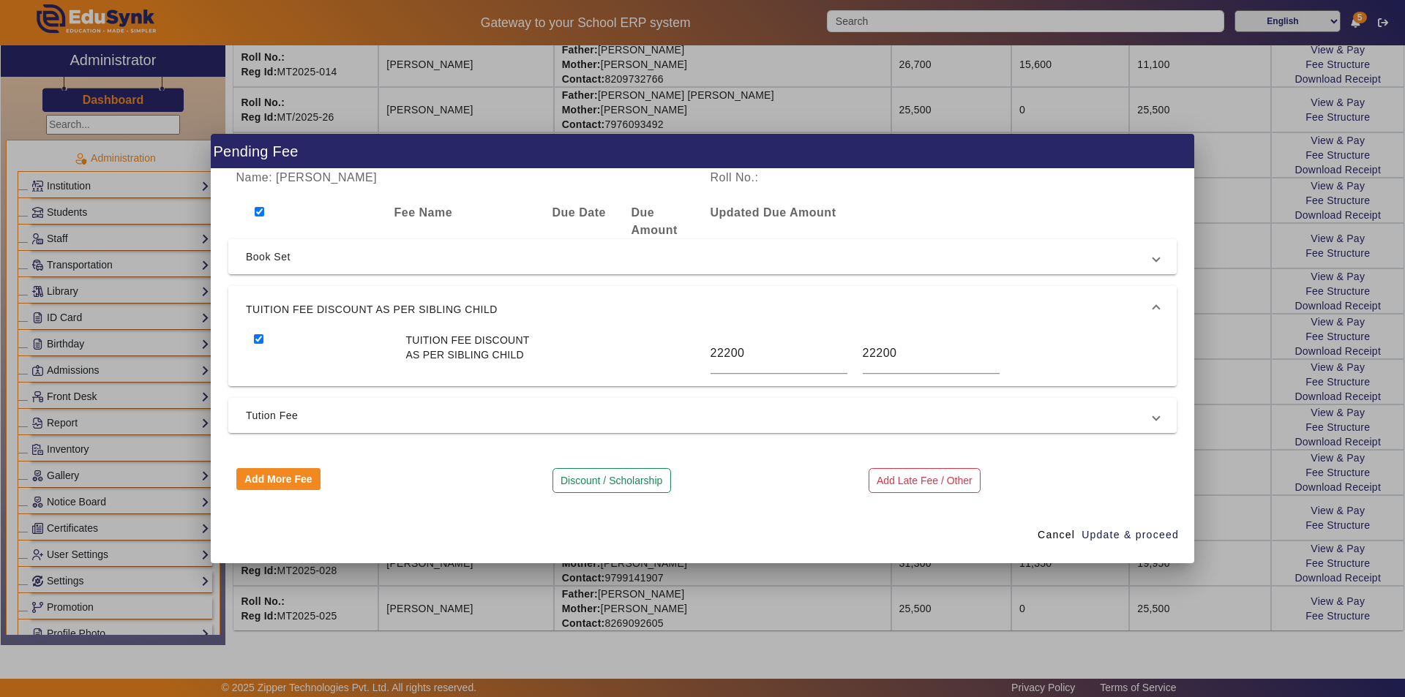
click at [261, 211] on input "checkbox" at bounding box center [260, 212] width 10 height 10
checkbox input "false"
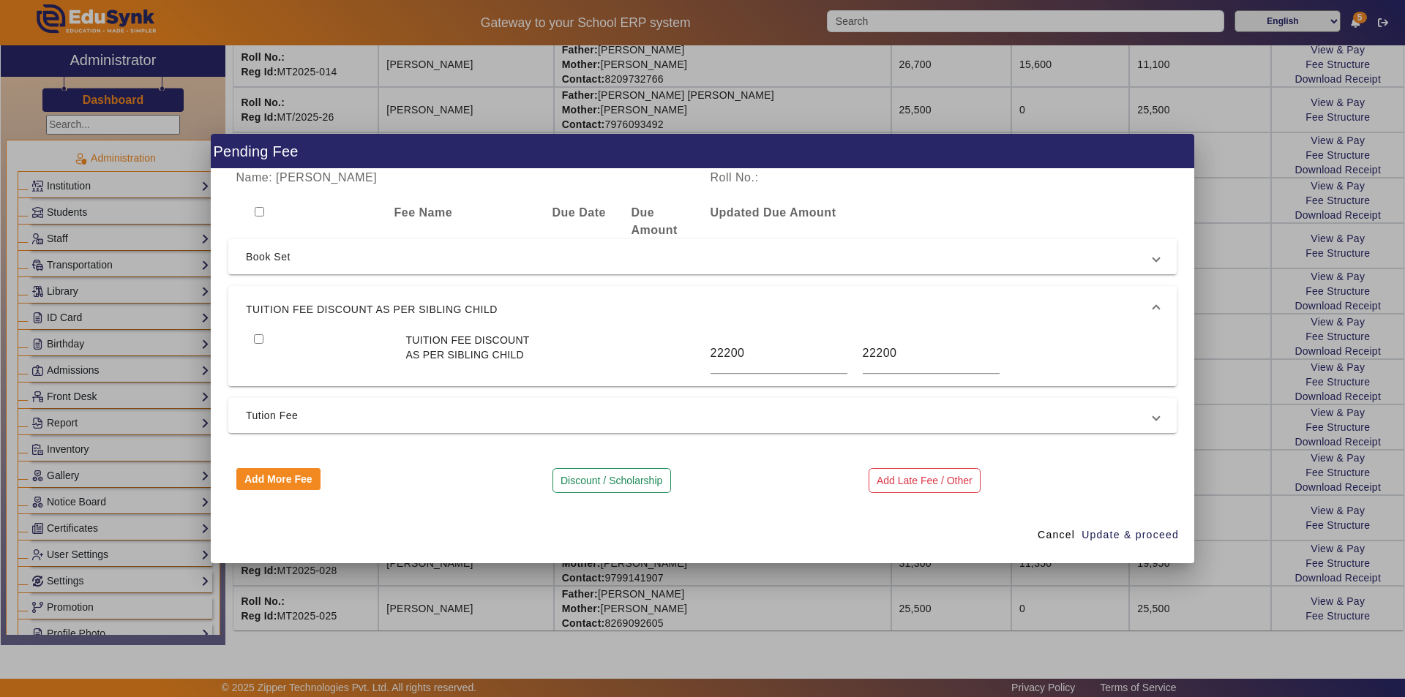
checkbox input "false"
click at [617, 481] on button "Discount / Scholarship" at bounding box center [611, 480] width 119 height 25
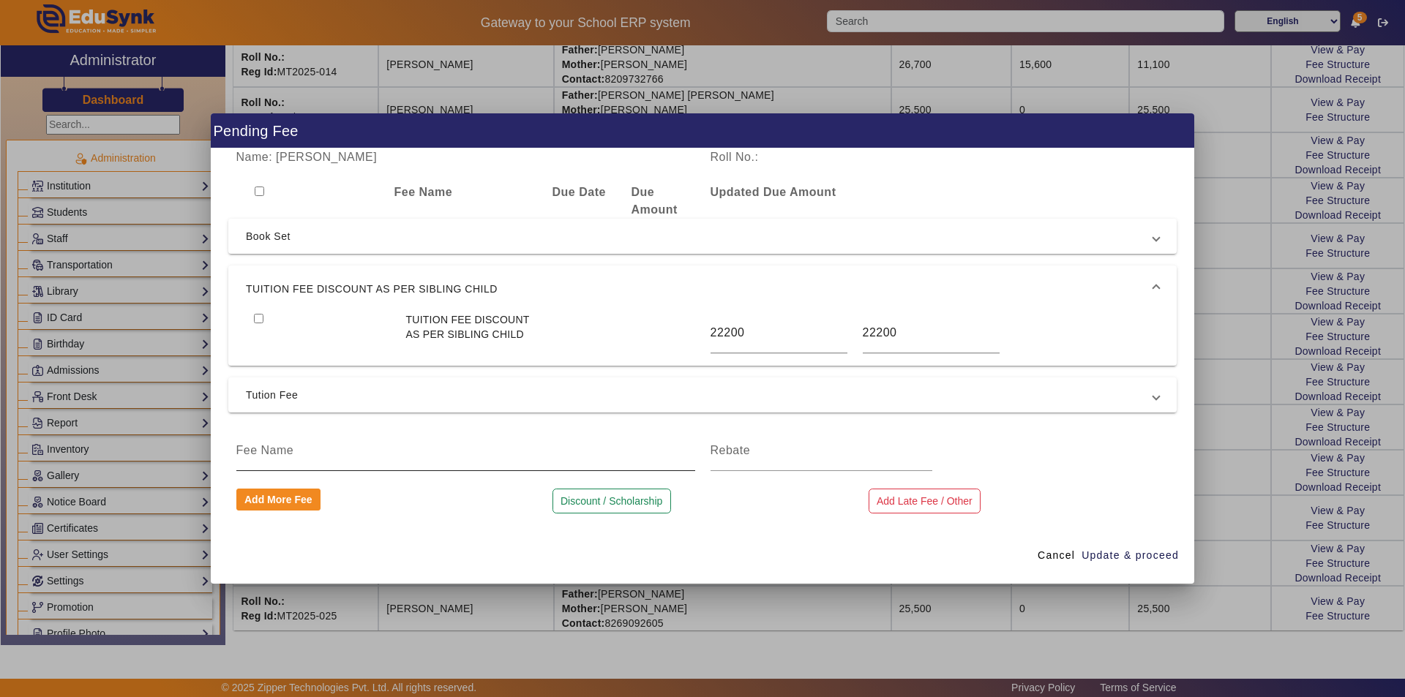
click at [427, 450] on input at bounding box center [465, 451] width 459 height 18
type input "book set Amount"
click at [770, 460] on input at bounding box center [821, 451] width 222 height 18
type input "3300"
click at [1128, 560] on span "Update & proceed" at bounding box center [1129, 555] width 97 height 15
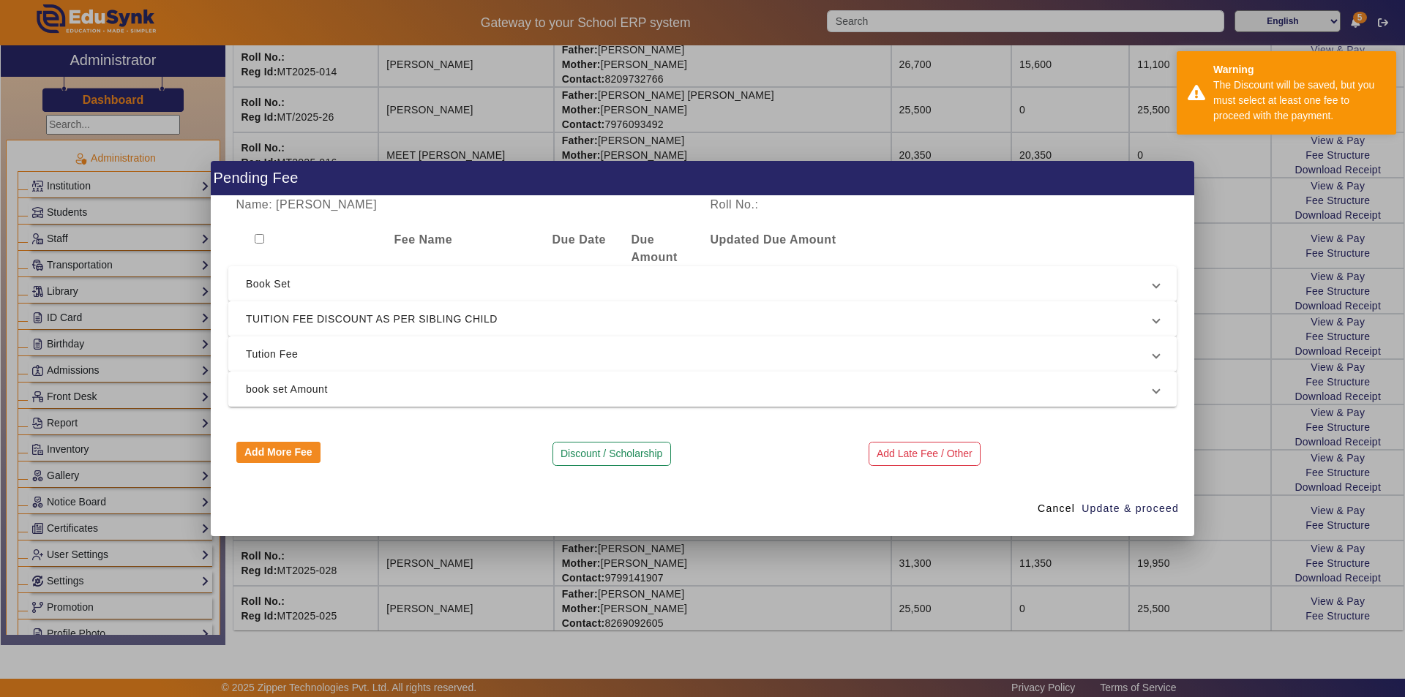
click at [325, 319] on span "TUITION FEE DISCOUNT AS PER SIBLING CHILD" at bounding box center [699, 319] width 907 height 18
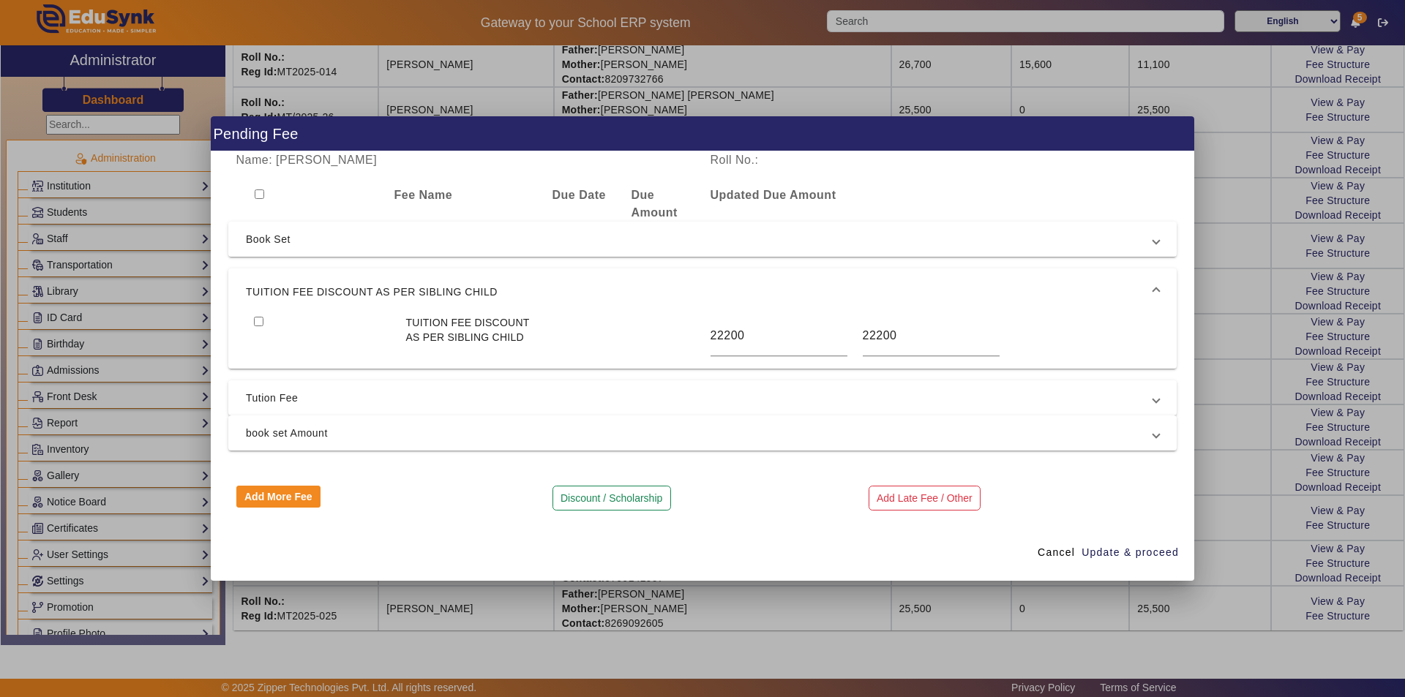
click at [255, 193] on input "checkbox" at bounding box center [260, 195] width 10 height 10
checkbox input "true"
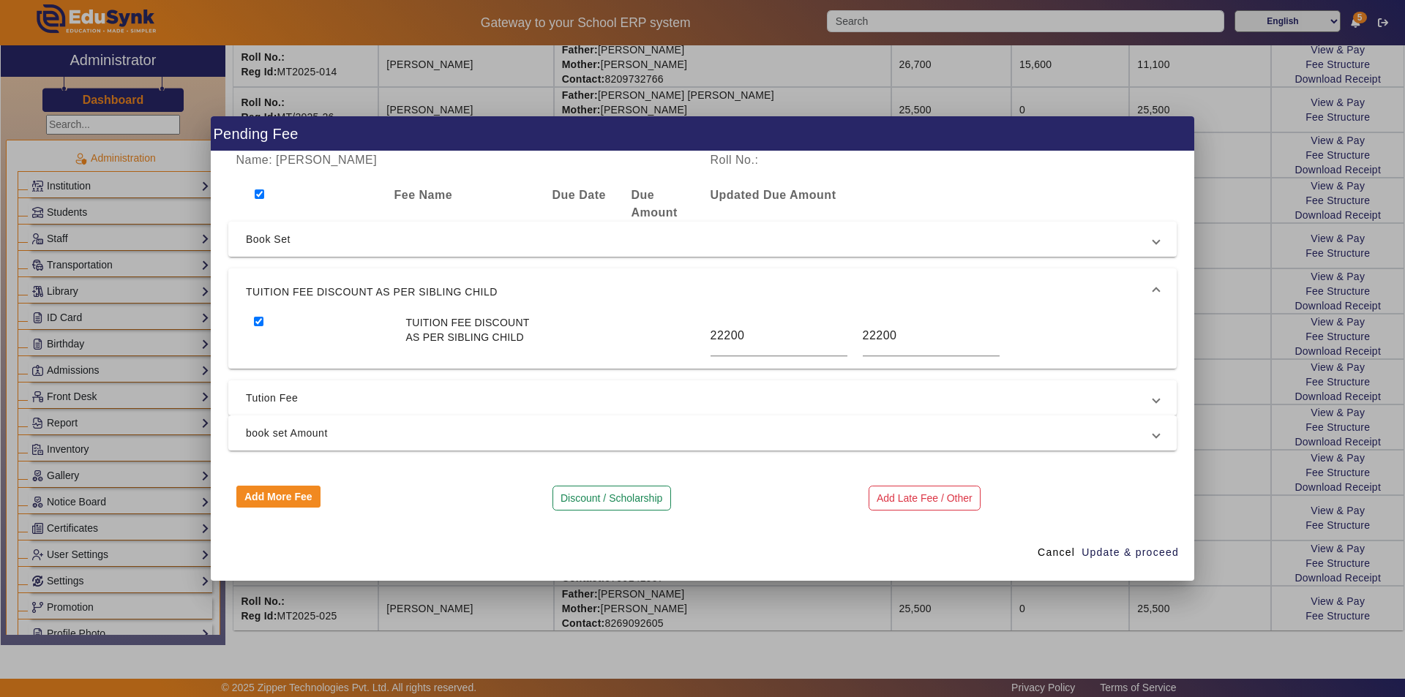
checkbox input "true"
click at [304, 438] on span "book set Amount" at bounding box center [699, 433] width 907 height 18
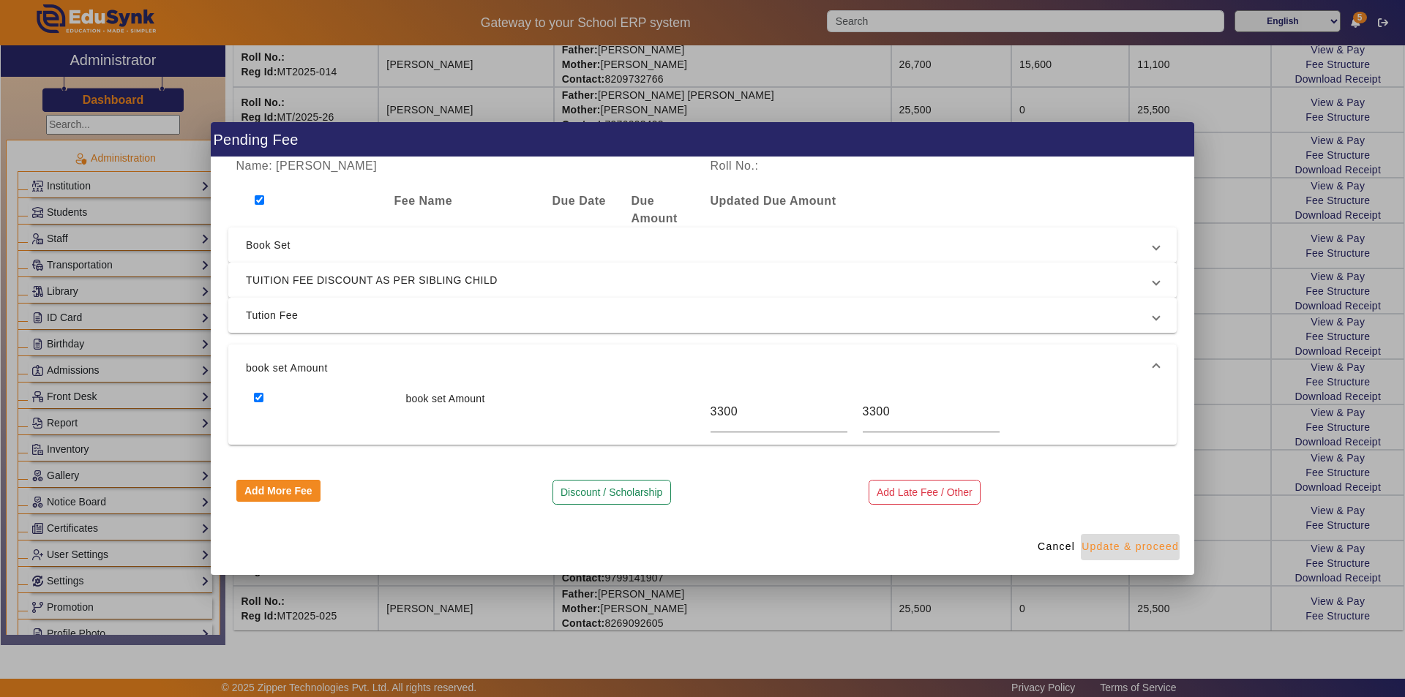
click at [1131, 544] on span "Update & proceed" at bounding box center [1129, 546] width 97 height 15
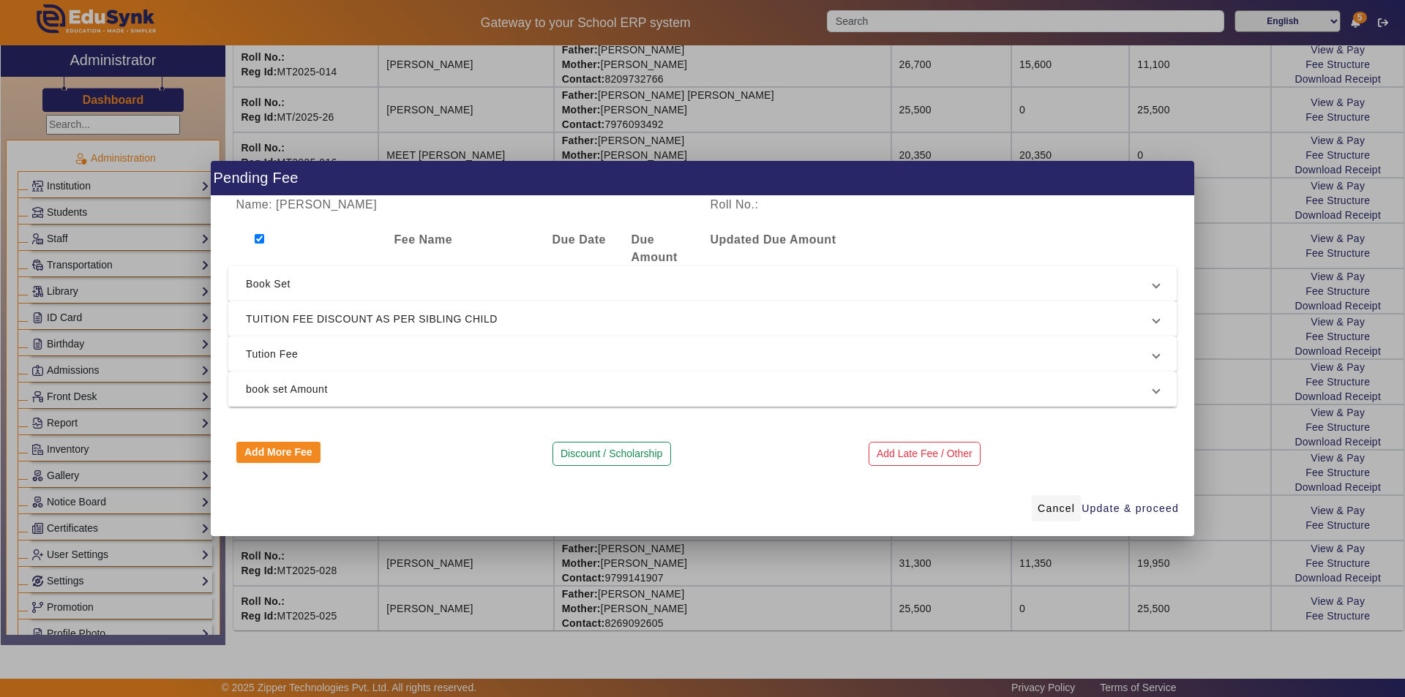
click at [1057, 509] on span "Cancel" at bounding box center [1056, 508] width 37 height 15
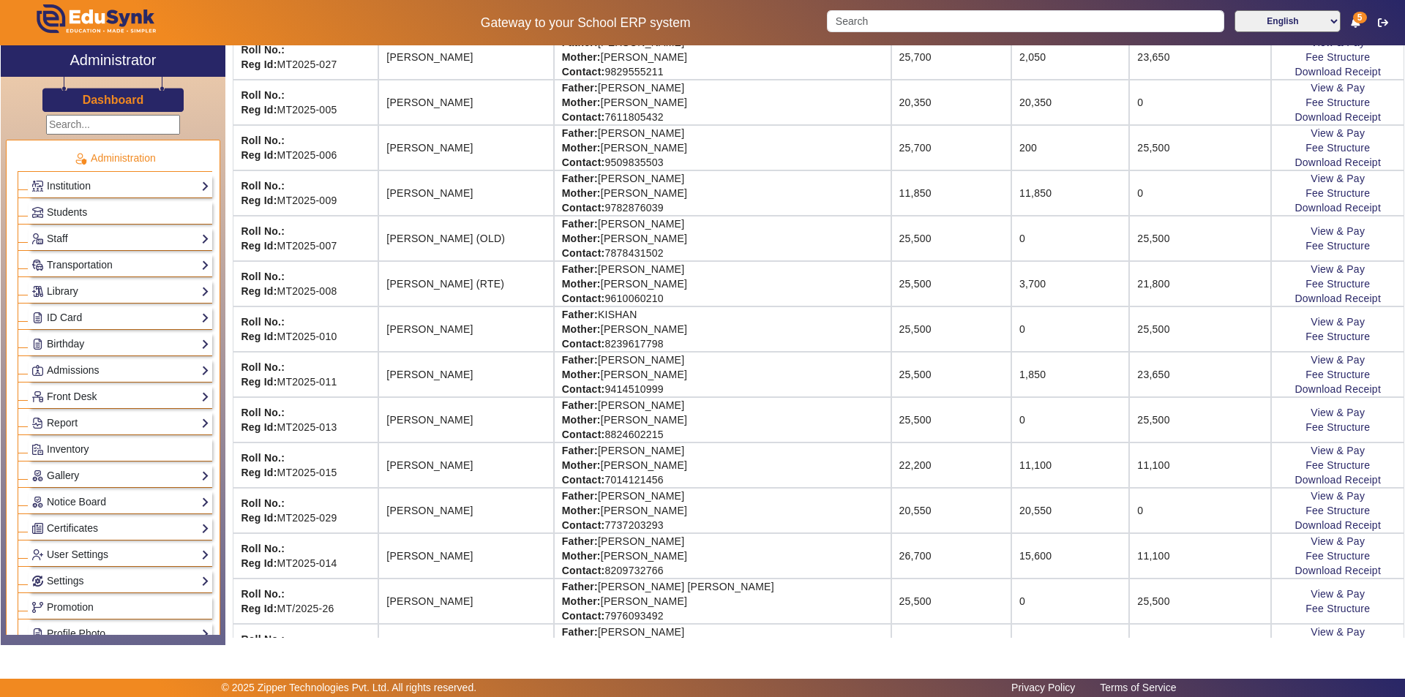
scroll to position [432, 0]
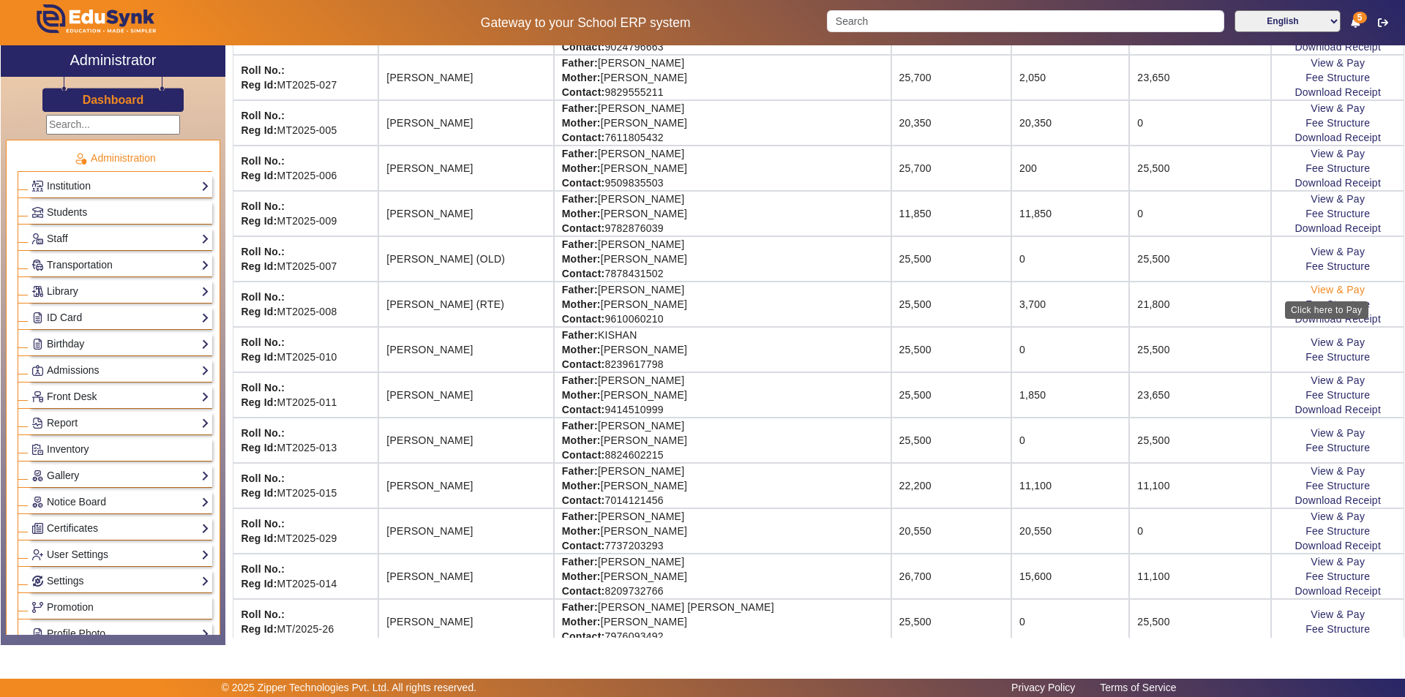
click at [1341, 290] on link "View & Pay" at bounding box center [1337, 290] width 54 height 12
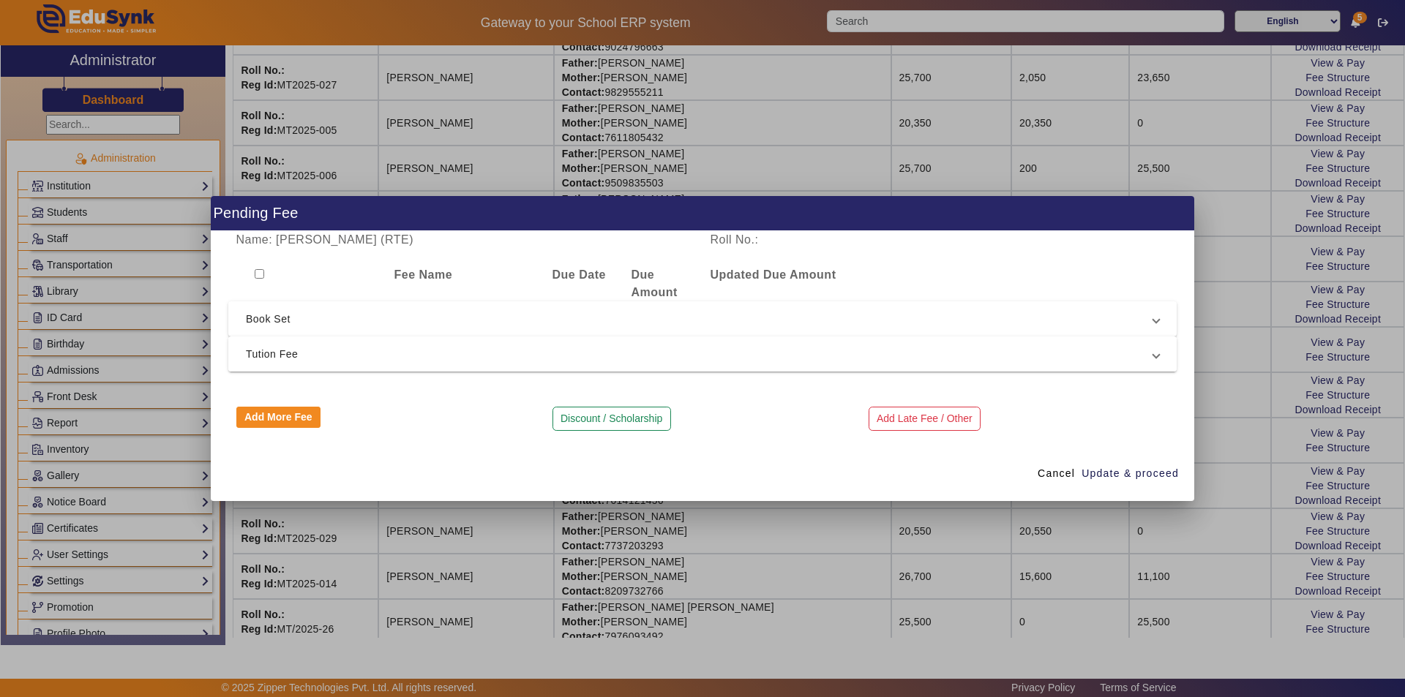
click at [491, 360] on span "Tution Fee" at bounding box center [699, 354] width 907 height 18
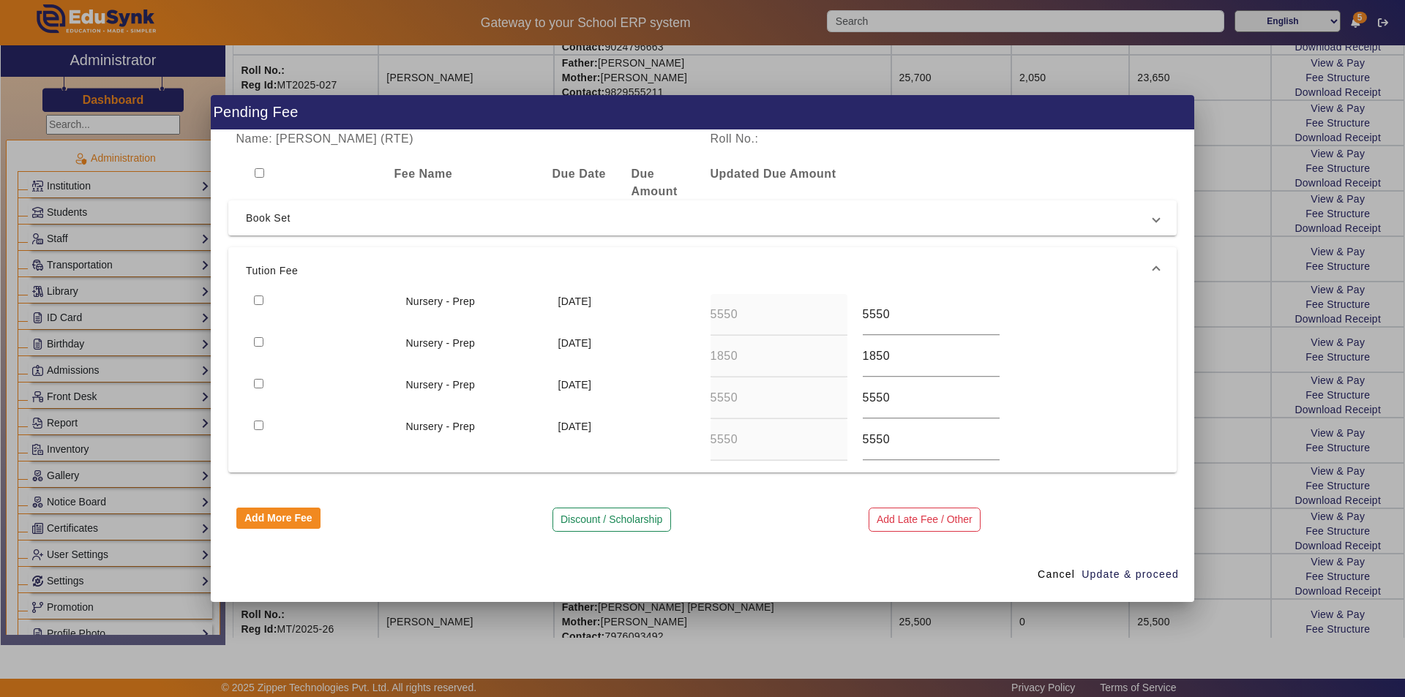
click at [258, 342] on input "checkbox" at bounding box center [259, 342] width 10 height 10
checkbox input "true"
click at [1106, 574] on span "Update & proceed" at bounding box center [1129, 574] width 97 height 15
type input "5550"
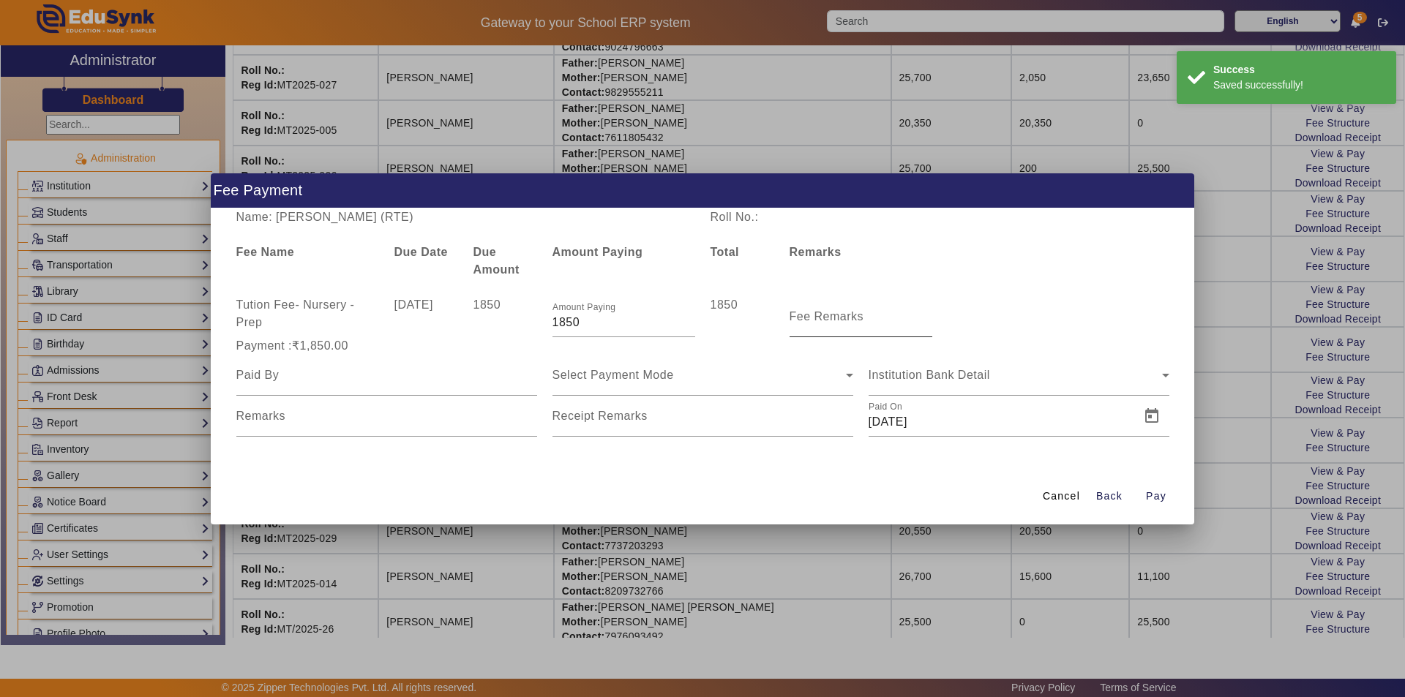
click at [808, 325] on input "Fee Remarks" at bounding box center [860, 323] width 143 height 18
type input "Sep month fee"
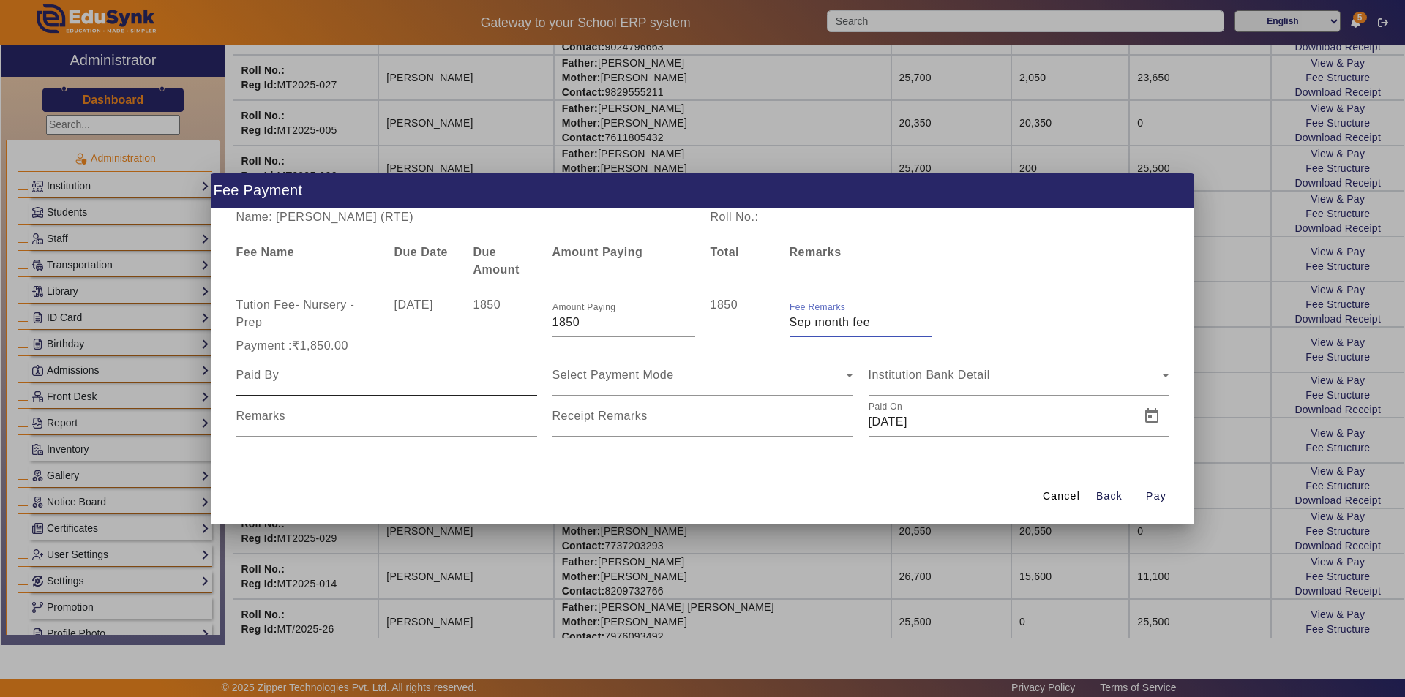
click at [421, 378] on input at bounding box center [386, 376] width 301 height 18
type input "Parents"
click at [697, 381] on div "Select Payment Mode" at bounding box center [698, 376] width 293 height 18
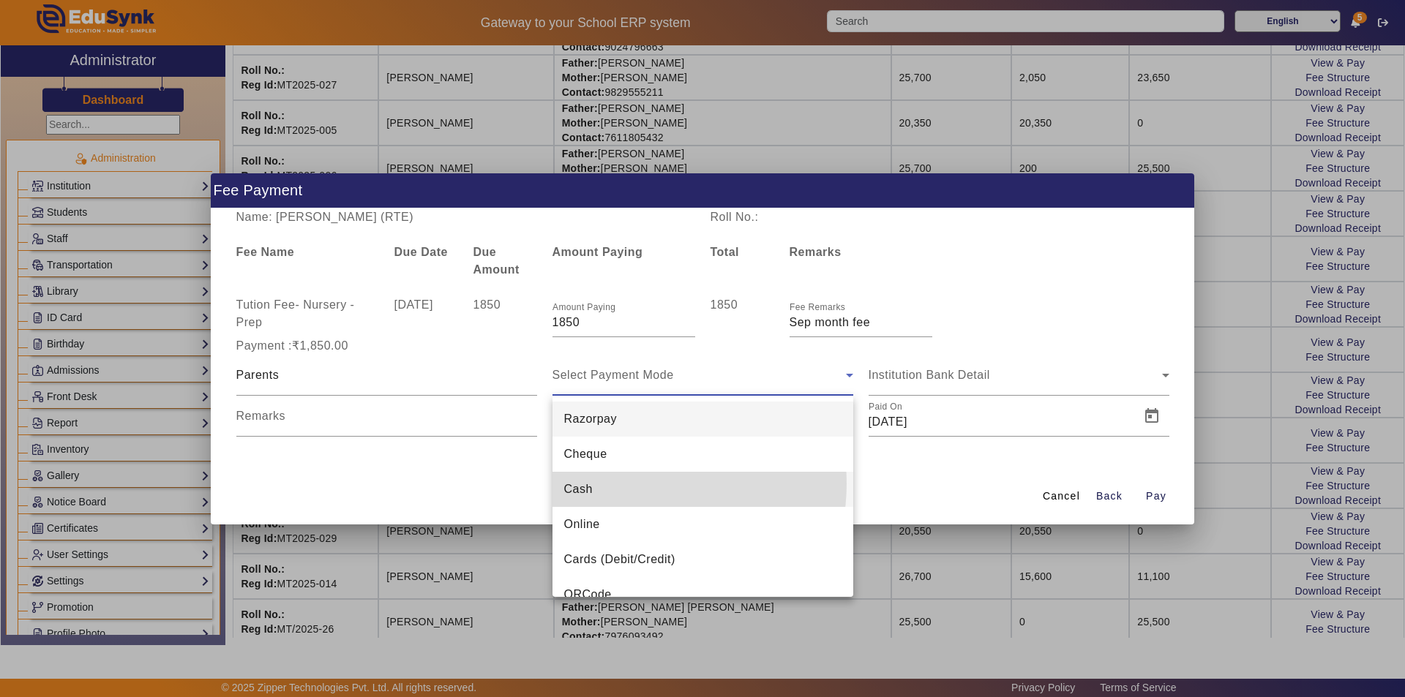
click at [632, 484] on mat-option "Cash" at bounding box center [702, 489] width 301 height 35
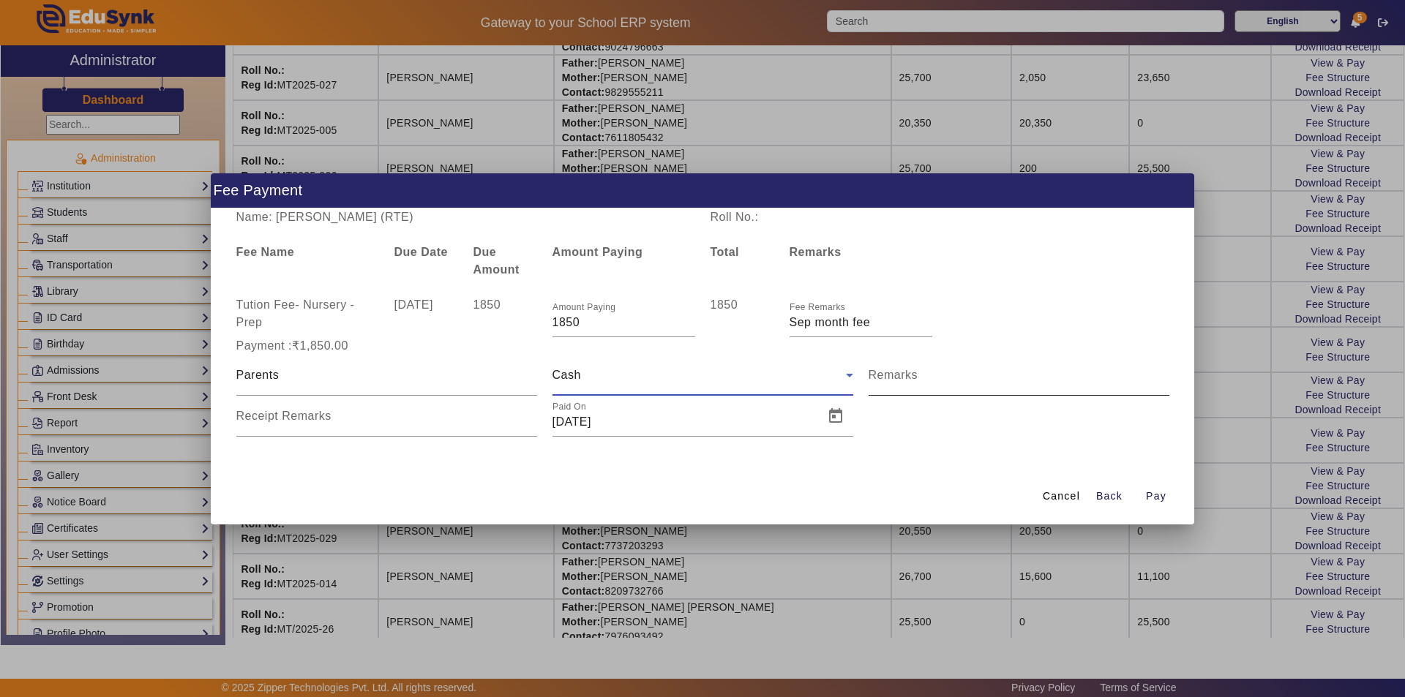
click at [951, 384] on input "Remarks" at bounding box center [1019, 381] width 301 height 18
click at [628, 381] on div "Cash" at bounding box center [698, 376] width 293 height 18
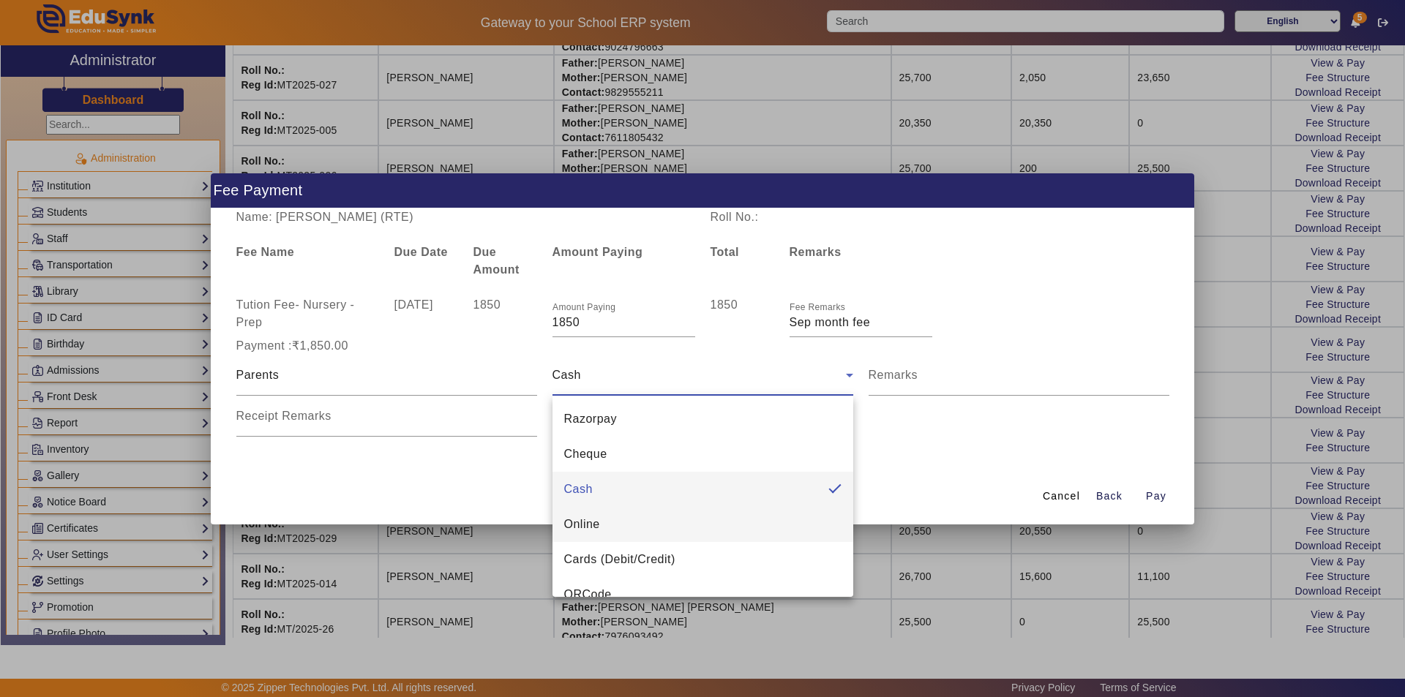
click at [614, 525] on mat-option "Online" at bounding box center [702, 524] width 301 height 35
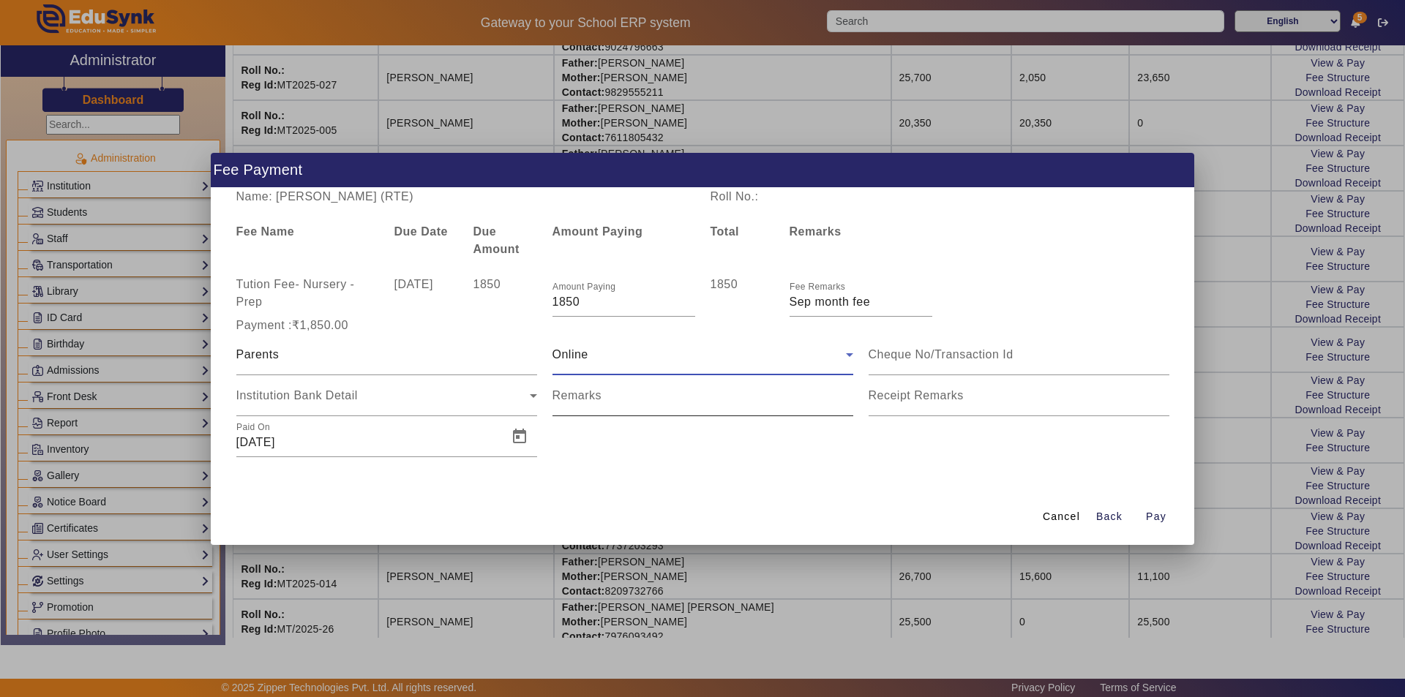
click at [696, 402] on input "Remarks" at bounding box center [702, 402] width 301 height 18
drag, startPoint x: 740, startPoint y: 399, endPoint x: 638, endPoint y: 400, distance: 101.7
click at [638, 400] on input "Remarks" at bounding box center [702, 402] width 301 height 18
type input "Online REF no.5268842267"
click at [966, 405] on input "Receipt Remarks" at bounding box center [1019, 402] width 301 height 18
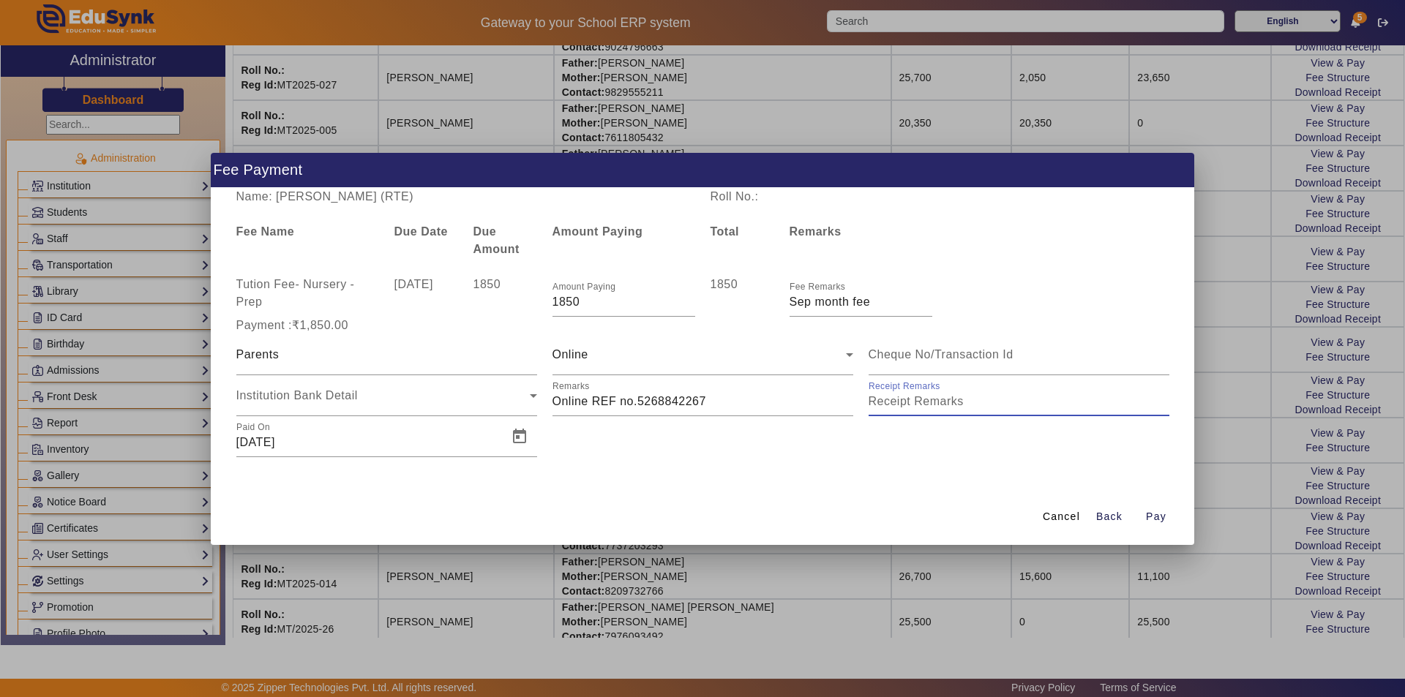
type input "Sep month fee"
click at [523, 441] on span "Open calendar" at bounding box center [519, 436] width 35 height 35
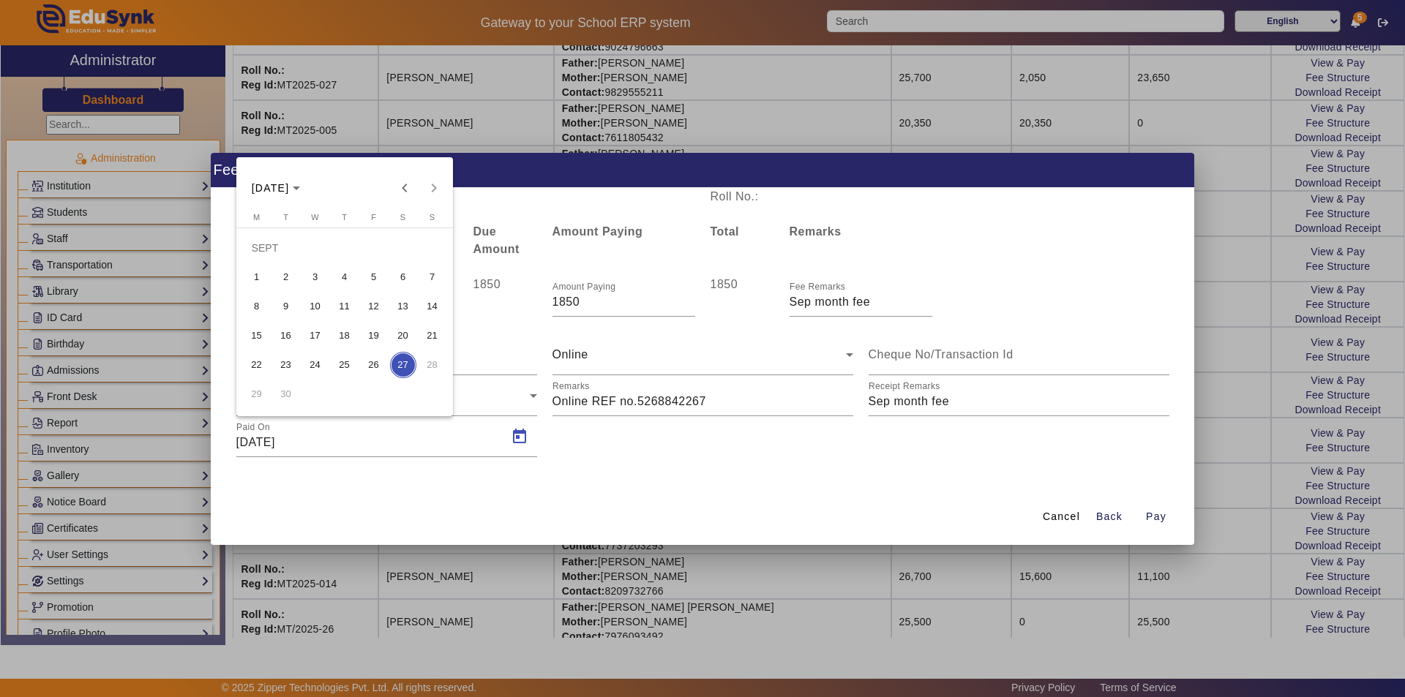
click at [345, 366] on span "25" at bounding box center [344, 365] width 26 height 26
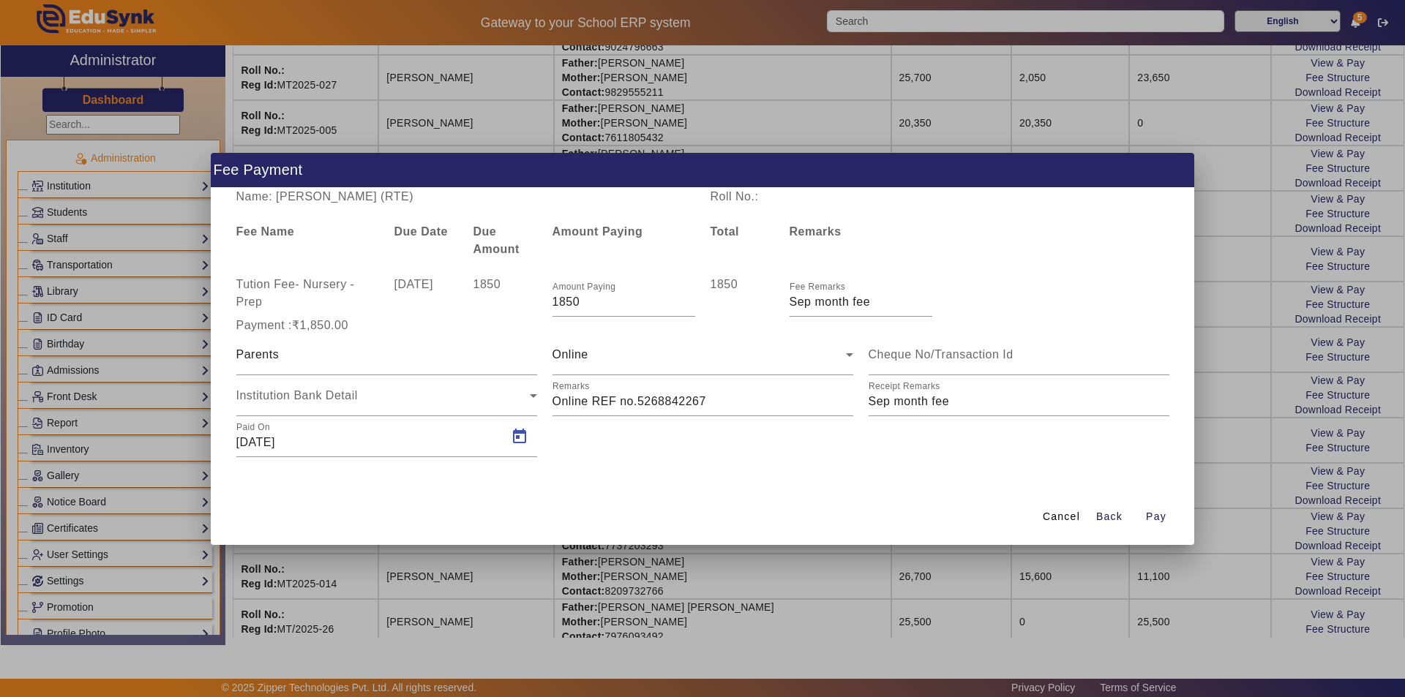
type input "[DATE]"
click at [1158, 517] on span "Pay" at bounding box center [1156, 516] width 20 height 15
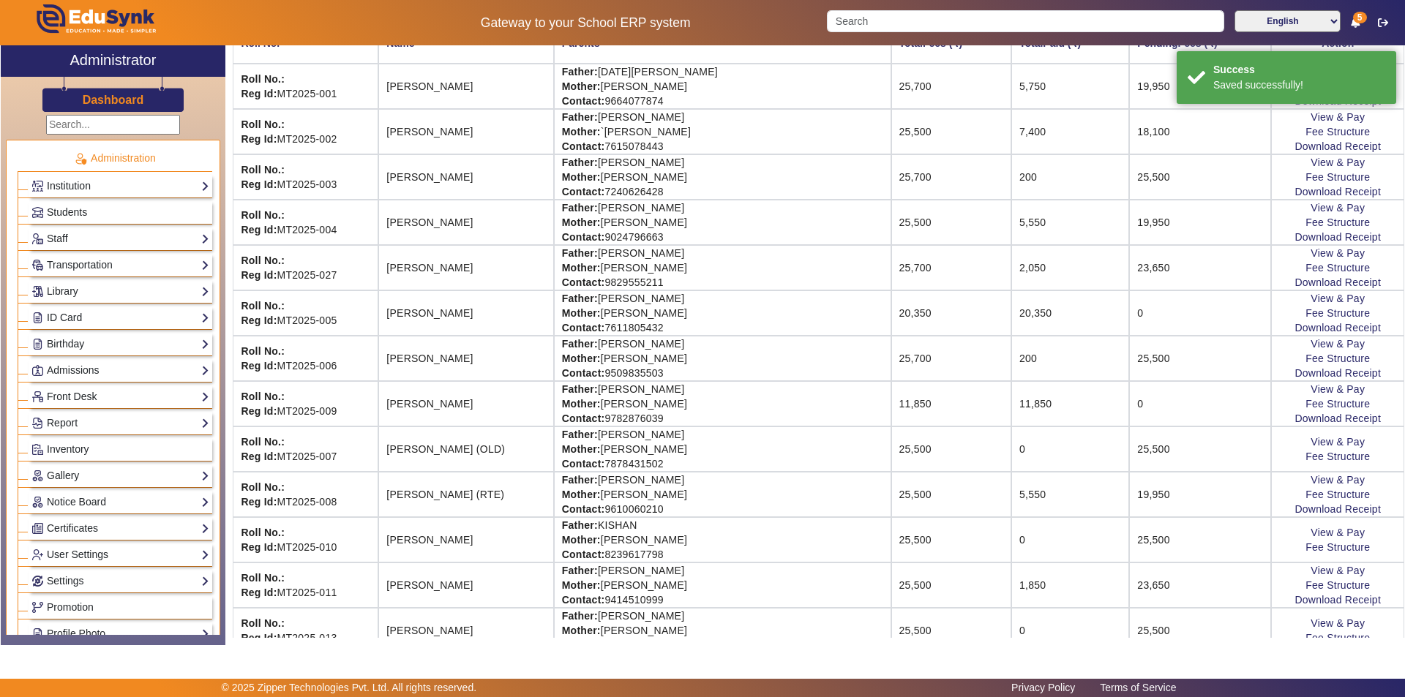
scroll to position [244, 0]
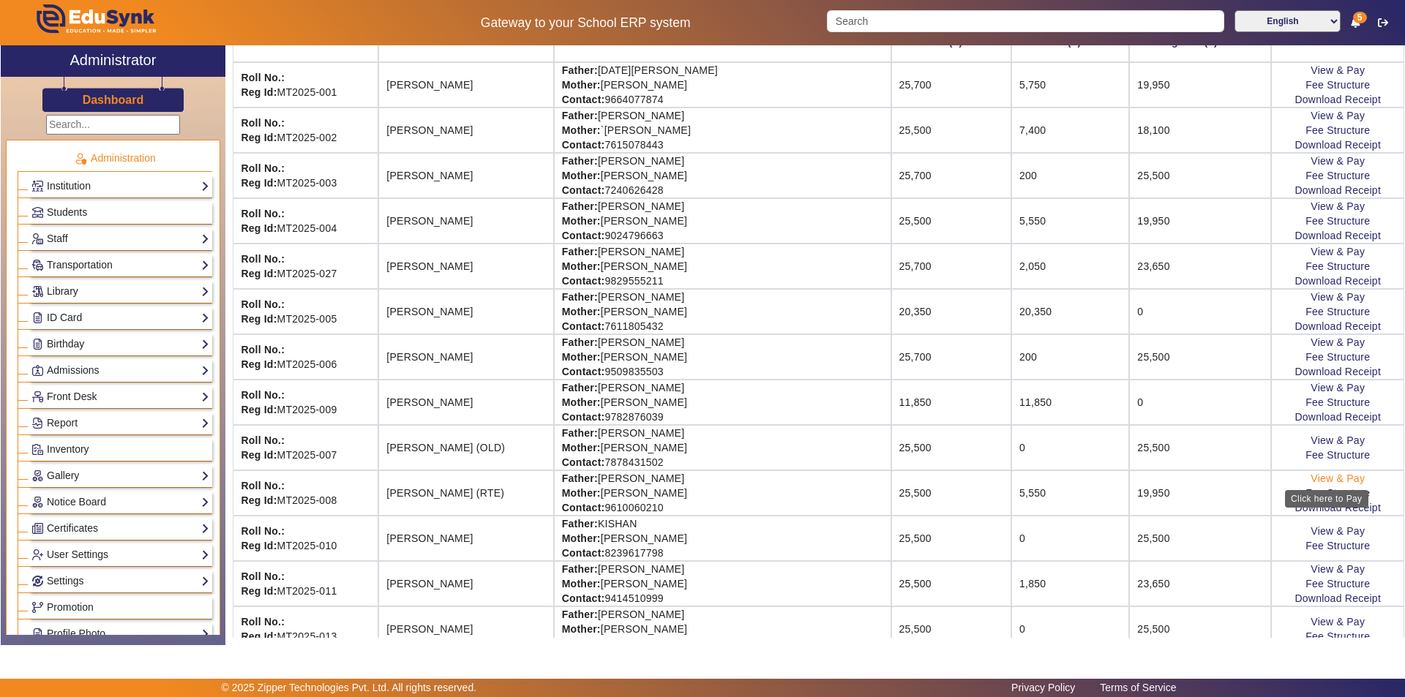
click at [1324, 478] on link "View & Pay" at bounding box center [1337, 479] width 54 height 12
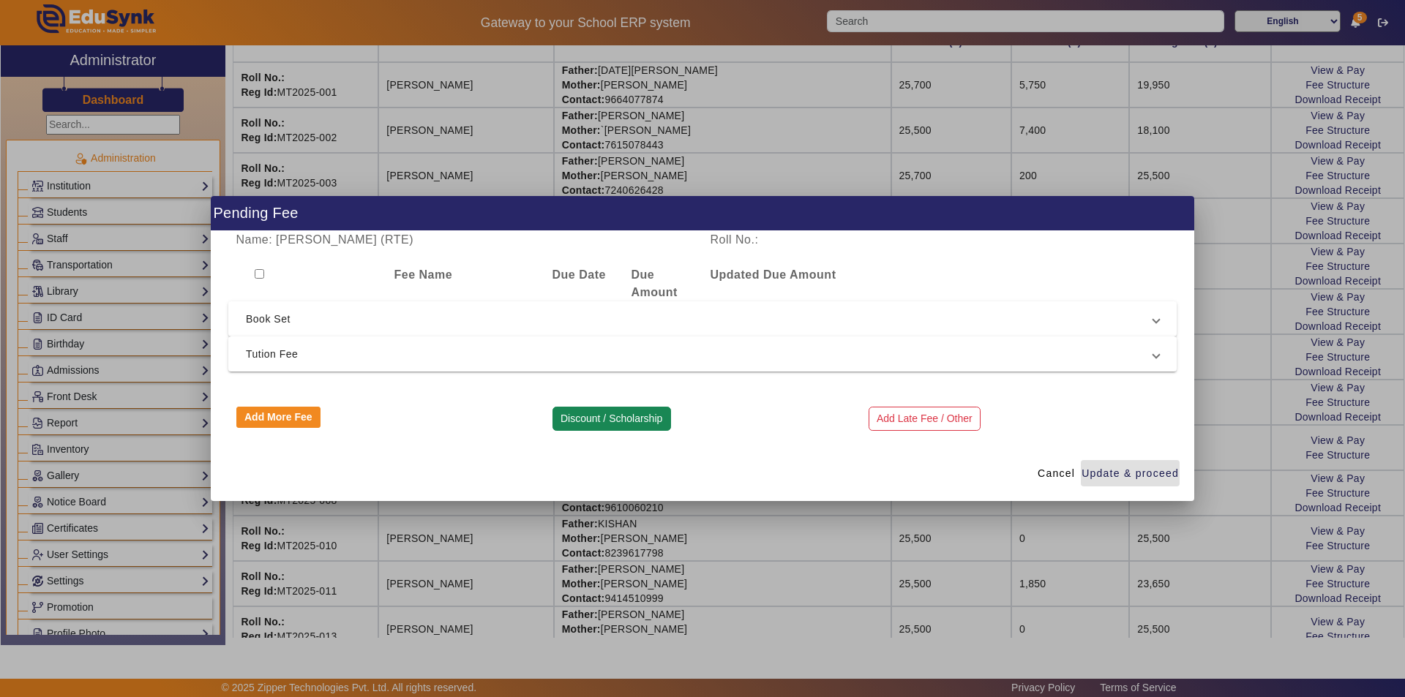
click at [616, 414] on button "Discount / Scholarship" at bounding box center [611, 419] width 119 height 25
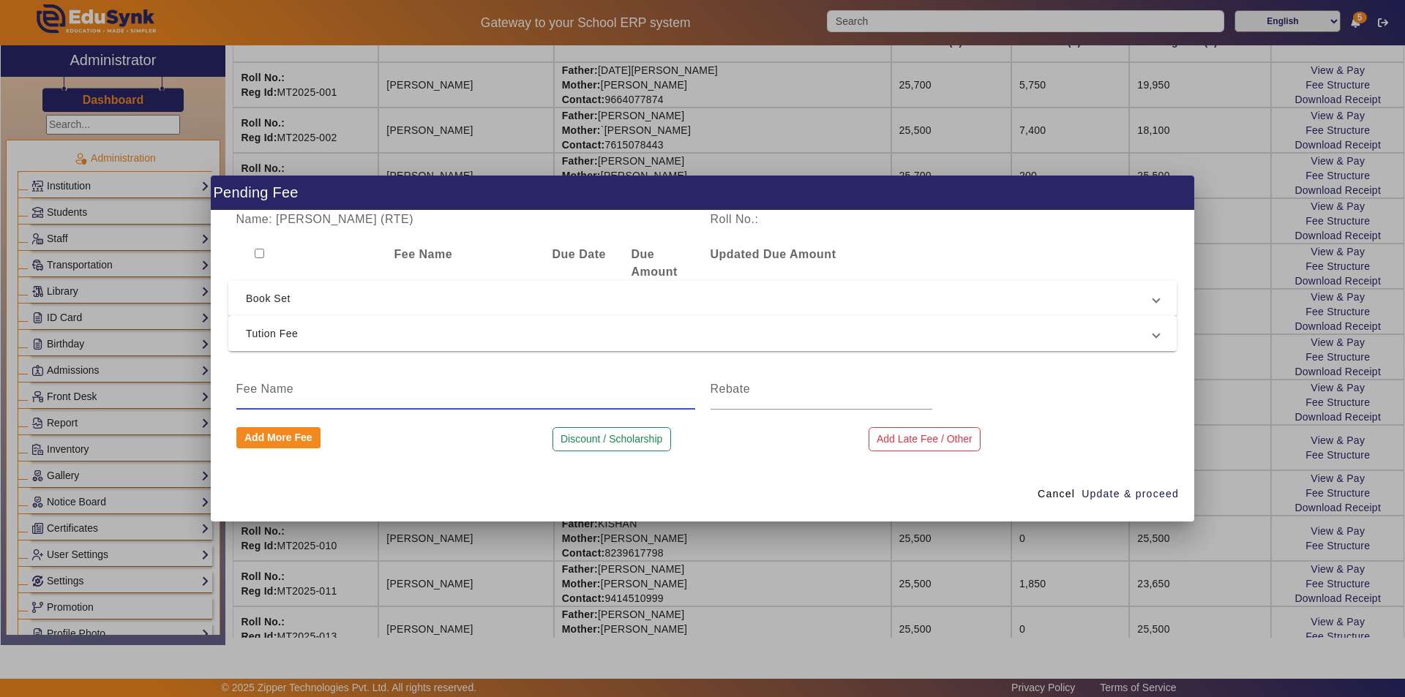
click at [350, 394] on input at bounding box center [465, 389] width 459 height 18
drag, startPoint x: 540, startPoint y: 391, endPoint x: 517, endPoint y: 396, distance: 24.0
click at [517, 396] on input "Qtr 1 Tuition fee discount as per new admission in aug month" at bounding box center [465, 389] width 459 height 18
type input "Qtr 1 Tuition fee discount as per new admission in july month"
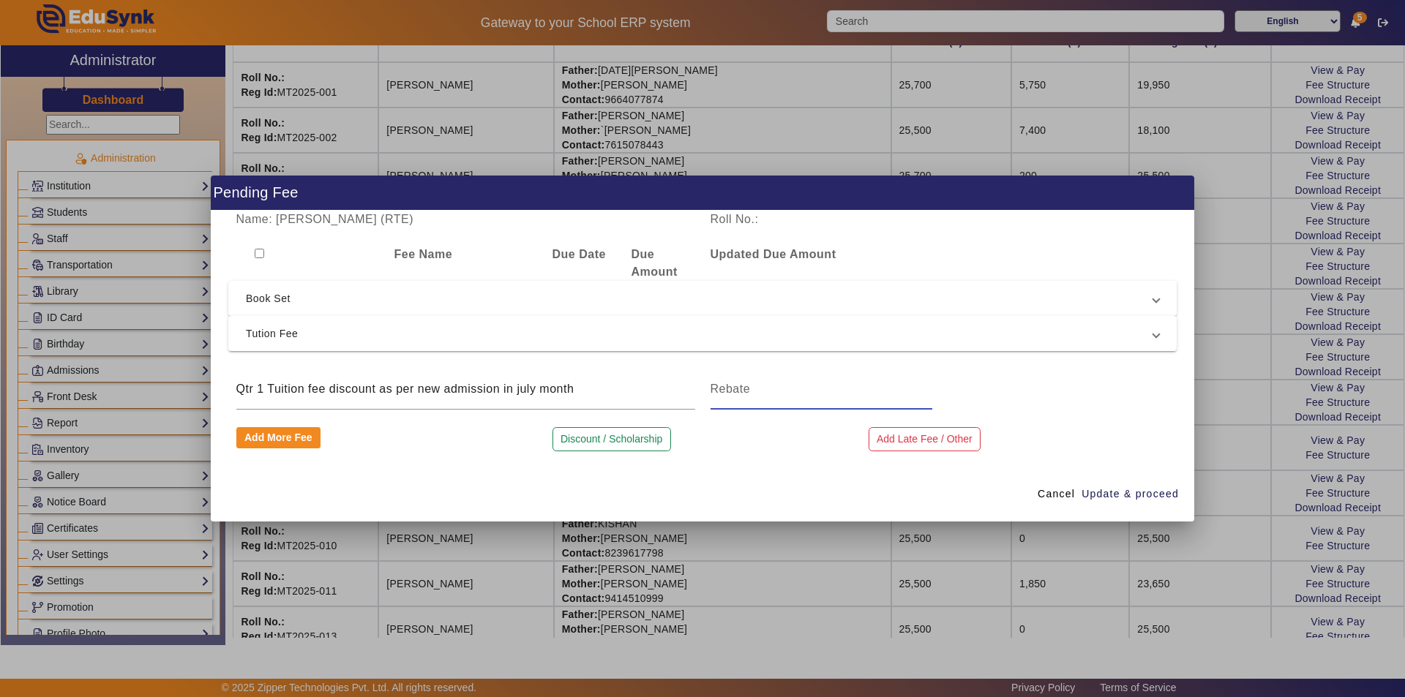
click at [755, 397] on input at bounding box center [821, 389] width 222 height 18
type input "5550"
click at [1110, 493] on span "Update & proceed" at bounding box center [1129, 494] width 97 height 15
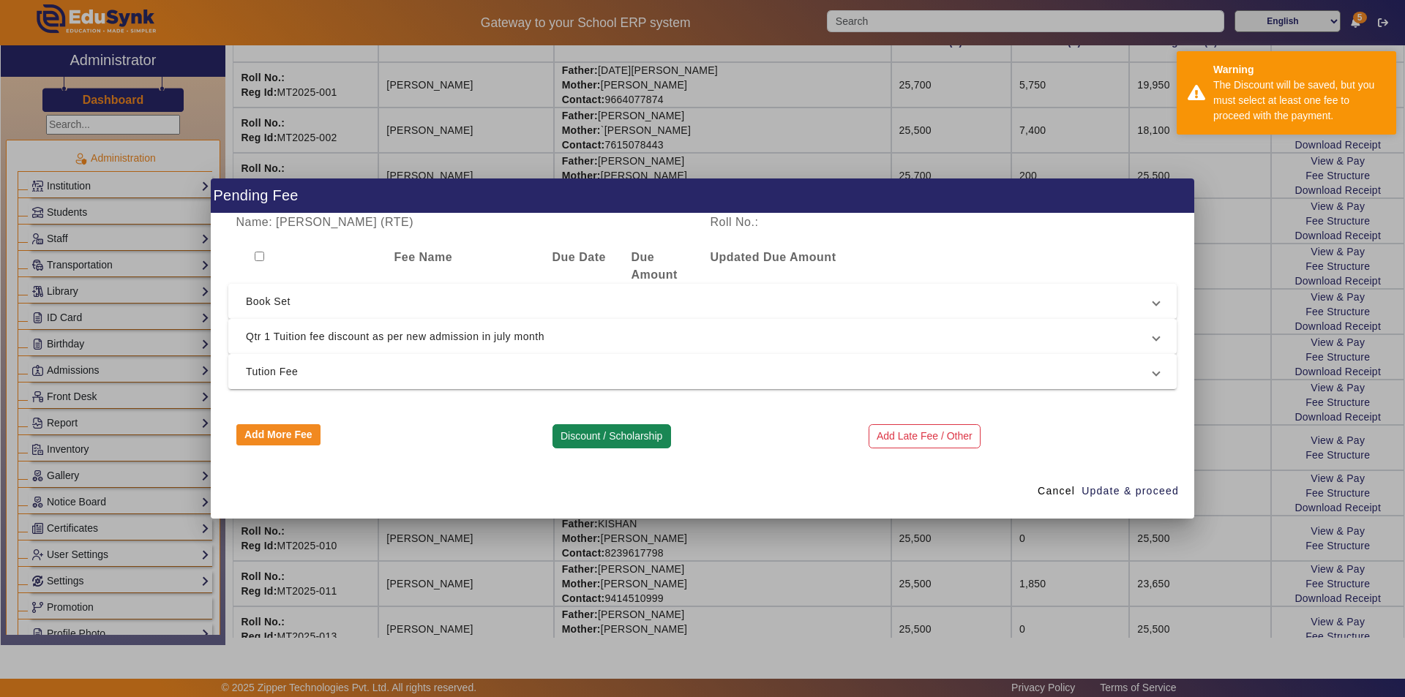
click at [604, 432] on button "Discount / Scholarship" at bounding box center [611, 436] width 119 height 25
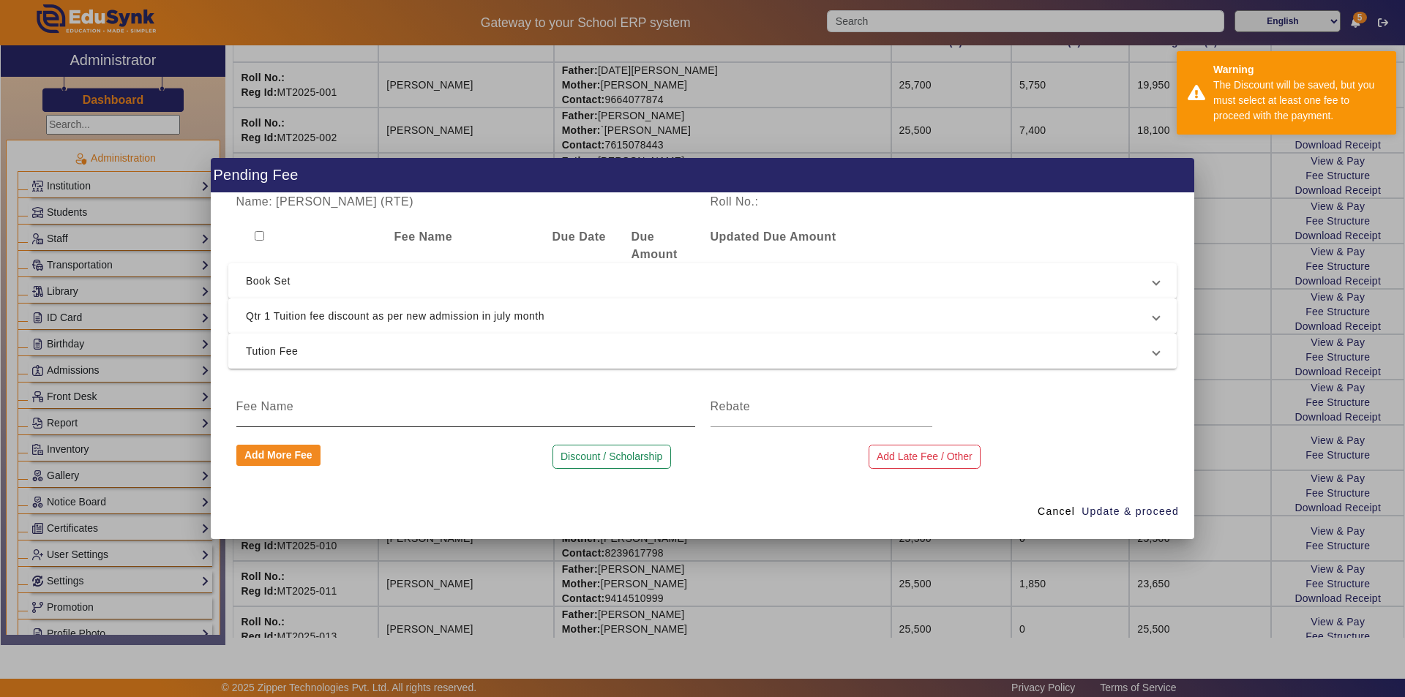
click at [457, 415] on input at bounding box center [465, 407] width 459 height 18
type input "book set Amount"
click at [860, 410] on input at bounding box center [821, 407] width 222 height 18
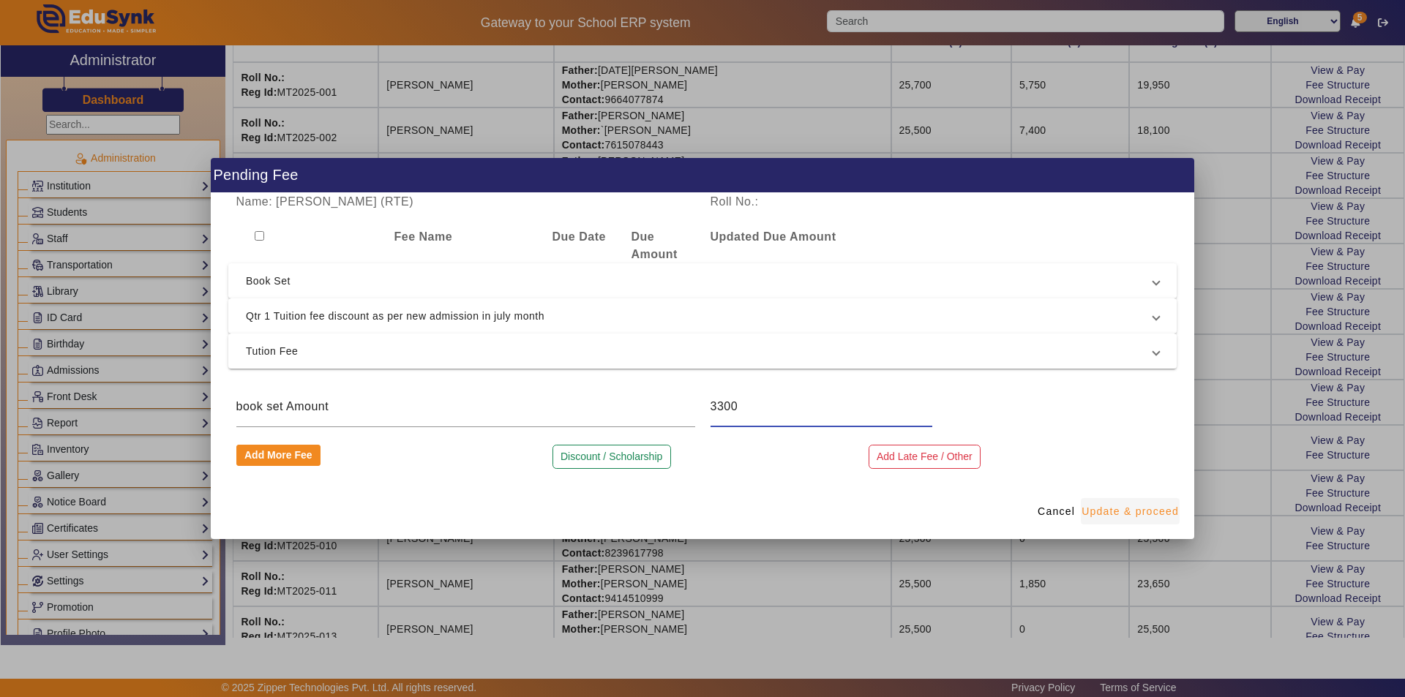
type input "3300"
click at [1123, 512] on span "Update & proceed" at bounding box center [1129, 511] width 97 height 15
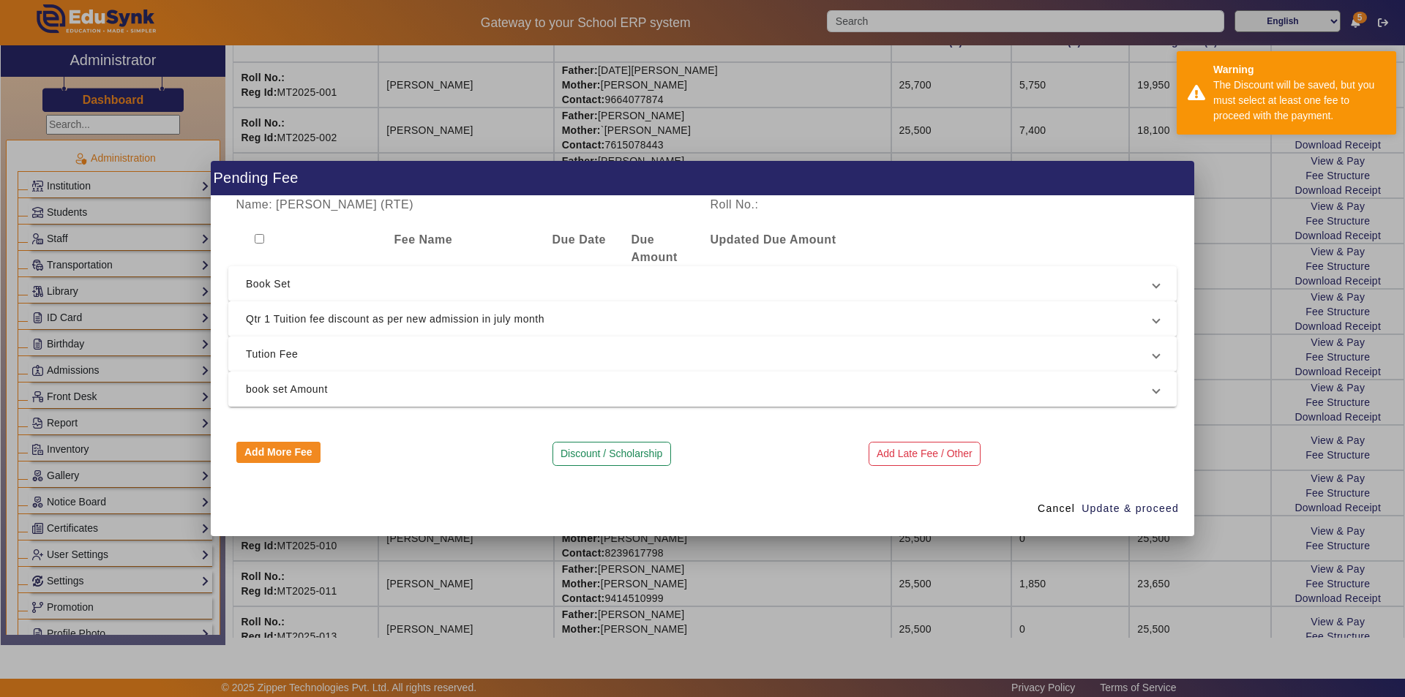
click at [307, 318] on span "Qtr 1 Tuition fee discount as per new admission in july month" at bounding box center [699, 319] width 907 height 18
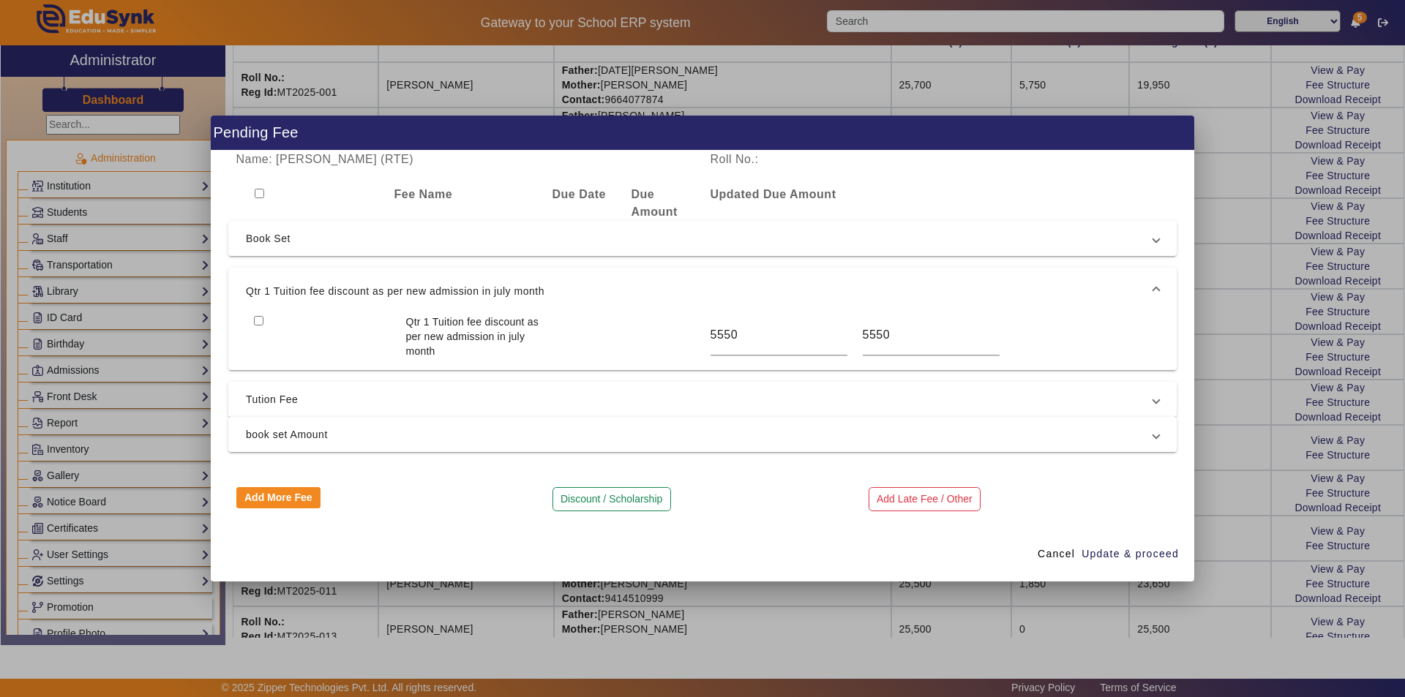
click at [261, 194] on input "checkbox" at bounding box center [260, 194] width 10 height 10
checkbox input "true"
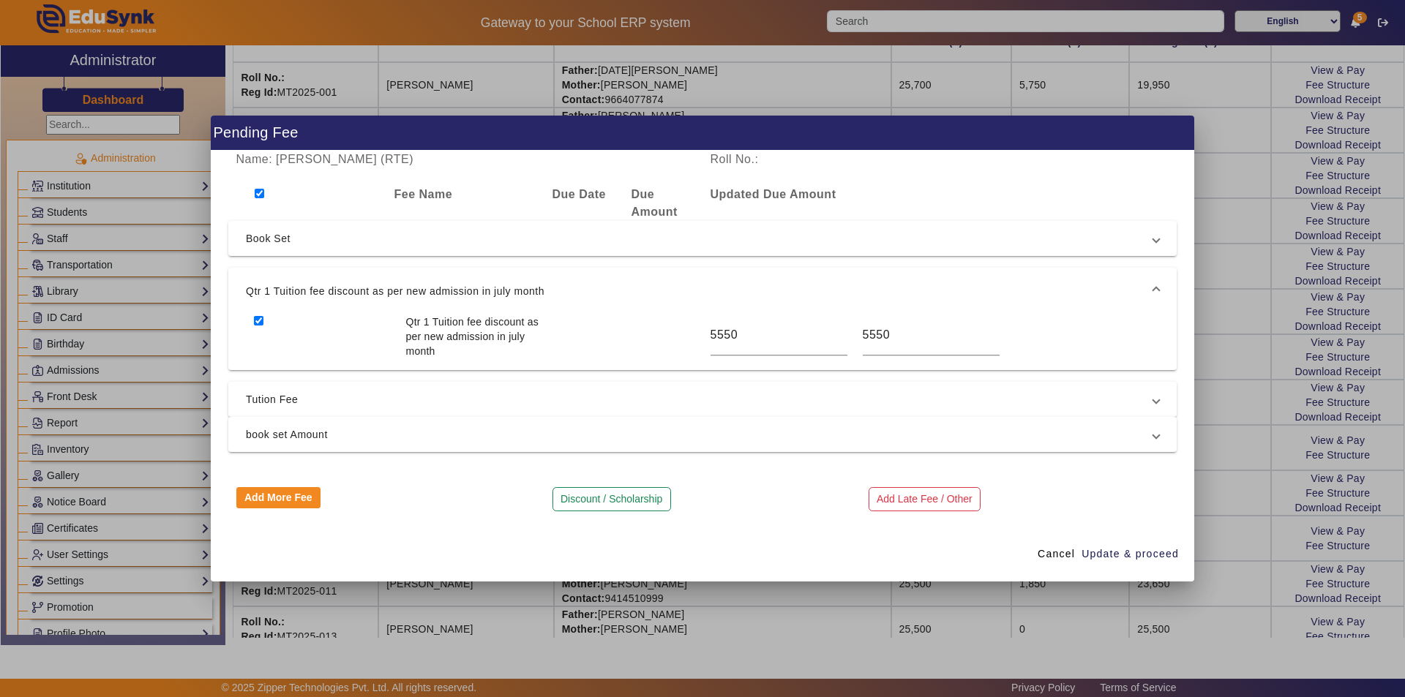
checkbox input "true"
click at [309, 443] on mat-expansion-panel-header "book set Amount" at bounding box center [702, 434] width 948 height 35
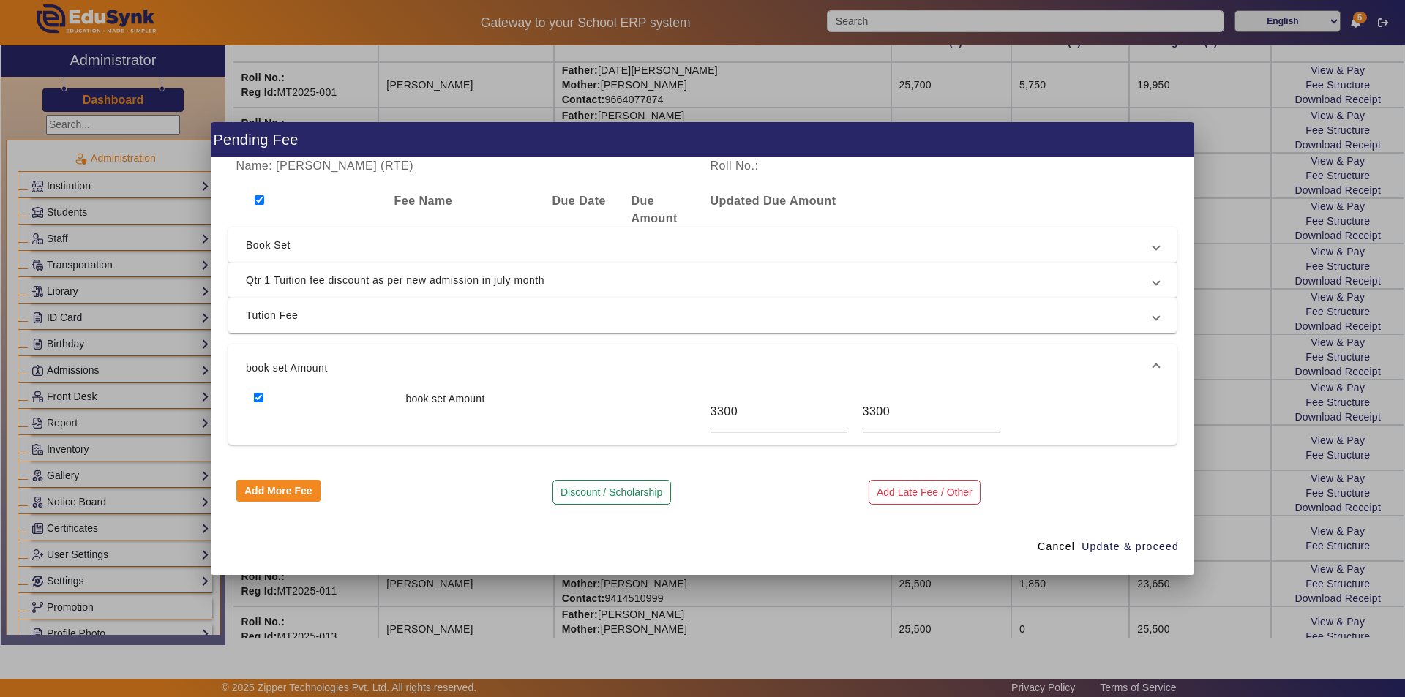
click at [417, 318] on span "Tution Fee" at bounding box center [699, 316] width 907 height 18
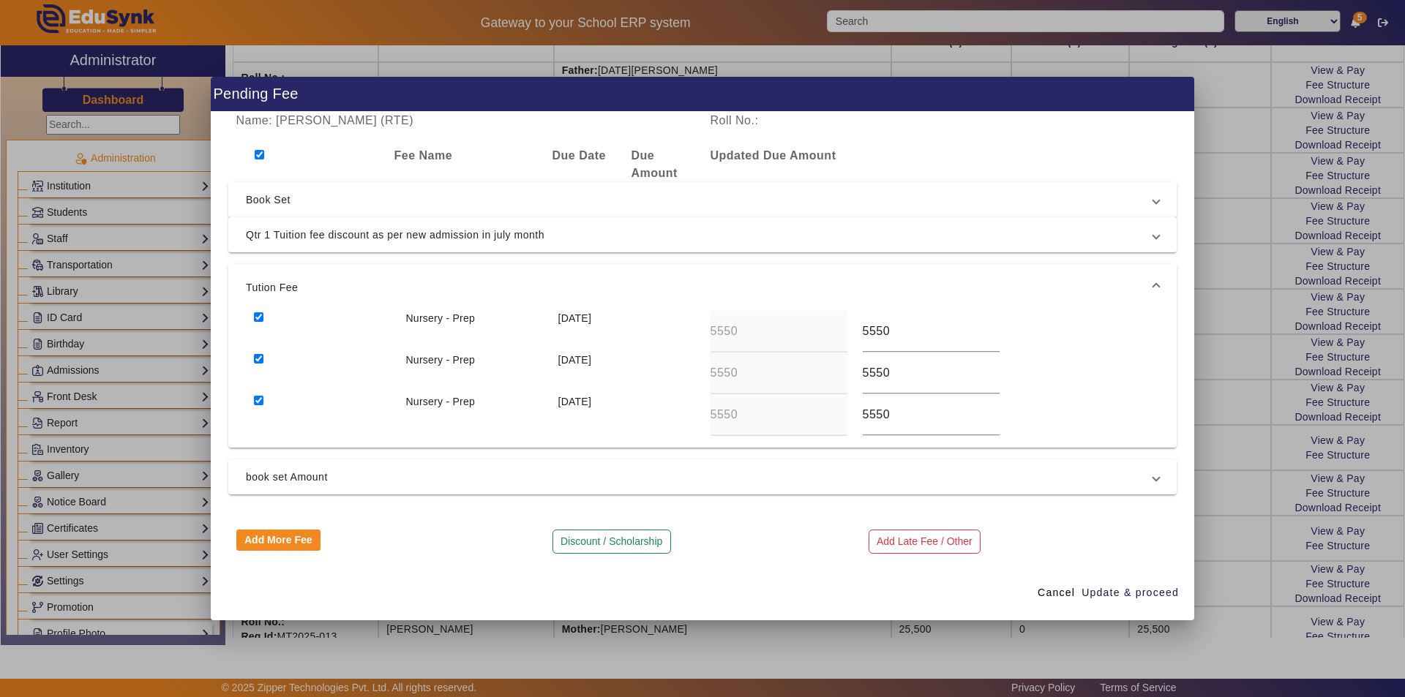
click at [259, 320] on input "checkbox" at bounding box center [259, 317] width 10 height 10
checkbox input "false"
click at [261, 357] on input "checkbox" at bounding box center [259, 359] width 10 height 10
checkbox input "false"
click at [256, 400] on input "checkbox" at bounding box center [259, 401] width 10 height 10
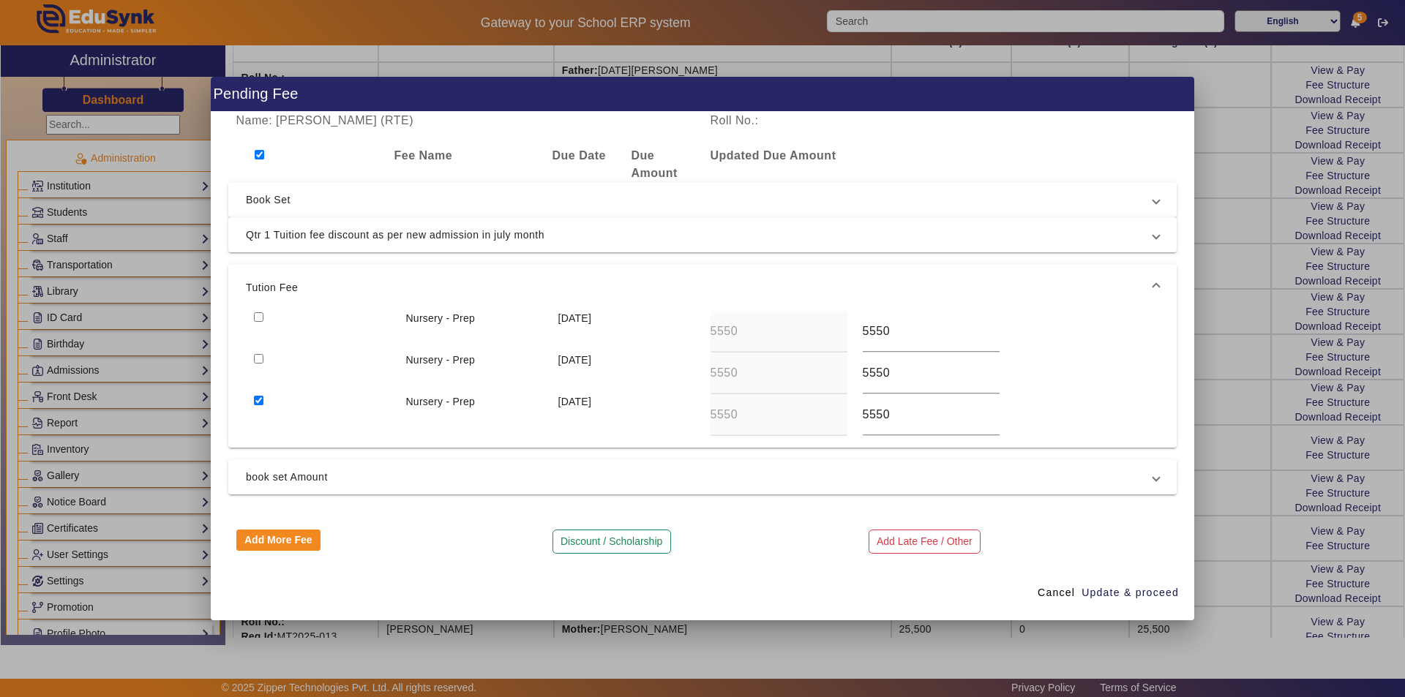
checkbox input "false"
click at [335, 200] on span "Book Set" at bounding box center [699, 200] width 907 height 18
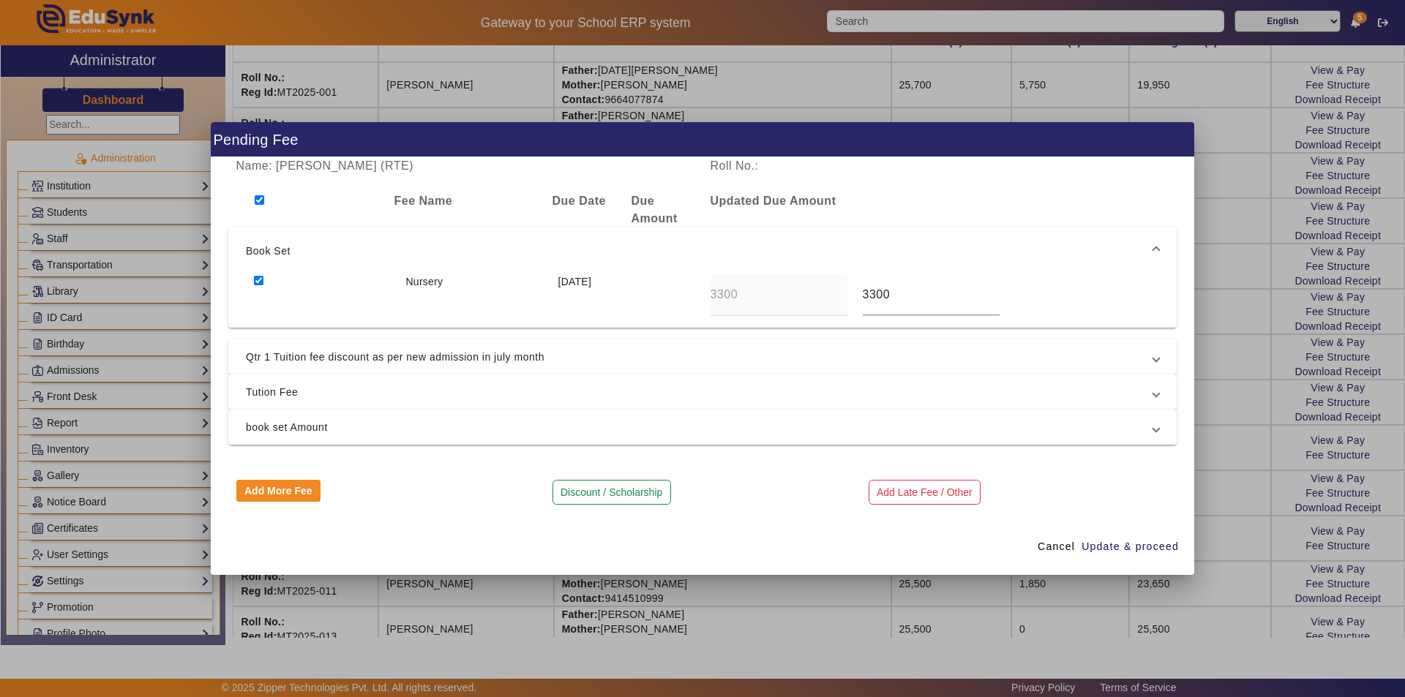
click at [260, 278] on input "checkbox" at bounding box center [259, 281] width 10 height 10
checkbox input "false"
click at [1127, 548] on span "Update & proceed" at bounding box center [1129, 546] width 97 height 15
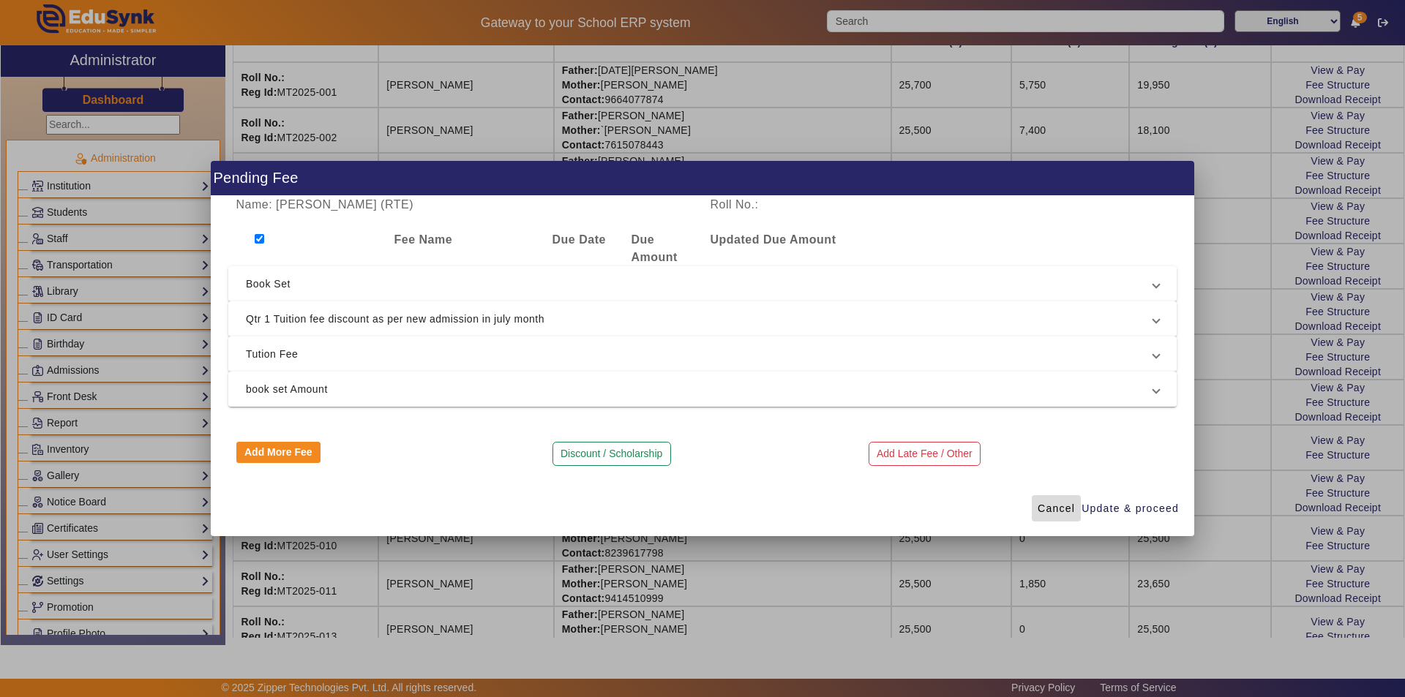
click at [1056, 512] on span "Cancel" at bounding box center [1056, 508] width 37 height 15
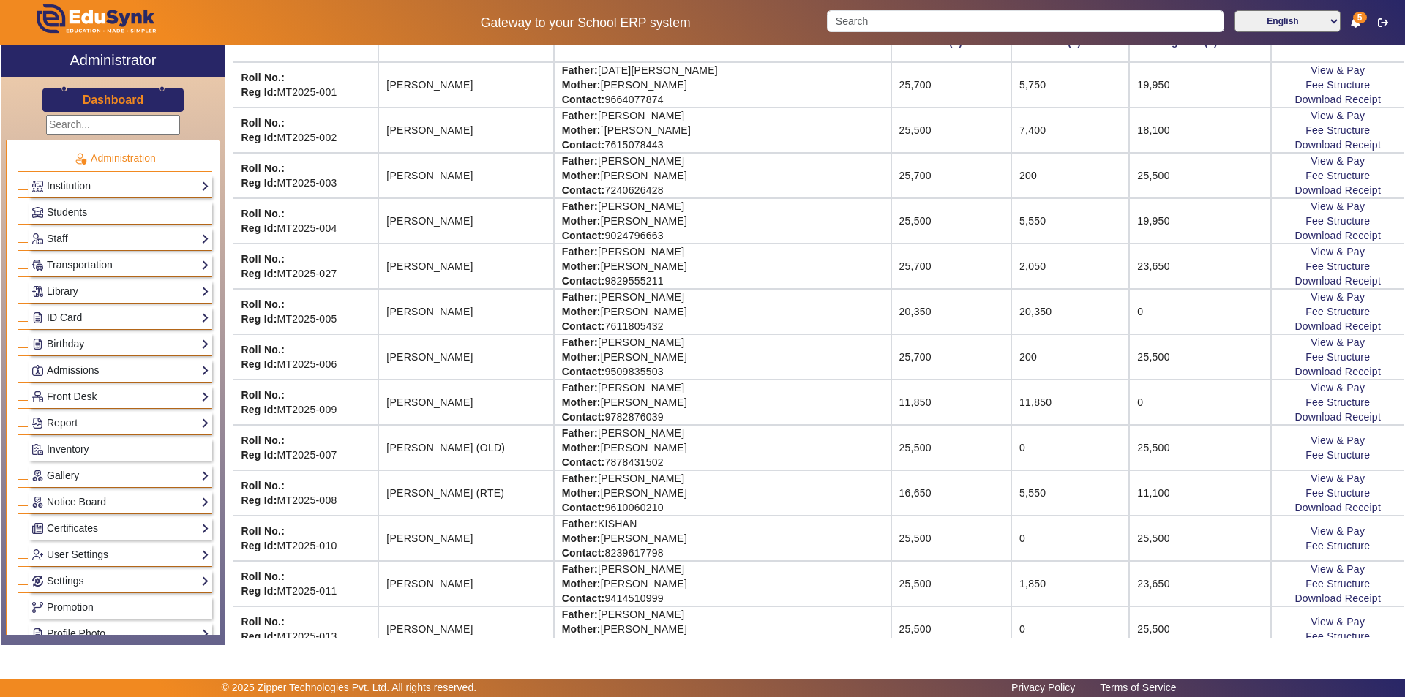
click at [1014, 507] on td "5,550" at bounding box center [1070, 492] width 118 height 45
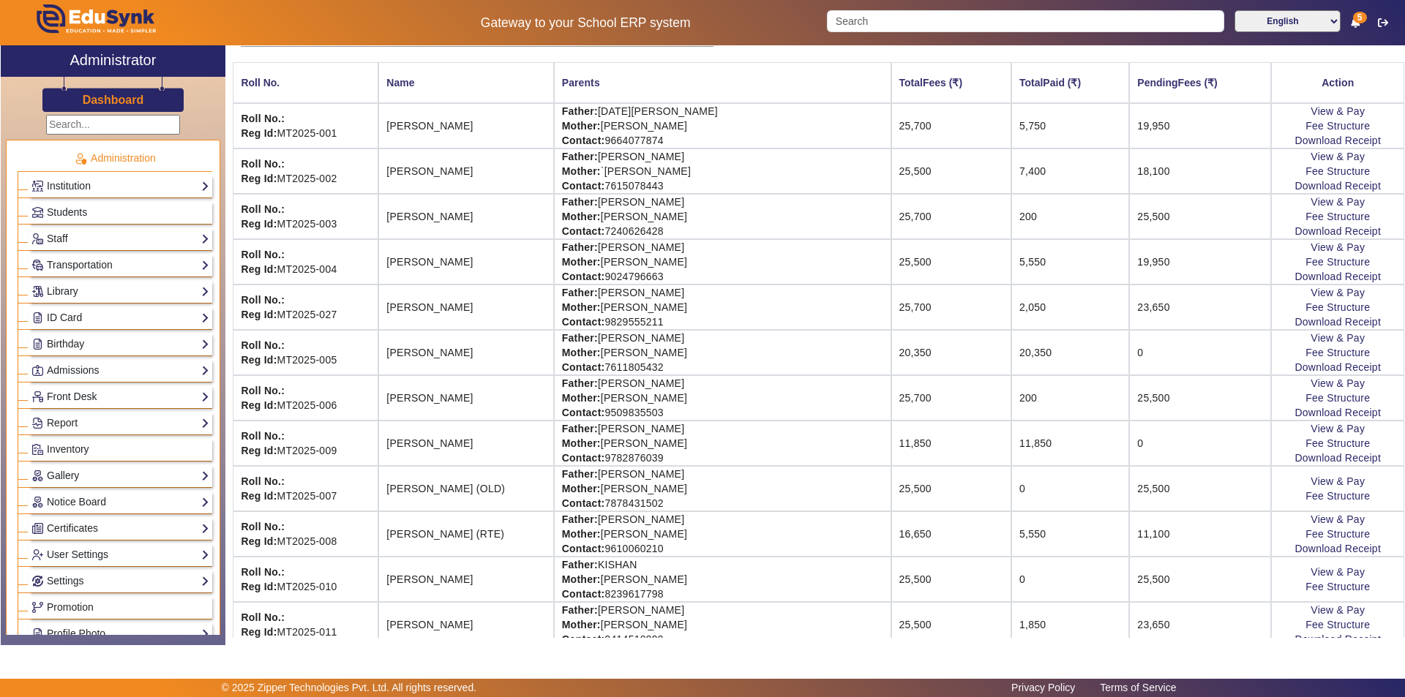
scroll to position [170, 0]
